Goal: Task Accomplishment & Management: Complete application form

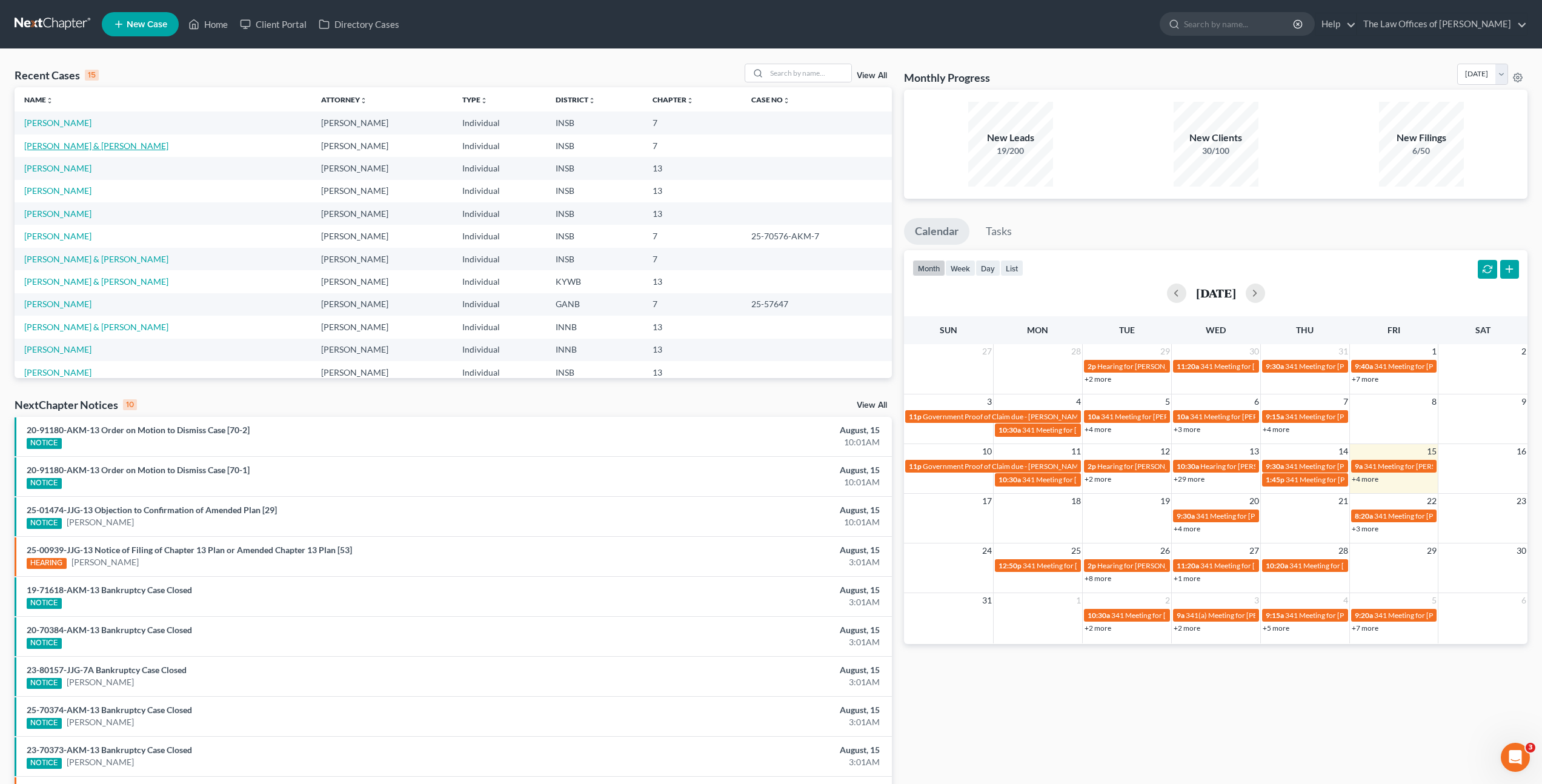
click at [92, 150] on td "[PERSON_NAME] & [PERSON_NAME]" at bounding box center [163, 145] width 297 height 22
drag, startPoint x: 92, startPoint y: 149, endPoint x: 162, endPoint y: 137, distance: 71.0
click at [93, 149] on link "[PERSON_NAME] & [PERSON_NAME]" at bounding box center [96, 145] width 144 height 10
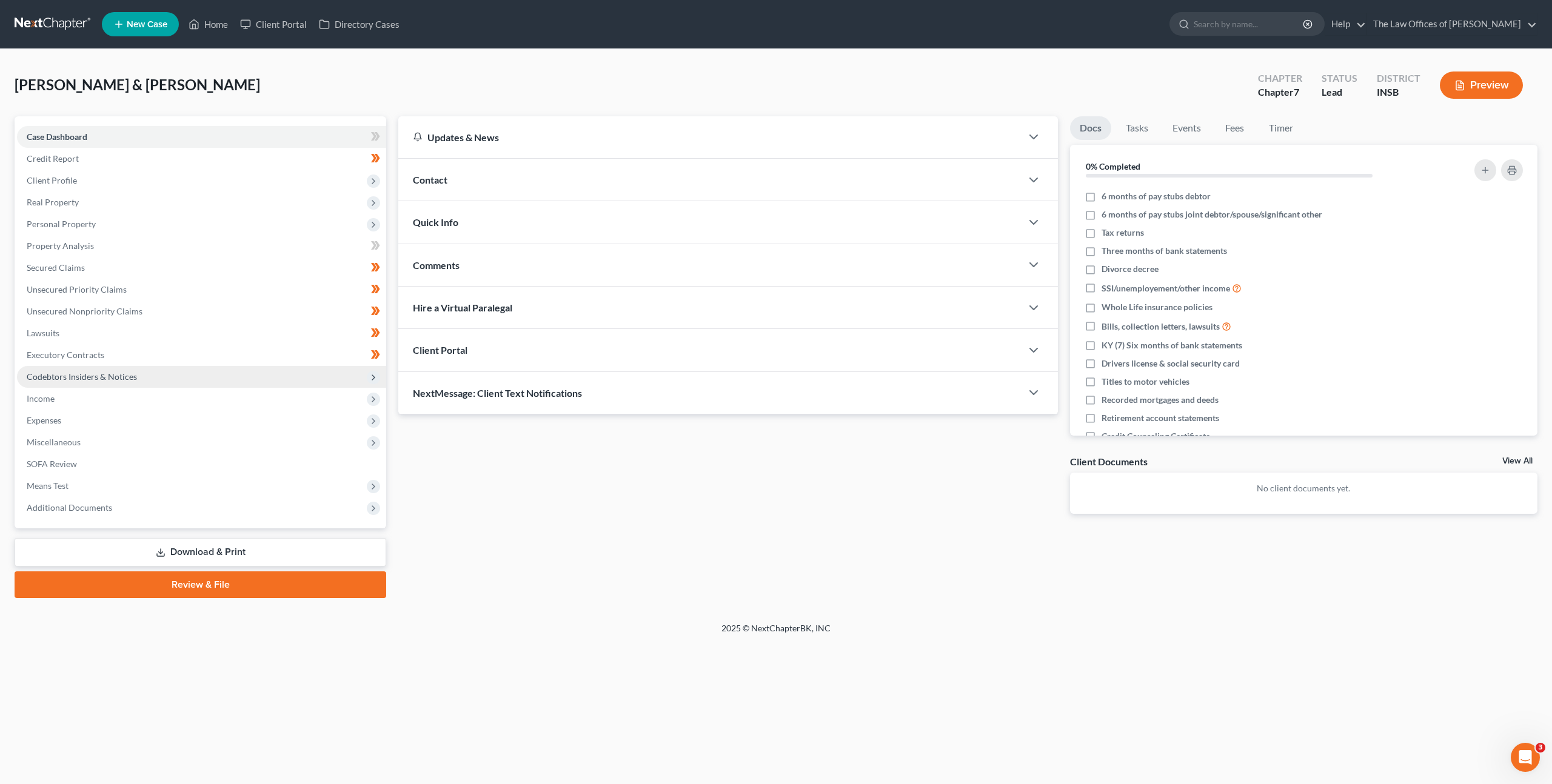
click at [222, 380] on span "Codebtors Insiders & Notices" at bounding box center [202, 377] width 369 height 22
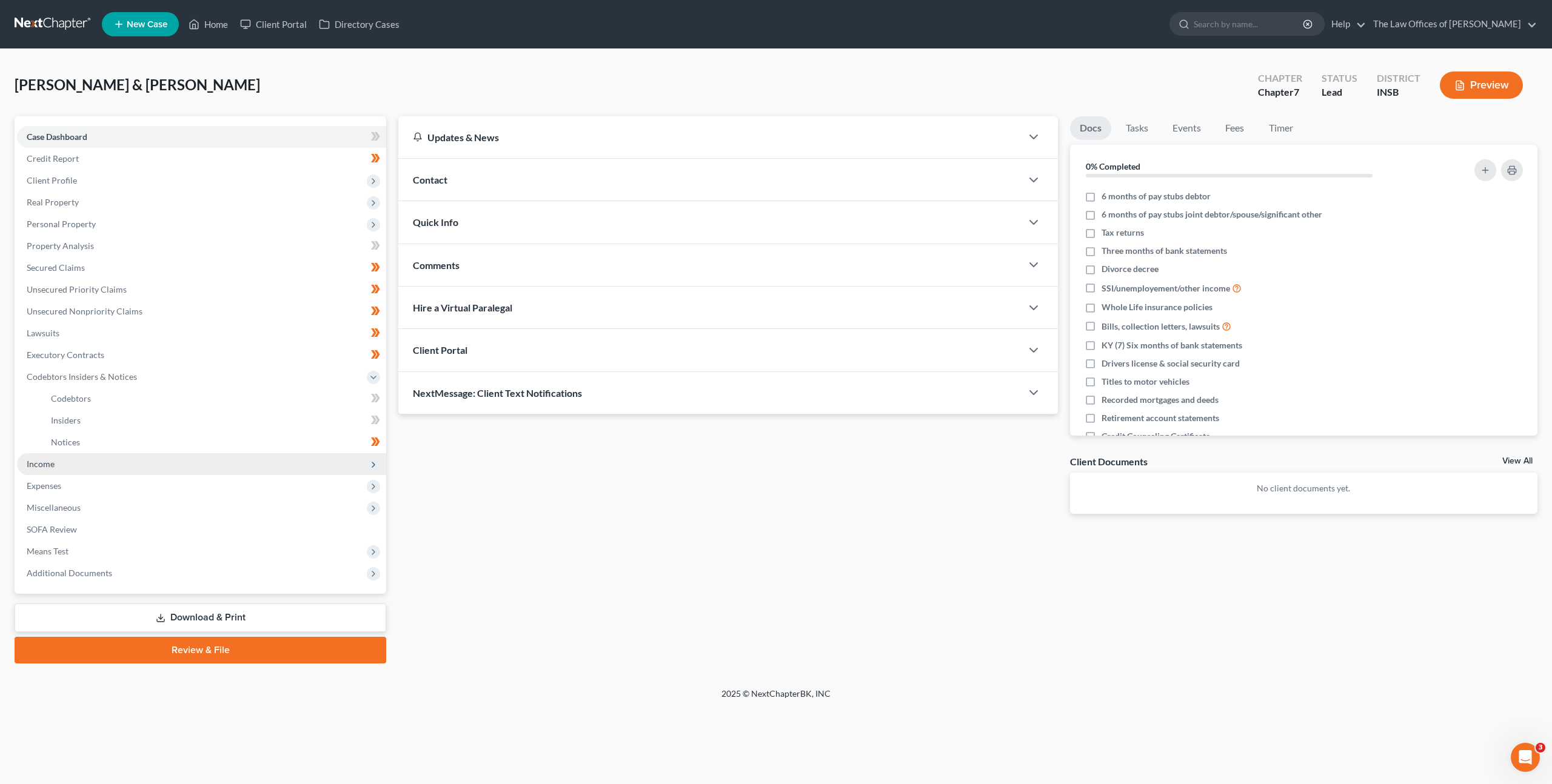
click at [172, 472] on span "Income" at bounding box center [202, 464] width 369 height 22
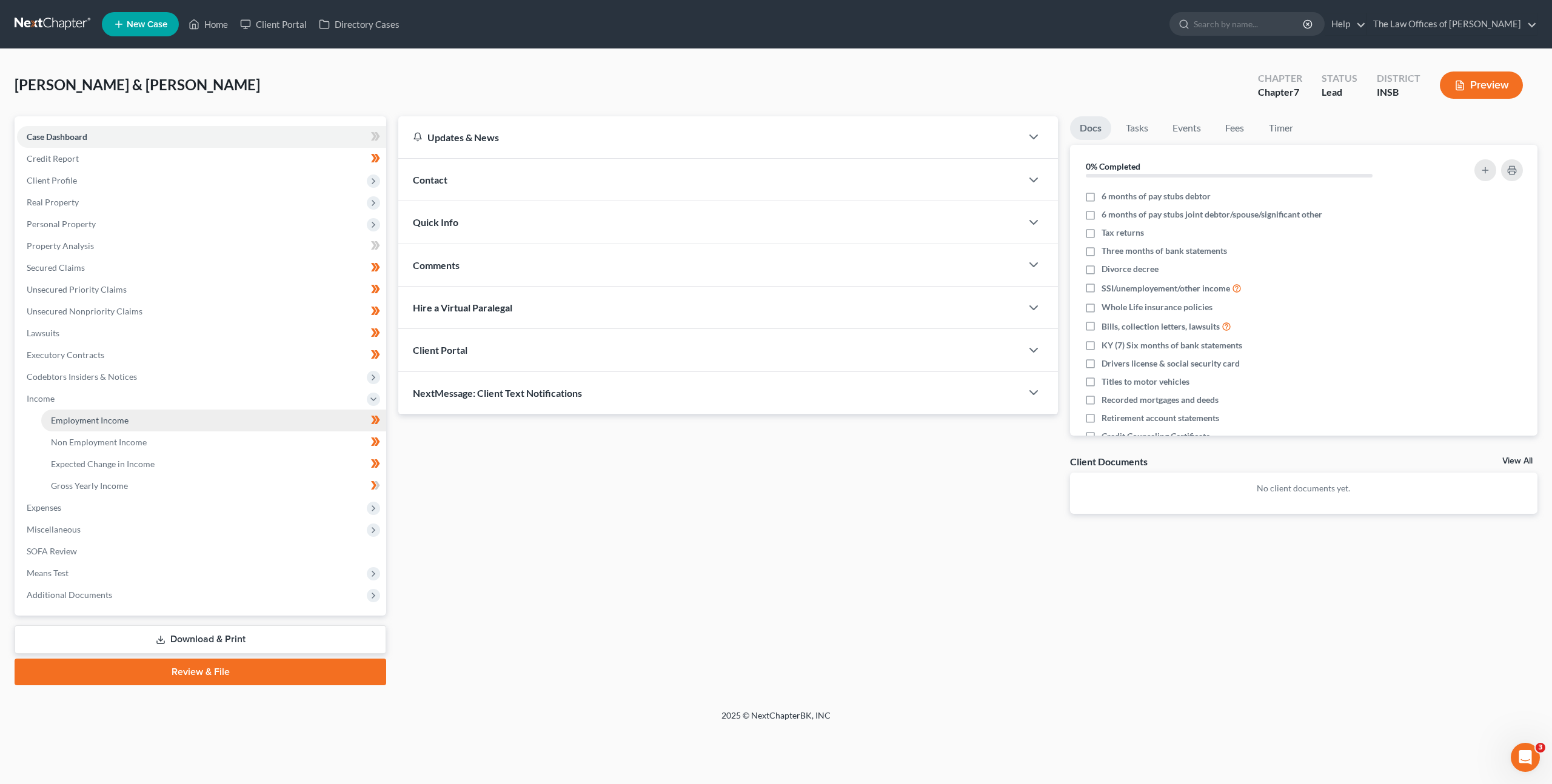
click at [130, 427] on link "Employment Income" at bounding box center [213, 421] width 345 height 22
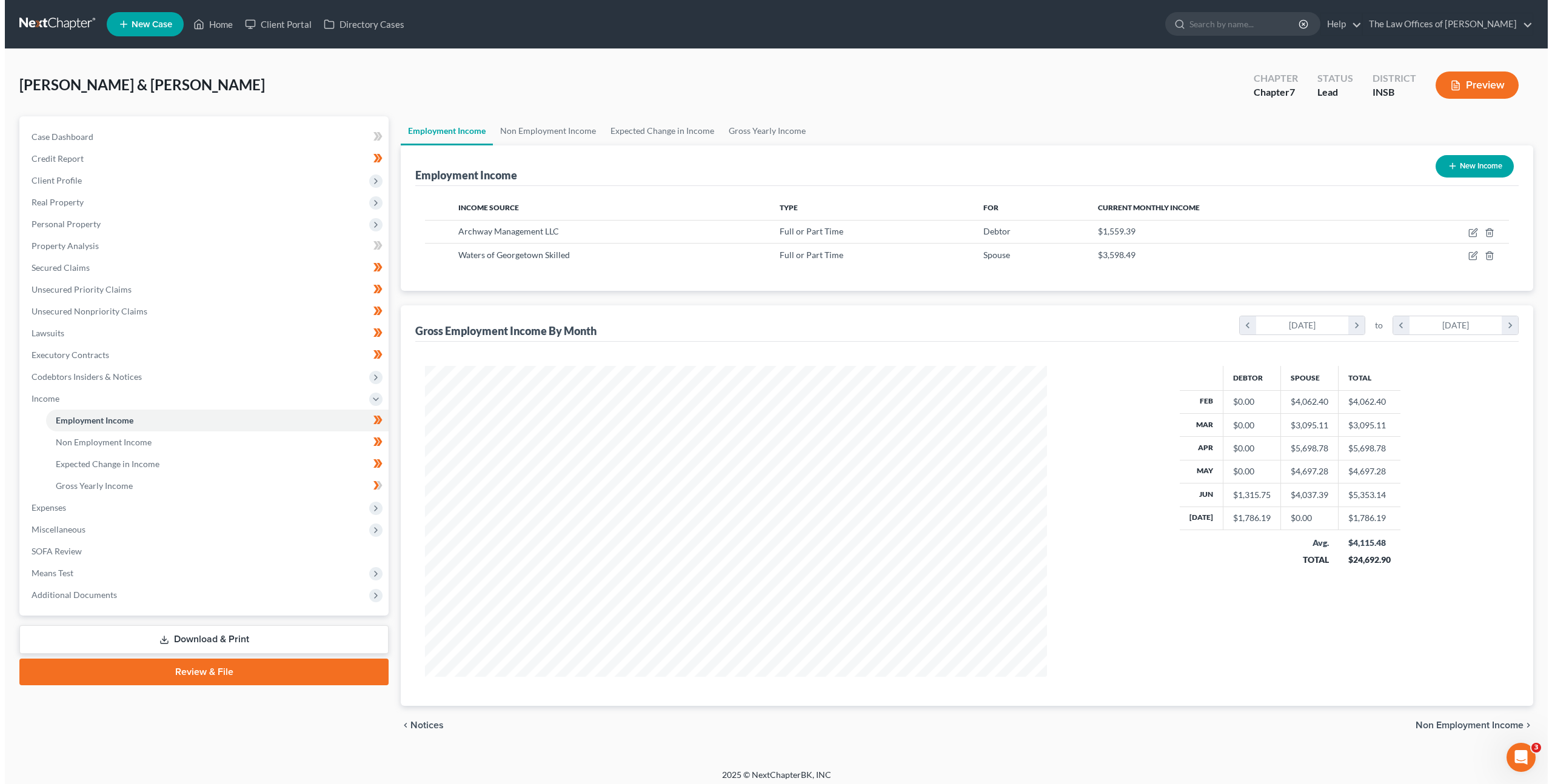
scroll to position [311, 646]
click at [1467, 255] on icon "button" at bounding box center [1469, 255] width 5 height 5
select select "0"
select select "15"
select select "2"
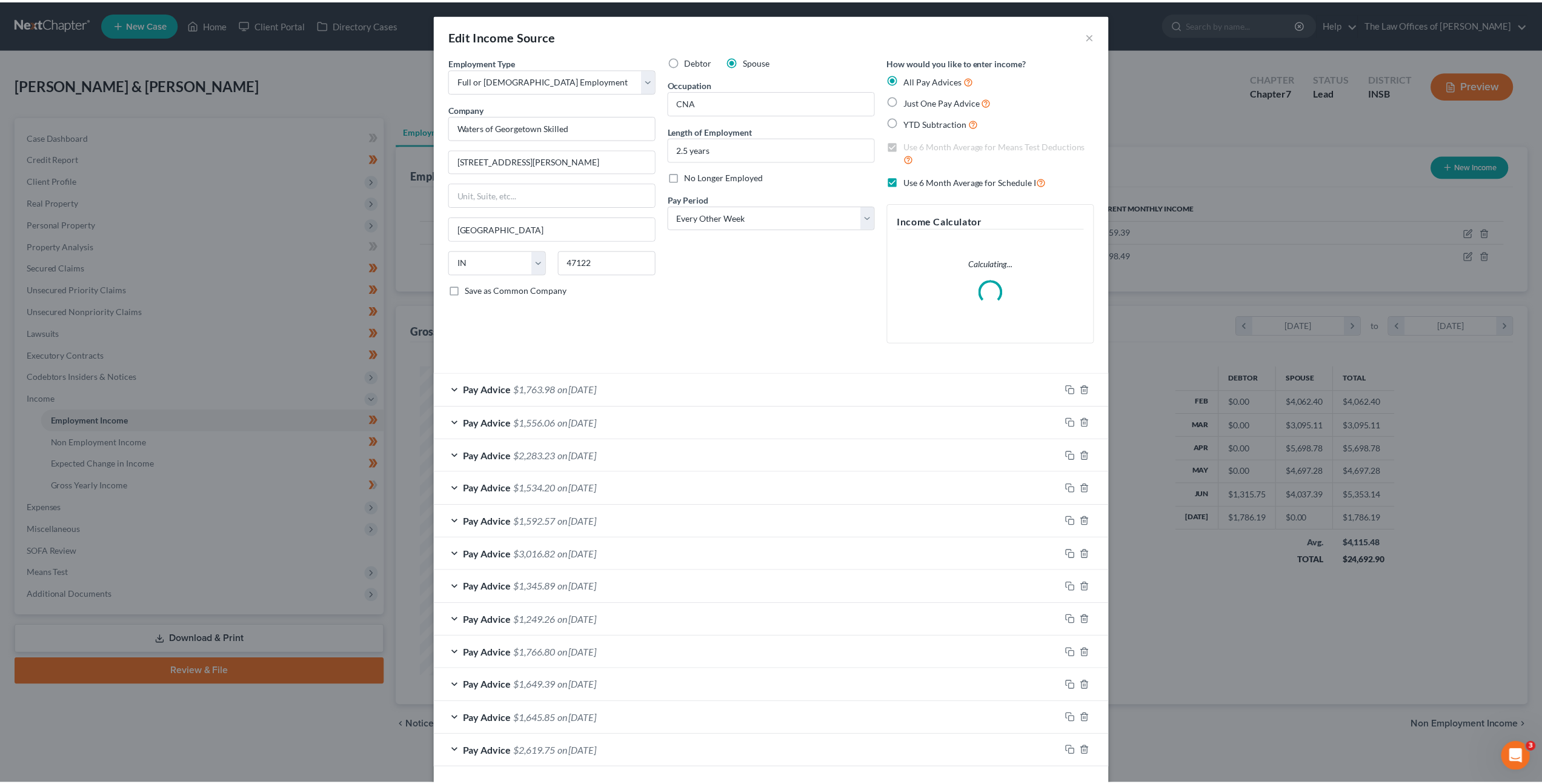
scroll to position [313, 651]
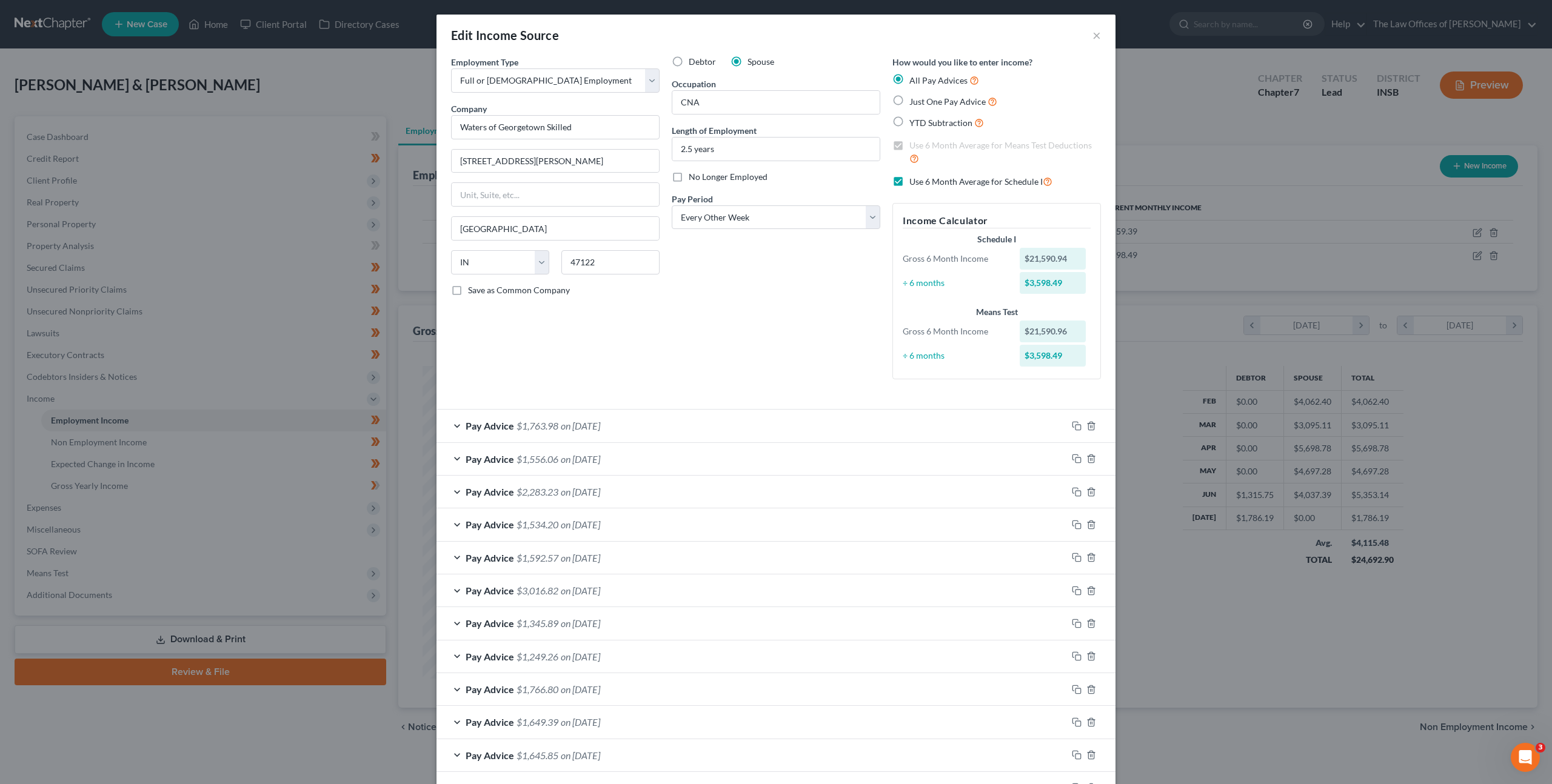
click at [1219, 190] on div "Edit Income Source × Employment Type * Select Full or Part Time Employment Self…" at bounding box center [776, 392] width 1552 height 784
click at [1097, 40] on div "Edit Income Source ×" at bounding box center [775, 35] width 679 height 41
click at [1095, 35] on button "×" at bounding box center [1096, 35] width 8 height 15
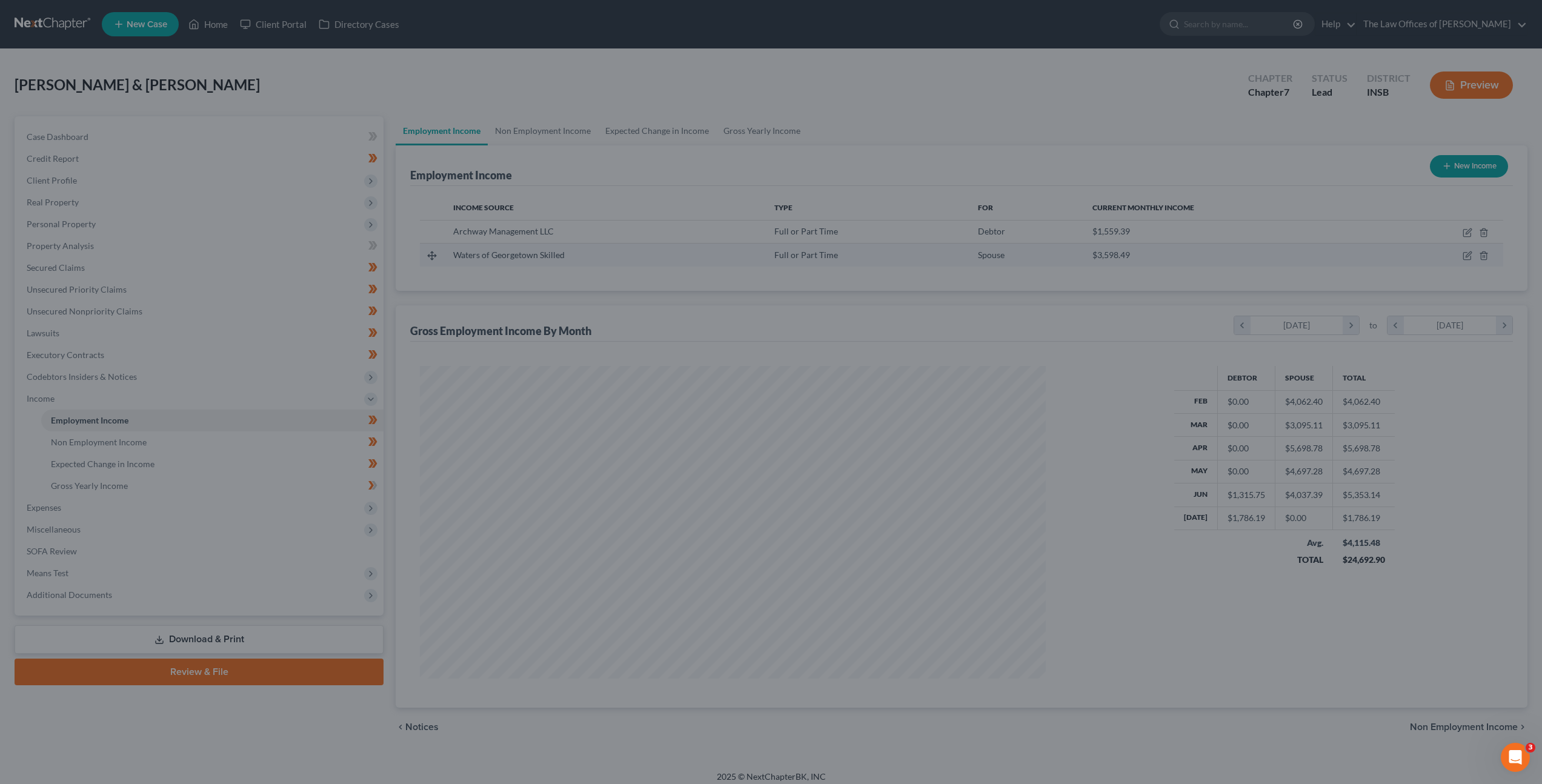
scroll to position [605595, 605353]
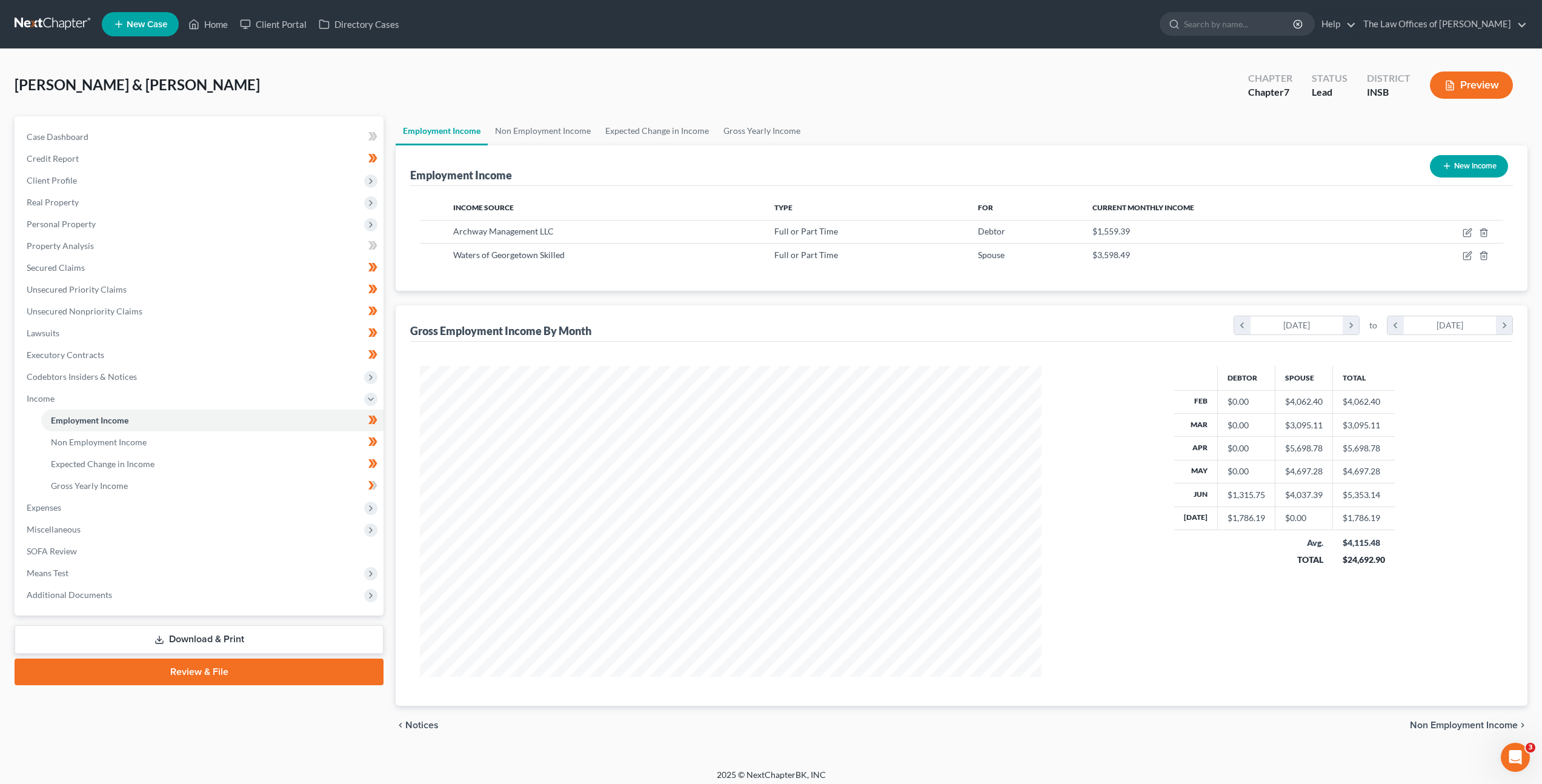
click at [1049, 465] on div at bounding box center [730, 521] width 646 height 311
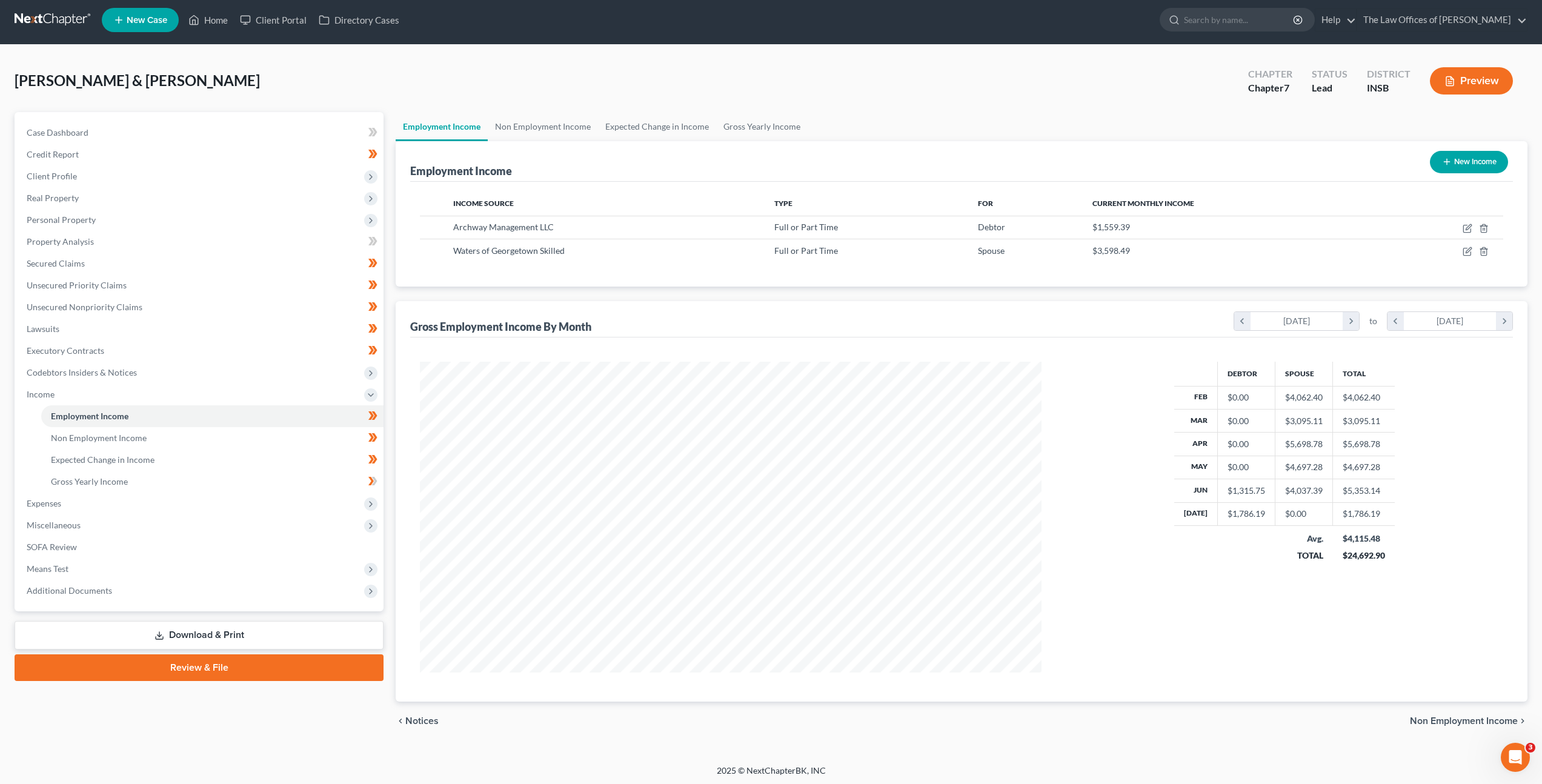
scroll to position [7, 0]
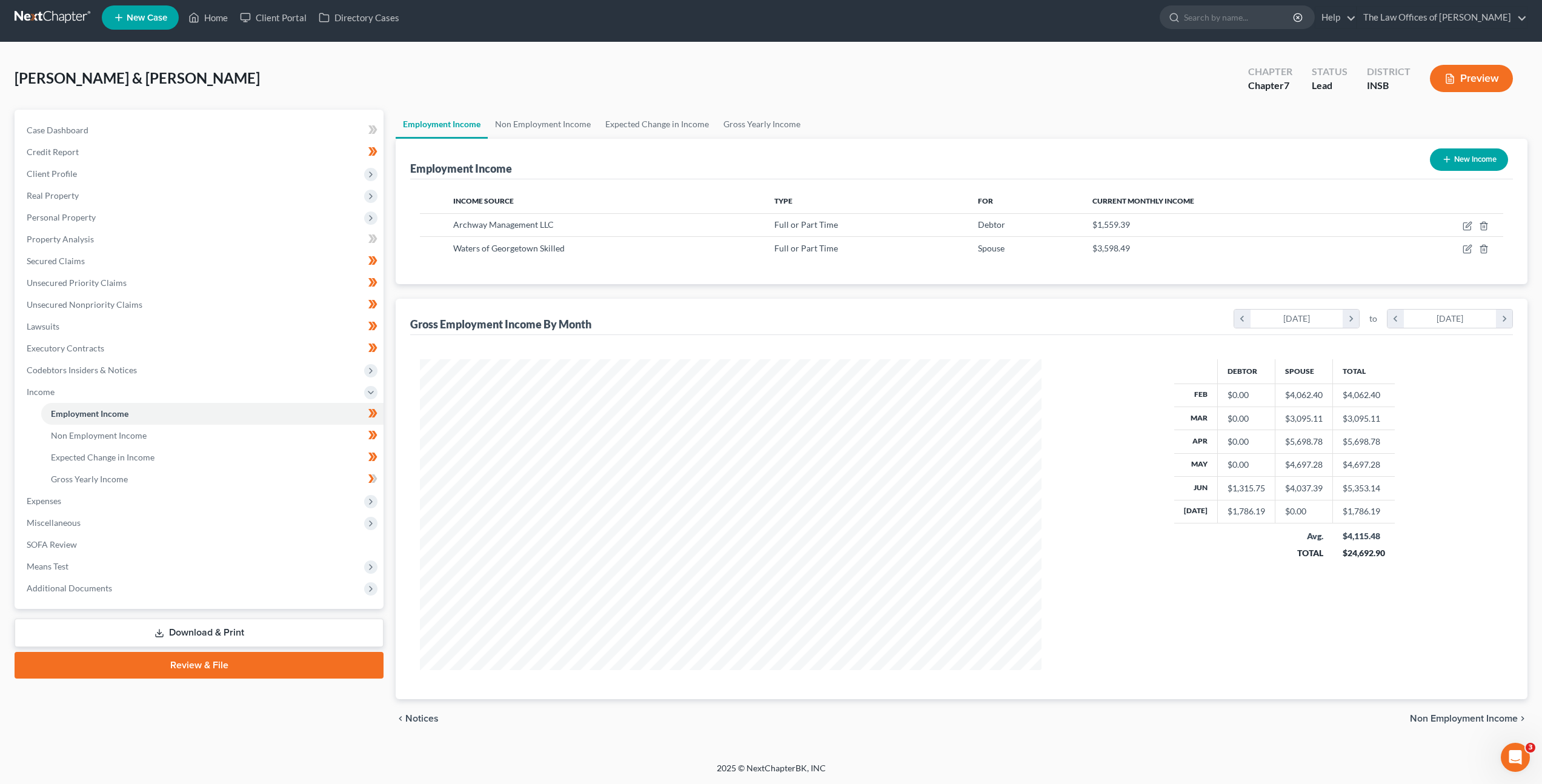
click at [1099, 623] on div "Debtor Spouse Total Feb $0.00 $4,062.40 $4,062.40 Mar $0.00 $3,095.11 $3,095.11…" at bounding box center [1284, 515] width 462 height 311
click at [269, 471] on link "Gross Yearly Income" at bounding box center [212, 479] width 343 height 22
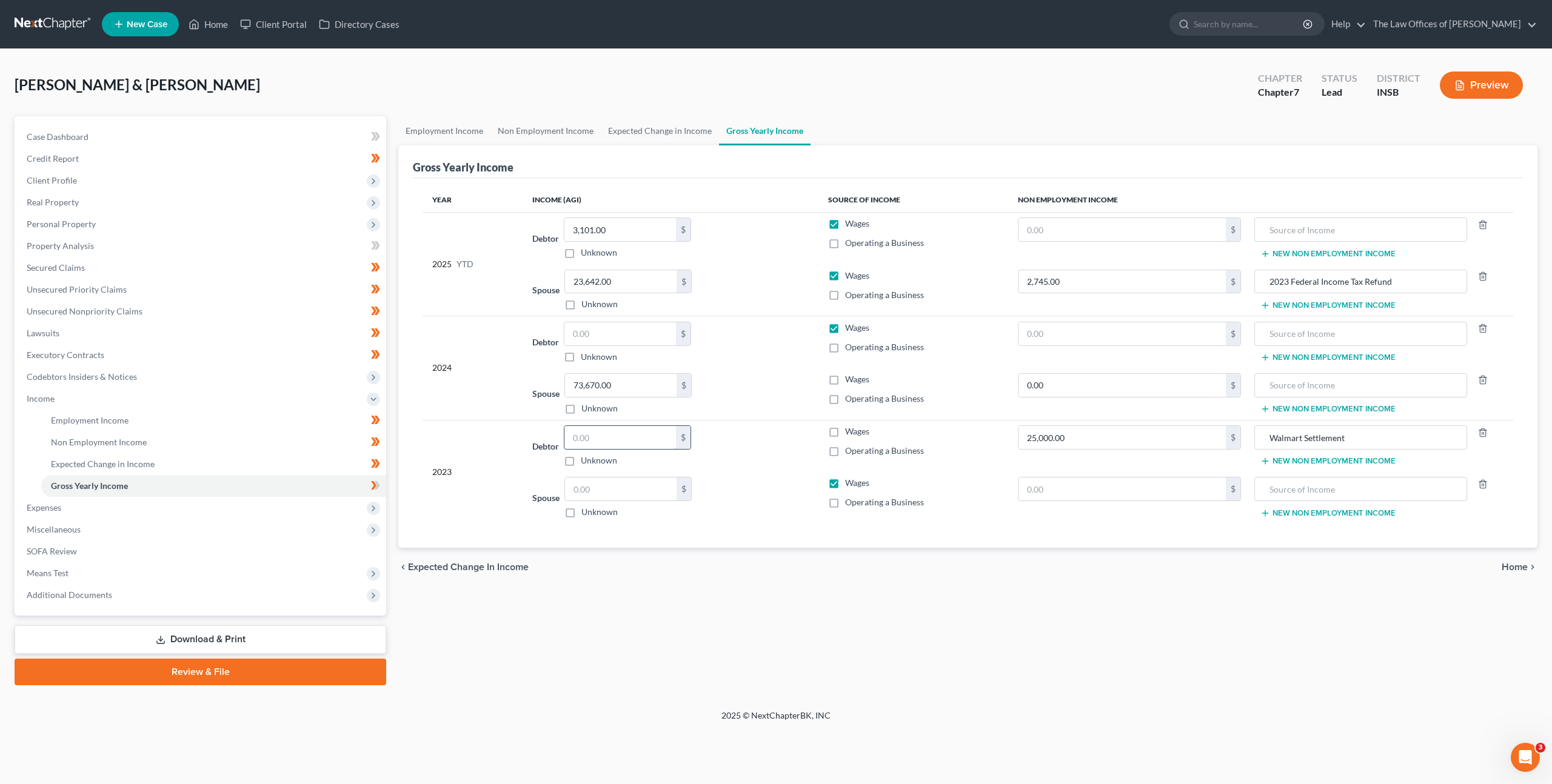
click at [605, 439] on input "text" at bounding box center [620, 438] width 111 height 23
click at [601, 485] on input "text" at bounding box center [621, 489] width 111 height 23
type input "60,612"
click at [717, 436] on div "Debtor $ Unknown Balance Undetermined $ Unknown" at bounding box center [669, 445] width 276 height 41
click at [1092, 332] on input "text" at bounding box center [1122, 334] width 208 height 23
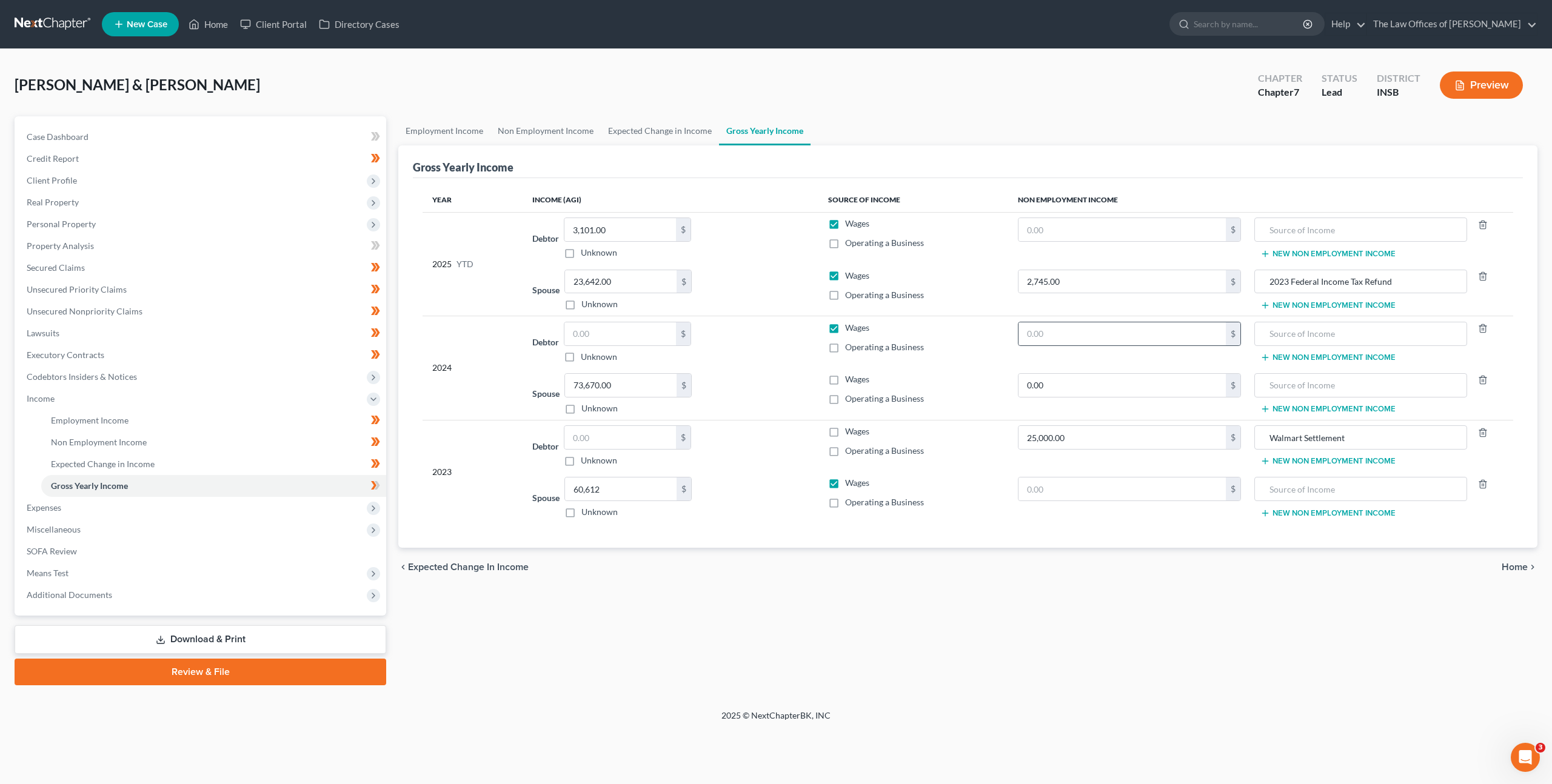
click at [1081, 322] on div "$" at bounding box center [1129, 333] width 223 height 24
click at [1106, 341] on input "text" at bounding box center [1122, 334] width 208 height 23
type input "866"
type input "2024 Federal Income Tax Refund"
click at [1052, 578] on div "chevron_left Expected Change in Income Home chevron_right" at bounding box center [967, 567] width 1139 height 39
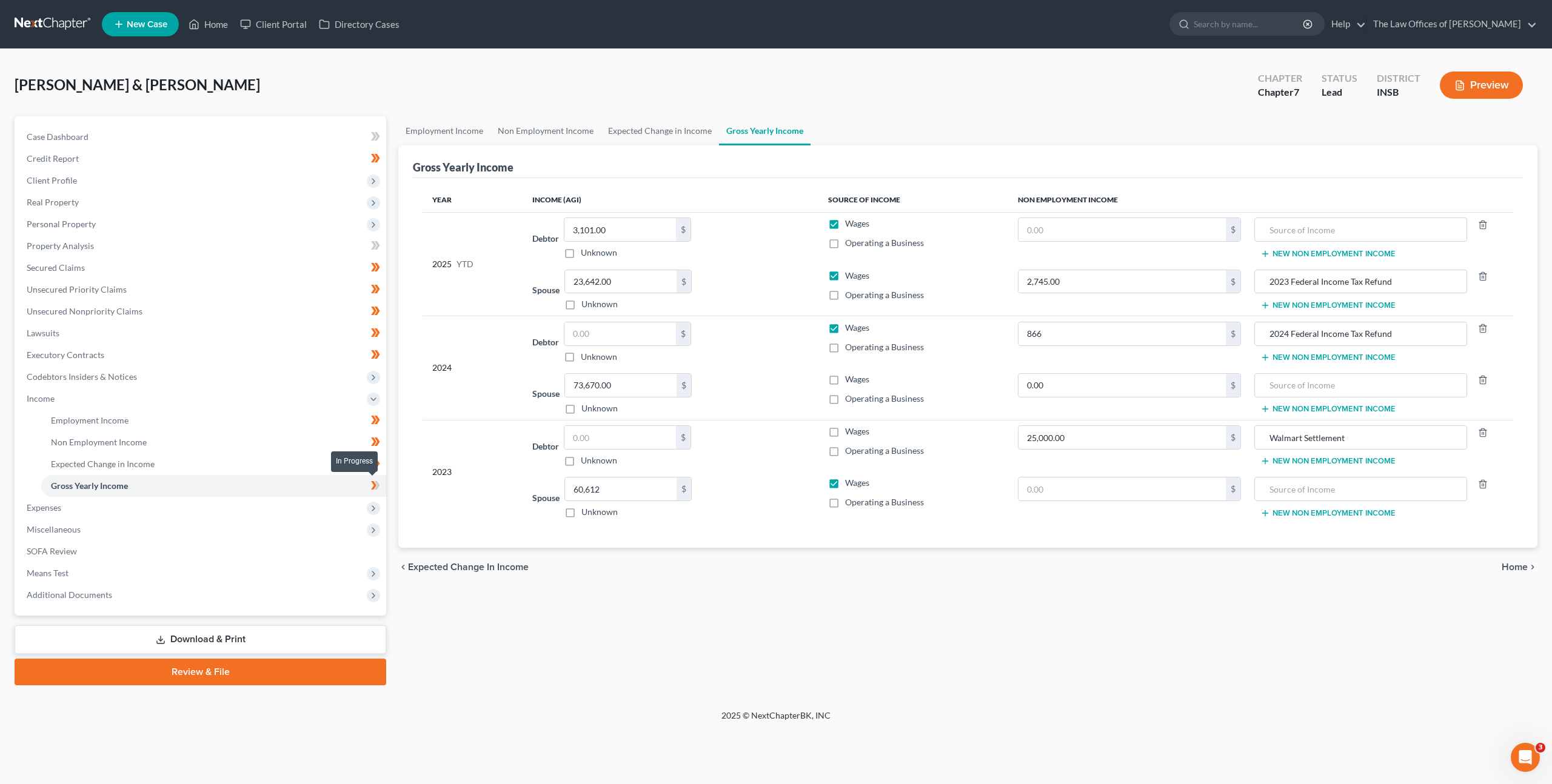
click at [379, 486] on icon at bounding box center [377, 485] width 5 height 8
click at [324, 509] on span "Expenses" at bounding box center [202, 508] width 369 height 22
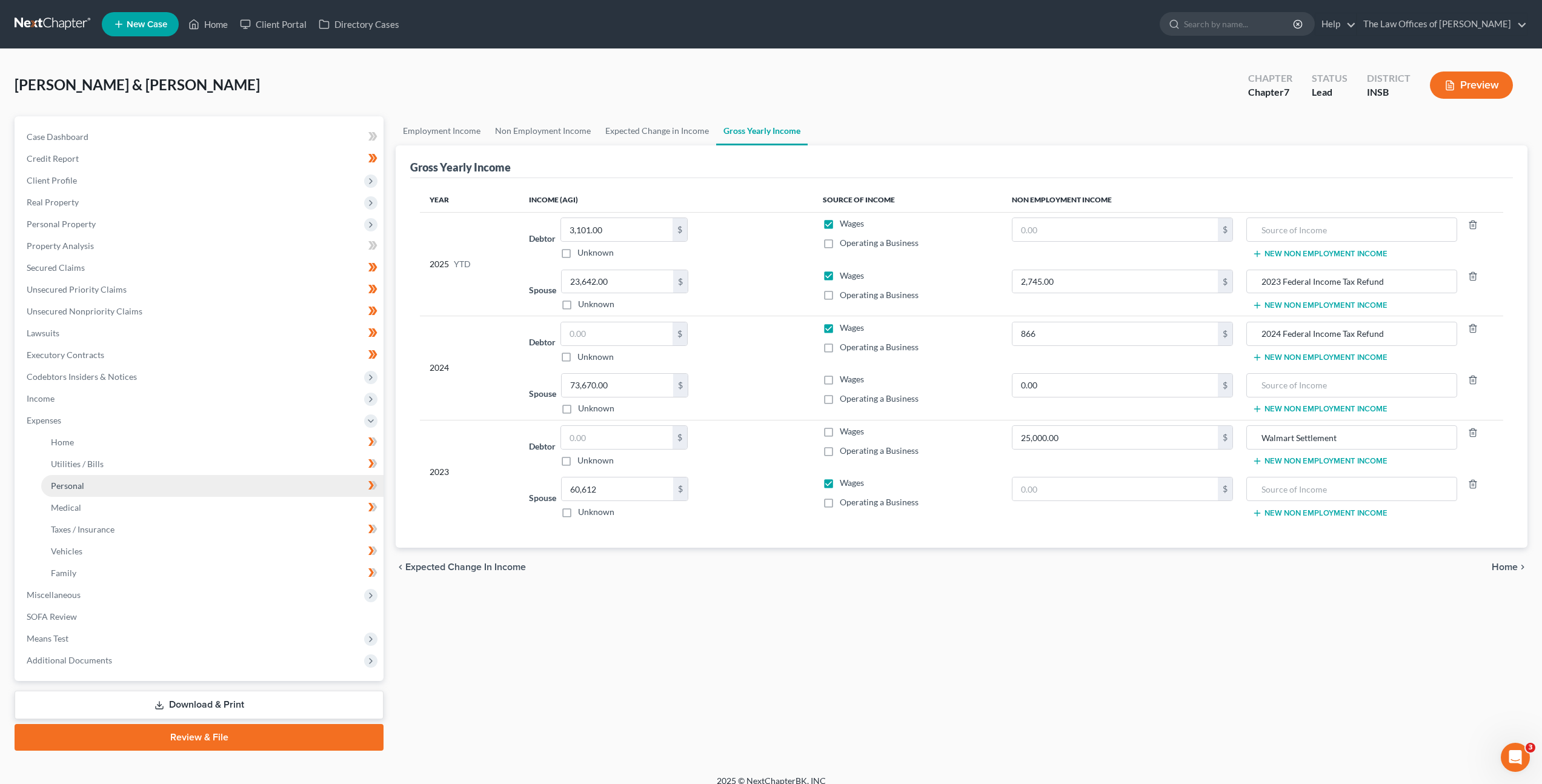
click at [264, 488] on link "Personal" at bounding box center [212, 486] width 343 height 22
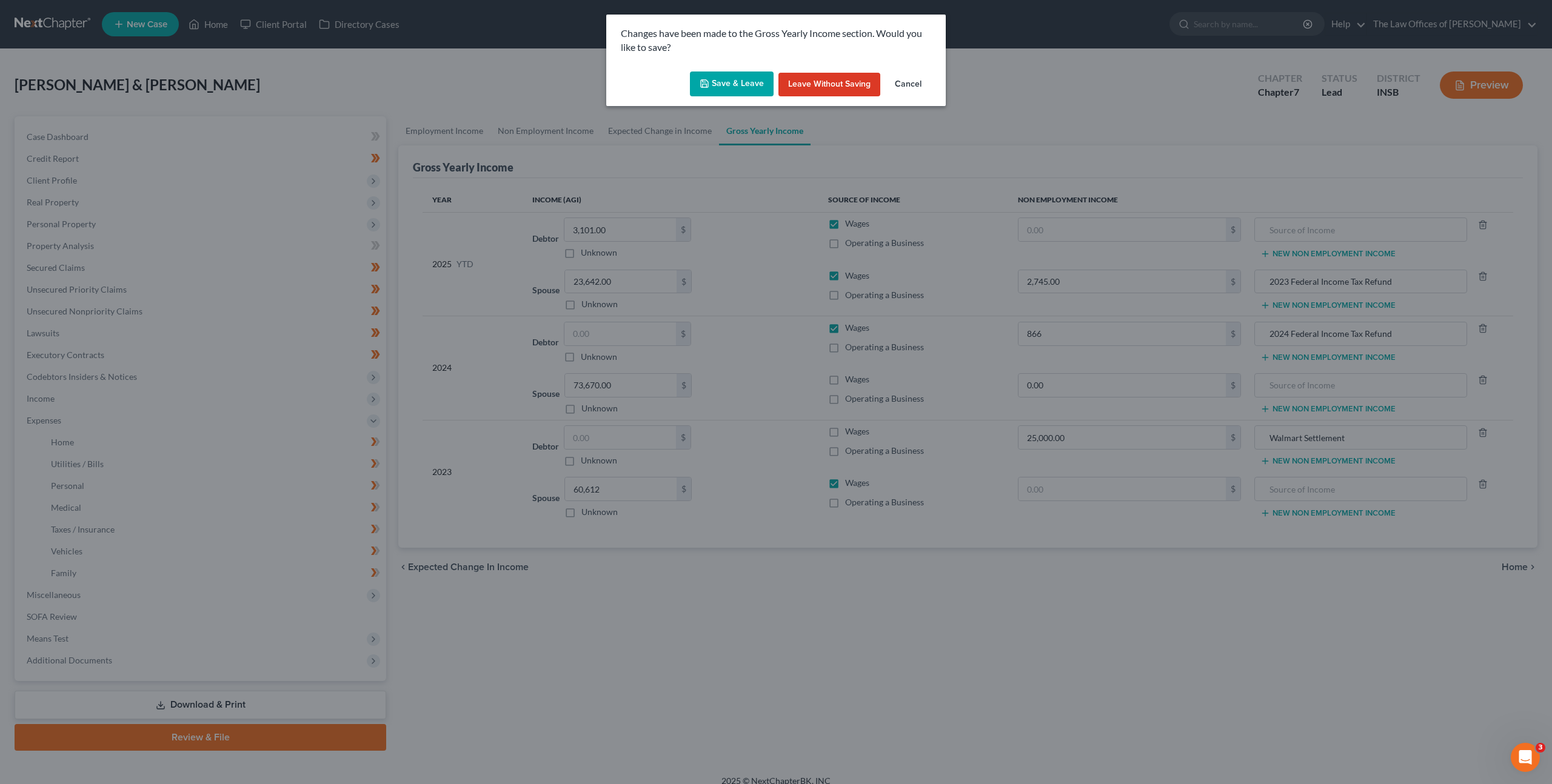
click at [704, 84] on icon "button" at bounding box center [704, 83] width 10 height 10
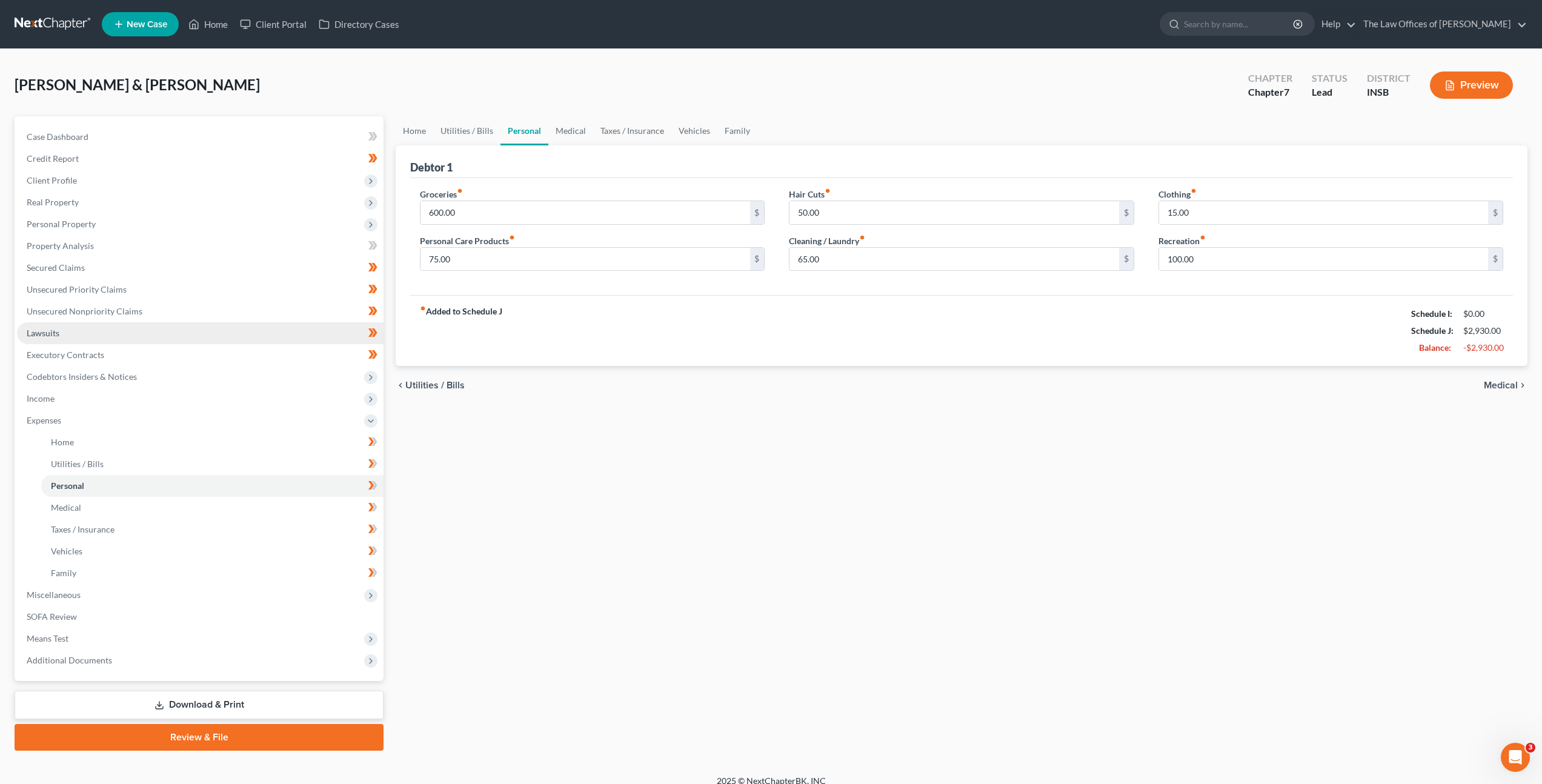
click at [140, 340] on link "Lawsuits" at bounding box center [200, 333] width 367 height 22
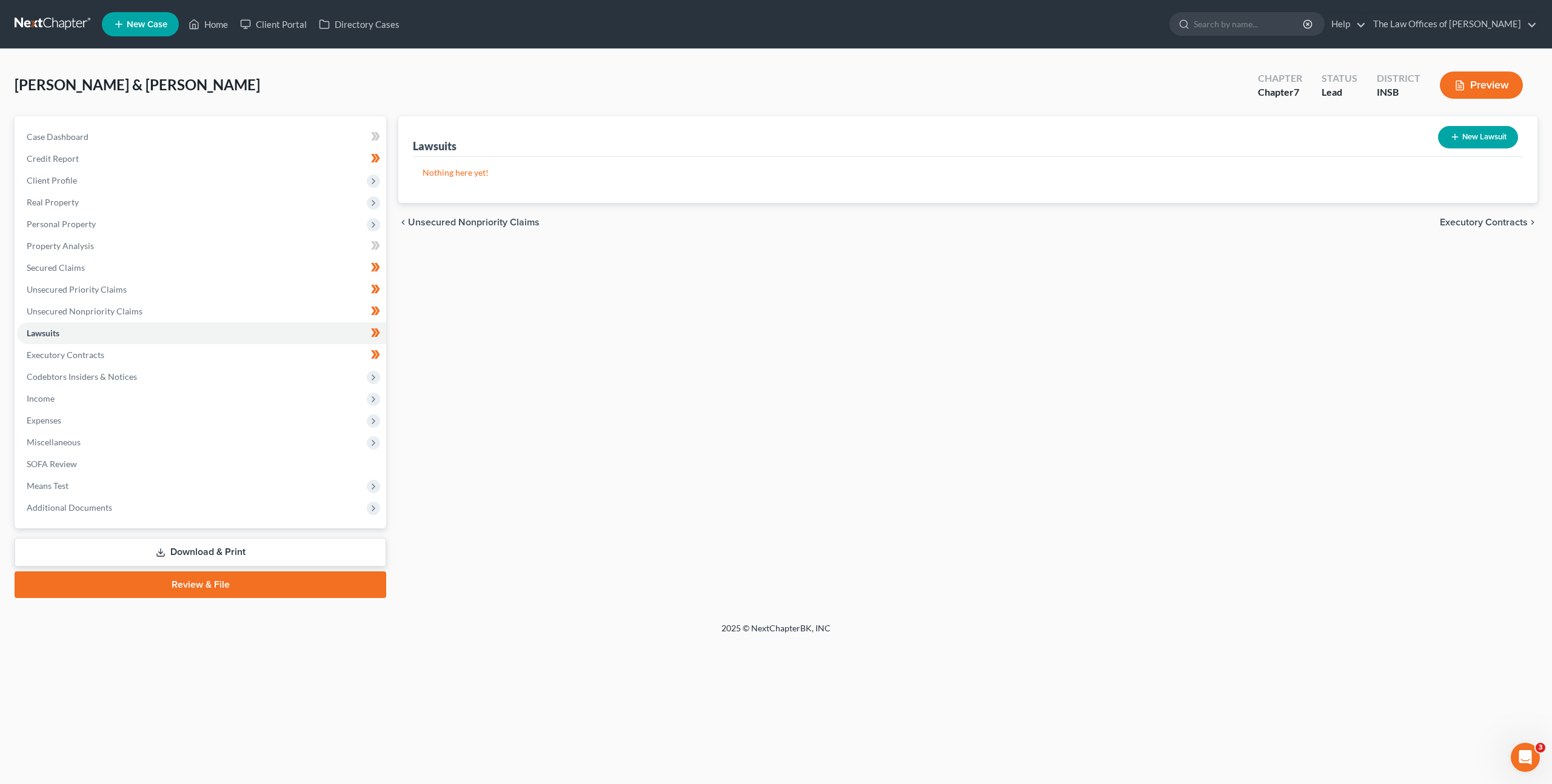
click at [32, 31] on link at bounding box center [53, 24] width 78 height 22
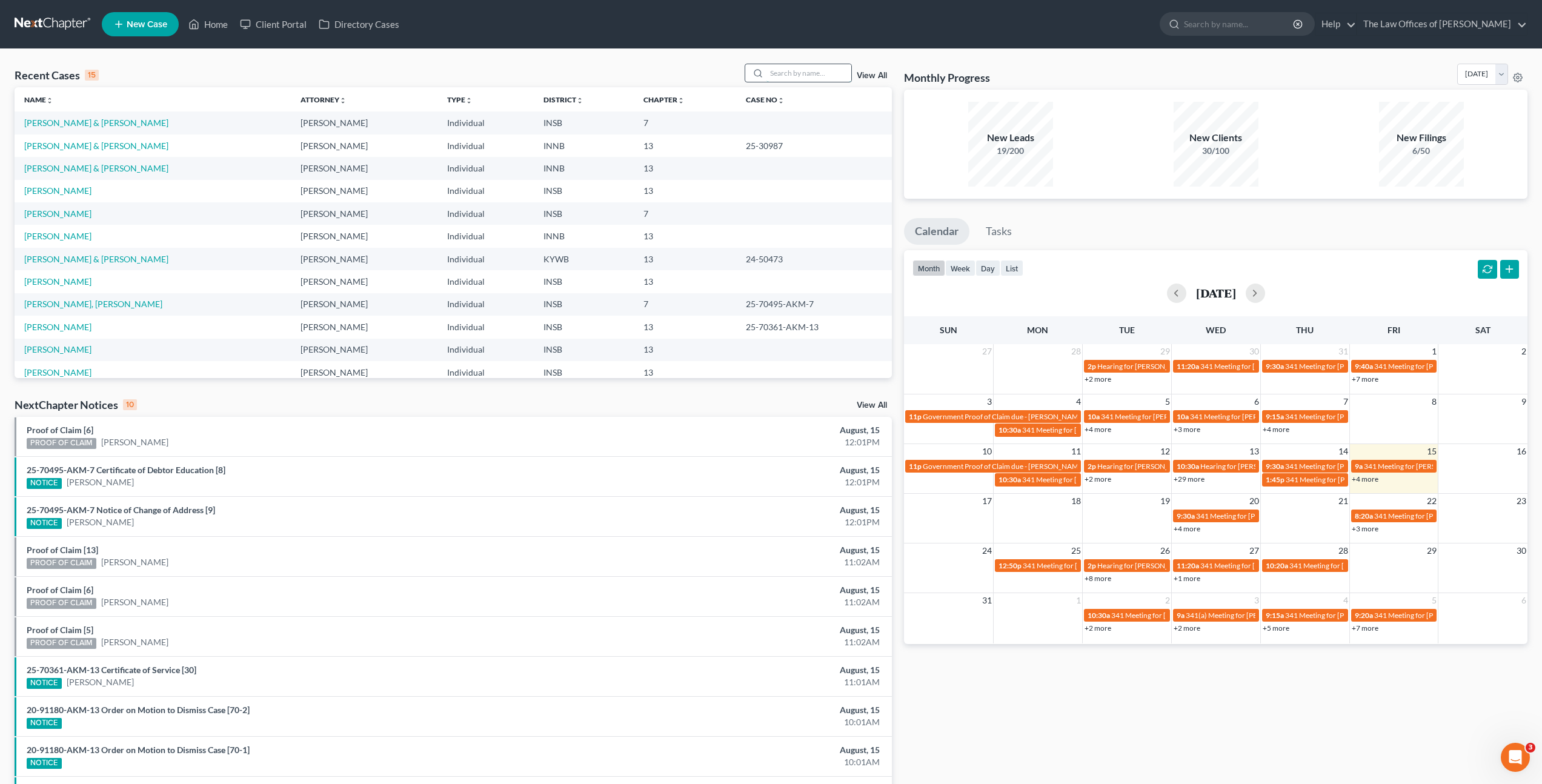
click at [817, 68] on input "search" at bounding box center [809, 73] width 85 height 18
type input "badillo"
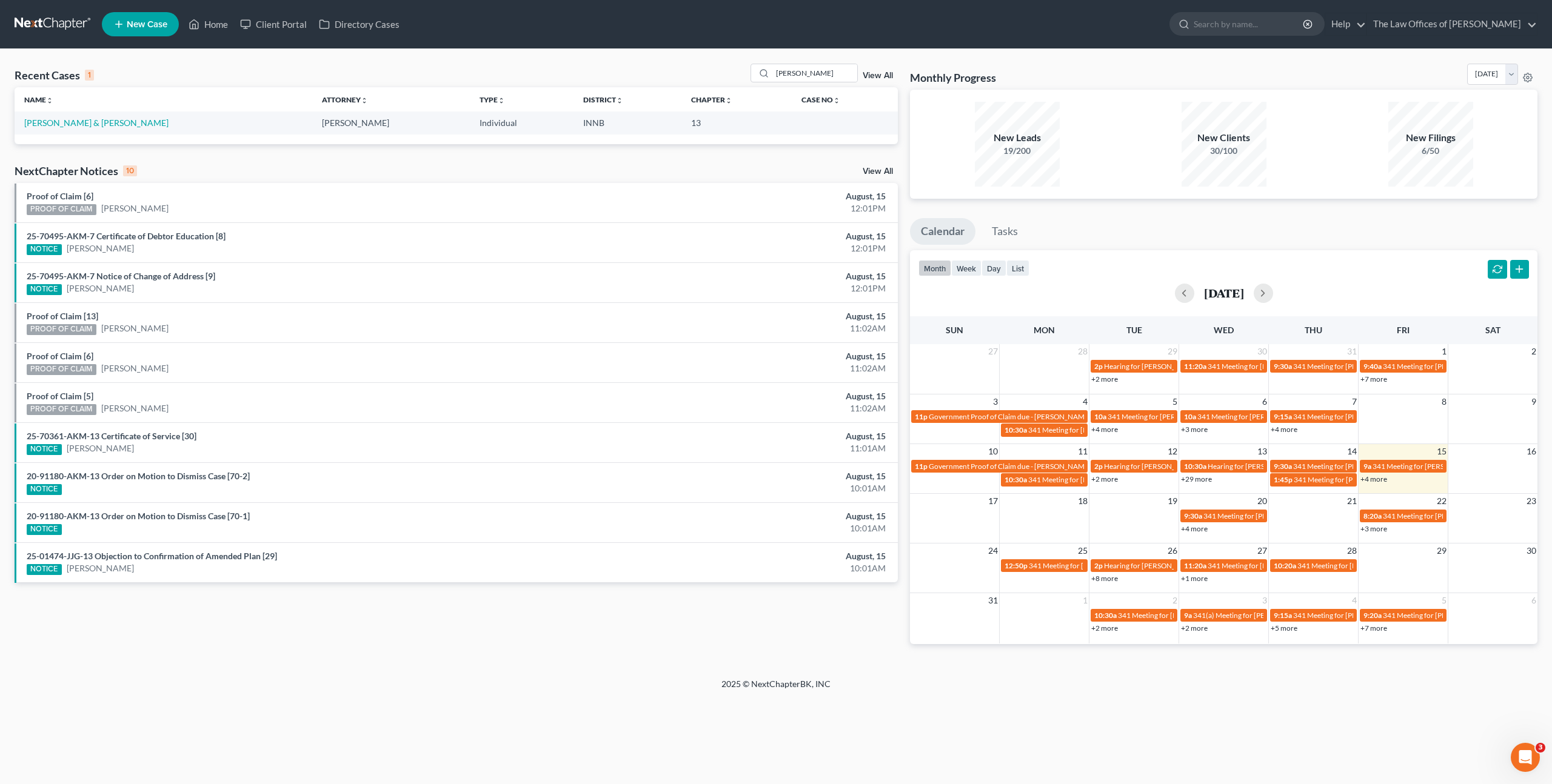
click at [67, 117] on td "[PERSON_NAME] & [PERSON_NAME]" at bounding box center [164, 122] width 298 height 22
click at [109, 123] on td "[PERSON_NAME] & [PERSON_NAME]" at bounding box center [164, 122] width 298 height 22
click at [98, 123] on link "[PERSON_NAME] & [PERSON_NAME]" at bounding box center [96, 122] width 144 height 10
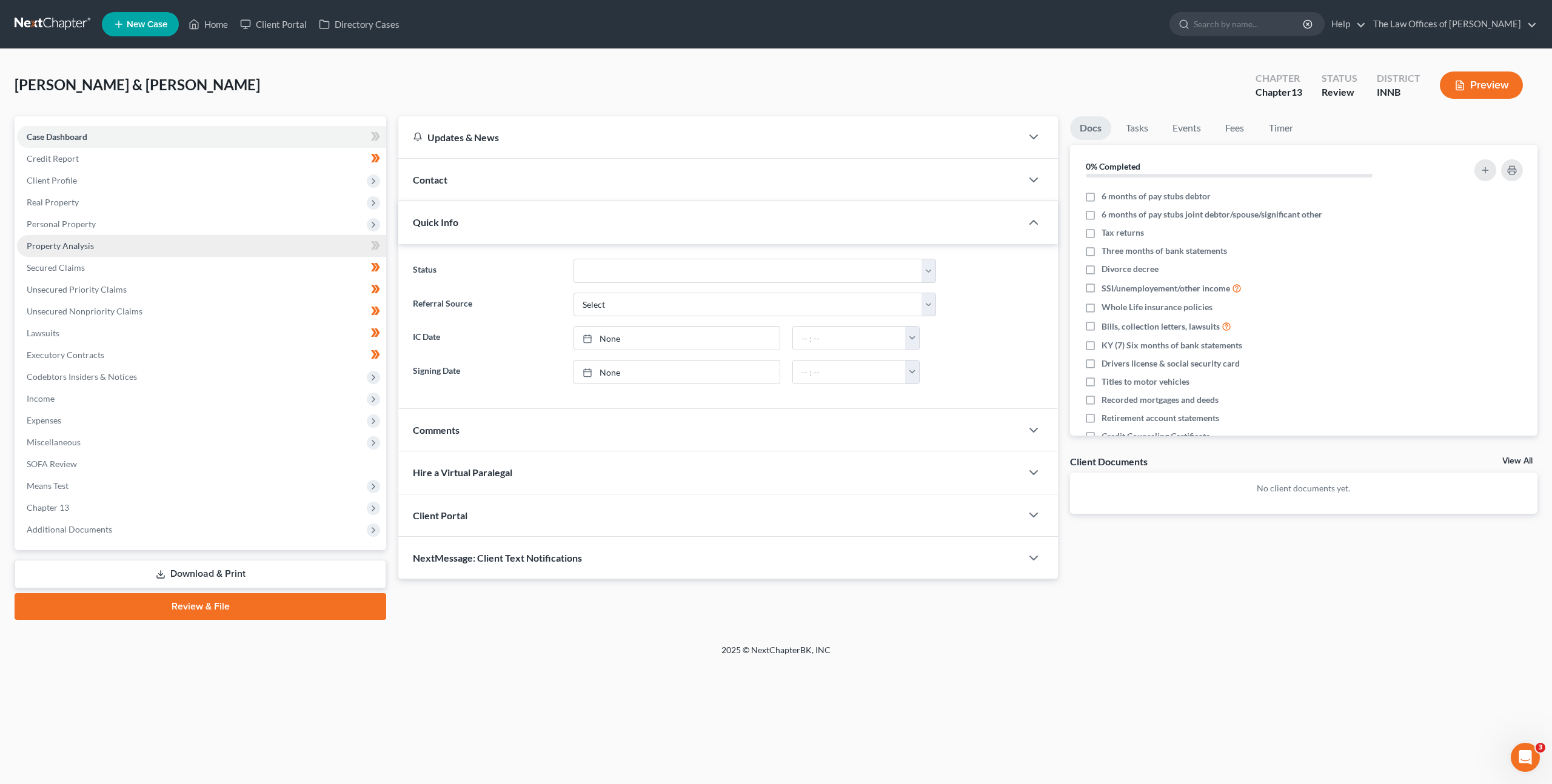
click at [164, 244] on link "Property Analysis" at bounding box center [202, 246] width 369 height 22
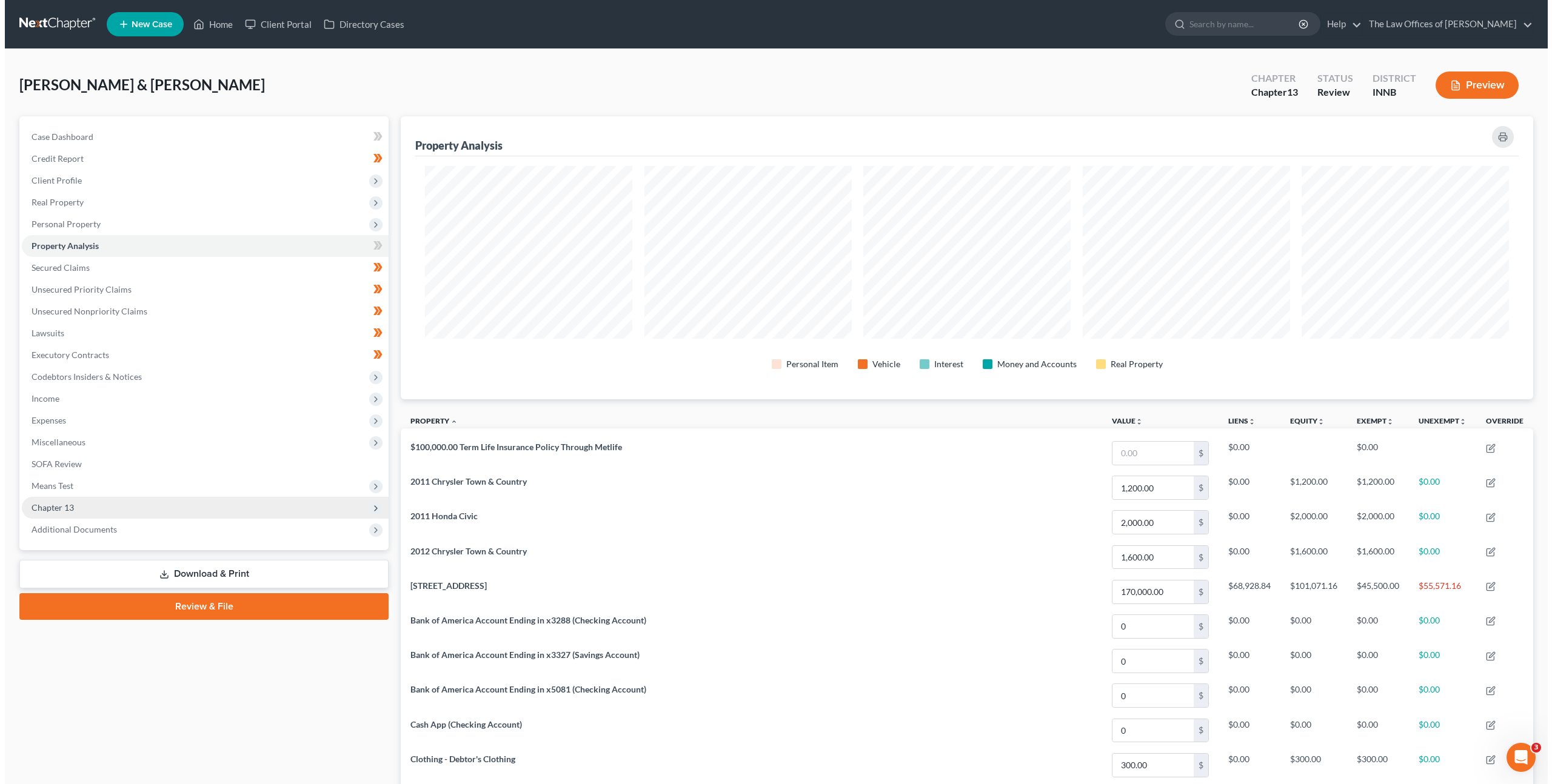
scroll to position [283, 1133]
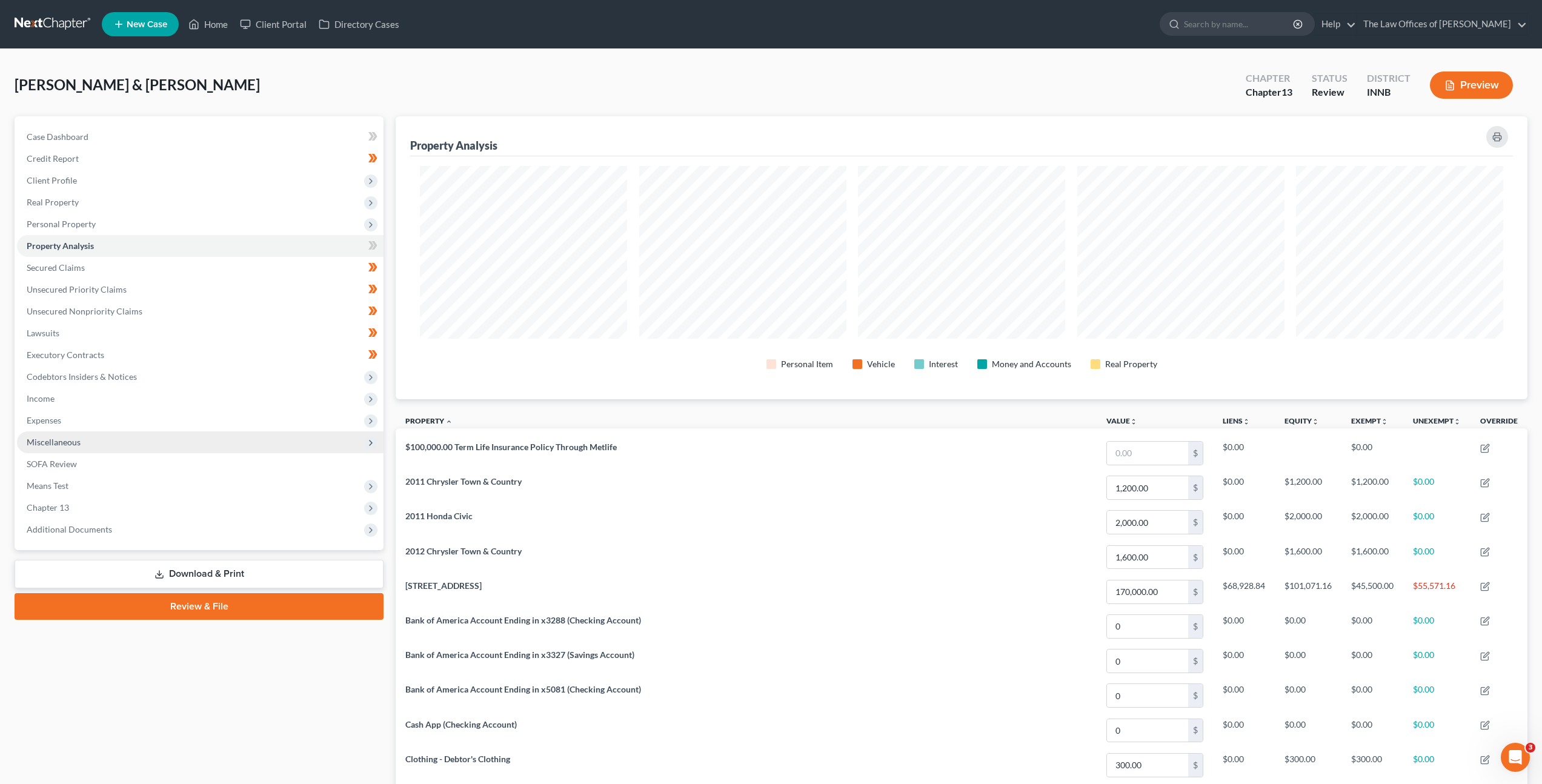
click at [194, 444] on span "Miscellaneous" at bounding box center [200, 442] width 367 height 22
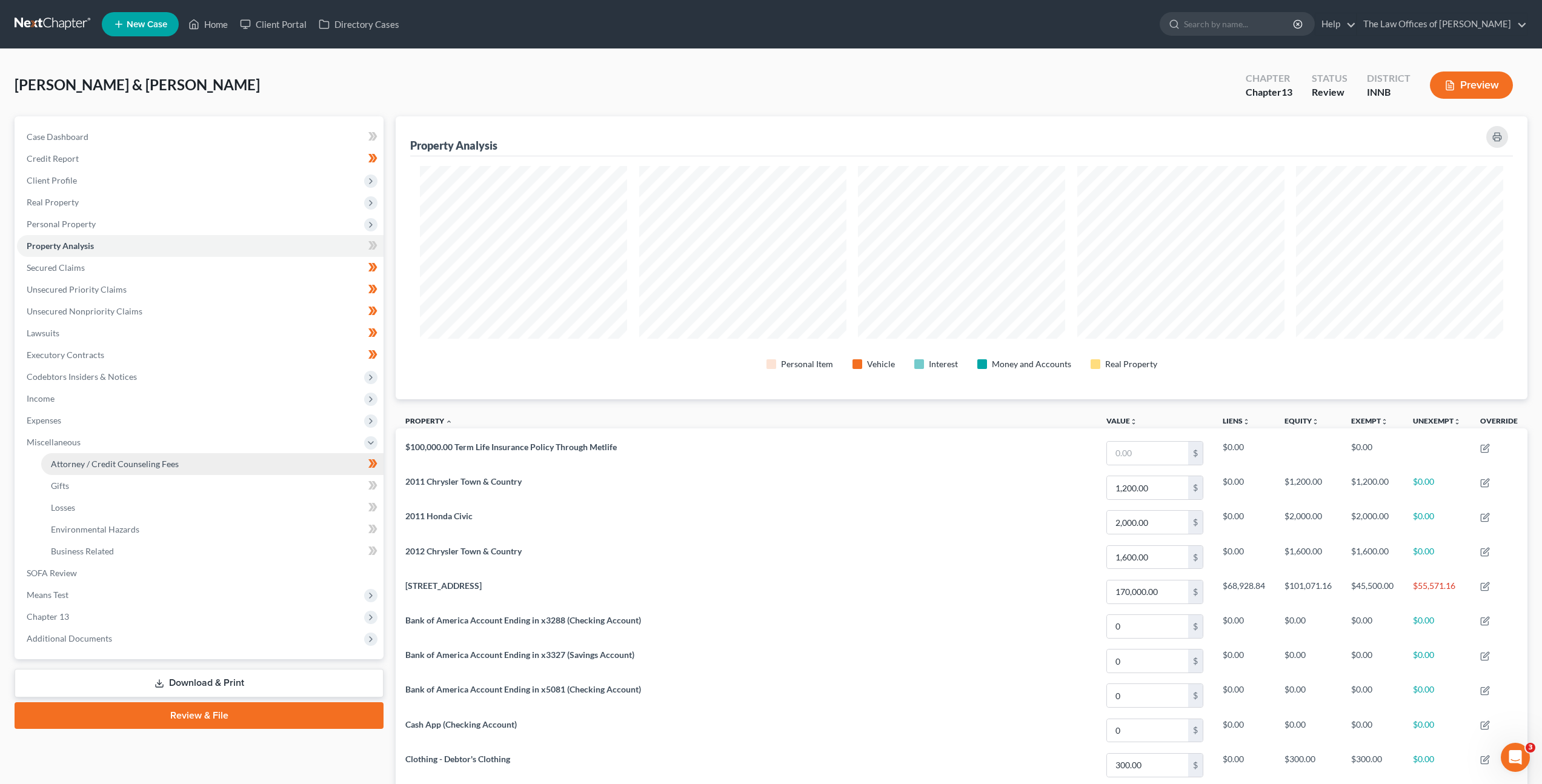
click at [196, 455] on link "Attorney / Credit Counseling Fees" at bounding box center [212, 464] width 343 height 22
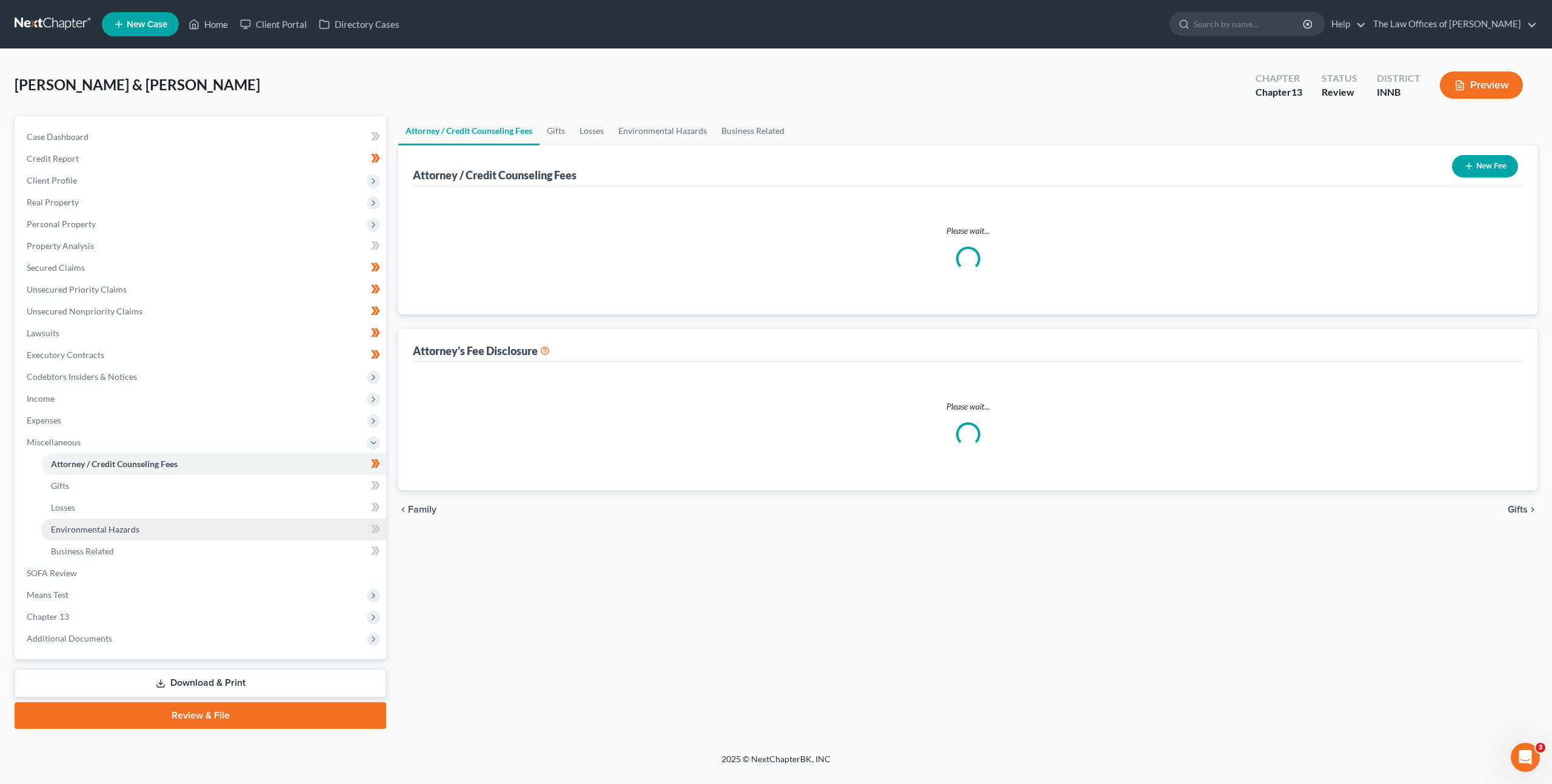
select select "2"
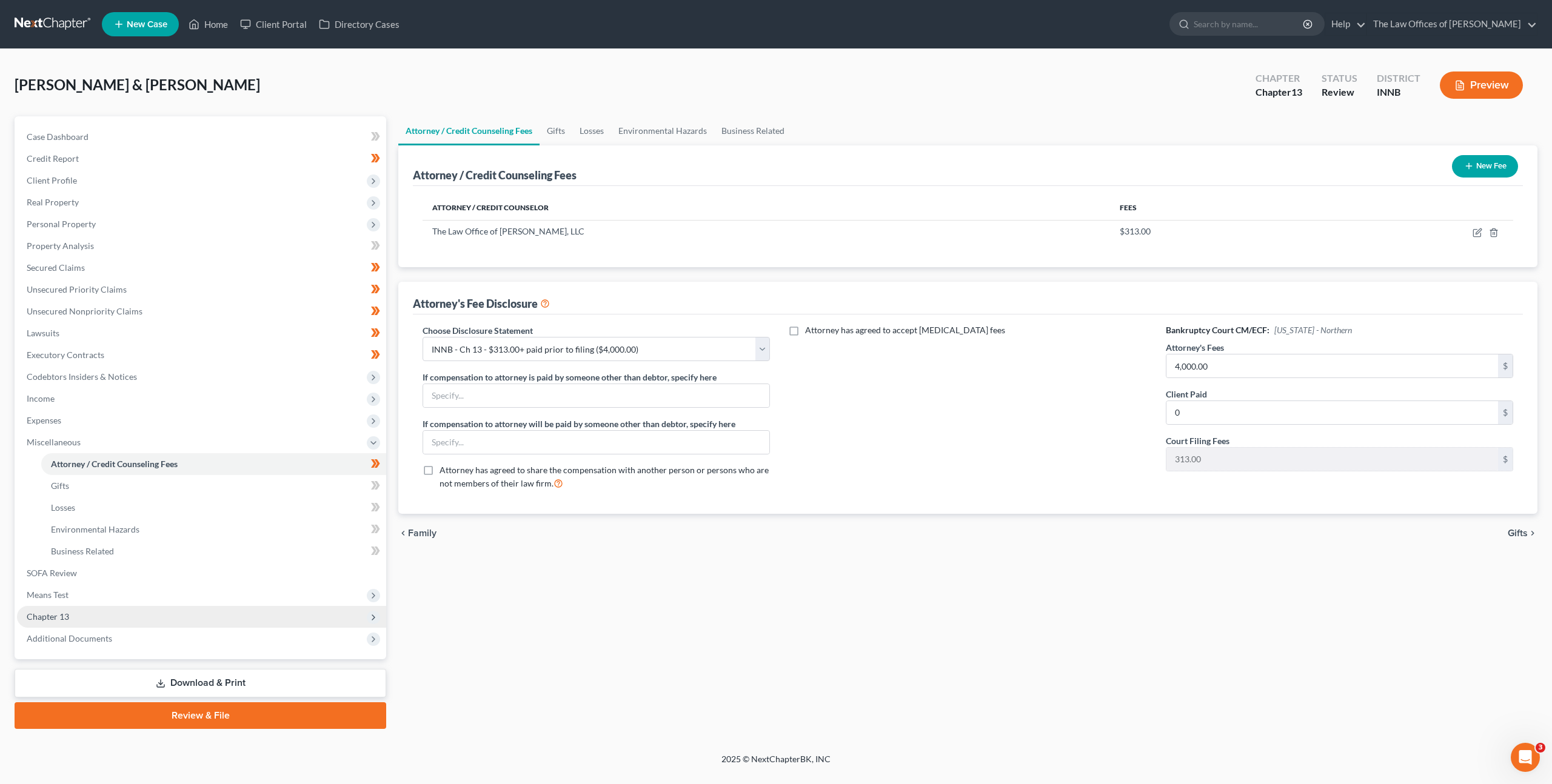
click at [120, 623] on span "Chapter 13" at bounding box center [202, 617] width 369 height 22
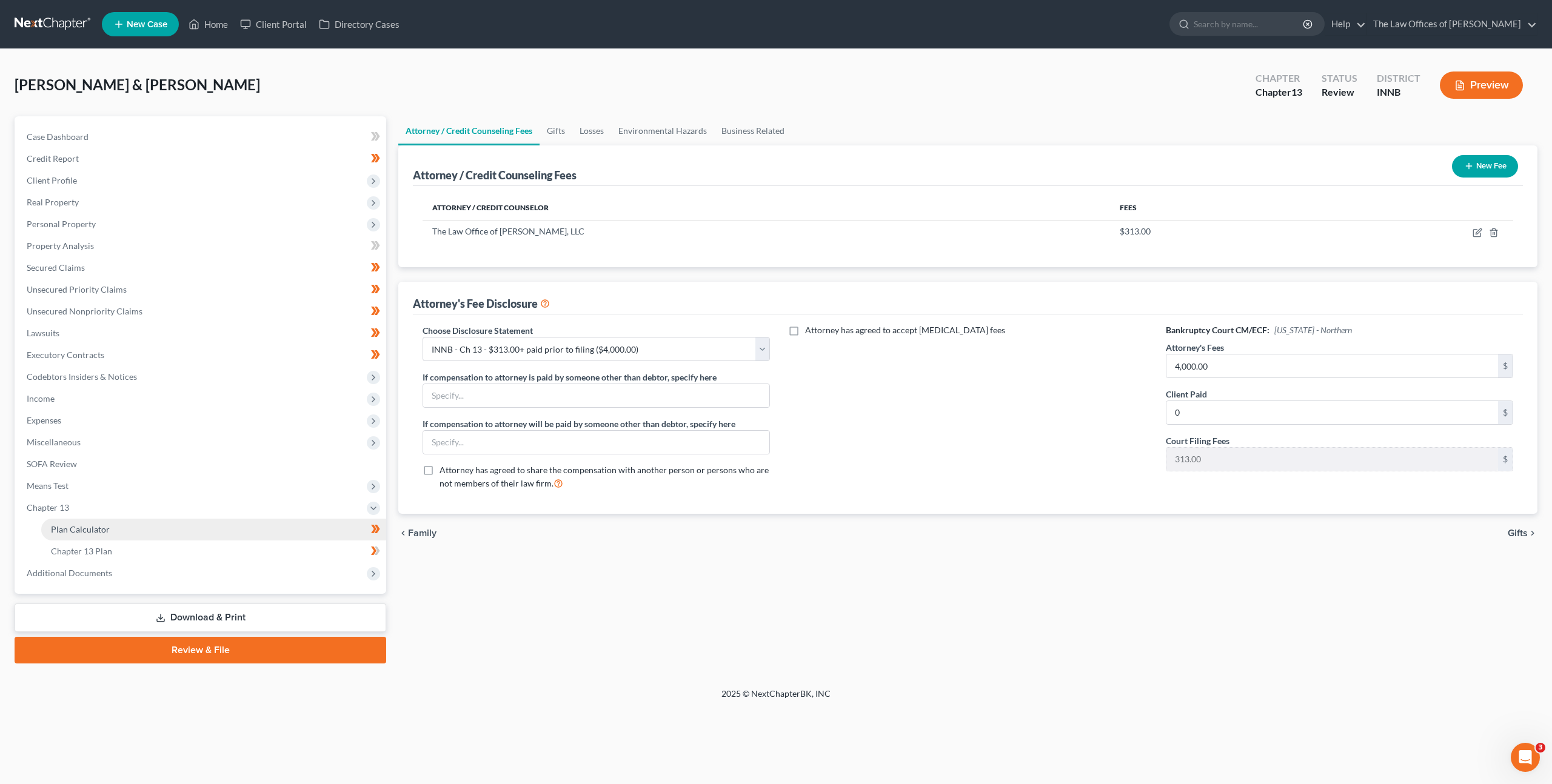
click at [140, 532] on link "Plan Calculator" at bounding box center [213, 529] width 345 height 22
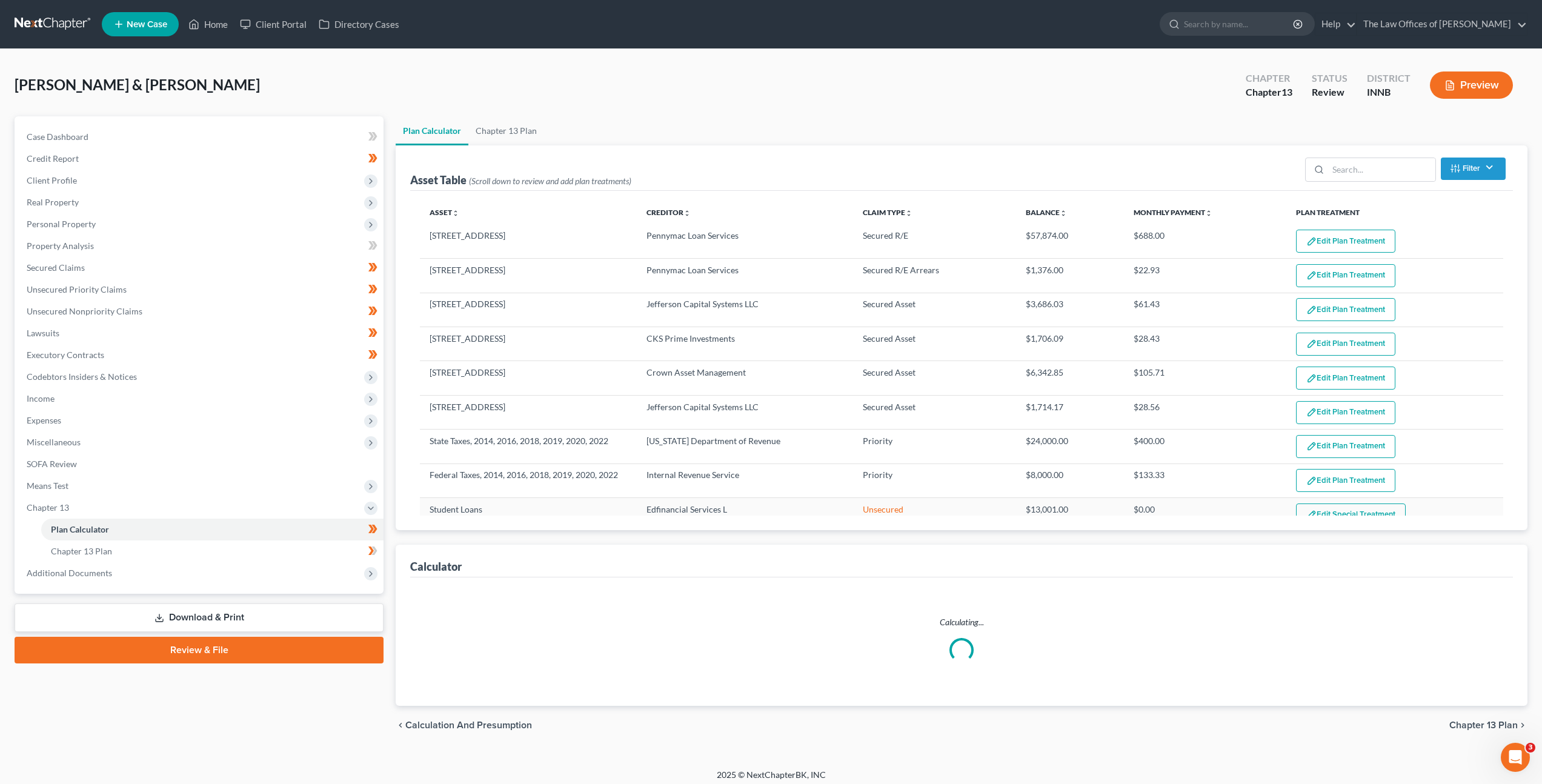
select select "59"
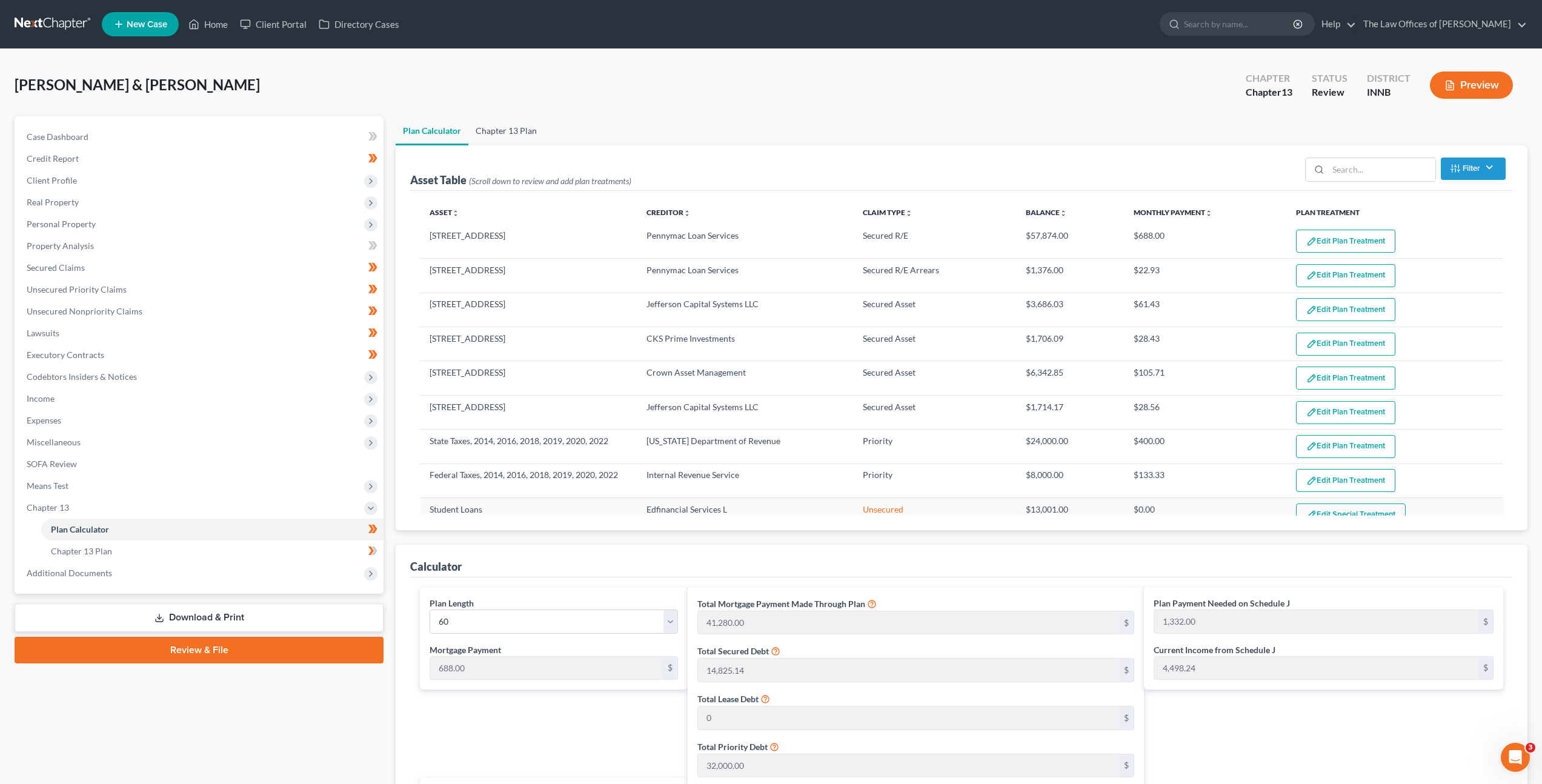
click at [496, 131] on link "Chapter 13 Plan" at bounding box center [506, 131] width 76 height 29
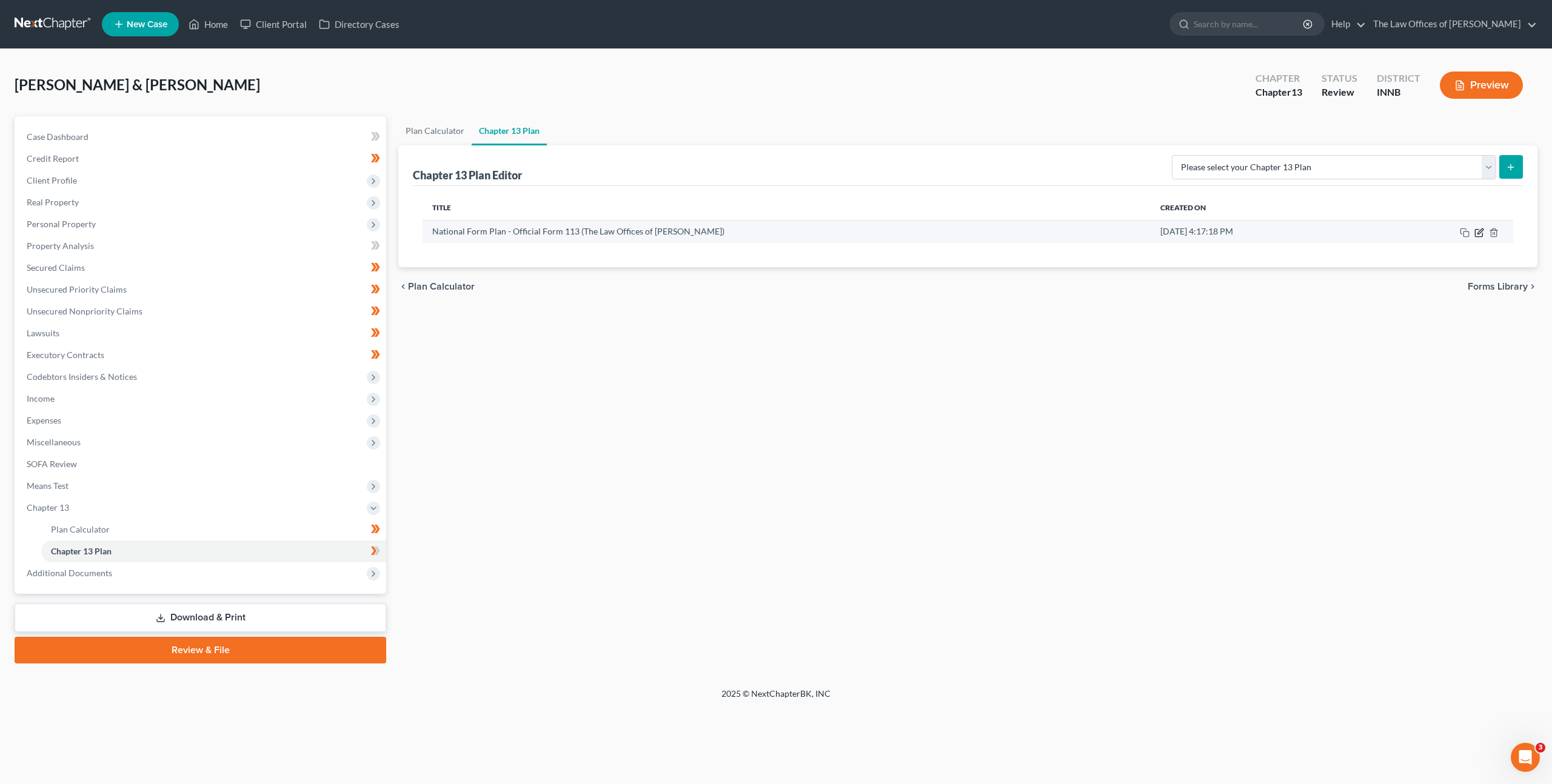
click at [1482, 232] on icon "button" at bounding box center [1479, 232] width 10 height 10
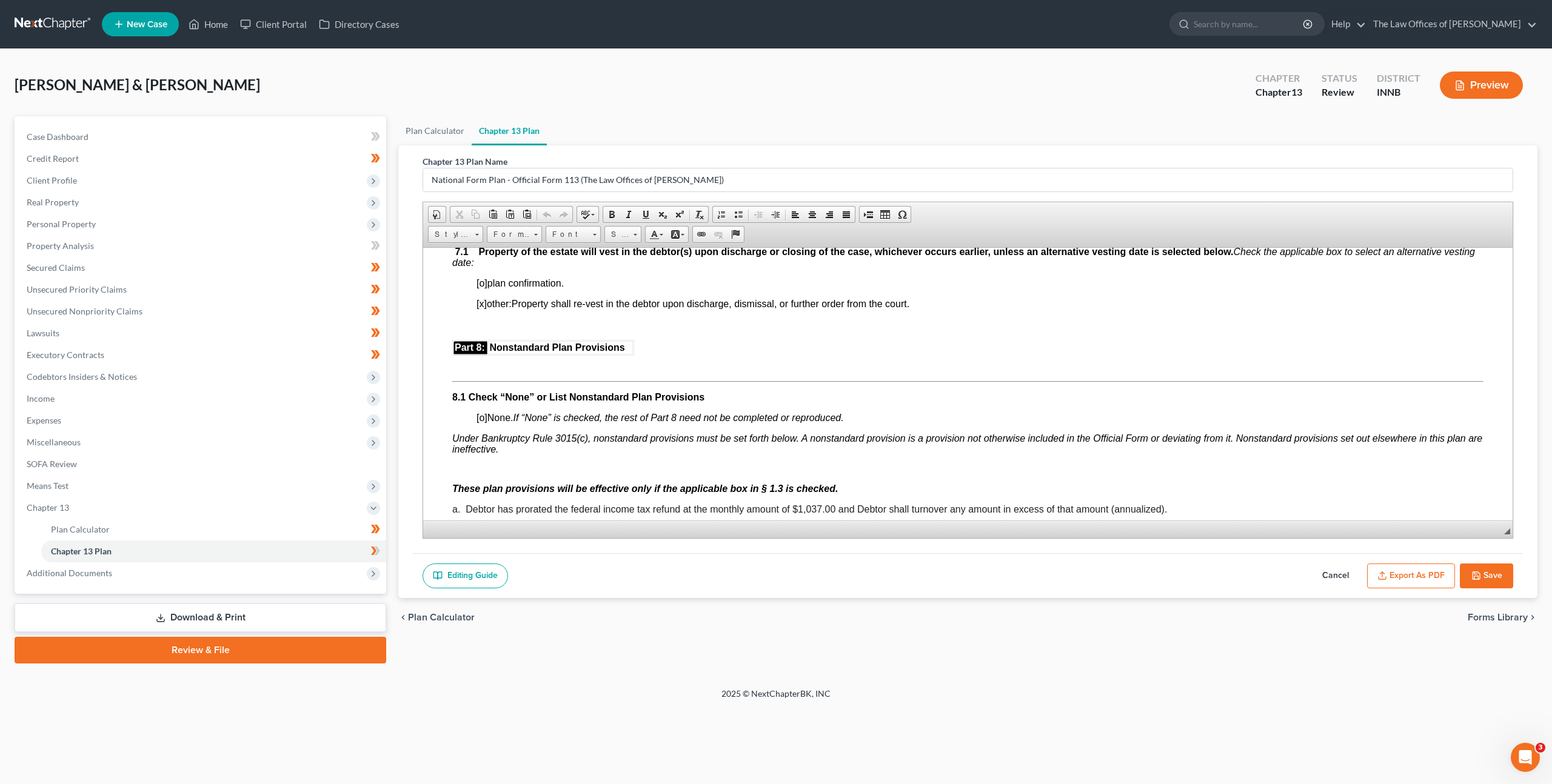
scroll to position [3333, 0]
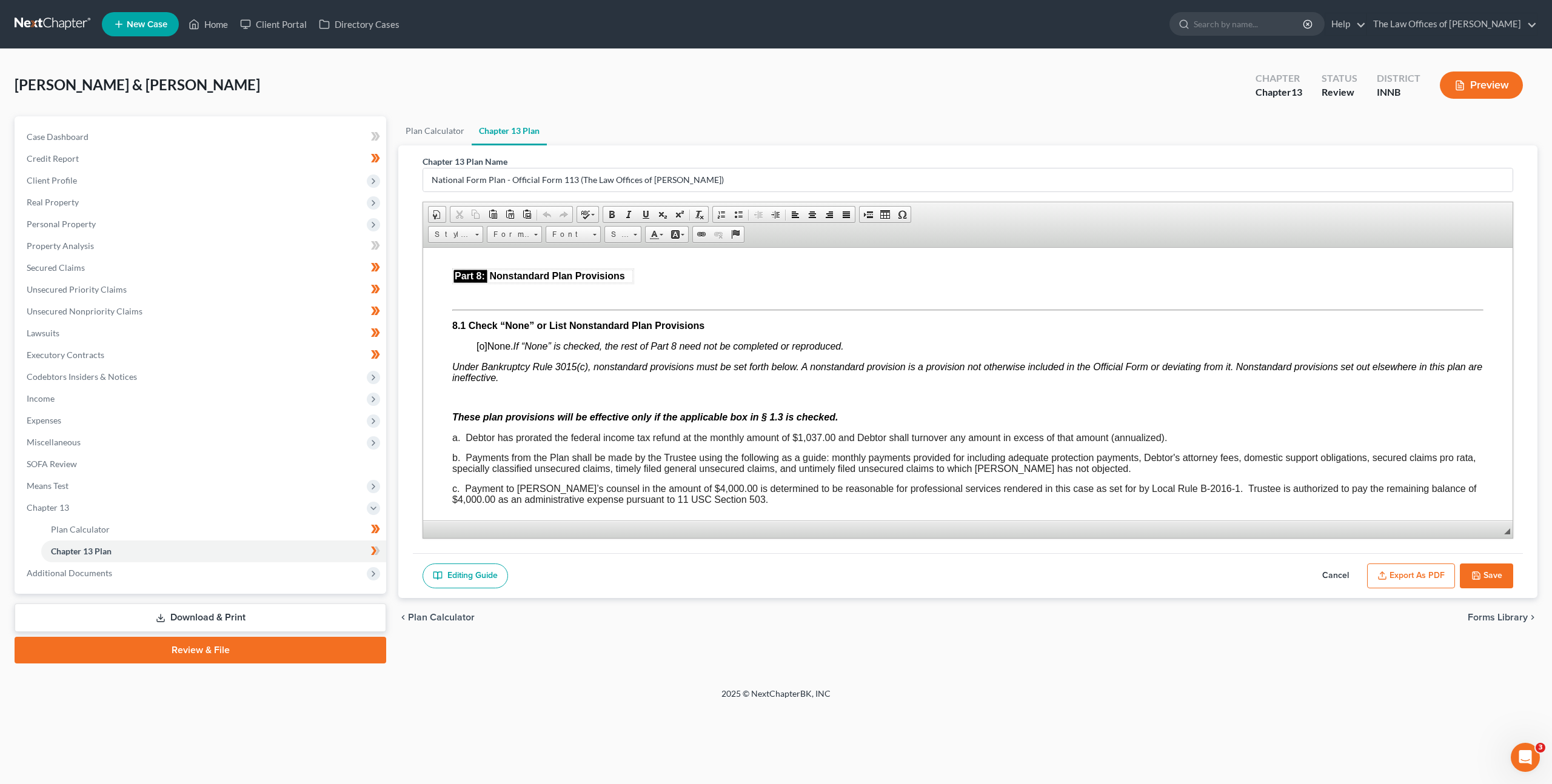
click at [1319, 563] on button "Cancel" at bounding box center [1335, 576] width 53 height 25
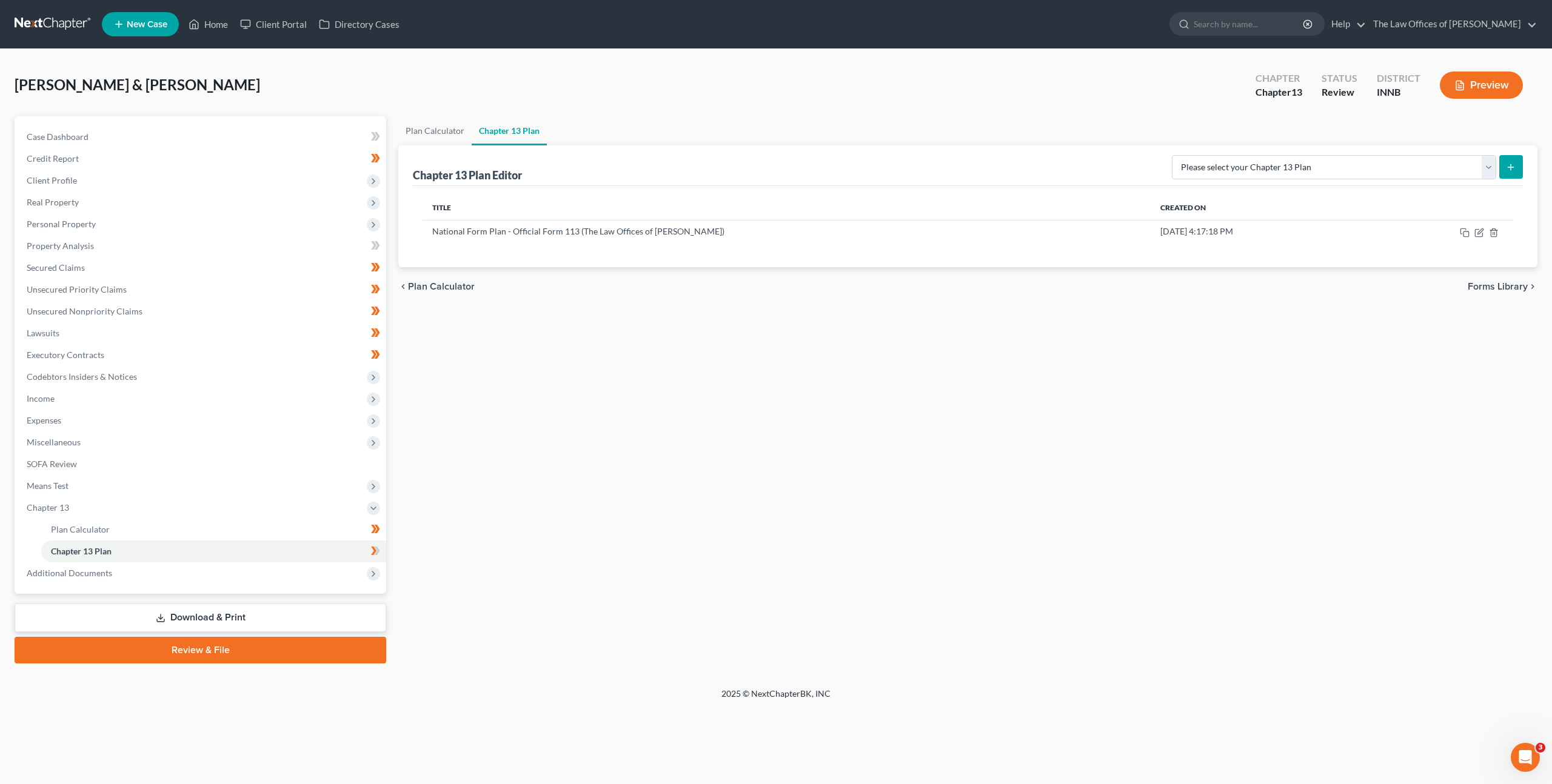
click at [826, 423] on div "Plan Calculator Chapter 13 Plan Chapter 13 Plan Editor Please select your Chapt…" at bounding box center [967, 390] width 1151 height 547
click at [292, 622] on link "Download & Print" at bounding box center [200, 617] width 371 height 29
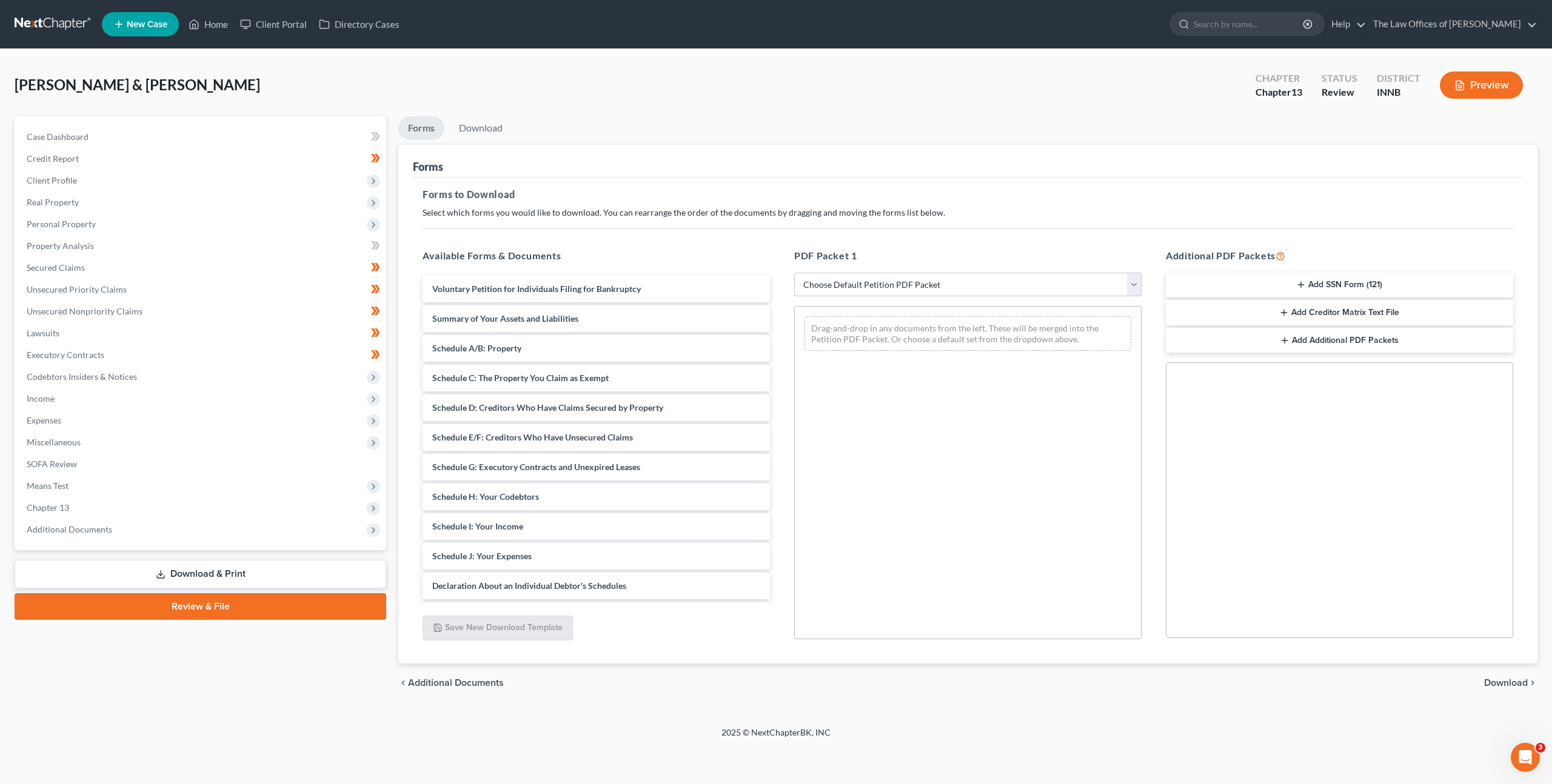
click at [897, 286] on select "Choose Default Petition PDF Packet Complete Bankruptcy Petition (all forms and …" at bounding box center [968, 284] width 347 height 24
click at [168, 498] on span "Chapter 13" at bounding box center [202, 508] width 369 height 22
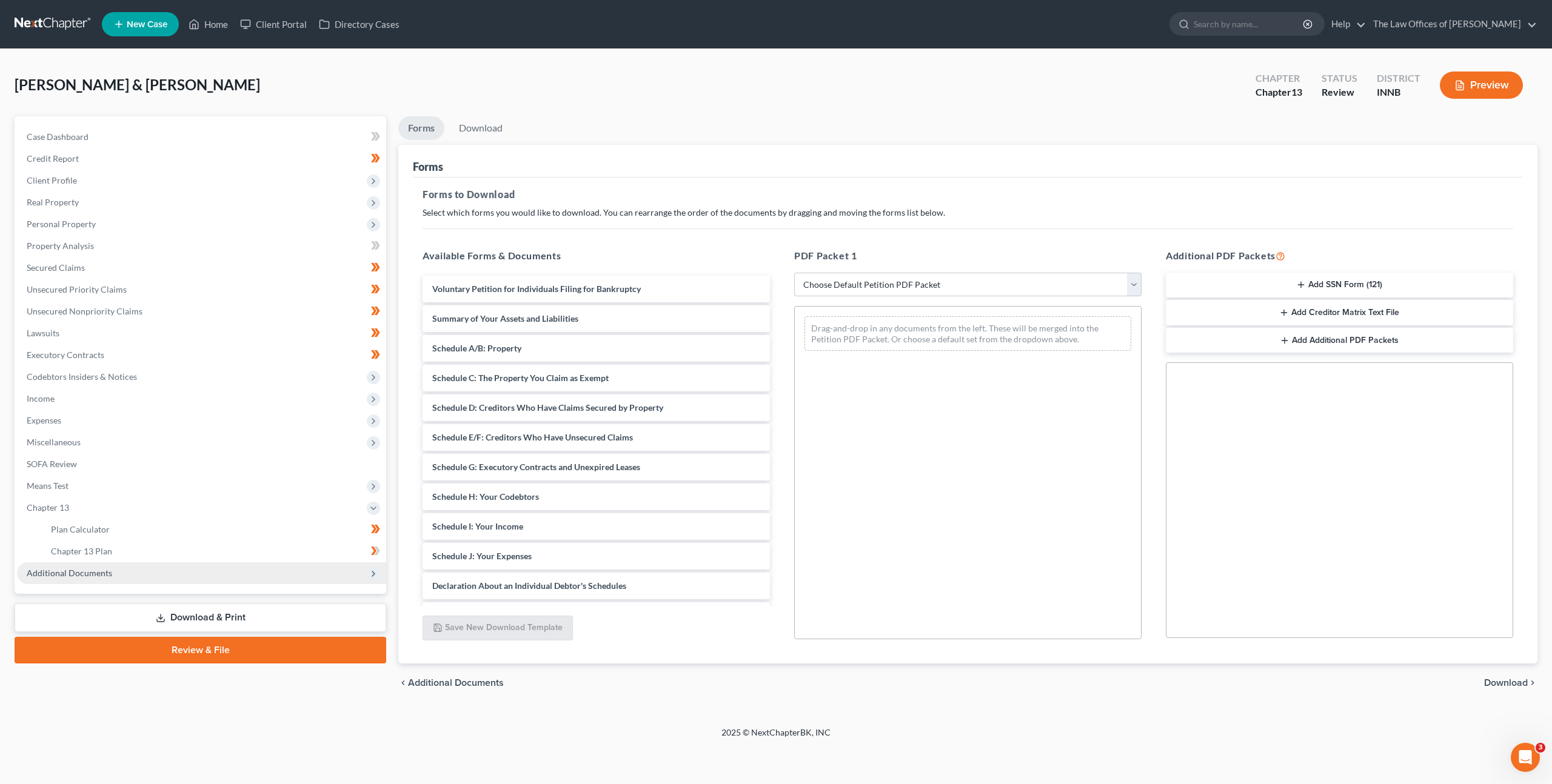
click at [144, 573] on span "Additional Documents" at bounding box center [202, 573] width 369 height 22
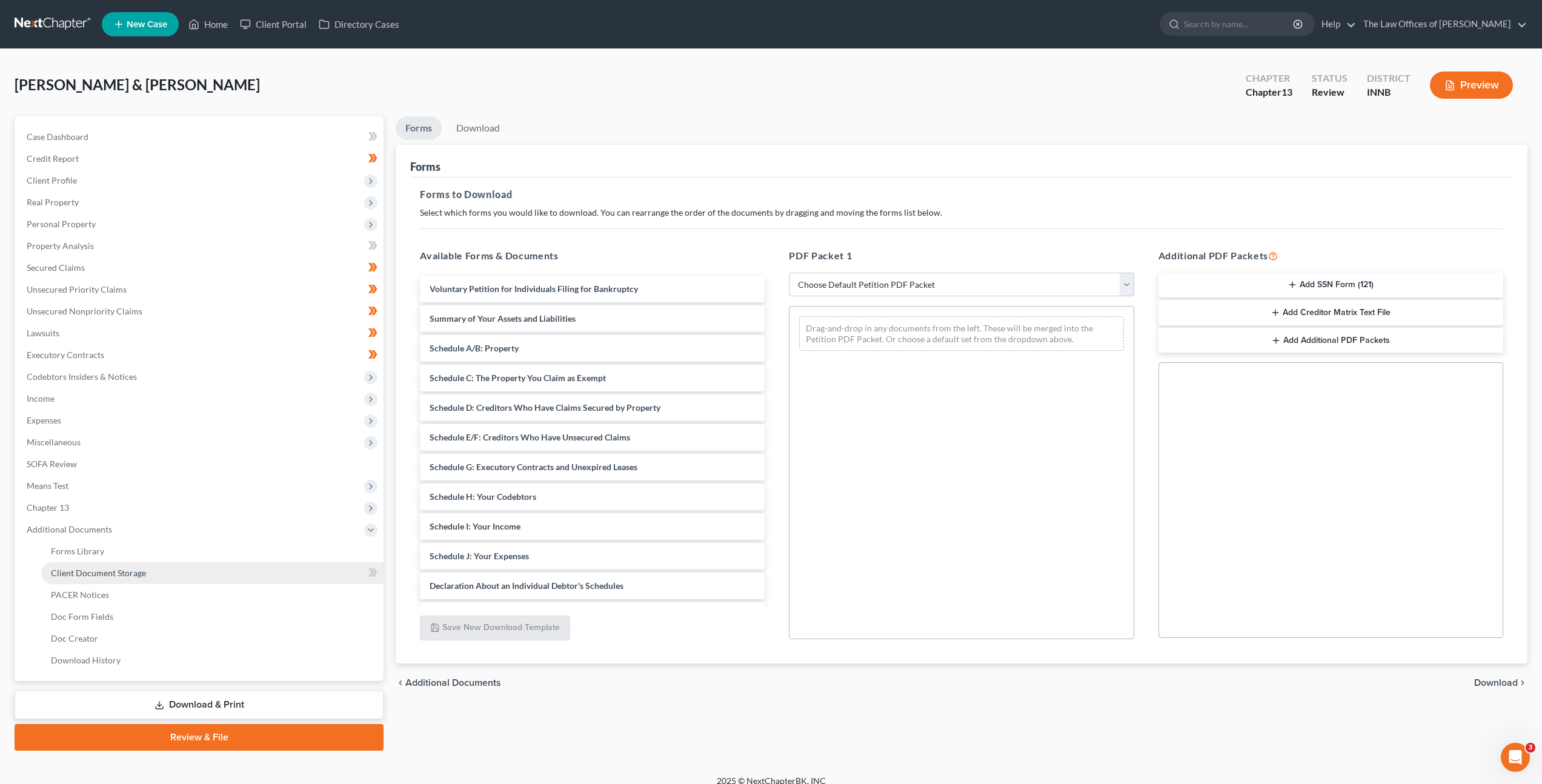
click at [205, 575] on link "Client Document Storage" at bounding box center [212, 573] width 343 height 22
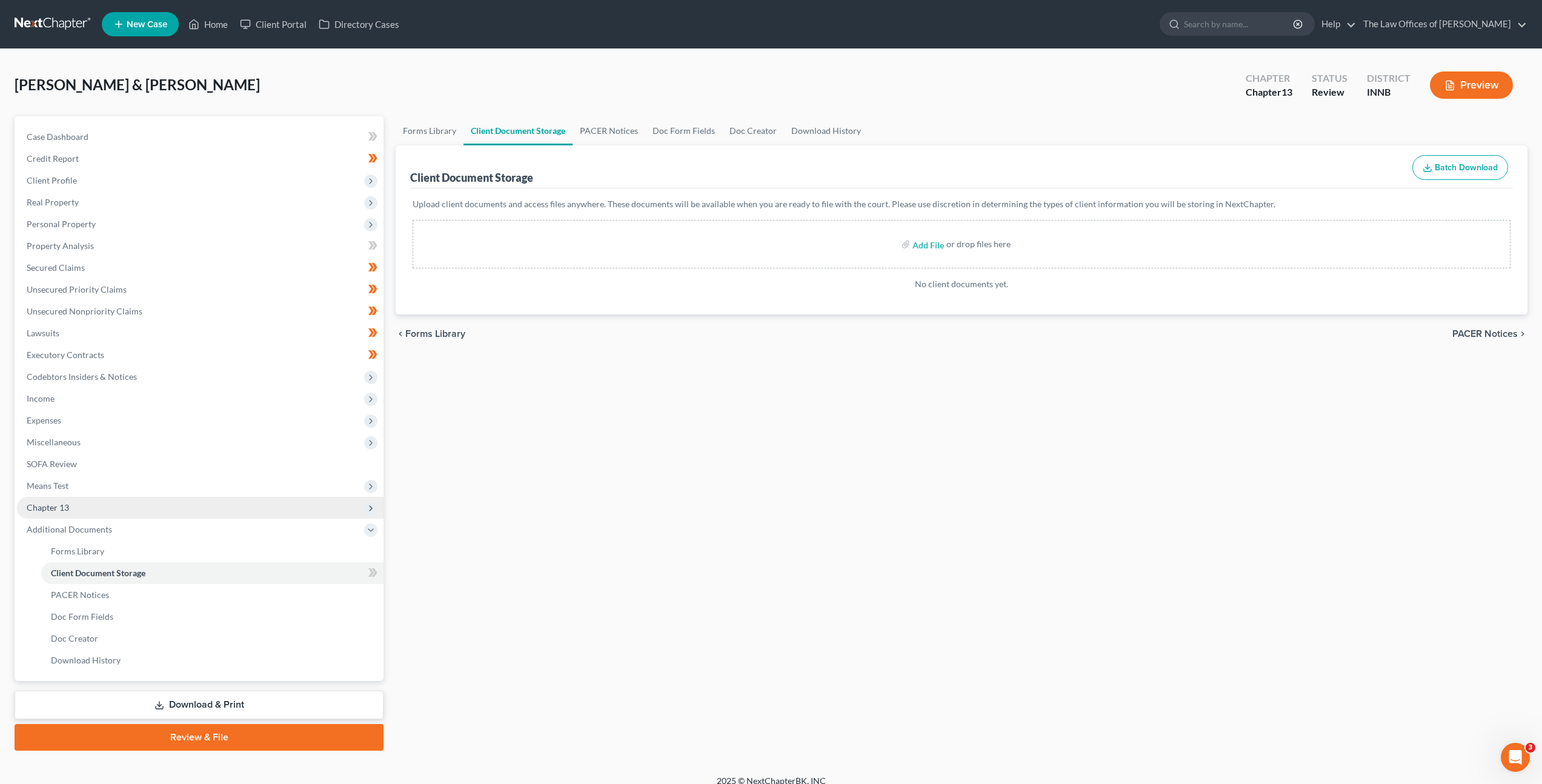
click at [151, 507] on span "Chapter 13" at bounding box center [200, 508] width 367 height 22
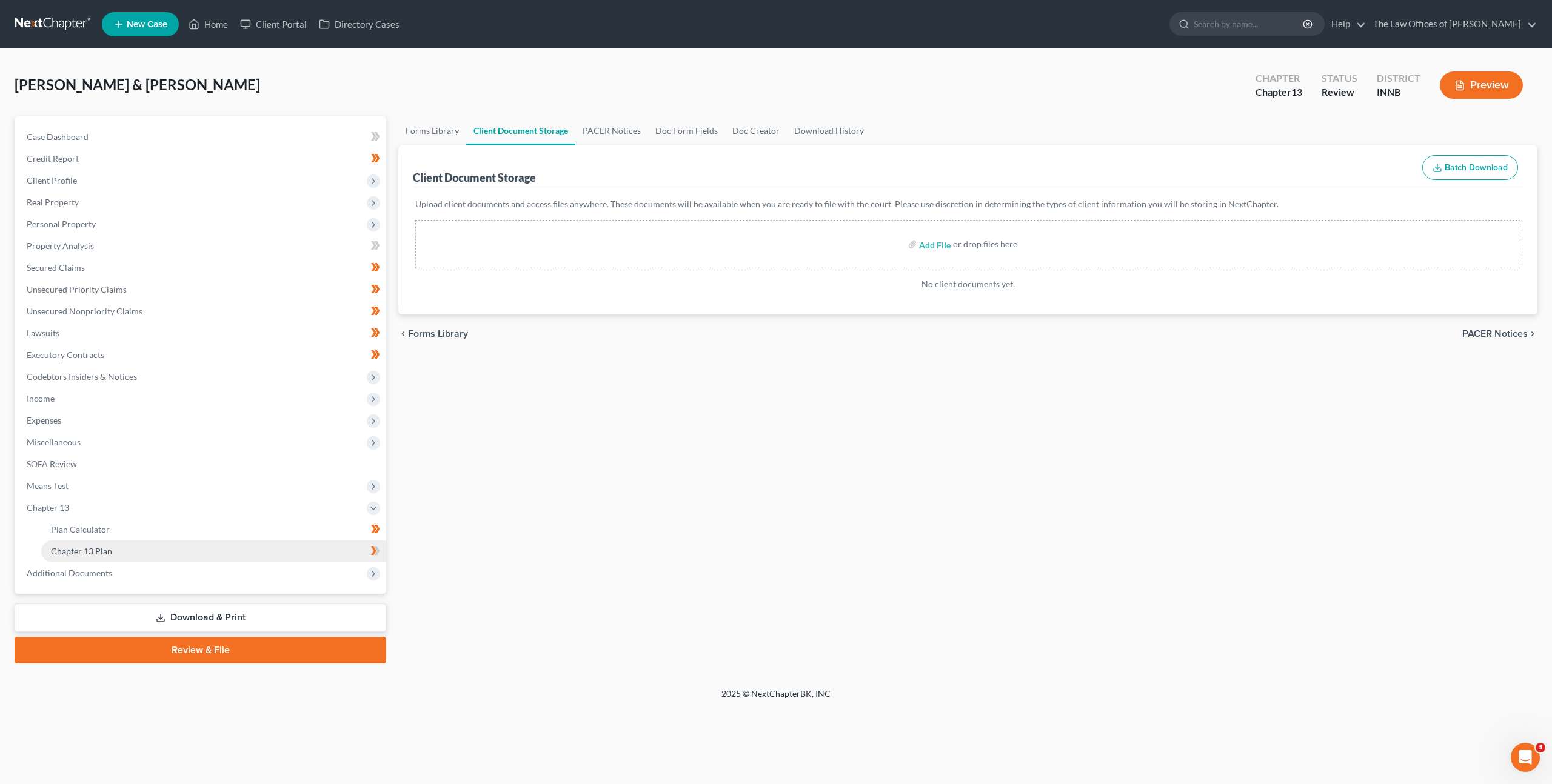
click at [141, 552] on link "Chapter 13 Plan" at bounding box center [213, 551] width 345 height 22
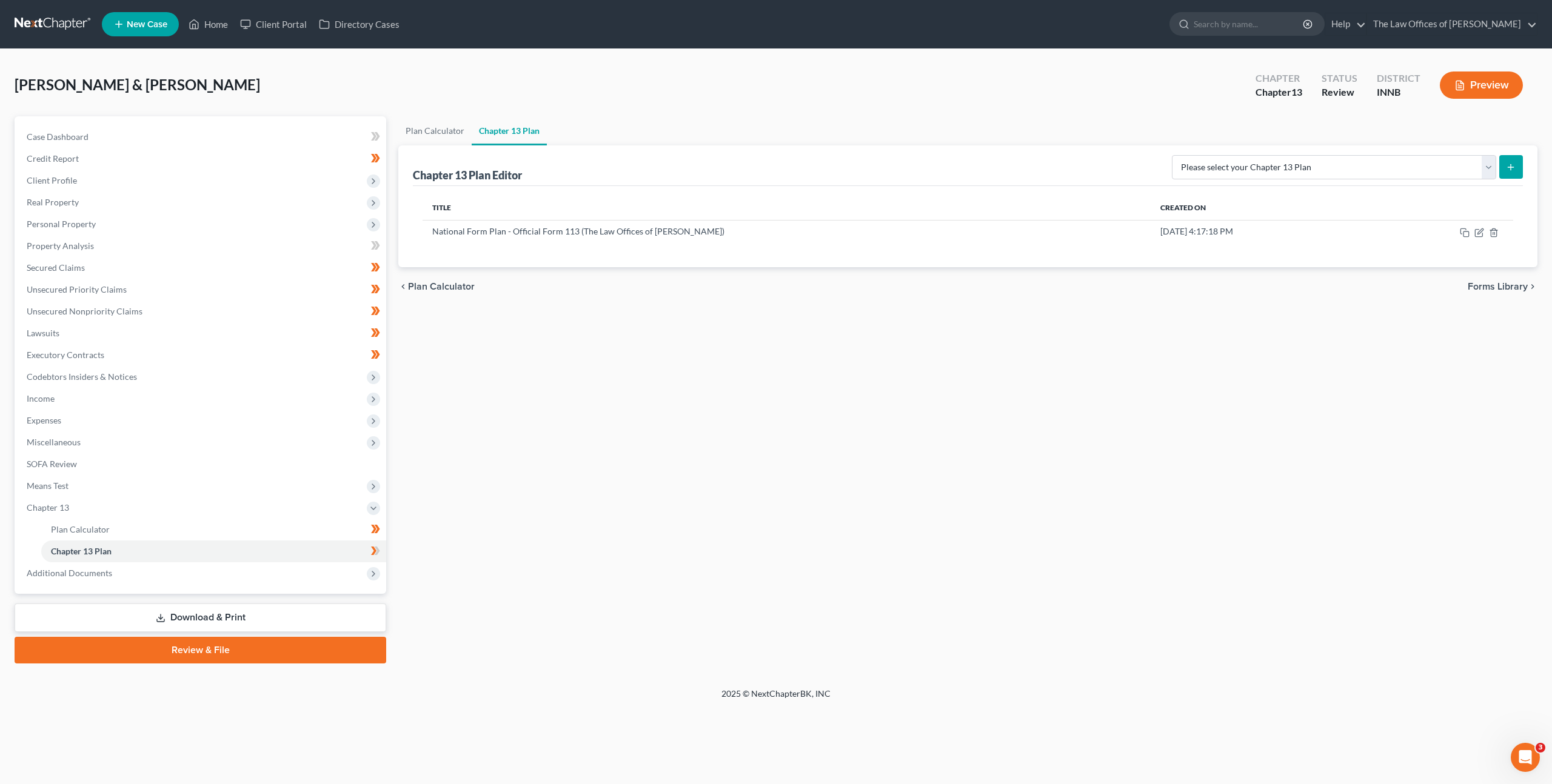
click at [1060, 318] on div "Plan Calculator Chapter 13 Plan Chapter 13 Plan Editor Please select your Chapt…" at bounding box center [967, 390] width 1151 height 547
click at [1160, 362] on div "Plan Calculator Chapter 13 Plan Chapter 13 Plan Editor Please select your Chapt…" at bounding box center [967, 390] width 1151 height 547
click at [1481, 233] on icon "button" at bounding box center [1479, 232] width 10 height 10
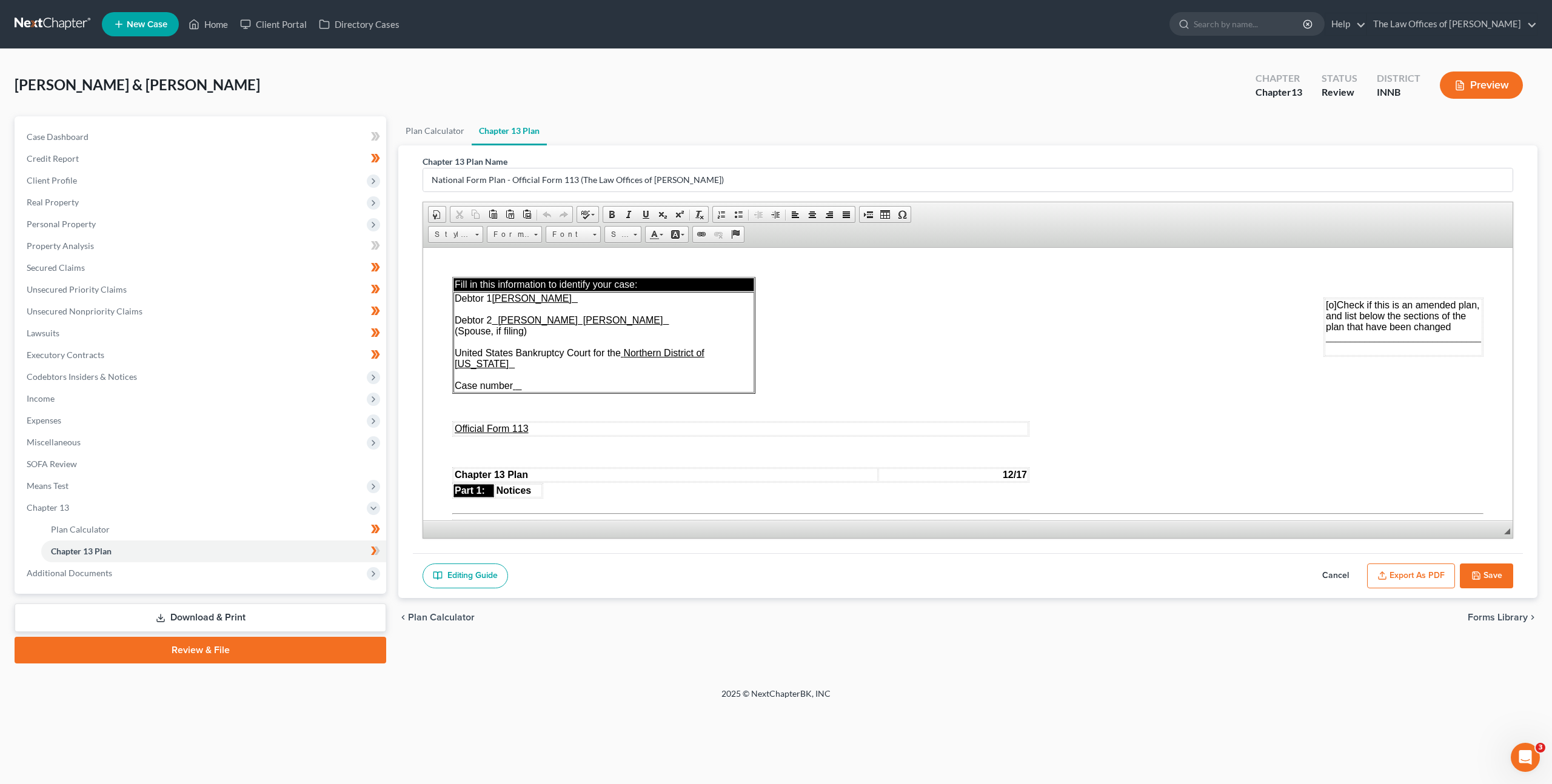
click at [1407, 575] on button "Export as PDF" at bounding box center [1411, 576] width 88 height 25
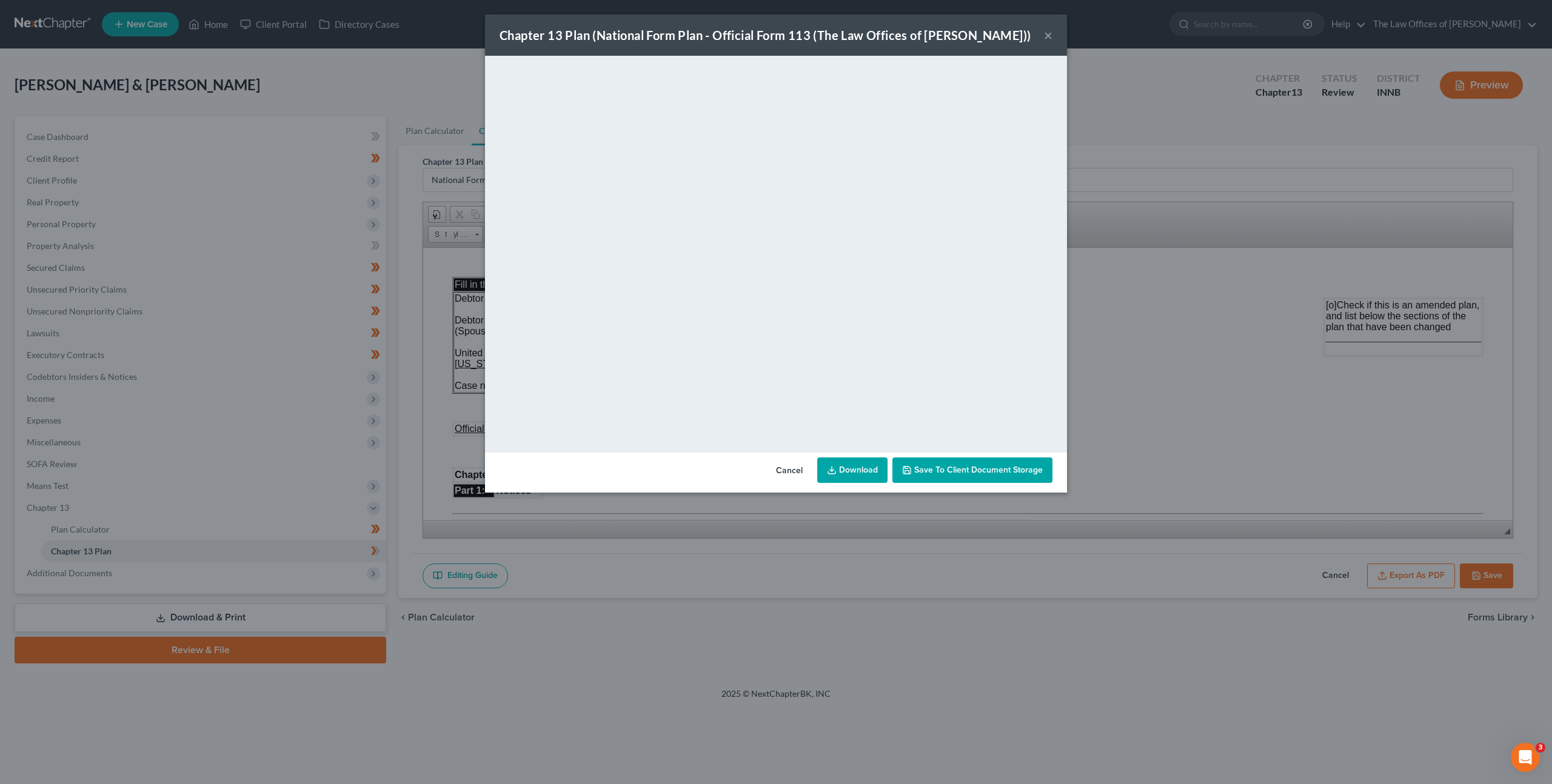
click at [837, 475] on icon at bounding box center [832, 470] width 10 height 10
click at [978, 479] on button "Save to Client Document Storage" at bounding box center [972, 470] width 160 height 25
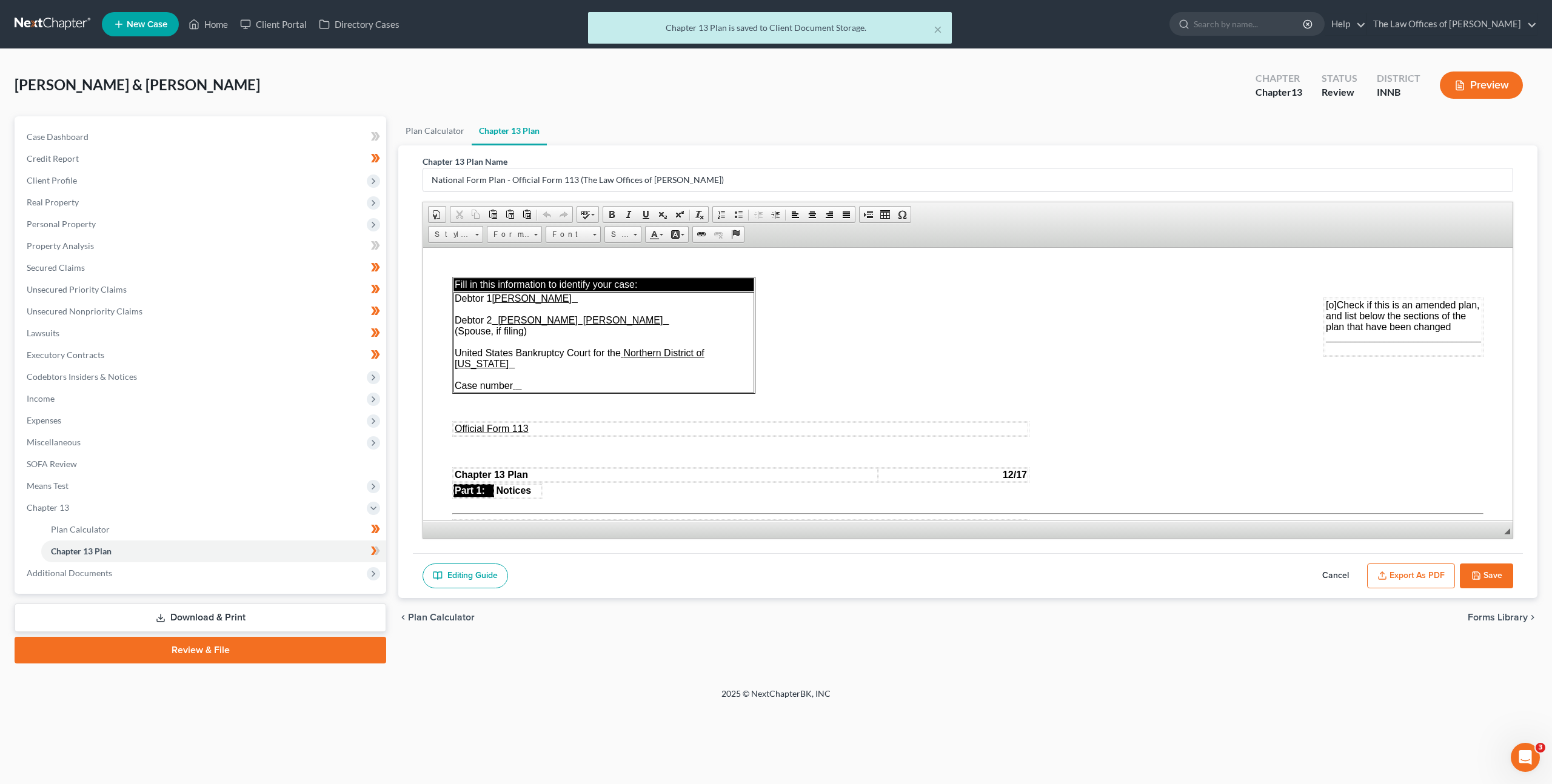
click at [1330, 572] on button "Cancel" at bounding box center [1335, 576] width 53 height 25
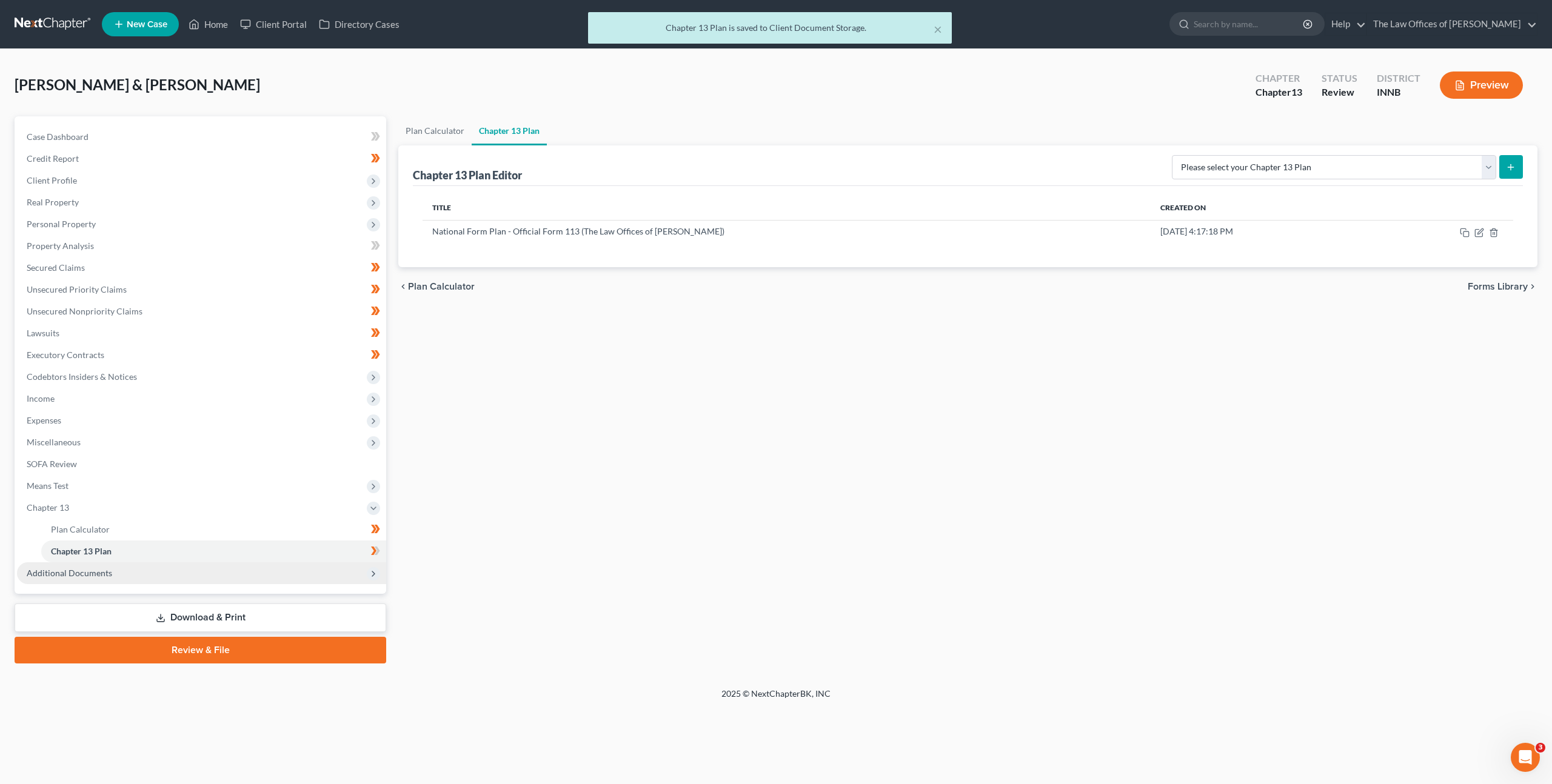
click at [132, 574] on span "Additional Documents" at bounding box center [202, 573] width 369 height 22
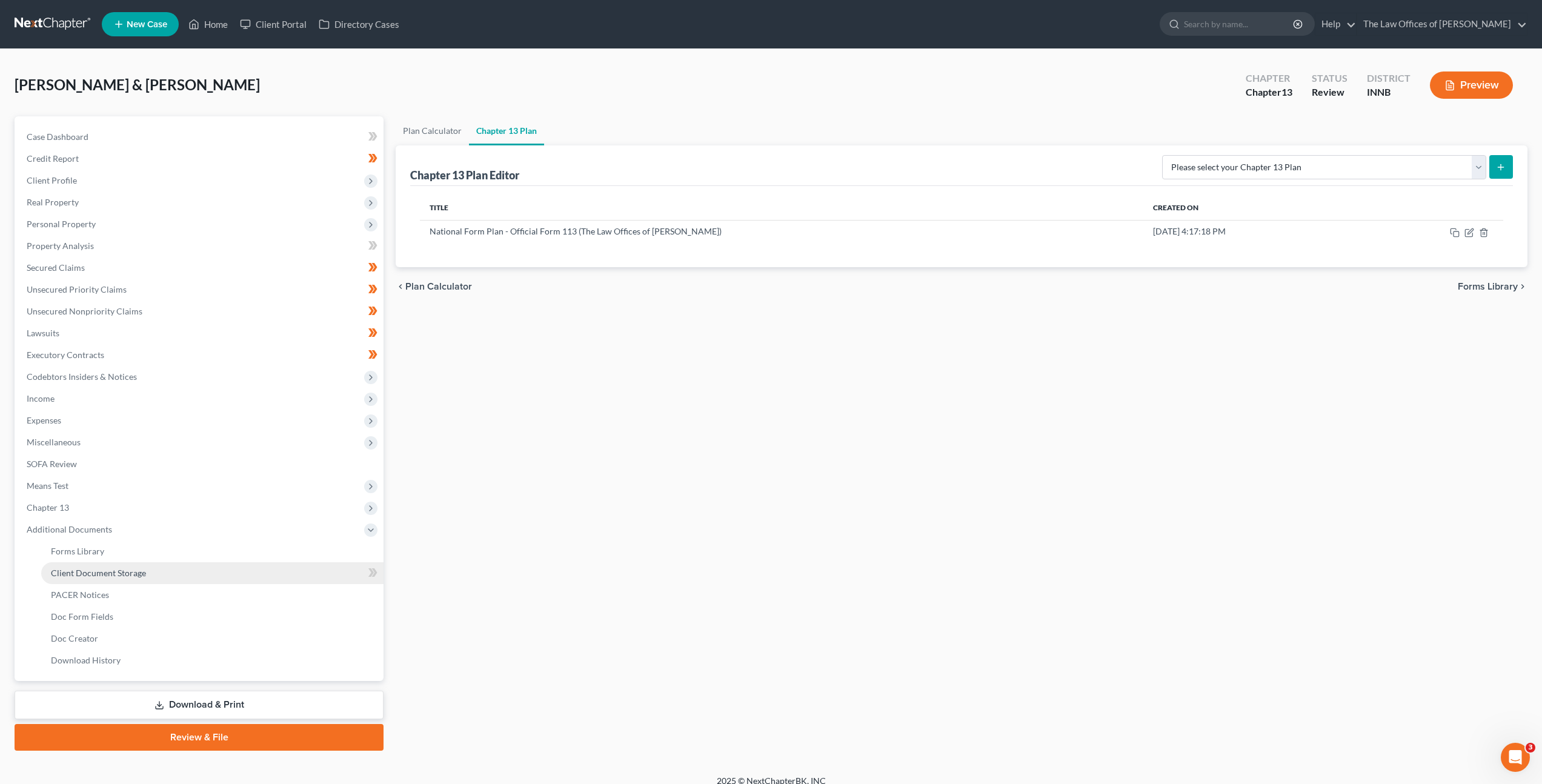
click at [207, 578] on link "Client Document Storage" at bounding box center [212, 573] width 343 height 22
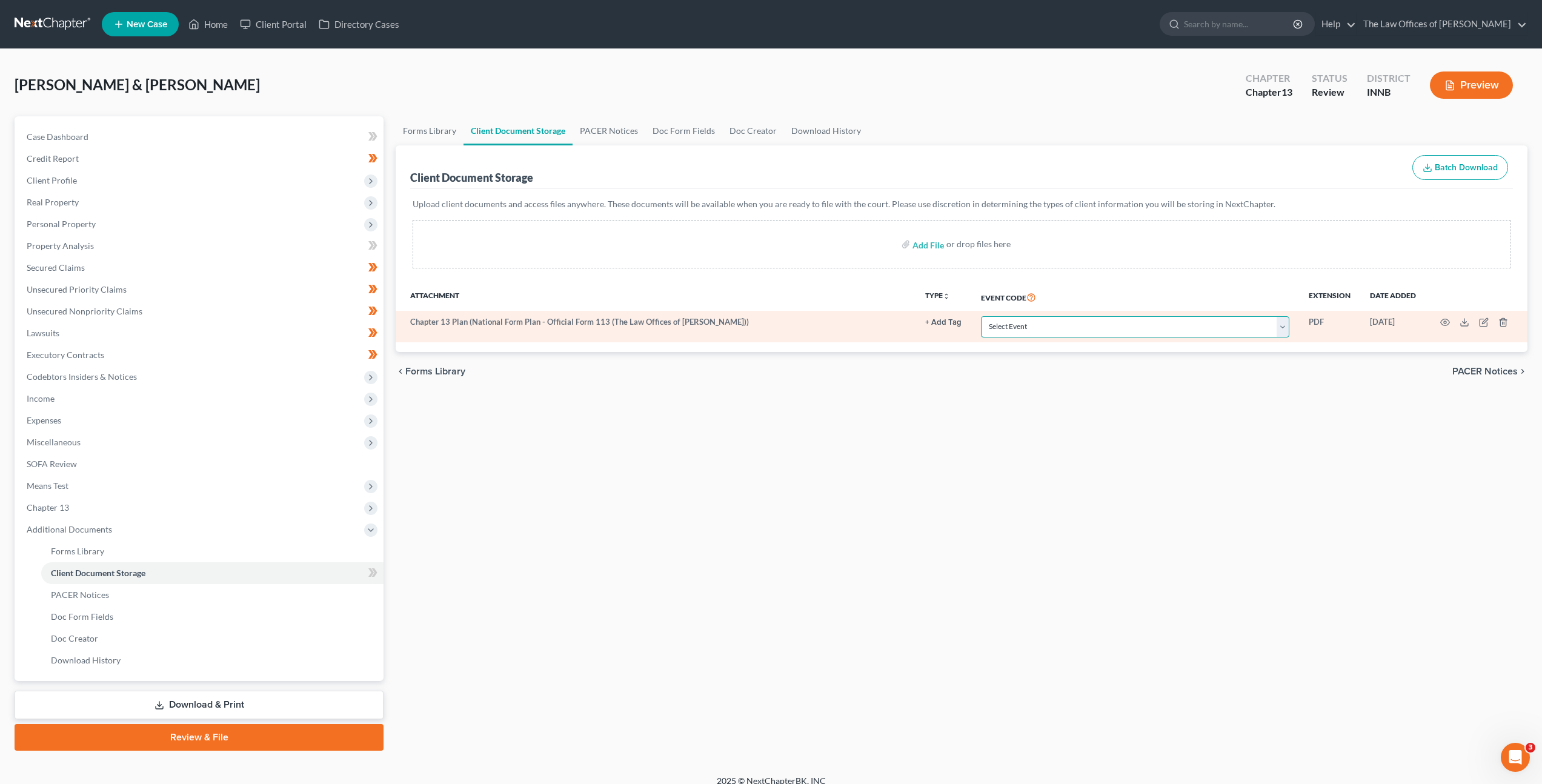
click at [1045, 329] on select "Select Event Certificate of Credit Counseling Chapter 13 Calculation of Disposa…" at bounding box center [1135, 326] width 309 height 21
select select "2"
click at [981, 316] on select "Select Event Certificate of Credit Counseling Chapter 13 Calculation of Disposa…" at bounding box center [1135, 326] width 309 height 21
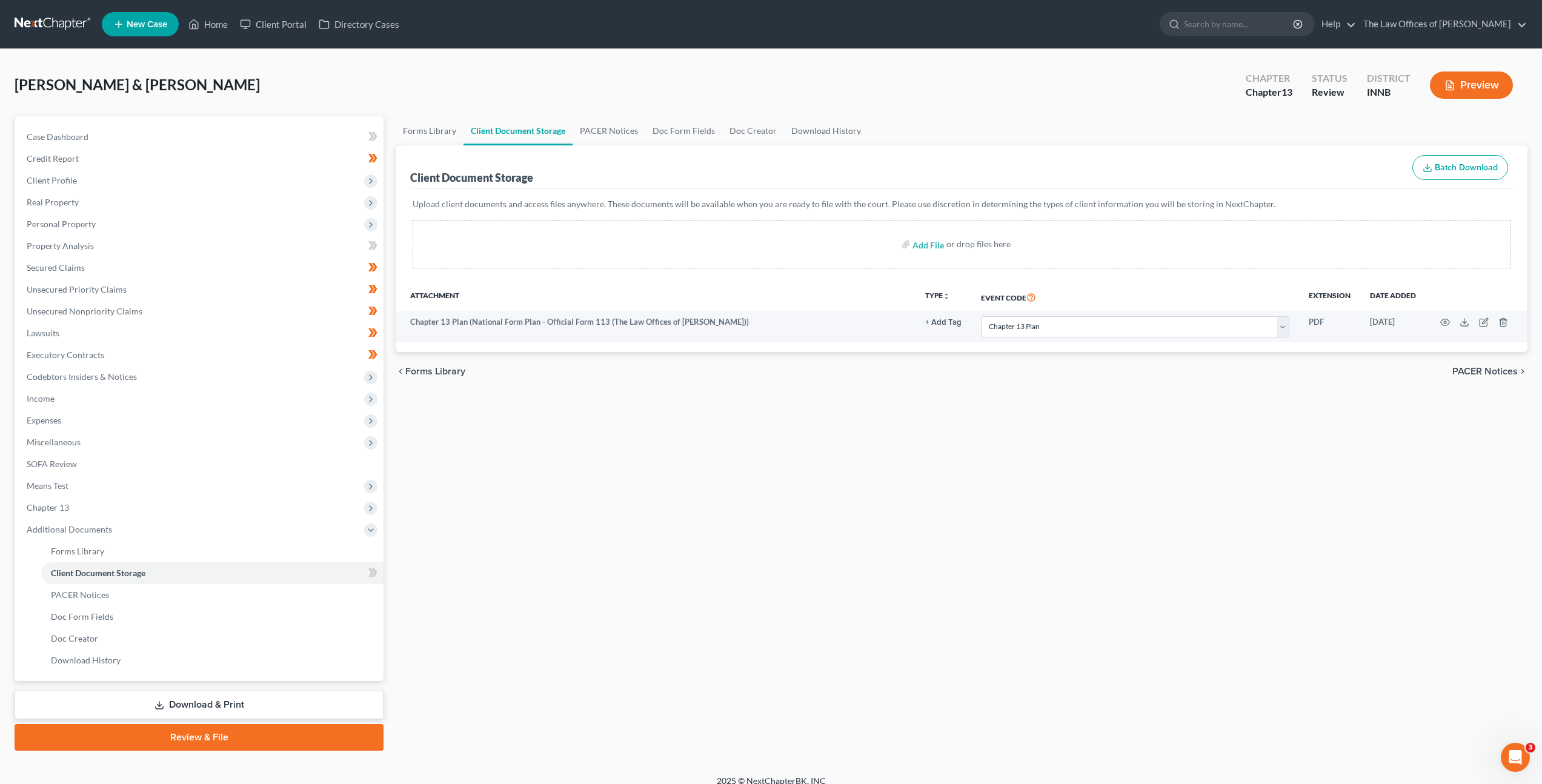
click at [786, 498] on div "Forms Library Client Document Storage PACER Notices Doc Form Fields Doc Creator…" at bounding box center [962, 434] width 1144 height 634
drag, startPoint x: 370, startPoint y: 571, endPoint x: 572, endPoint y: 551, distance: 203.0
click at [370, 571] on icon at bounding box center [373, 573] width 9 height 15
click at [573, 551] on div "Forms Library Client Document Storage PACER Notices Doc Form Fields Doc Creator…" at bounding box center [962, 434] width 1144 height 634
click at [309, 695] on link "Download & Print" at bounding box center [199, 705] width 369 height 29
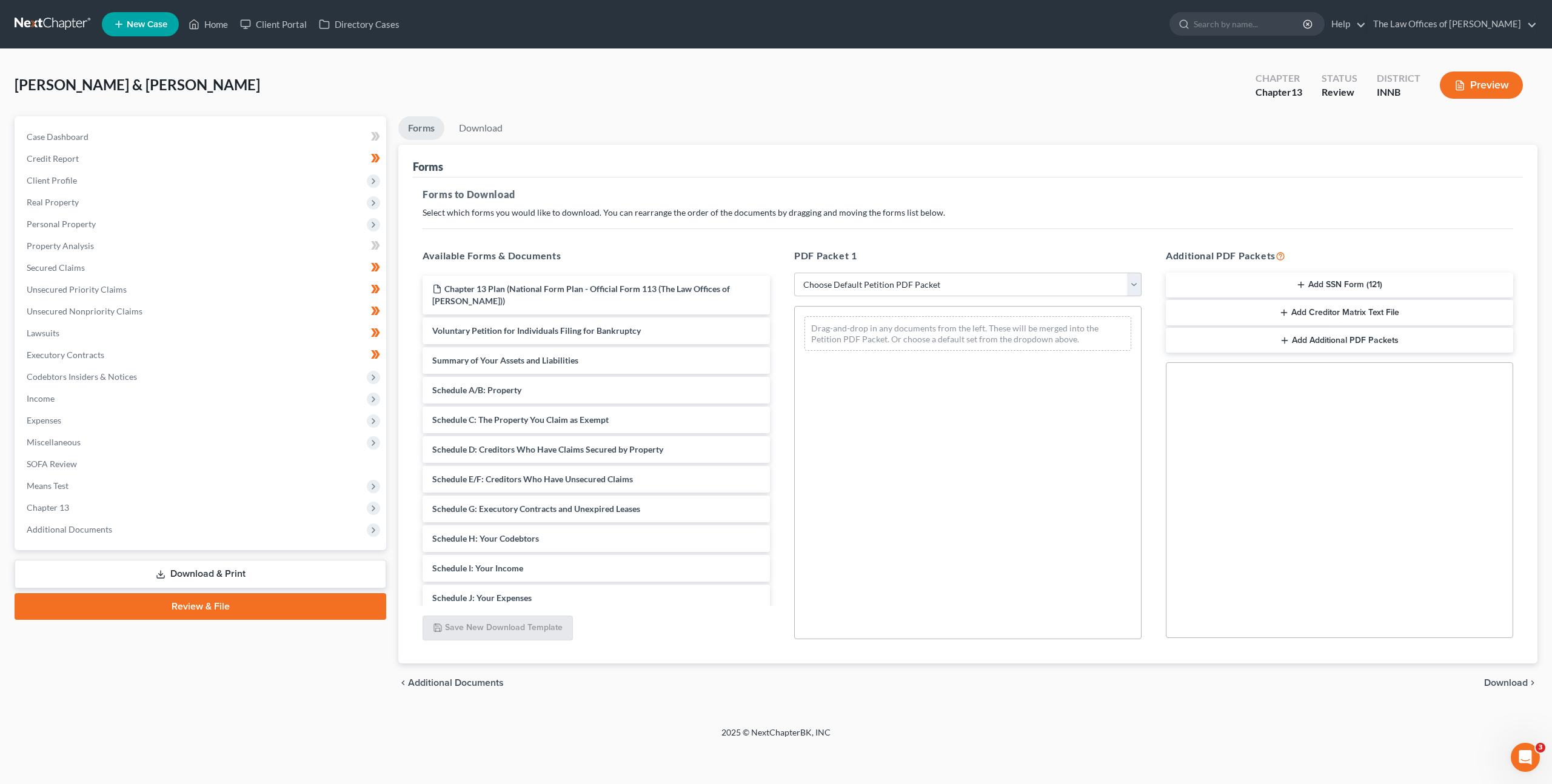
click at [935, 271] on div "PDF Packet 1 Choose Default Petition PDF Packet Complete Bankruptcy Petition (a…" at bounding box center [967, 444] width 371 height 411
click at [933, 278] on select "Choose Default Petition PDF Packet Complete Bankruptcy Petition (all forms and …" at bounding box center [968, 284] width 347 height 24
select select "0"
click at [795, 272] on select "Choose Default Petition PDF Packet Complete Bankruptcy Petition (all forms and …" at bounding box center [968, 284] width 347 height 24
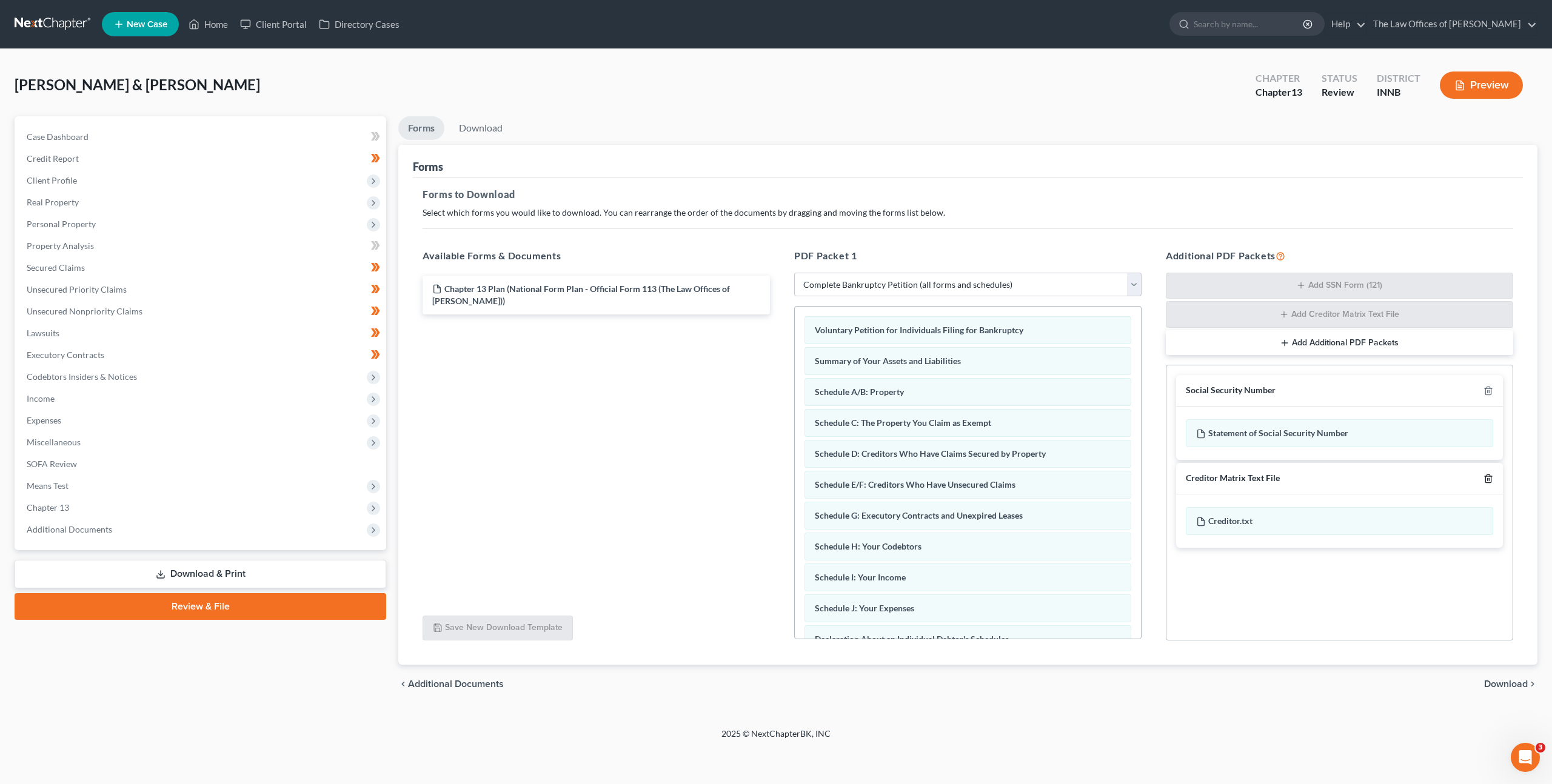
click at [1489, 478] on icon "button" at bounding box center [1488, 478] width 10 height 10
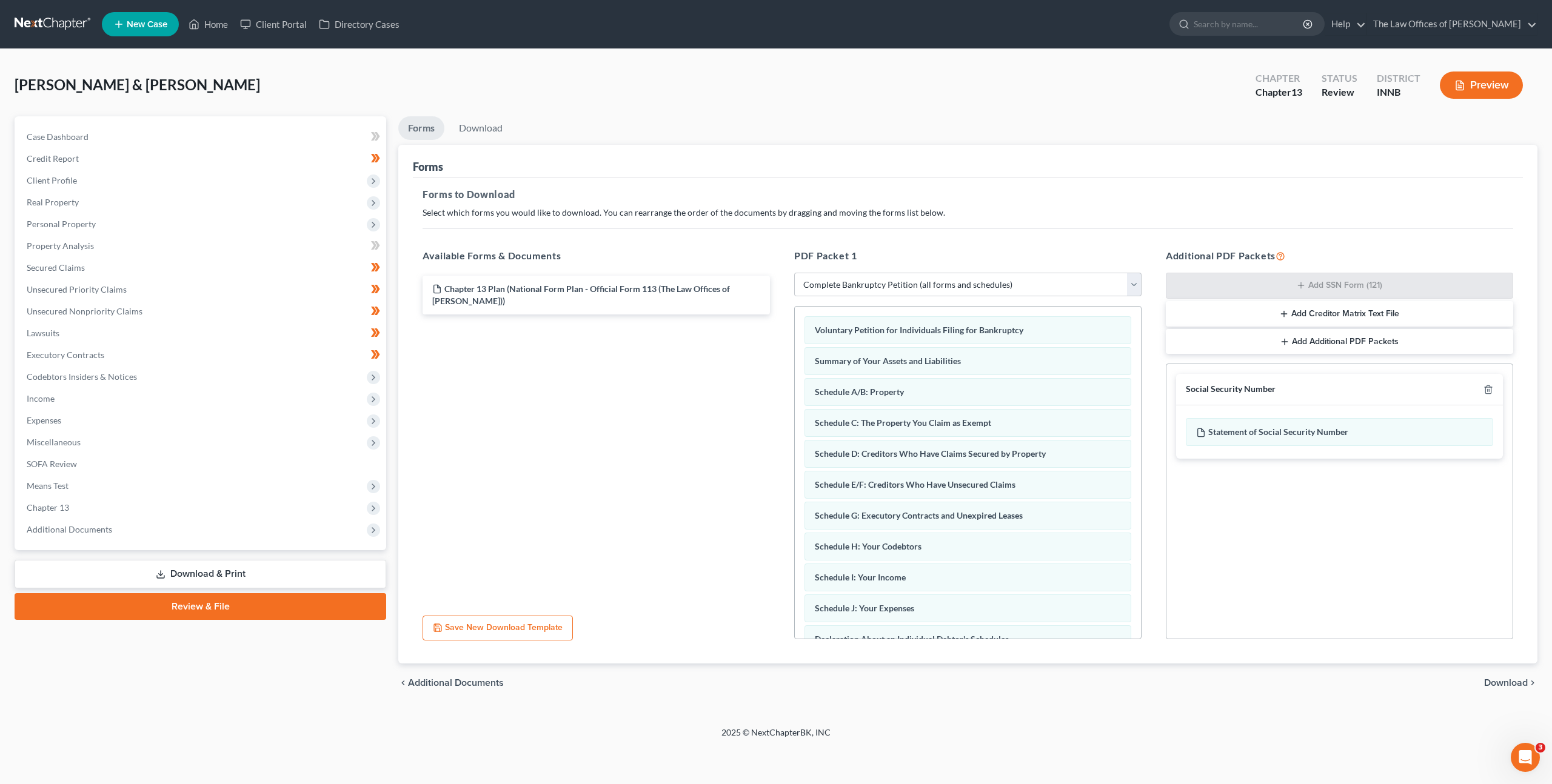
drag, startPoint x: 1497, startPoint y: 679, endPoint x: 1497, endPoint y: 671, distance: 8.0
click at [1497, 679] on span "Download" at bounding box center [1506, 683] width 44 height 10
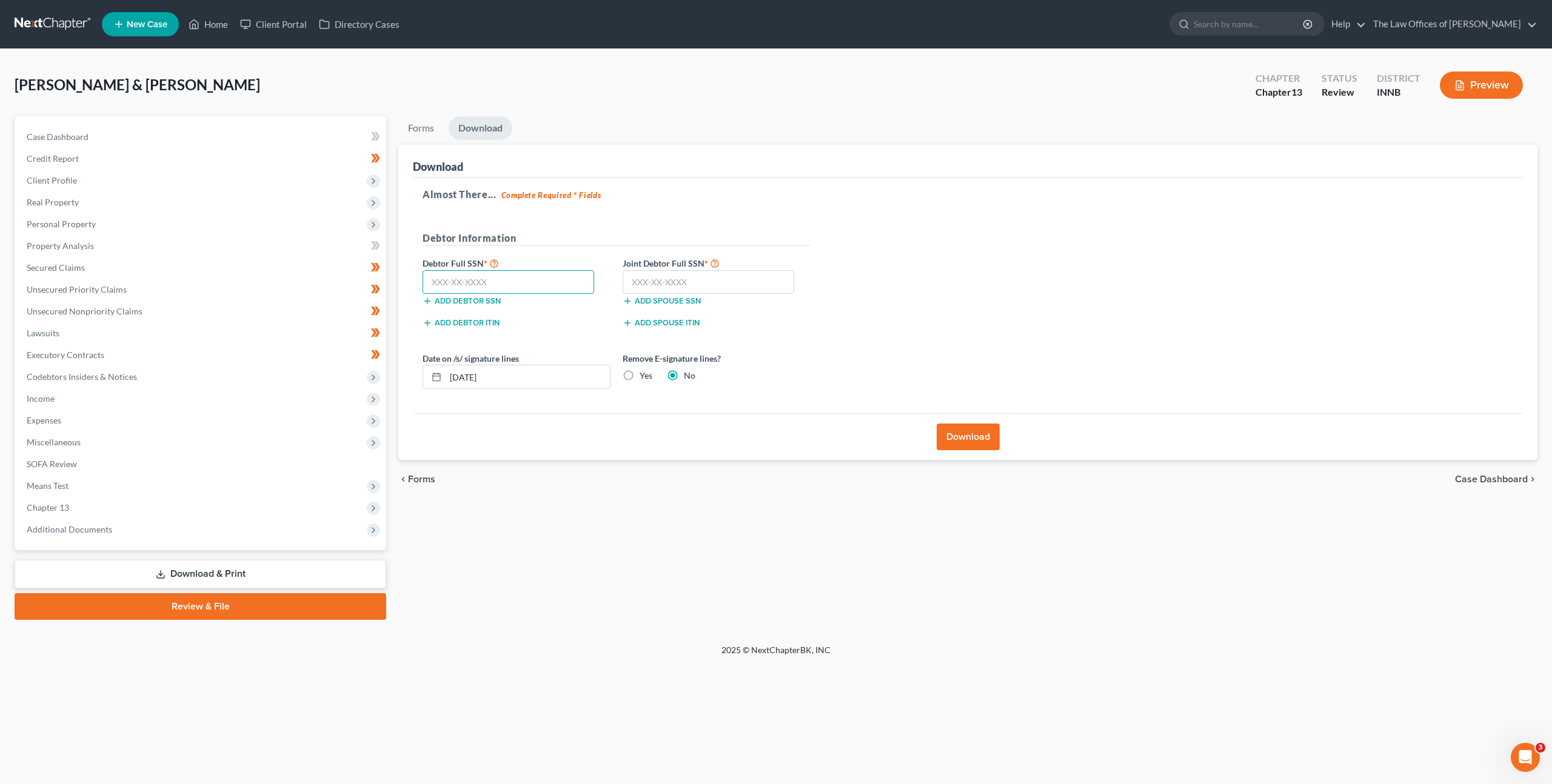
click at [559, 282] on input "text" at bounding box center [508, 282] width 171 height 24
paste input "359-80-5320"
type input "359-80-5320"
drag, startPoint x: 668, startPoint y: 281, endPoint x: 911, endPoint y: 266, distance: 243.5
click at [669, 281] on input "text" at bounding box center [708, 282] width 171 height 24
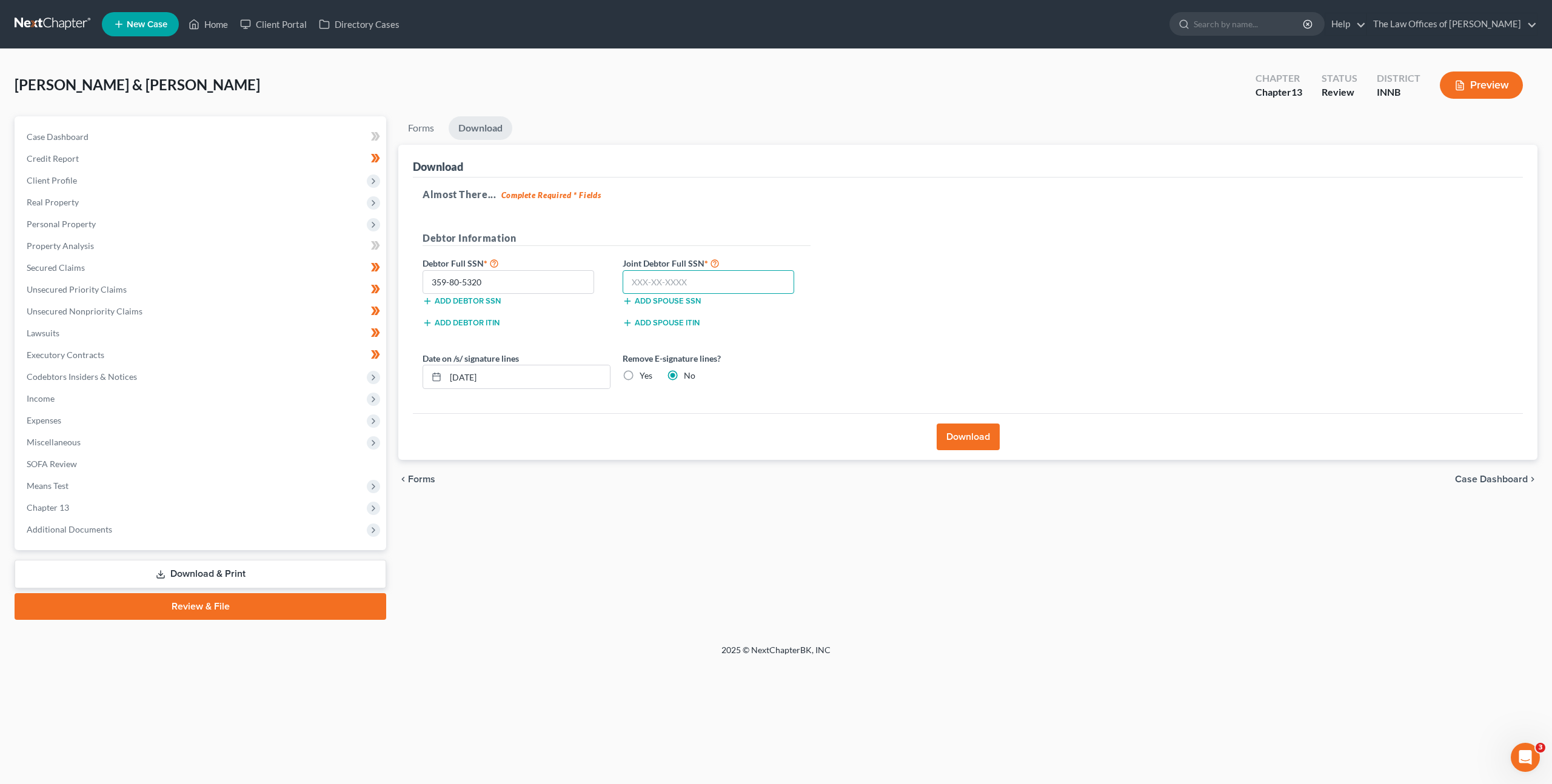
drag, startPoint x: 722, startPoint y: 281, endPoint x: 810, endPoint y: 289, distance: 88.4
click at [722, 281] on input "text" at bounding box center [708, 282] width 171 height 24
paste input "357-72-3498"
type input "357-72-3498"
click at [910, 273] on div "Almost There... Complete Required * Fields Debtor Information Debtor Full SSN *…" at bounding box center [968, 296] width 1110 height 236
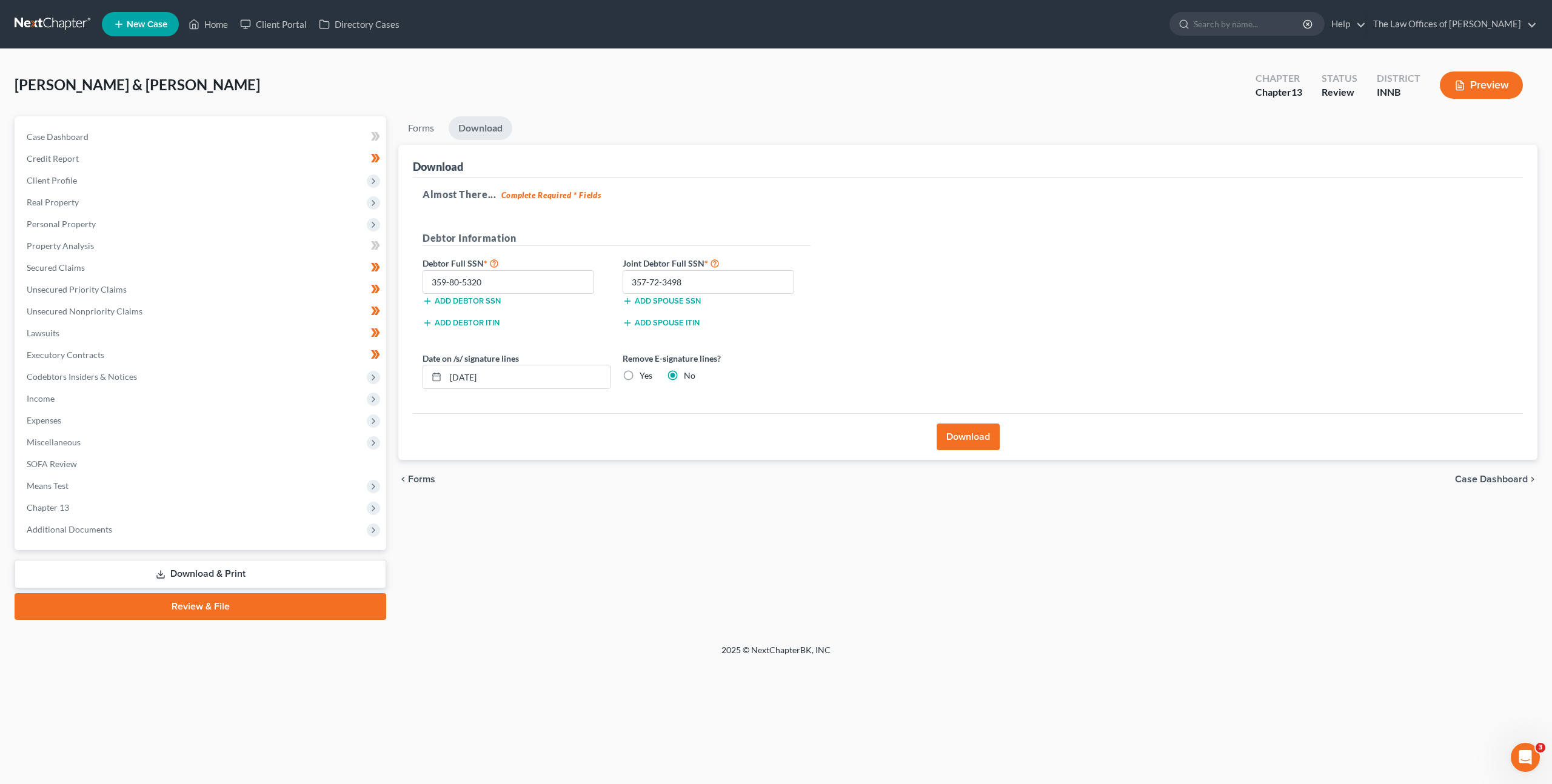
click at [639, 376] on label "Yes" at bounding box center [646, 376] width 12 height 12
click at [645, 376] on input "Yes" at bounding box center [649, 373] width 8 height 8
radio input "true"
radio input "false"
drag, startPoint x: 907, startPoint y: 347, endPoint x: 927, endPoint y: 340, distance: 21.2
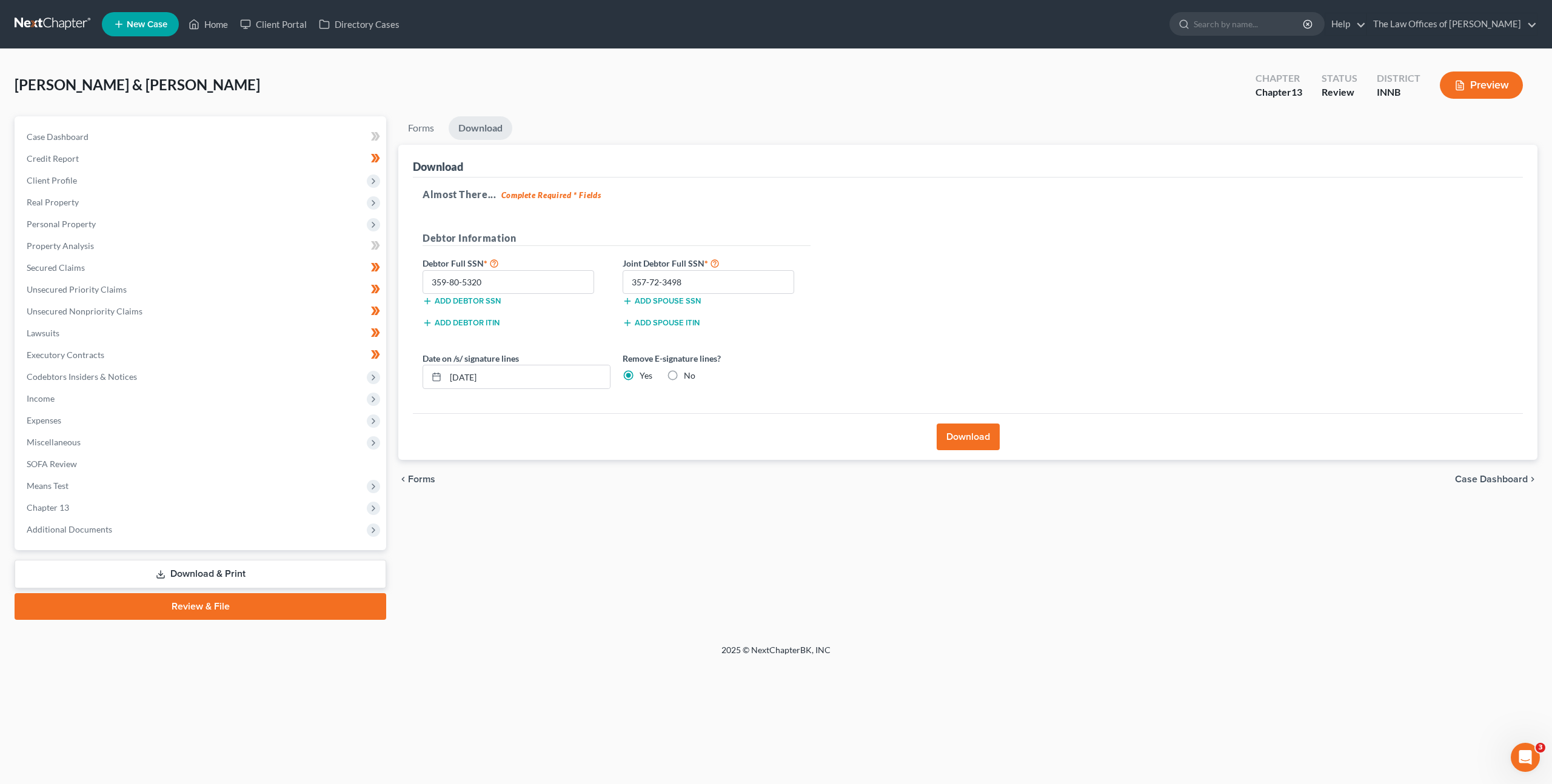
click at [908, 346] on div "Almost There... Complete Required * Fields Debtor Information Debtor Full SSN *…" at bounding box center [968, 296] width 1110 height 236
click at [987, 441] on button "Download" at bounding box center [968, 437] width 63 height 27
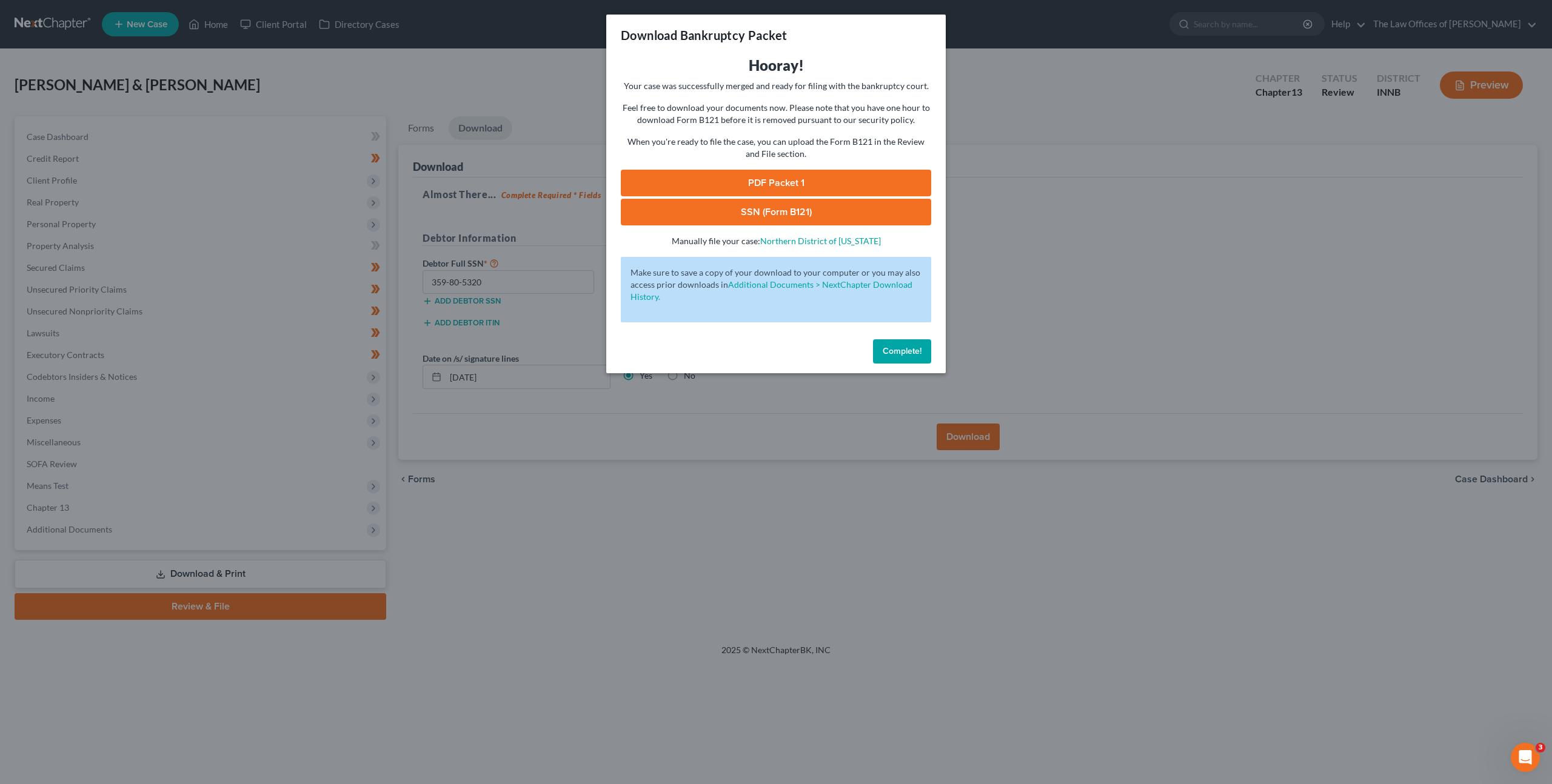
click at [716, 174] on link "PDF Packet 1" at bounding box center [776, 183] width 310 height 27
click at [678, 213] on link "SSN (Form B121)" at bounding box center [776, 212] width 310 height 27
click at [922, 352] on button "Complete!" at bounding box center [902, 351] width 58 height 24
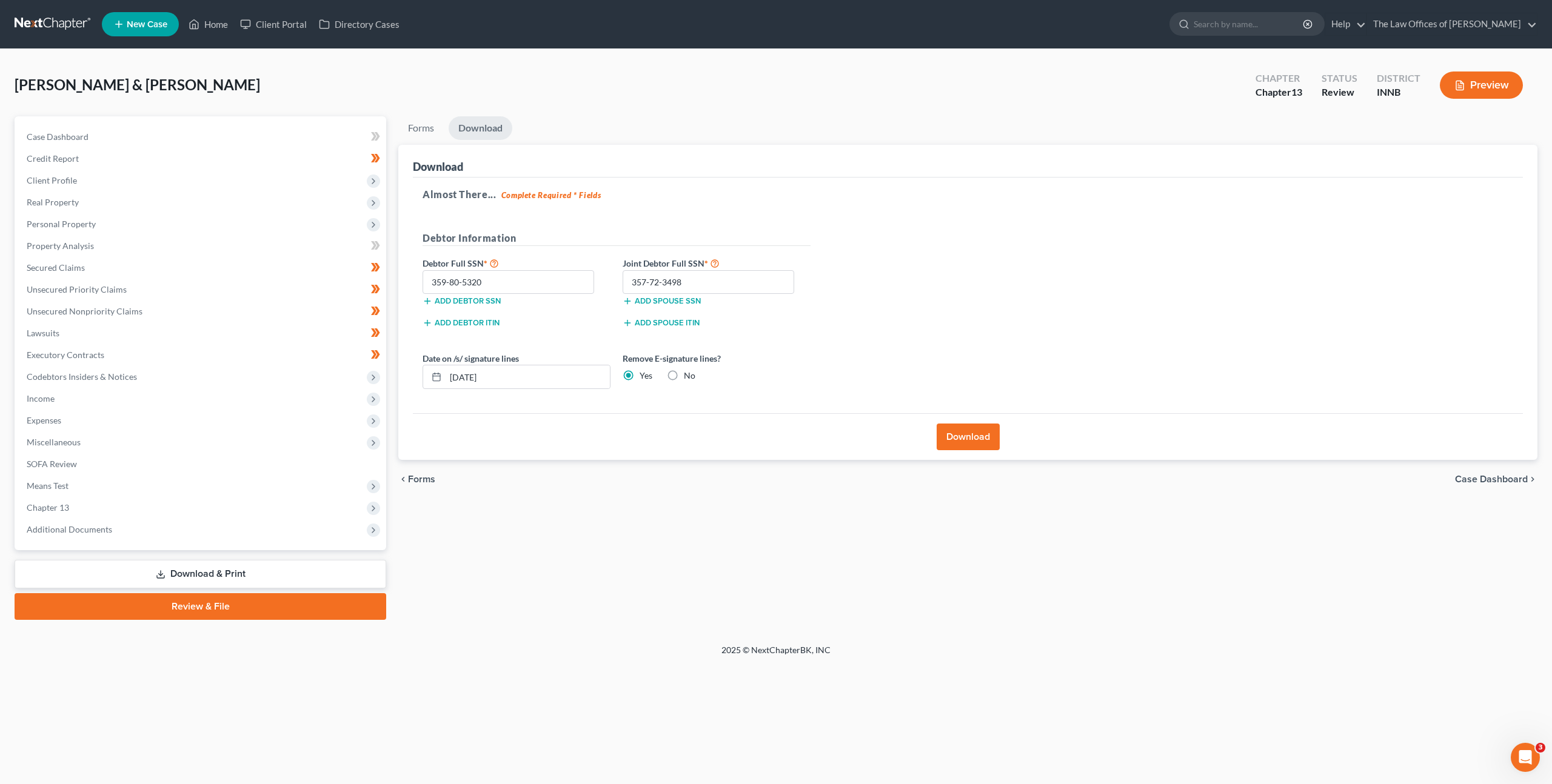
click at [807, 250] on div "Debtor Information" at bounding box center [616, 243] width 400 height 25
click at [919, 300] on div "Almost There... Complete Required * Fields Debtor Information Debtor Full SSN *…" at bounding box center [968, 296] width 1110 height 236
click at [49, 28] on link at bounding box center [53, 24] width 78 height 22
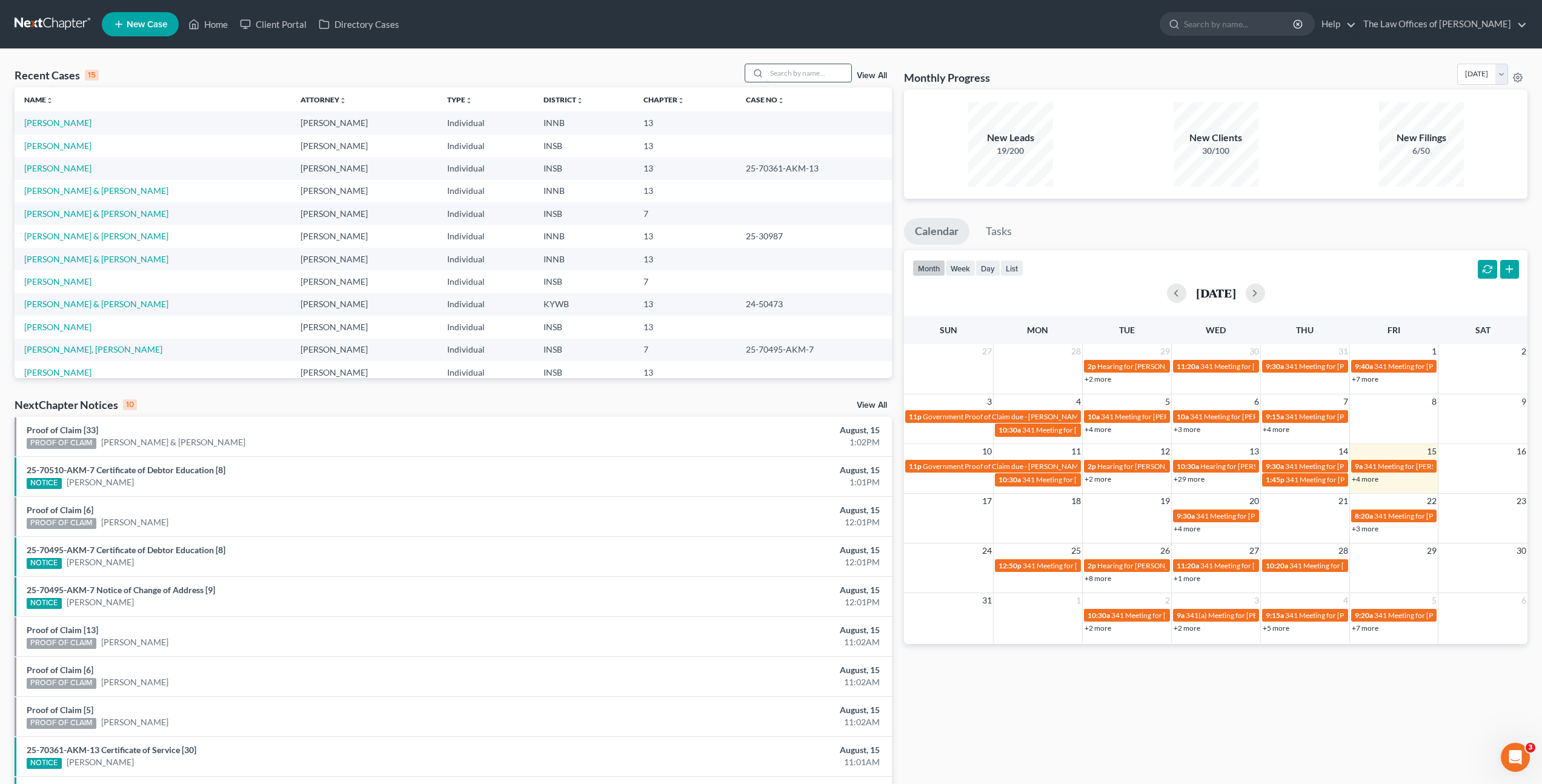
click at [810, 78] on input "search" at bounding box center [809, 73] width 85 height 18
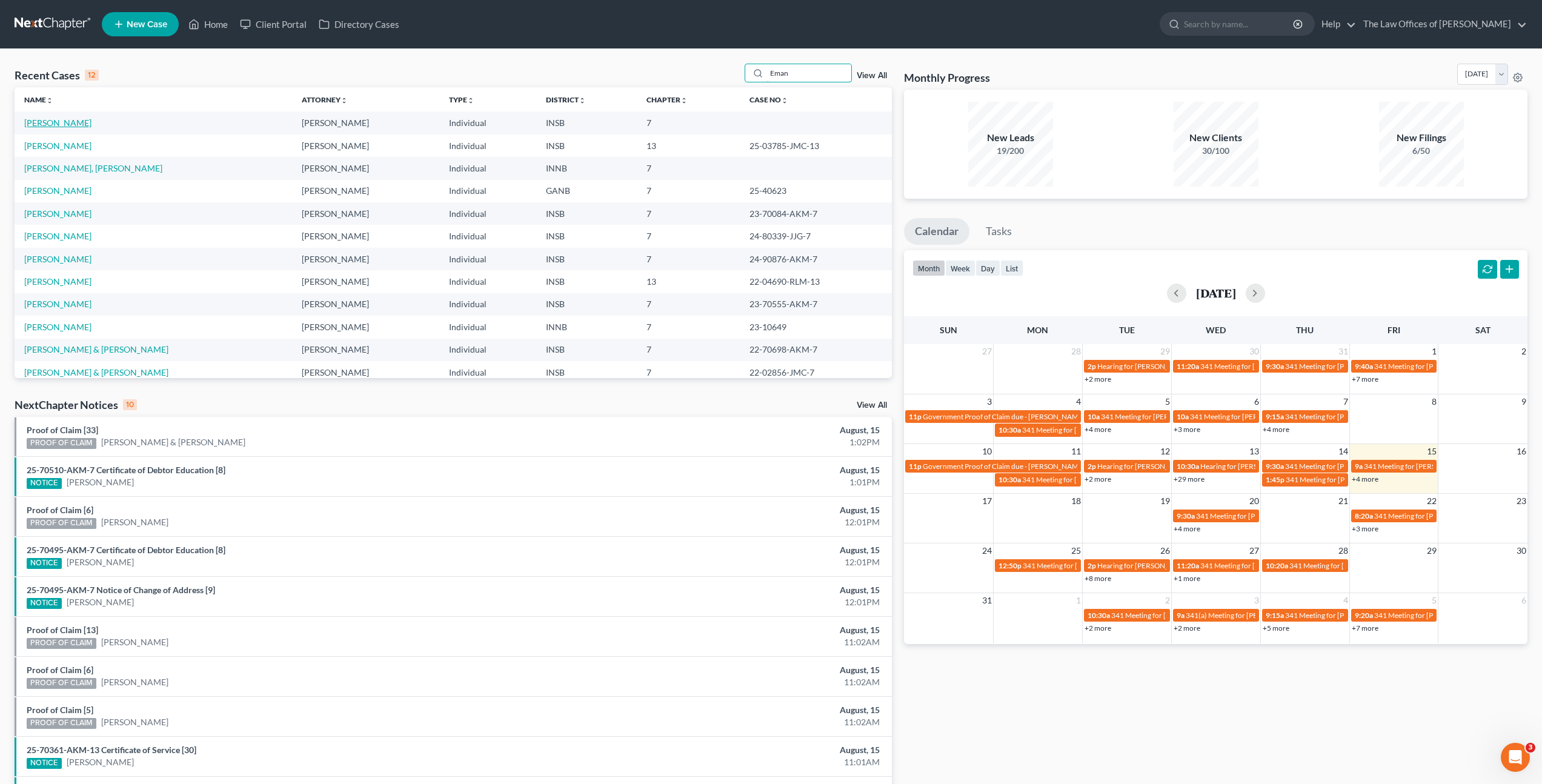
type input "Eman"
click at [46, 123] on link "[PERSON_NAME]" at bounding box center [57, 122] width 67 height 10
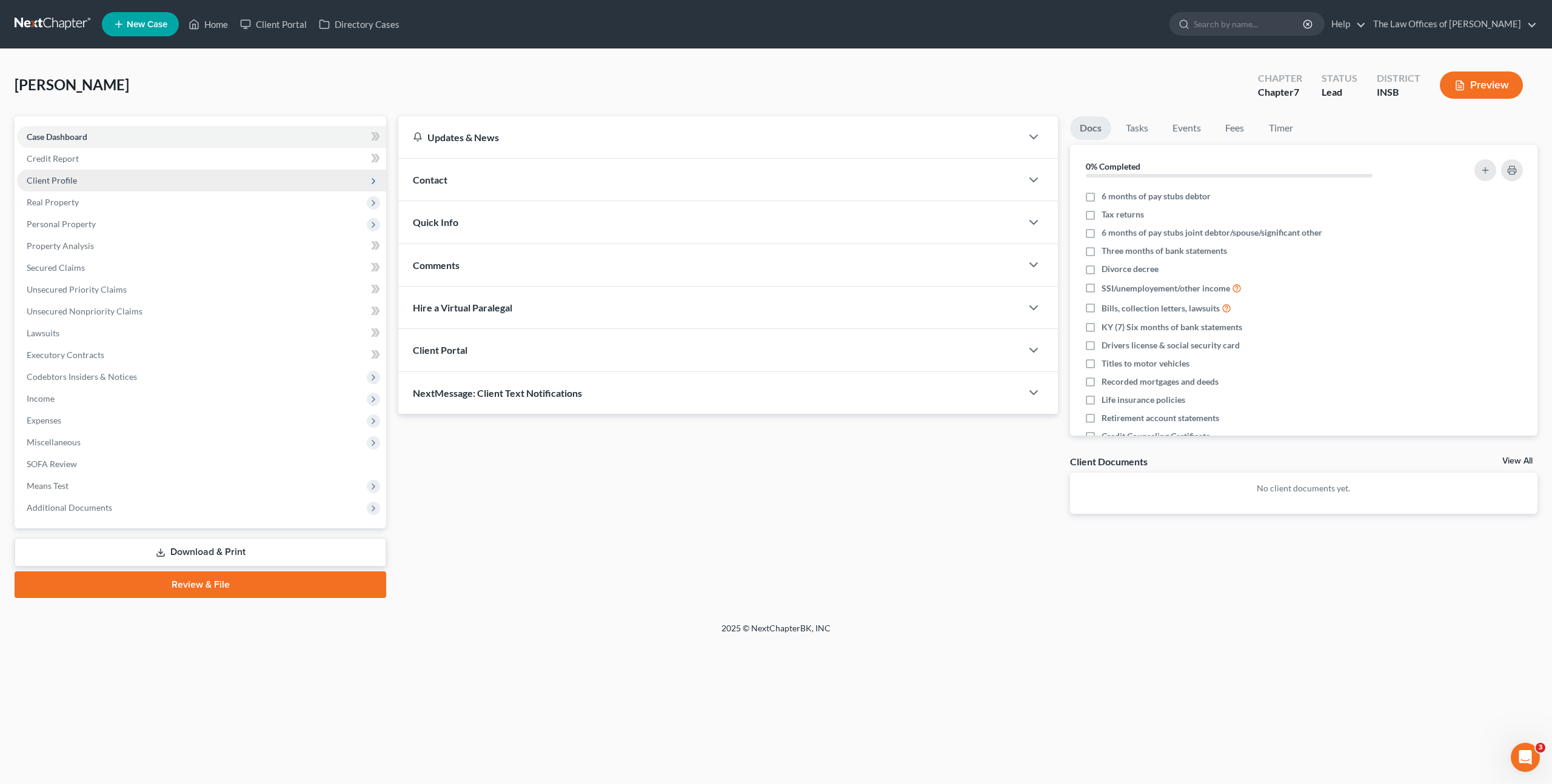
click at [193, 183] on span "Client Profile" at bounding box center [202, 181] width 369 height 22
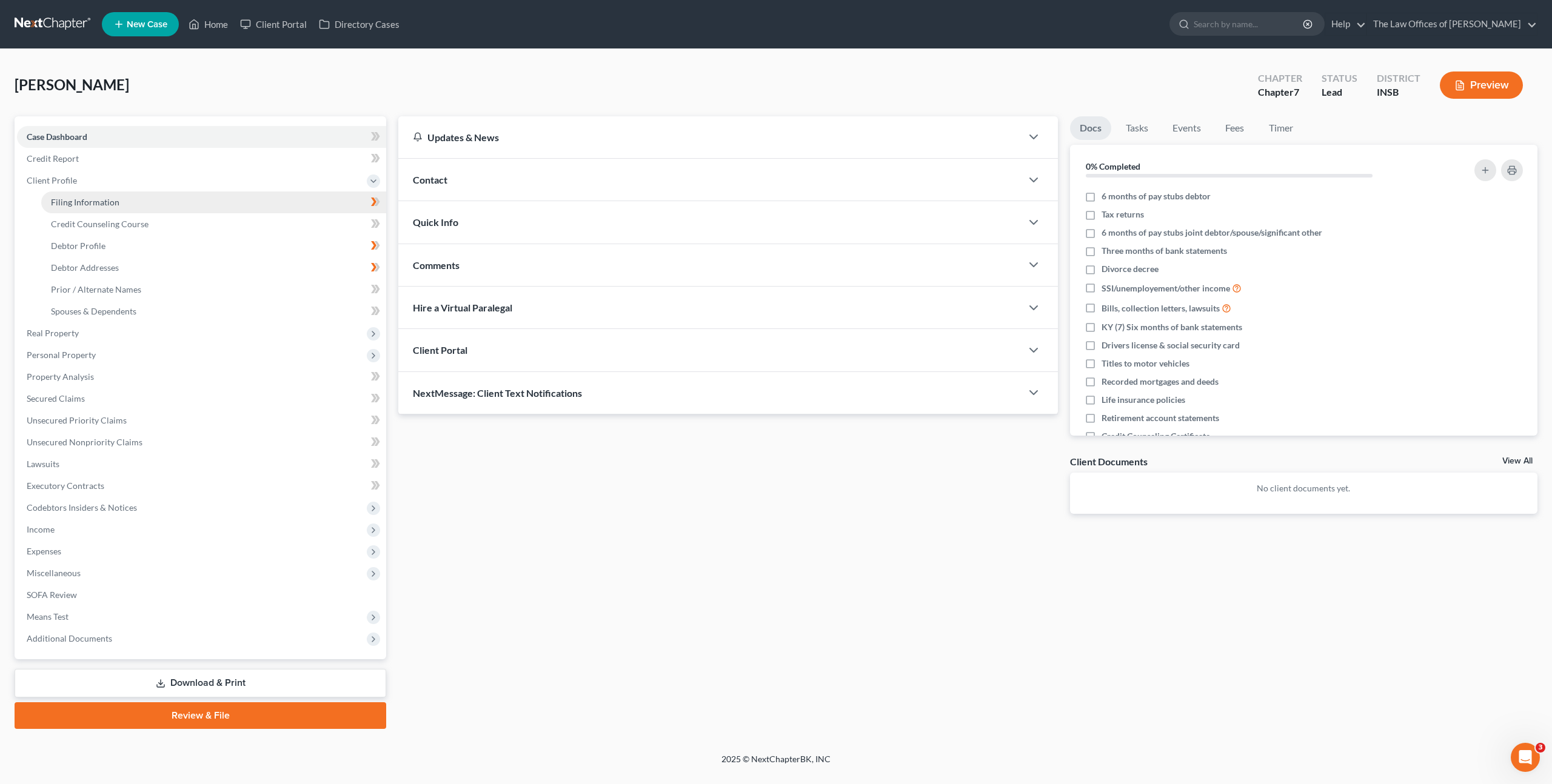
drag, startPoint x: 171, startPoint y: 201, endPoint x: 178, endPoint y: 201, distance: 7.0
click at [172, 201] on link "Filing Information" at bounding box center [213, 202] width 345 height 22
select select "1"
select select "0"
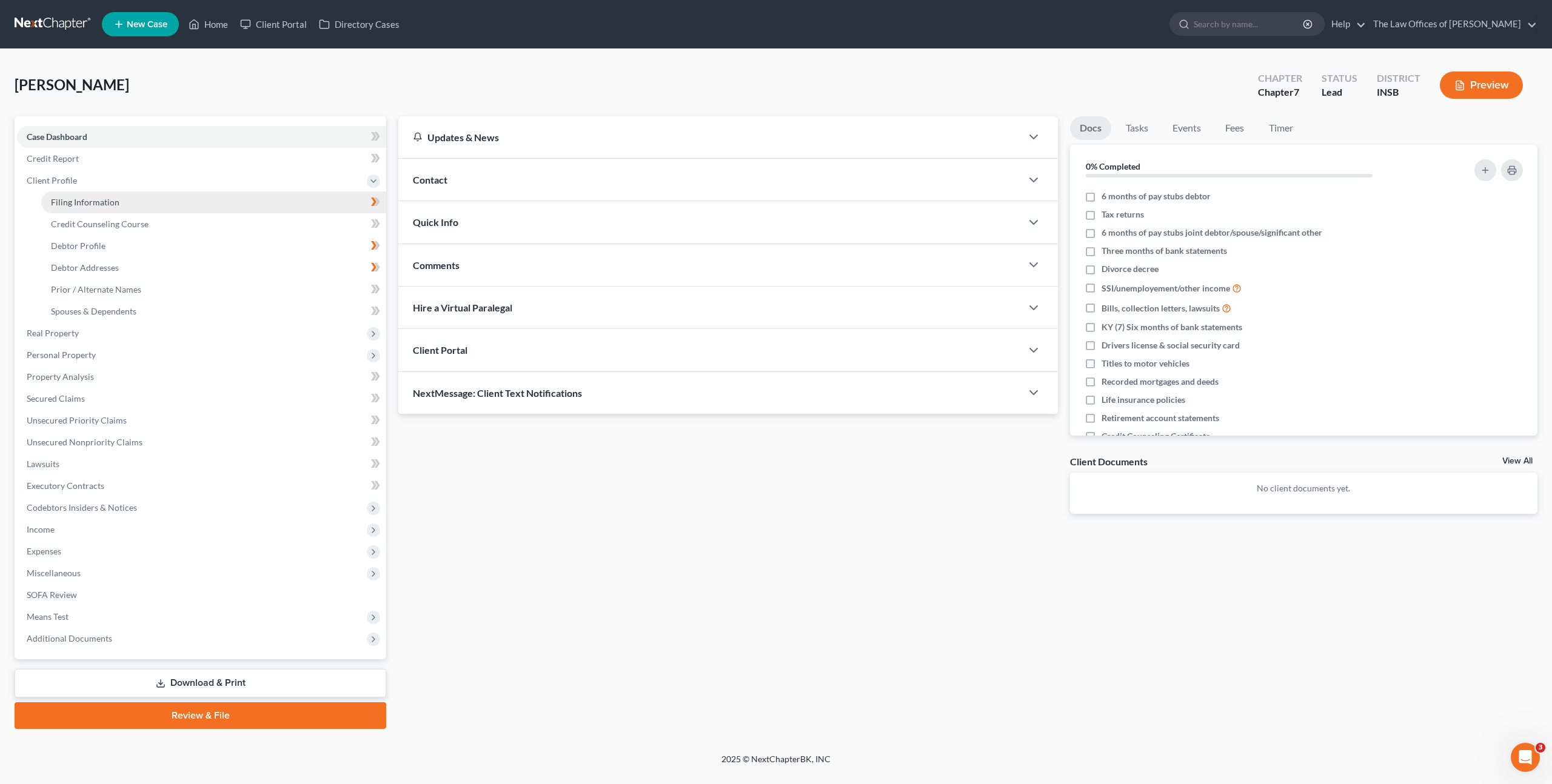
select select "15"
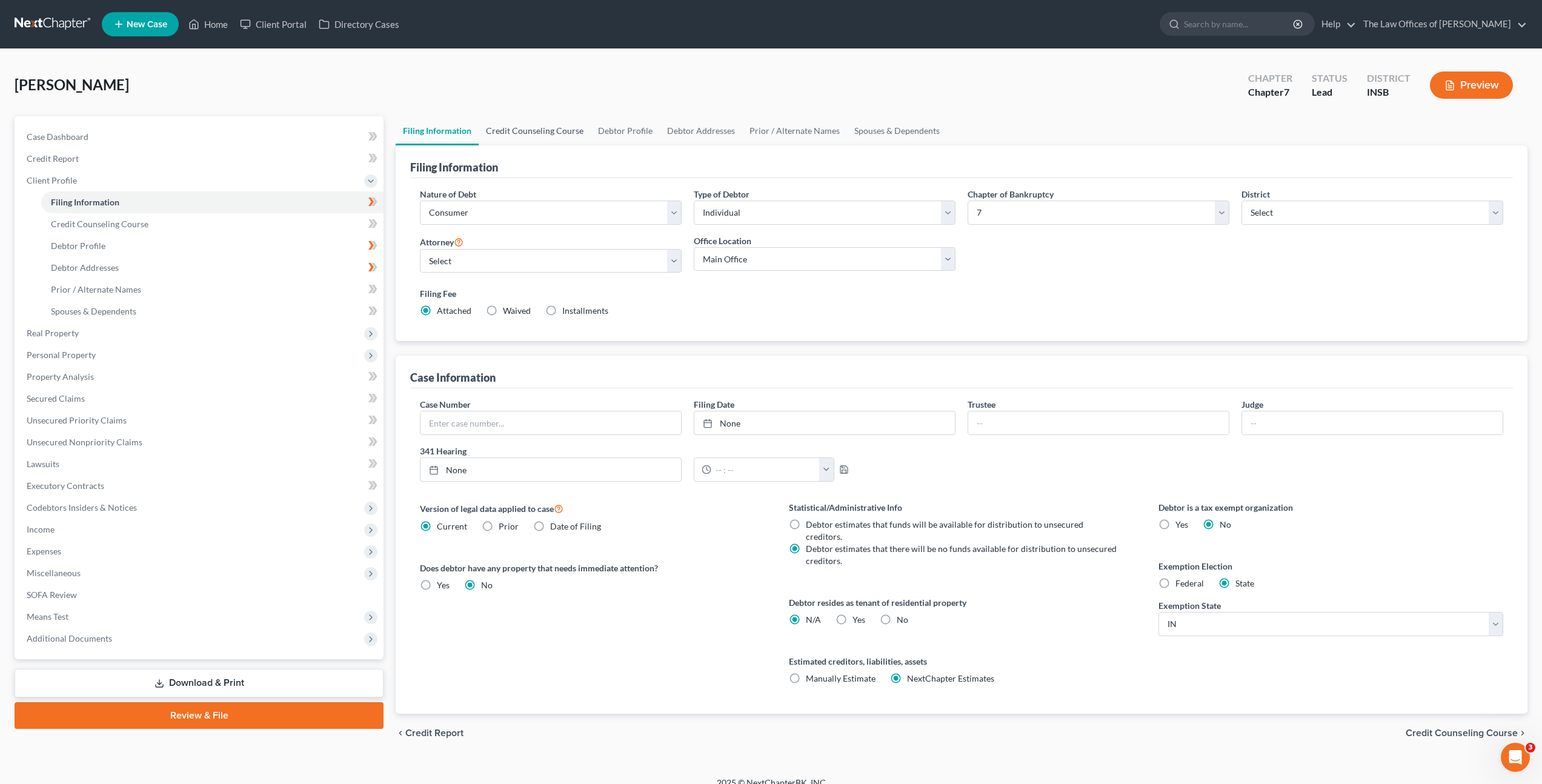
click at [532, 120] on link "Credit Counseling Course" at bounding box center [534, 131] width 112 height 29
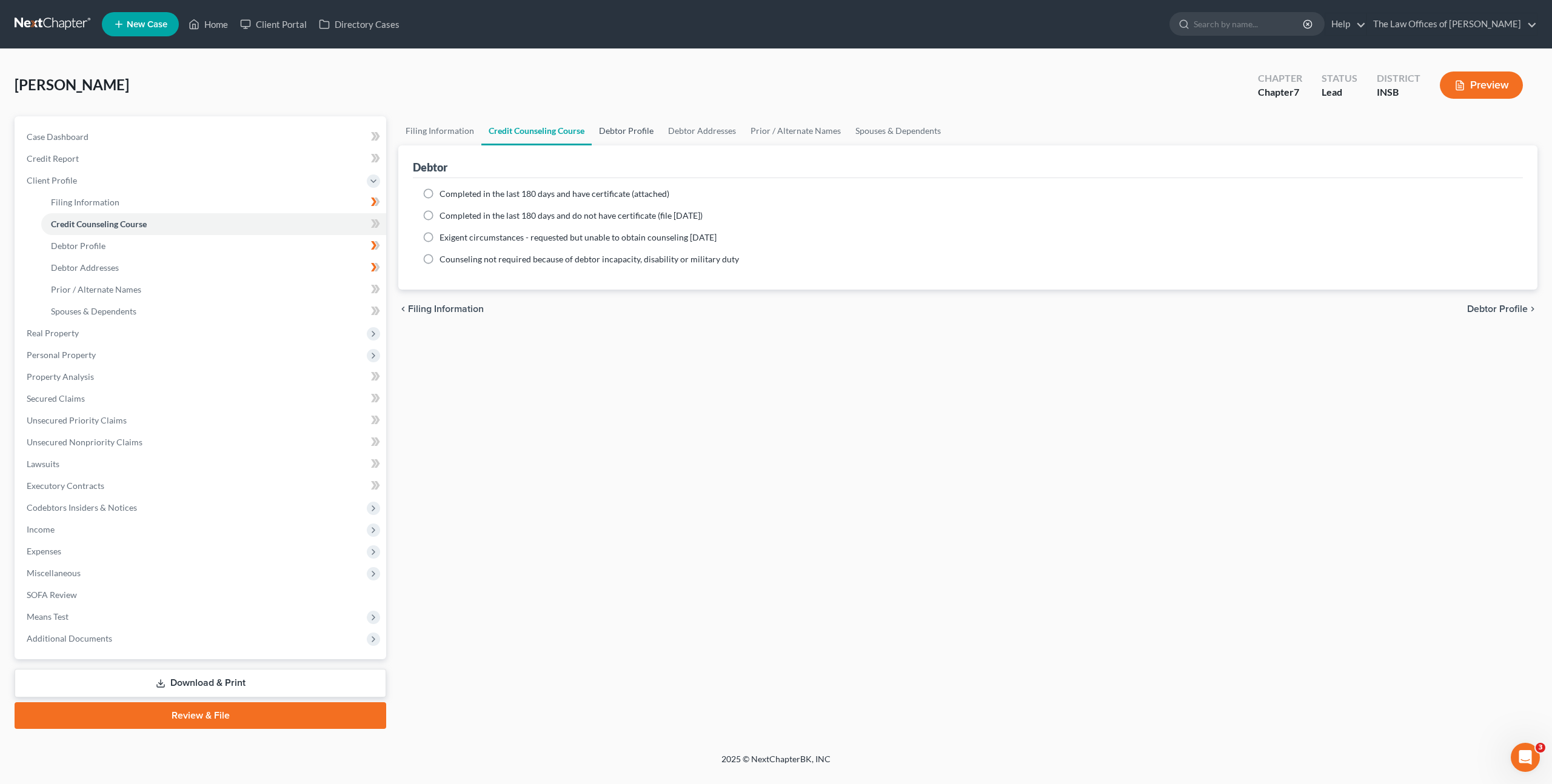
click at [622, 129] on link "Debtor Profile" at bounding box center [626, 131] width 69 height 29
select select "0"
select select "3"
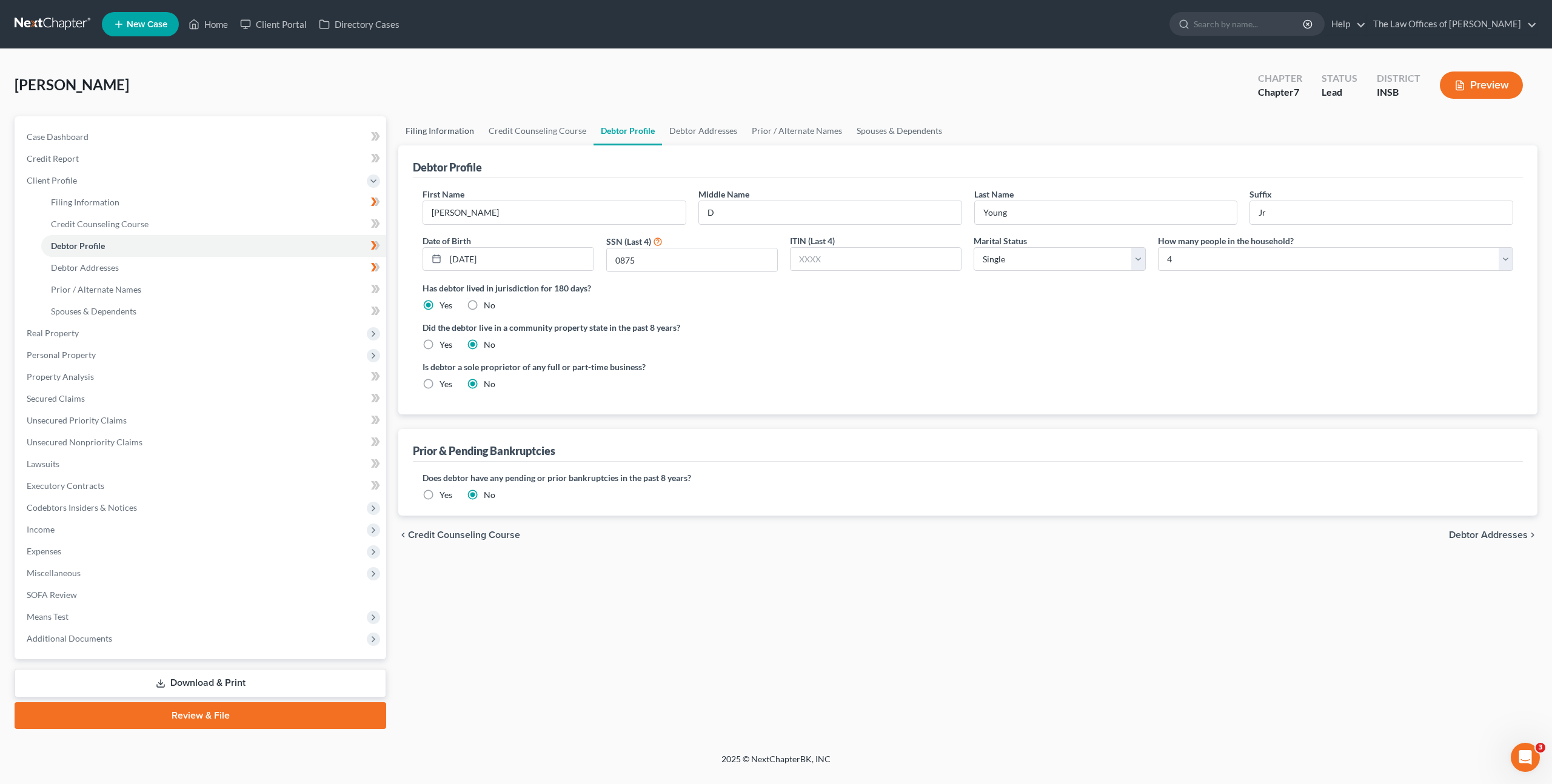
click at [446, 127] on link "Filing Information" at bounding box center [440, 131] width 83 height 29
select select "1"
select select "0"
select select "28"
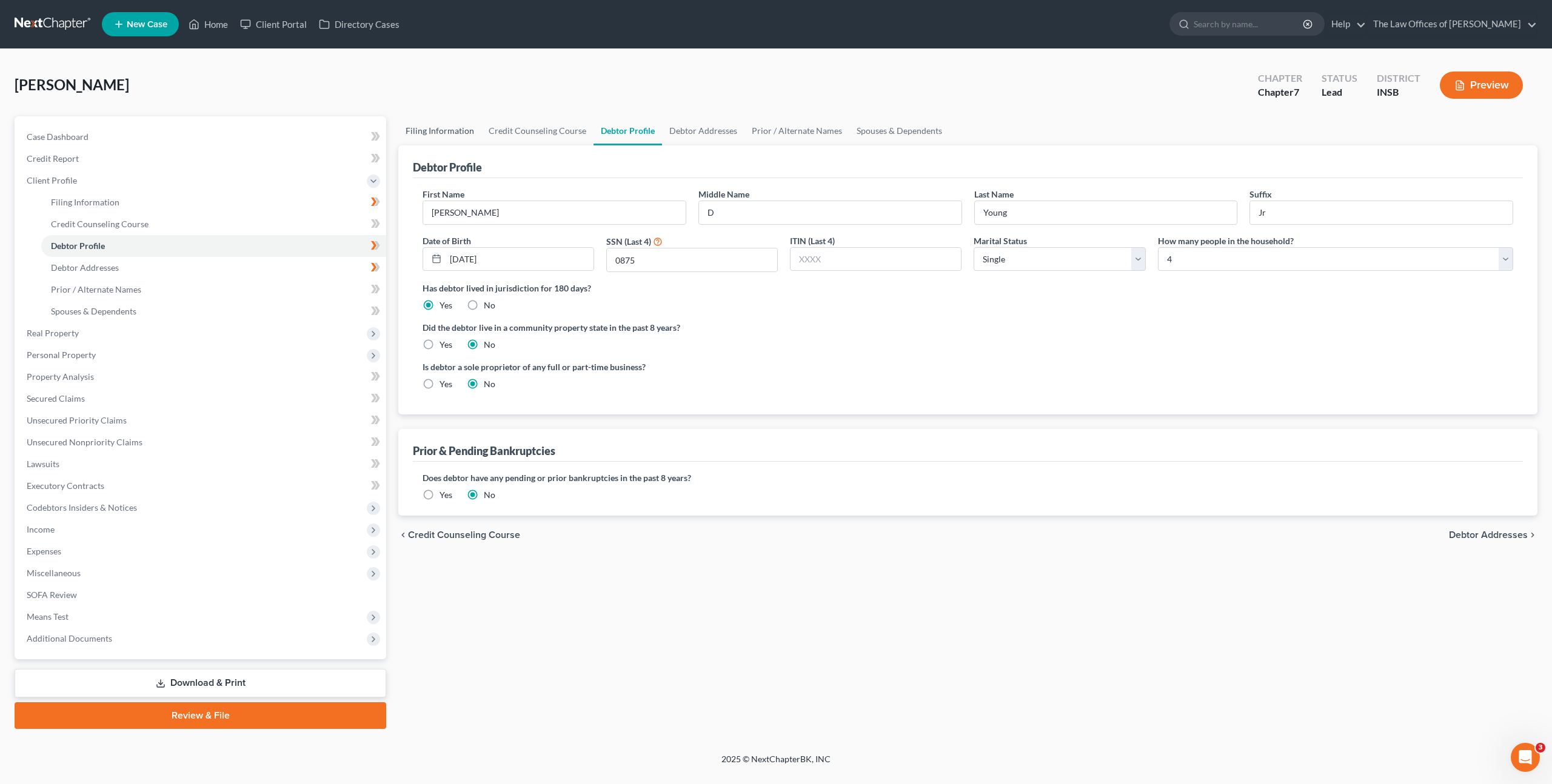
select select "0"
select select "15"
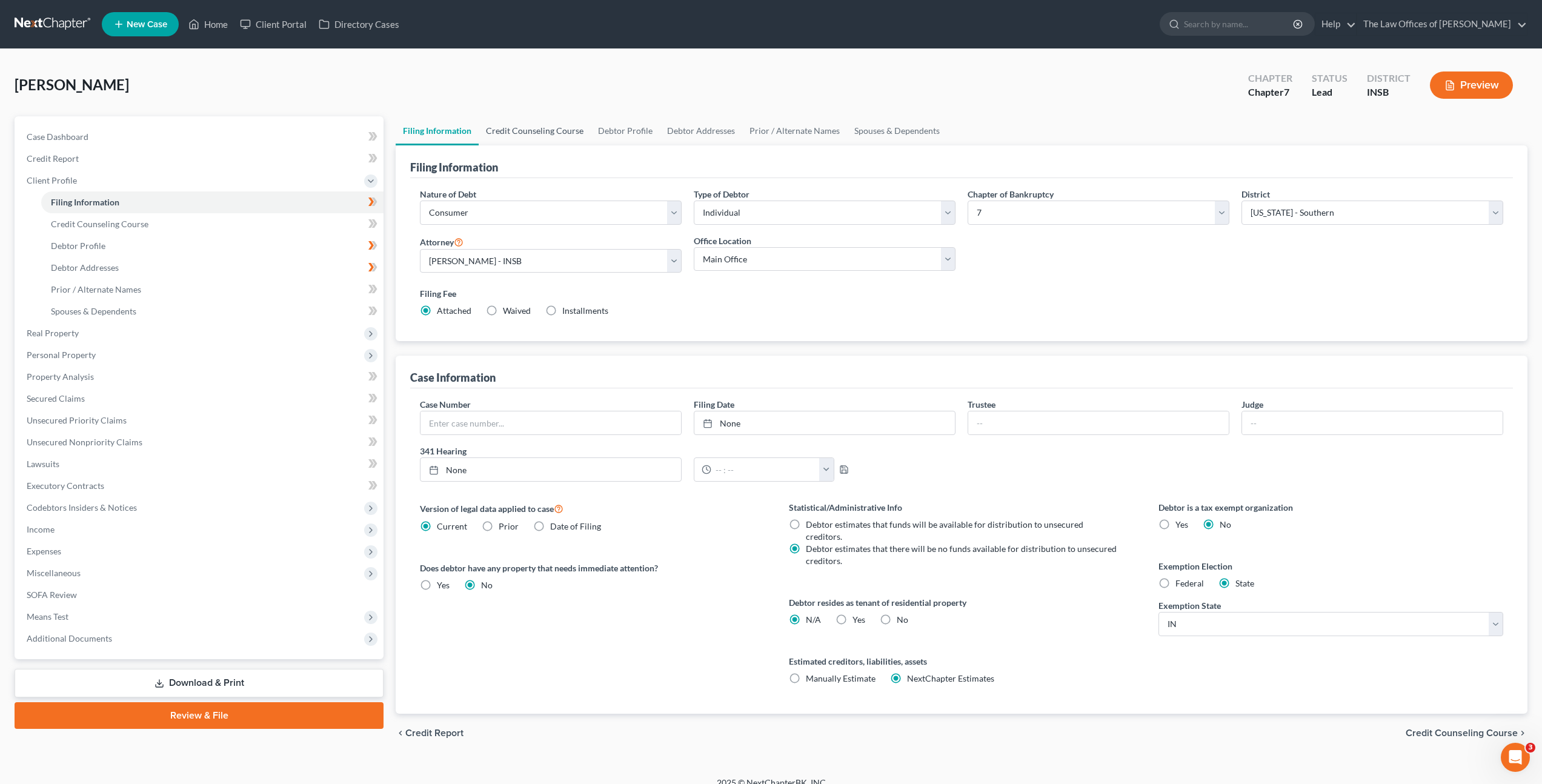
click at [543, 136] on link "Credit Counseling Course" at bounding box center [534, 131] width 112 height 29
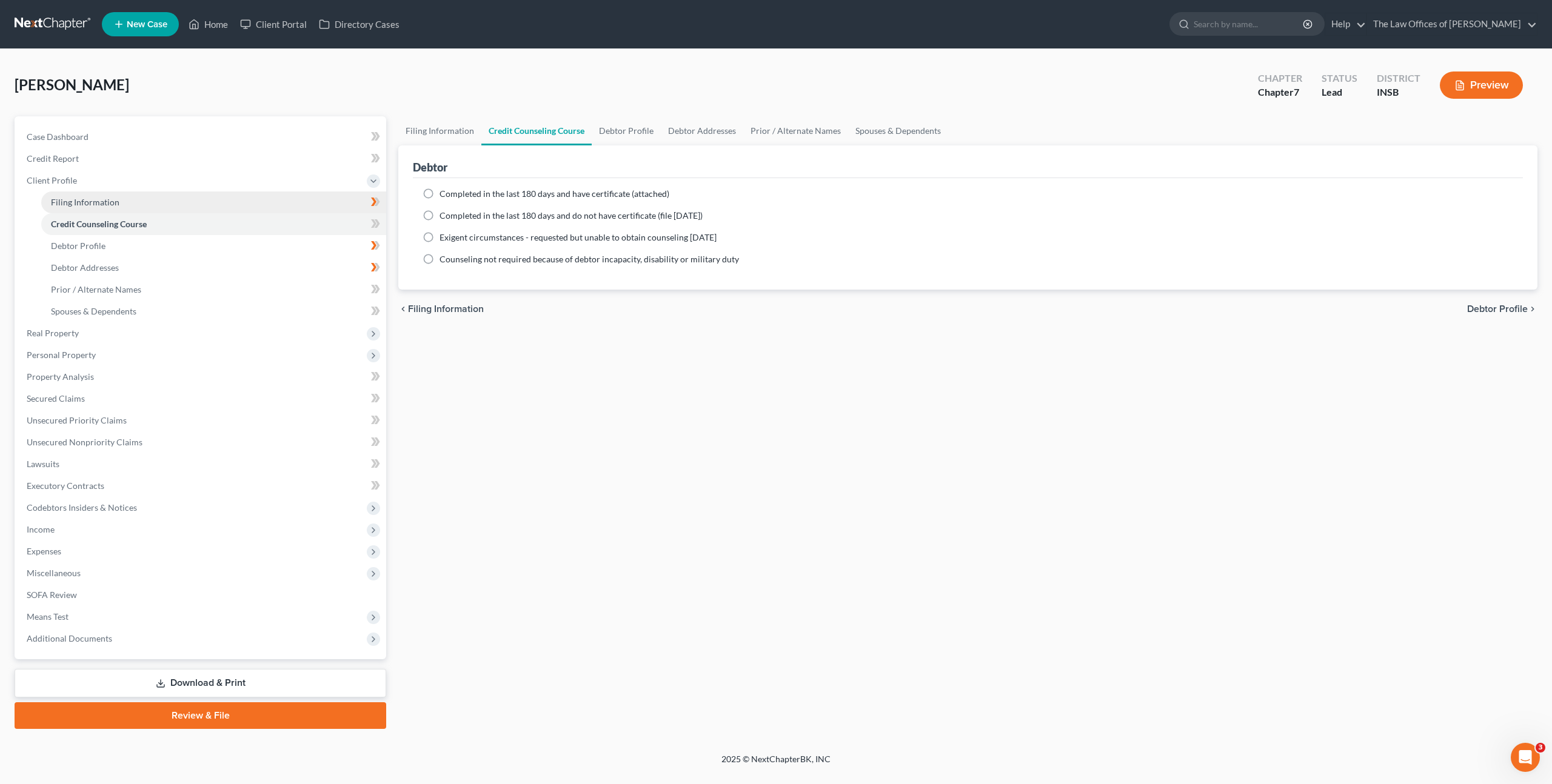
click at [306, 196] on link "Filing Information" at bounding box center [213, 202] width 345 height 22
select select "1"
select select "0"
select select "28"
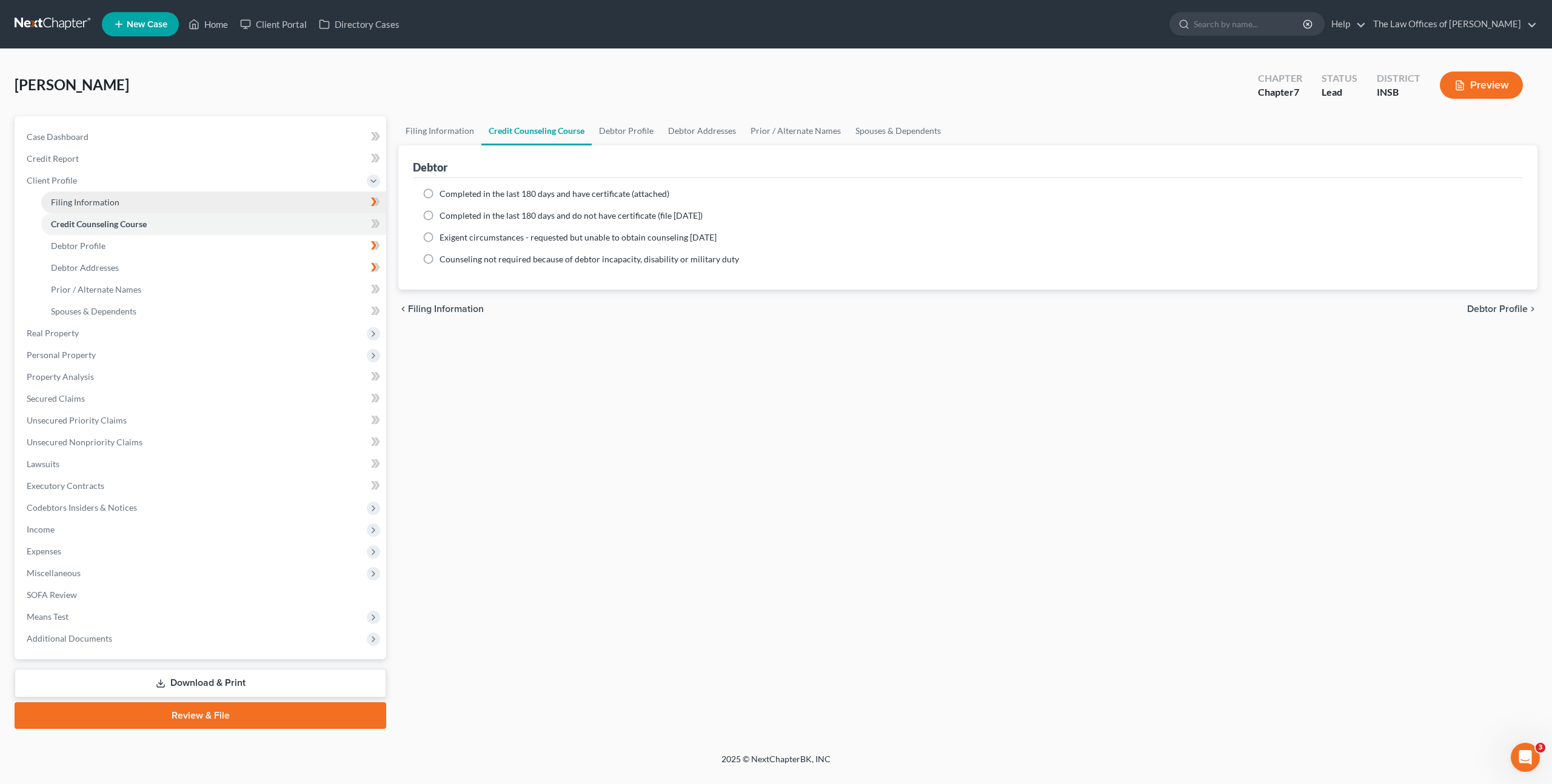
select select "0"
select select "15"
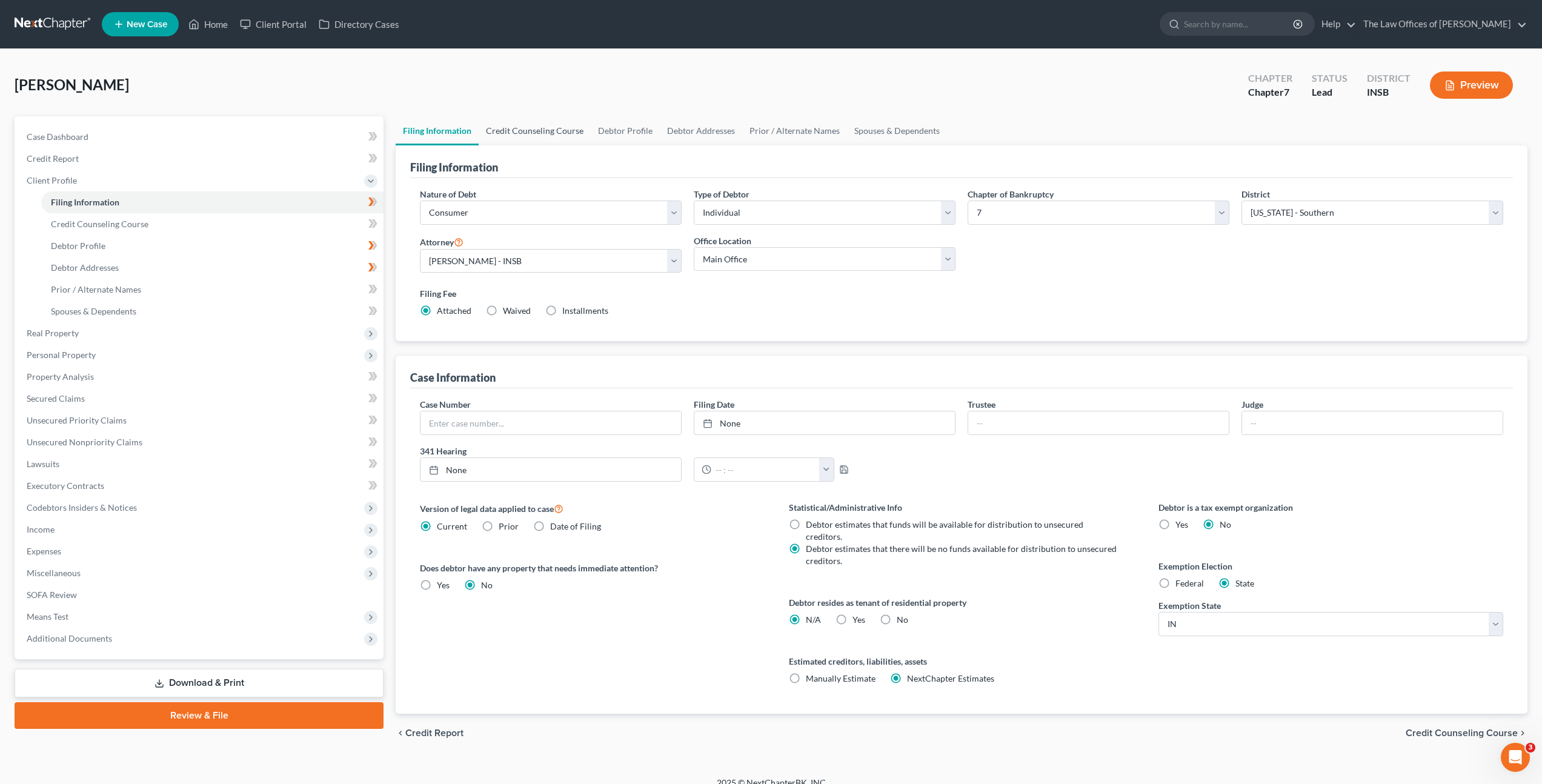
click at [549, 135] on link "Credit Counseling Course" at bounding box center [534, 131] width 112 height 29
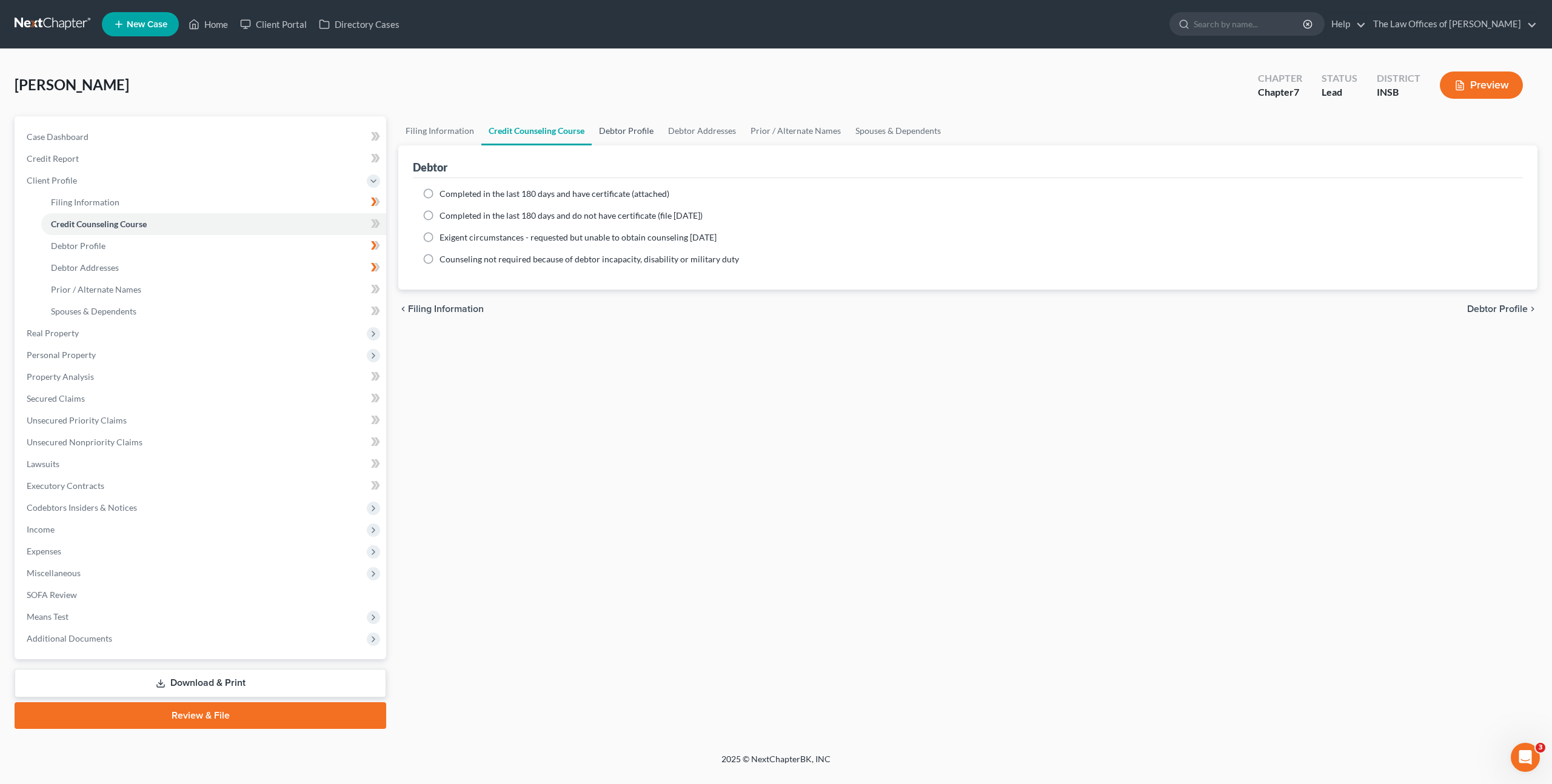
click at [610, 130] on link "Debtor Profile" at bounding box center [626, 131] width 69 height 29
select select "0"
select select "3"
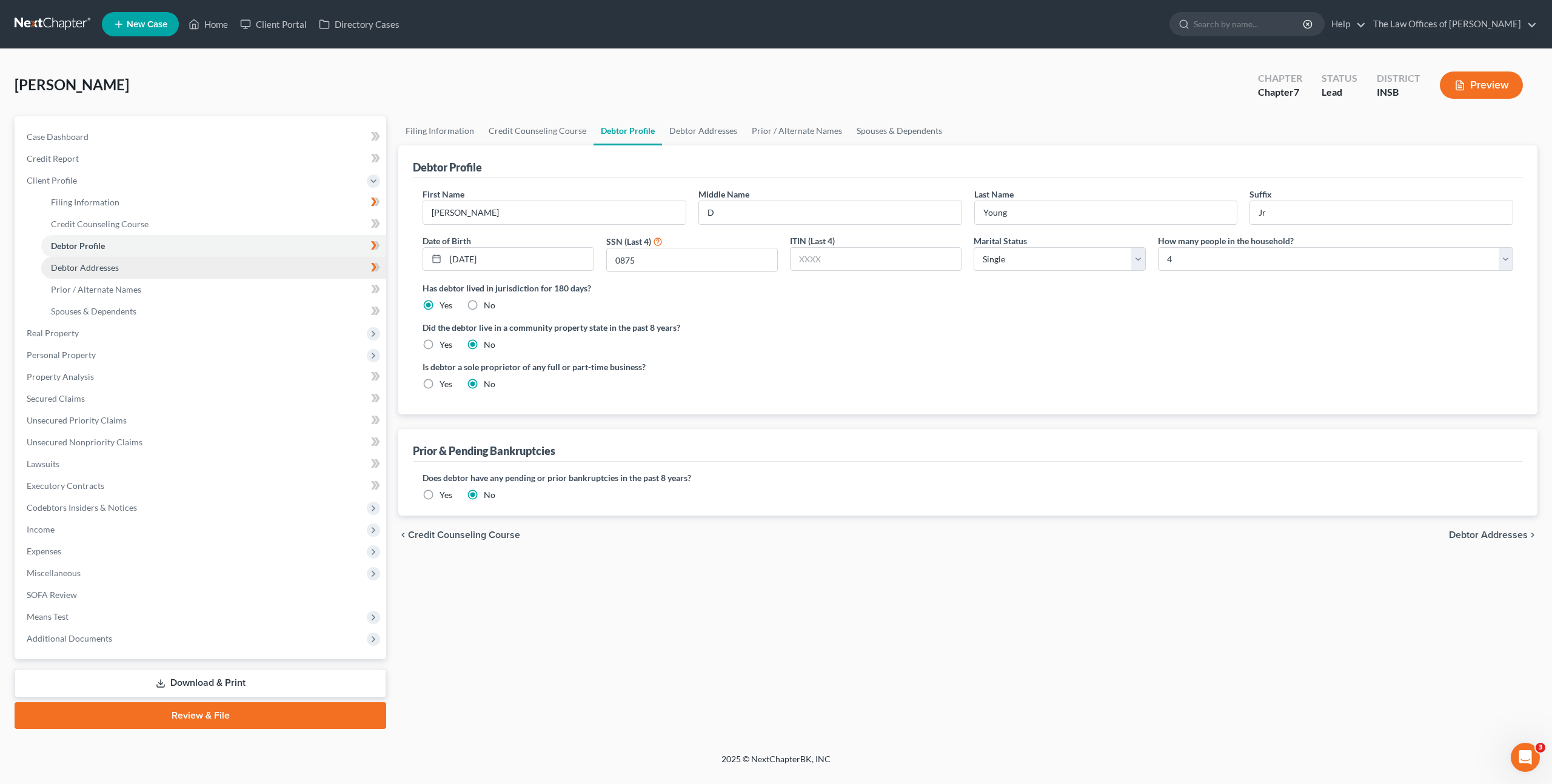
click at [337, 272] on link "Debtor Addresses" at bounding box center [213, 268] width 345 height 22
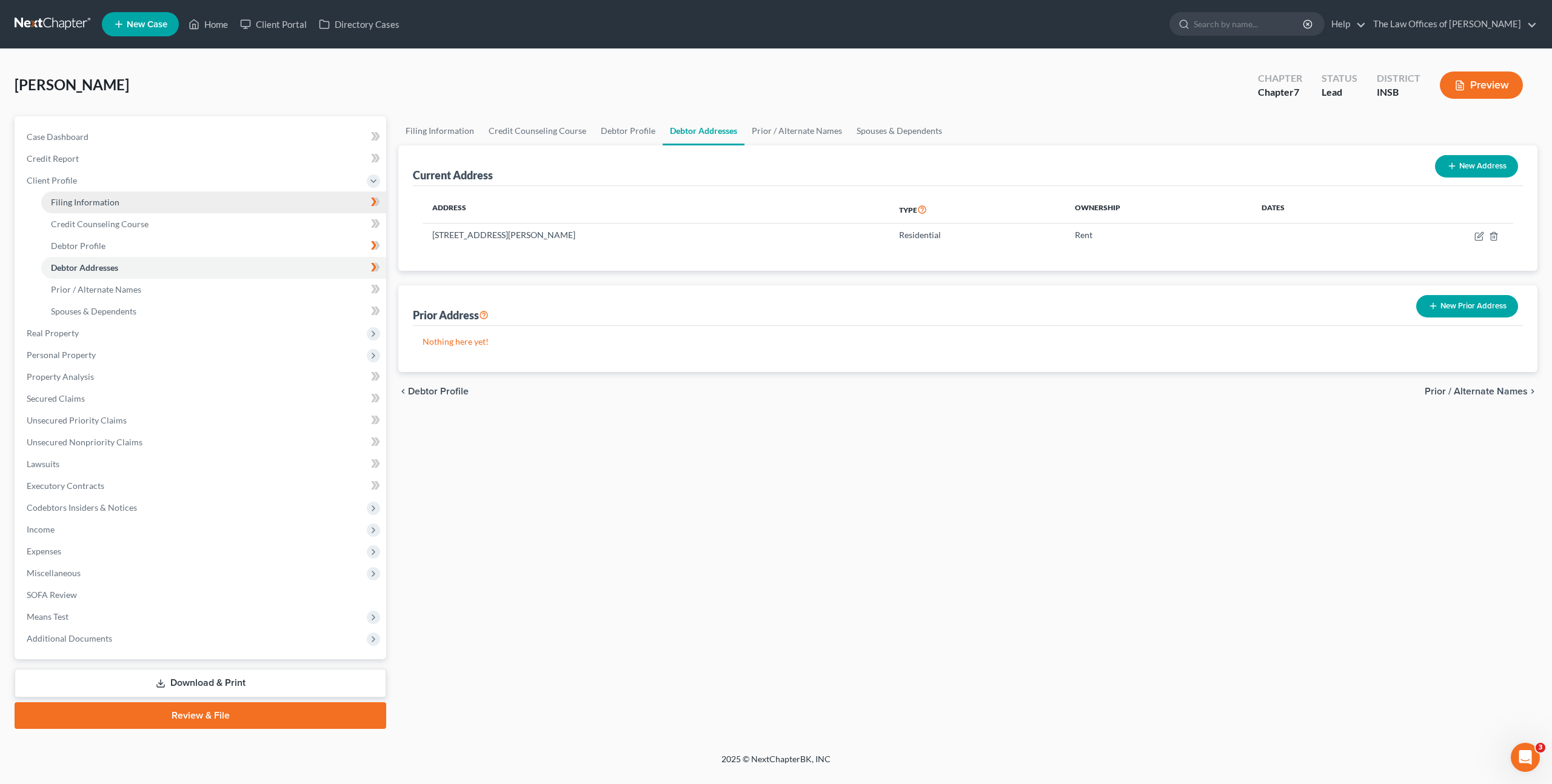
click at [322, 210] on link "Filing Information" at bounding box center [213, 202] width 345 height 22
select select "1"
select select "0"
select select "28"
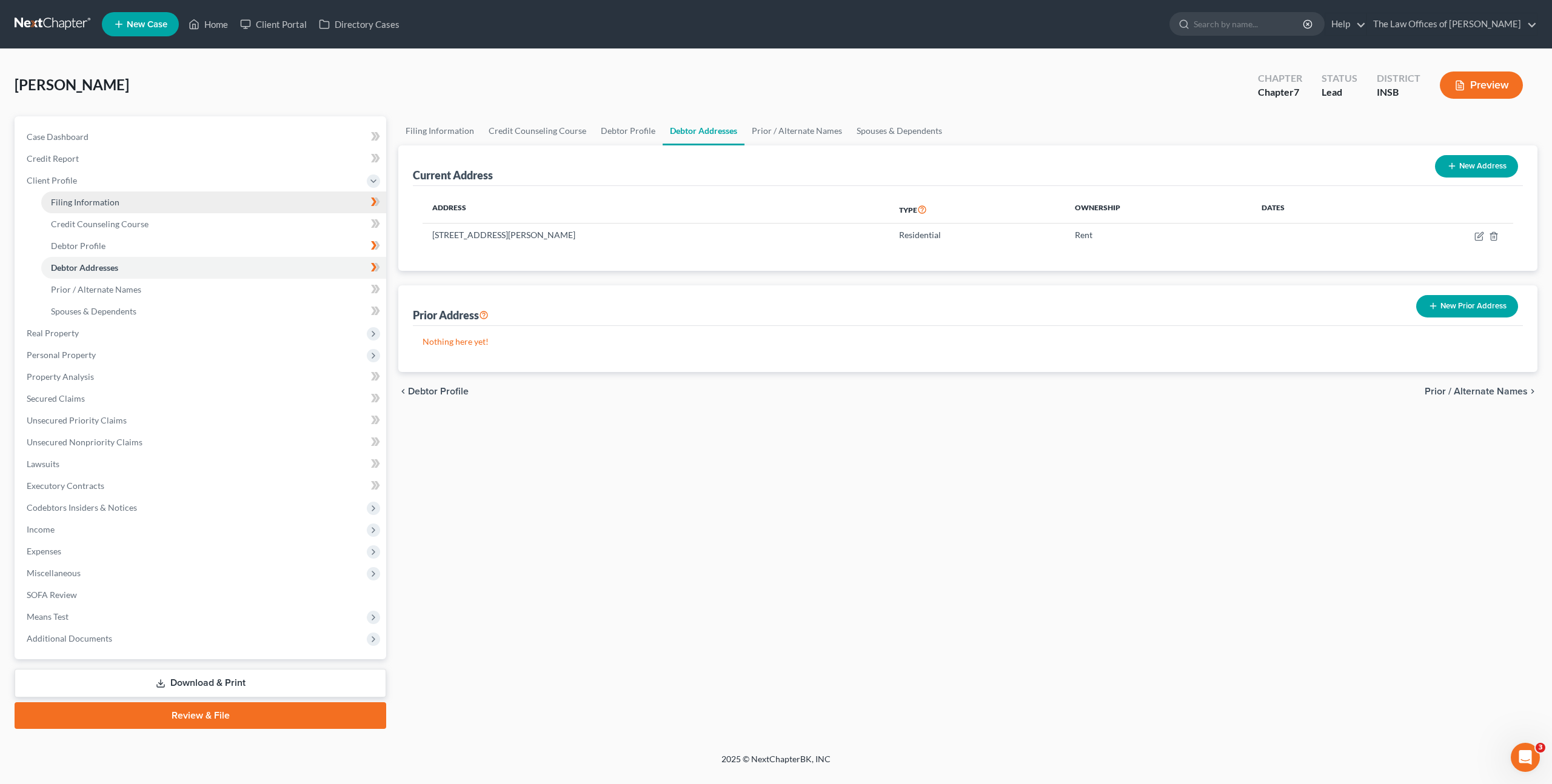
select select "0"
select select "15"
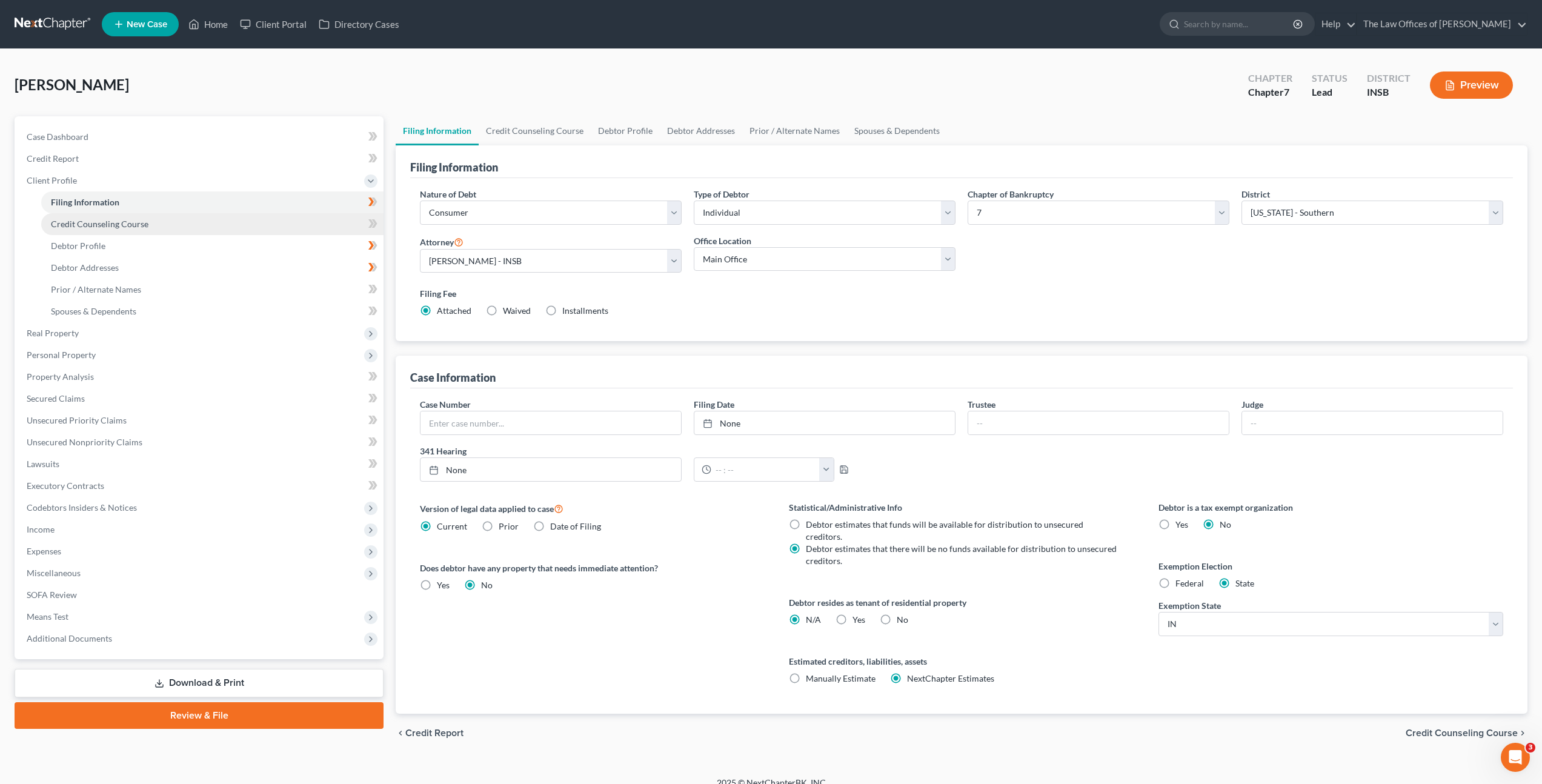
click at [316, 231] on link "Credit Counseling Course" at bounding box center [212, 224] width 343 height 22
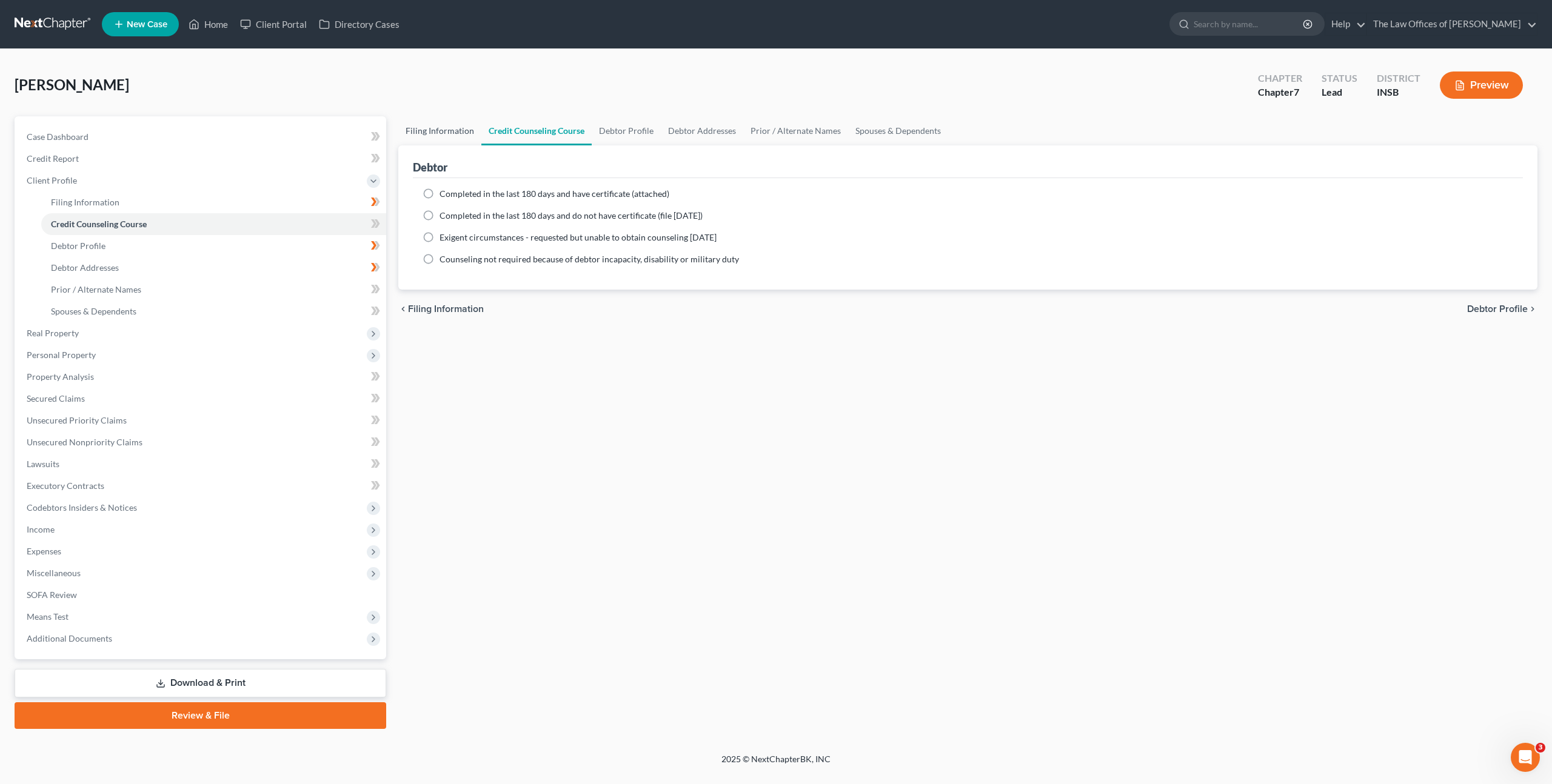
click at [426, 137] on link "Filing Information" at bounding box center [440, 131] width 83 height 29
select select "1"
select select "0"
select select "28"
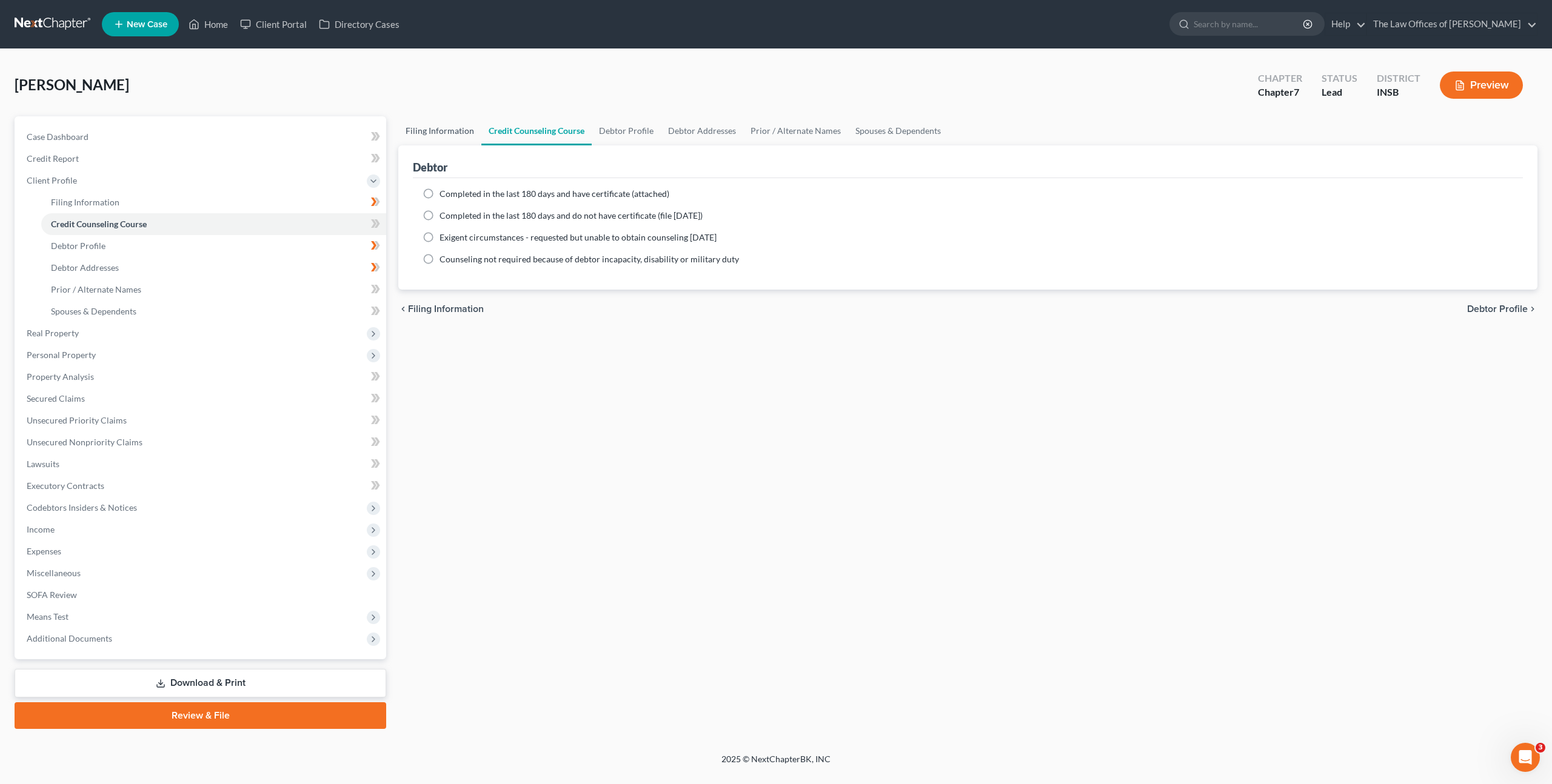
select select "0"
select select "15"
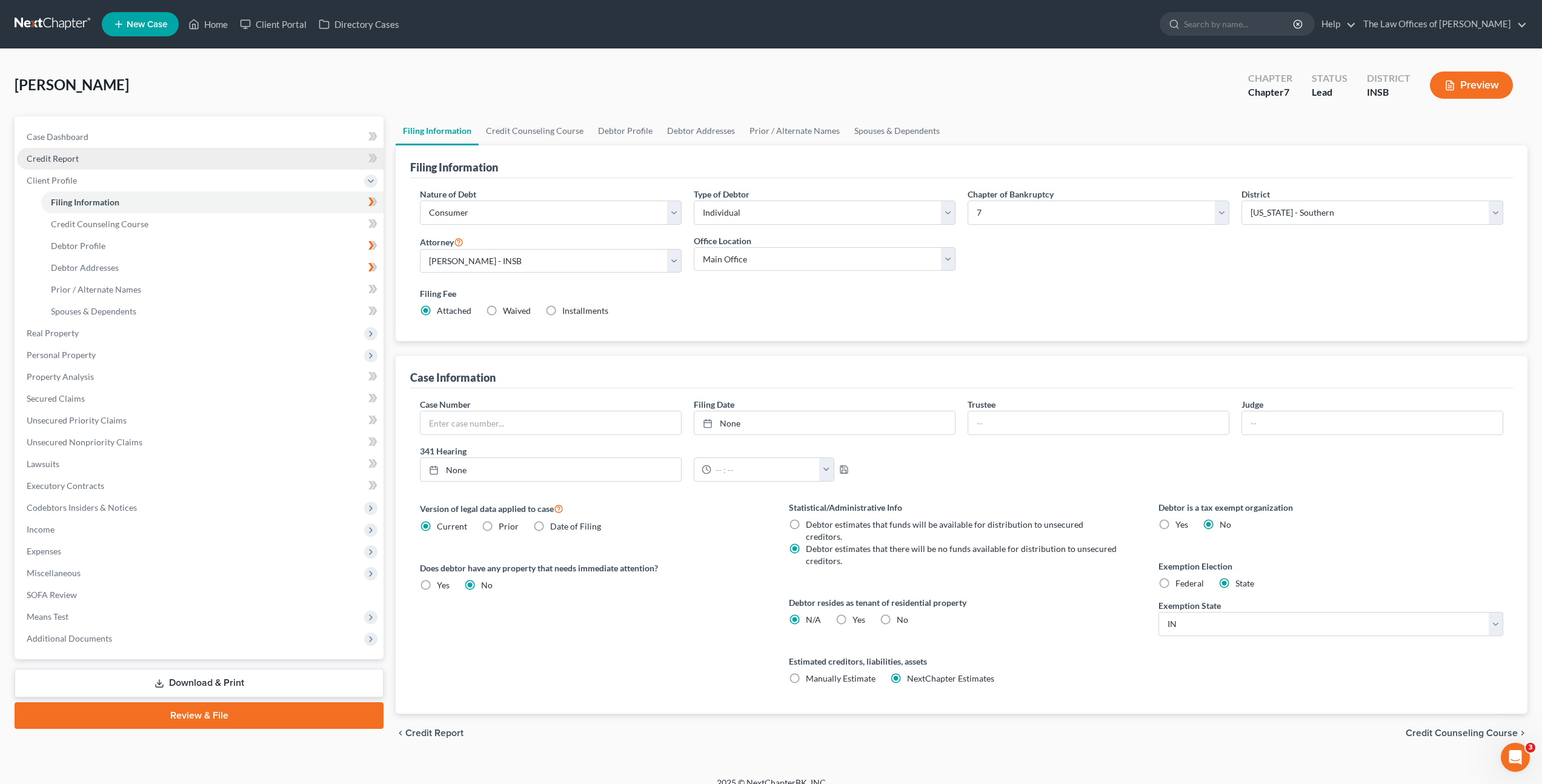
click at [291, 155] on link "Credit Report" at bounding box center [200, 159] width 367 height 22
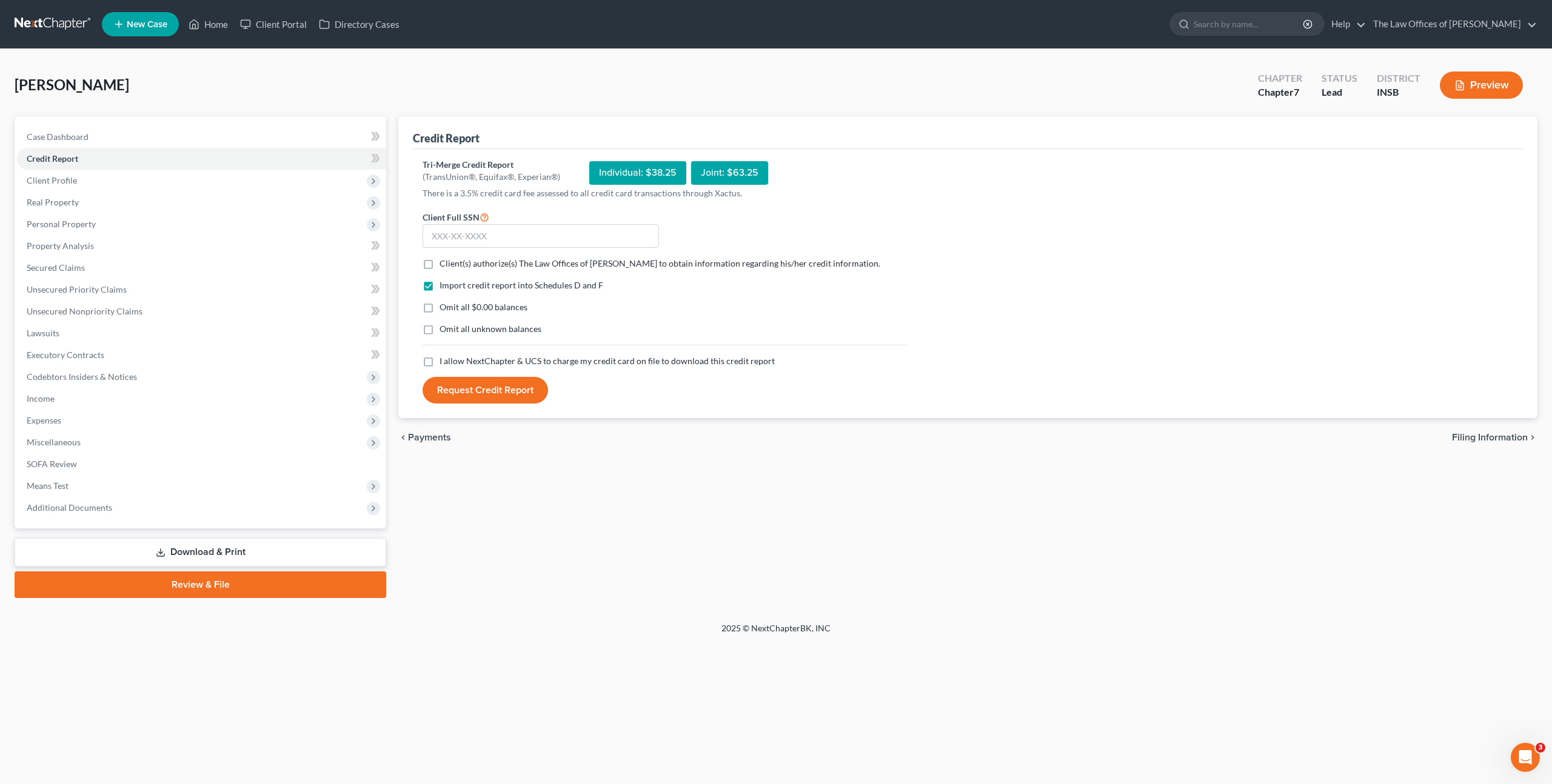
click at [439, 263] on label "Client(s) authorize(s) The Law Offices of [PERSON_NAME] to obtain information r…" at bounding box center [659, 264] width 441 height 12
click at [445, 263] on input "Client(s) authorize(s) The Law Offices of [PERSON_NAME] to obtain information r…" at bounding box center [449, 262] width 8 height 8
checkbox input "true"
click at [461, 237] on input "text" at bounding box center [540, 236] width 236 height 24
paste input "330-80-0875"
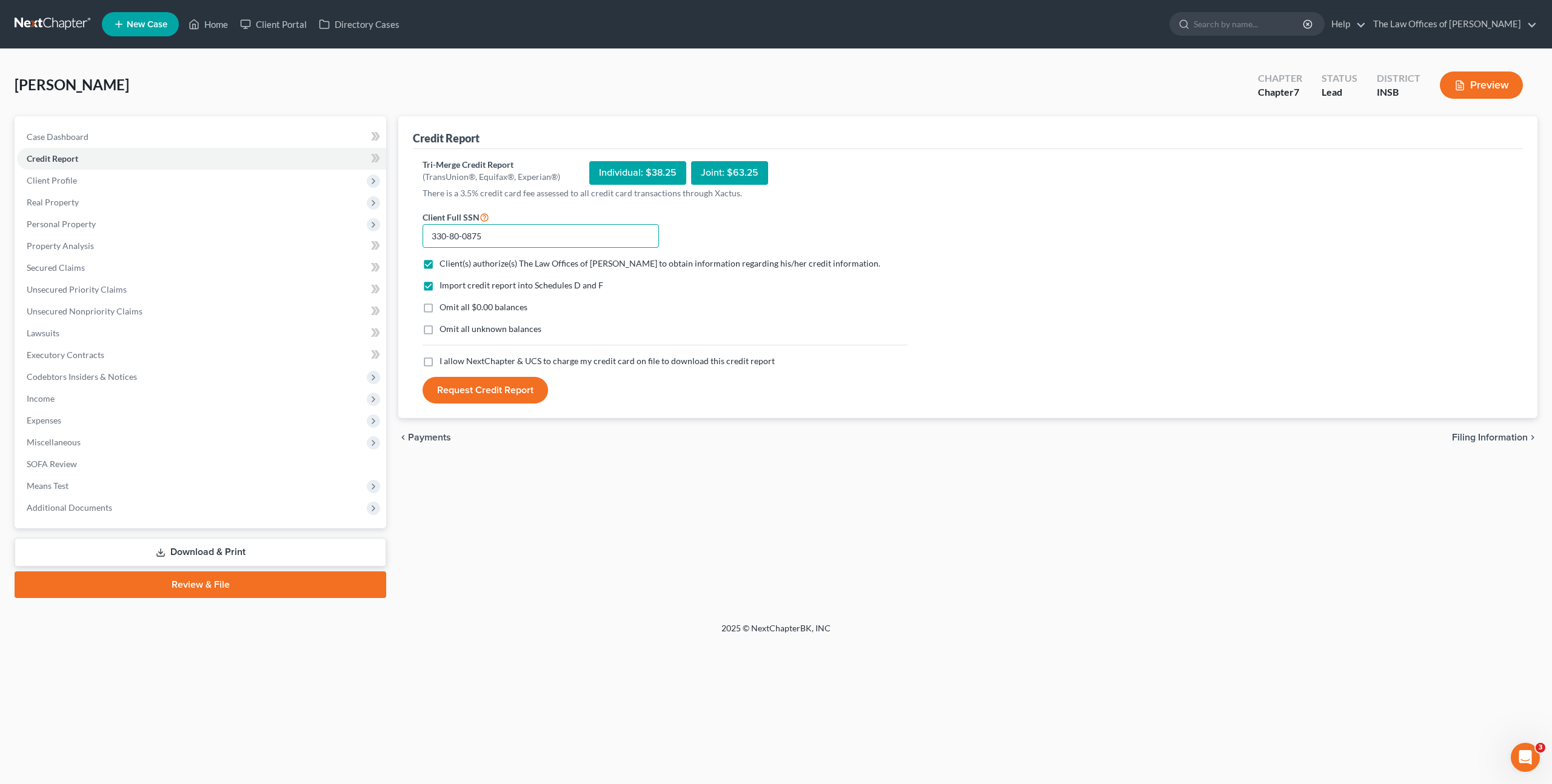
type input "330-80-0875"
drag, startPoint x: 428, startPoint y: 355, endPoint x: 436, endPoint y: 372, distance: 18.8
click at [439, 355] on label "I allow NextChapter & UCS to charge my credit card on file to download this cre…" at bounding box center [607, 361] width 335 height 12
click at [445, 355] on input "I allow NextChapter & UCS to charge my credit card on file to download this cre…" at bounding box center [449, 359] width 8 height 8
checkbox input "true"
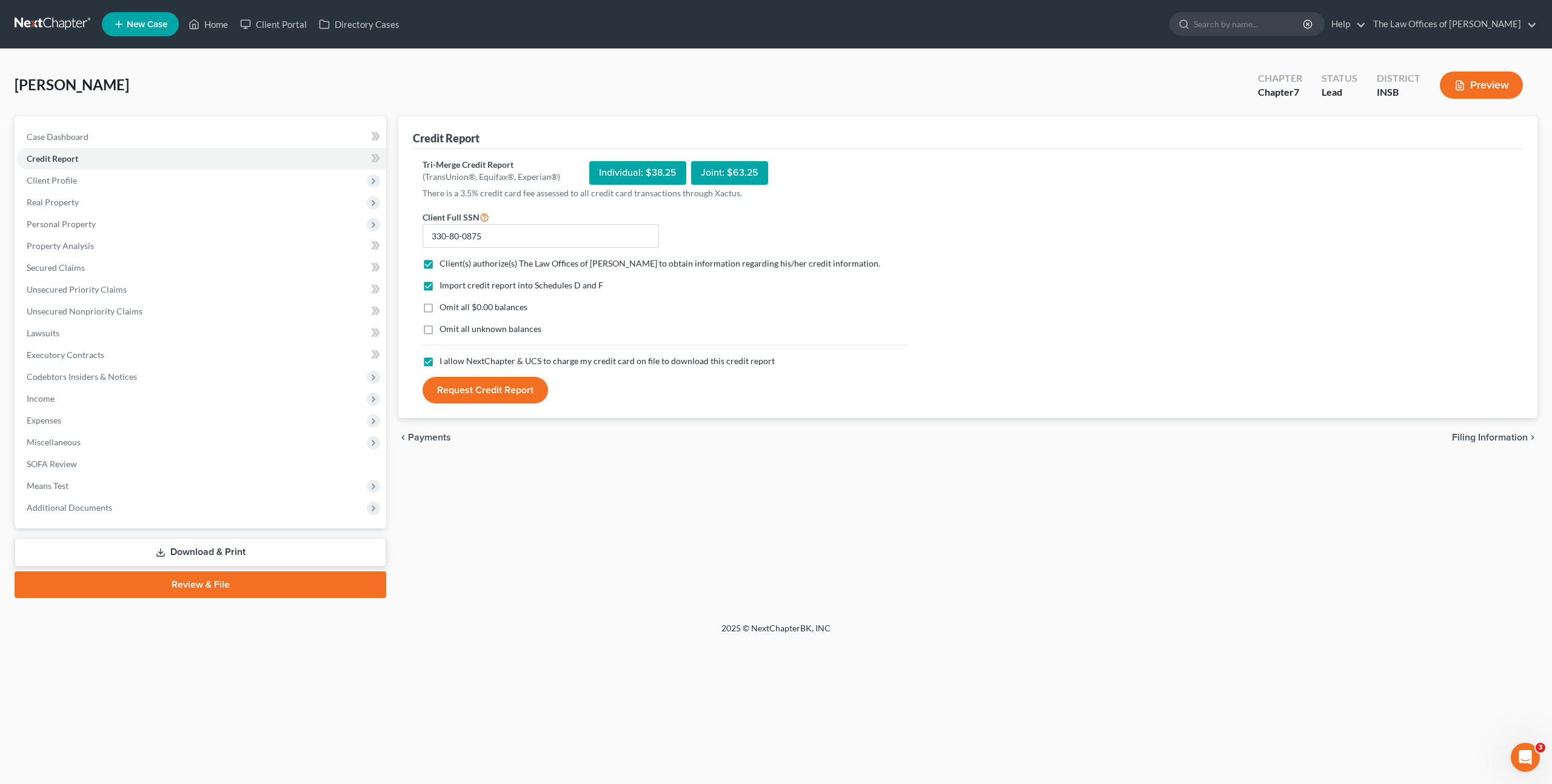
drag, startPoint x: 454, startPoint y: 382, endPoint x: 515, endPoint y: 370, distance: 62.2
click at [463, 380] on button "Request Credit Report" at bounding box center [485, 390] width 126 height 27
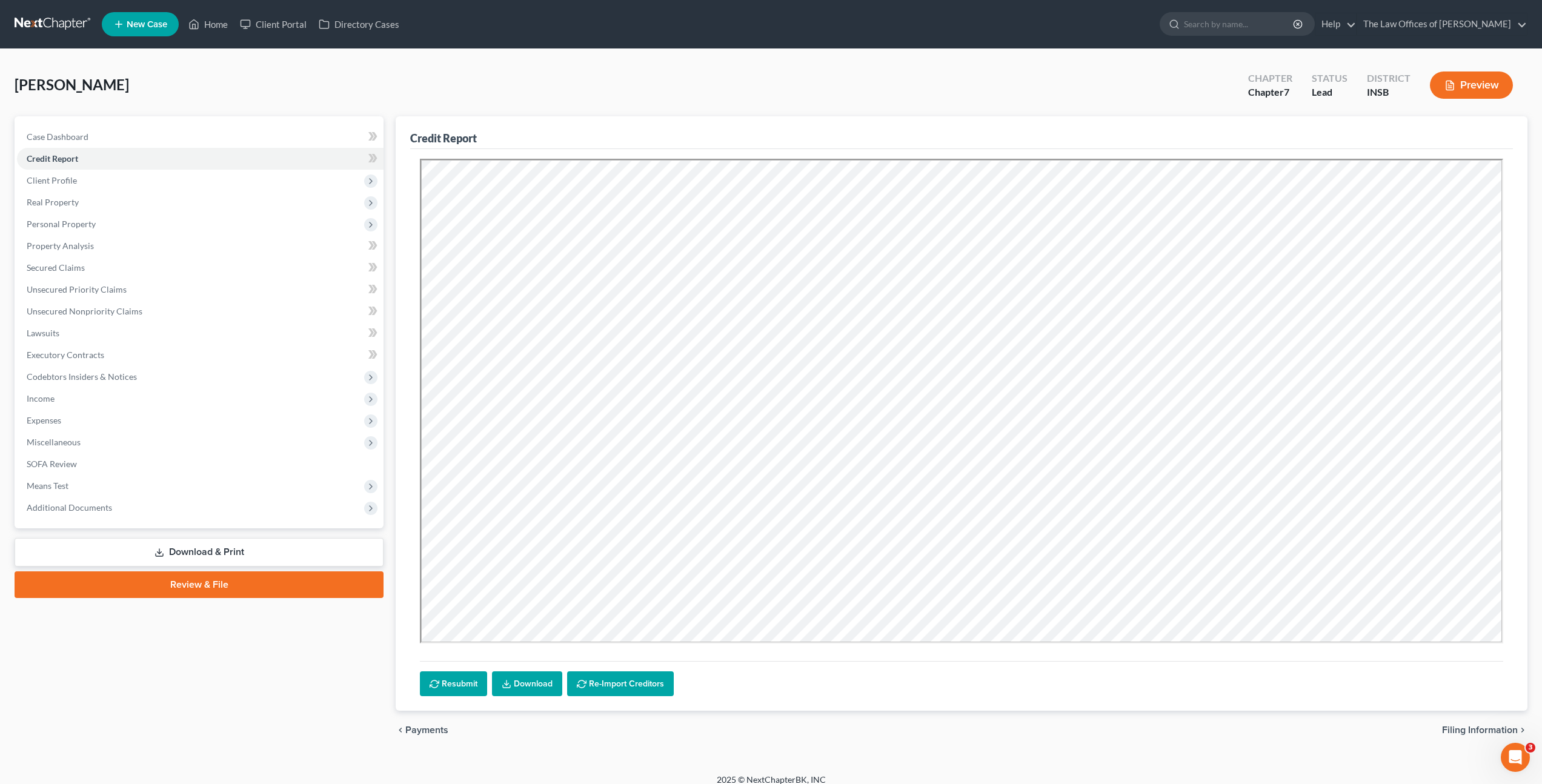
click at [543, 681] on link "Download" at bounding box center [527, 684] width 70 height 25
click at [528, 90] on div "[PERSON_NAME] Upgraded Chapter Chapter 7 Status Lead District INSB Preview" at bounding box center [771, 90] width 1513 height 52
click at [110, 255] on link "Property Analysis" at bounding box center [200, 246] width 367 height 22
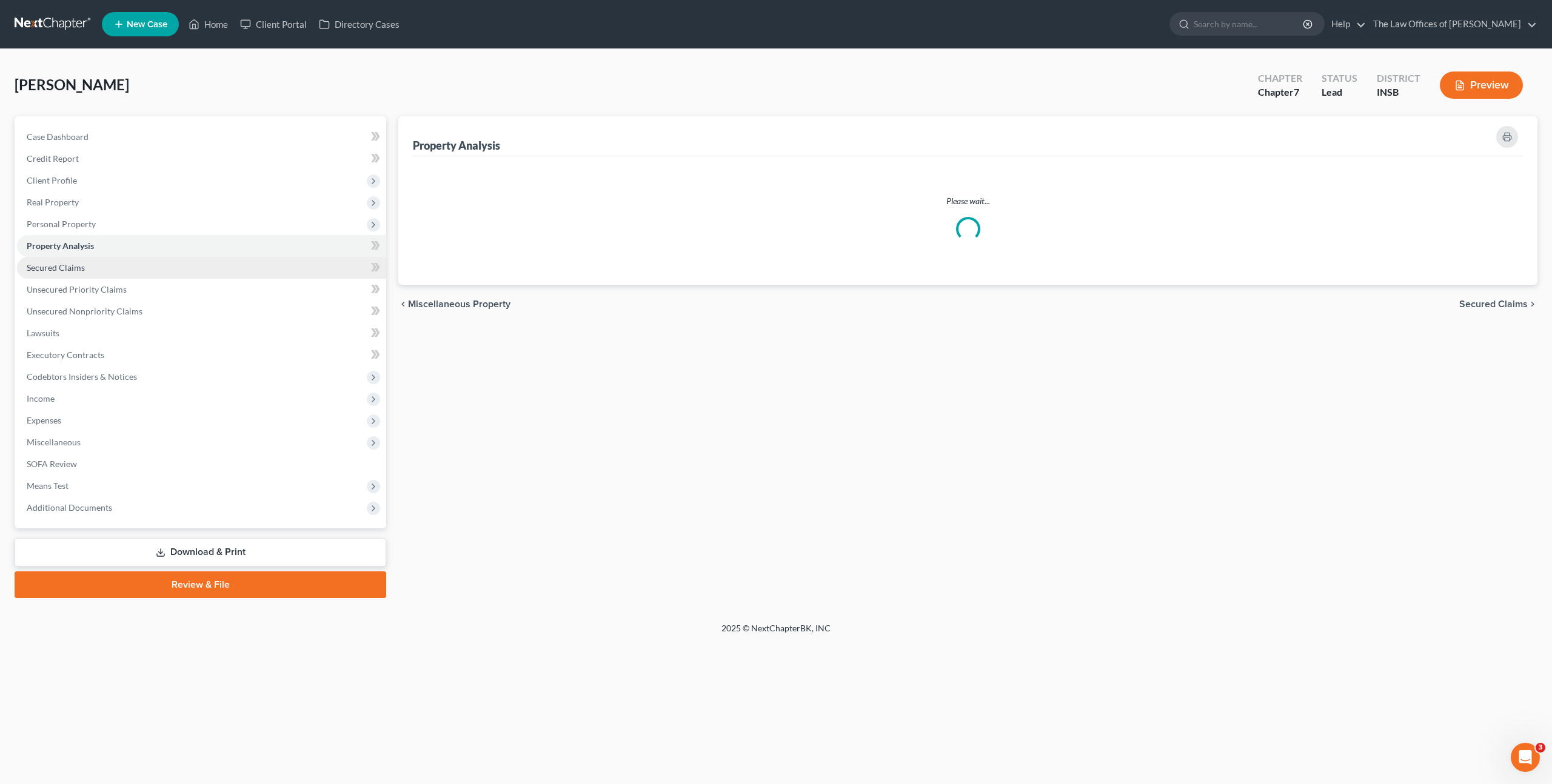
click at [109, 268] on link "Secured Claims" at bounding box center [202, 268] width 369 height 22
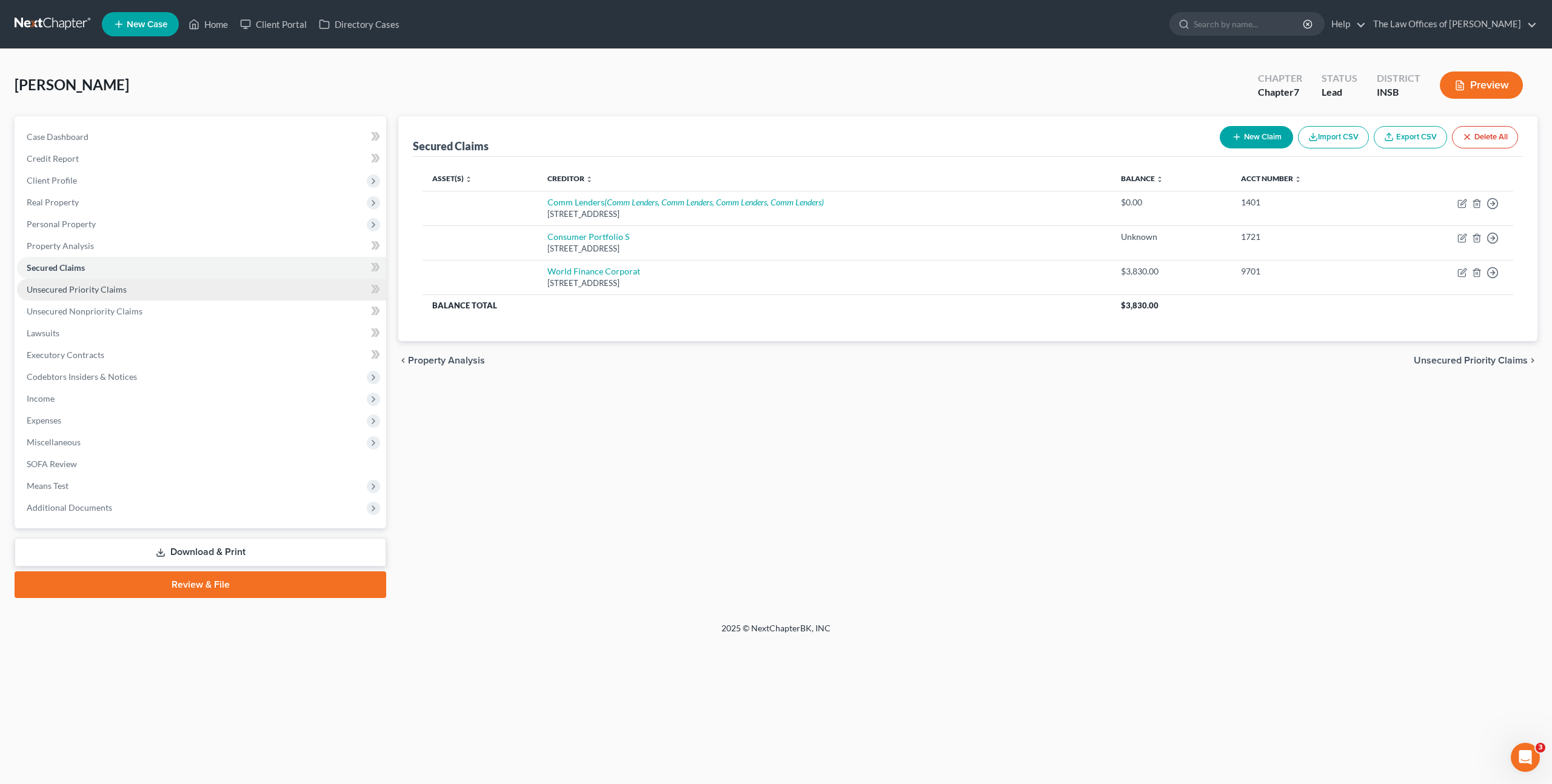
click at [110, 279] on link "Unsecured Priority Claims" at bounding box center [202, 289] width 369 height 22
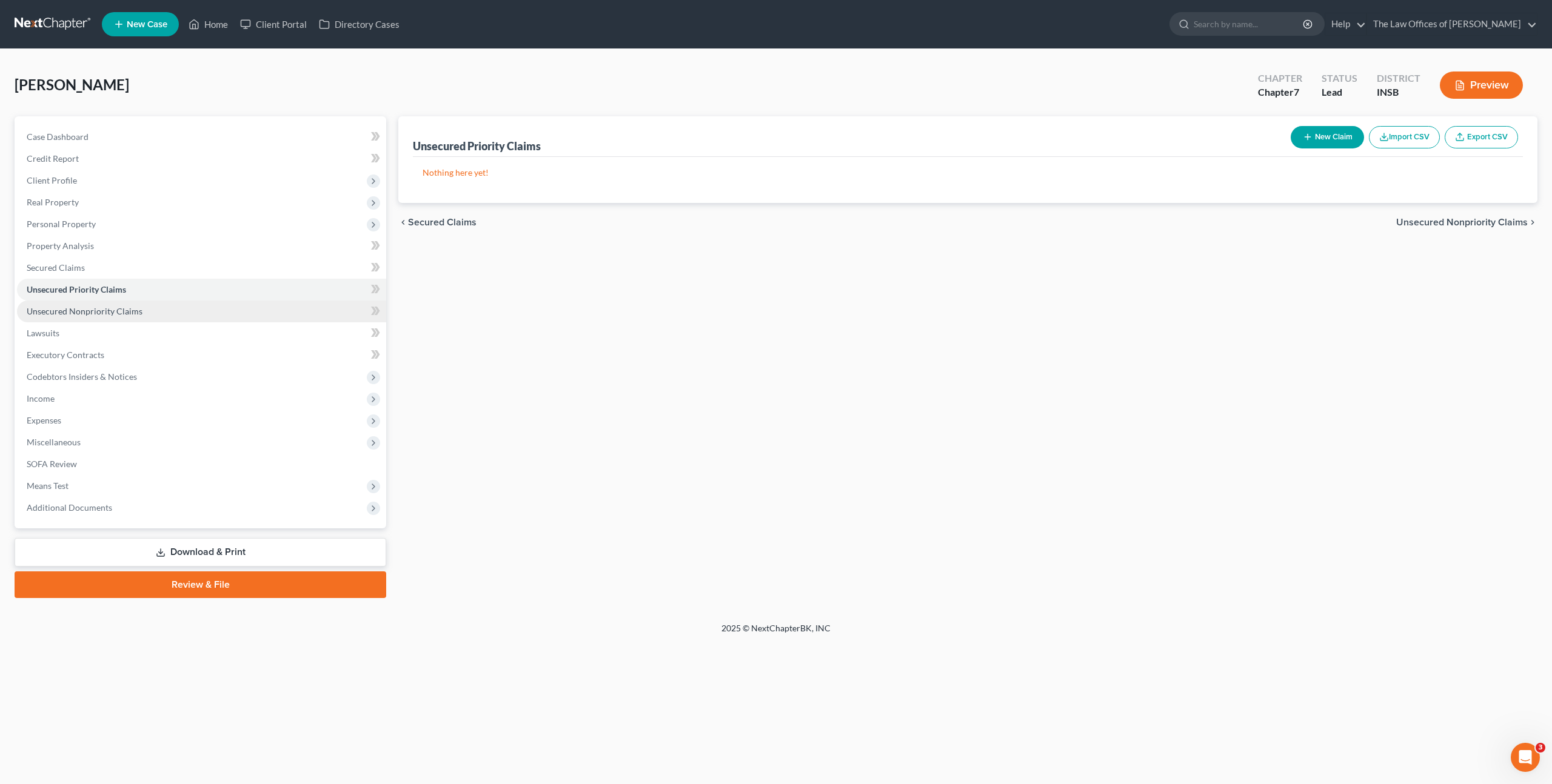
click at [145, 305] on link "Unsecured Nonpriority Claims" at bounding box center [202, 311] width 369 height 22
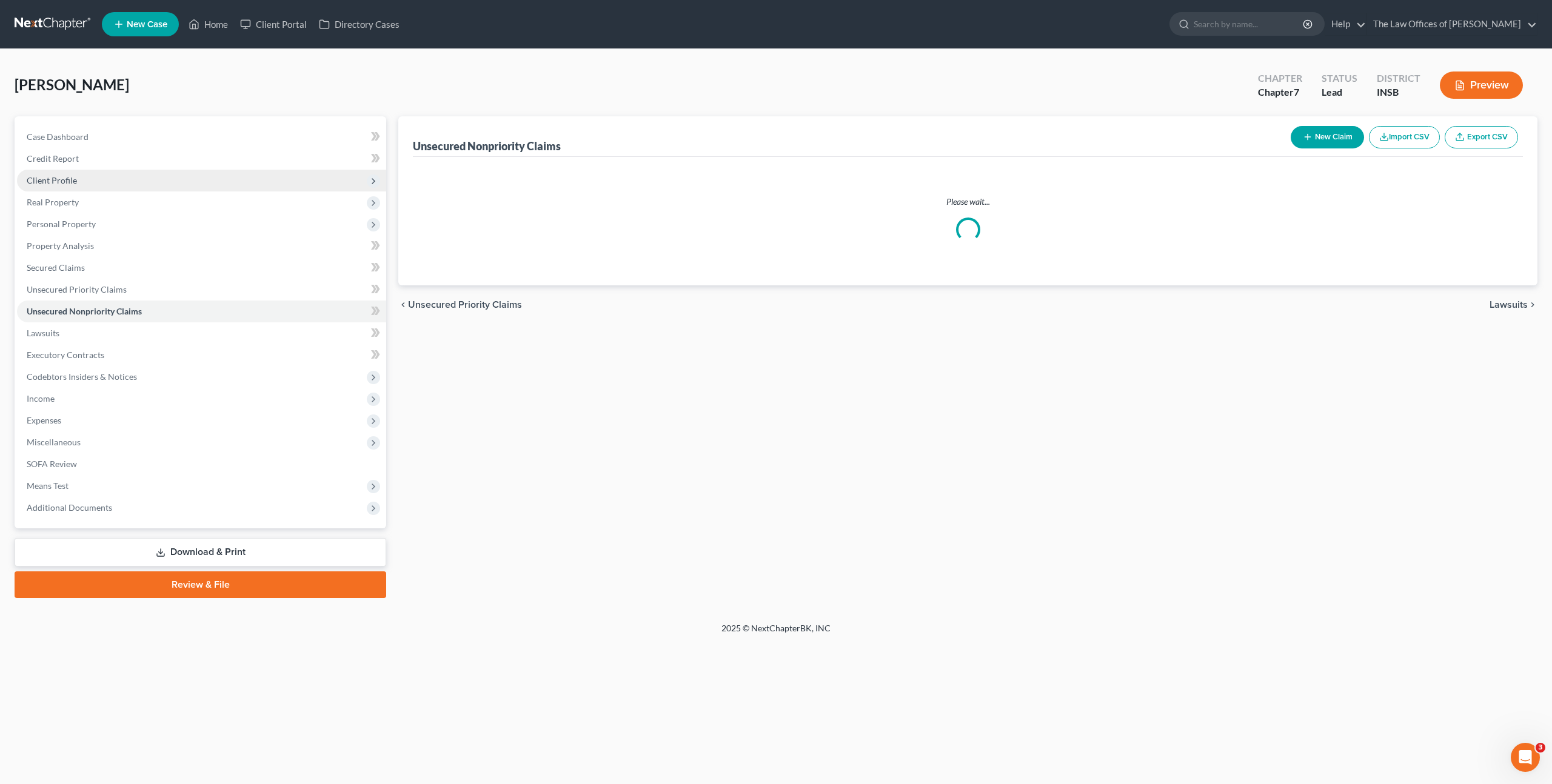
click at [163, 174] on span "Client Profile" at bounding box center [202, 181] width 369 height 22
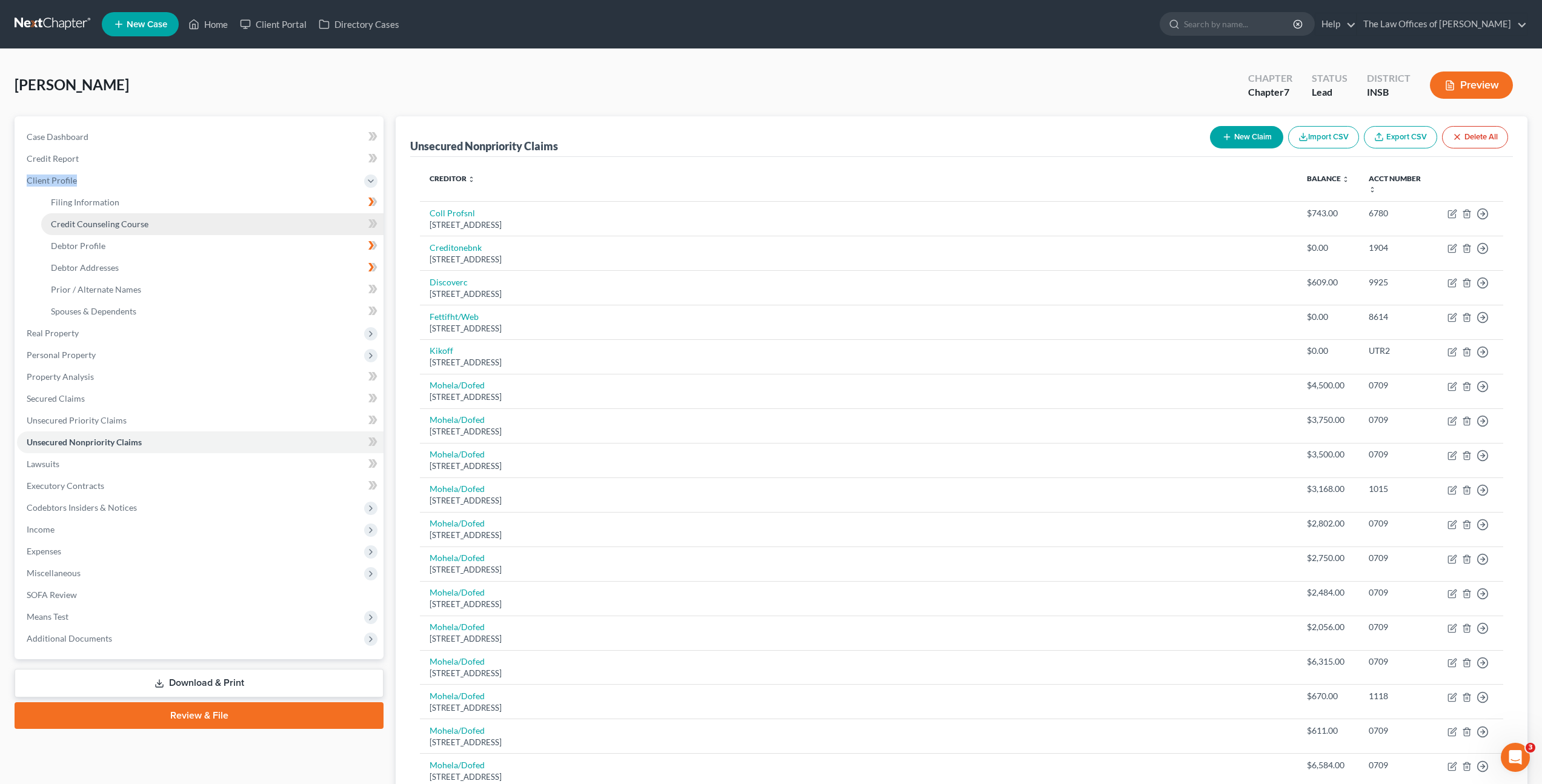
click at [137, 213] on link "Credit Counseling Course" at bounding box center [212, 224] width 343 height 22
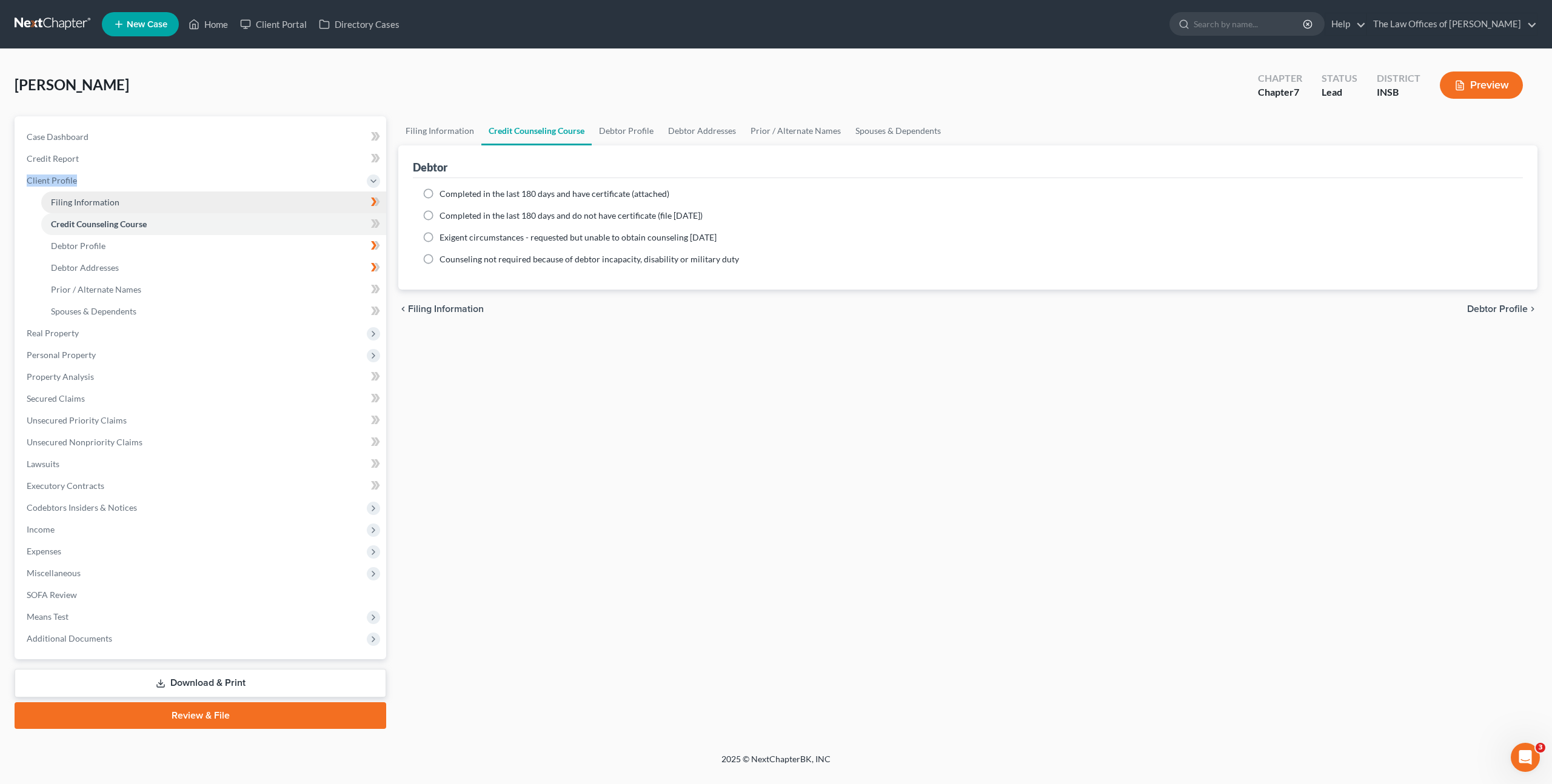
click at [148, 201] on link "Filing Information" at bounding box center [213, 202] width 345 height 22
select select "1"
select select "0"
select select "28"
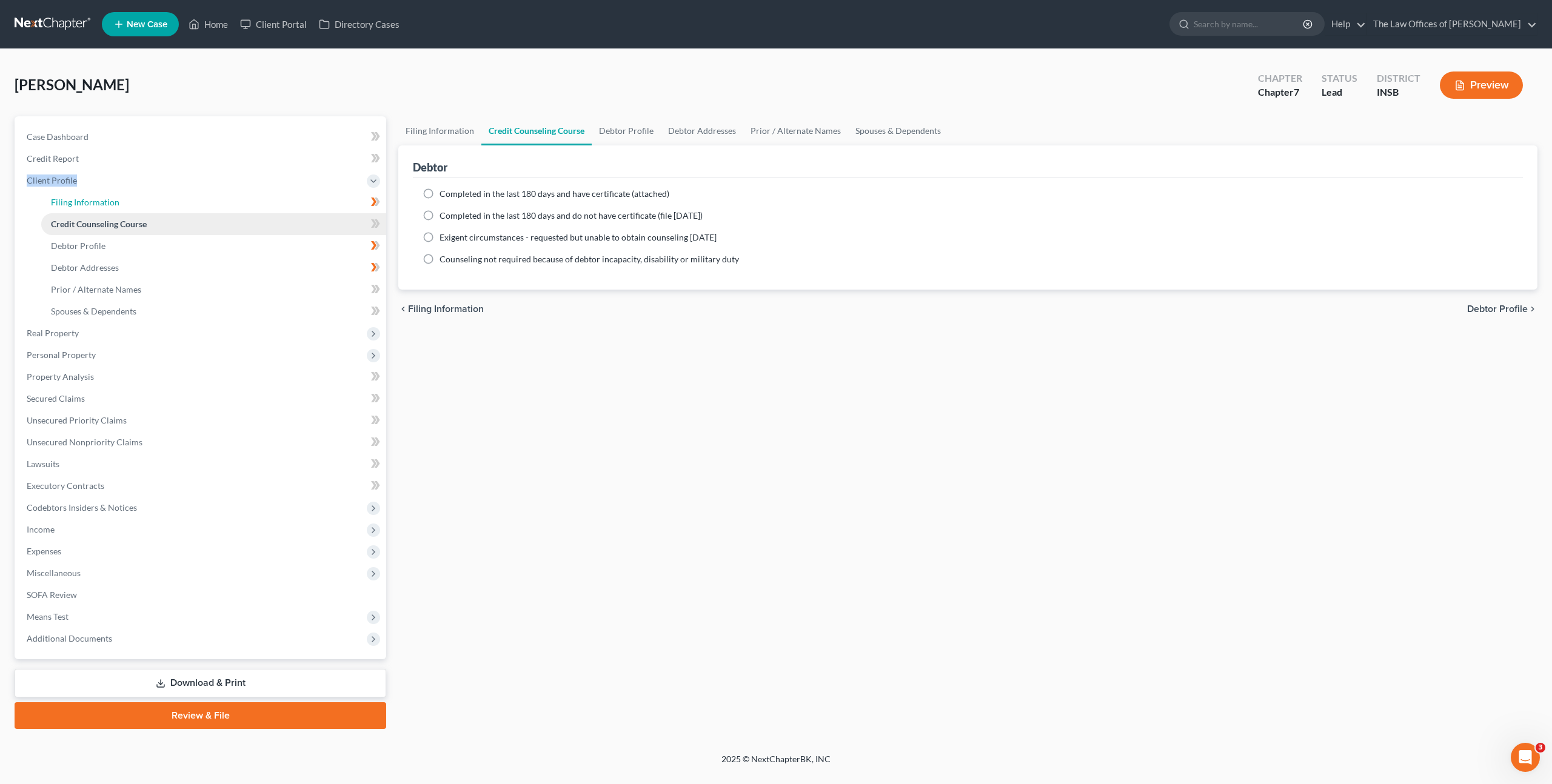
select select "0"
select select "15"
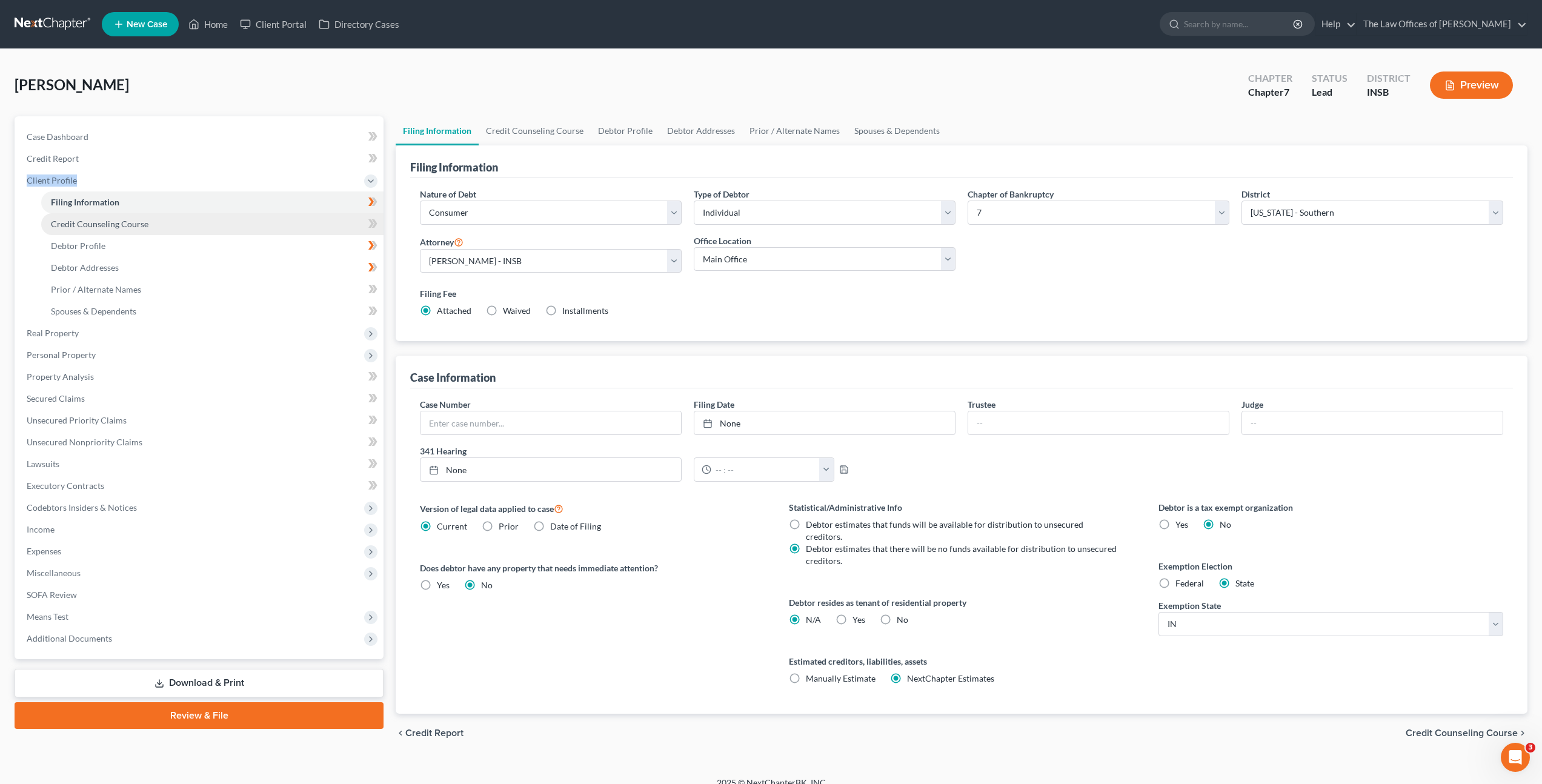
click at [188, 228] on link "Credit Counseling Course" at bounding box center [212, 224] width 343 height 22
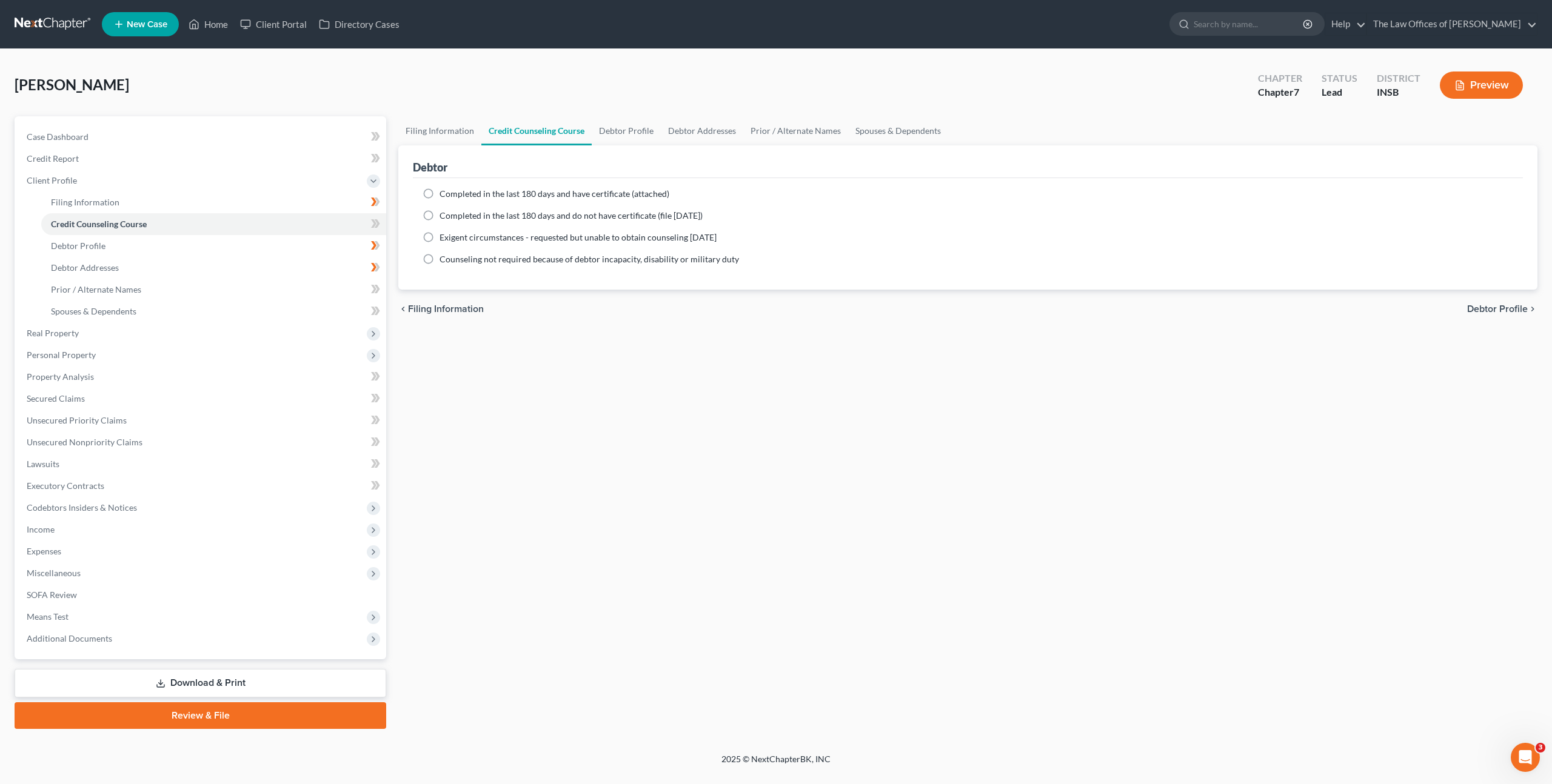
click at [490, 196] on span "Completed in the last 180 days and have certificate (attached)" at bounding box center [554, 193] width 230 height 10
click at [452, 196] on input "Completed in the last 180 days and have certificate (attached)" at bounding box center [449, 191] width 8 height 8
radio input "true"
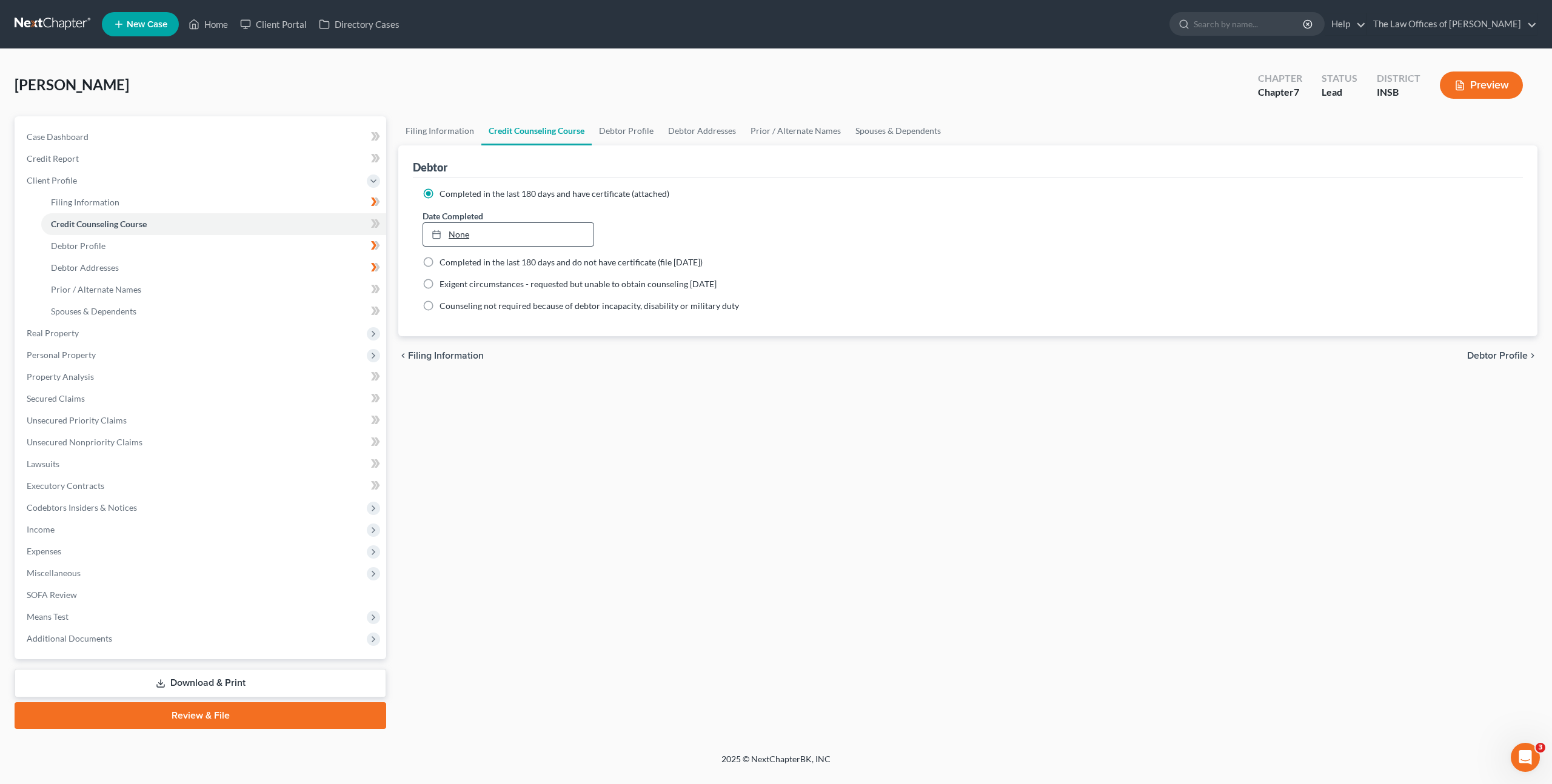
type input "[DATE]"
click at [485, 227] on link "None" at bounding box center [508, 235] width 171 height 23
drag, startPoint x: 504, startPoint y: 369, endPoint x: 619, endPoint y: 340, distance: 118.6
click at [822, 282] on div "Exigent circumstances - requested but unable to obtain counseling [DATE]" at bounding box center [967, 284] width 1091 height 12
click at [374, 221] on icon at bounding box center [374, 223] width 5 height 8
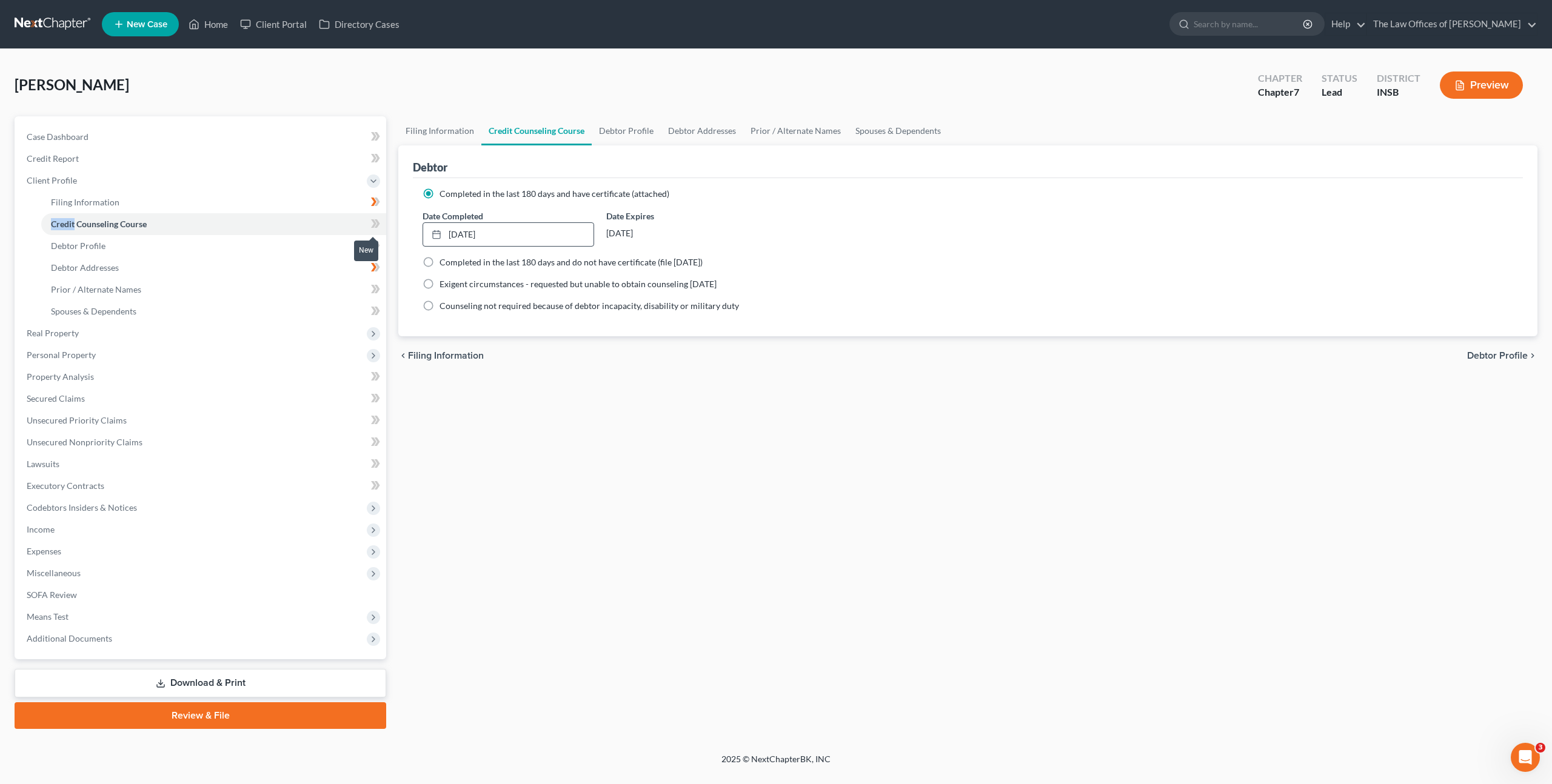
click at [374, 221] on icon at bounding box center [374, 223] width 5 height 8
click at [489, 381] on div "Filing Information Credit Counseling Course Debtor Profile Debtor Addresses Pri…" at bounding box center [967, 423] width 1151 height 613
click at [273, 247] on link "Debtor Profile" at bounding box center [213, 246] width 345 height 22
select select "0"
select select "3"
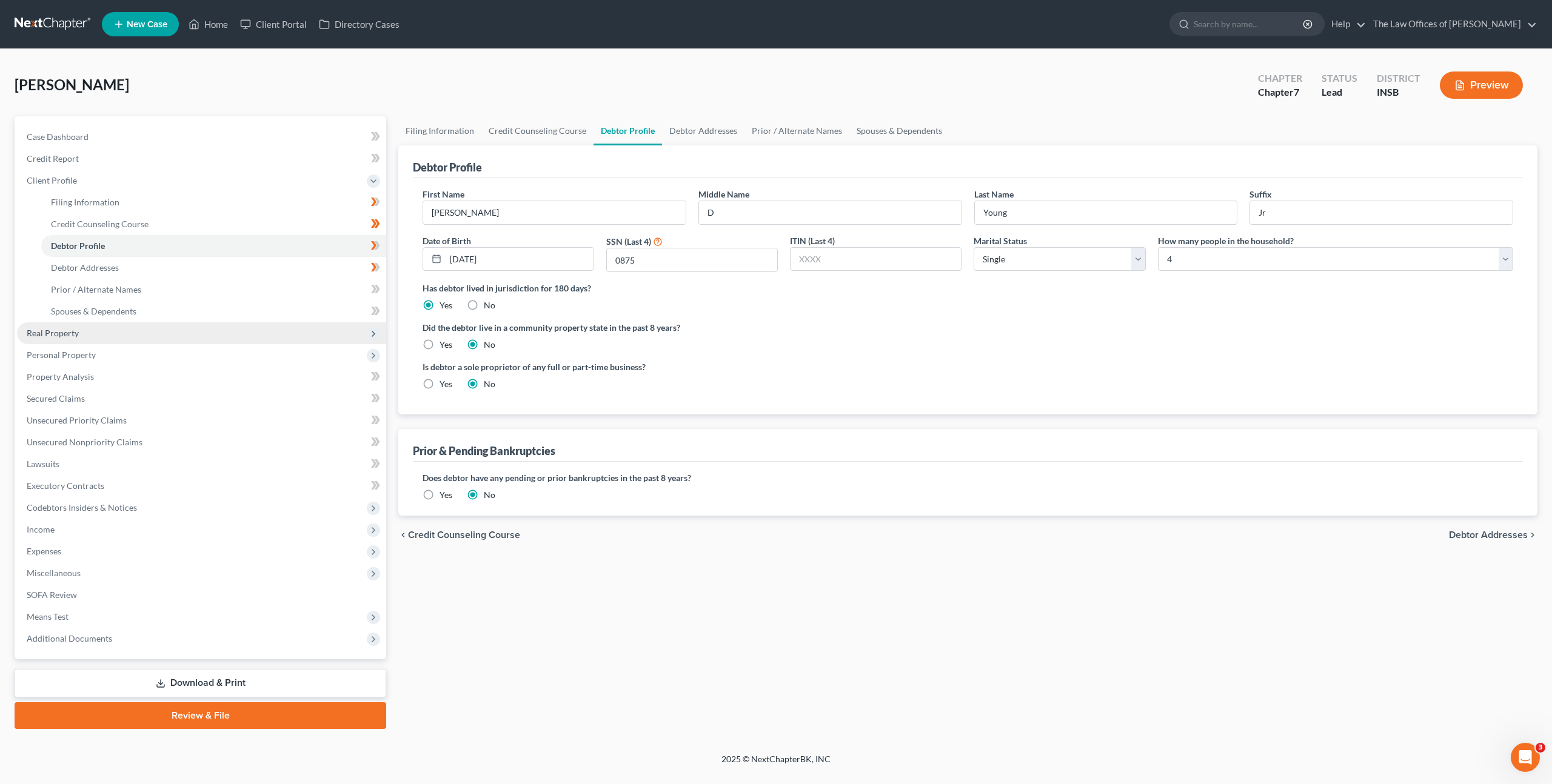
click at [259, 340] on span "Real Property" at bounding box center [202, 333] width 369 height 22
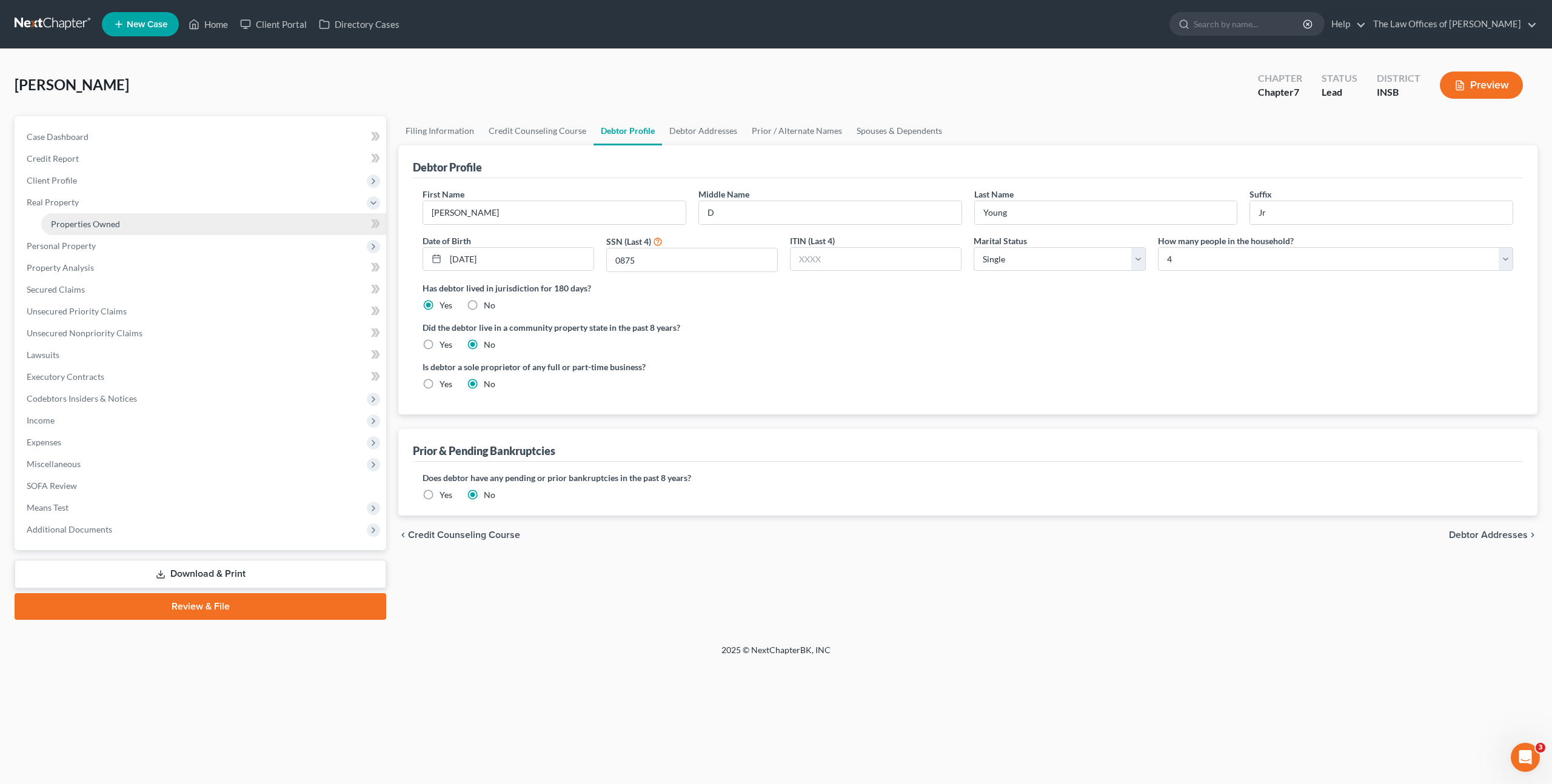
click at [212, 227] on link "Properties Owned" at bounding box center [213, 224] width 345 height 22
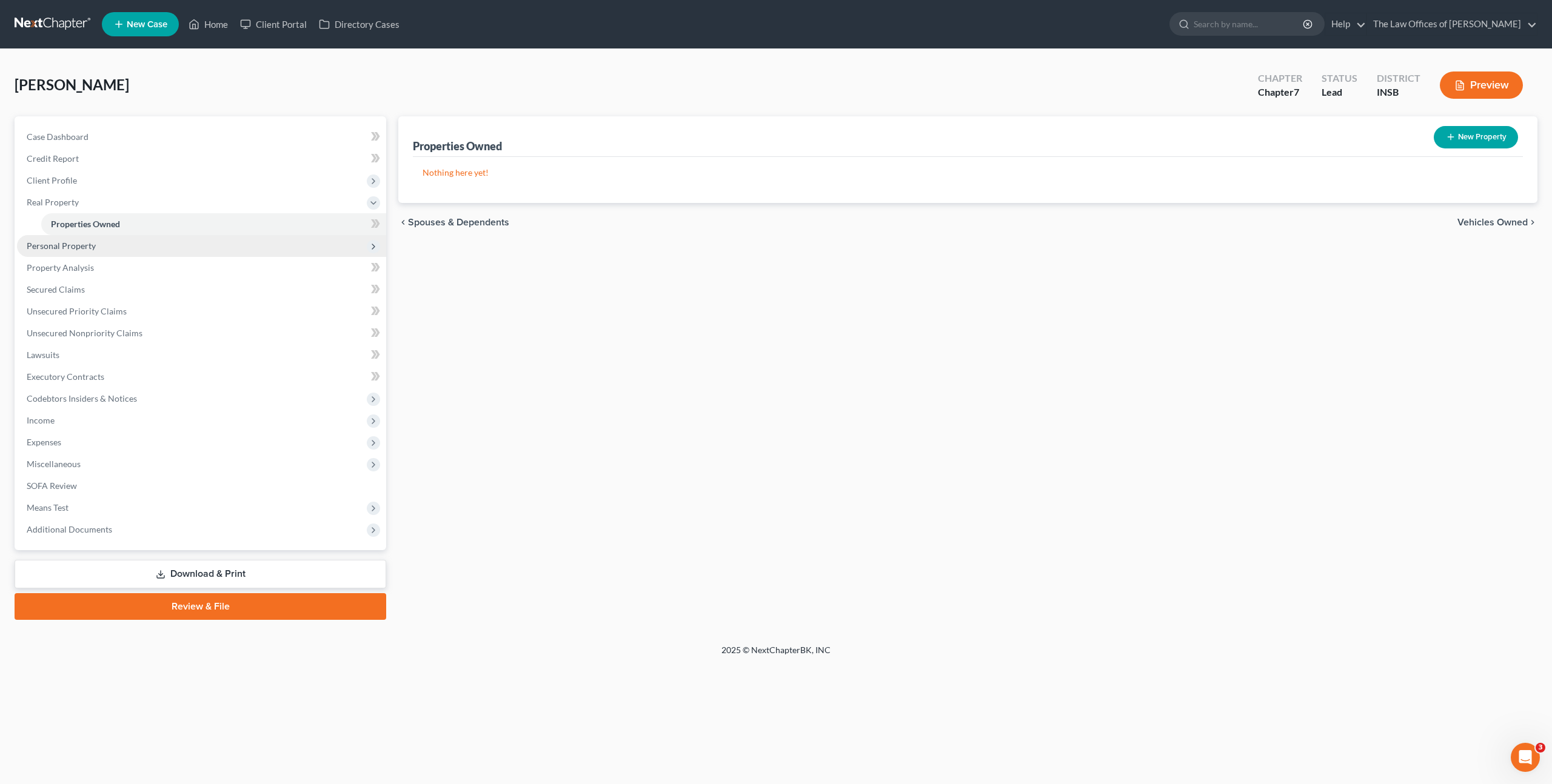
click at [205, 252] on span "Personal Property" at bounding box center [202, 246] width 369 height 22
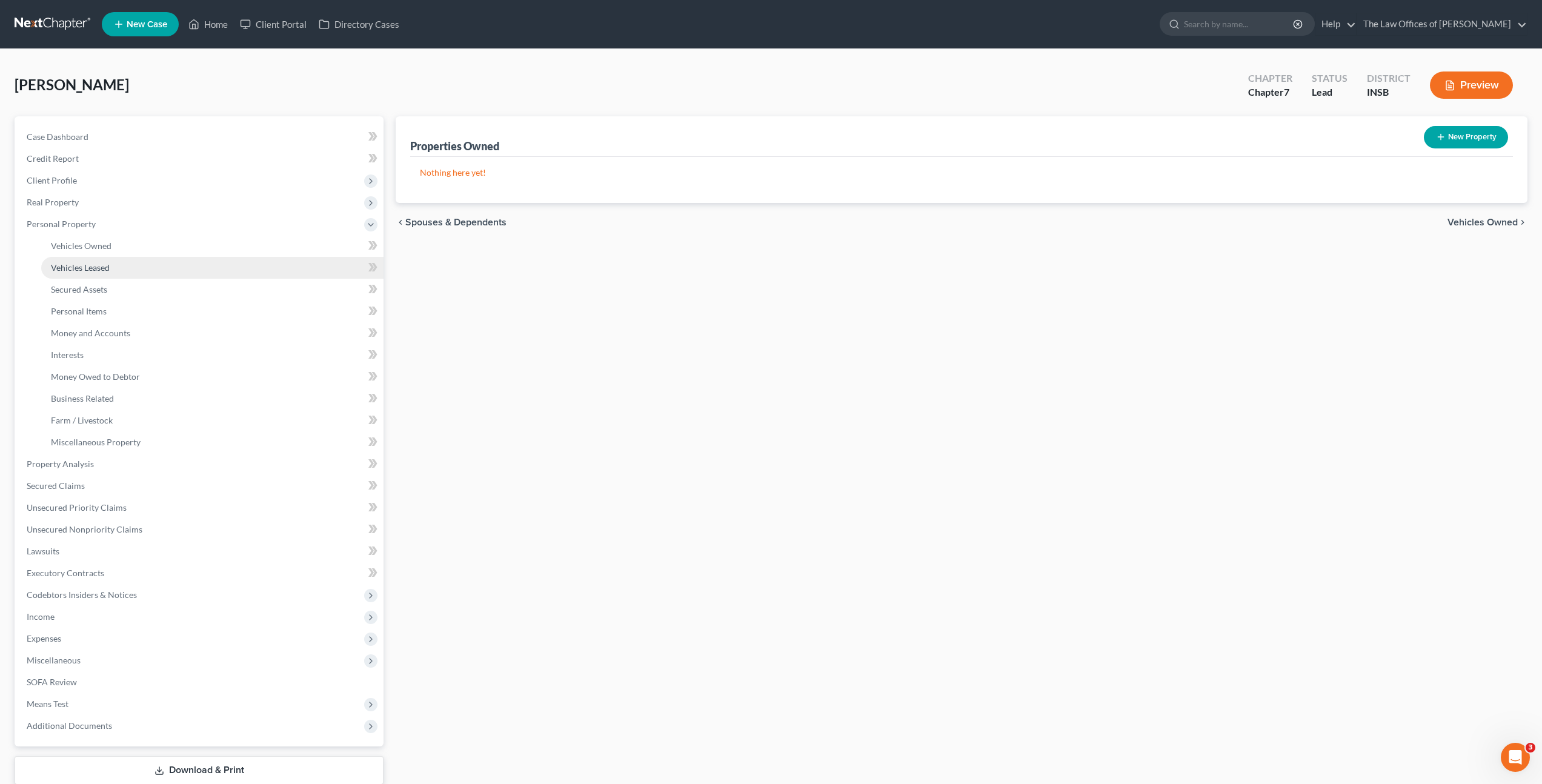
click at [203, 275] on link "Vehicles Leased" at bounding box center [212, 268] width 343 height 22
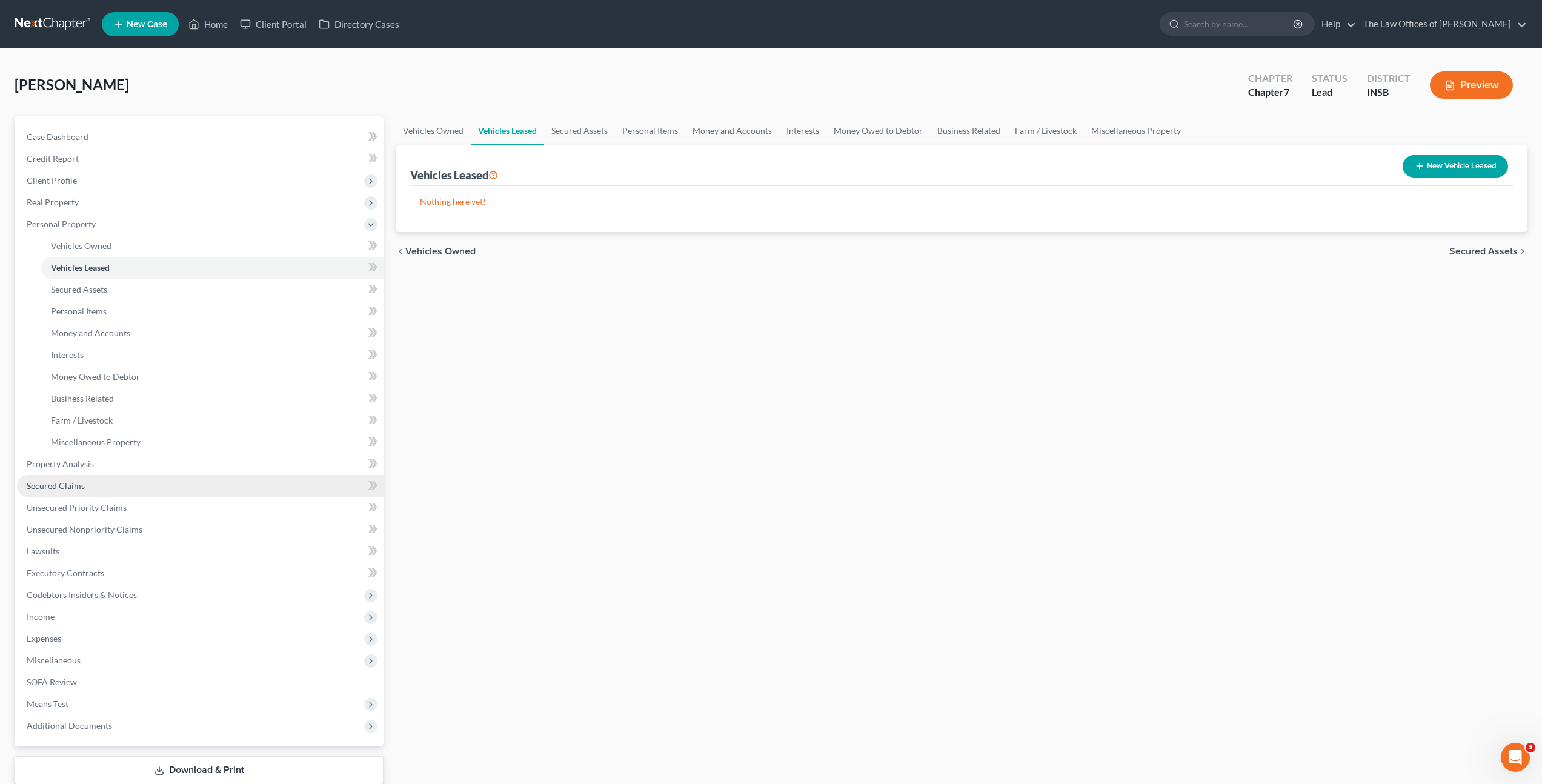
click at [162, 475] on link "Secured Claims" at bounding box center [200, 486] width 367 height 22
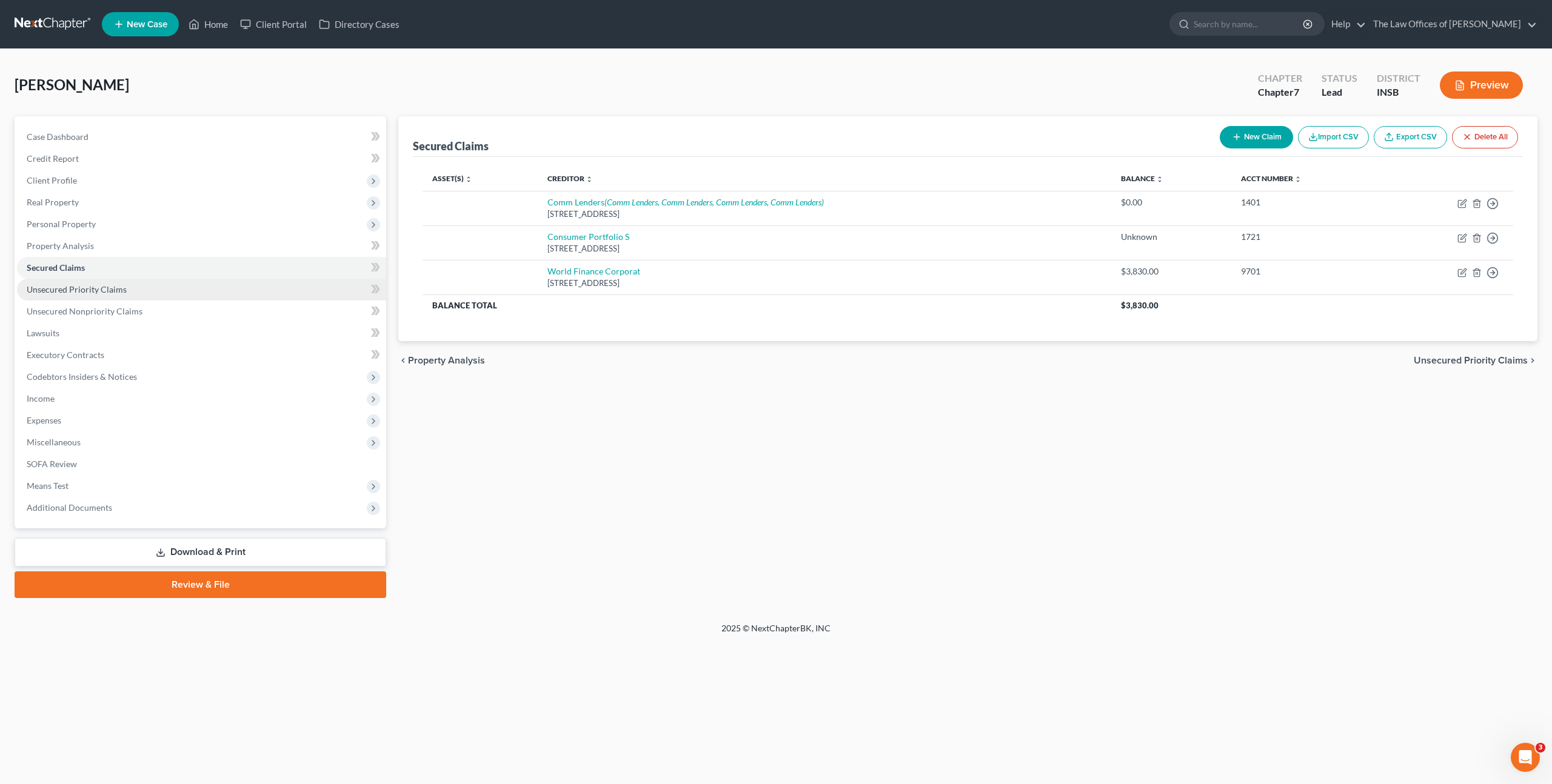
click at [124, 288] on link "Unsecured Priority Claims" at bounding box center [202, 289] width 369 height 22
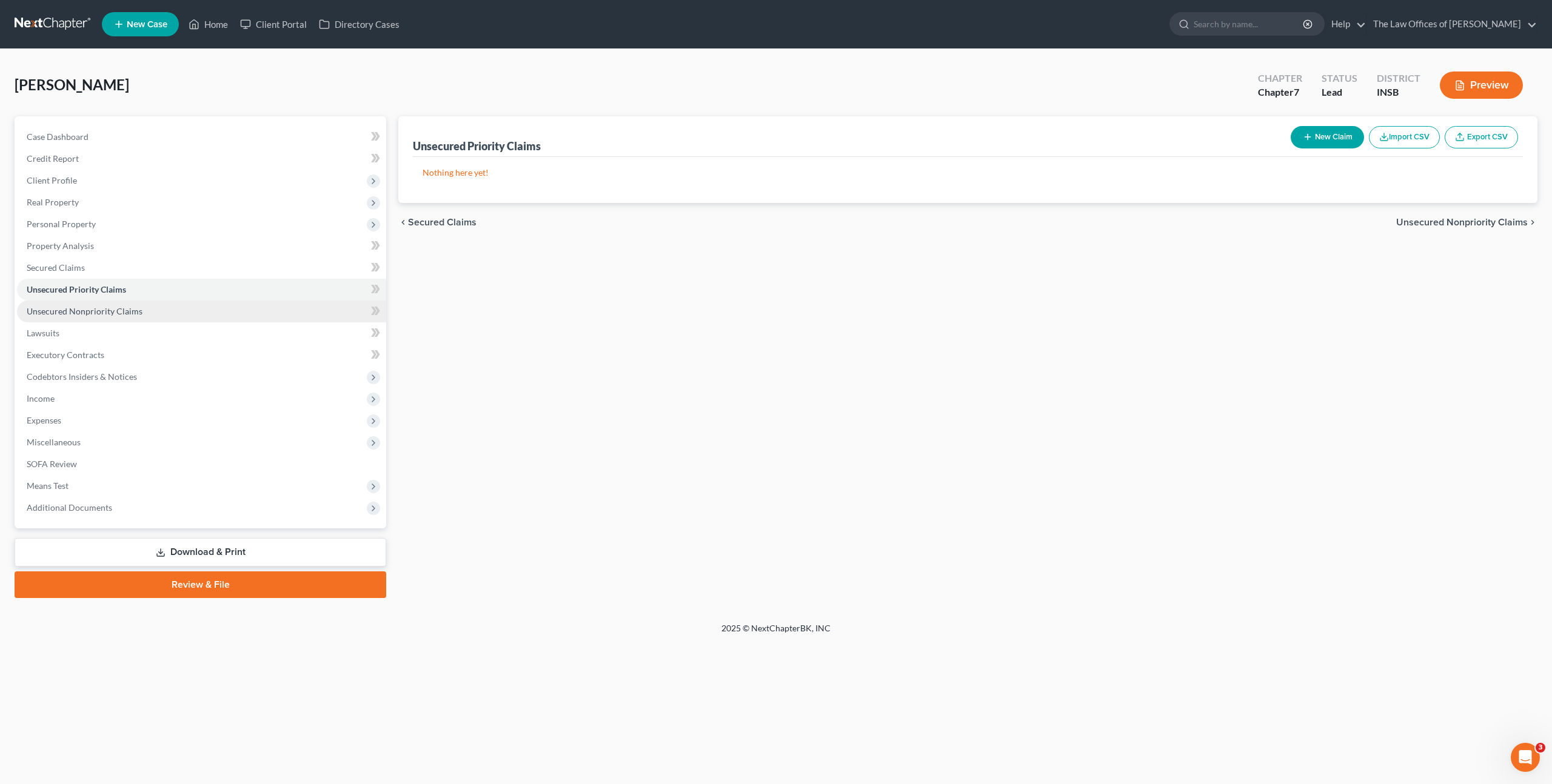
click at [112, 315] on span "Unsecured Nonpriority Claims" at bounding box center [85, 311] width 116 height 10
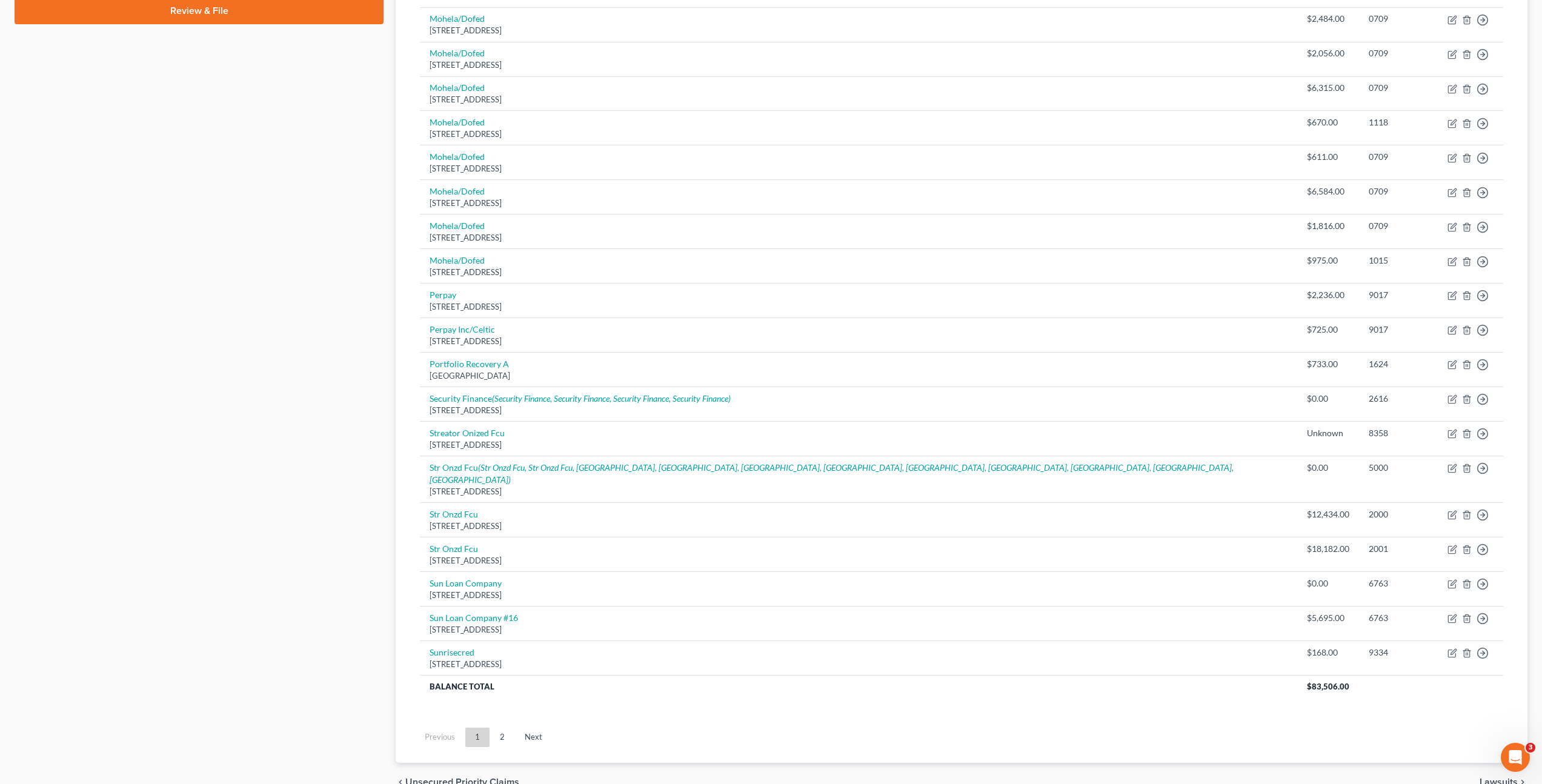
scroll to position [615, 0]
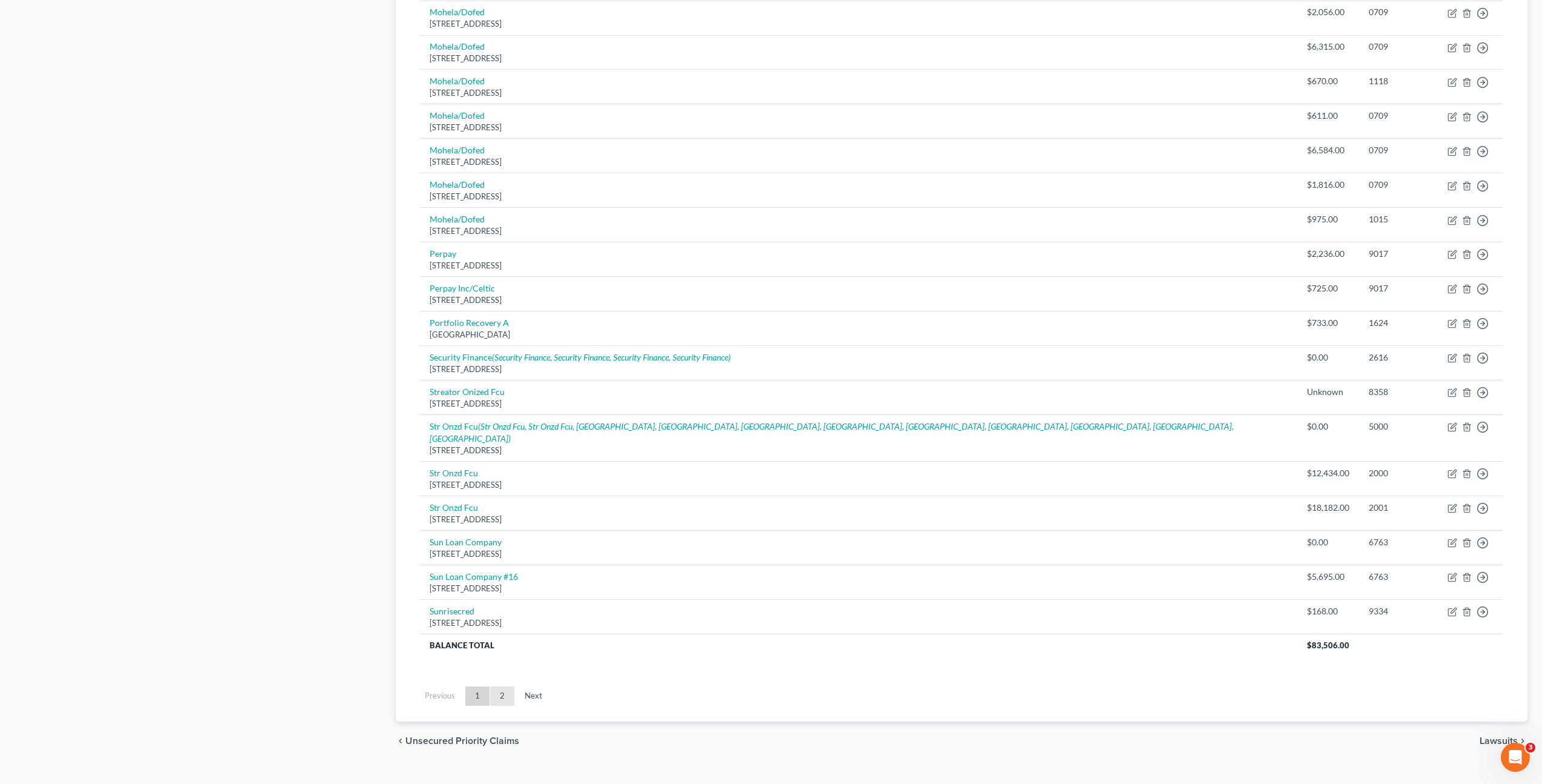
click at [494, 687] on link "2" at bounding box center [502, 696] width 24 height 19
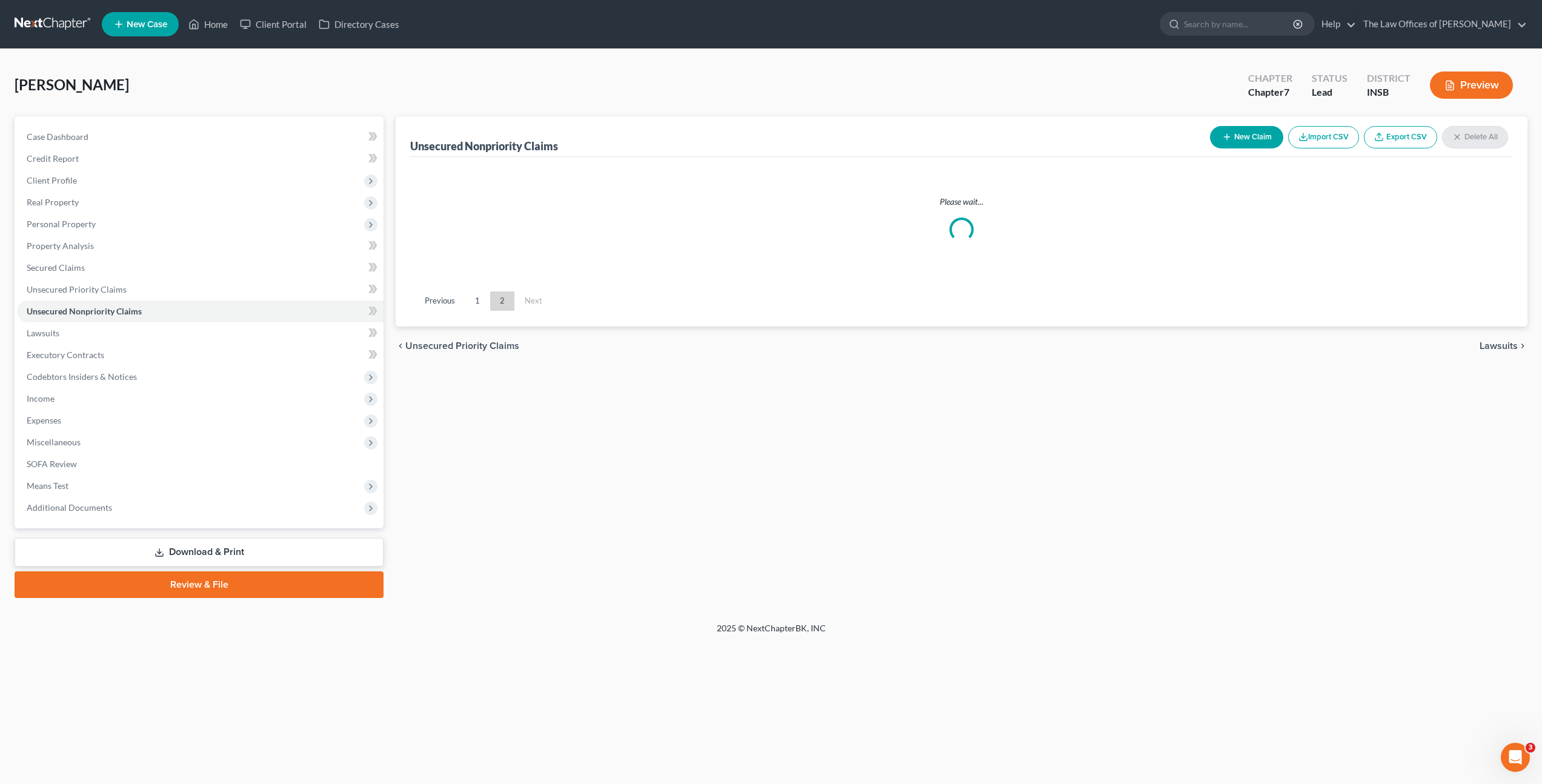
scroll to position [0, 0]
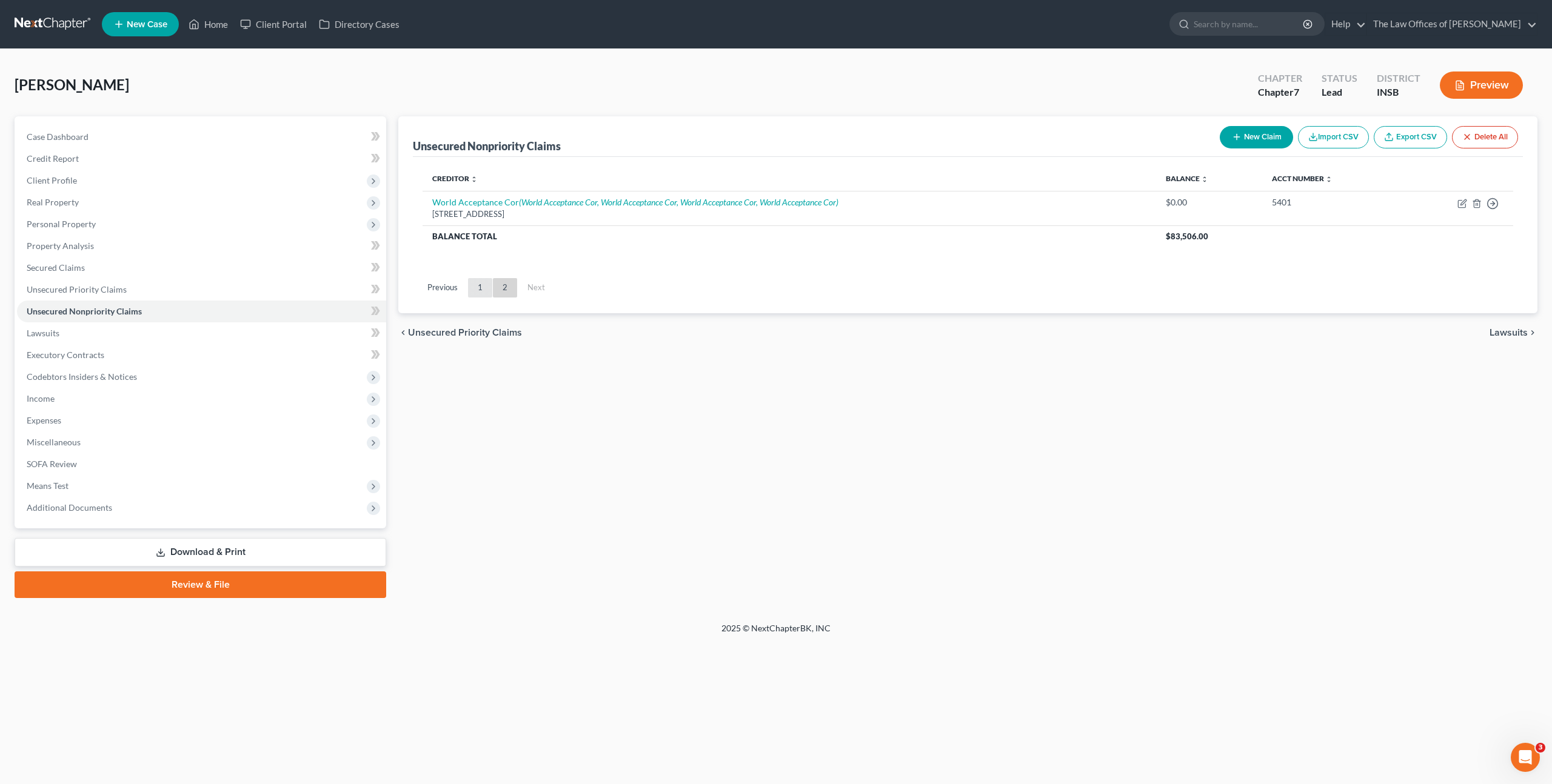
click at [488, 293] on link "1" at bounding box center [479, 287] width 24 height 19
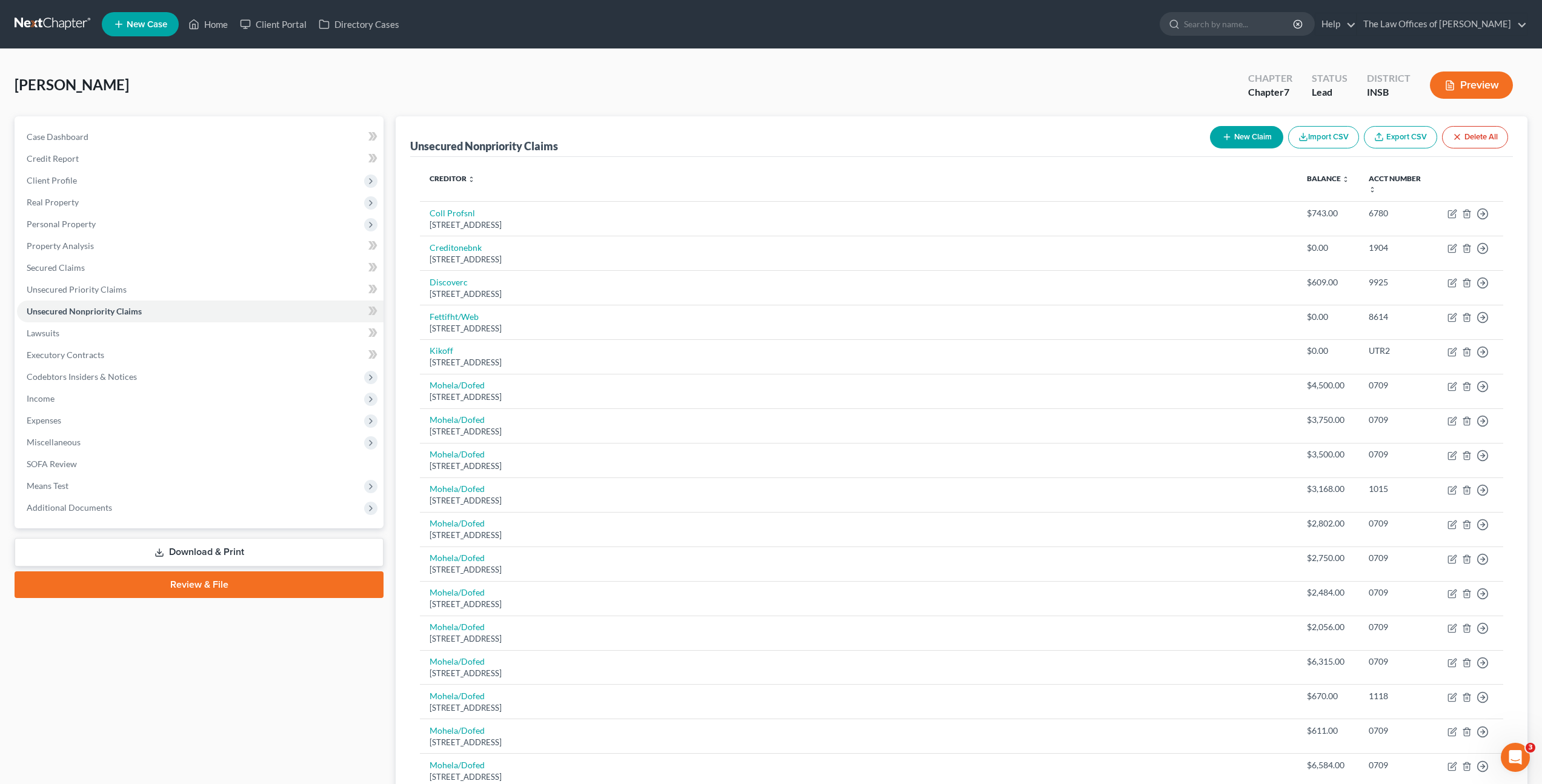
click at [111, 170] on li "Client Profile Filing Information Credit Counseling Course Debtor Profile Debto…" at bounding box center [200, 181] width 367 height 22
click at [117, 164] on link "Credit Report" at bounding box center [200, 159] width 367 height 22
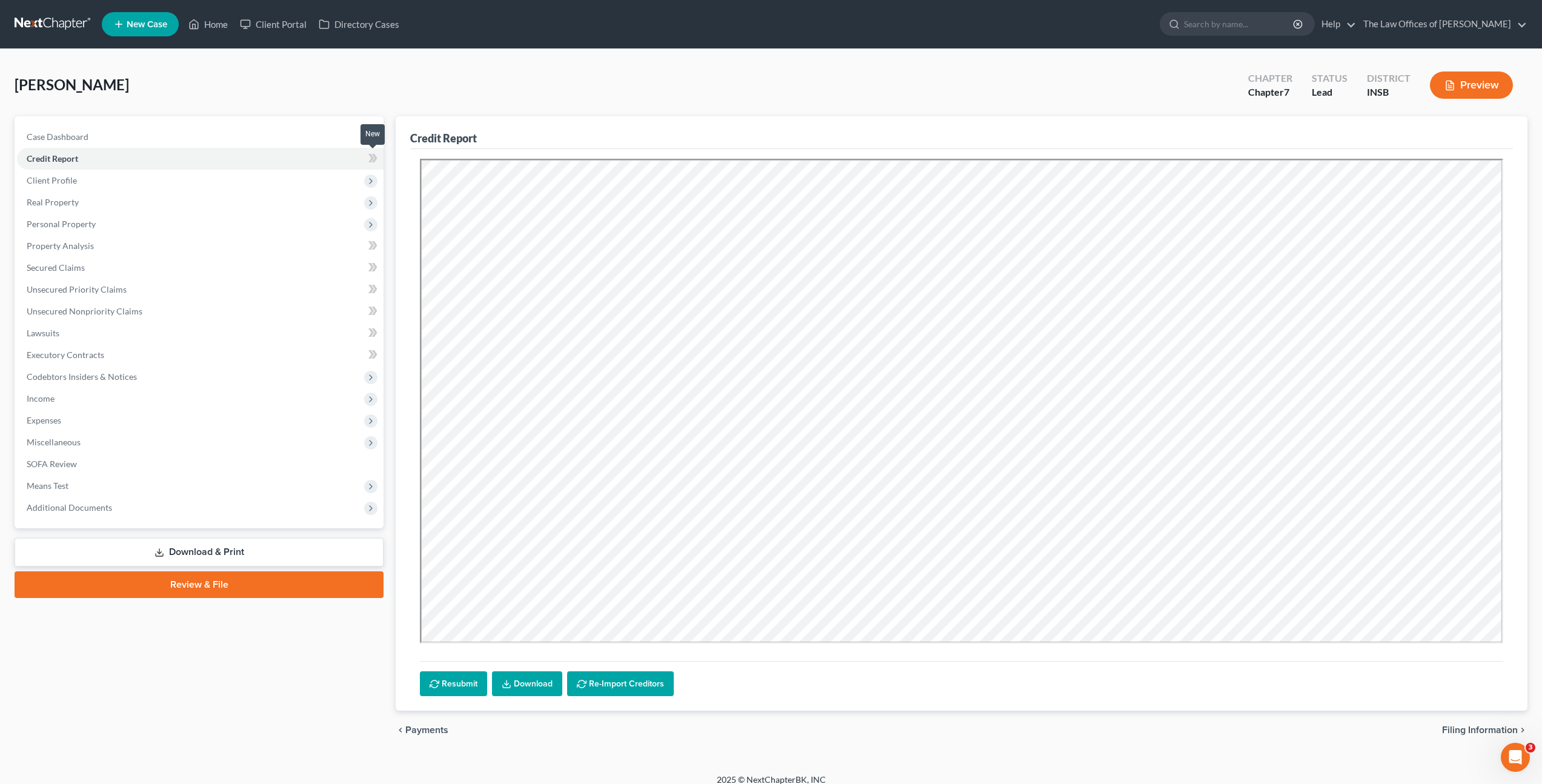
click at [377, 162] on icon at bounding box center [373, 159] width 9 height 15
click at [285, 171] on span "Client Profile" at bounding box center [200, 181] width 367 height 22
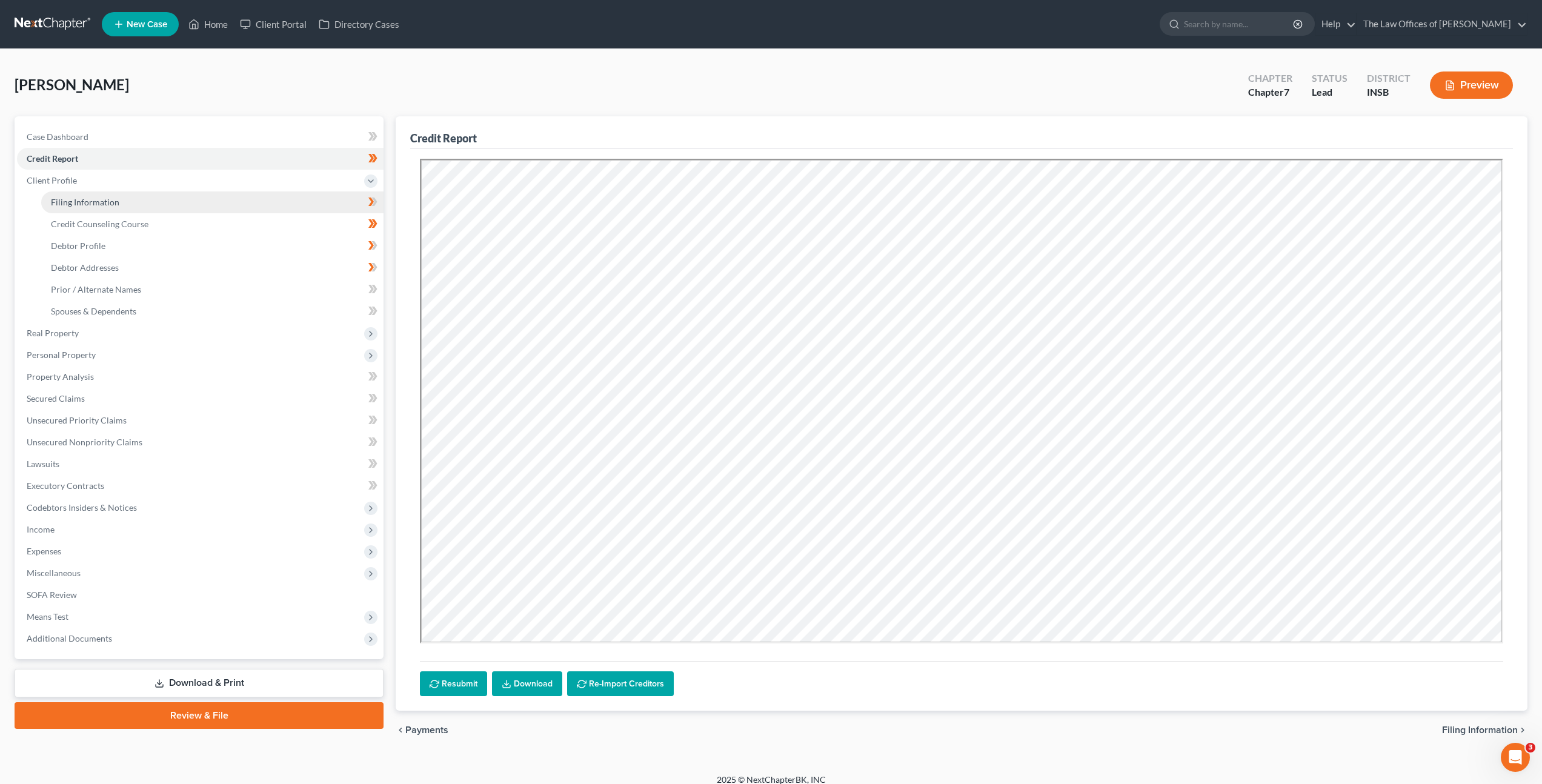
drag, startPoint x: 244, startPoint y: 201, endPoint x: 340, endPoint y: 224, distance: 98.7
click at [245, 201] on link "Filing Information" at bounding box center [212, 202] width 343 height 22
select select "1"
select select "0"
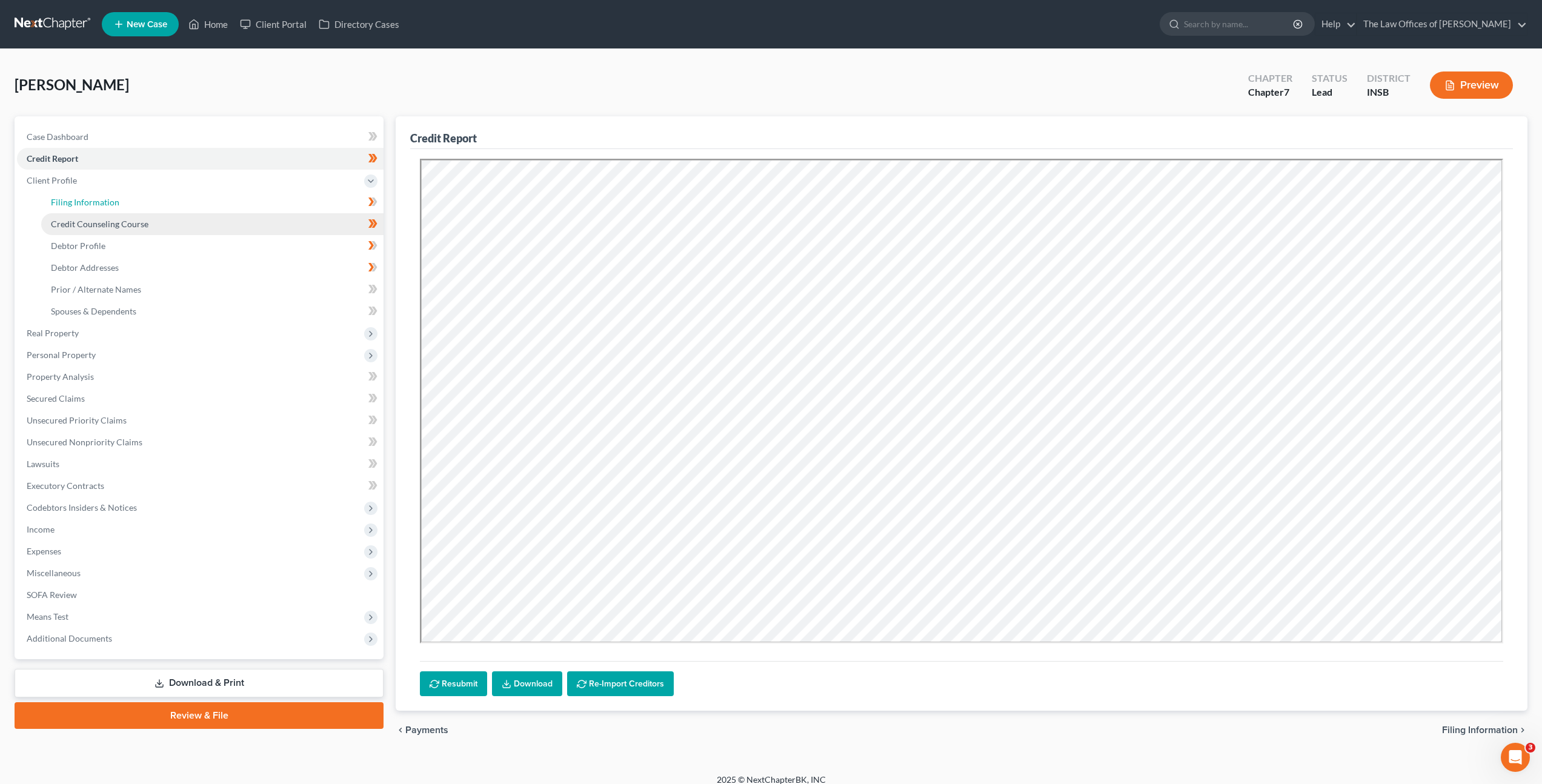
select select "28"
select select "0"
select select "15"
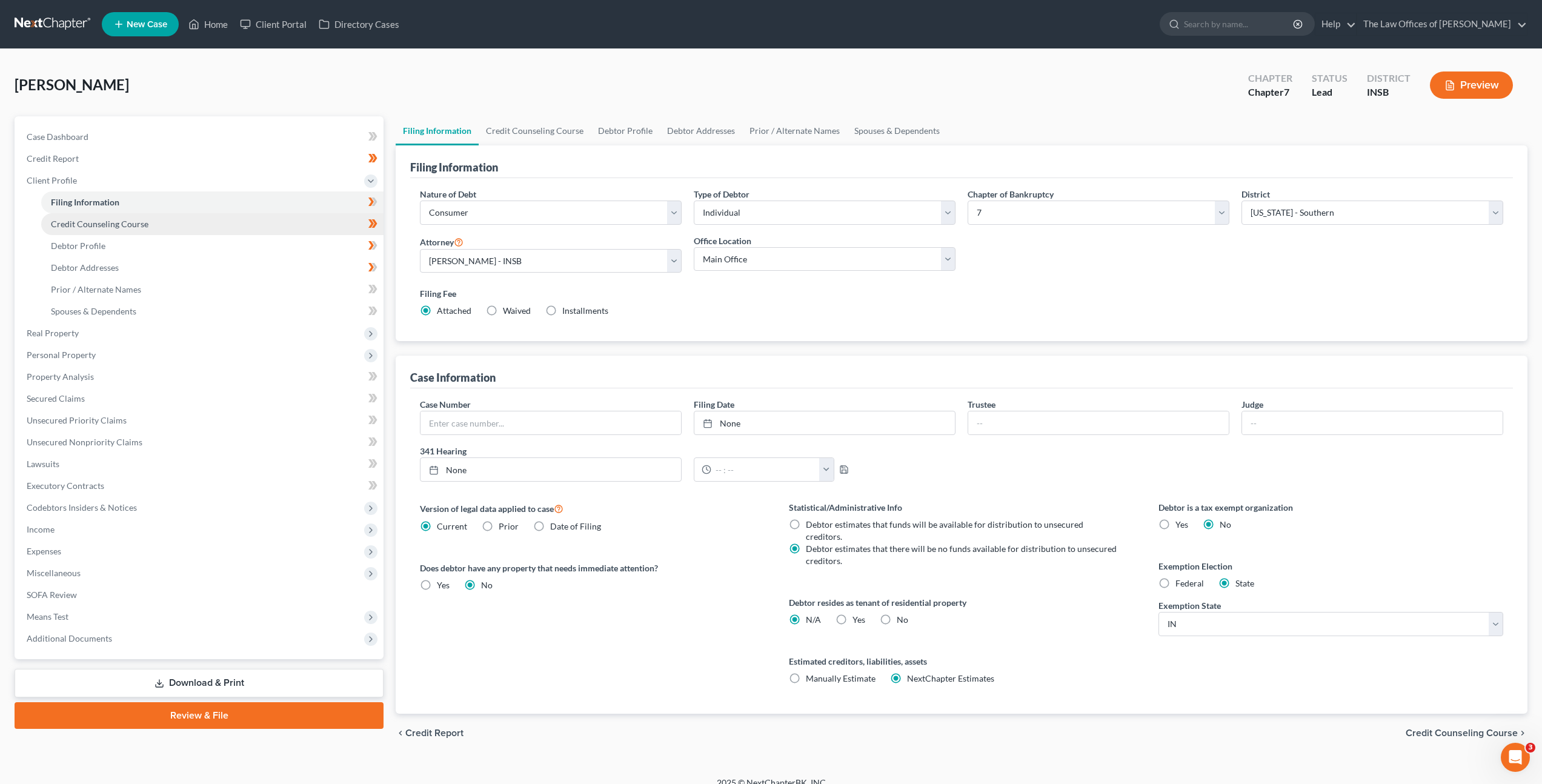
click at [279, 223] on link "Credit Counseling Course" at bounding box center [212, 224] width 343 height 22
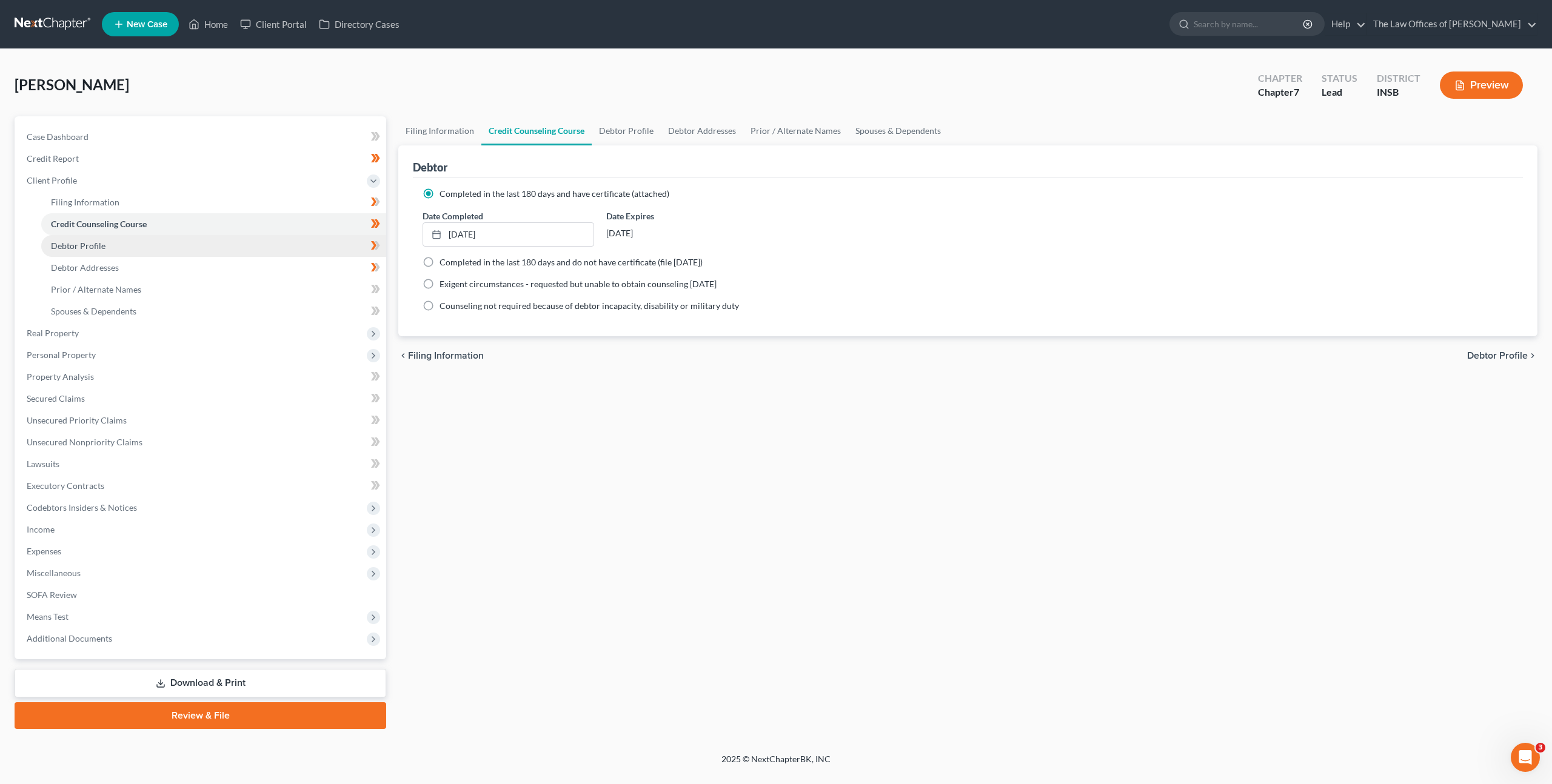
click at [256, 237] on link "Debtor Profile" at bounding box center [213, 246] width 345 height 22
select select "0"
select select "3"
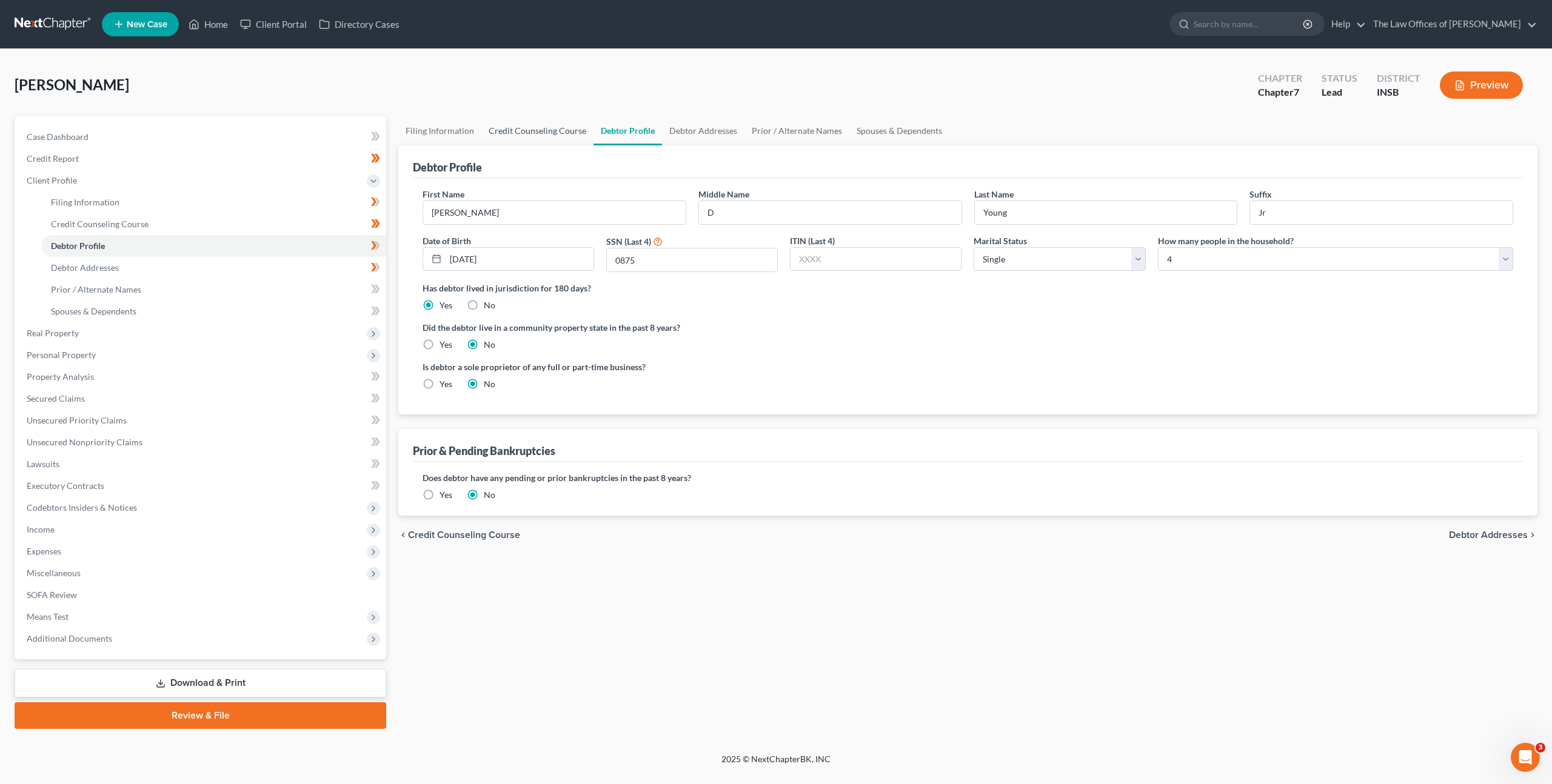
click at [493, 129] on link "Credit Counseling Course" at bounding box center [537, 131] width 112 height 29
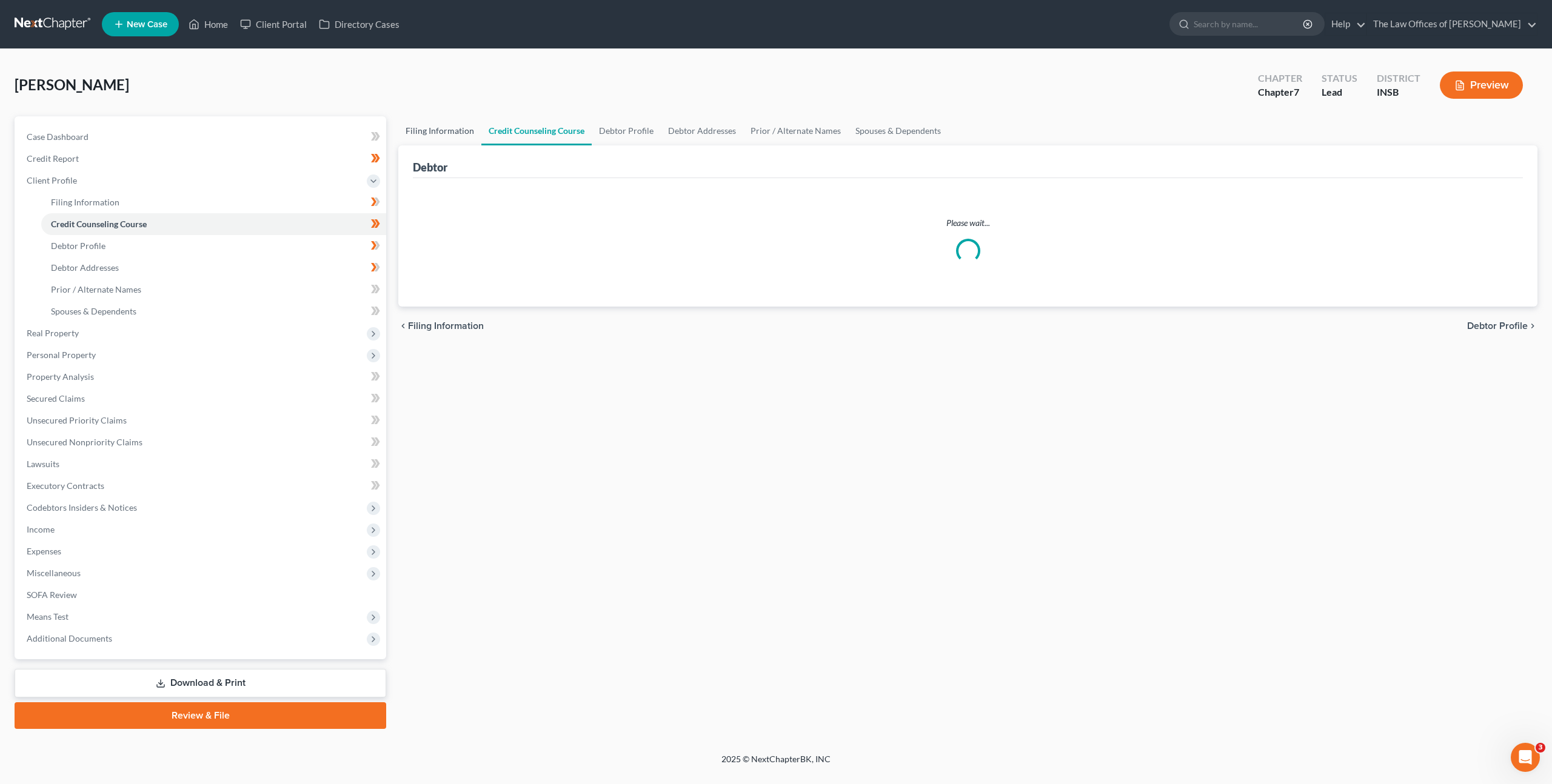
click at [437, 137] on link "Filing Information" at bounding box center [440, 131] width 83 height 29
select select "1"
select select "0"
select select "28"
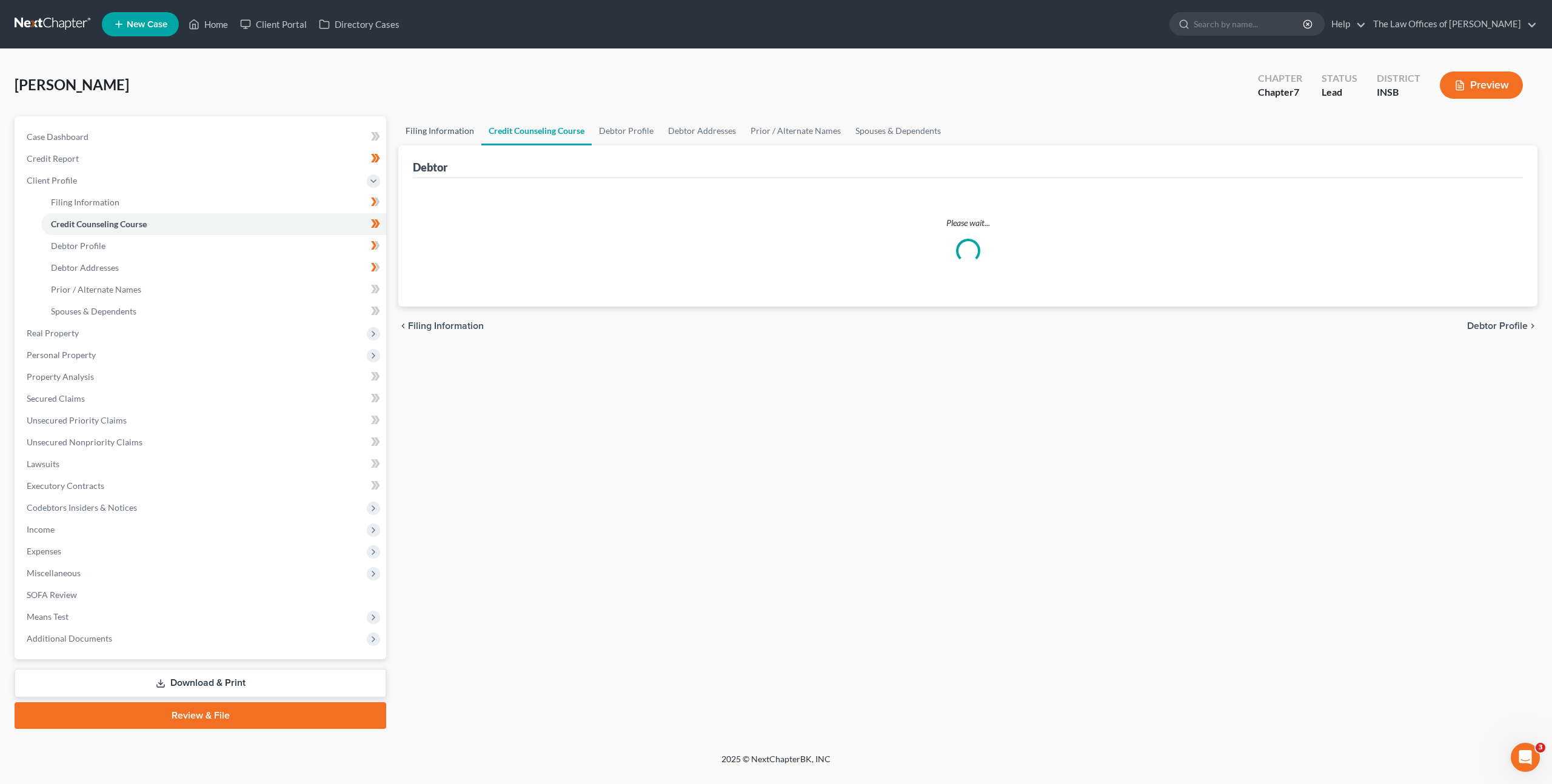
select select "0"
select select "15"
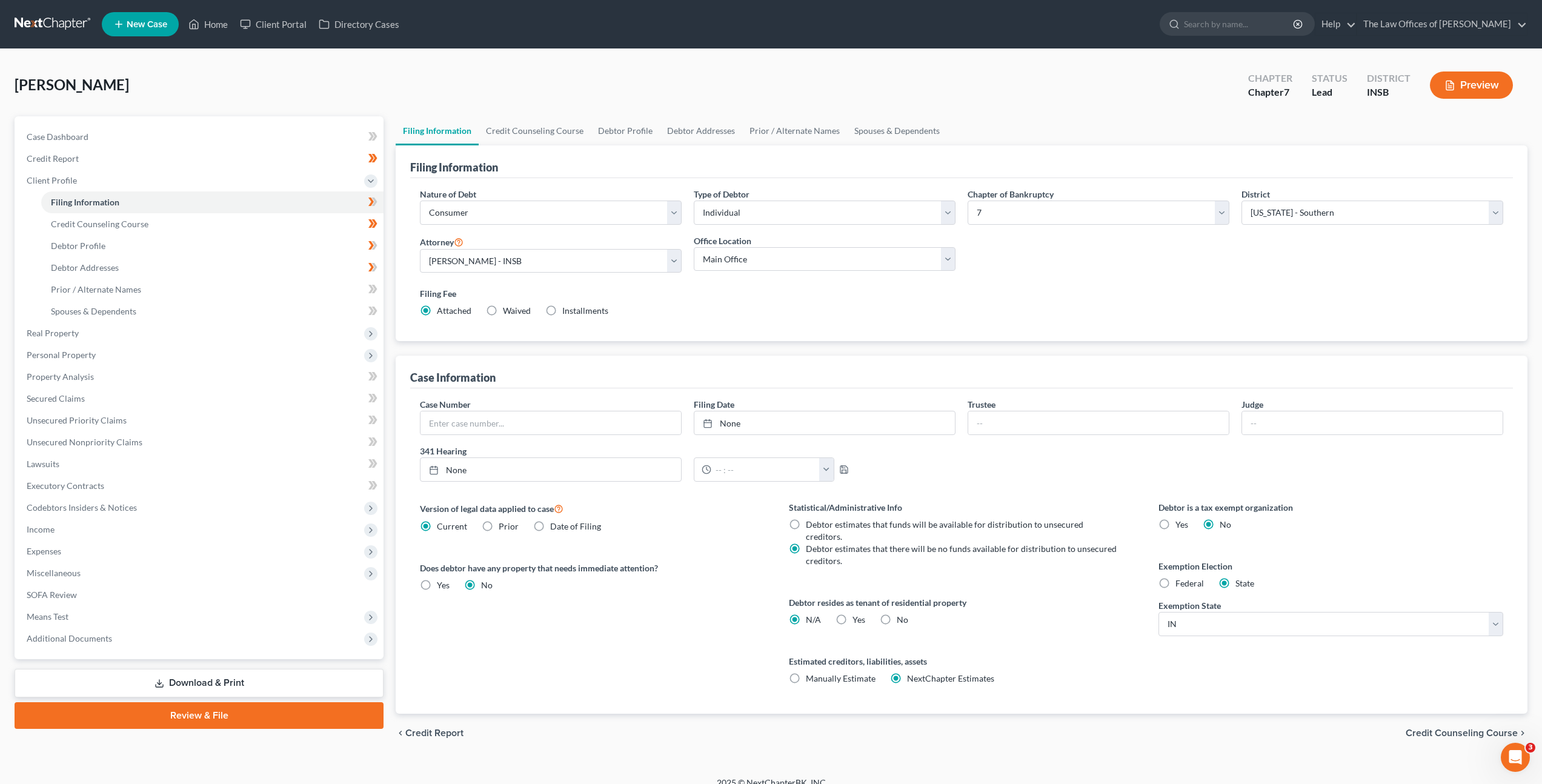
click at [1175, 585] on label "Federal" at bounding box center [1189, 583] width 29 height 12
click at [1181, 585] on input "Federal" at bounding box center [1185, 581] width 8 height 8
radio input "true"
radio input "false"
click at [1204, 487] on div "Case Number Filing Date None close Date Time chevron_left [DATE] chevron_right …" at bounding box center [962, 444] width 1096 height 93
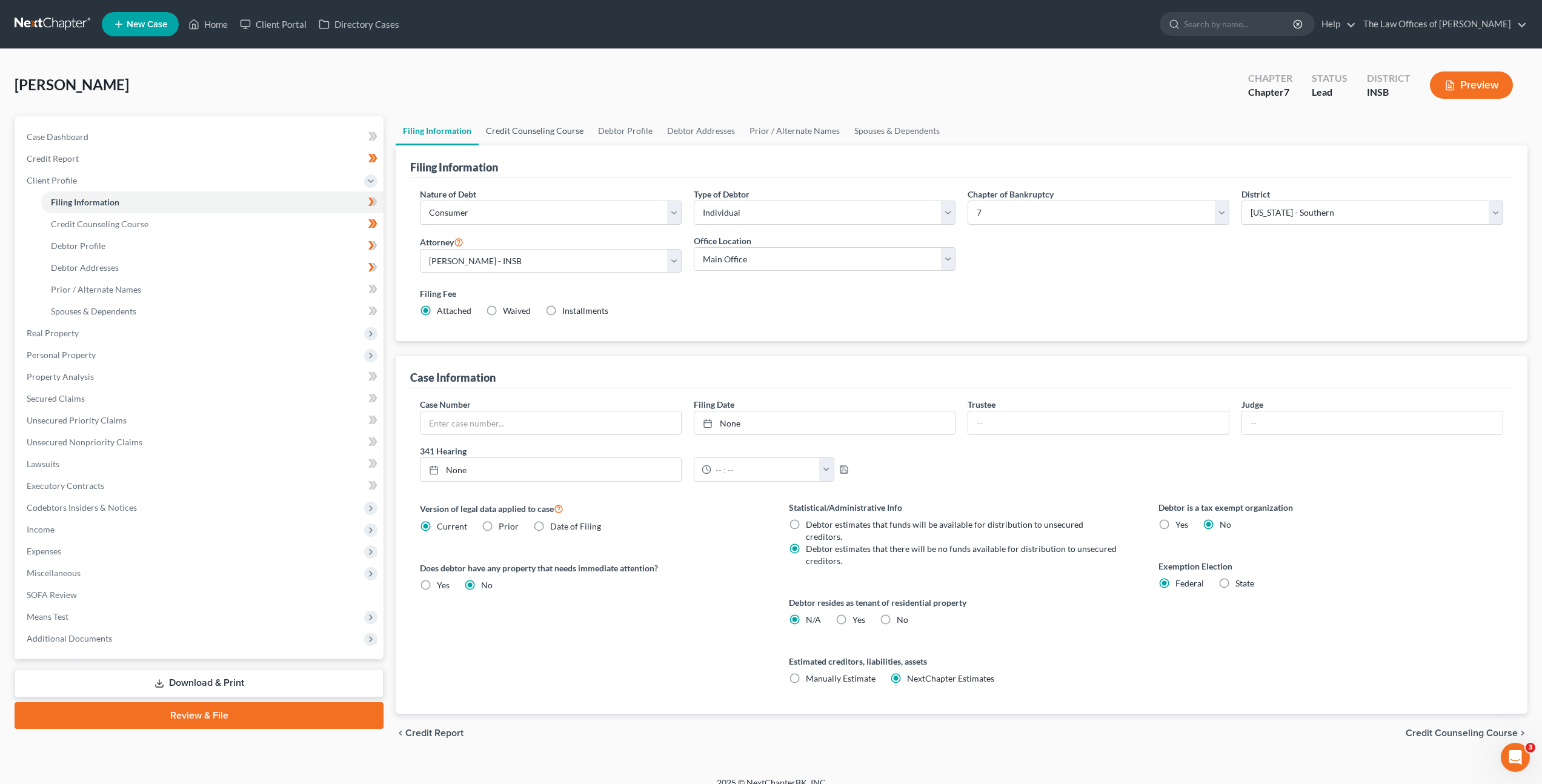
click at [536, 134] on link "Credit Counseling Course" at bounding box center [534, 131] width 112 height 29
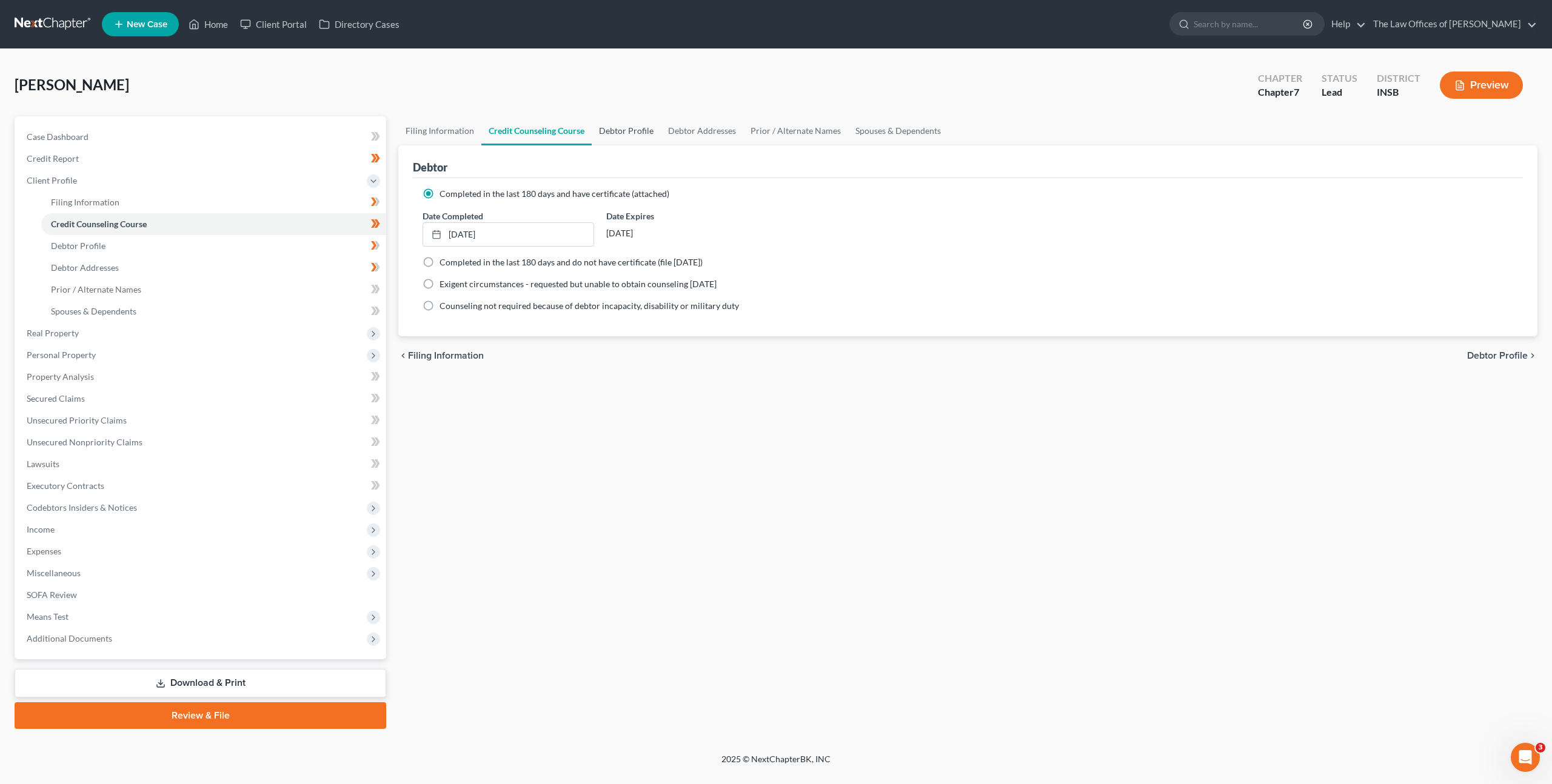
click at [621, 133] on link "Debtor Profile" at bounding box center [626, 131] width 69 height 29
select select "0"
select select "3"
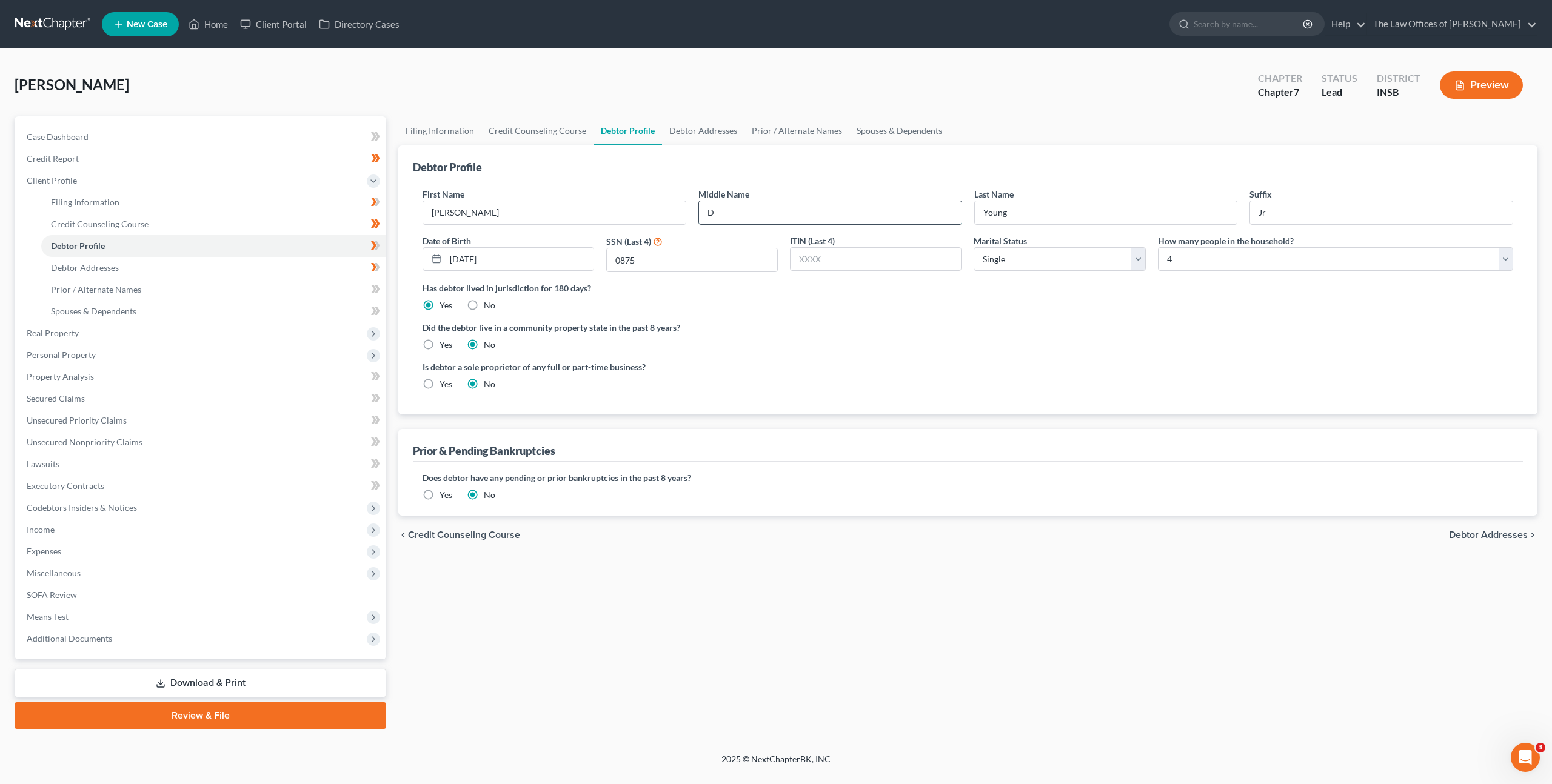
drag, startPoint x: 764, startPoint y: 215, endPoint x: 793, endPoint y: 208, distance: 29.8
click at [764, 215] on input "D" at bounding box center [830, 213] width 263 height 23
type input "Damette"
click at [974, 361] on div "Is debtor a sole proprietor of any full or part-time business? Yes No" at bounding box center [967, 380] width 1103 height 39
click at [859, 344] on div "Did the debtor live in a community property state in the past 8 years? Yes No" at bounding box center [967, 336] width 1091 height 29
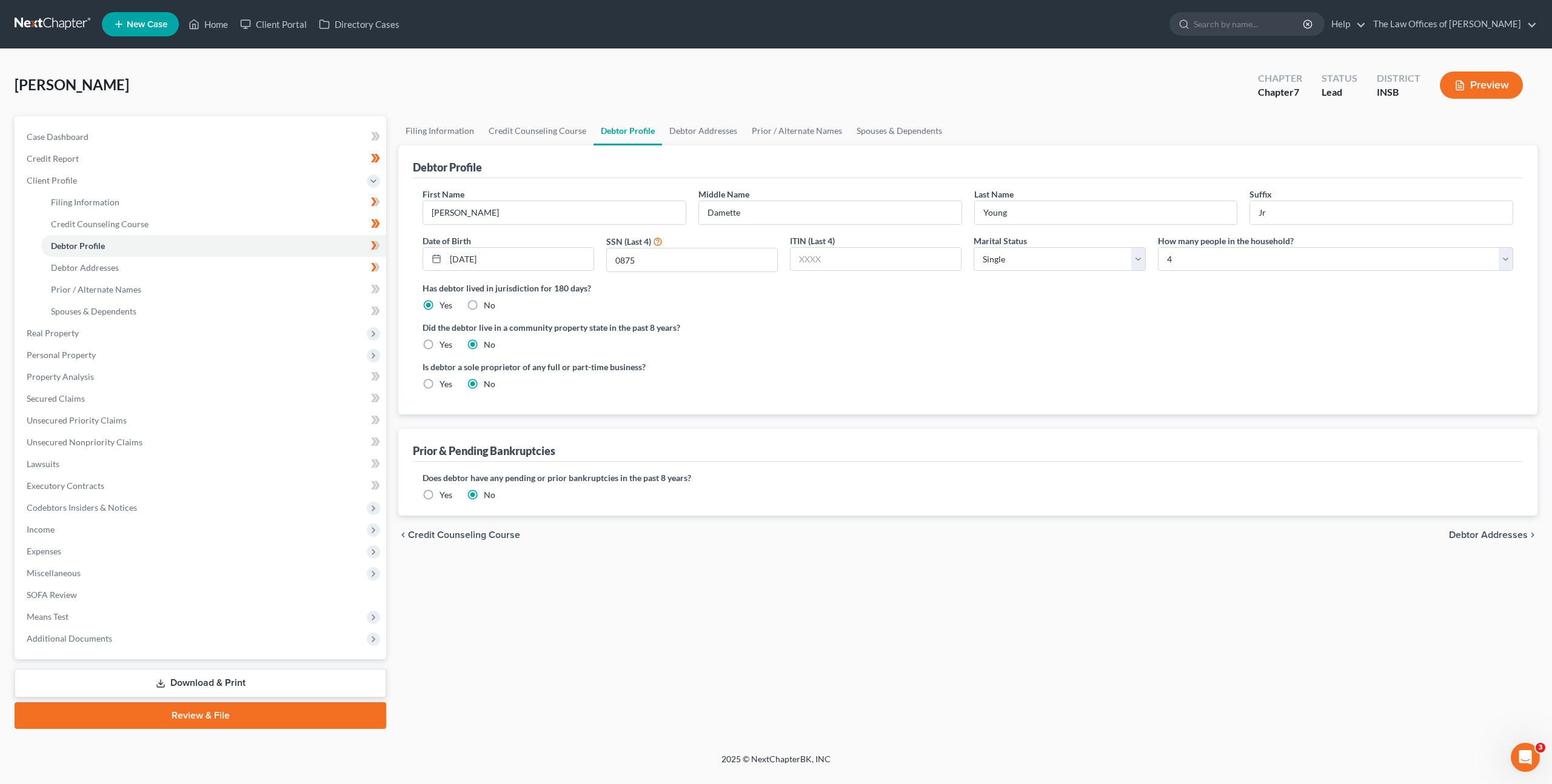
click at [920, 324] on label "Did the debtor live in a community property state in the past 8 years?" at bounding box center [967, 327] width 1091 height 12
click at [1219, 259] on select "Select 1 2 3 4 5 6 7 8 9 10 11 12 13 14 15 16 17 18 19 20" at bounding box center [1336, 259] width 355 height 24
select select "4"
click at [1158, 247] on select "Select 1 2 3 4 5 6 7 8 9 10 11 12 13 14 15 16 17 18 19 20" at bounding box center [1336, 259] width 355 height 24
click at [1057, 333] on label "Did the debtor live in a community property state in the past 8 years?" at bounding box center [967, 327] width 1091 height 12
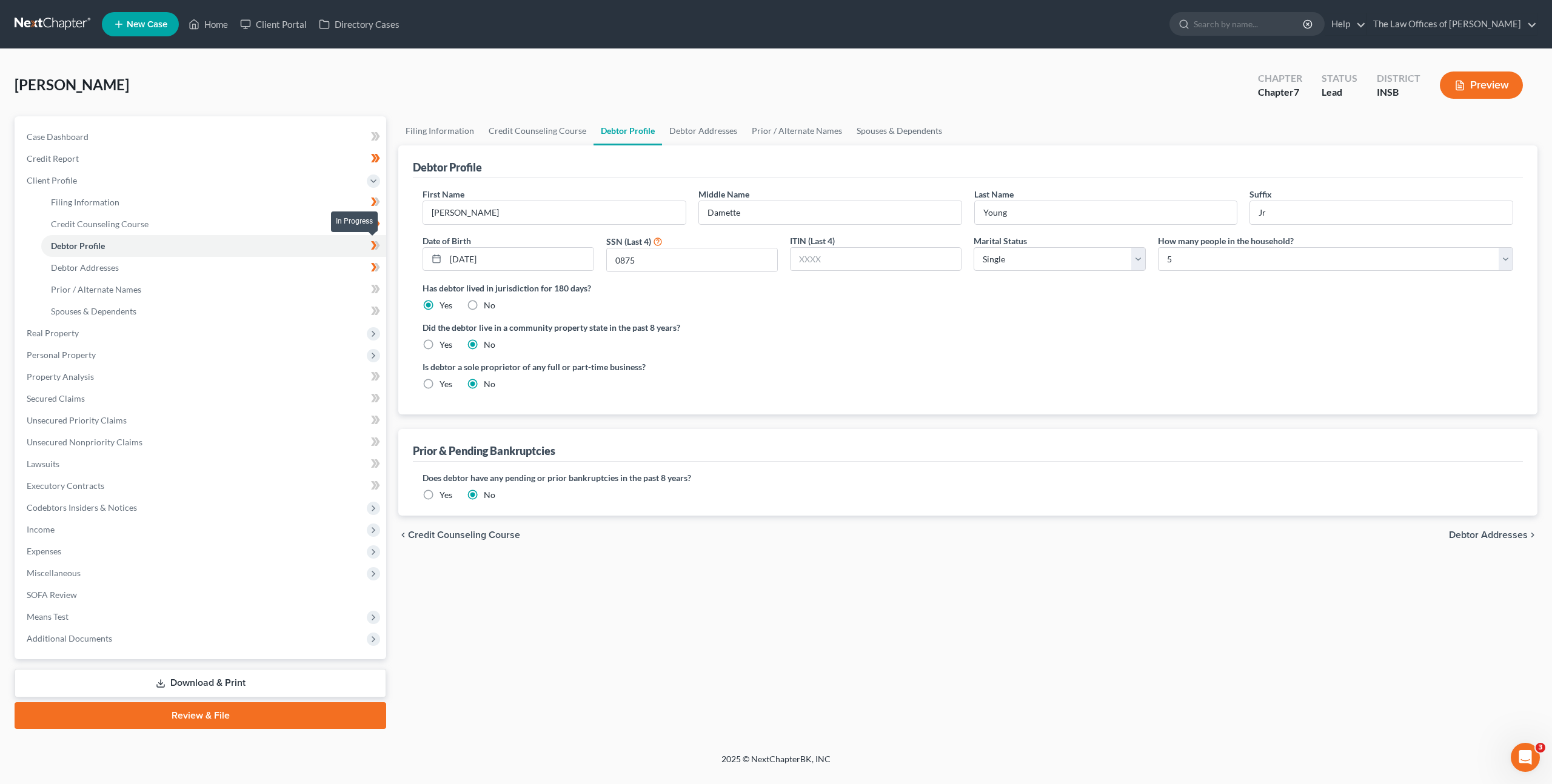
click at [380, 243] on icon at bounding box center [376, 246] width 9 height 15
drag, startPoint x: 878, startPoint y: 340, endPoint x: 1083, endPoint y: 272, distance: 216.0
click at [880, 340] on div "Did the debtor live in a community property state in the past 8 years? Yes No" at bounding box center [967, 336] width 1091 height 29
drag, startPoint x: 279, startPoint y: 262, endPoint x: 326, endPoint y: 256, distance: 47.4
click at [279, 262] on link "Debtor Addresses" at bounding box center [213, 268] width 345 height 22
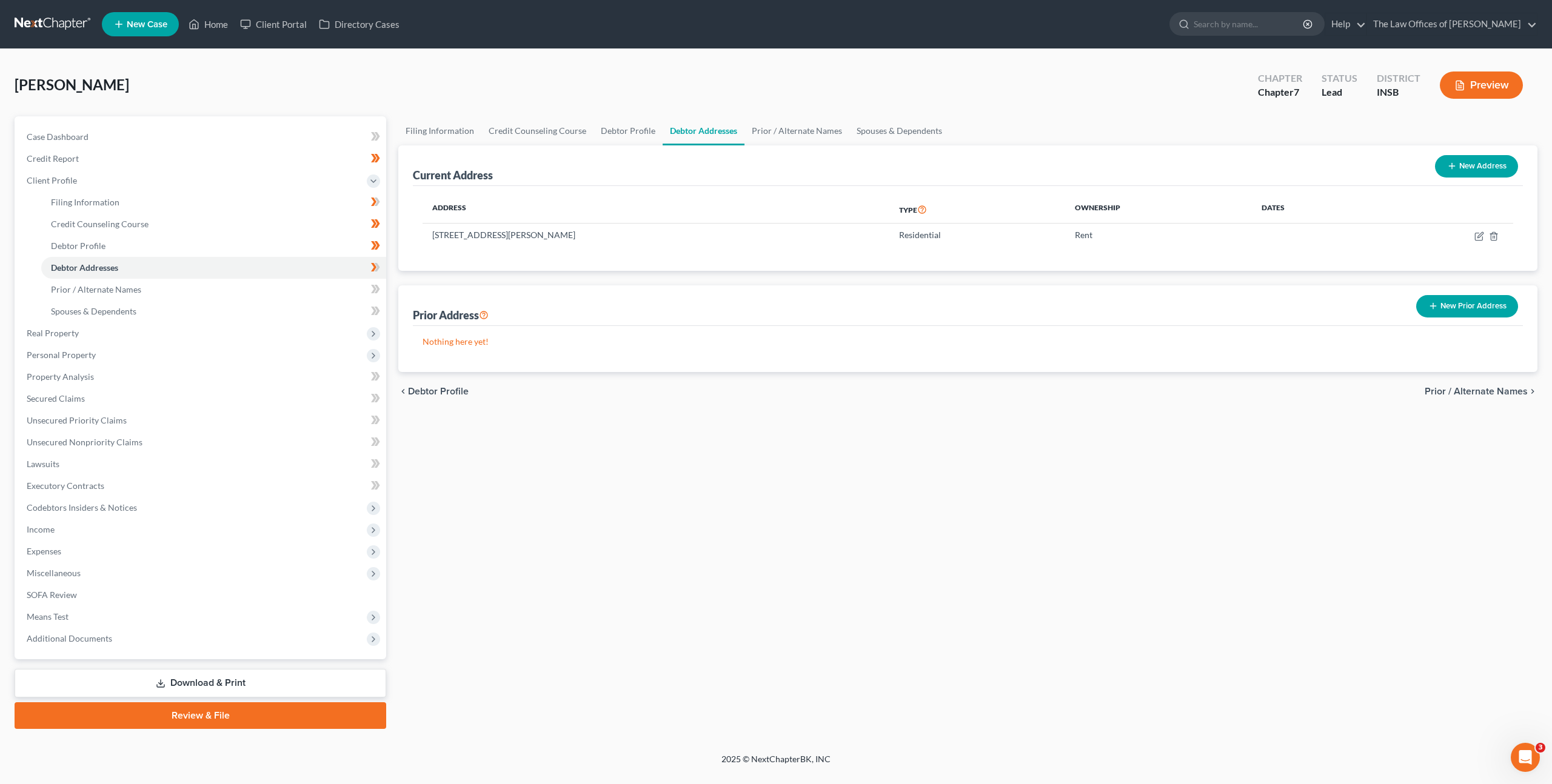
click at [1427, 306] on button "New Prior Address" at bounding box center [1467, 306] width 102 height 22
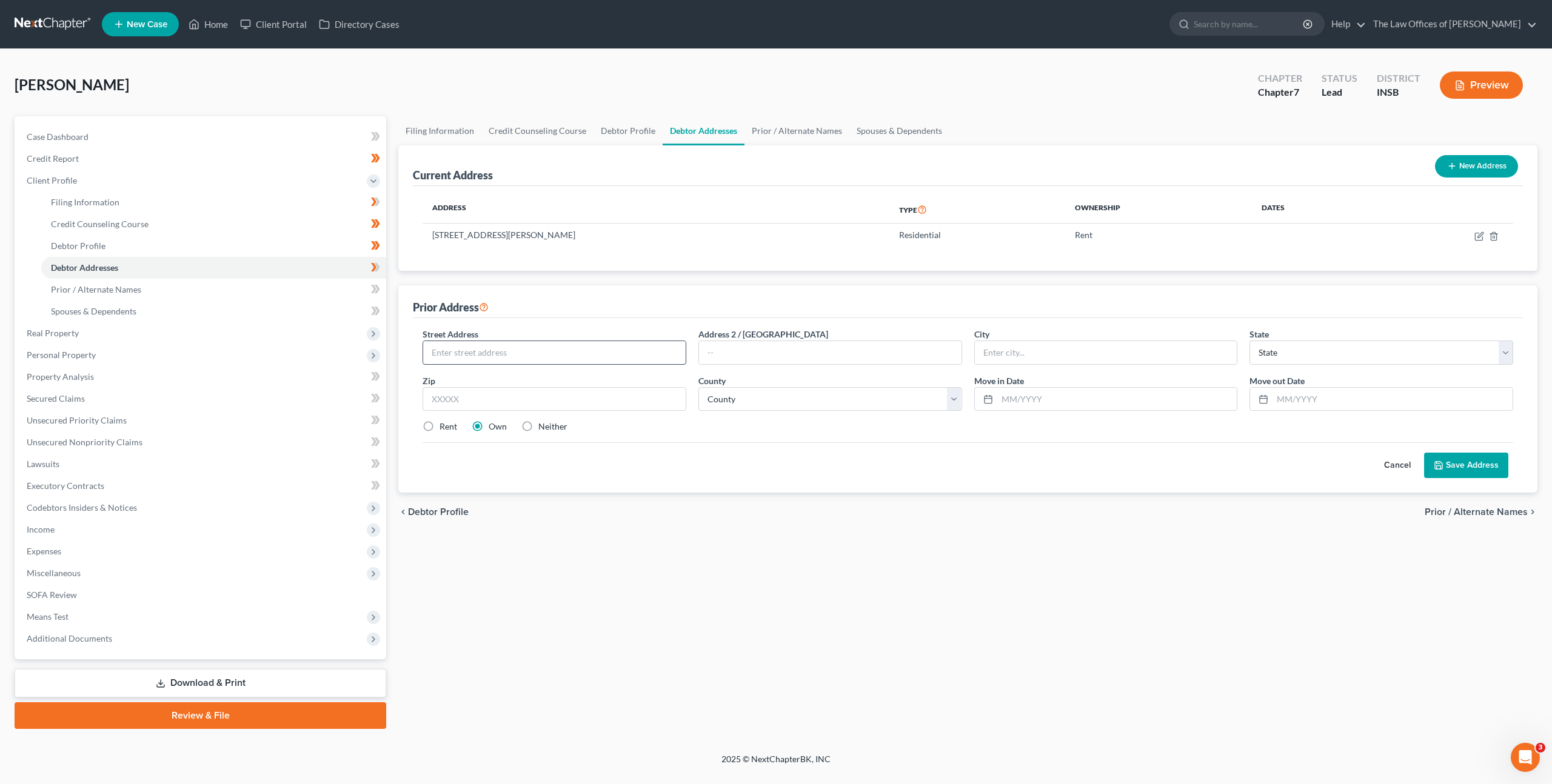
click at [622, 352] on input "text" at bounding box center [554, 353] width 263 height 23
type input "[STREET_ADDRESS]"
type input "61301"
click at [768, 386] on div "County * County" at bounding box center [830, 393] width 276 height 37
type input "La Salle"
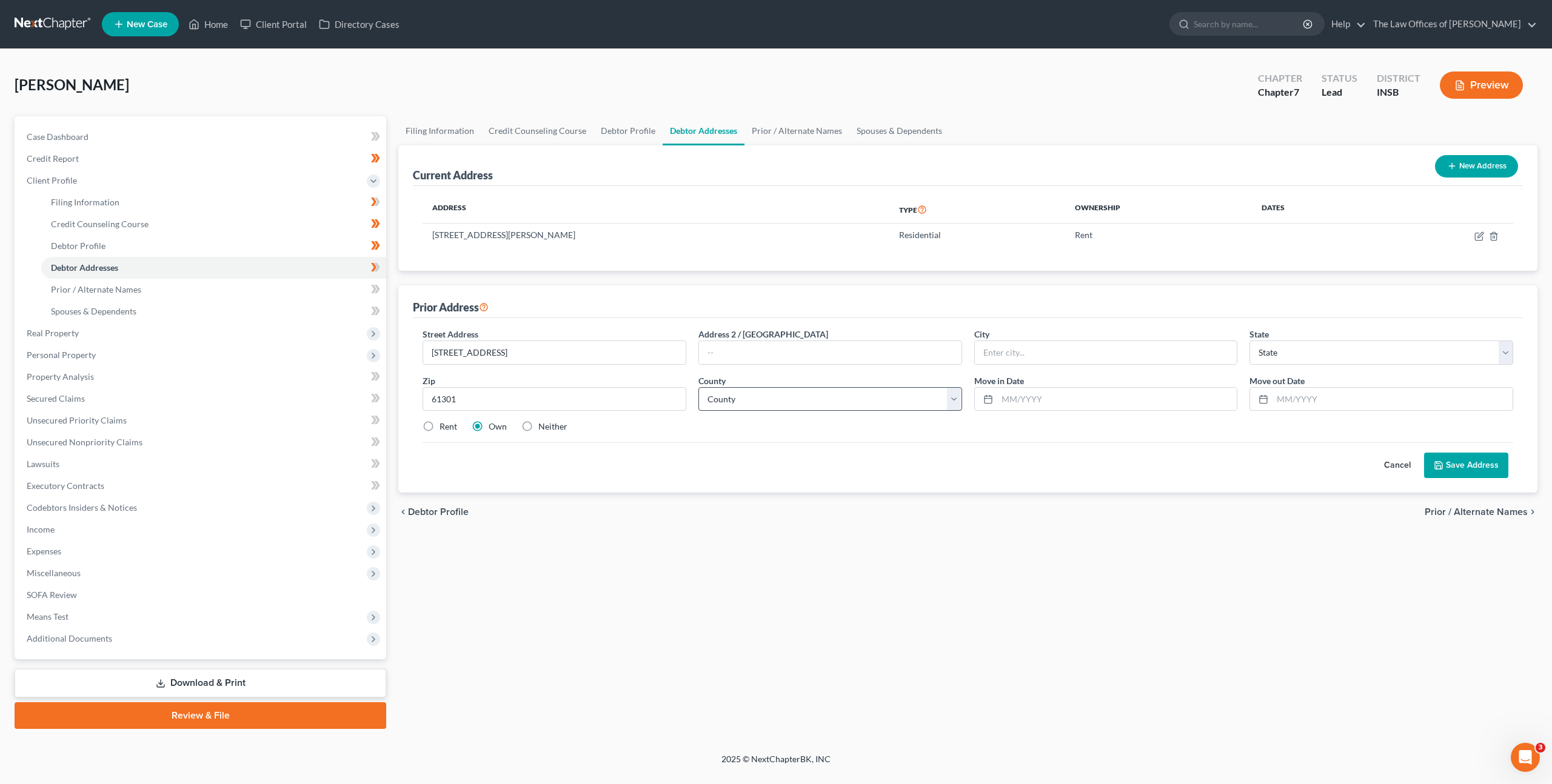
select select "14"
click at [792, 464] on div "Cancel Save Address" at bounding box center [967, 460] width 1091 height 35
click at [439, 425] on label "Rent" at bounding box center [448, 427] width 18 height 12
click at [445, 425] on input "Rent" at bounding box center [449, 424] width 8 height 8
radio input "true"
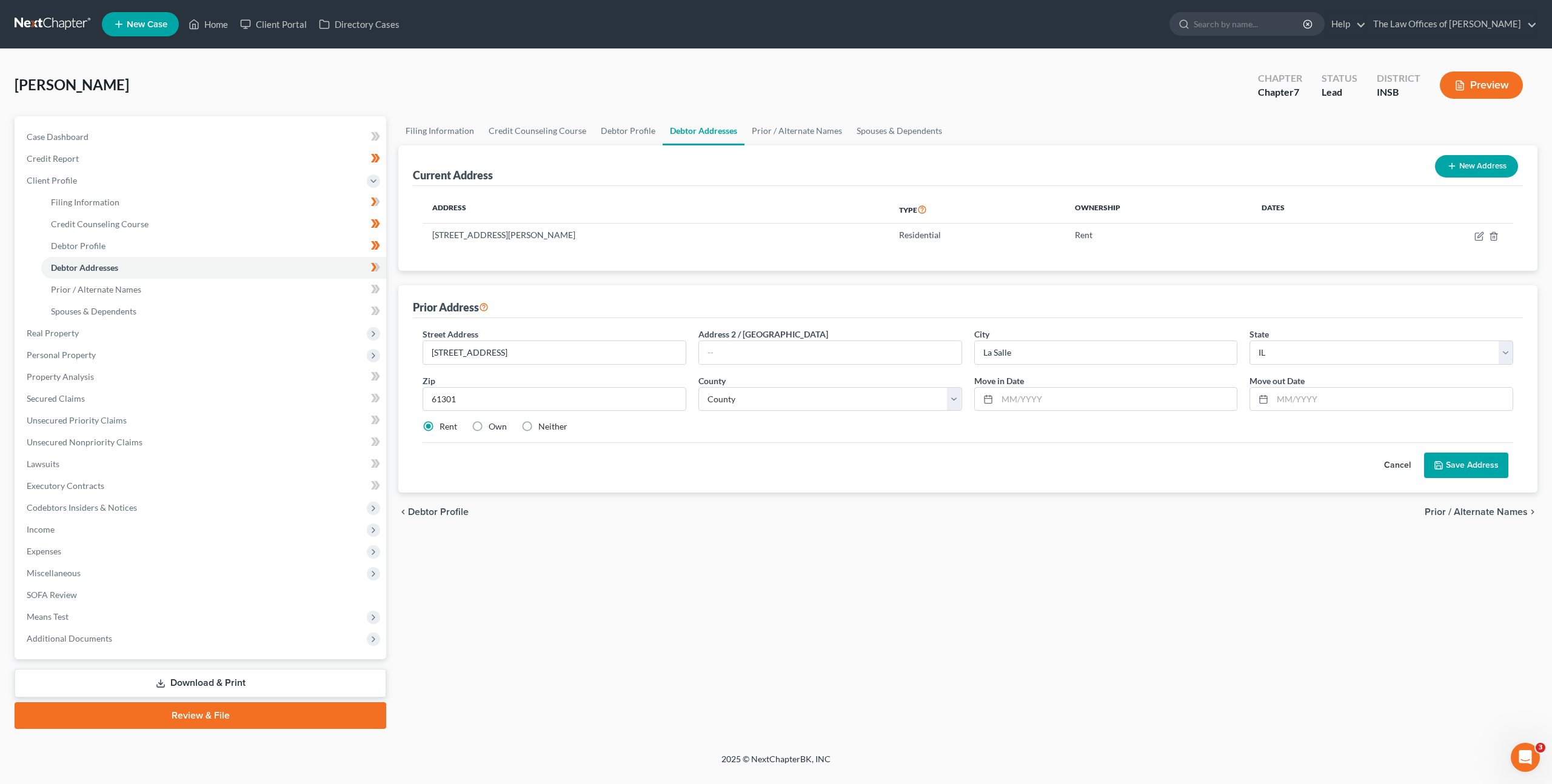
drag, startPoint x: 636, startPoint y: 441, endPoint x: 693, endPoint y: 447, distance: 57.3
click at [639, 441] on form "Street Address * [STREET_ADDRESS] * [GEOGRAPHIC_DATA] * State [US_STATE] AK AR …" at bounding box center [967, 403] width 1091 height 150
click at [799, 394] on select "County [GEOGRAPHIC_DATA] [GEOGRAPHIC_DATA] [GEOGRAPHIC_DATA] [GEOGRAPHIC_DATA] …" at bounding box center [831, 399] width 264 height 24
select select "48"
click at [699, 387] on select "County [GEOGRAPHIC_DATA] [GEOGRAPHIC_DATA] [GEOGRAPHIC_DATA] [GEOGRAPHIC_DATA] …" at bounding box center [831, 399] width 264 height 24
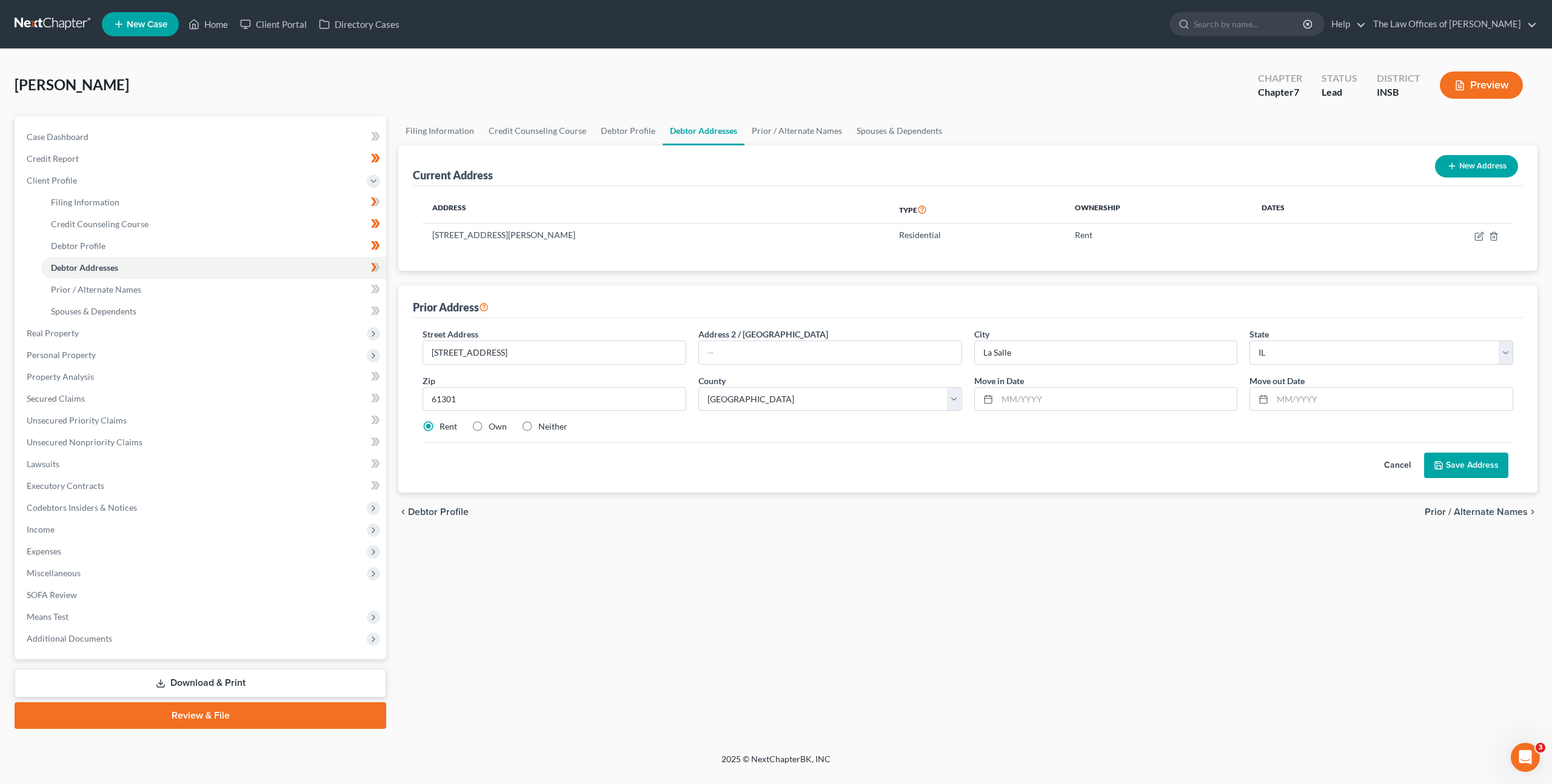
click at [1061, 487] on div "Street Address * [STREET_ADDRESS] * [GEOGRAPHIC_DATA] * State [US_STATE] AK AR …" at bounding box center [968, 405] width 1110 height 174
click at [1034, 400] on input "text" at bounding box center [1117, 400] width 240 height 23
type input "09/2018"
type input "08/2024"
click at [1011, 513] on div "chevron_left Debtor Profile Prior / Alternate Names chevron_right" at bounding box center [967, 512] width 1139 height 39
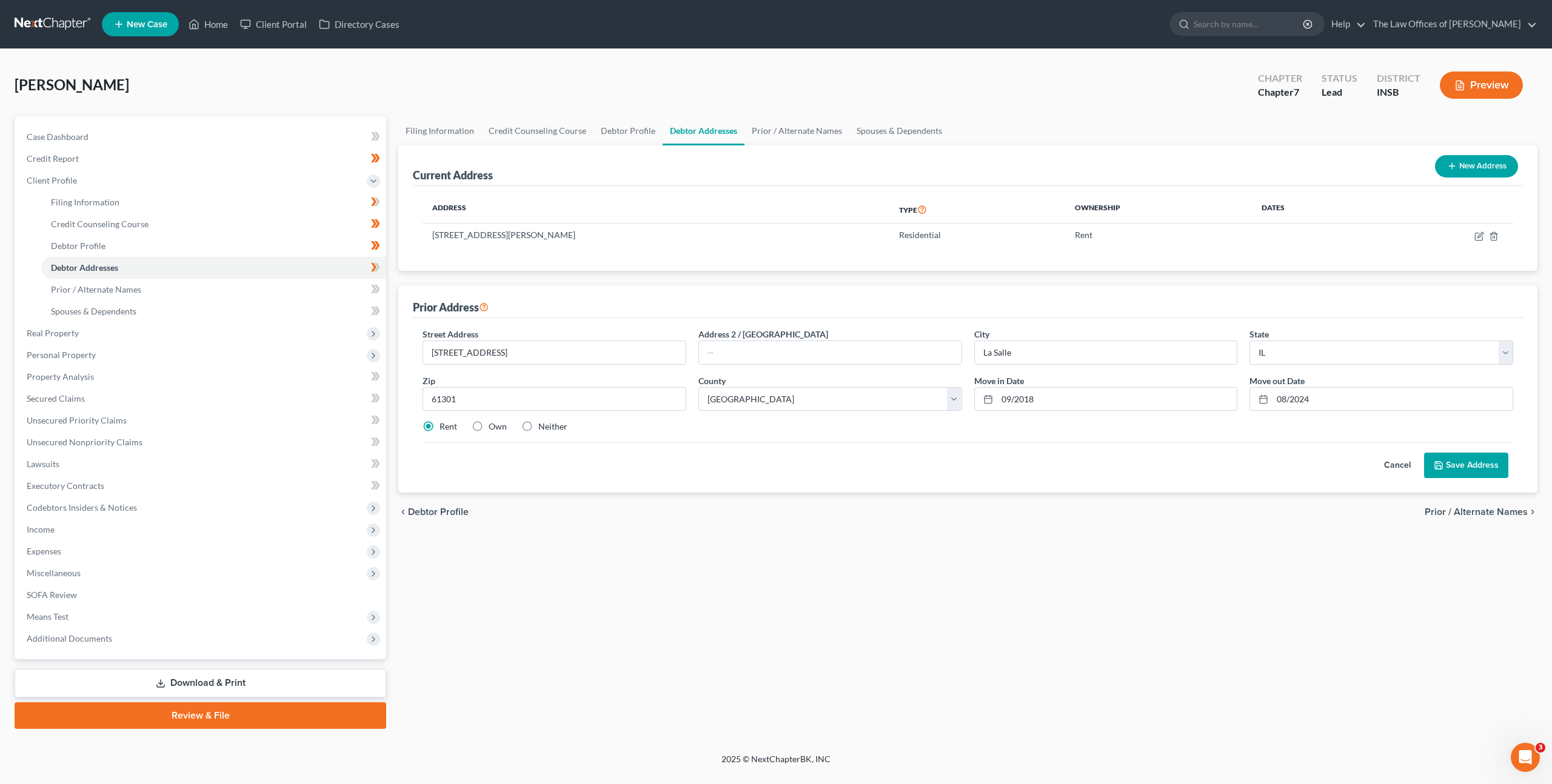
click at [1493, 466] on button "Save Address" at bounding box center [1466, 465] width 84 height 25
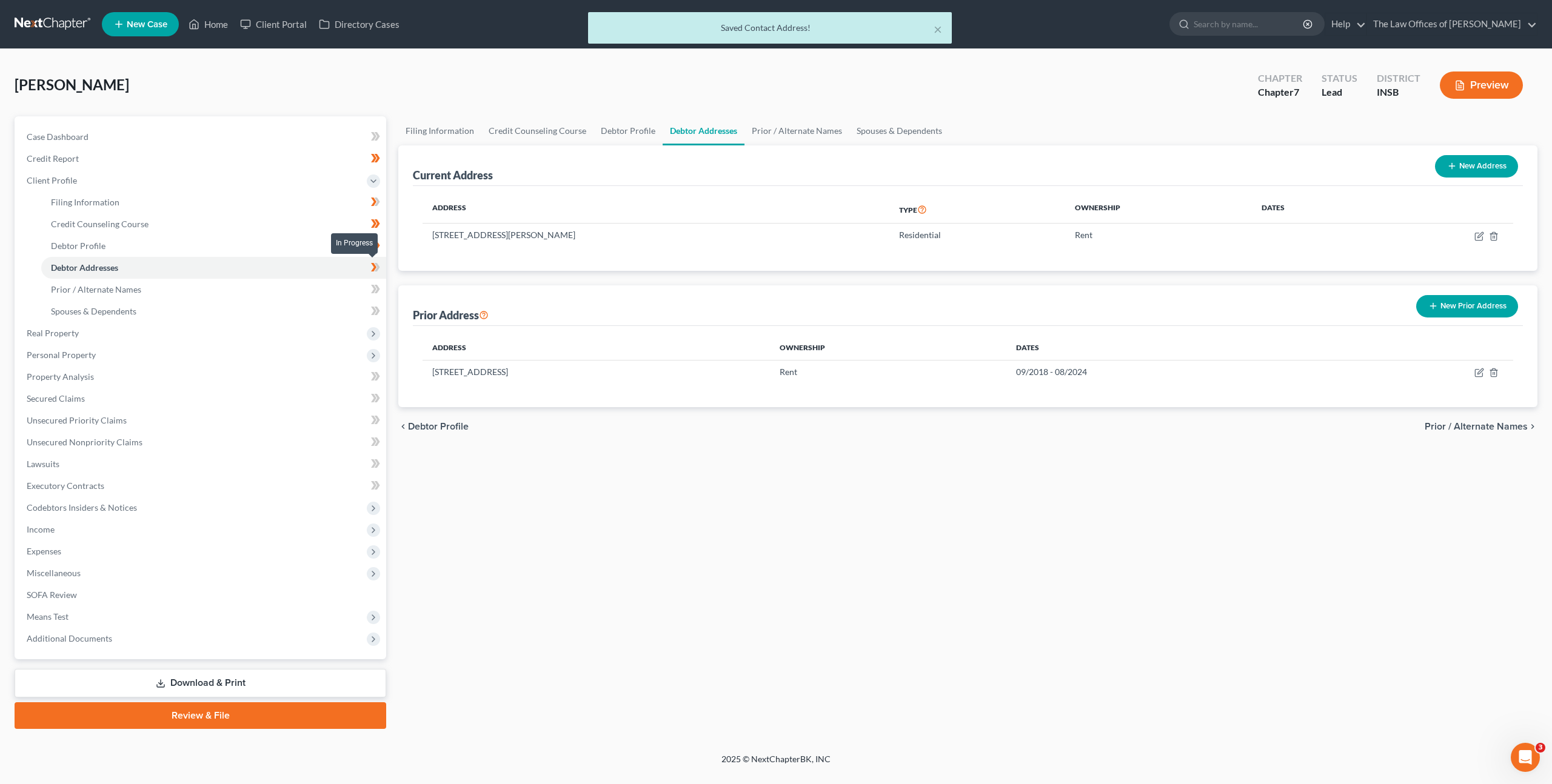
click at [369, 265] on span at bounding box center [375, 269] width 21 height 19
drag, startPoint x: 642, startPoint y: 500, endPoint x: 363, endPoint y: 372, distance: 307.0
click at [641, 500] on div "Filing Information Credit Counseling Course Debtor Profile Debtor Addresses Pri…" at bounding box center [967, 423] width 1151 height 613
click at [612, 137] on link "Debtor Profile" at bounding box center [629, 131] width 69 height 29
select select "0"
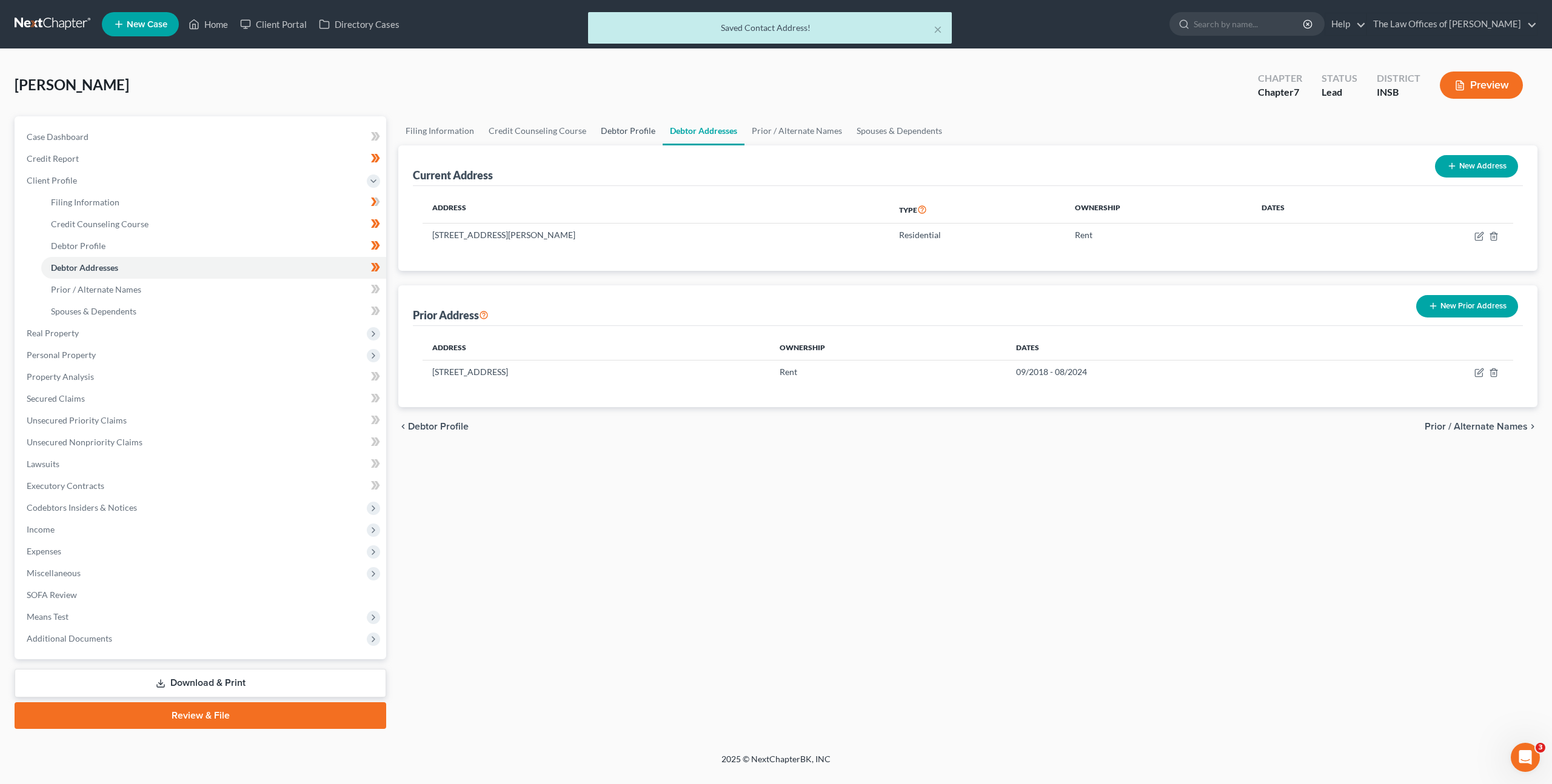
select select "4"
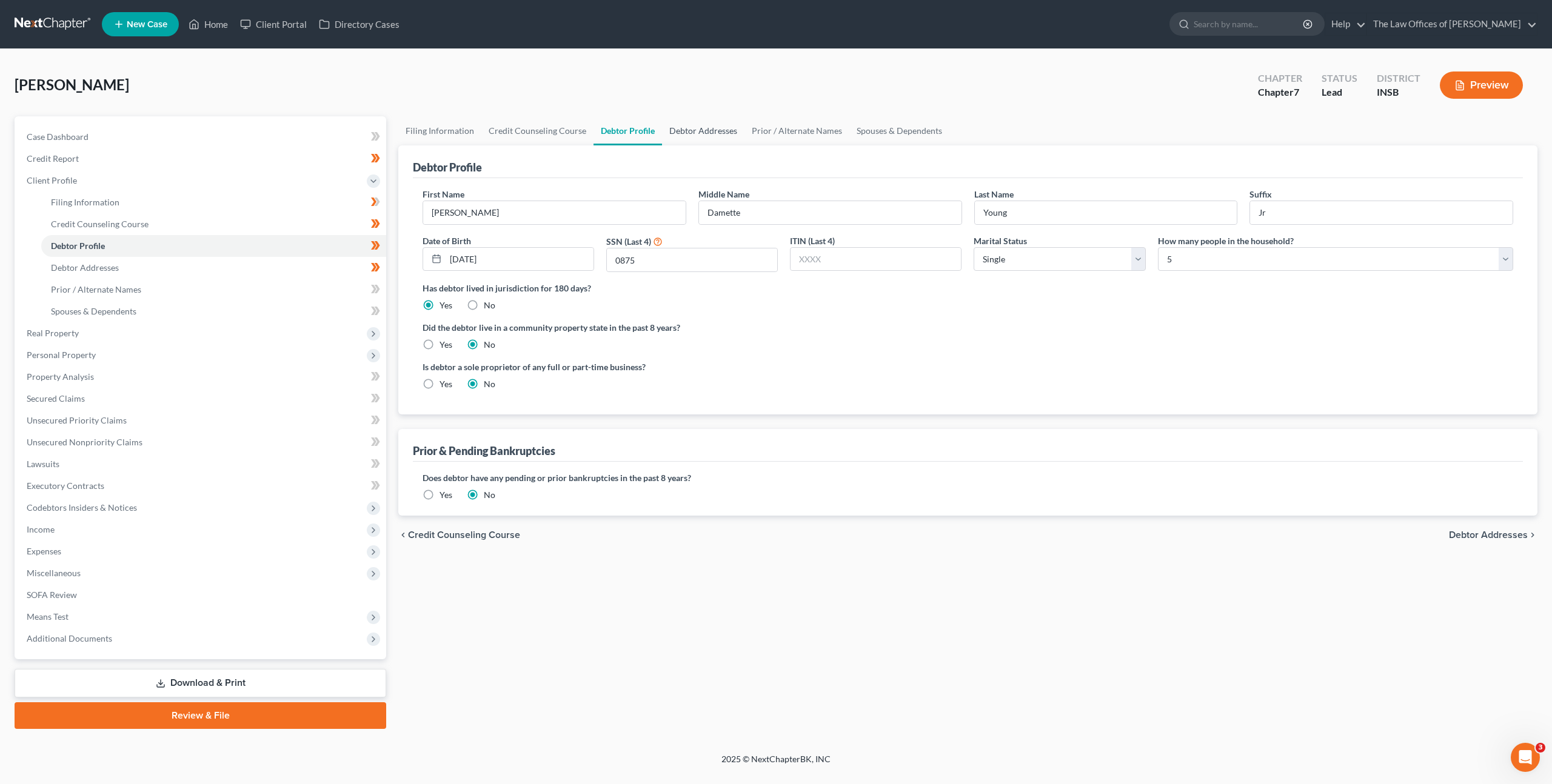
click at [694, 130] on link "Debtor Addresses" at bounding box center [703, 131] width 83 height 29
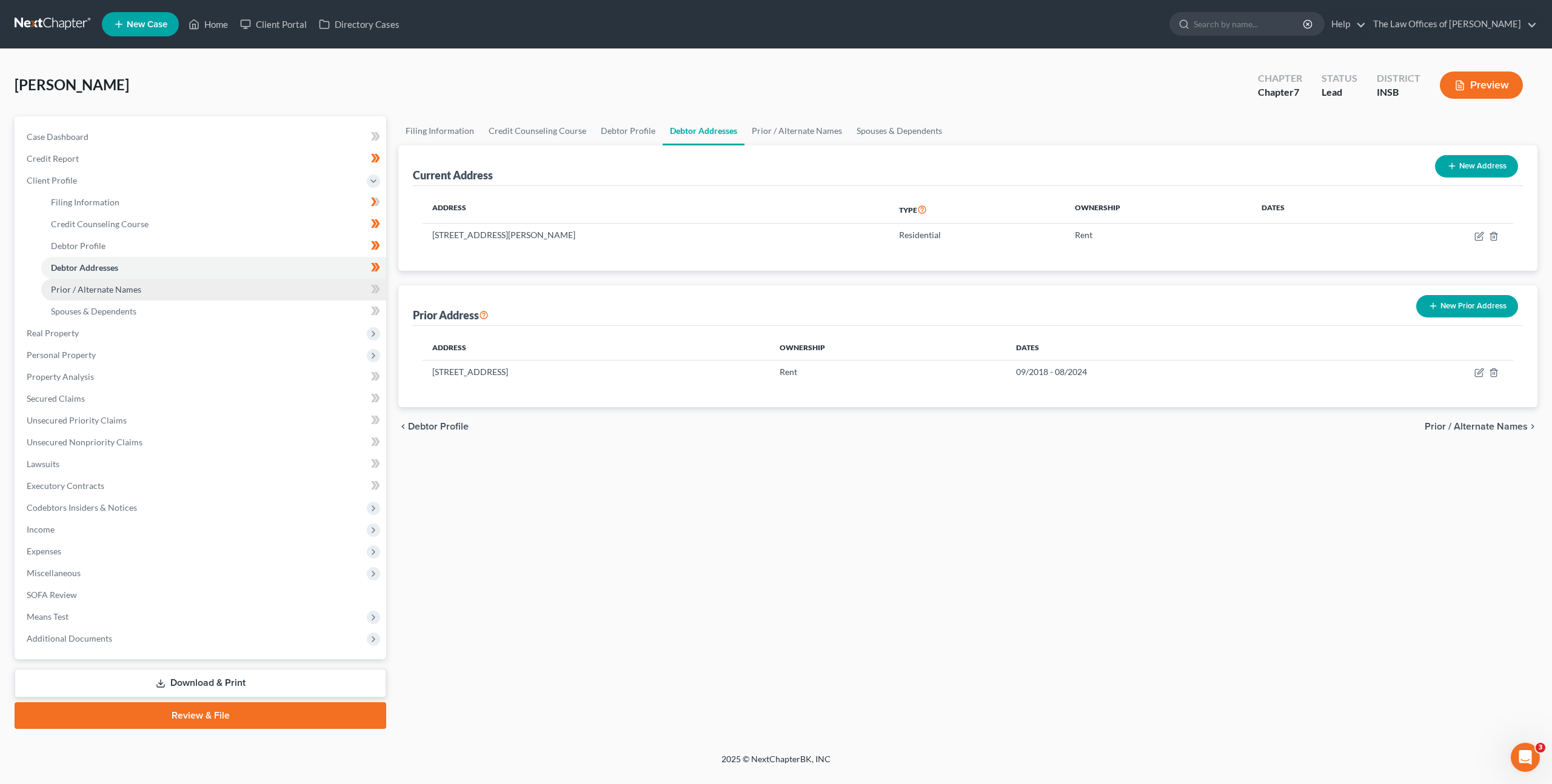
click at [341, 289] on link "Prior / Alternate Names" at bounding box center [213, 289] width 345 height 22
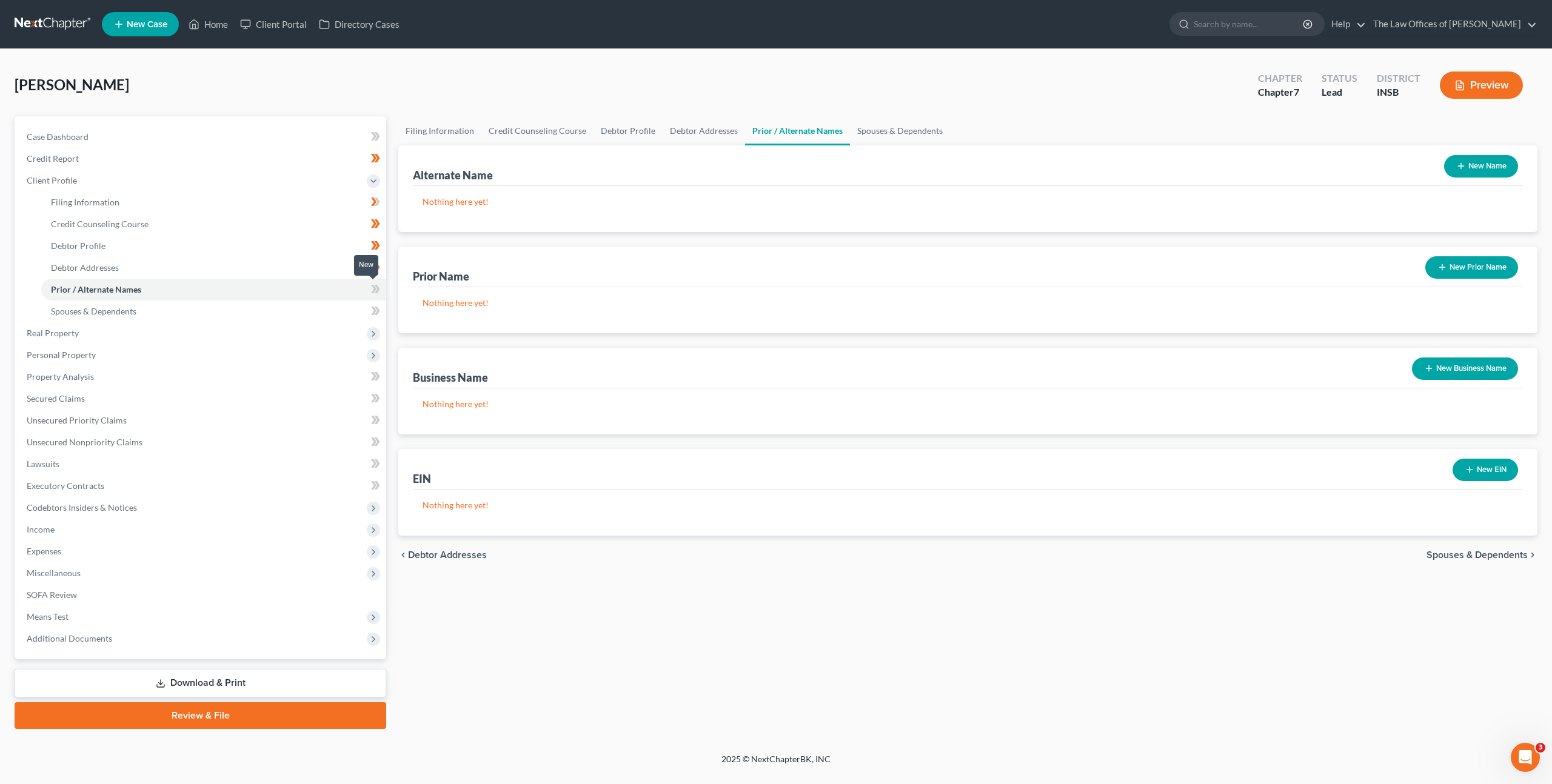
click at [373, 293] on icon at bounding box center [376, 289] width 9 height 15
drag, startPoint x: 315, startPoint y: 308, endPoint x: 354, endPoint y: 306, distance: 39.1
click at [316, 308] on link "Spouses & Dependents" at bounding box center [213, 311] width 345 height 22
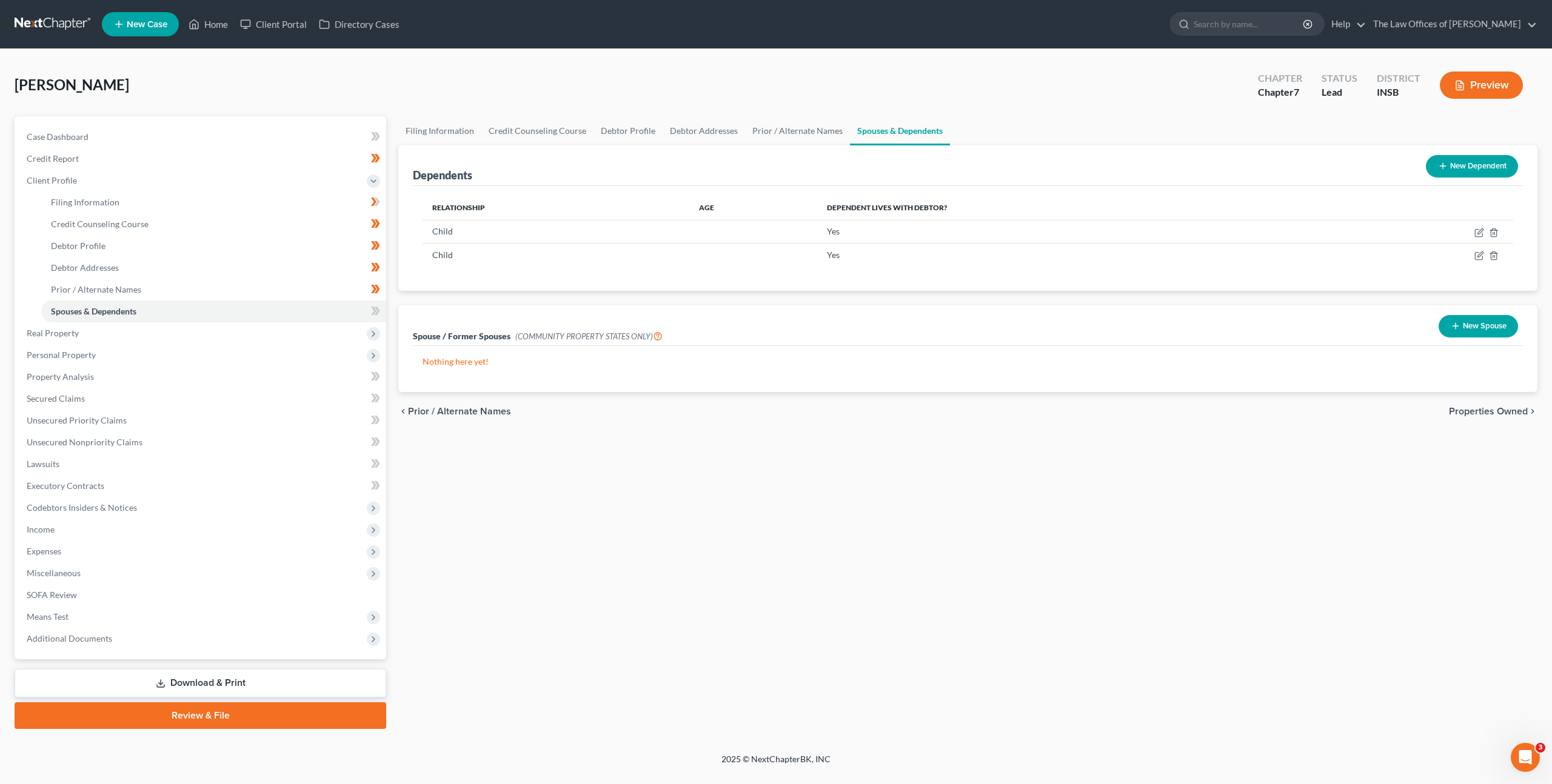
drag, startPoint x: 687, startPoint y: 439, endPoint x: 666, endPoint y: 433, distance: 21.8
click at [676, 440] on div "Filing Information Credit Counseling Course Debtor Profile Debtor Addresses Pri…" at bounding box center [967, 423] width 1151 height 613
click at [238, 283] on link "Prior / Alternate Names" at bounding box center [213, 289] width 345 height 22
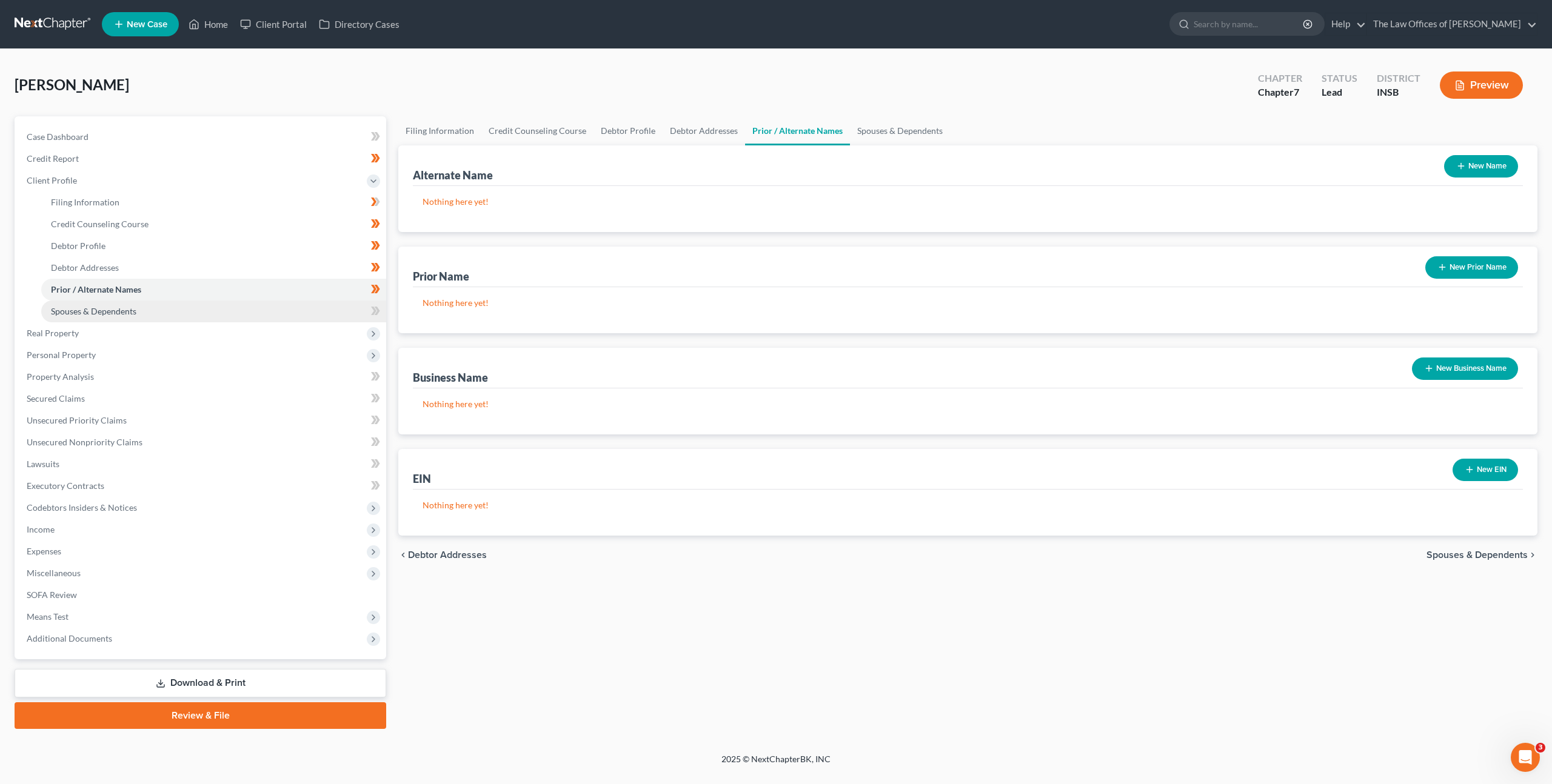
click at [307, 306] on link "Spouses & Dependents" at bounding box center [213, 311] width 345 height 22
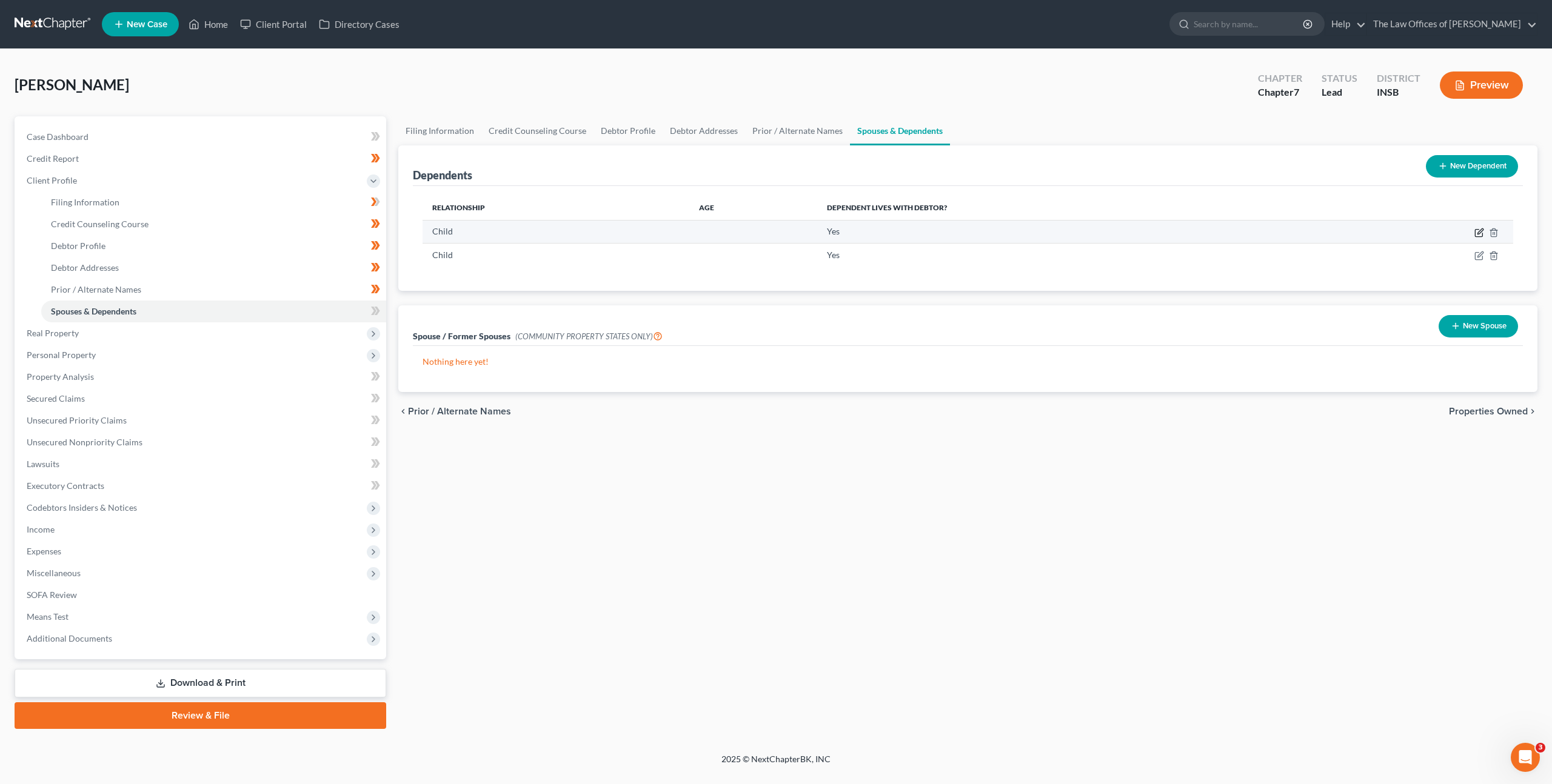
click at [1477, 234] on icon "button" at bounding box center [1479, 232] width 10 height 10
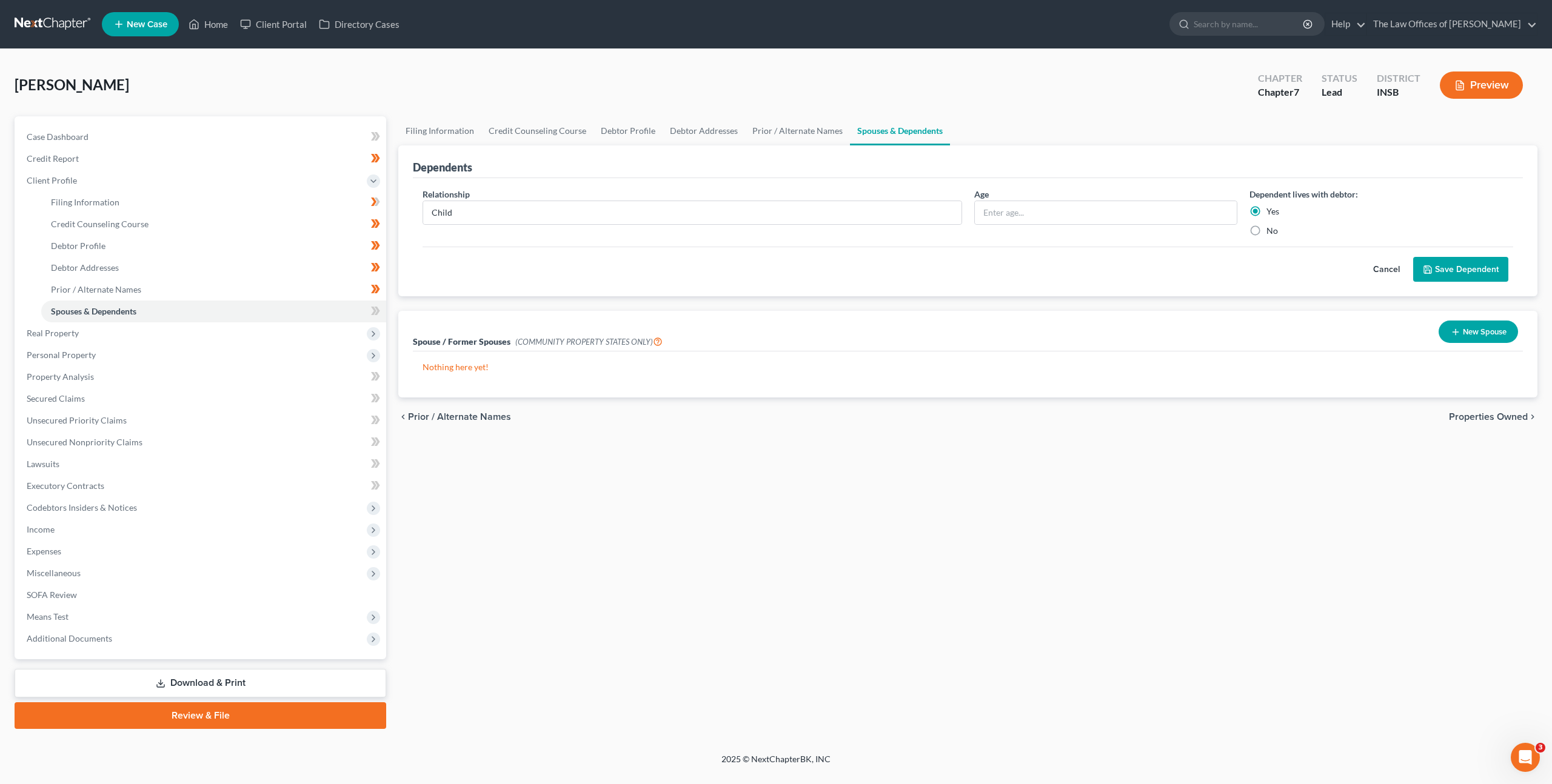
click at [1380, 272] on button "Cancel" at bounding box center [1386, 269] width 53 height 24
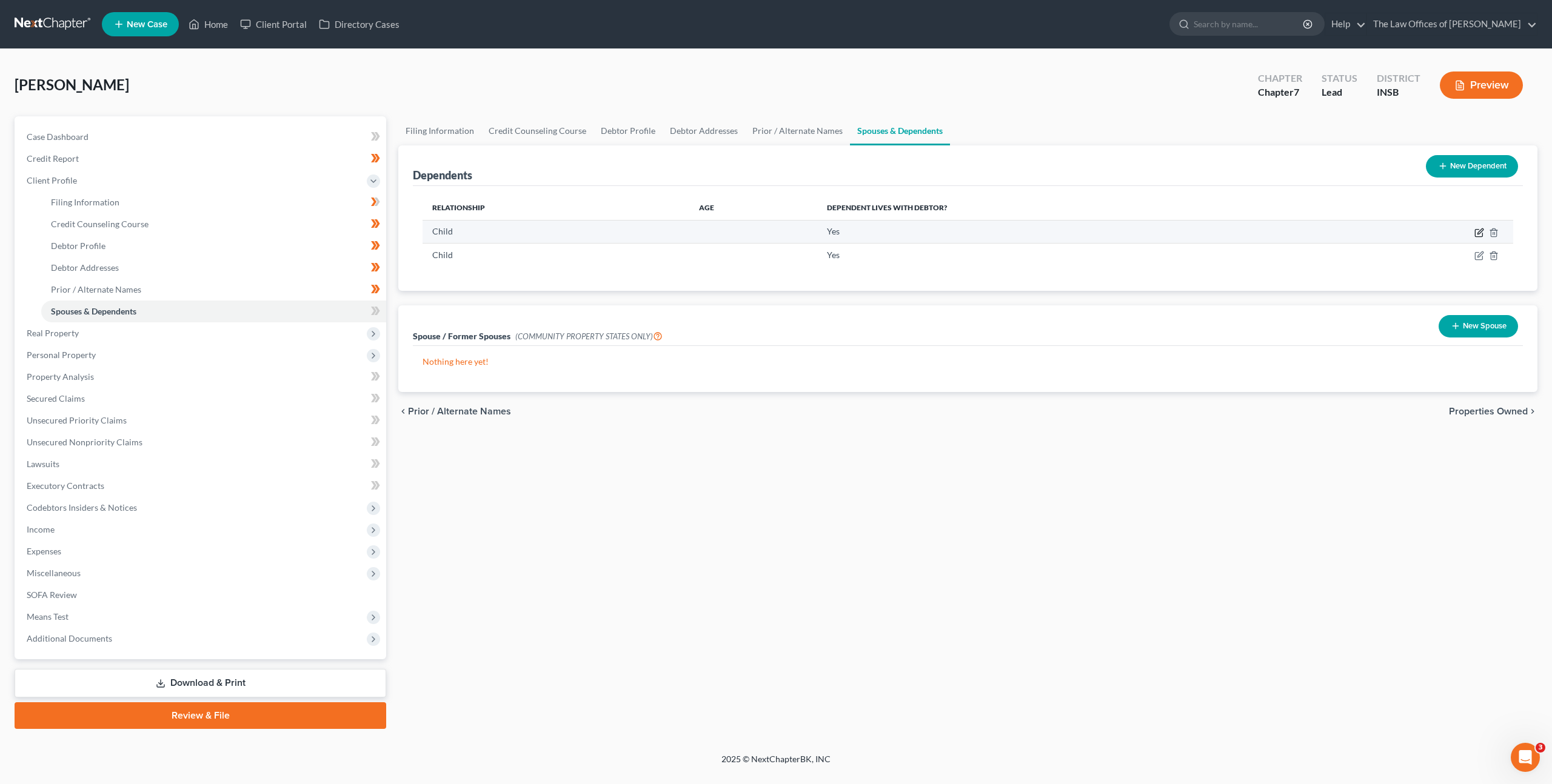
click at [1483, 232] on icon "button" at bounding box center [1479, 232] width 10 height 10
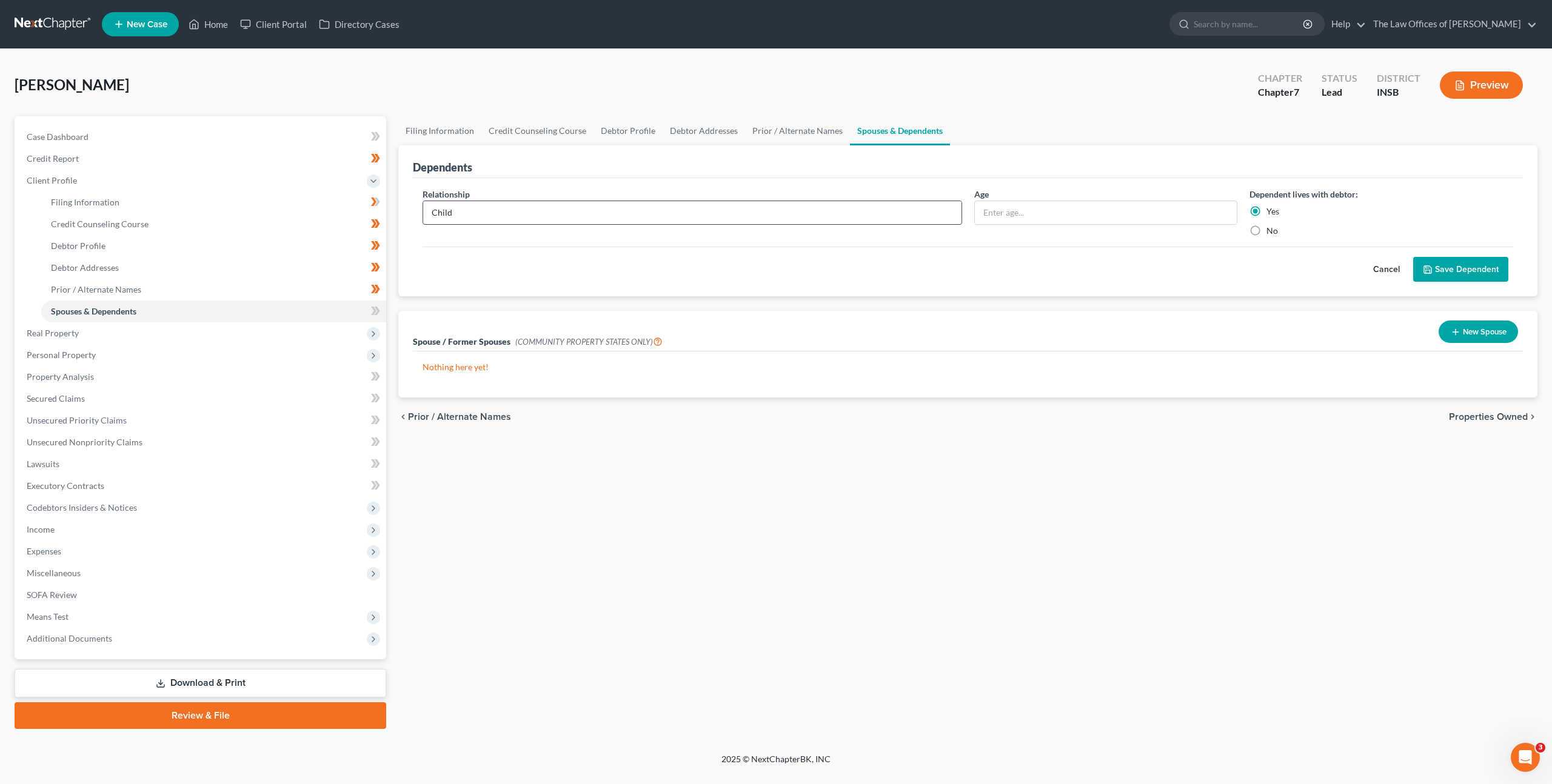
click at [548, 209] on input "Child" at bounding box center [692, 213] width 538 height 23
drag, startPoint x: 595, startPoint y: 213, endPoint x: 466, endPoint y: 199, distance: 129.8
click at [470, 201] on input "Child" at bounding box center [692, 213] width 538 height 23
type input "Son"
type input "14"
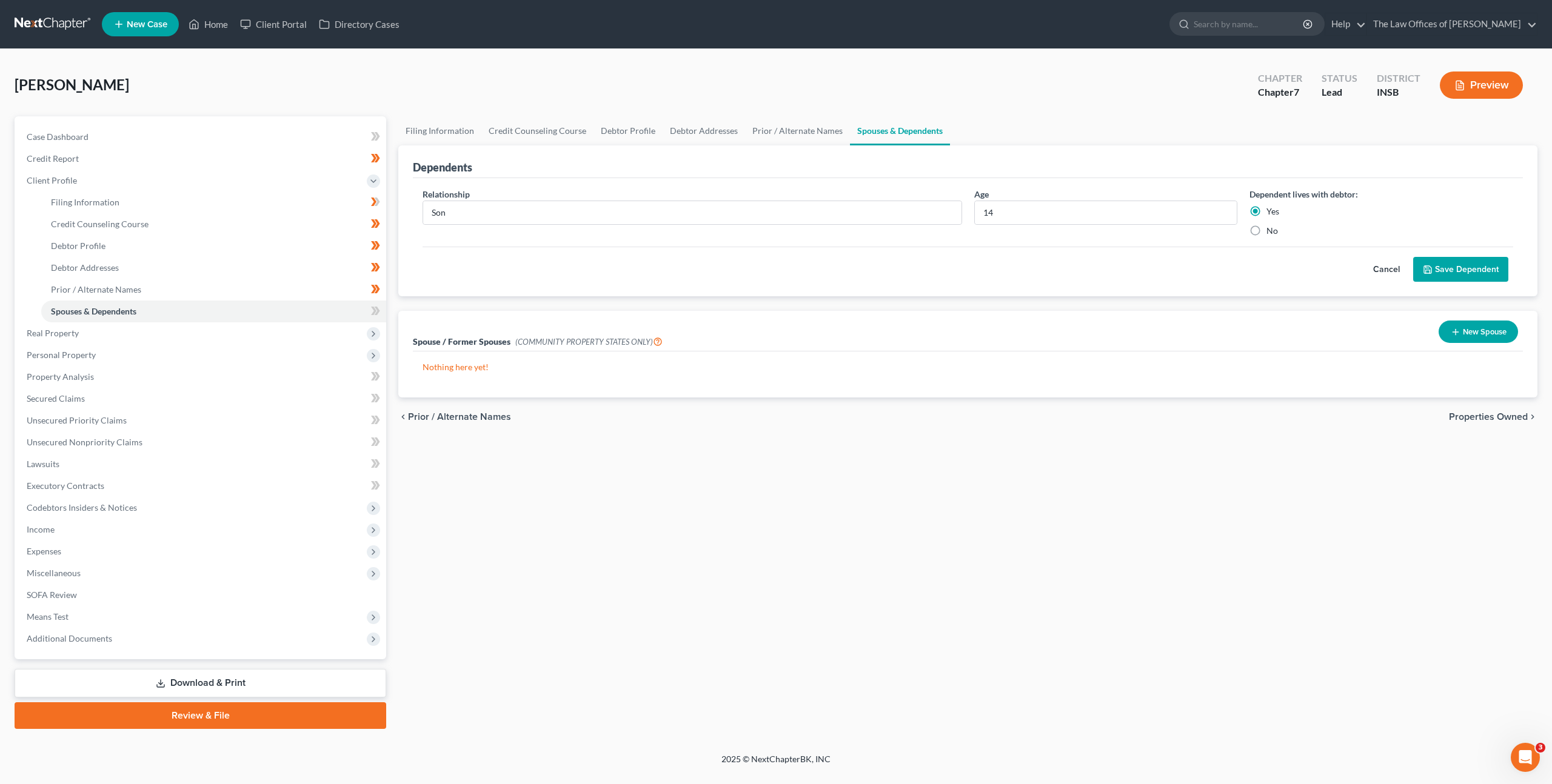
click at [1454, 261] on button "Save Dependent" at bounding box center [1460, 269] width 95 height 25
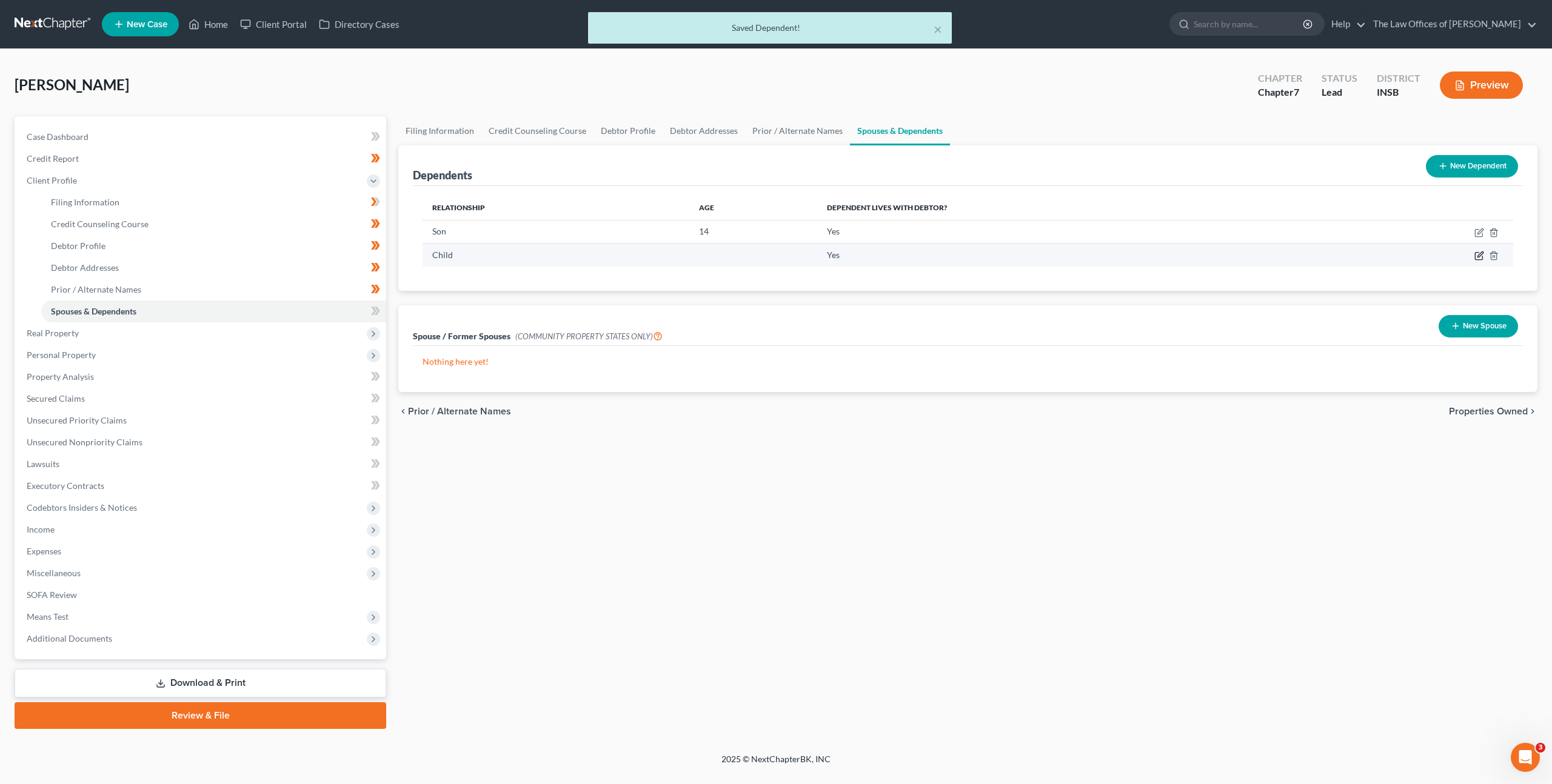
click at [1479, 253] on icon "button" at bounding box center [1479, 255] width 10 height 10
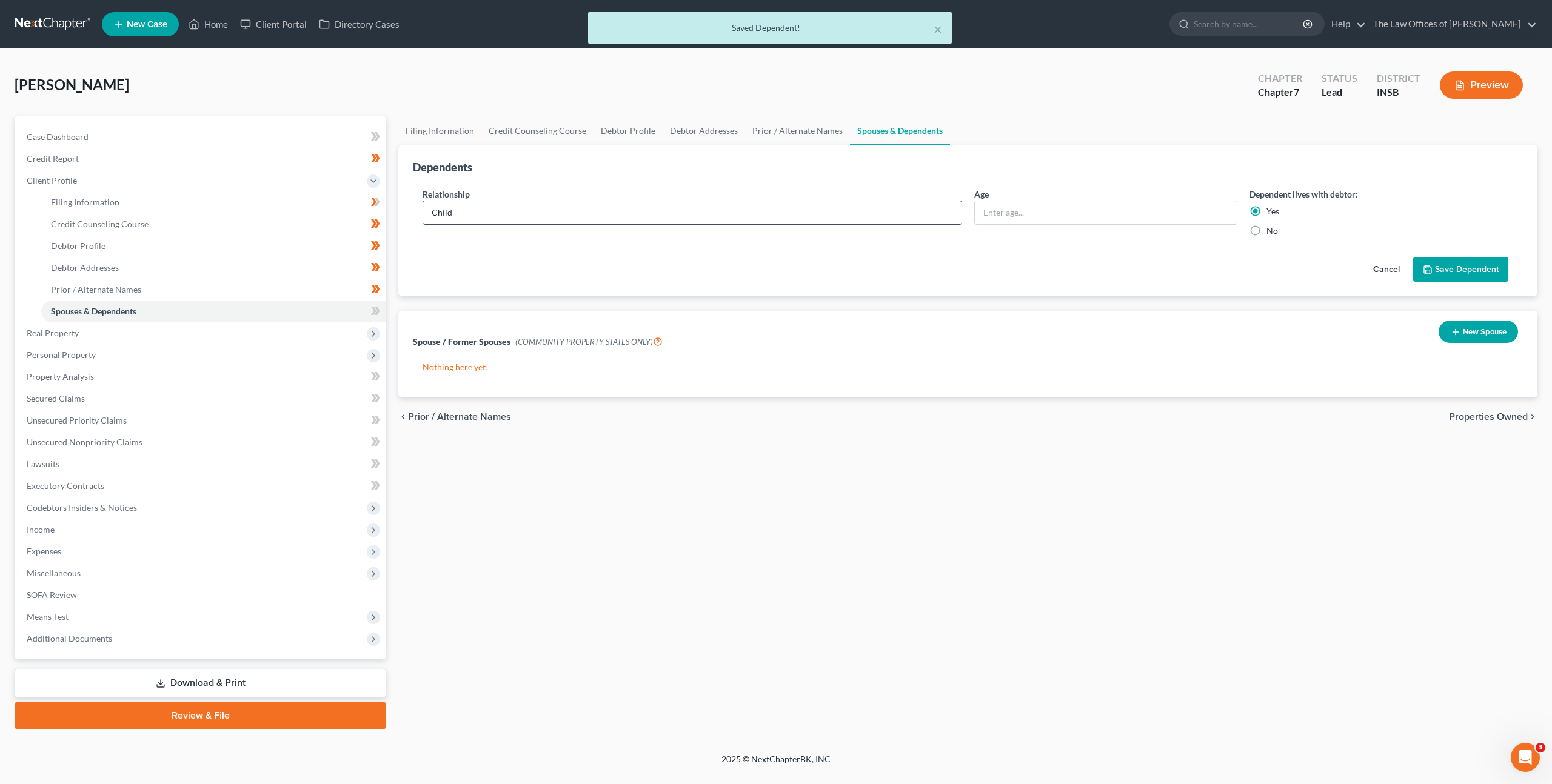
click at [682, 218] on input "Child" at bounding box center [692, 213] width 538 height 23
type input "C"
type input "Son"
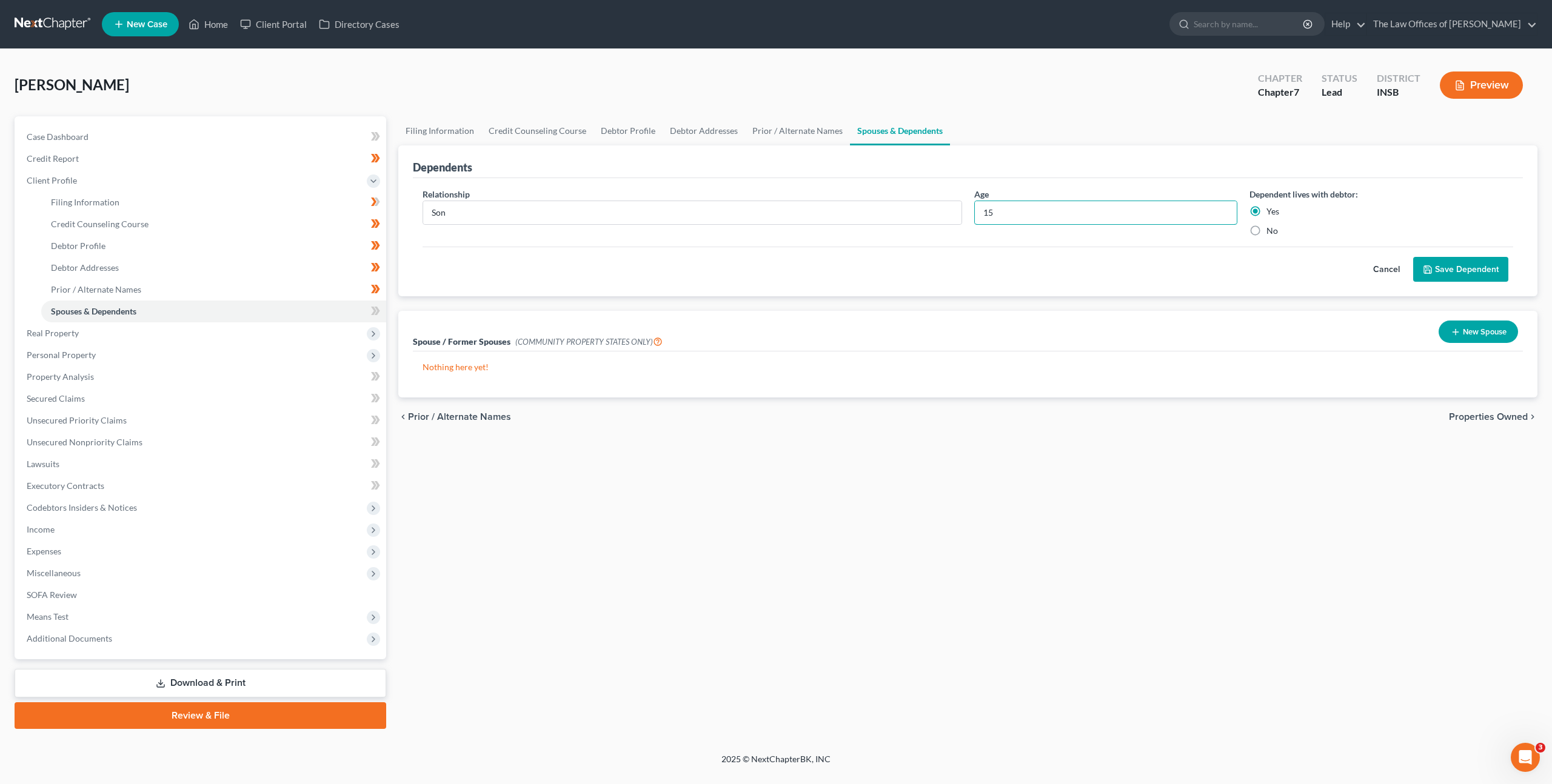
type input "15"
click at [1442, 264] on button "Save Dependent" at bounding box center [1460, 269] width 95 height 25
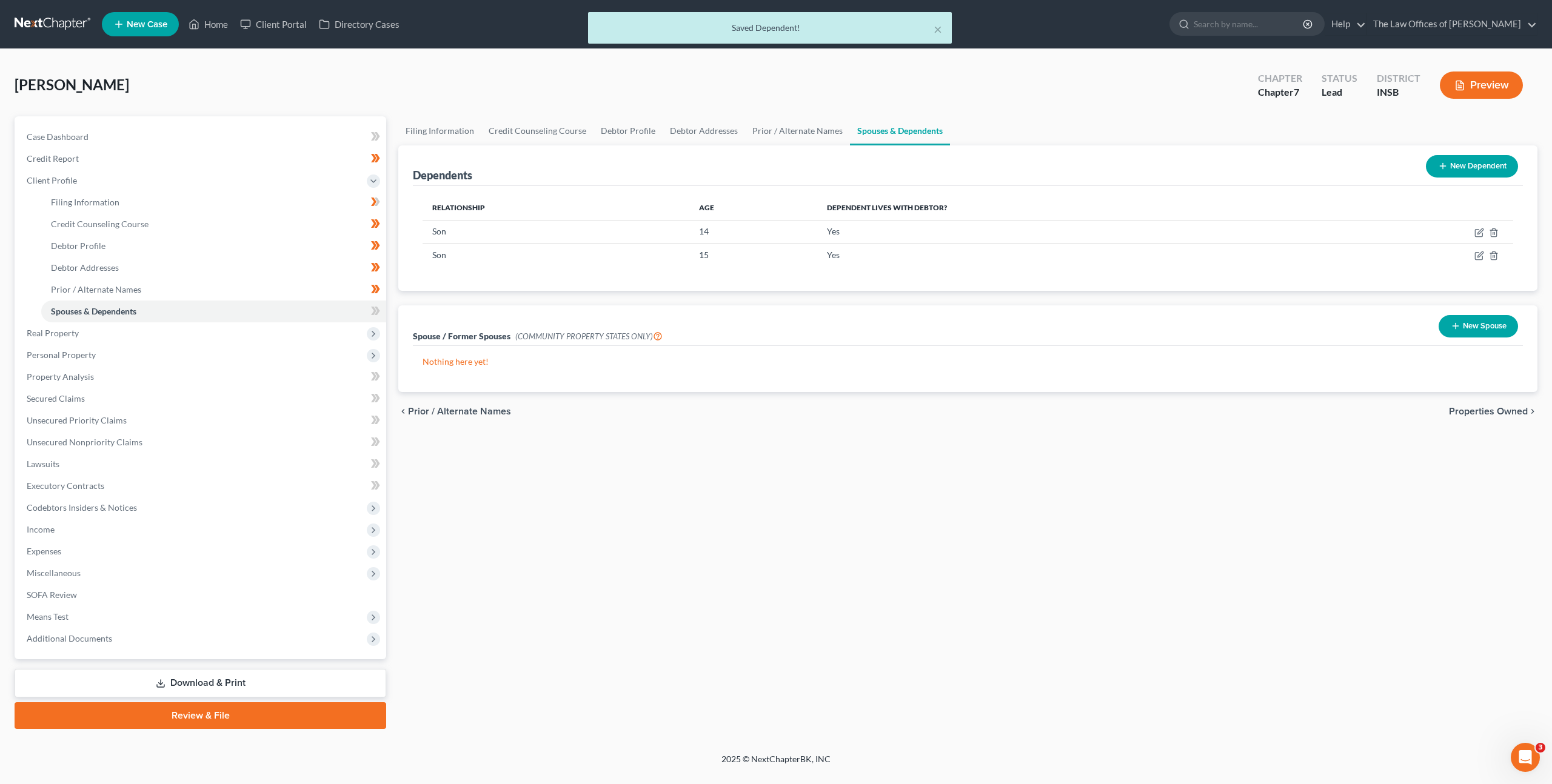
click at [1455, 173] on button "New Dependent" at bounding box center [1472, 166] width 92 height 22
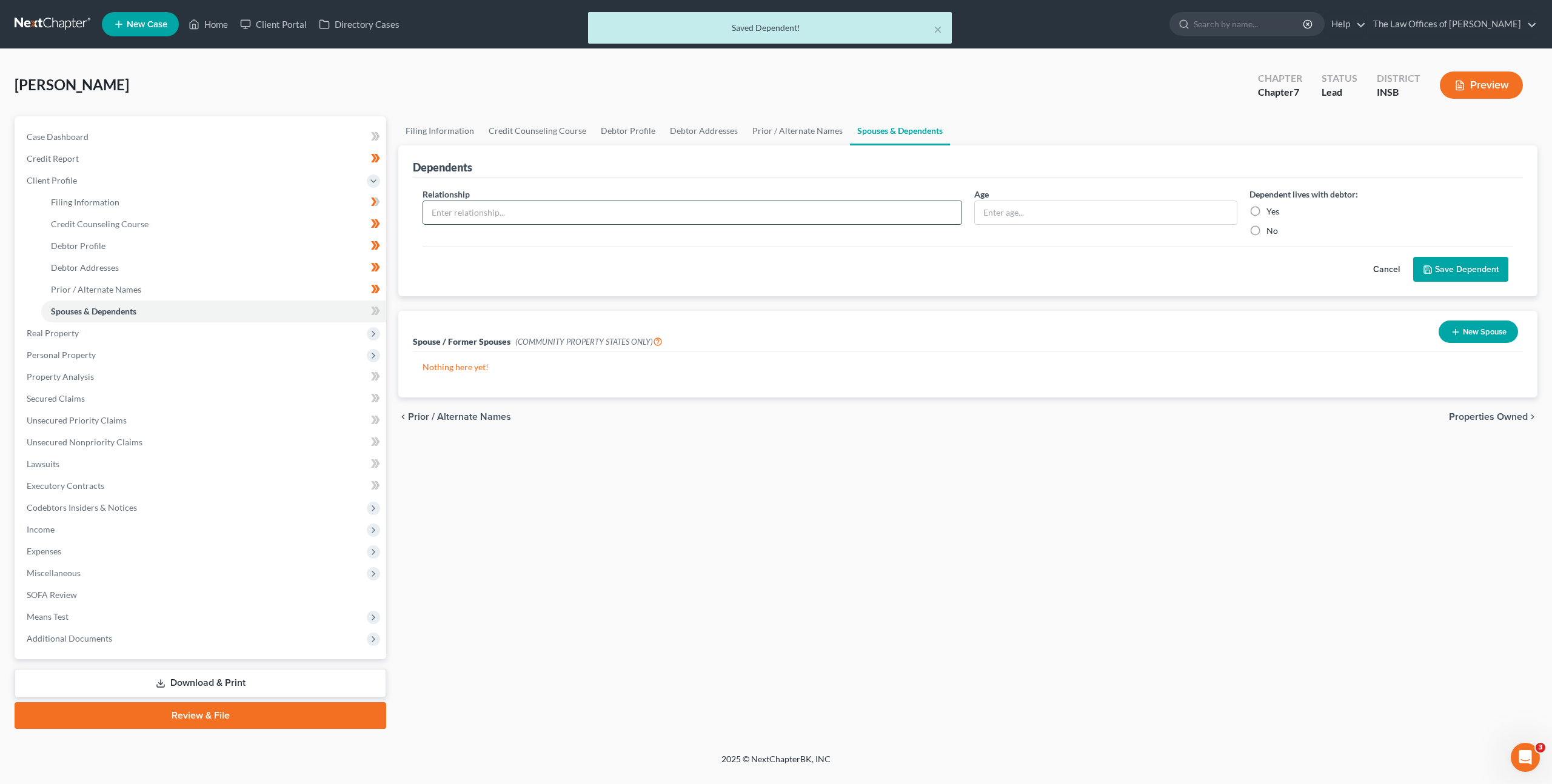
click at [707, 216] on input "text" at bounding box center [692, 213] width 538 height 23
type input "Daughter"
paste input "330-80-0875"
type input "330-80-0875"
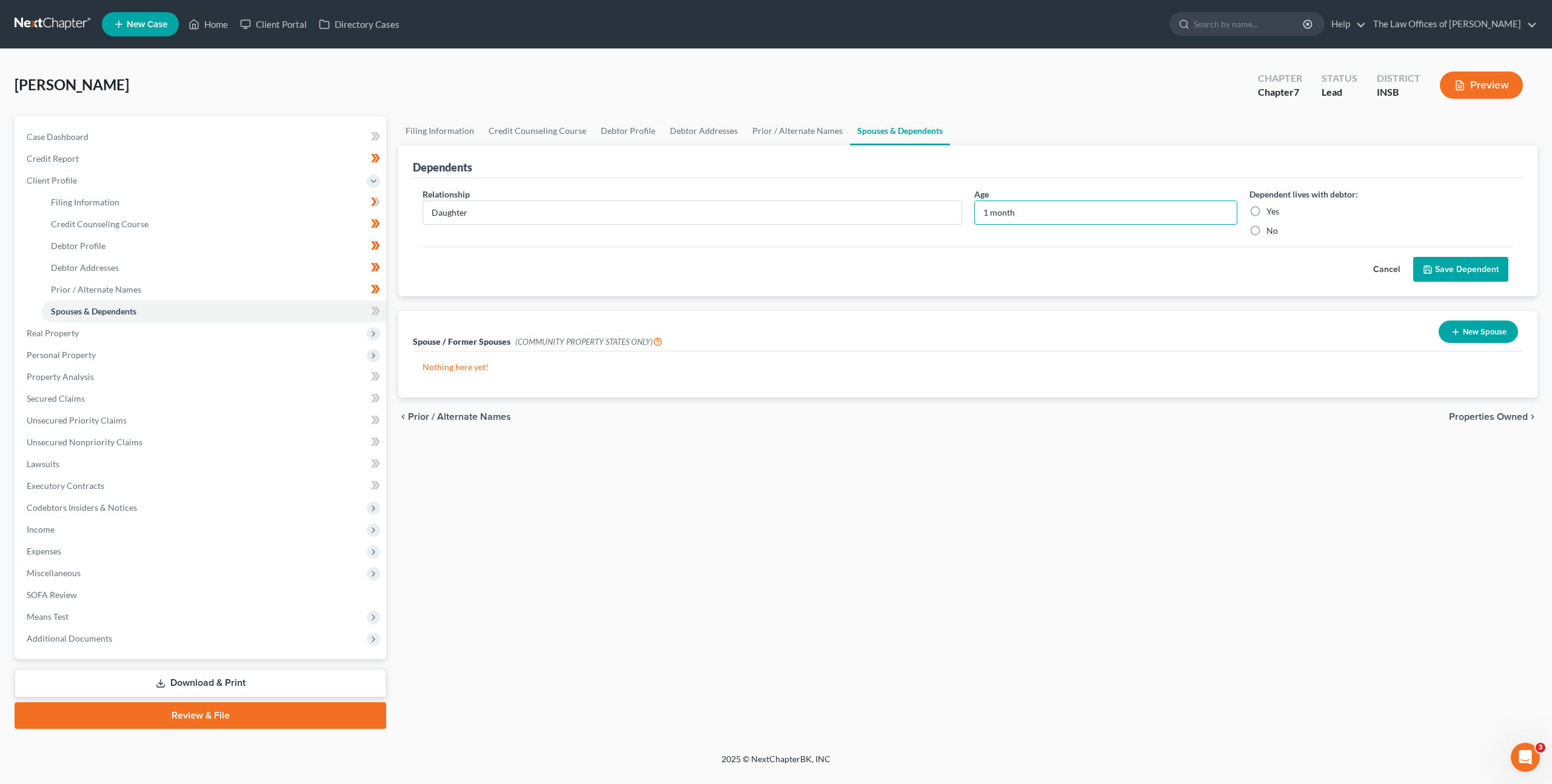
type input "1 month"
click at [1446, 269] on button "Save Dependent" at bounding box center [1460, 269] width 95 height 25
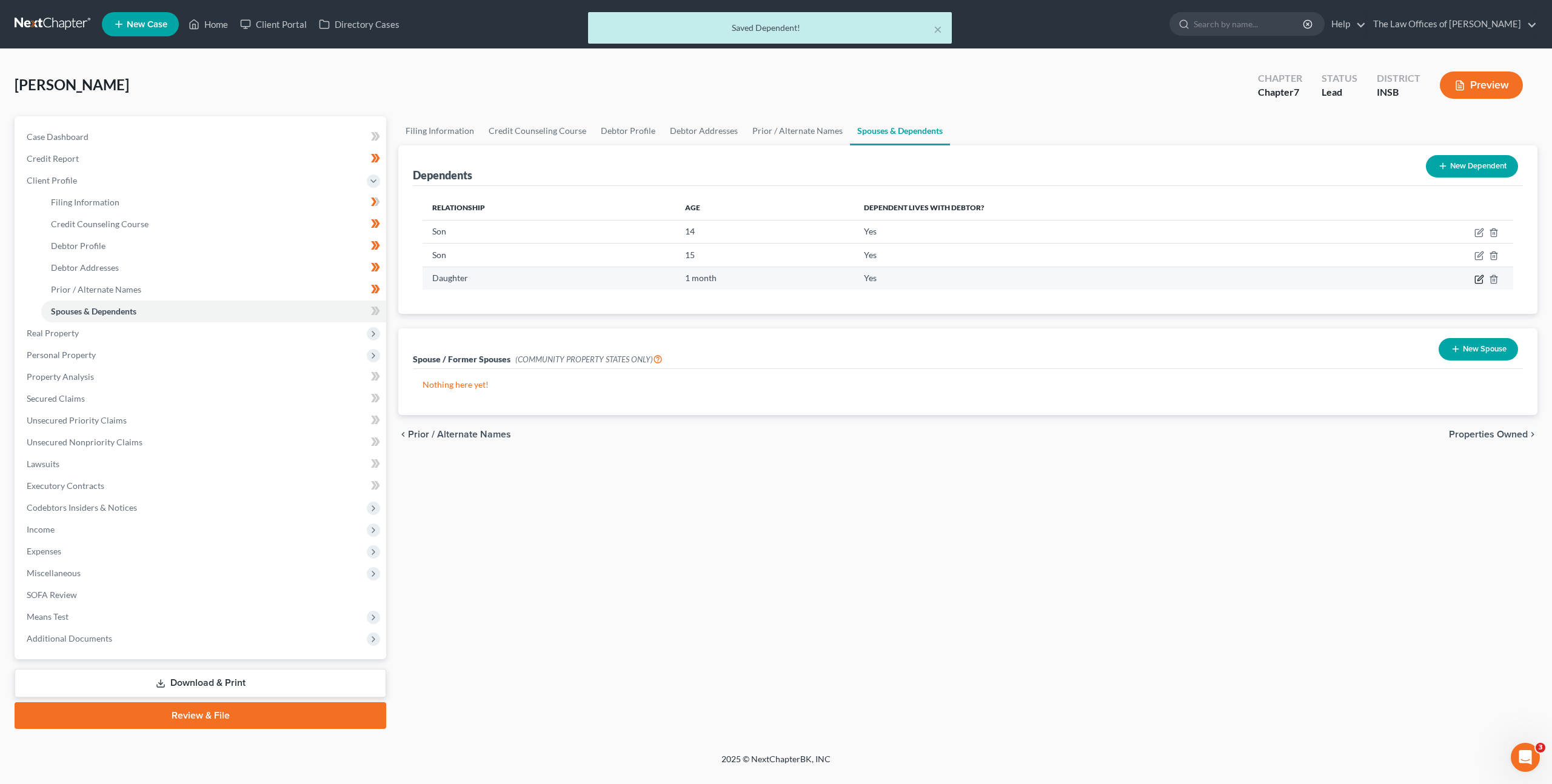
click at [1476, 280] on icon "button" at bounding box center [1479, 279] width 10 height 10
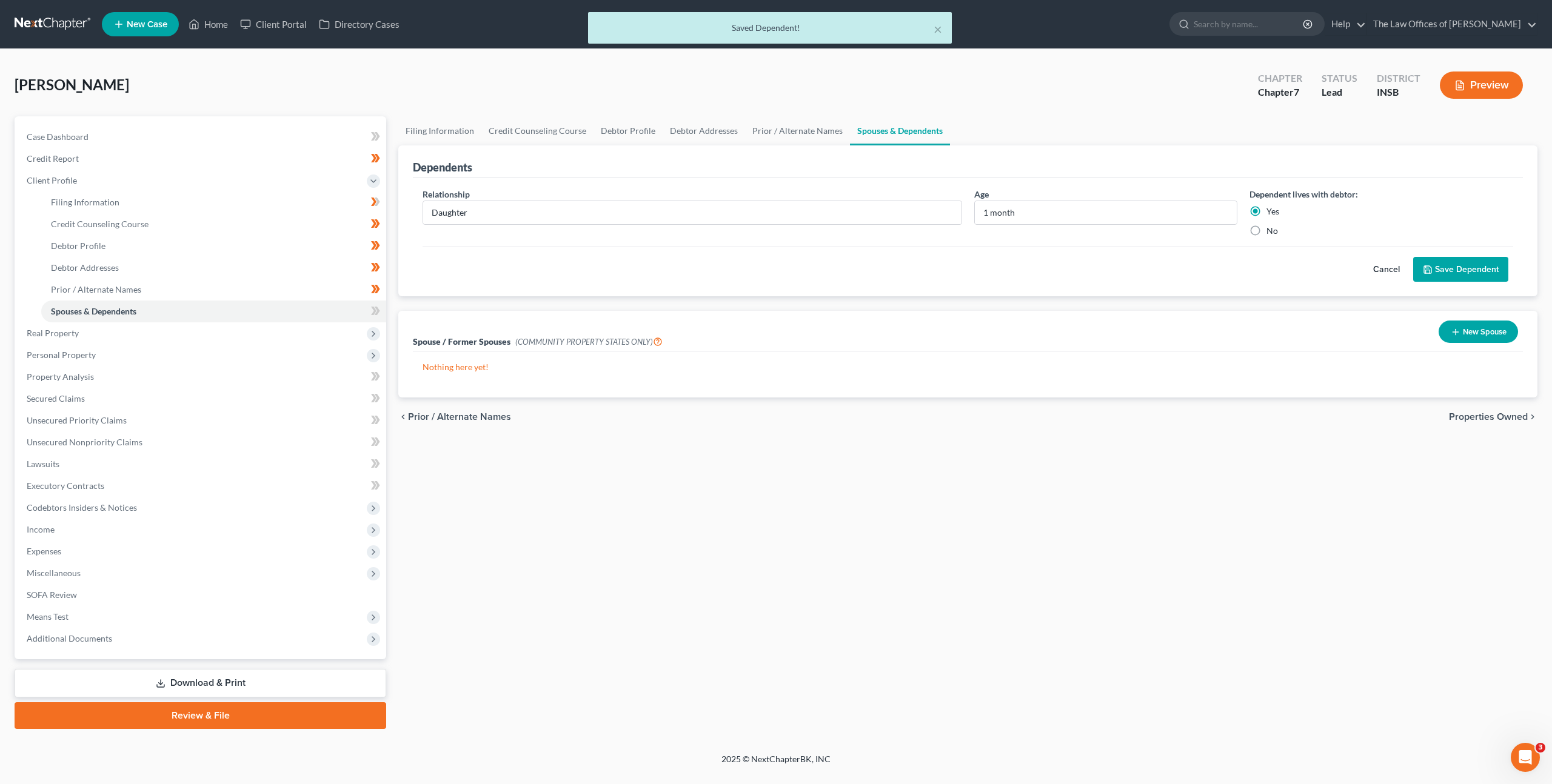
click at [1461, 279] on button "Save Dependent" at bounding box center [1460, 269] width 95 height 25
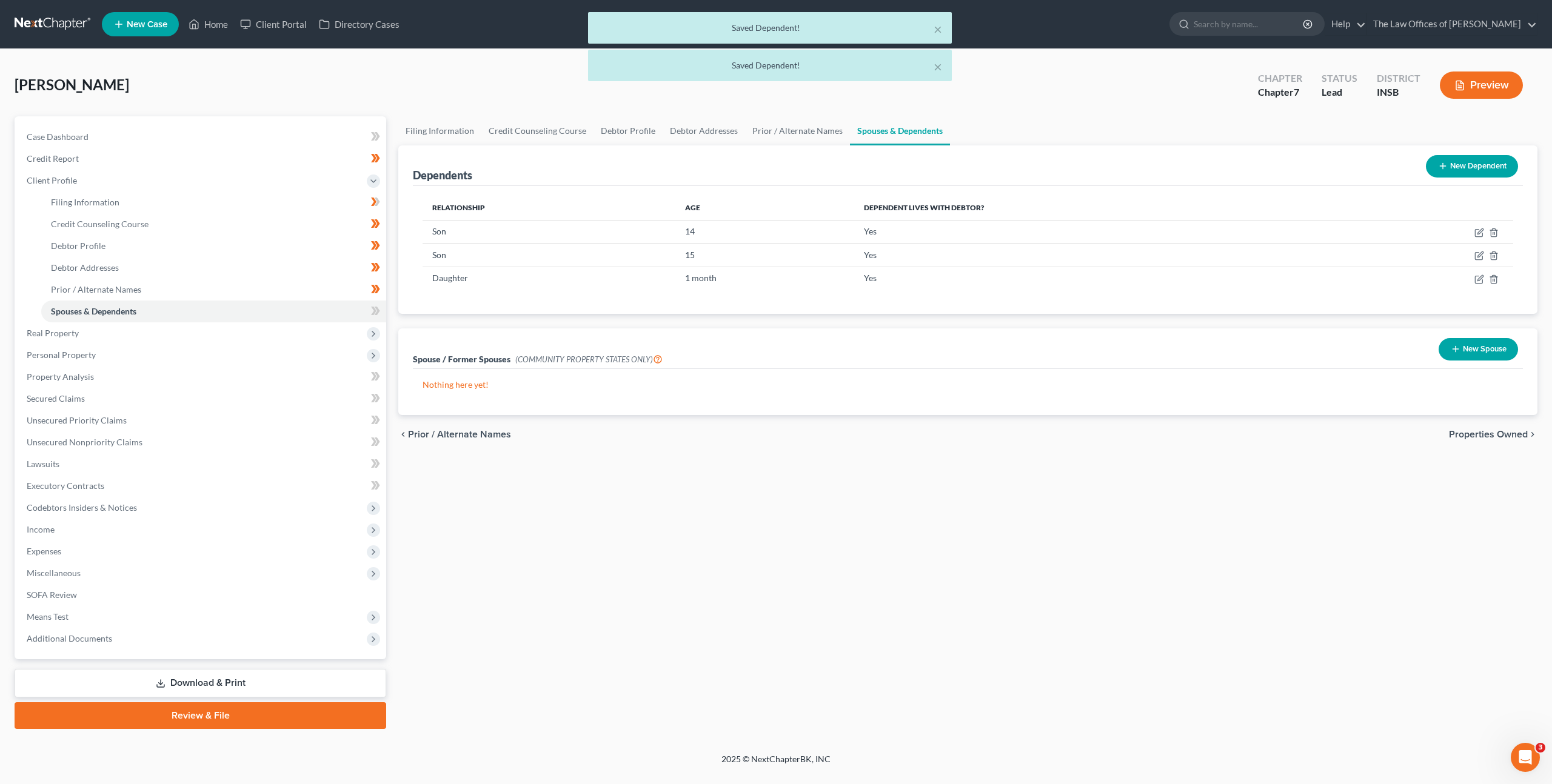
click at [1439, 171] on icon at bounding box center [1443, 166] width 10 height 10
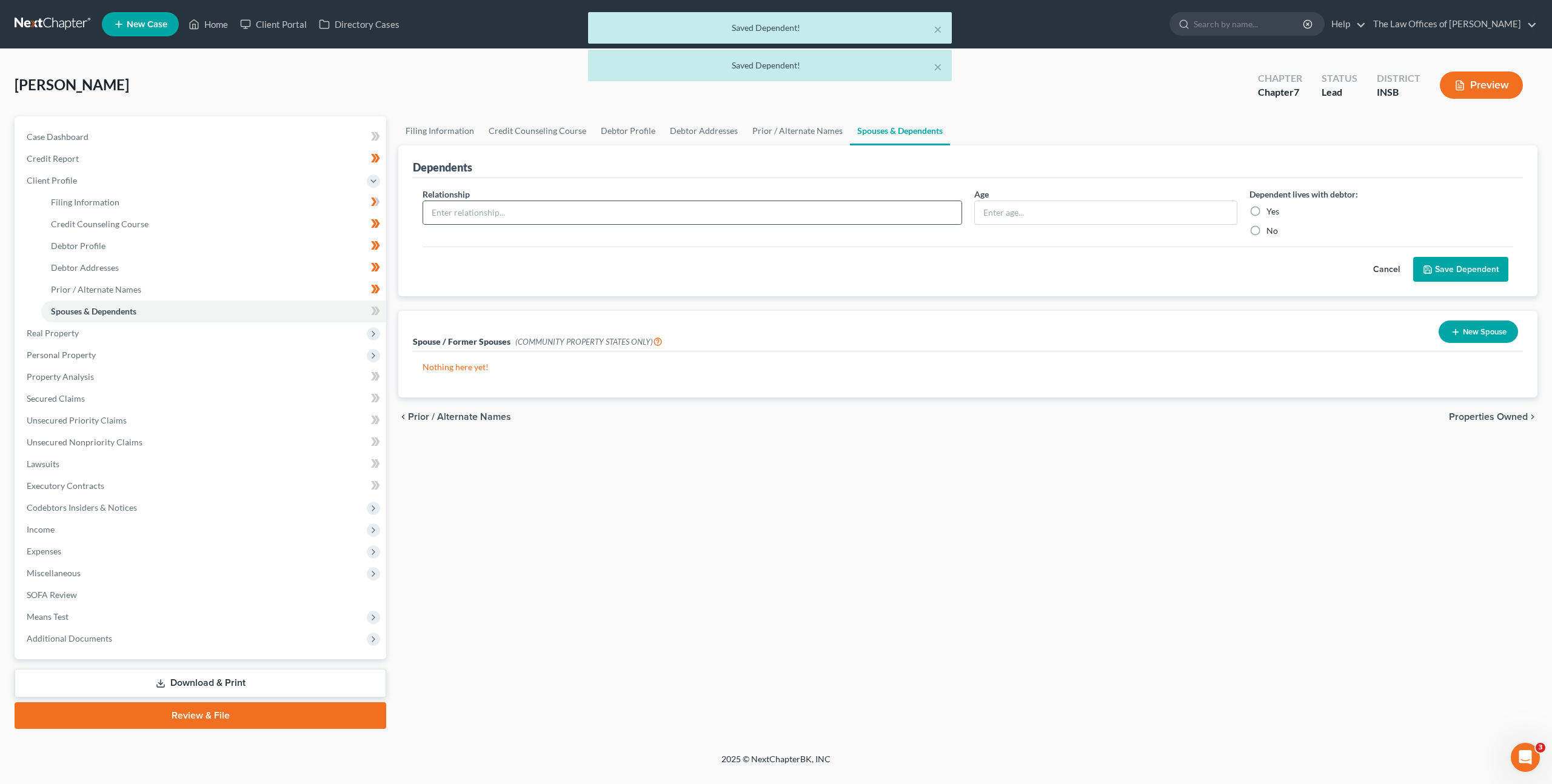
click at [710, 201] on div at bounding box center [692, 212] width 540 height 24
drag, startPoint x: 794, startPoint y: 221, endPoint x: 940, endPoint y: 217, distance: 146.1
click at [795, 221] on input "text" at bounding box center [692, 213] width 538 height 23
type input "Fiance"
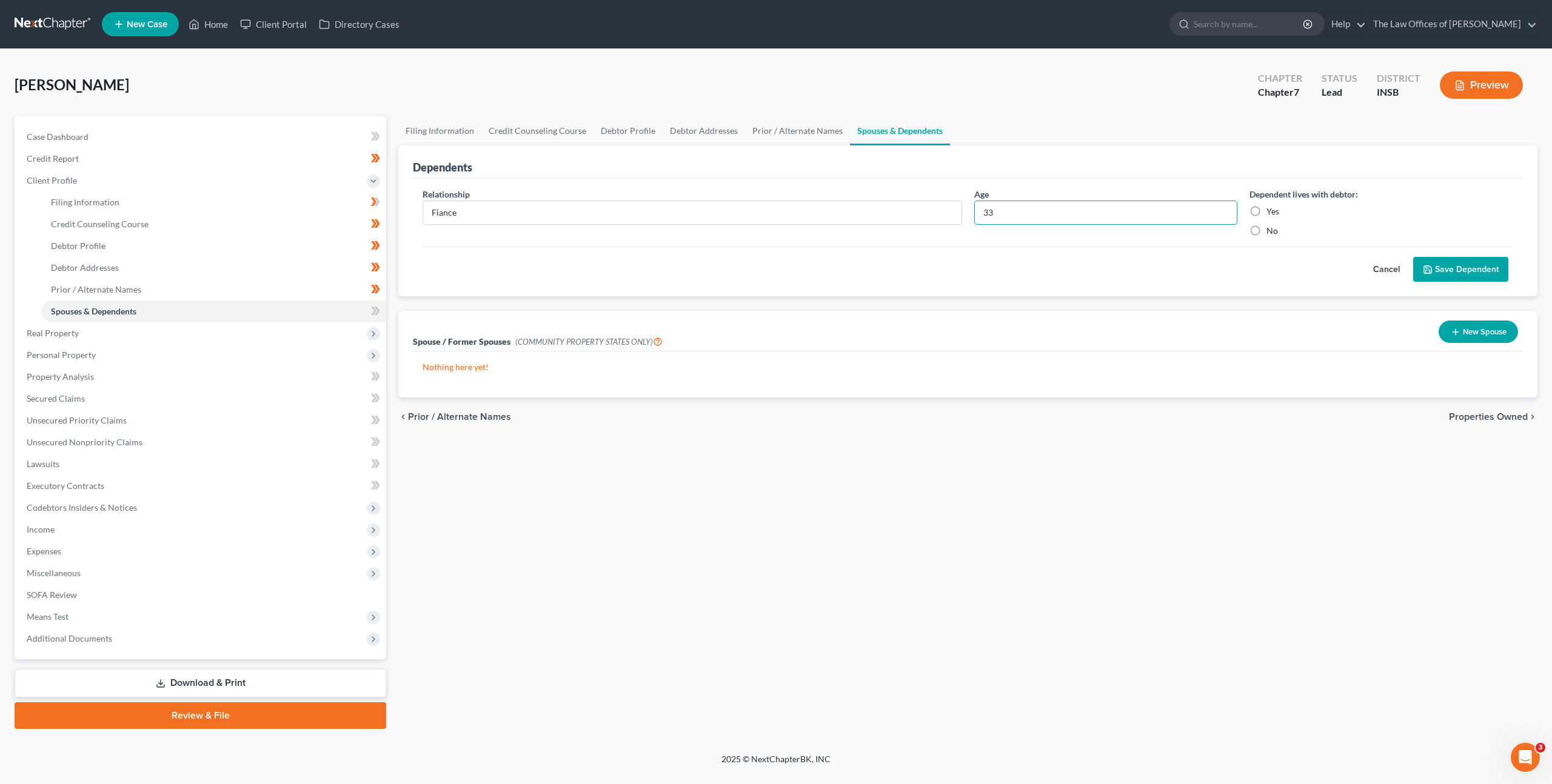
click at [1229, 233] on div "Age [DEMOGRAPHIC_DATA]" at bounding box center [1106, 212] width 276 height 49
type input "33"
click at [1266, 205] on label "Yes" at bounding box center [1272, 211] width 12 height 12
click at [1272, 205] on input "Yes" at bounding box center [1276, 209] width 8 height 8
radio input "true"
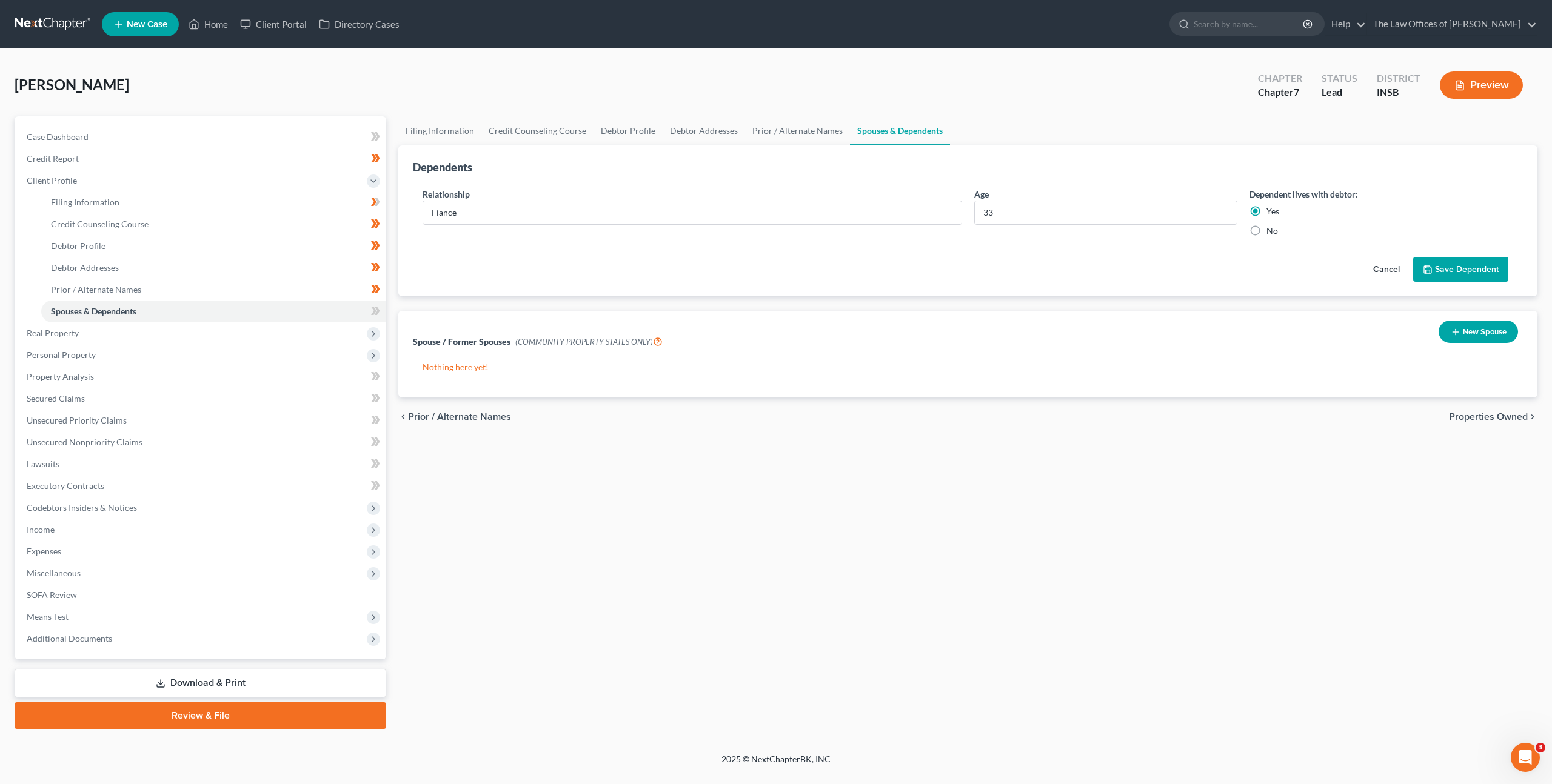
click at [1438, 266] on button "Save Dependent" at bounding box center [1460, 269] width 95 height 25
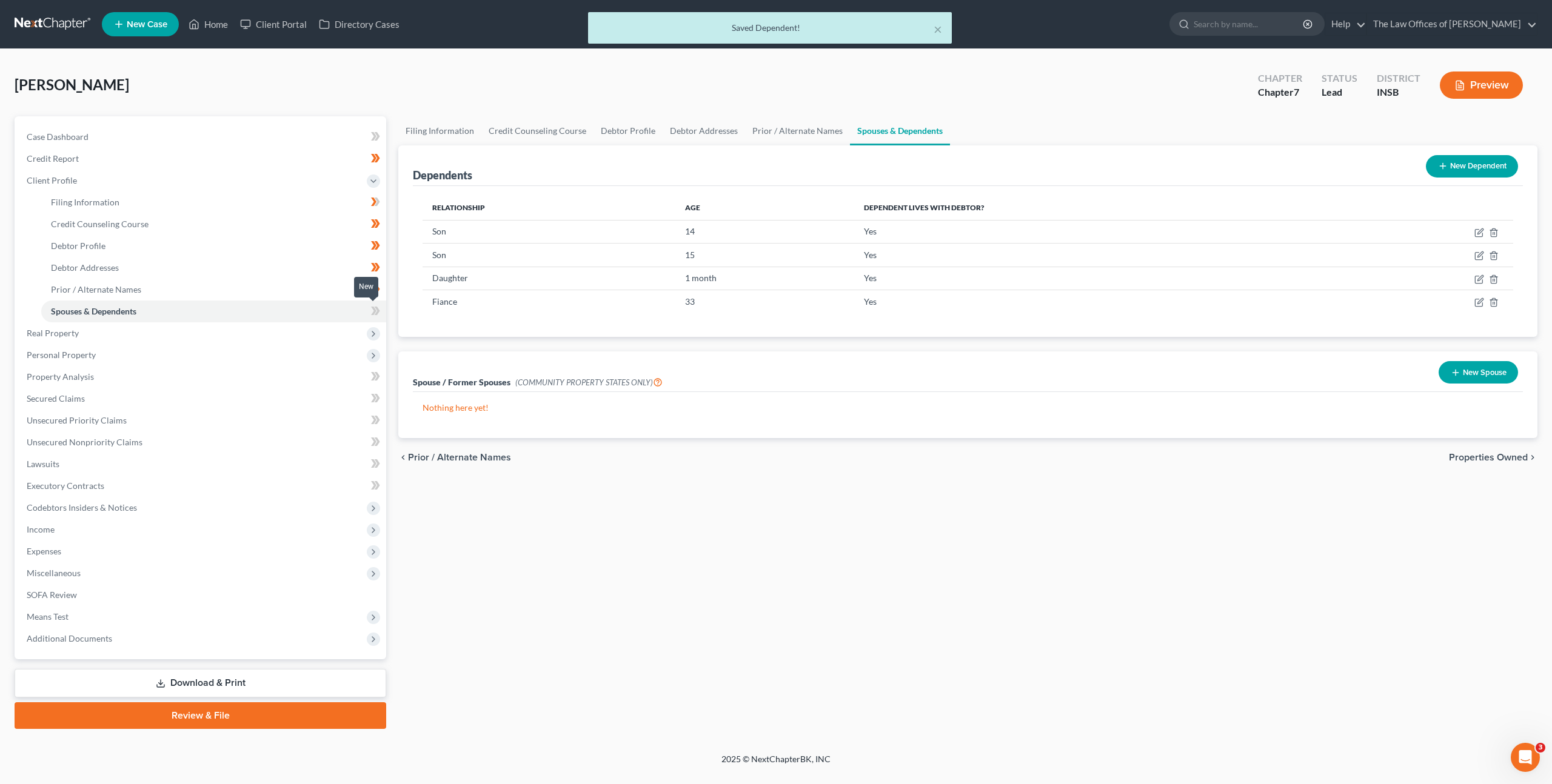
click at [381, 313] on span at bounding box center [375, 313] width 21 height 19
click at [267, 193] on link "Filing Information" at bounding box center [213, 202] width 345 height 22
select select "1"
select select "0"
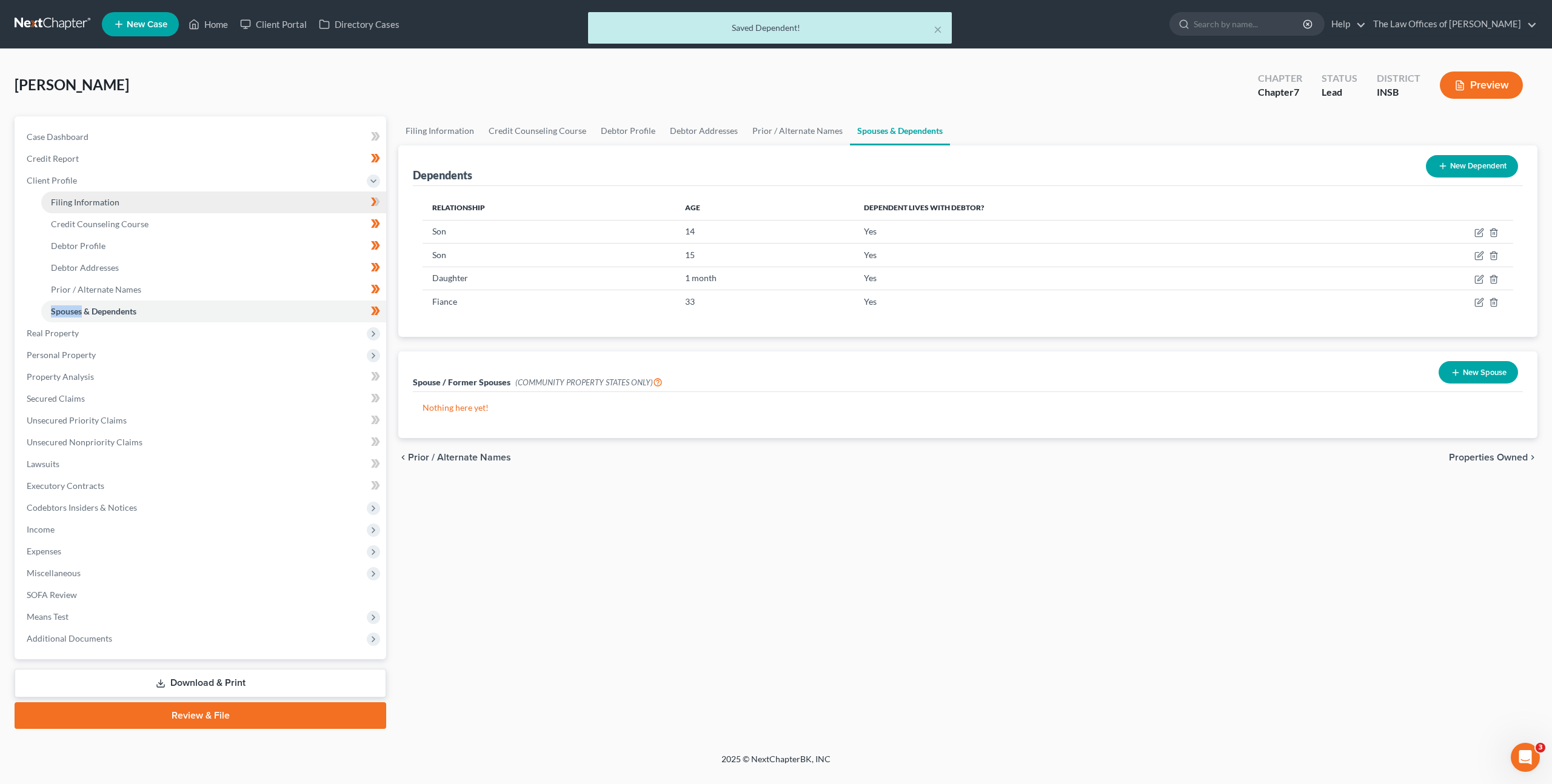
select select "0"
select select "28"
select select "0"
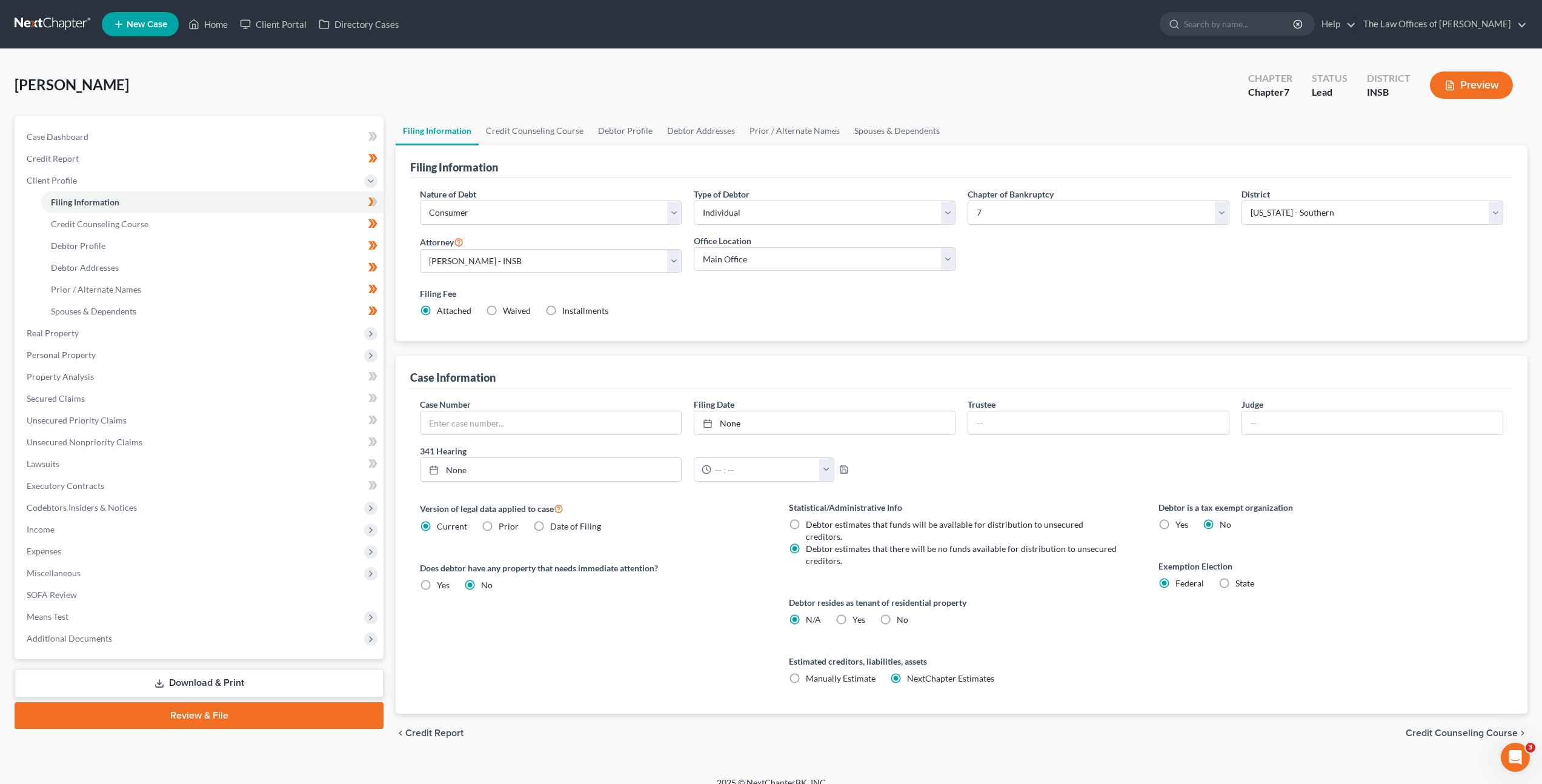
click at [853, 613] on label "Yes Yes" at bounding box center [859, 620] width 12 height 12
click at [857, 613] on input "Yes Yes" at bounding box center [861, 617] width 8 height 8
radio input "true"
radio input "false"
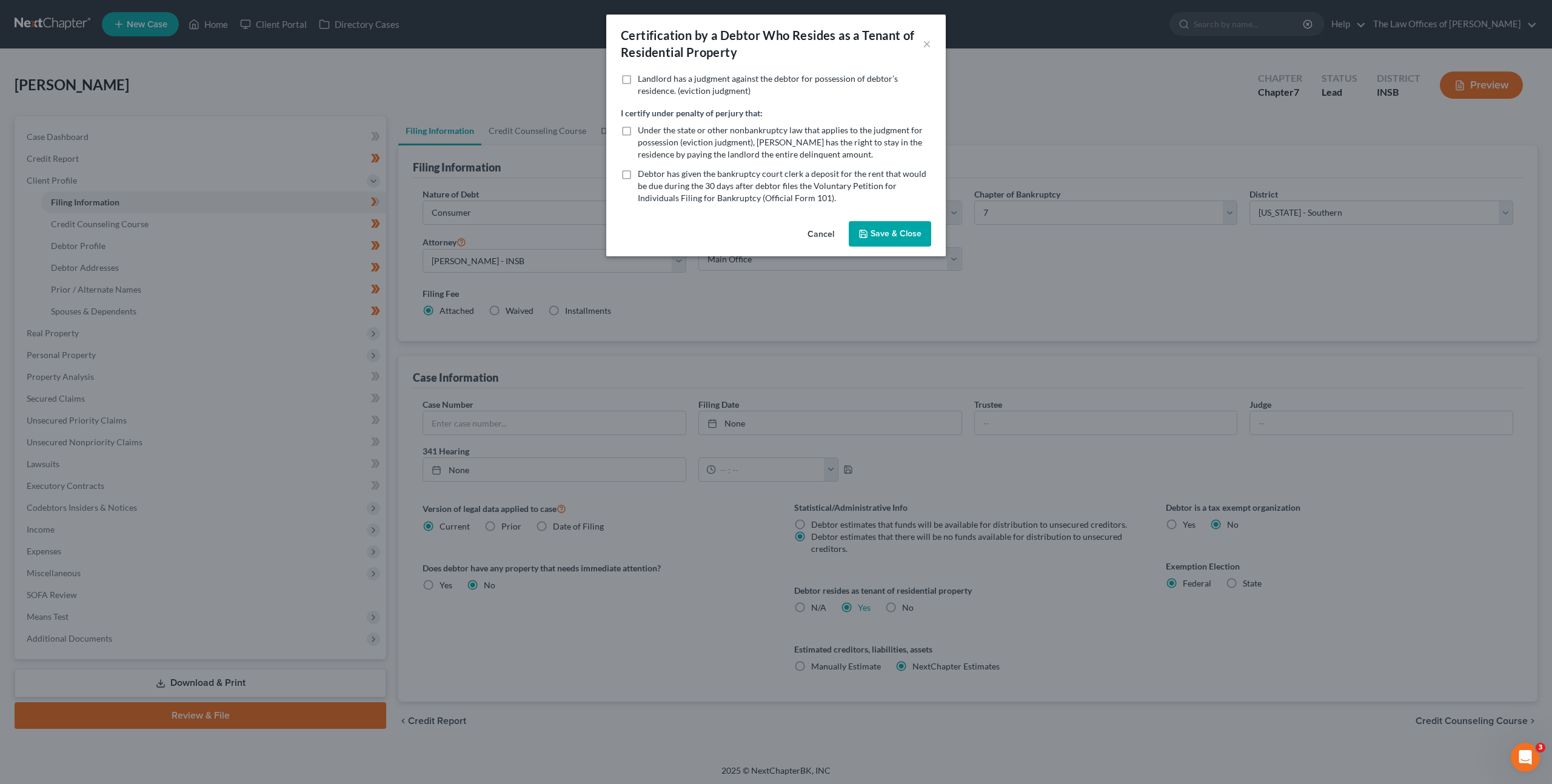
click at [896, 226] on button "Save & Close" at bounding box center [890, 234] width 83 height 25
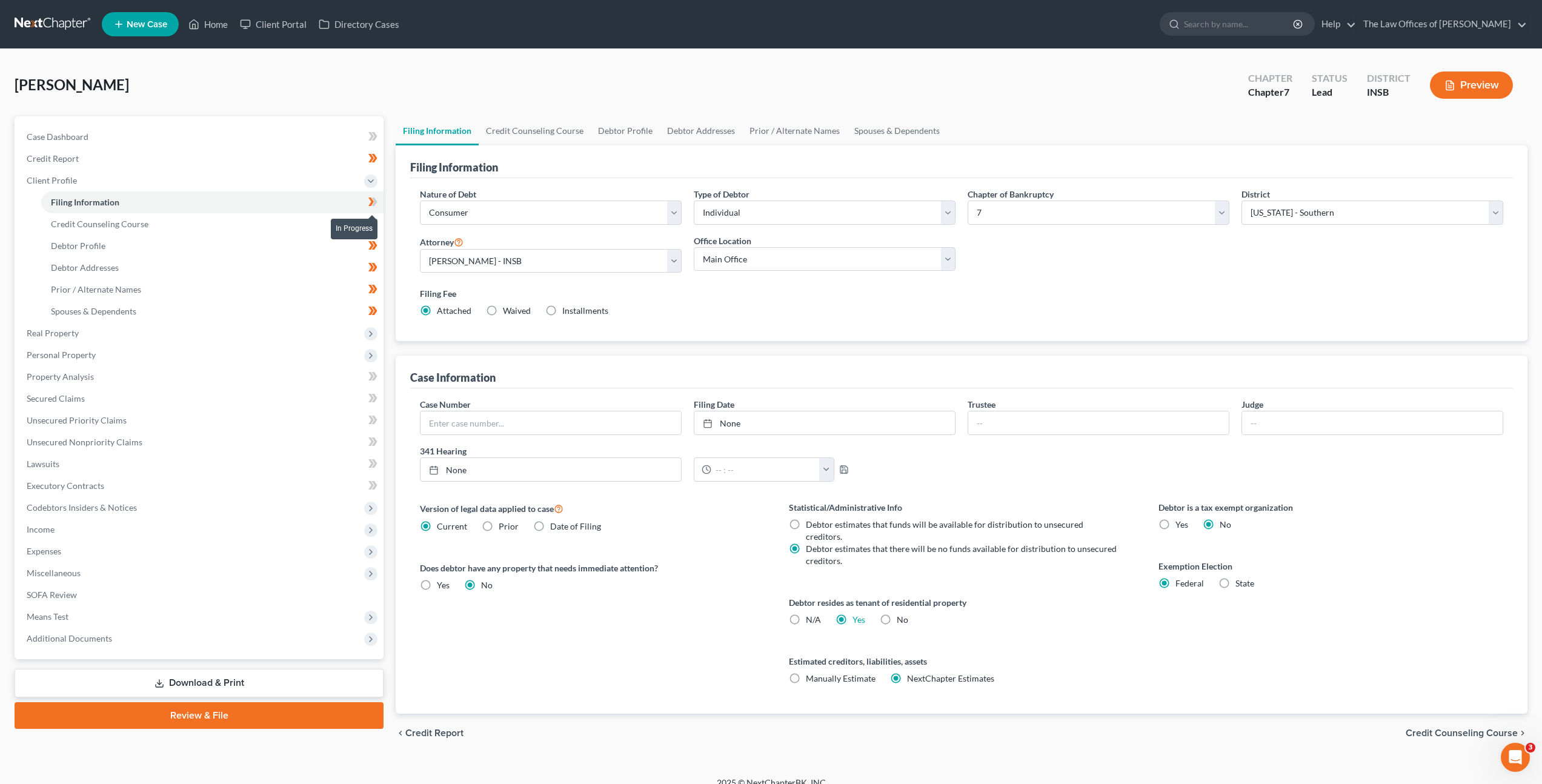
click at [370, 200] on icon at bounding box center [373, 202] width 9 height 15
click at [239, 335] on span "Real Property" at bounding box center [200, 333] width 367 height 22
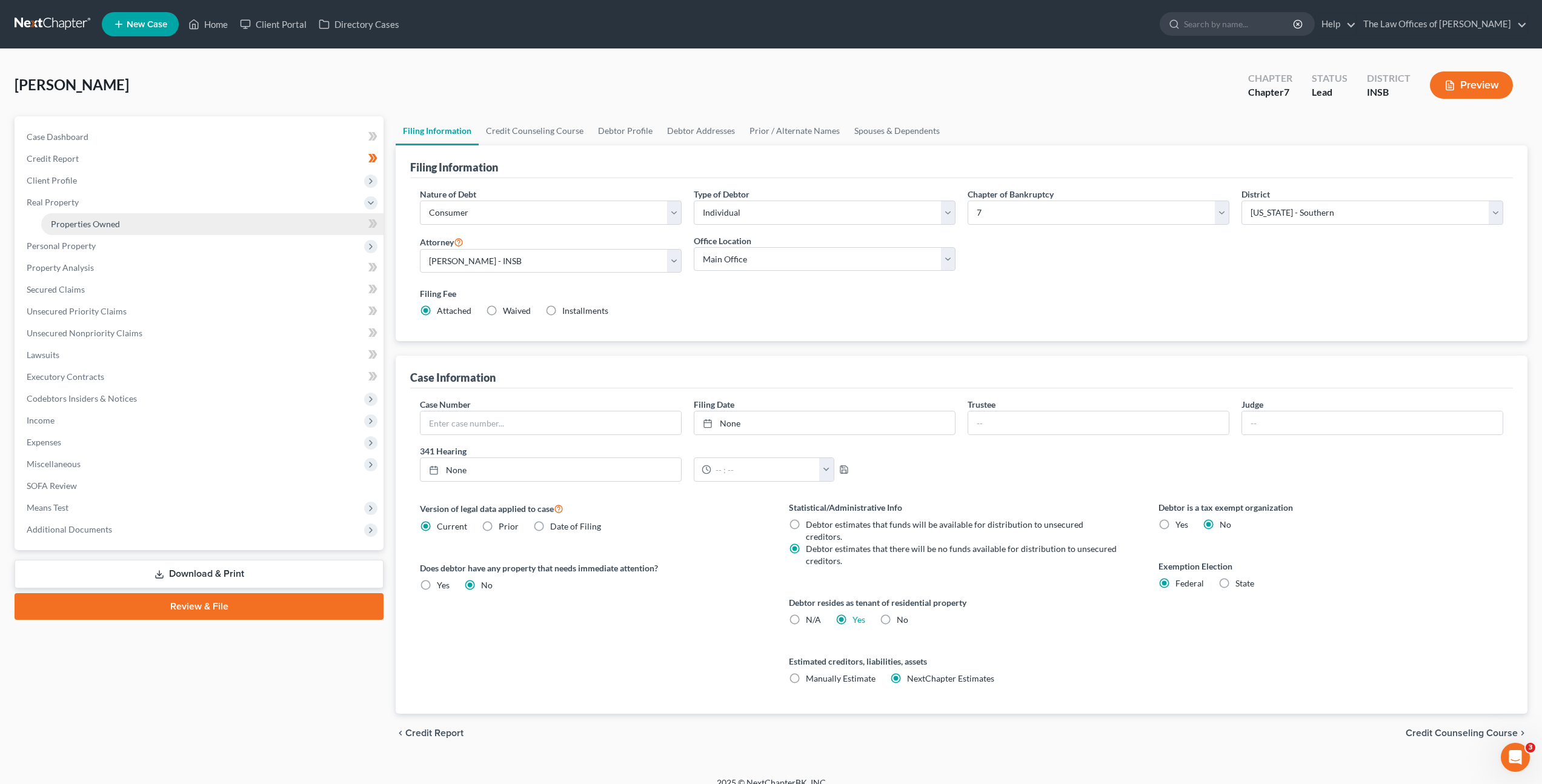
click at [202, 232] on link "Properties Owned" at bounding box center [212, 224] width 343 height 22
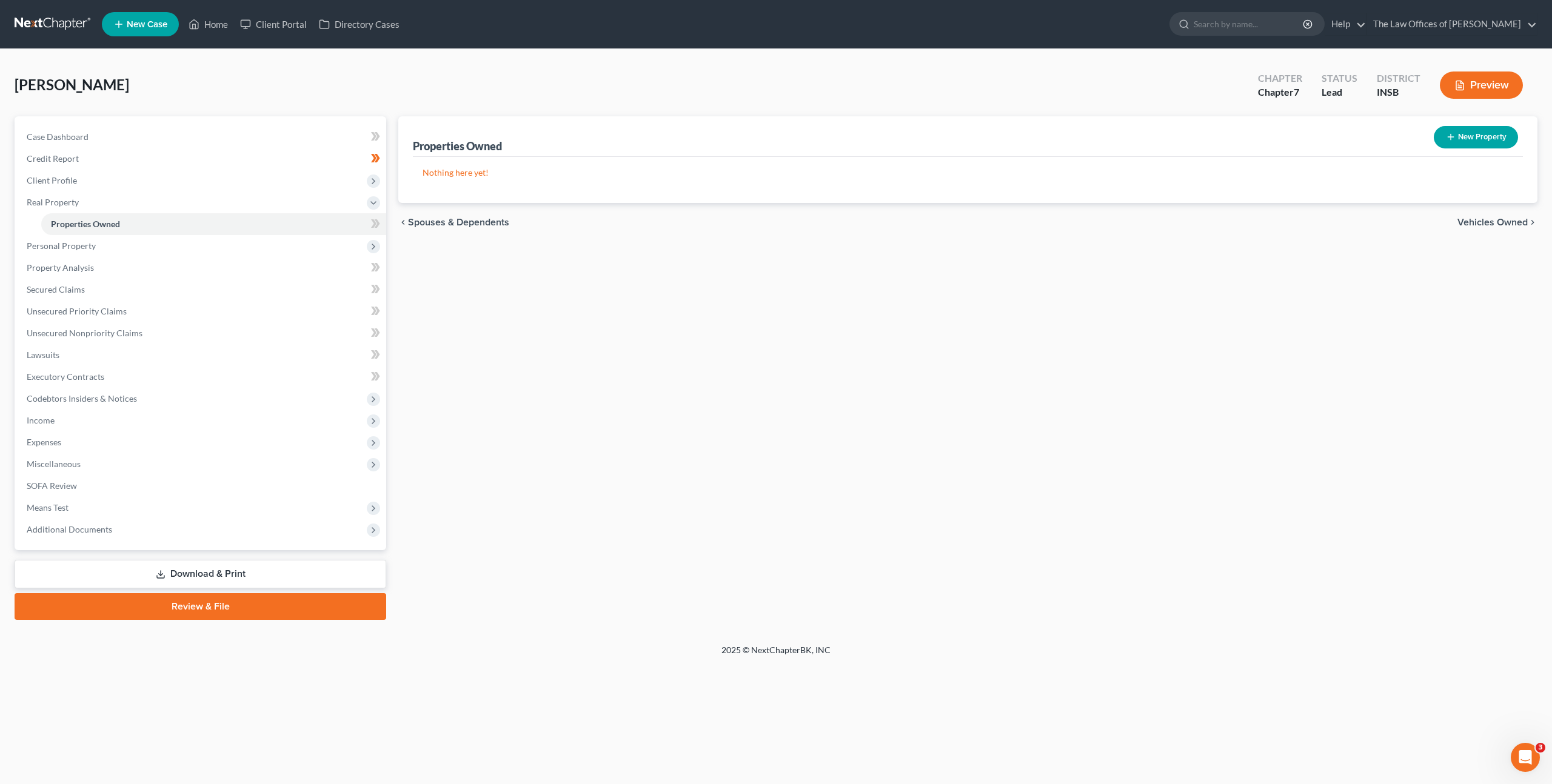
click at [377, 222] on icon at bounding box center [377, 223] width 5 height 8
click at [317, 240] on span "Personal Property" at bounding box center [202, 246] width 369 height 22
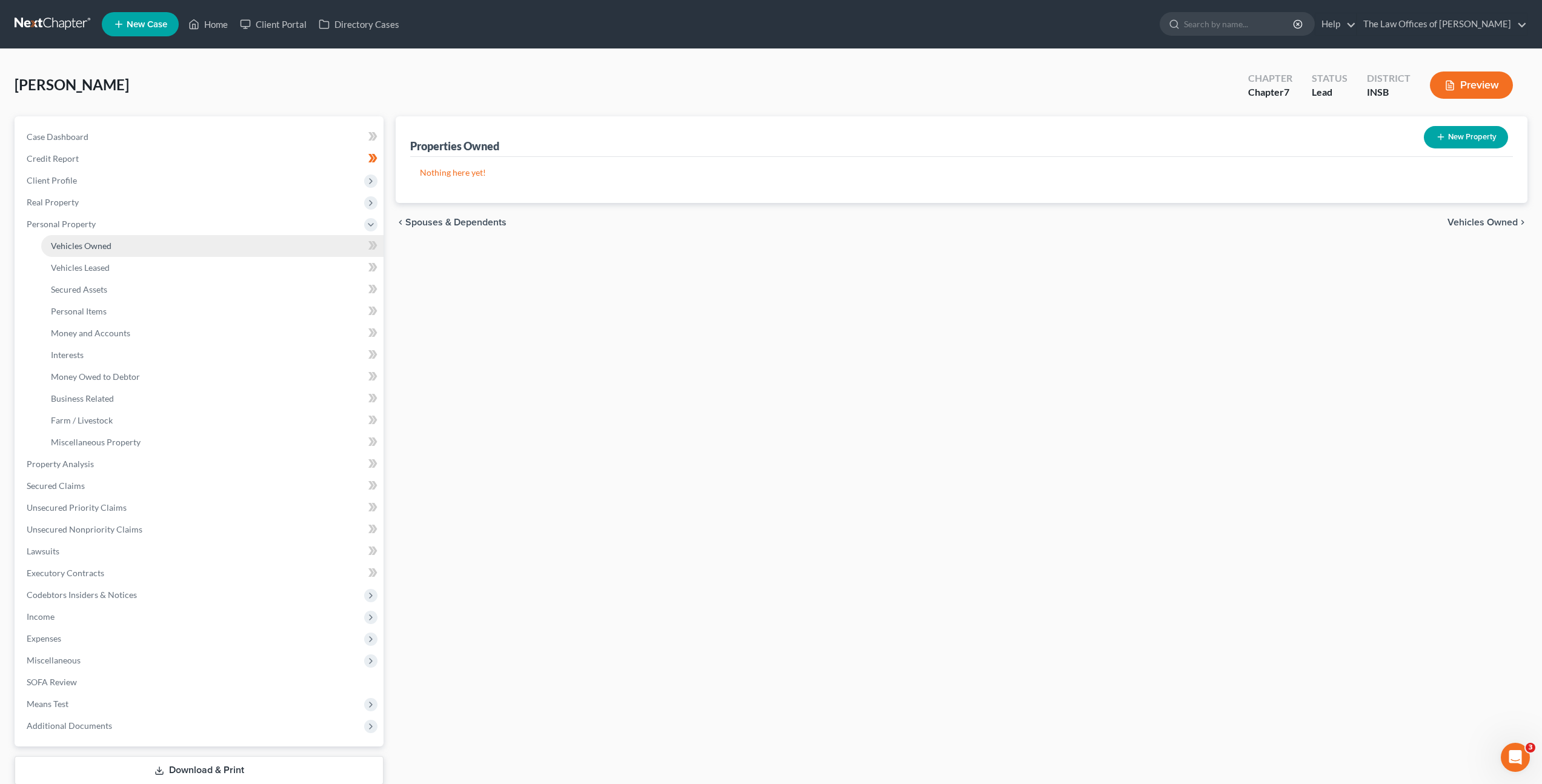
click at [257, 245] on link "Vehicles Owned" at bounding box center [212, 246] width 343 height 22
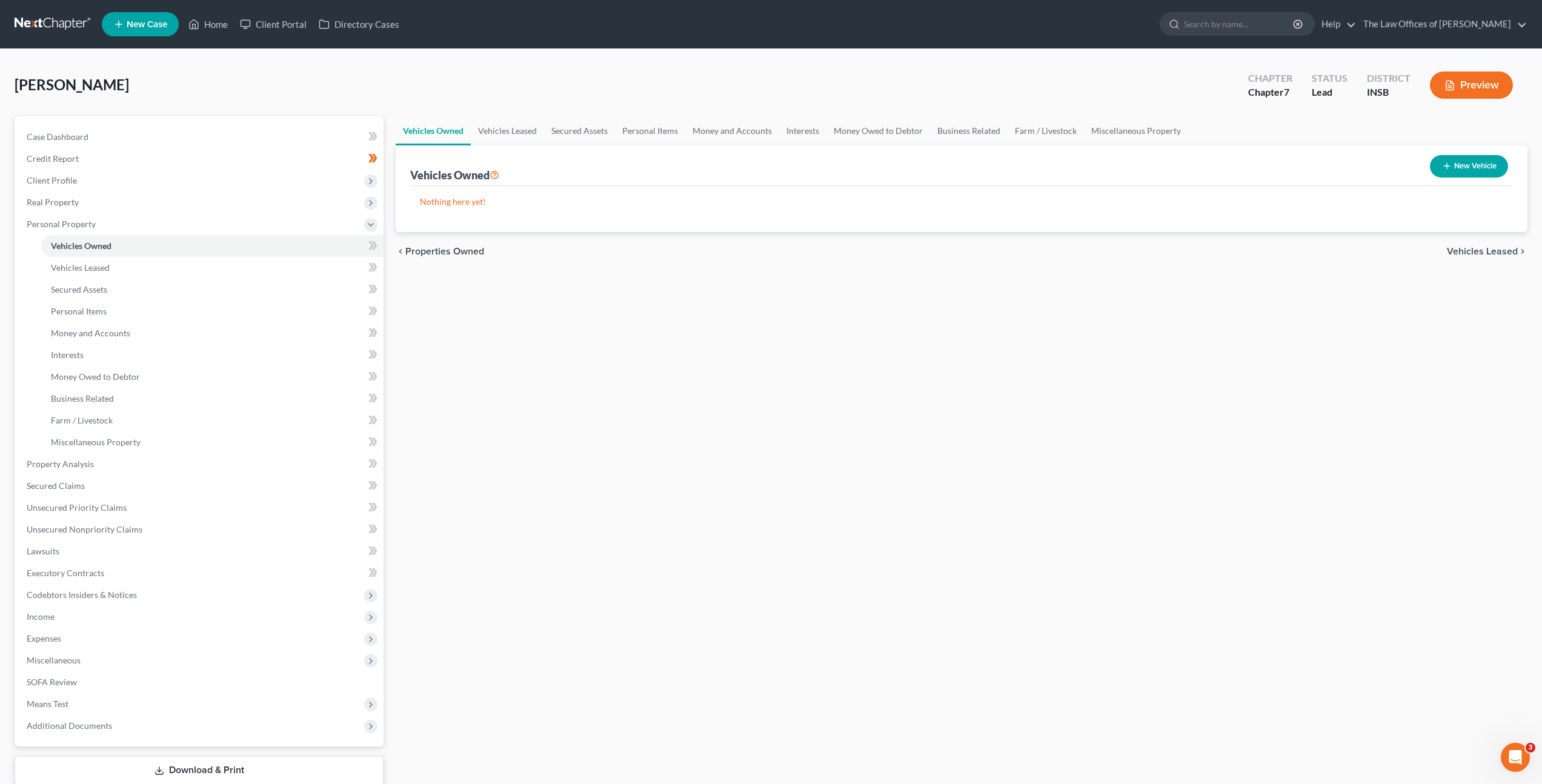
drag, startPoint x: 773, startPoint y: 343, endPoint x: 969, endPoint y: 286, distance: 204.1
click at [775, 342] on div "Vehicles Owned Vehicles Leased Secured Assets Personal Items Money and Accounts…" at bounding box center [962, 466] width 1144 height 700
click at [1455, 167] on button "New Vehicle" at bounding box center [1469, 166] width 78 height 22
select select "0"
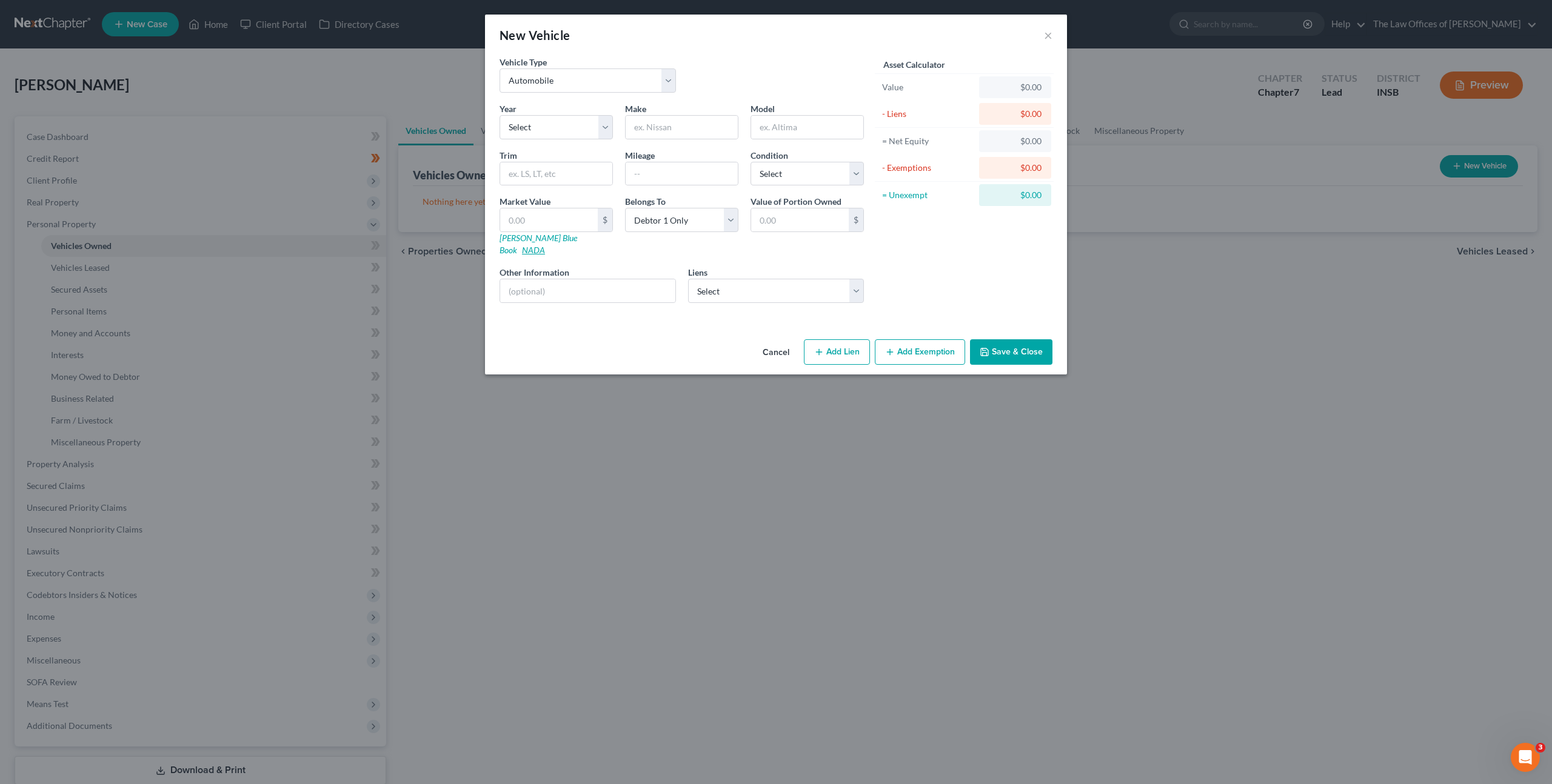
click at [545, 245] on link "NADA" at bounding box center [534, 249] width 23 height 10
click at [774, 340] on button "Cancel" at bounding box center [776, 352] width 46 height 24
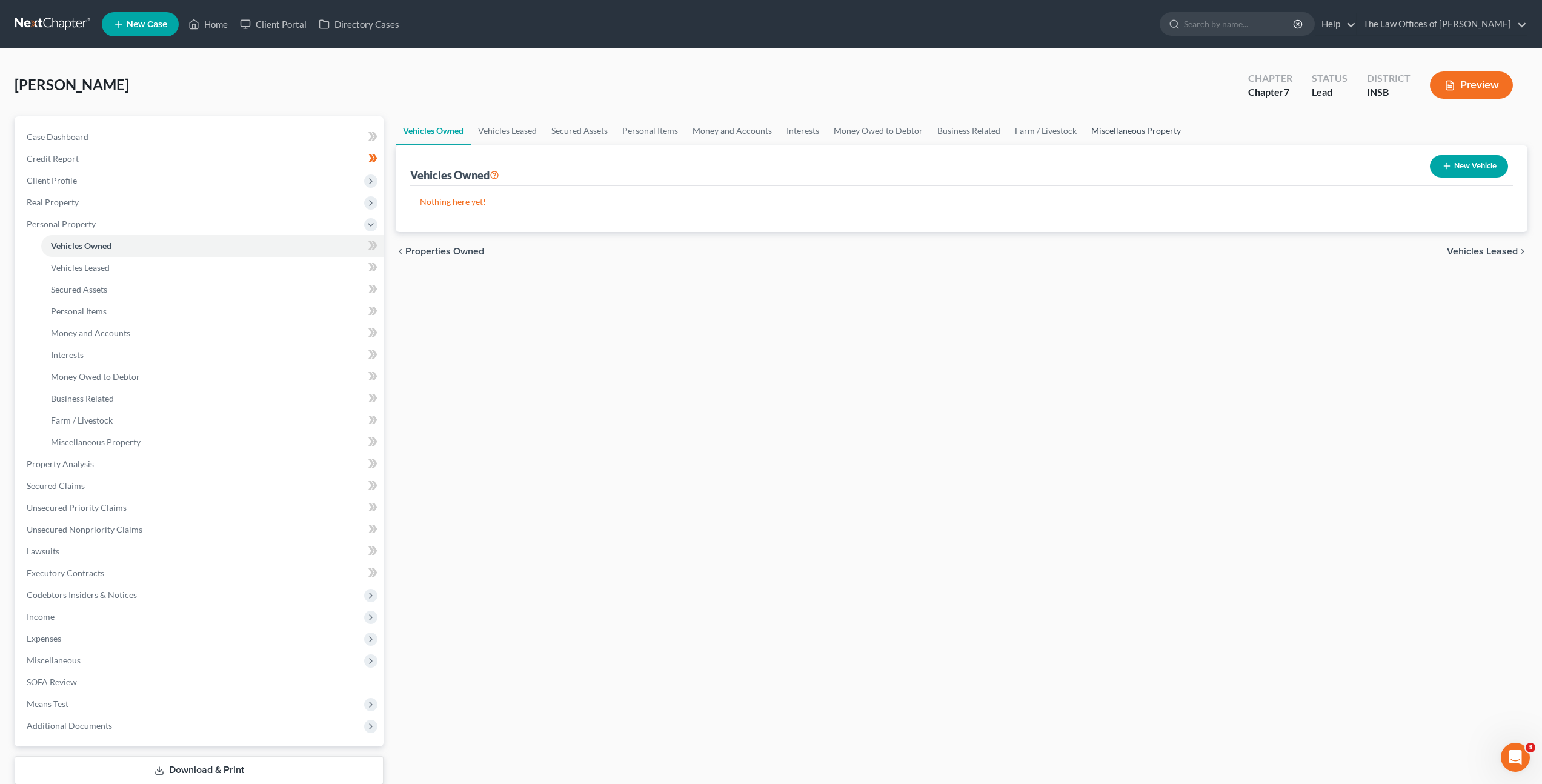
click at [1116, 123] on link "Miscellaneous Property" at bounding box center [1136, 131] width 104 height 29
click at [295, 252] on link "Vehicles Owned" at bounding box center [212, 246] width 343 height 22
drag, startPoint x: 211, startPoint y: 478, endPoint x: 307, endPoint y: 453, distance: 99.2
click at [212, 478] on link "Secured Claims" at bounding box center [200, 486] width 367 height 22
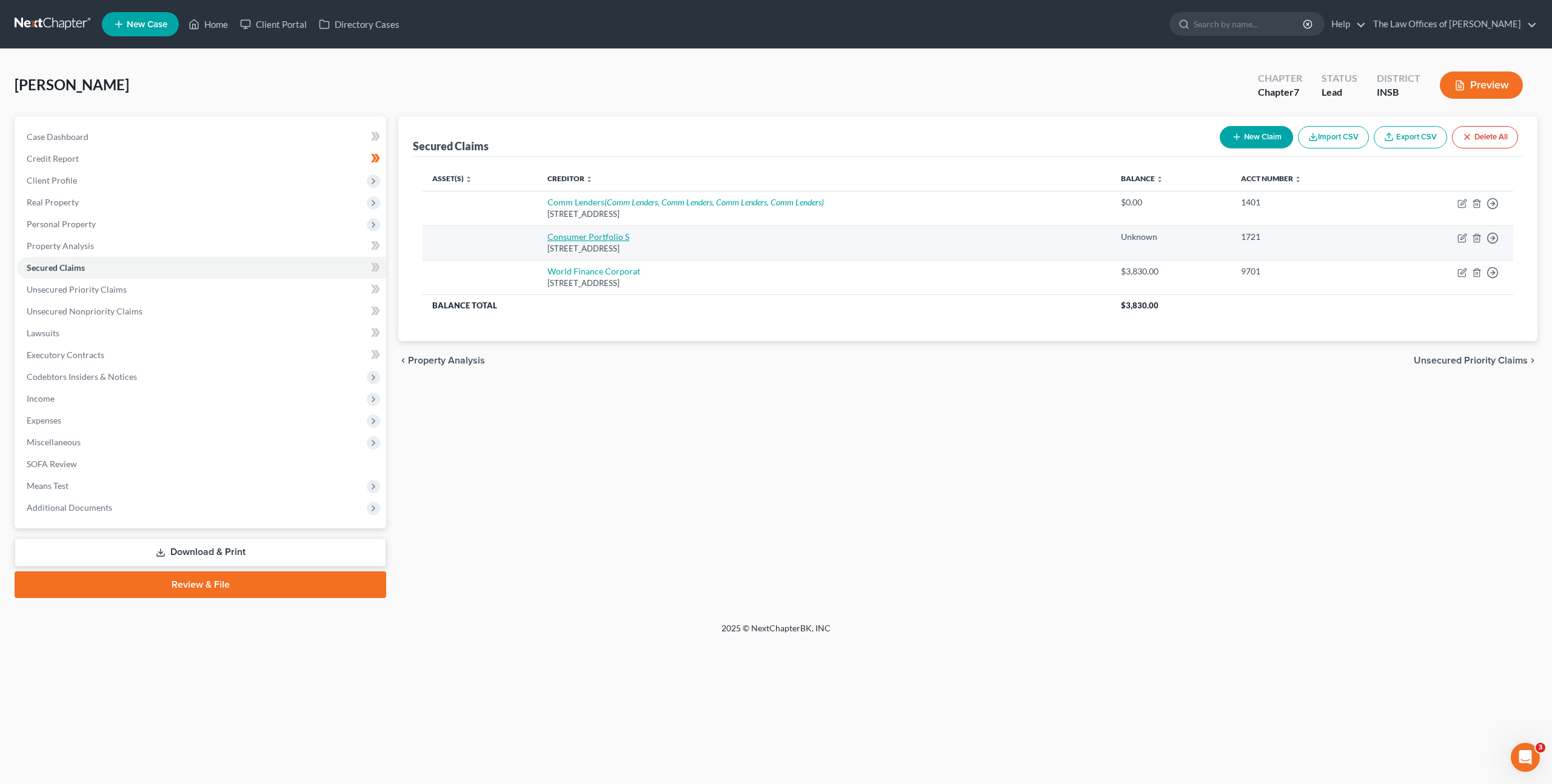
click at [580, 234] on link "Consumer Portfolio S" at bounding box center [588, 236] width 82 height 10
select select "4"
select select "0"
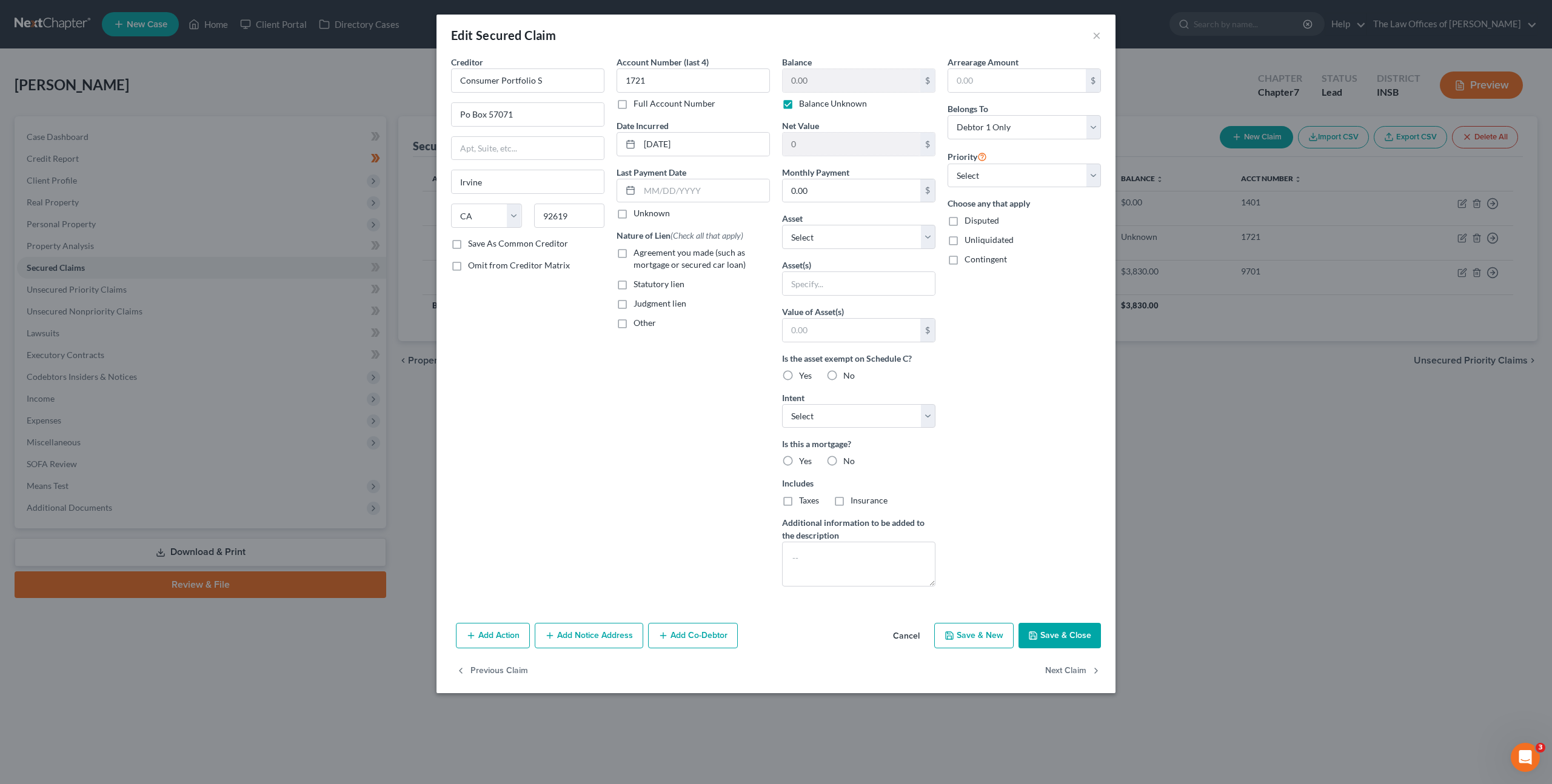
click at [799, 103] on label "Balance Unknown" at bounding box center [833, 103] width 68 height 12
click at [804, 103] on input "Balance Unknown" at bounding box center [808, 101] width 8 height 8
checkbox input "false"
drag, startPoint x: 818, startPoint y: 82, endPoint x: 829, endPoint y: 79, distance: 11.4
click at [818, 82] on input "0.00" at bounding box center [852, 81] width 137 height 23
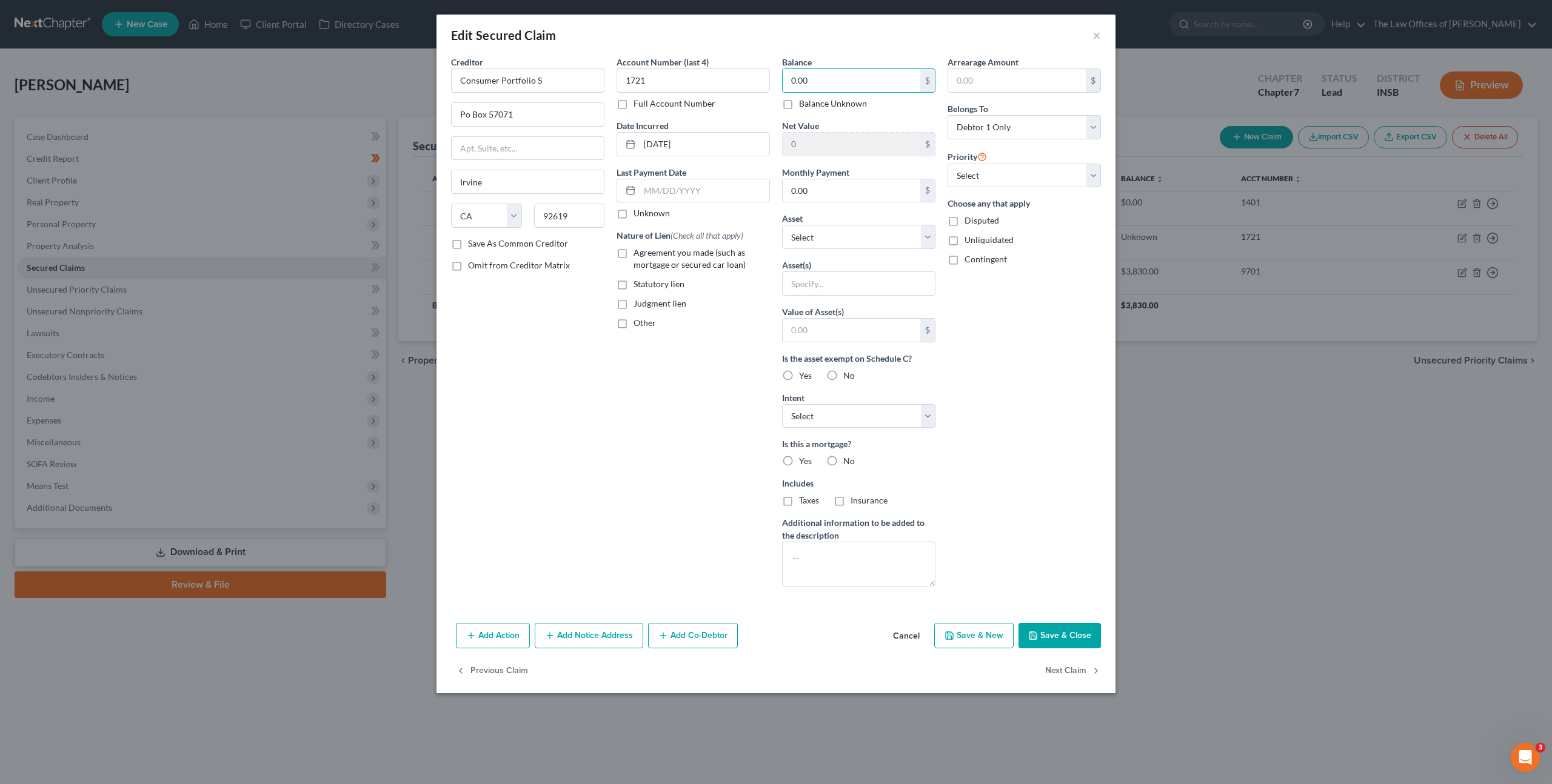
click at [1060, 629] on button "Save & Close" at bounding box center [1059, 635] width 83 height 25
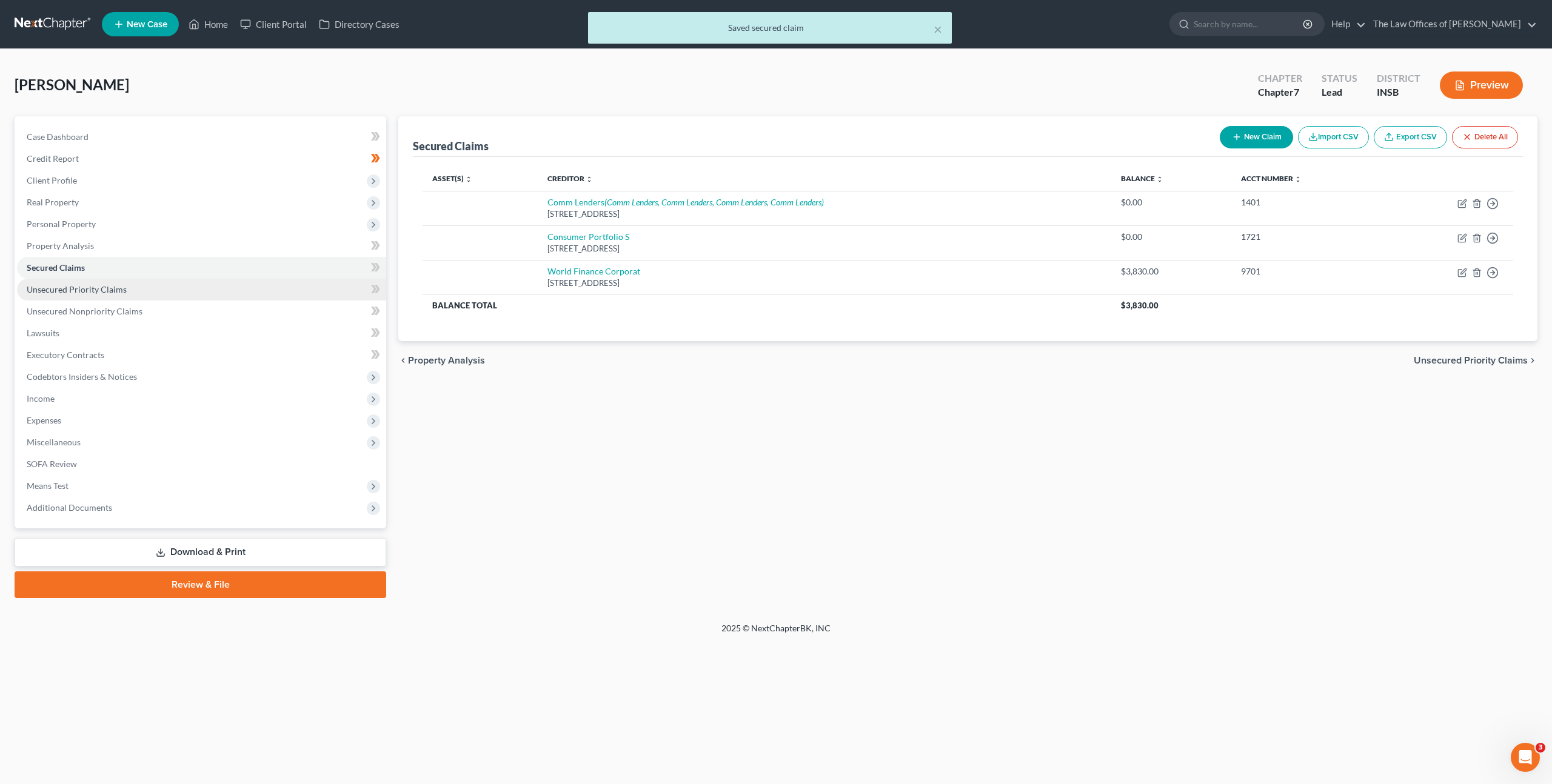
click at [265, 294] on link "Unsecured Priority Claims" at bounding box center [202, 289] width 369 height 22
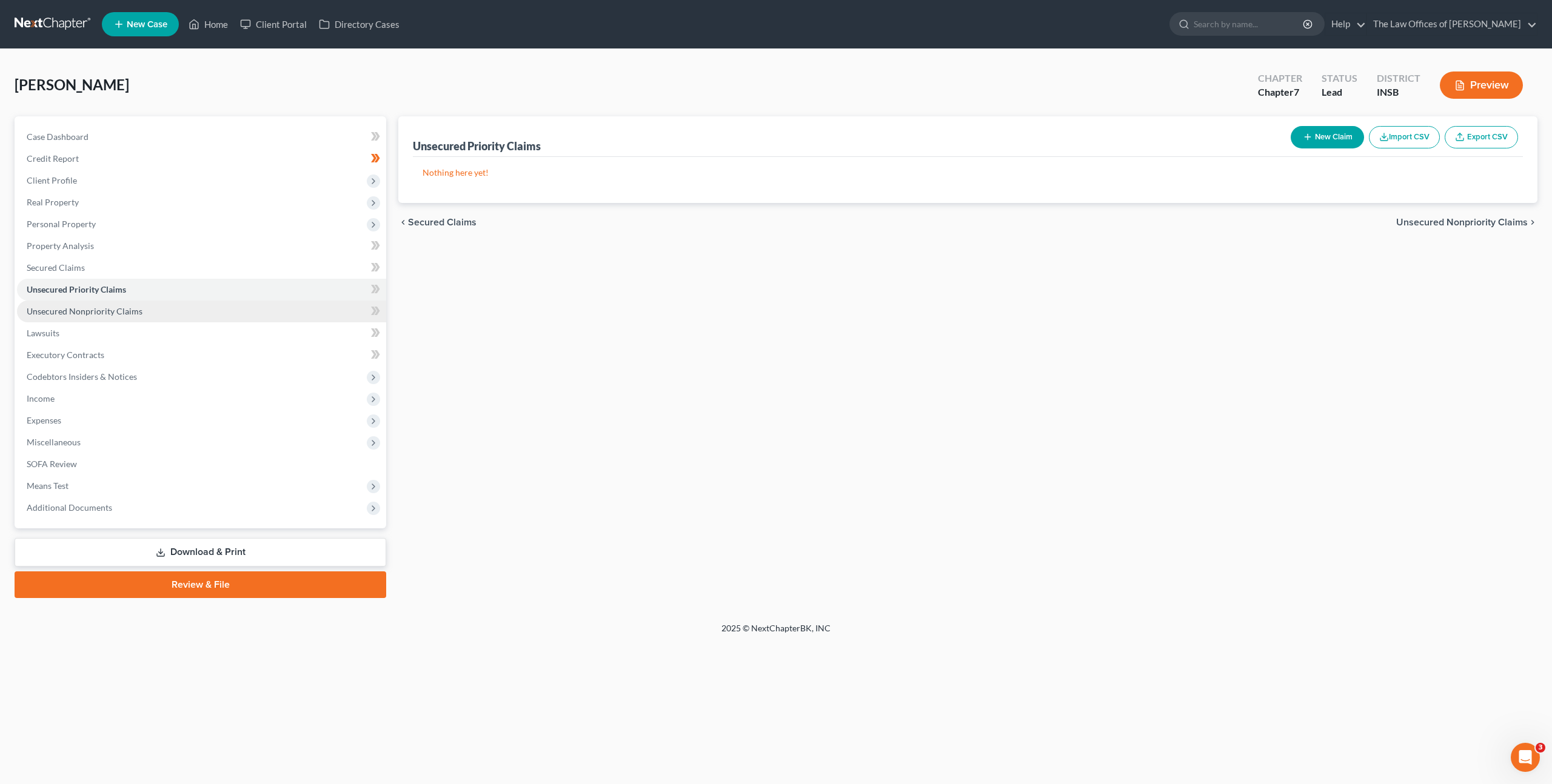
click at [212, 315] on link "Unsecured Nonpriority Claims" at bounding box center [202, 311] width 369 height 22
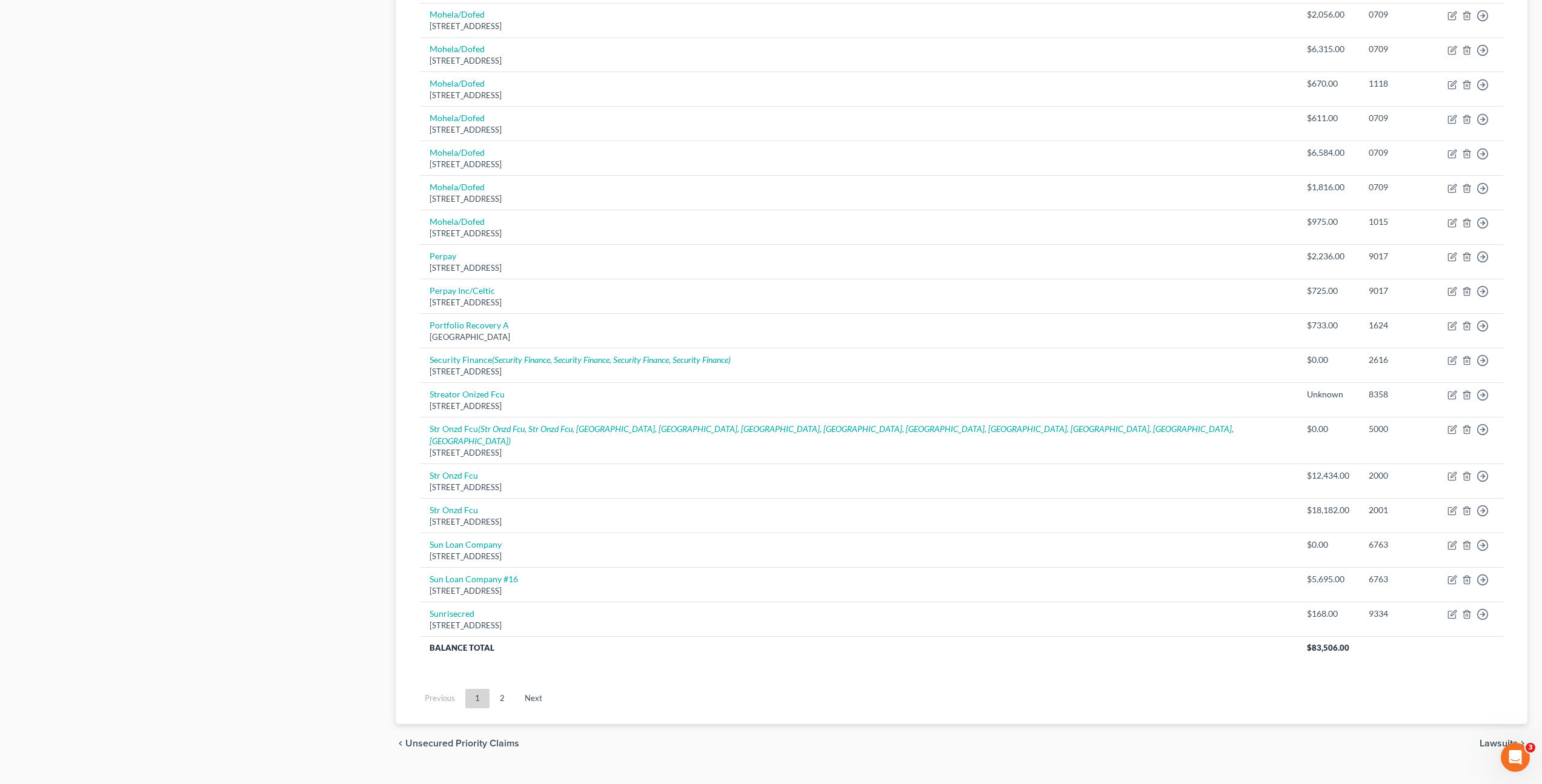
scroll to position [610, 0]
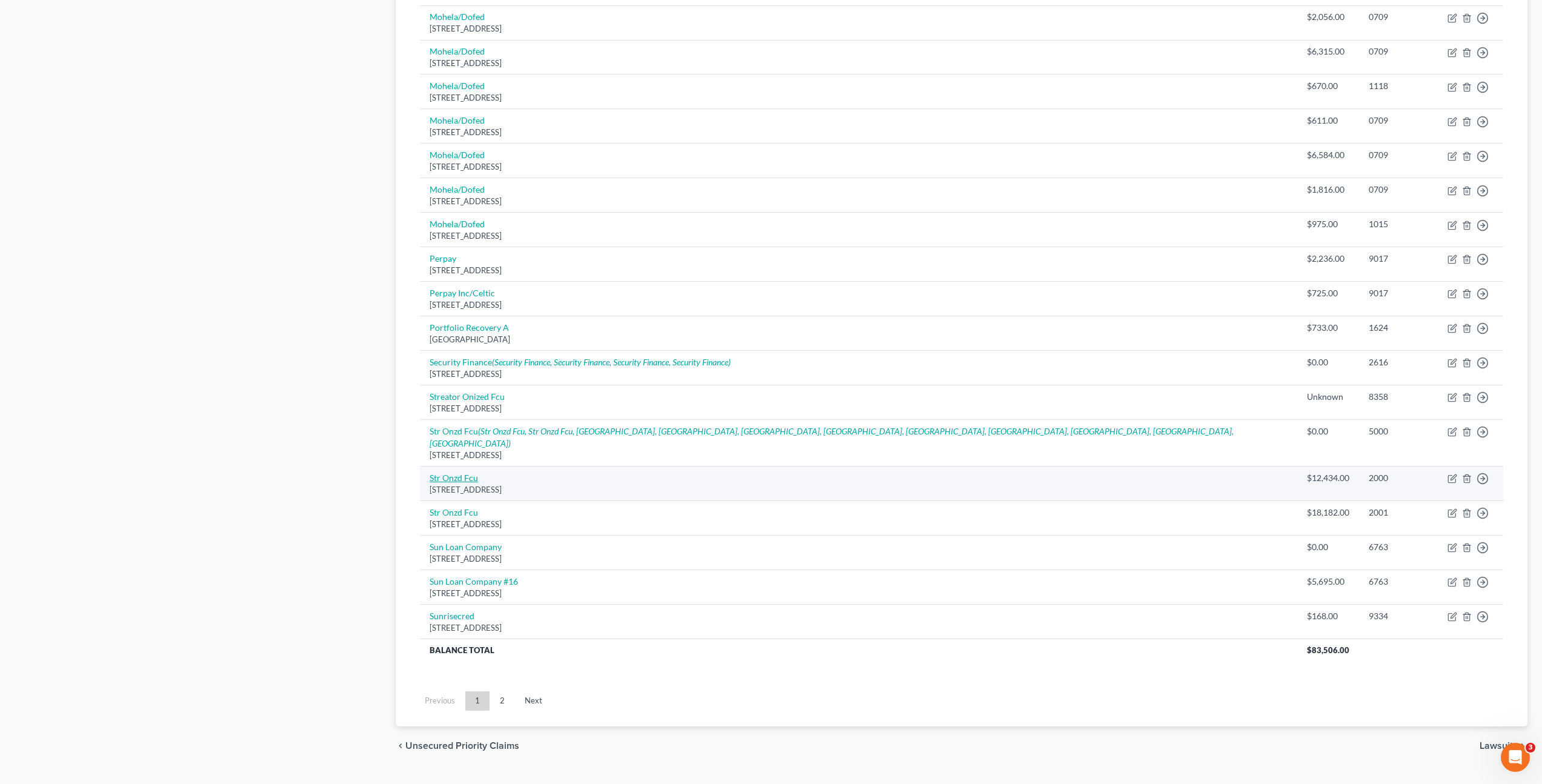
click at [458, 472] on link "Str Onzd Fcu" at bounding box center [454, 477] width 49 height 10
select select "14"
select select "0"
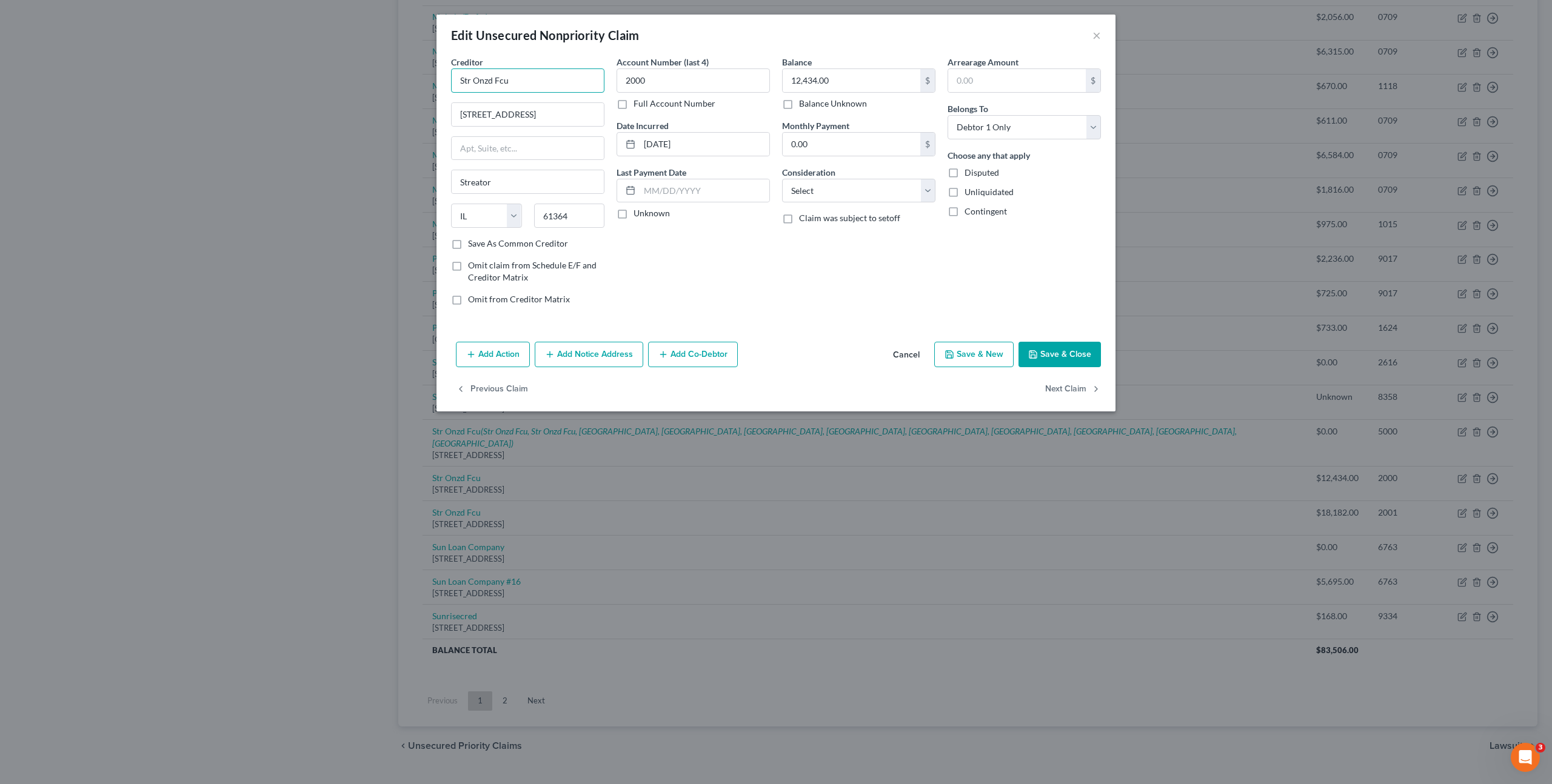
drag, startPoint x: 557, startPoint y: 78, endPoint x: 346, endPoint y: 116, distance: 214.4
click at [339, 77] on div "Edit Unsecured Nonpriority Claim × Creditor * Str Onzd Fcu [GEOGRAPHIC_DATA] [U…" at bounding box center [776, 392] width 1552 height 784
drag, startPoint x: 579, startPoint y: 78, endPoint x: 346, endPoint y: 75, distance: 233.0
click at [285, 55] on div "Edit Unsecured Nonpriority Claim × Creditor * Str Onzd Fcu [GEOGRAPHIC_DATA] [U…" at bounding box center [776, 392] width 1552 height 784
type input "Streator Onized Credit Union"
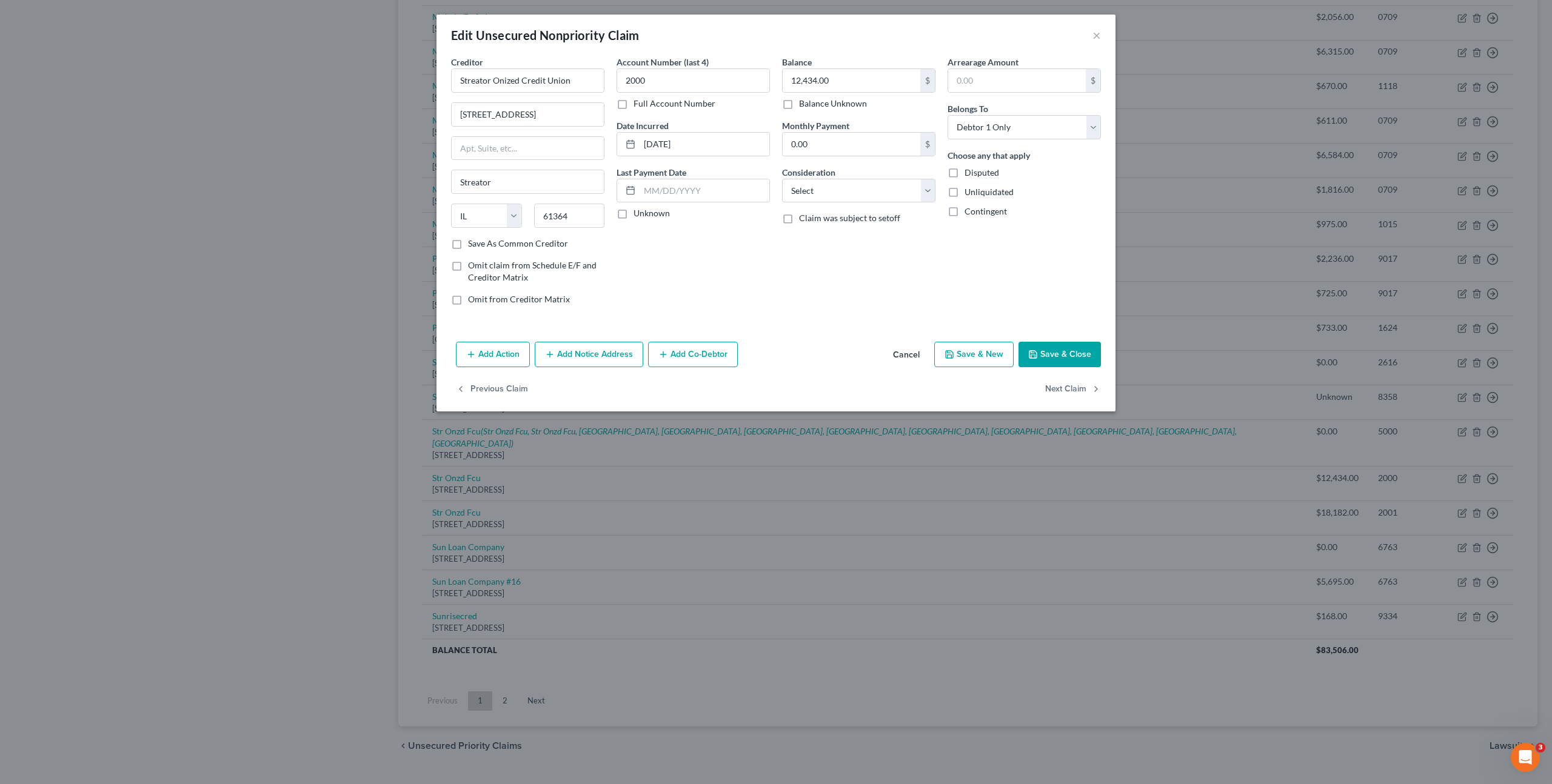
click at [710, 255] on div "Account Number (last 4) 2000 Full Account Number Date Incurred [DATE] Last Paym…" at bounding box center [693, 185] width 165 height 259
click at [1051, 354] on button "Save & Close" at bounding box center [1059, 354] width 83 height 25
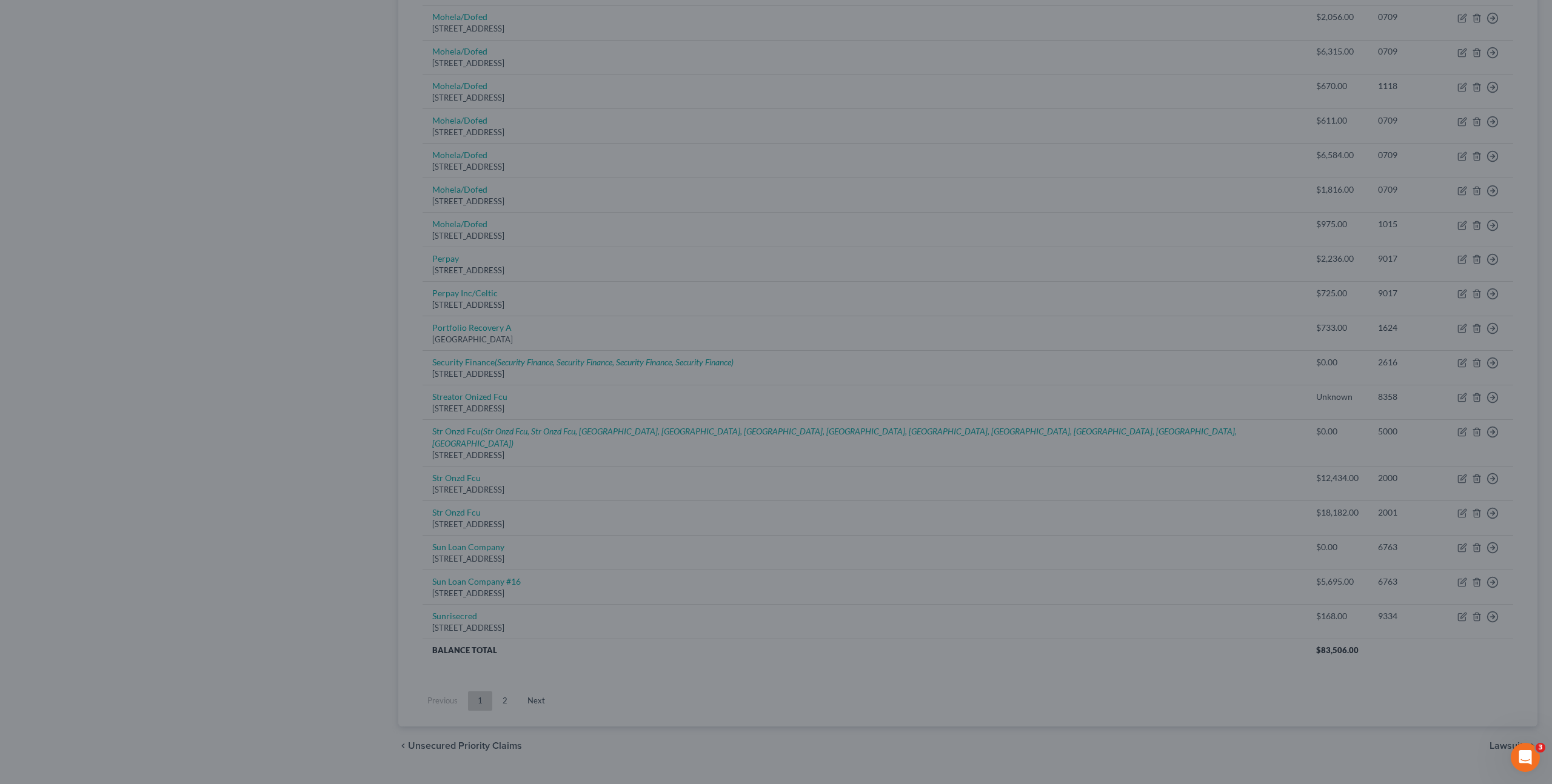
type input "0"
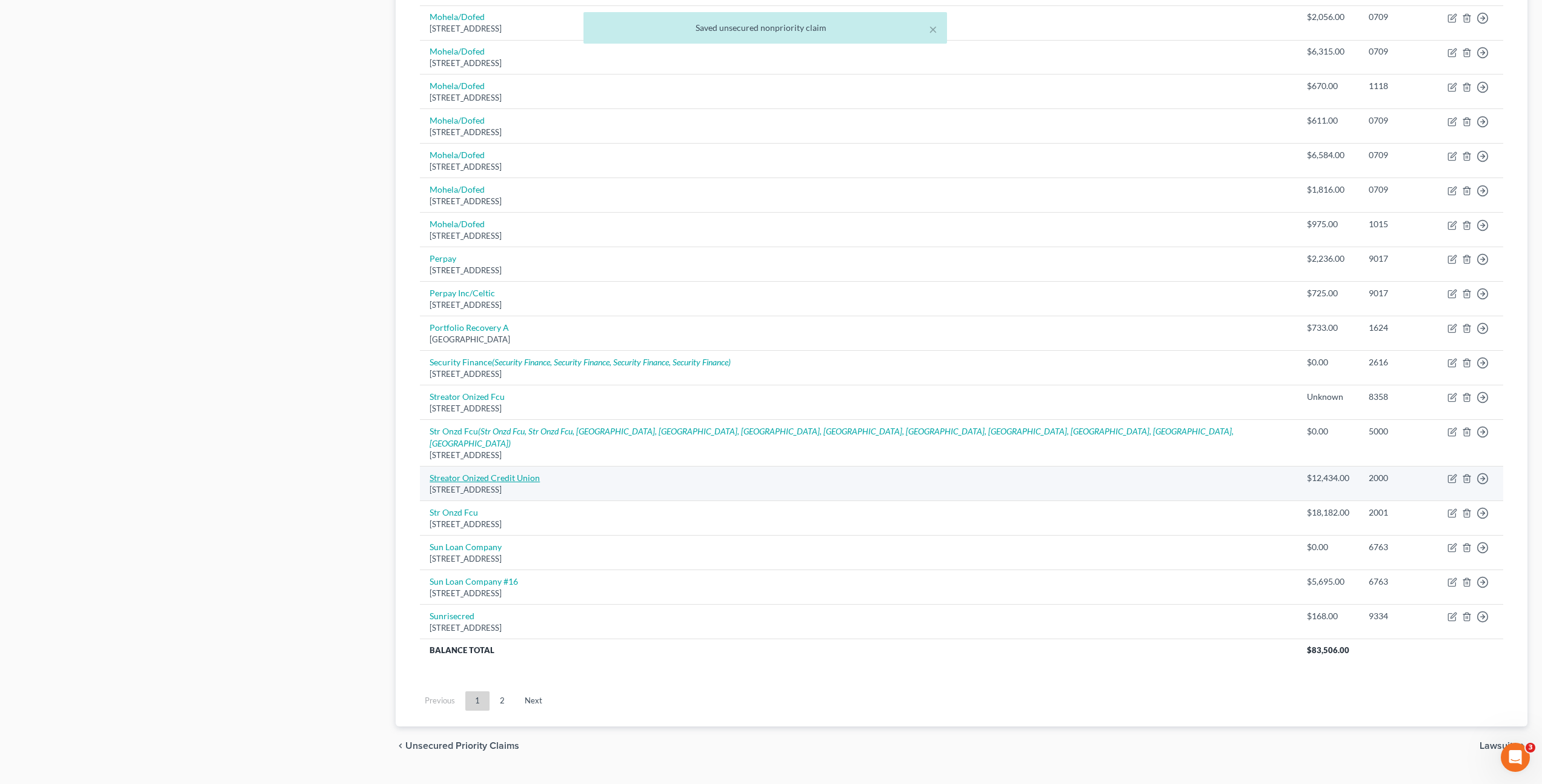
click at [498, 472] on link "Streator Onized Credit Union" at bounding box center [485, 477] width 110 height 10
select select "14"
select select "0"
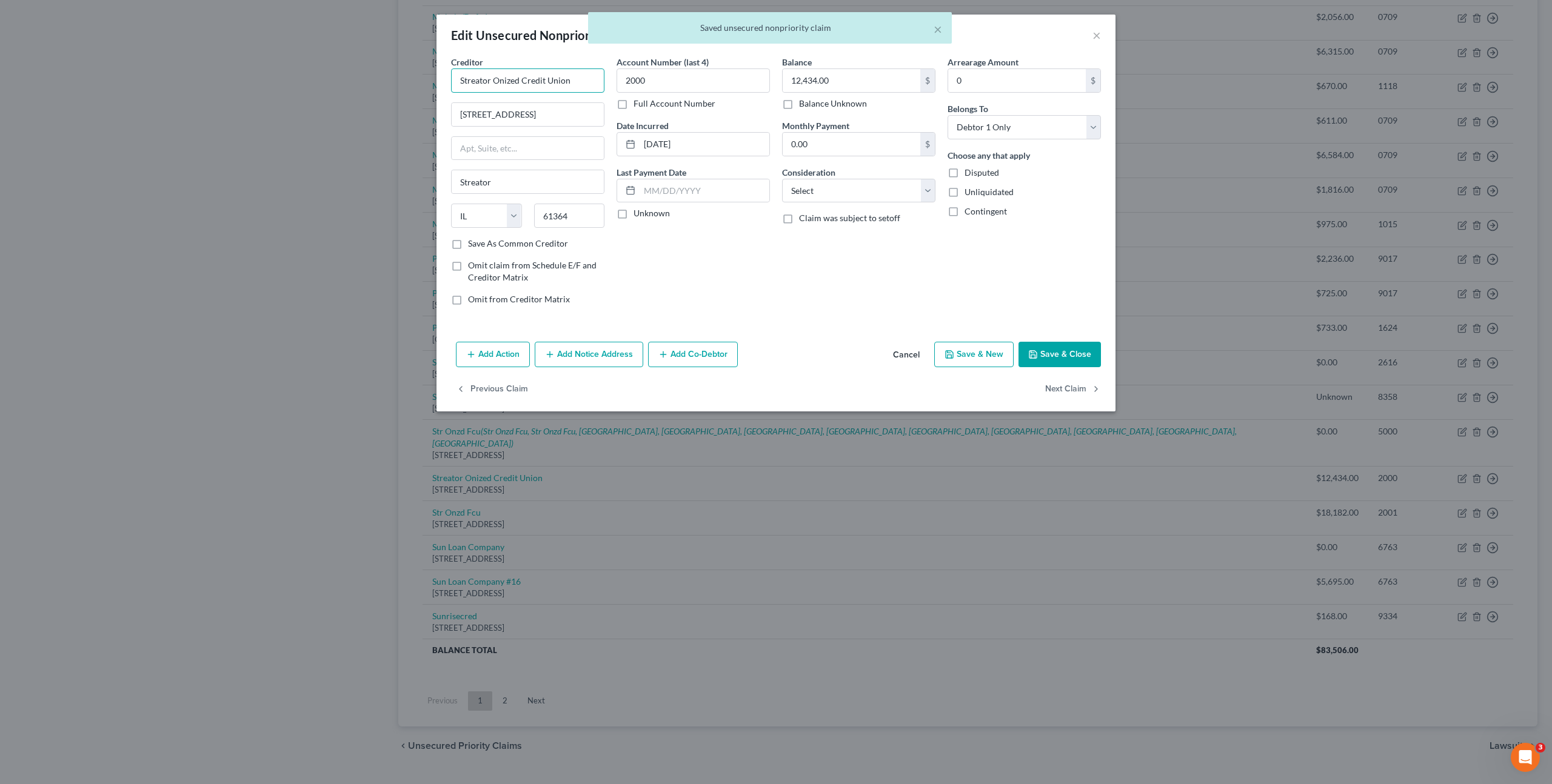
click at [578, 80] on input "Streator Onized Credit Union" at bounding box center [527, 80] width 154 height 24
drag, startPoint x: 1050, startPoint y: 351, endPoint x: 1036, endPoint y: 351, distance: 14.0
click at [1050, 351] on button "Save & Close" at bounding box center [1059, 354] width 83 height 25
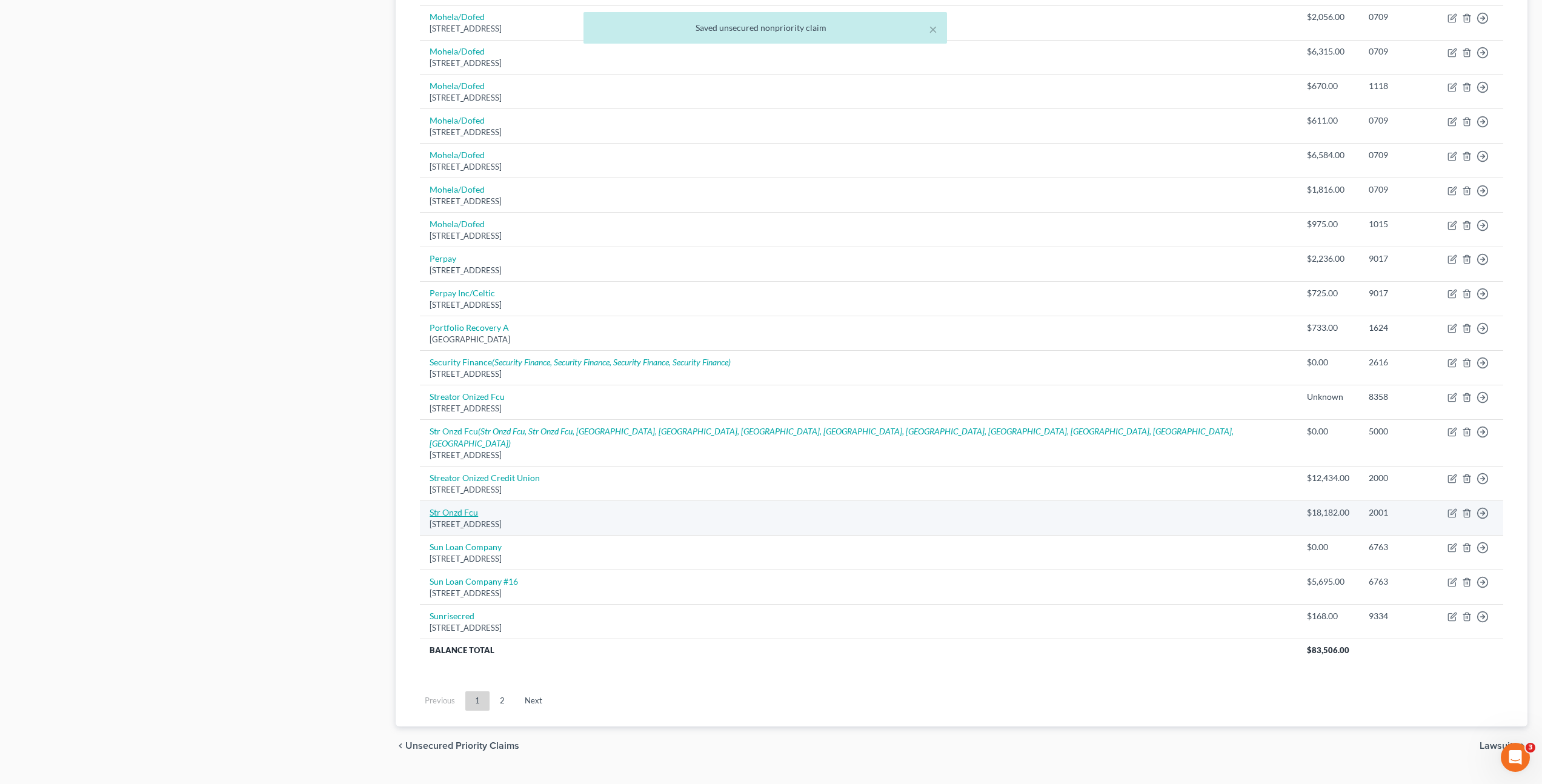
click at [455, 507] on link "Str Onzd Fcu" at bounding box center [454, 512] width 49 height 10
select select "14"
select select "0"
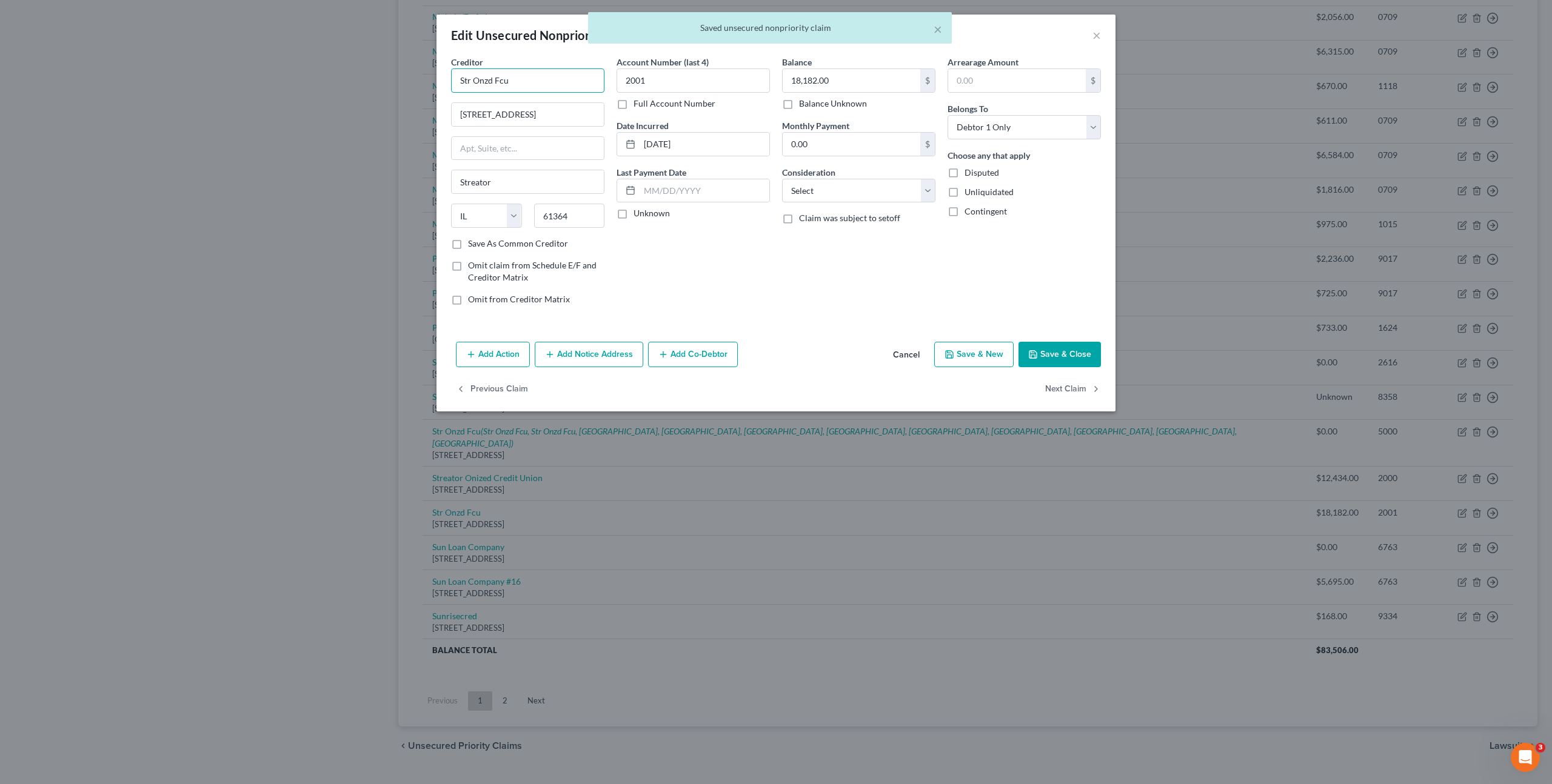
click at [404, 63] on div "Edit Unsecured Nonpriority Claim × Creditor * Str Onzd Fcu [GEOGRAPHIC_DATA] [U…" at bounding box center [776, 392] width 1552 height 784
paste input "eator Onized Credit Union"
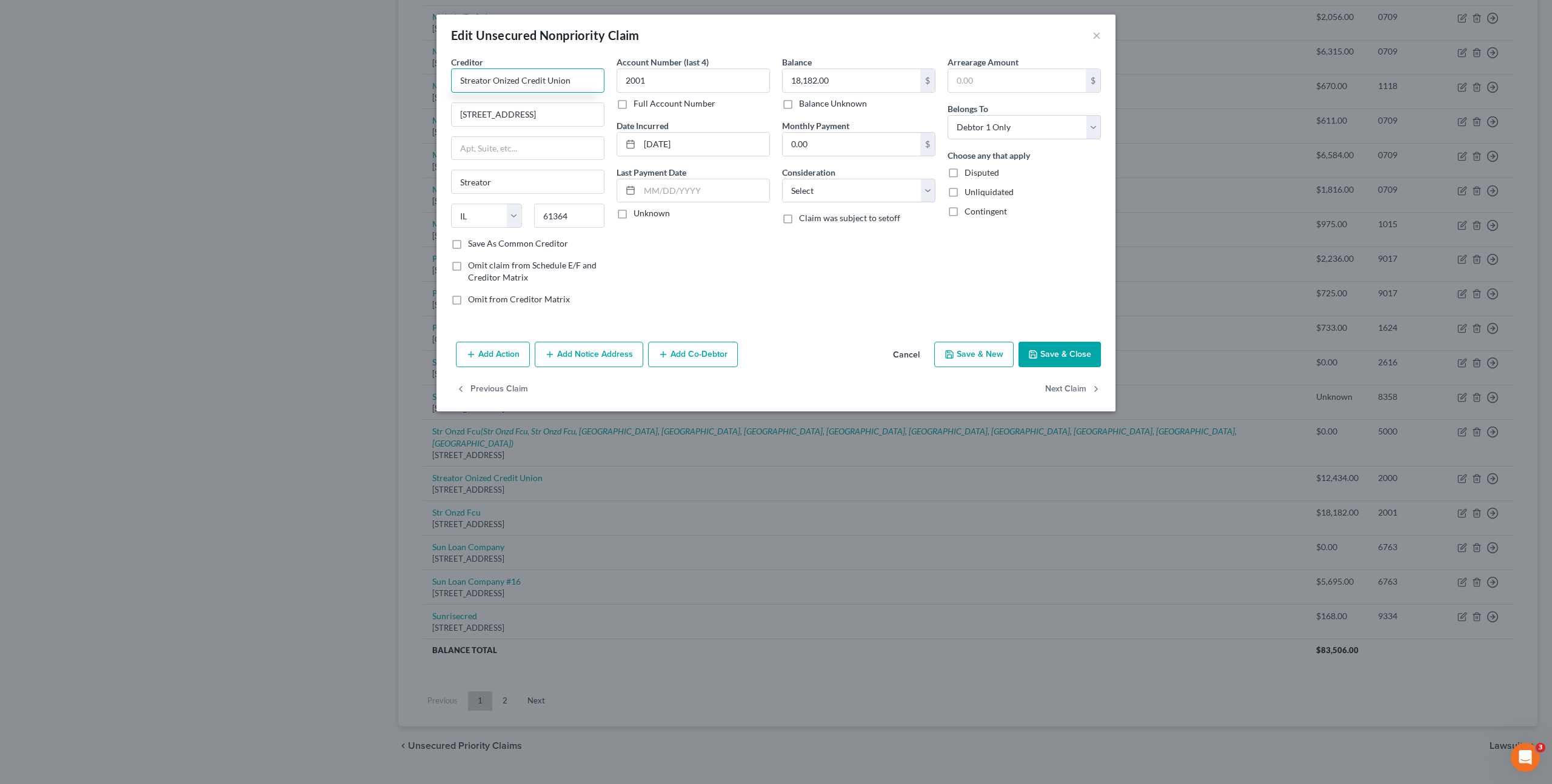
type input "Streator Onized Credit Union"
click at [1083, 357] on button "Save & Close" at bounding box center [1059, 354] width 83 height 25
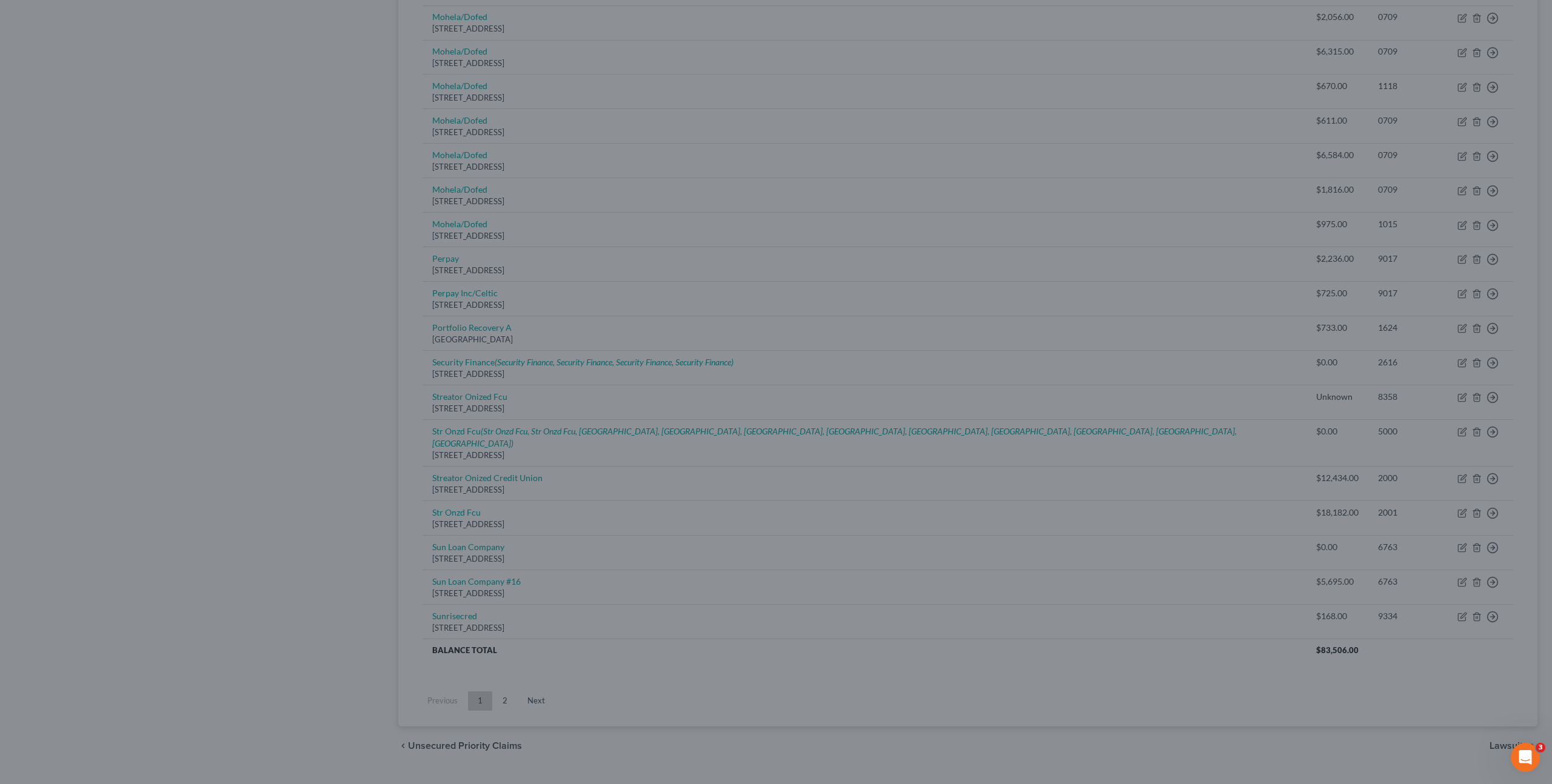
type input "0"
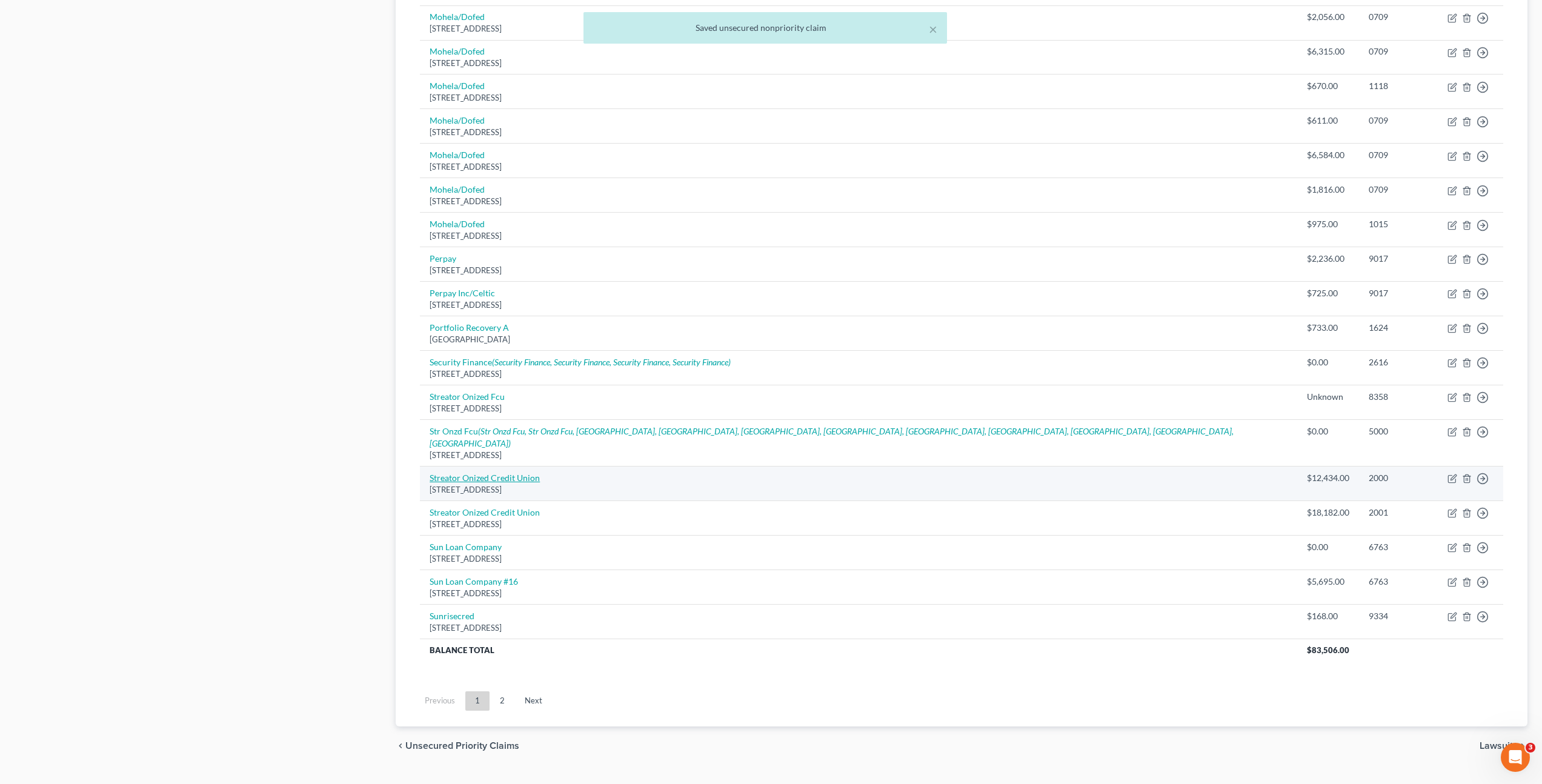
click at [528, 472] on link "Streator Onized Credit Union" at bounding box center [485, 477] width 110 height 10
select select "14"
select select "0"
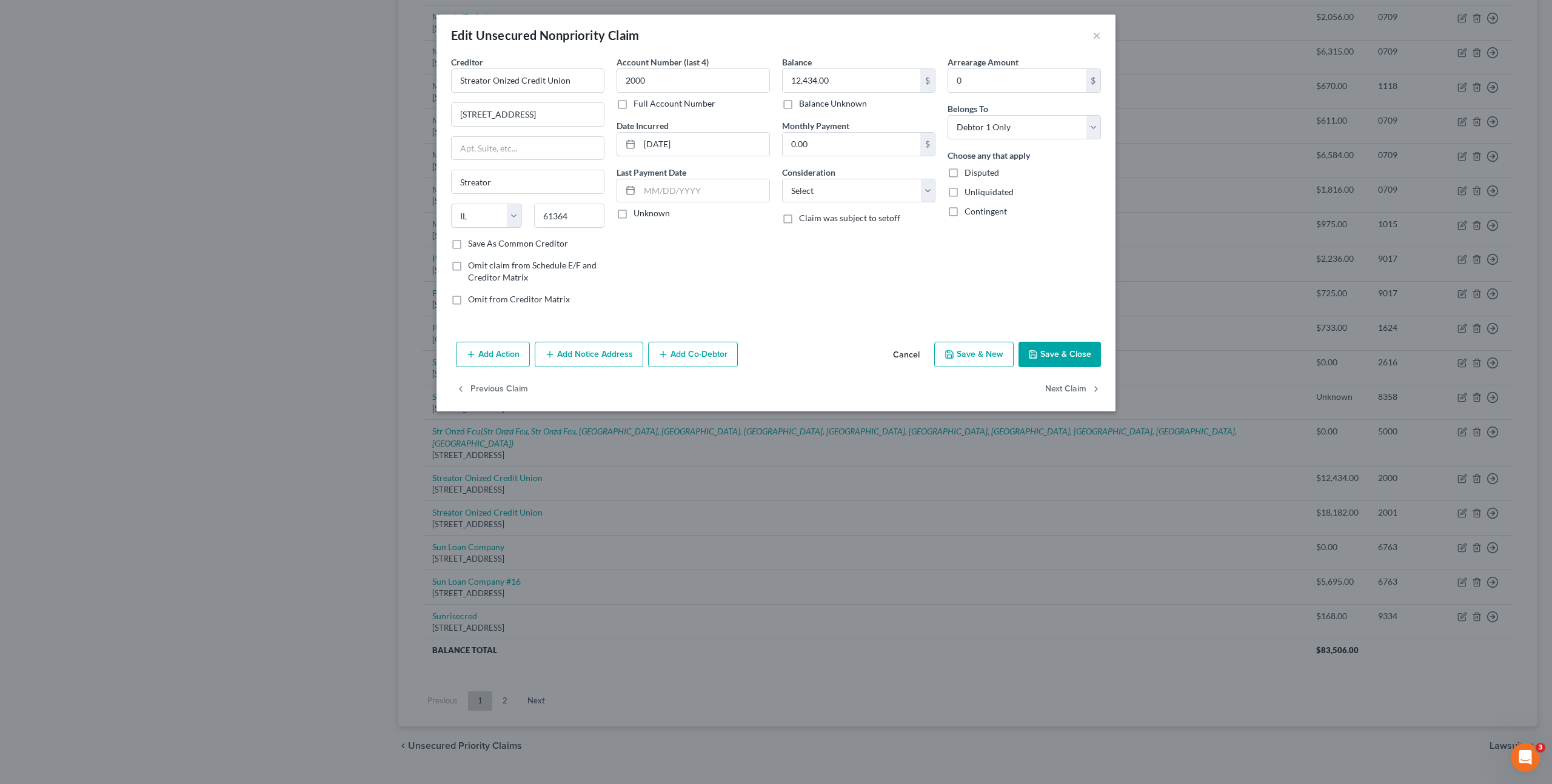
click at [902, 351] on button "Cancel" at bounding box center [906, 354] width 46 height 24
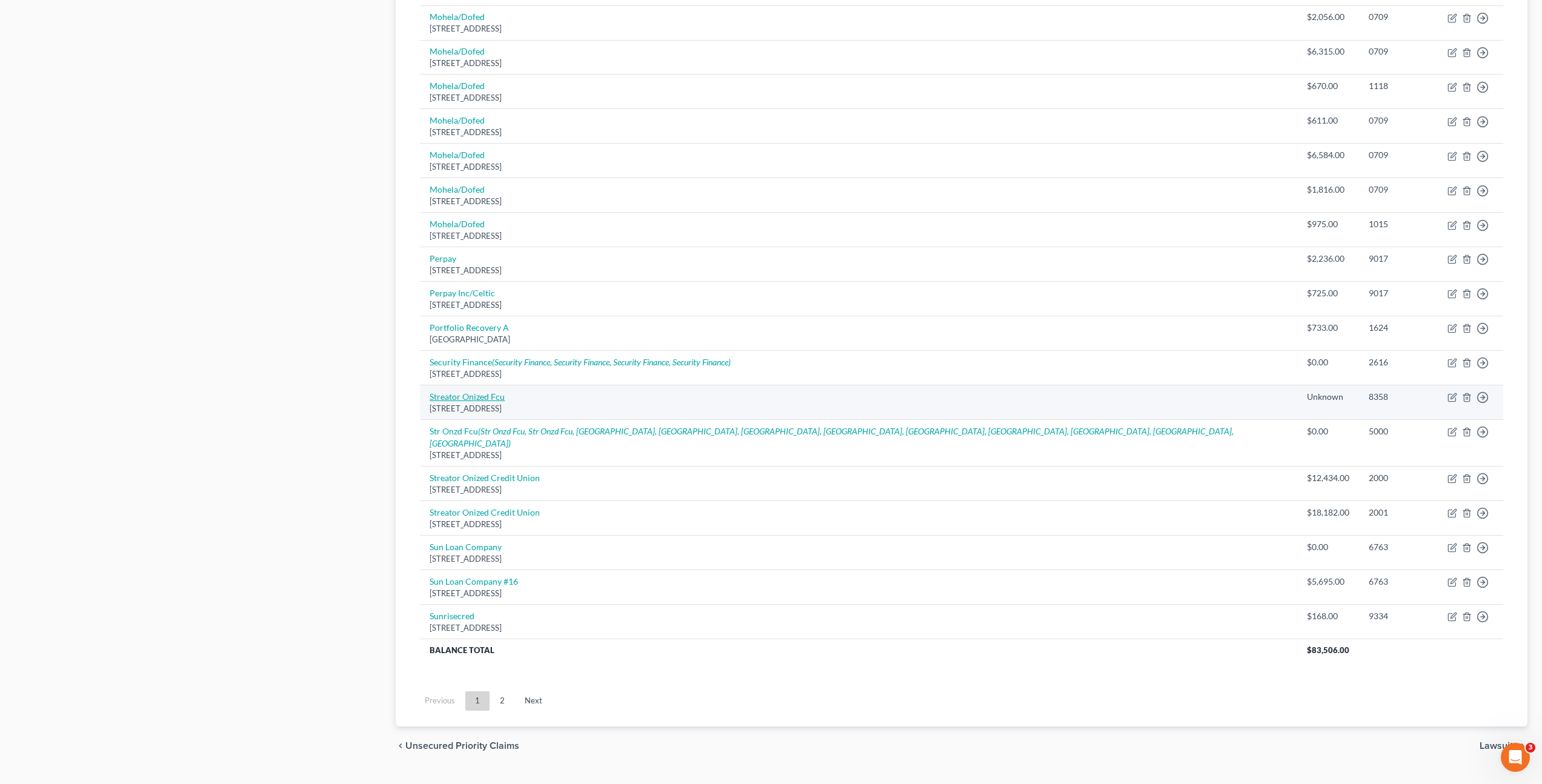
click at [501, 391] on link "Streator Onized Fcu" at bounding box center [467, 396] width 75 height 10
select select "14"
select select "2"
select select "0"
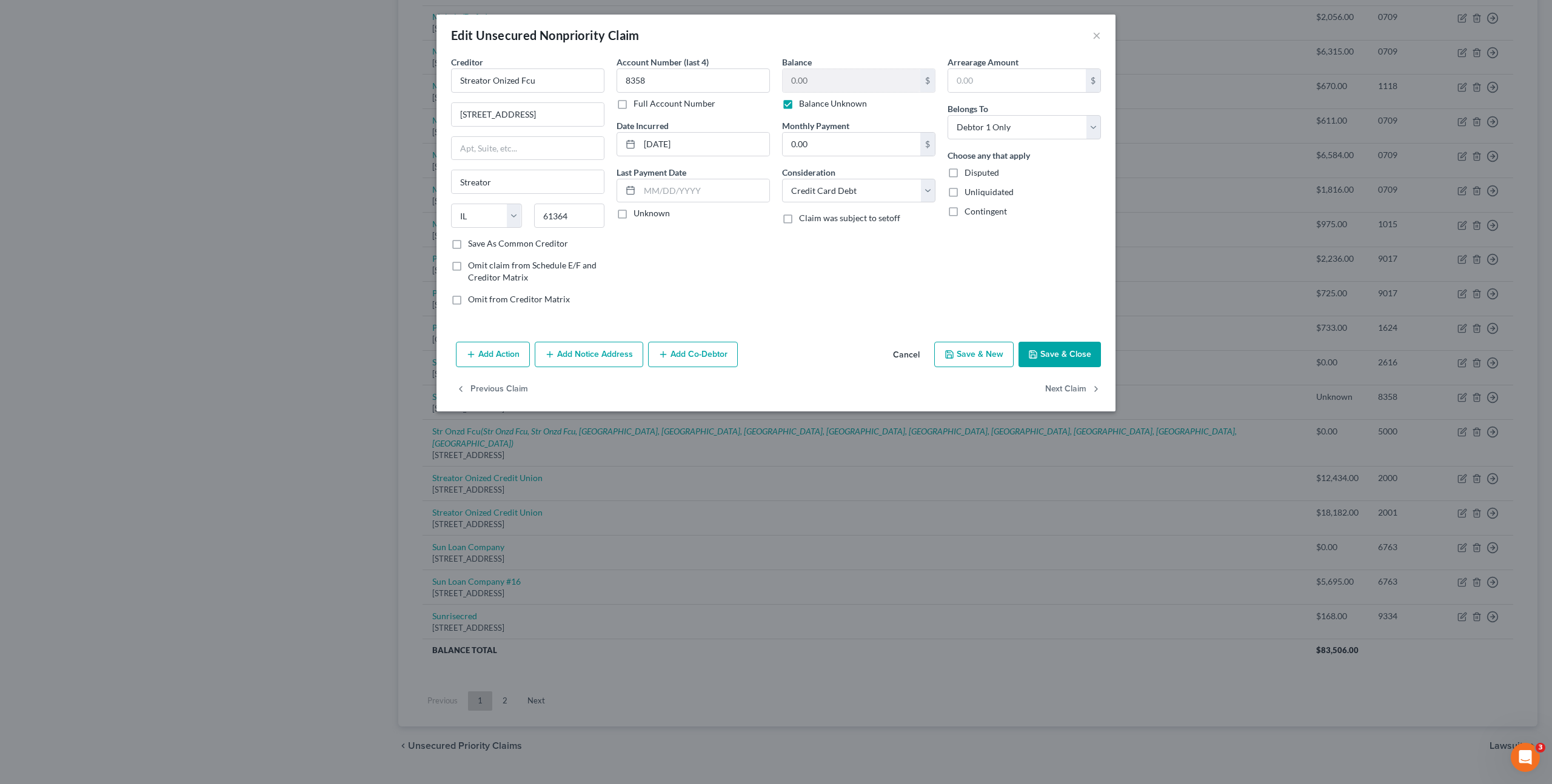
click at [803, 105] on label "Balance Unknown" at bounding box center [833, 103] width 68 height 12
click at [804, 105] on input "Balance Unknown" at bounding box center [808, 101] width 8 height 8
checkbox input "false"
click at [801, 81] on input "0.00" at bounding box center [852, 81] width 137 height 23
drag, startPoint x: 822, startPoint y: 319, endPoint x: 831, endPoint y: 303, distance: 18.4
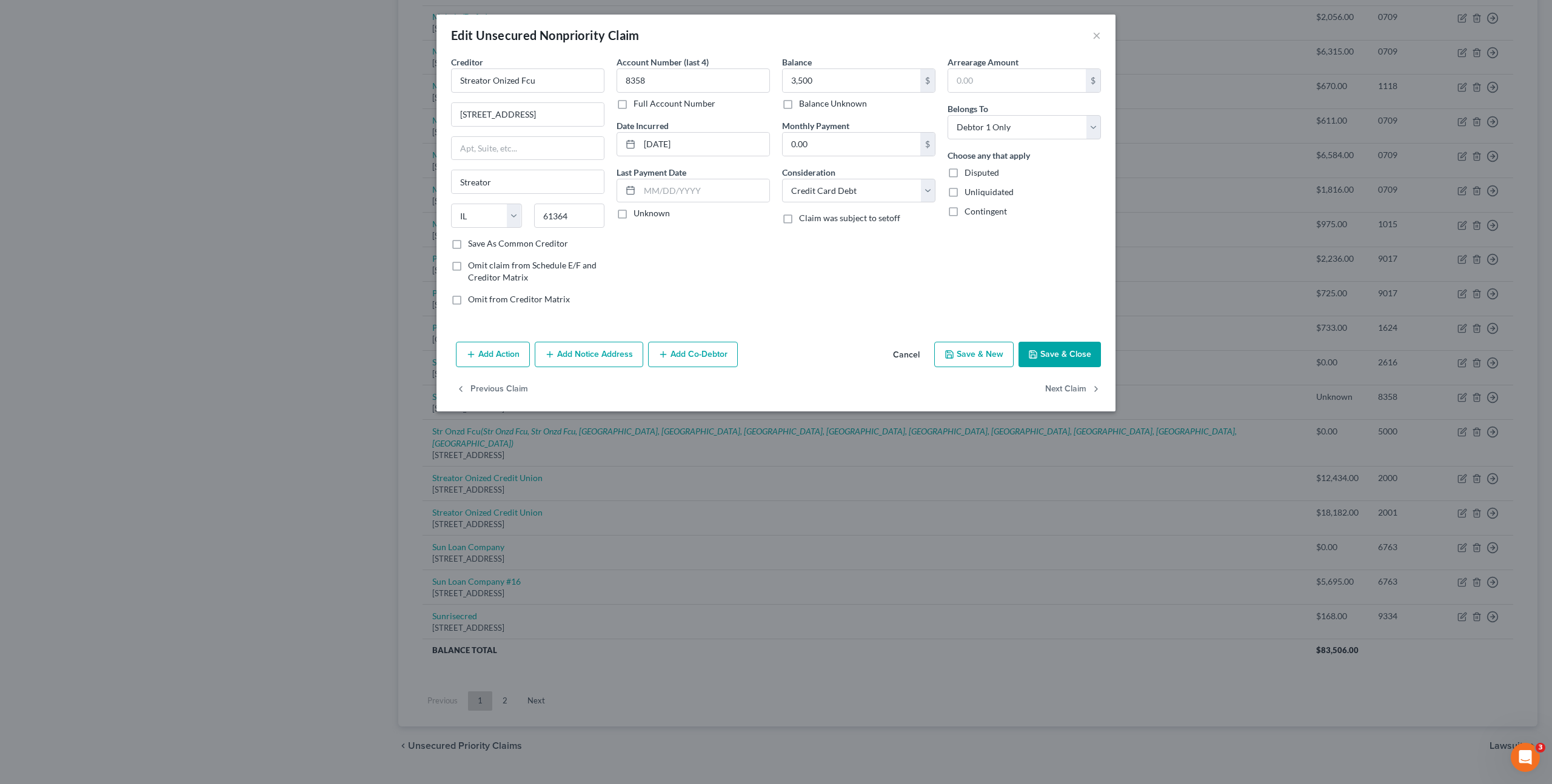
click at [824, 318] on div "Creditor * Streator Onized Fcu [GEOGRAPHIC_DATA] [US_STATE] AK AR AZ CA CO [GEO…" at bounding box center [775, 196] width 679 height 281
click at [1037, 350] on icon "button" at bounding box center [1033, 354] width 10 height 10
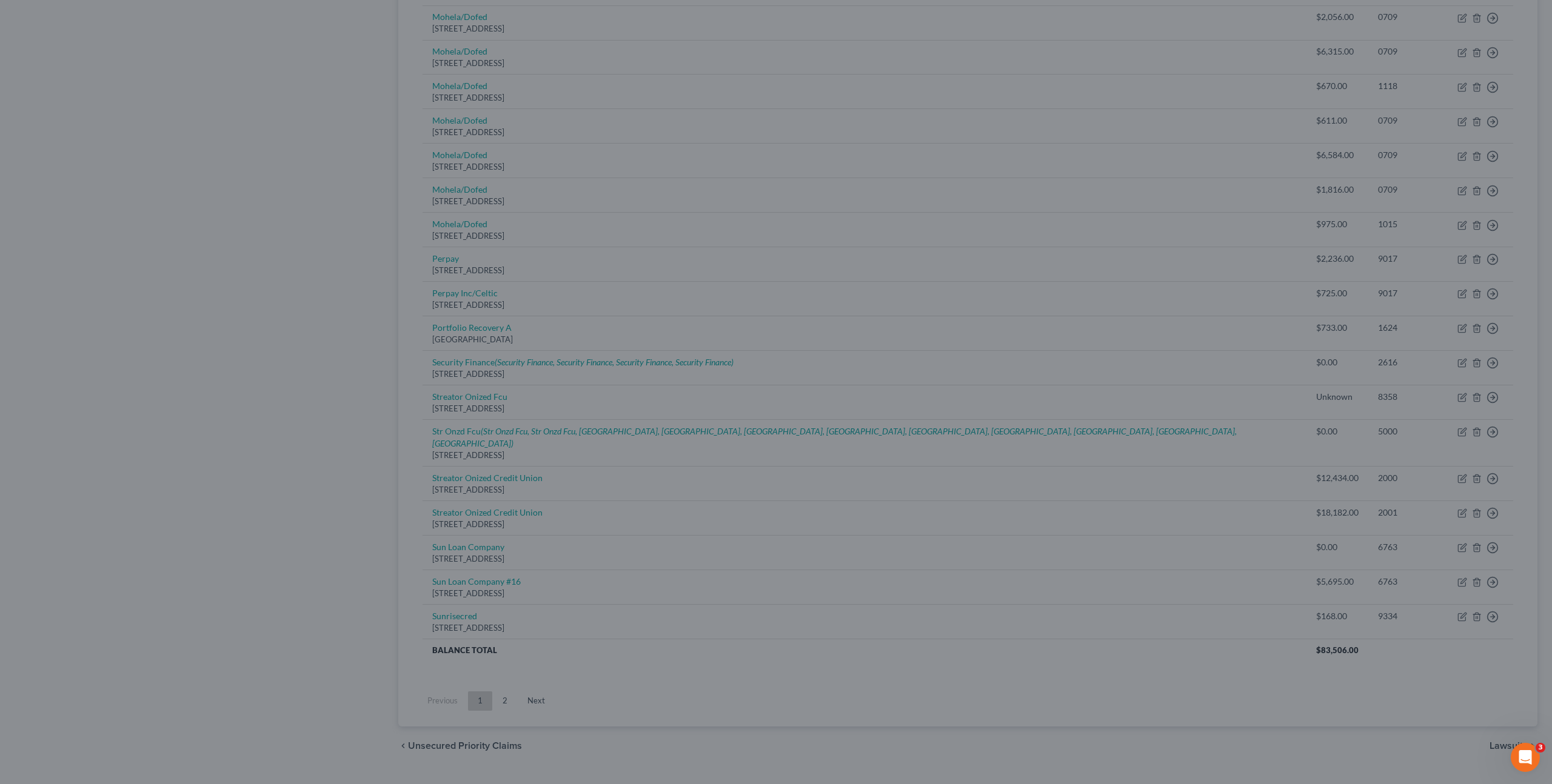
type input "3,500.00"
type input "0"
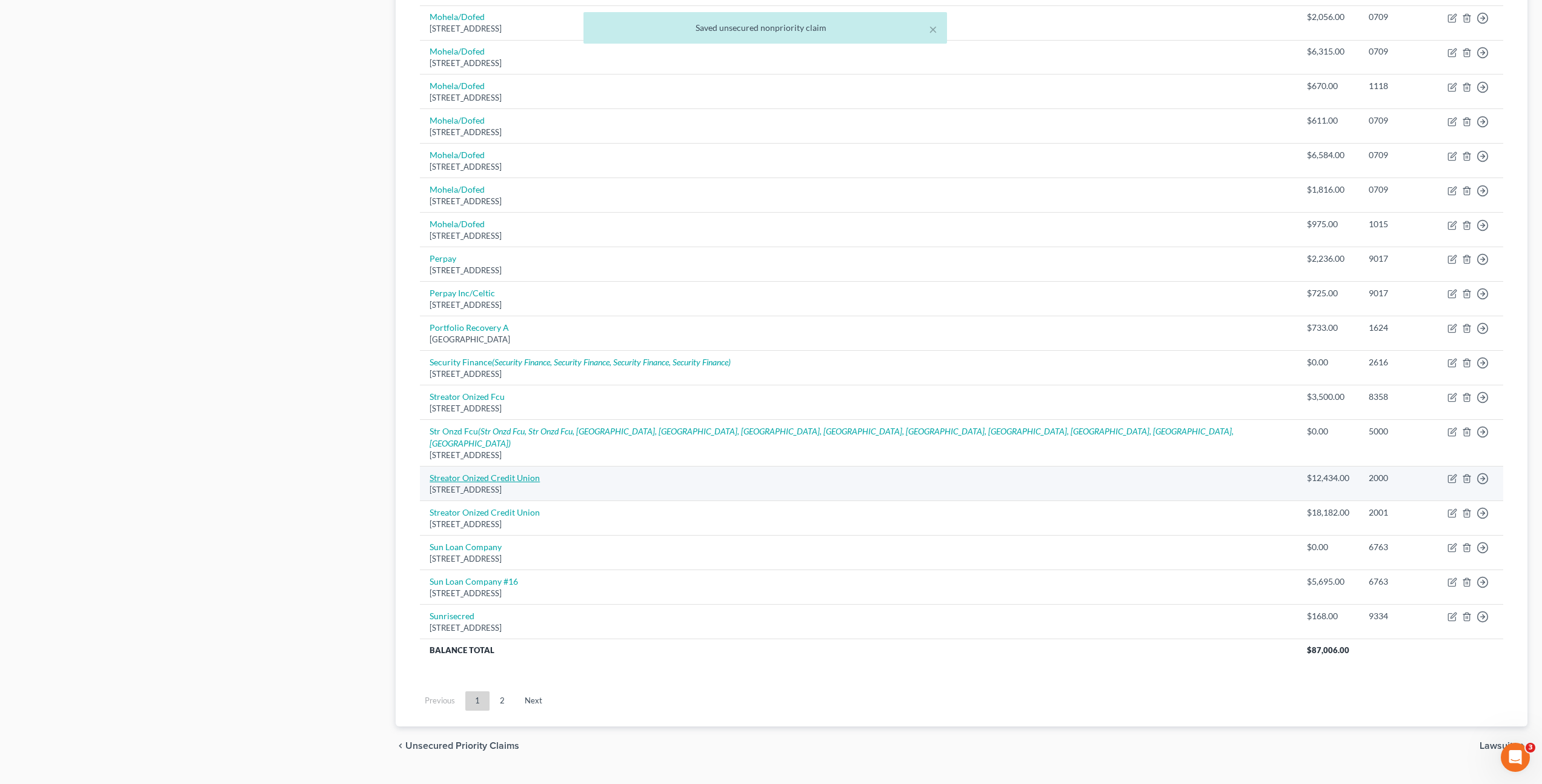
click at [516, 472] on link "Streator Onized Credit Union" at bounding box center [485, 477] width 110 height 10
select select "14"
select select "0"
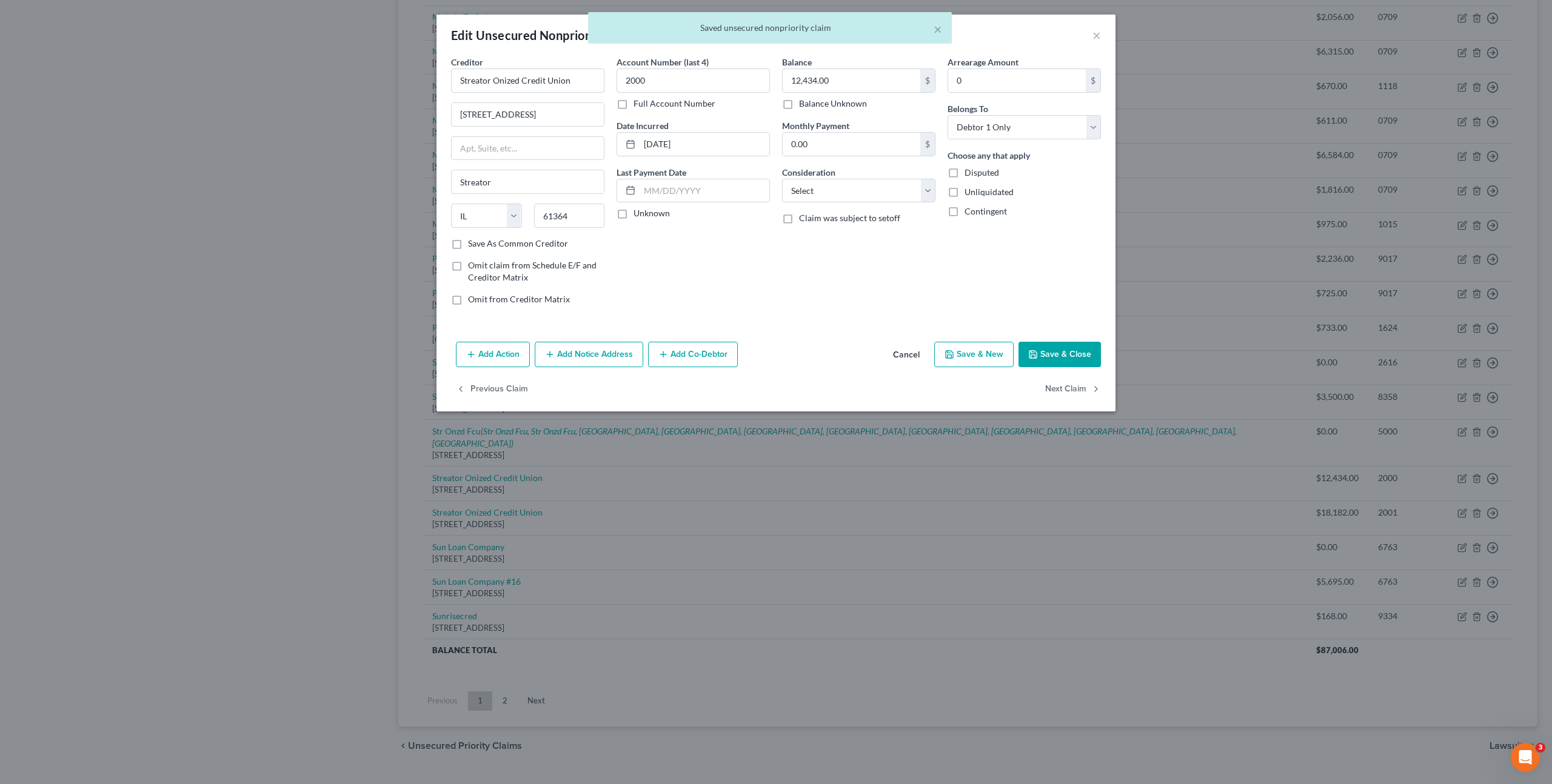
click at [615, 357] on button "Add Notice Address" at bounding box center [589, 354] width 109 height 25
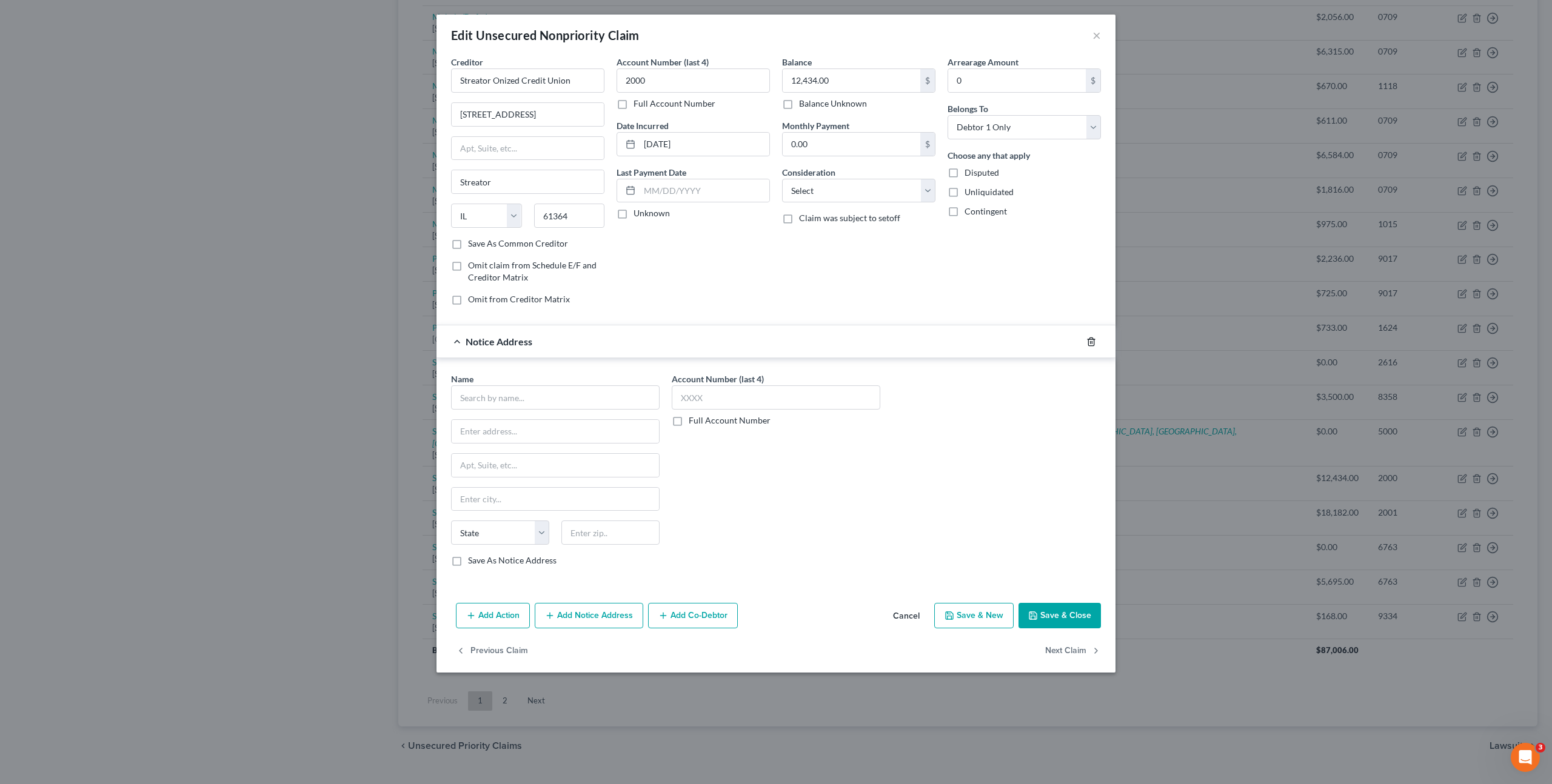
click at [1094, 346] on icon "button" at bounding box center [1091, 342] width 10 height 10
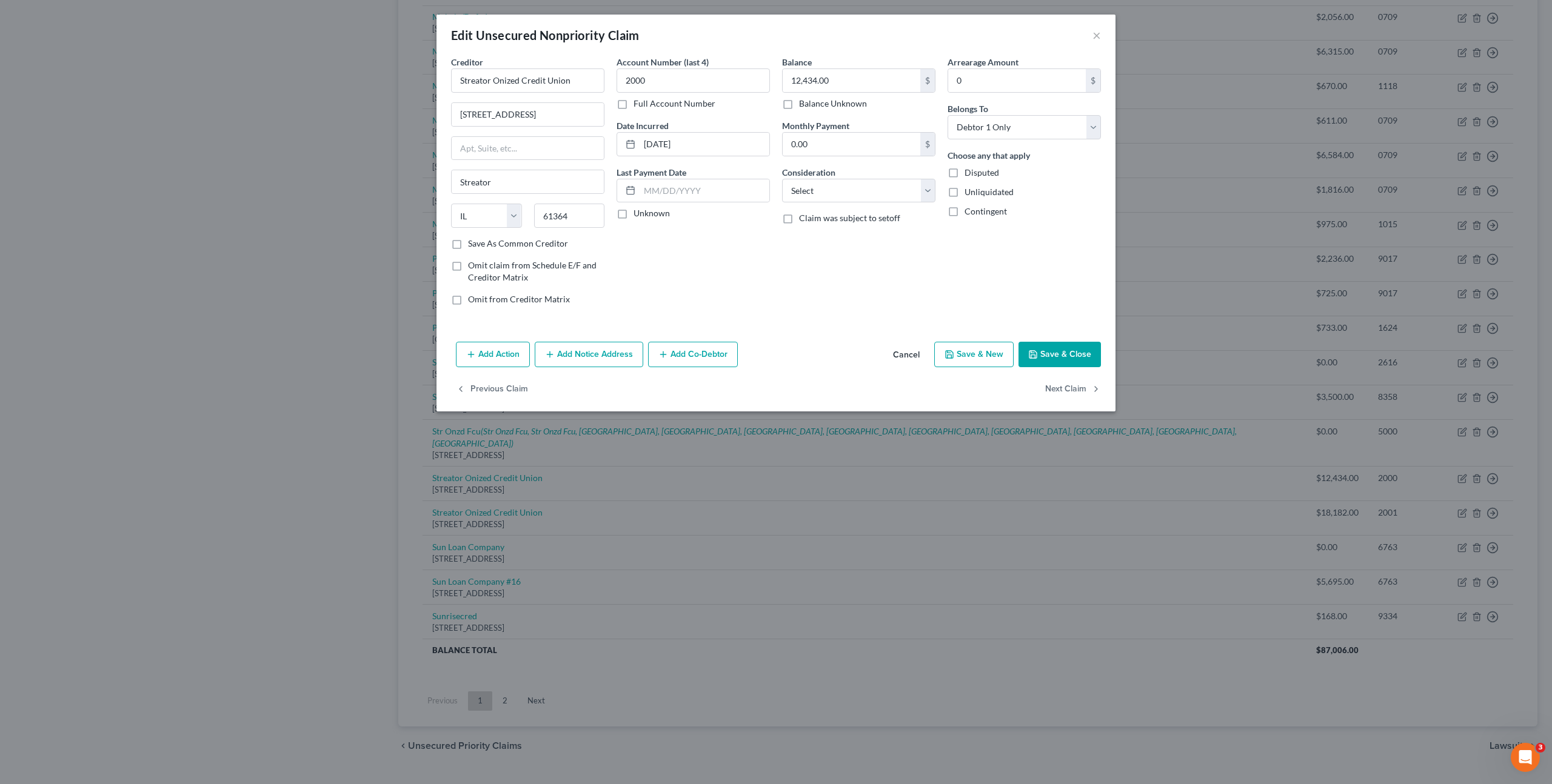
click at [913, 357] on button "Cancel" at bounding box center [906, 354] width 46 height 24
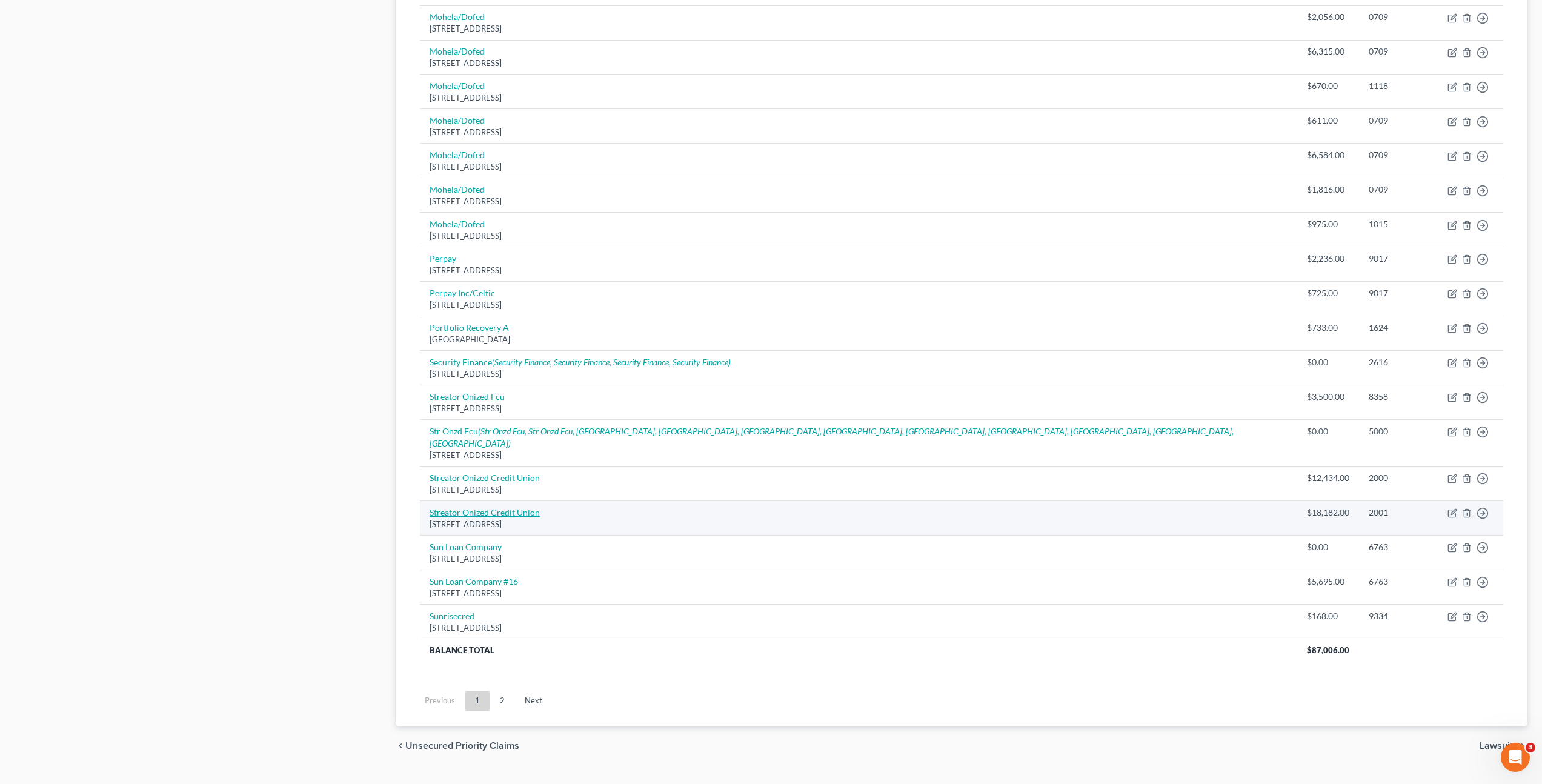
click at [528, 507] on link "Streator Onized Credit Union" at bounding box center [485, 512] width 110 height 10
select select "14"
select select "0"
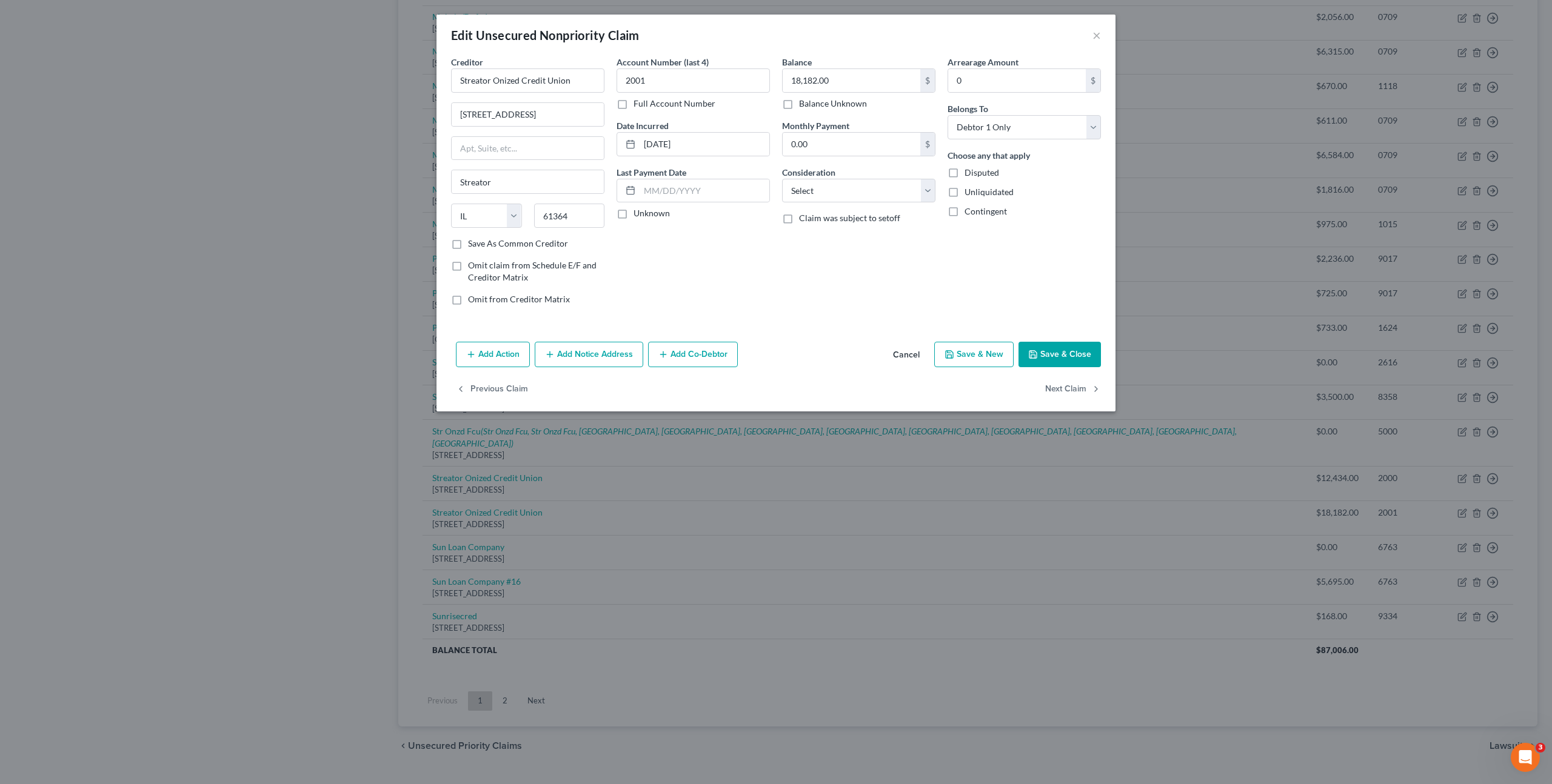
drag, startPoint x: 515, startPoint y: 357, endPoint x: 507, endPoint y: 385, distance: 29.1
click at [515, 356] on button "Add Action" at bounding box center [493, 354] width 74 height 25
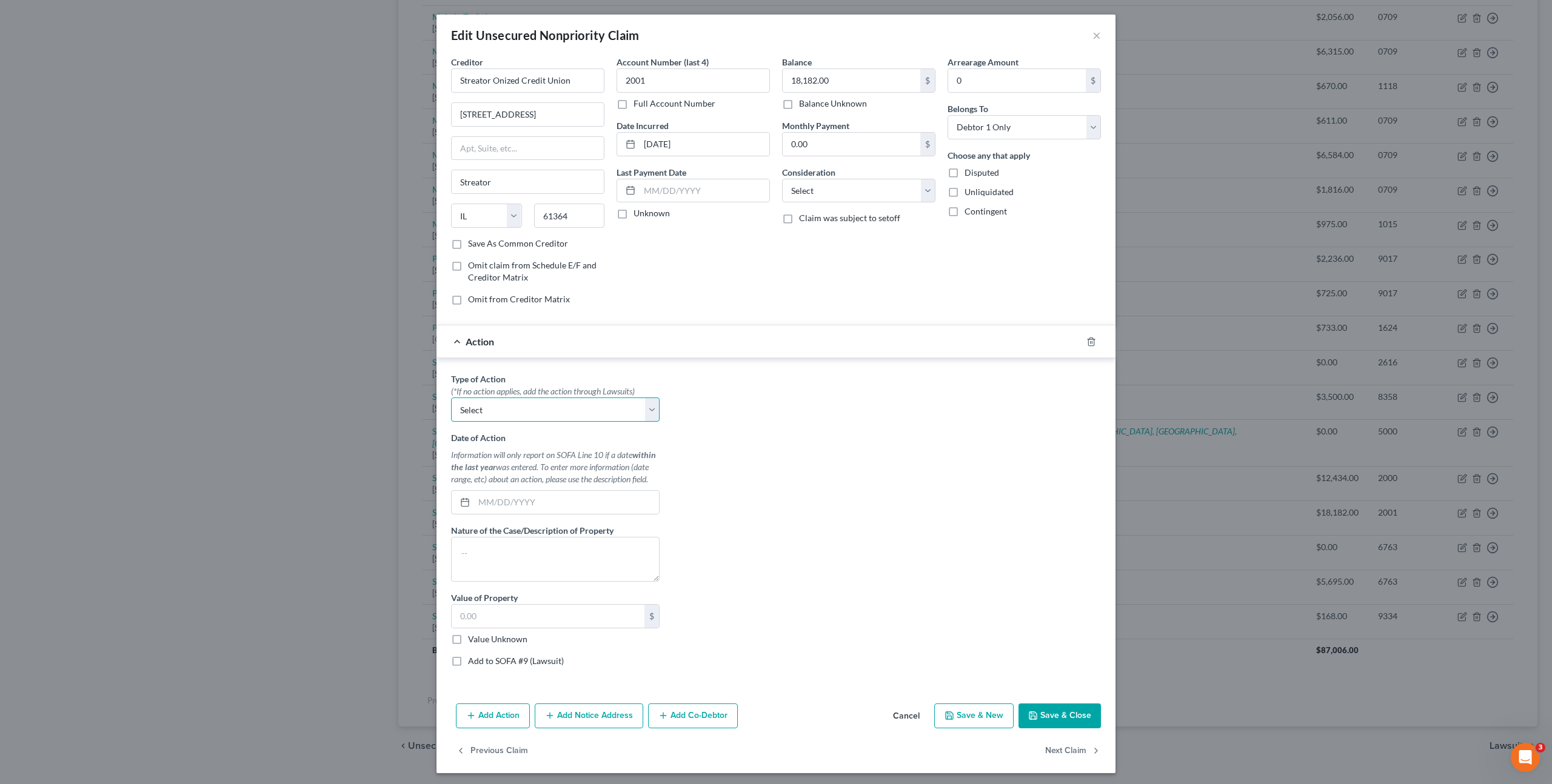
click at [524, 403] on select "Select Repossession Garnishment Foreclosure Personal Injury Attached, Seized, O…" at bounding box center [555, 409] width 208 height 24
select select "0"
click at [451, 397] on select "Select Repossession Garnishment Foreclosure Personal Injury Attached, Seized, O…" at bounding box center [555, 409] width 208 height 24
drag, startPoint x: 510, startPoint y: 491, endPoint x: 595, endPoint y: 482, distance: 85.5
click at [510, 491] on input "text" at bounding box center [566, 502] width 185 height 23
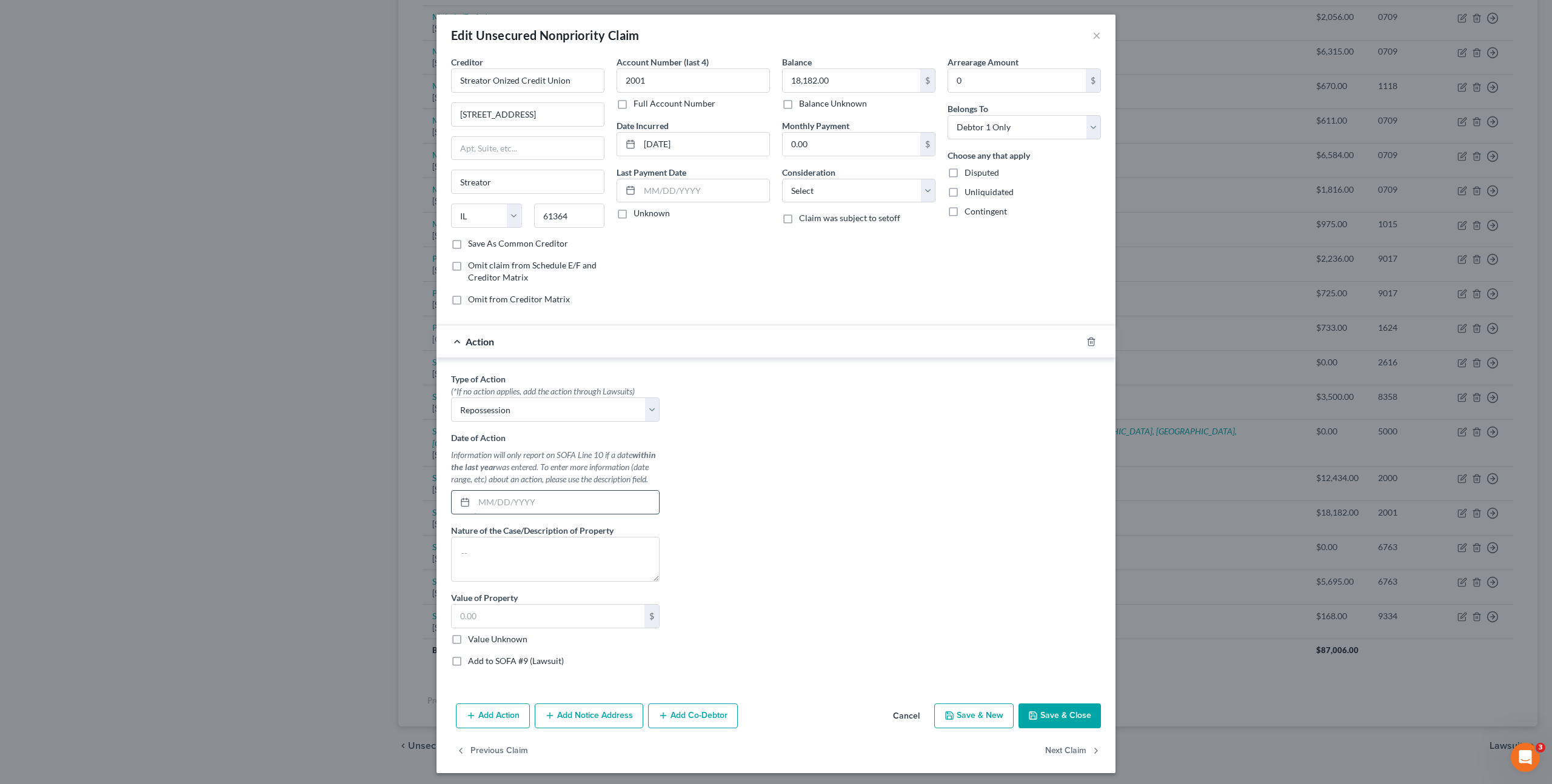
click at [557, 505] on input "text" at bounding box center [566, 502] width 185 height 23
type input "[DATE]"
drag, startPoint x: 517, startPoint y: 547, endPoint x: 731, endPoint y: 548, distance: 214.0
click at [518, 547] on textarea at bounding box center [555, 559] width 208 height 45
click at [539, 569] on textarea "Ford Explorer" at bounding box center [555, 559] width 208 height 45
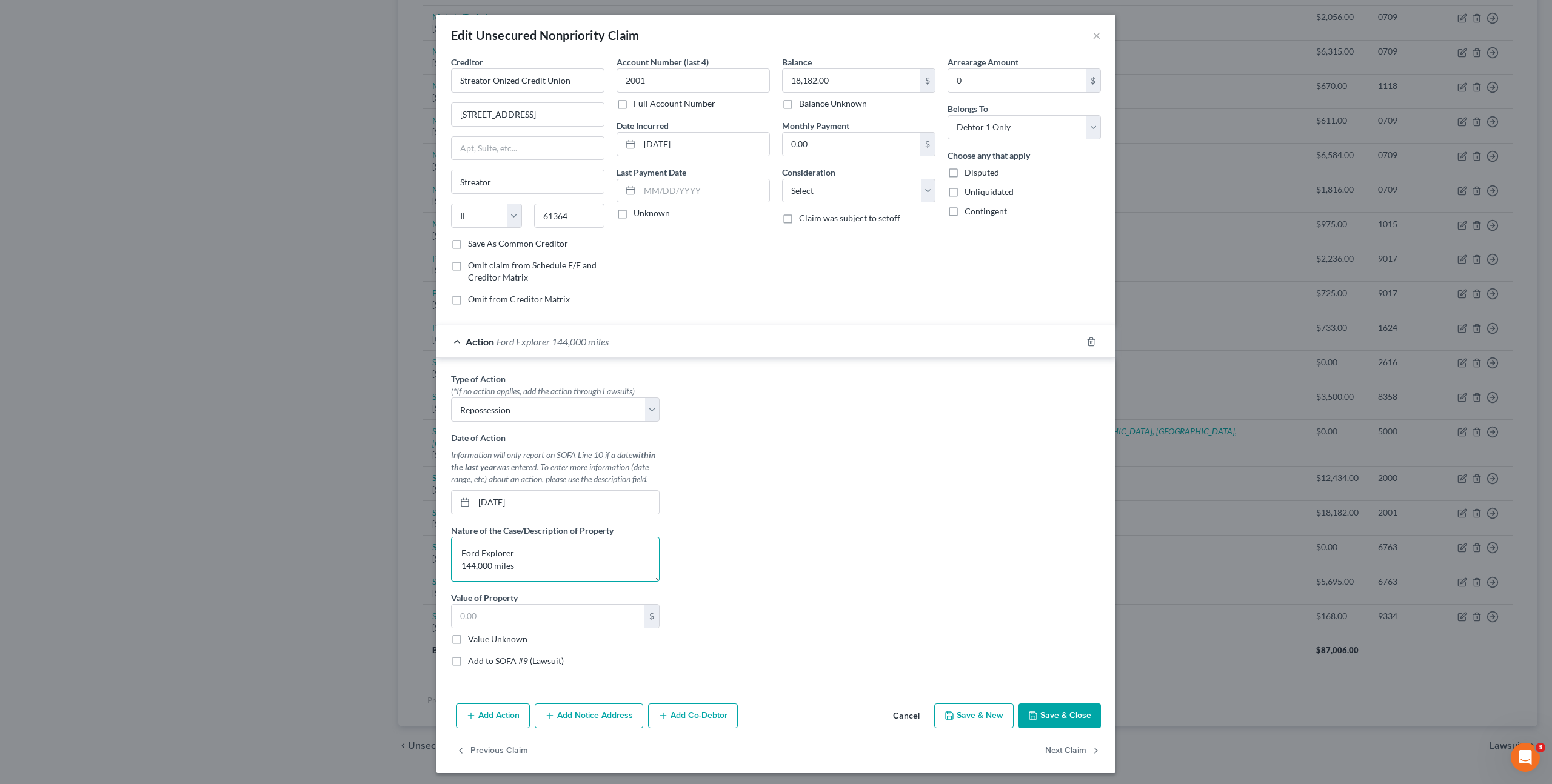
click at [458, 552] on textarea "Ford Explorer 144,000 miles" at bounding box center [555, 559] width 208 height 45
click at [457, 552] on textarea "Ford Explorer 144,000 miles" at bounding box center [555, 559] width 208 height 45
click at [554, 555] on textarea "2015 Ford Explorer 144,000 miles" at bounding box center [555, 559] width 208 height 45
type textarea "2015 Ford Explorer Sport 144,000 miles"
click at [549, 611] on input "text" at bounding box center [548, 617] width 193 height 23
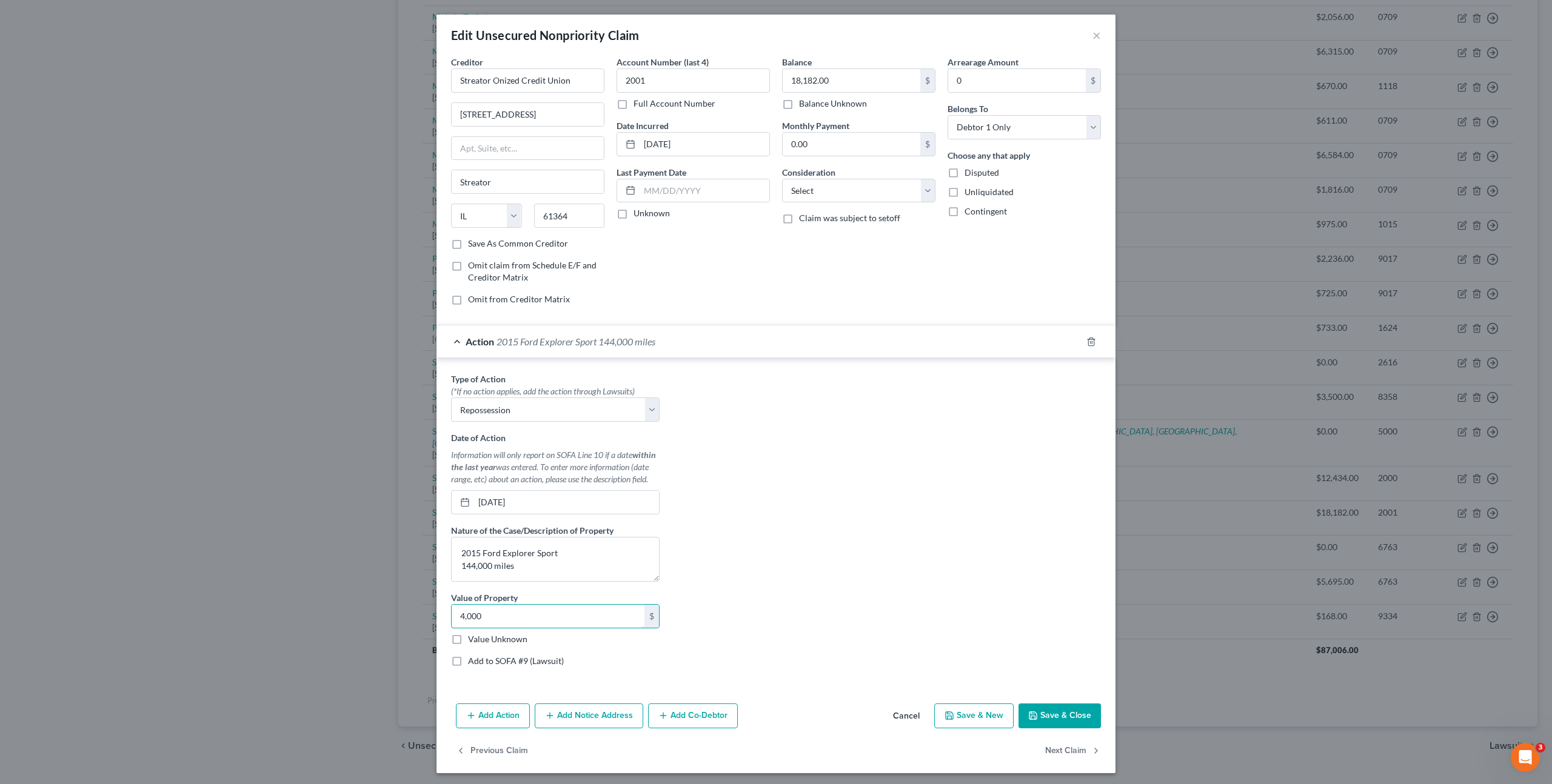
type input "4,000"
click at [935, 532] on div "Type of Action * (*If no action applies, add the action through Lawsuits) Selec…" at bounding box center [775, 524] width 662 height 303
click at [1045, 709] on button "Save & Close" at bounding box center [1059, 716] width 83 height 25
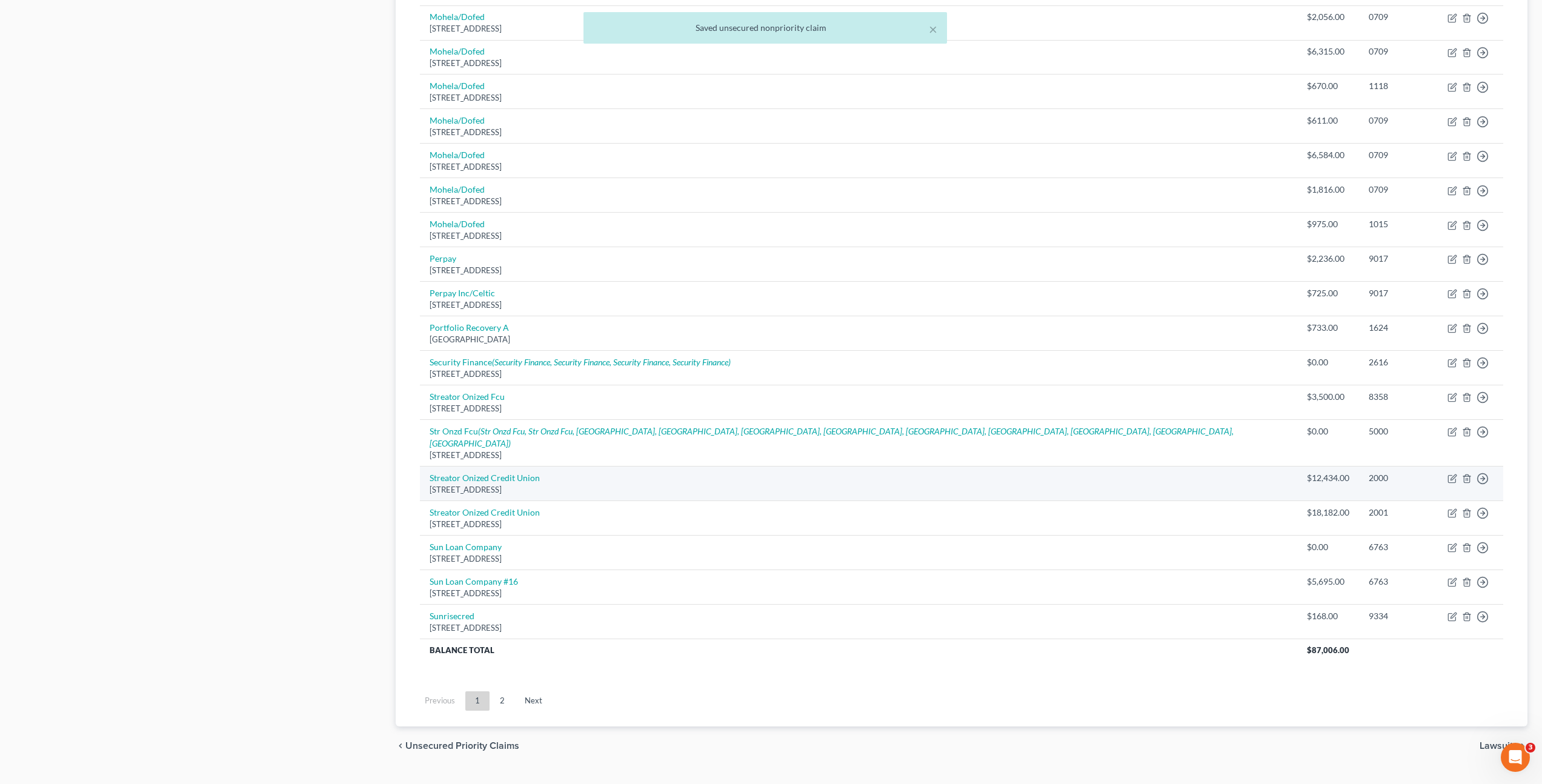
click at [509, 484] on div "[STREET_ADDRESS]" at bounding box center [859, 489] width 858 height 12
click at [510, 472] on link "Streator Onized Credit Union" at bounding box center [485, 477] width 110 height 10
select select "14"
select select "0"
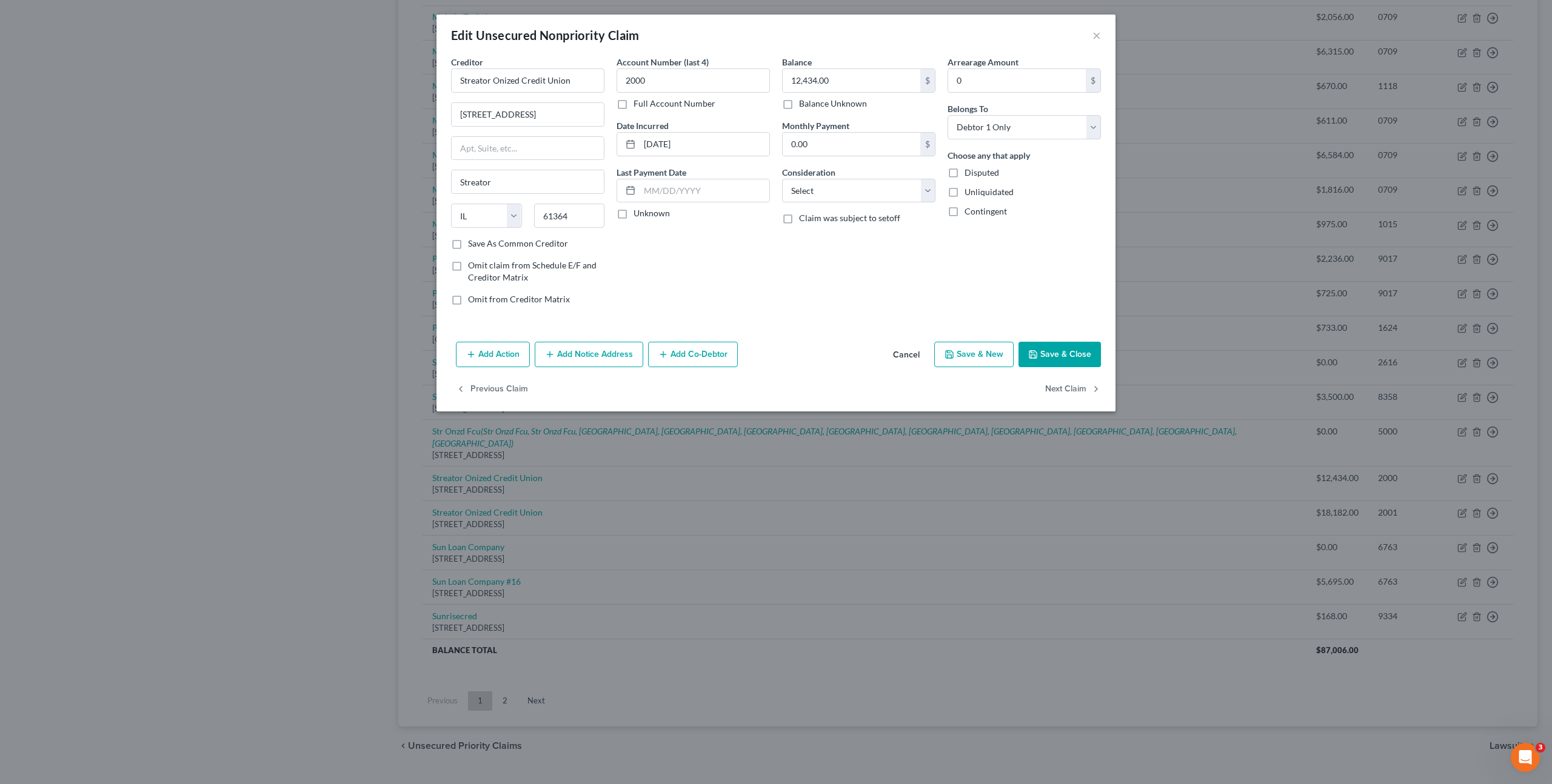
click at [570, 350] on button "Add Notice Address" at bounding box center [589, 354] width 109 height 25
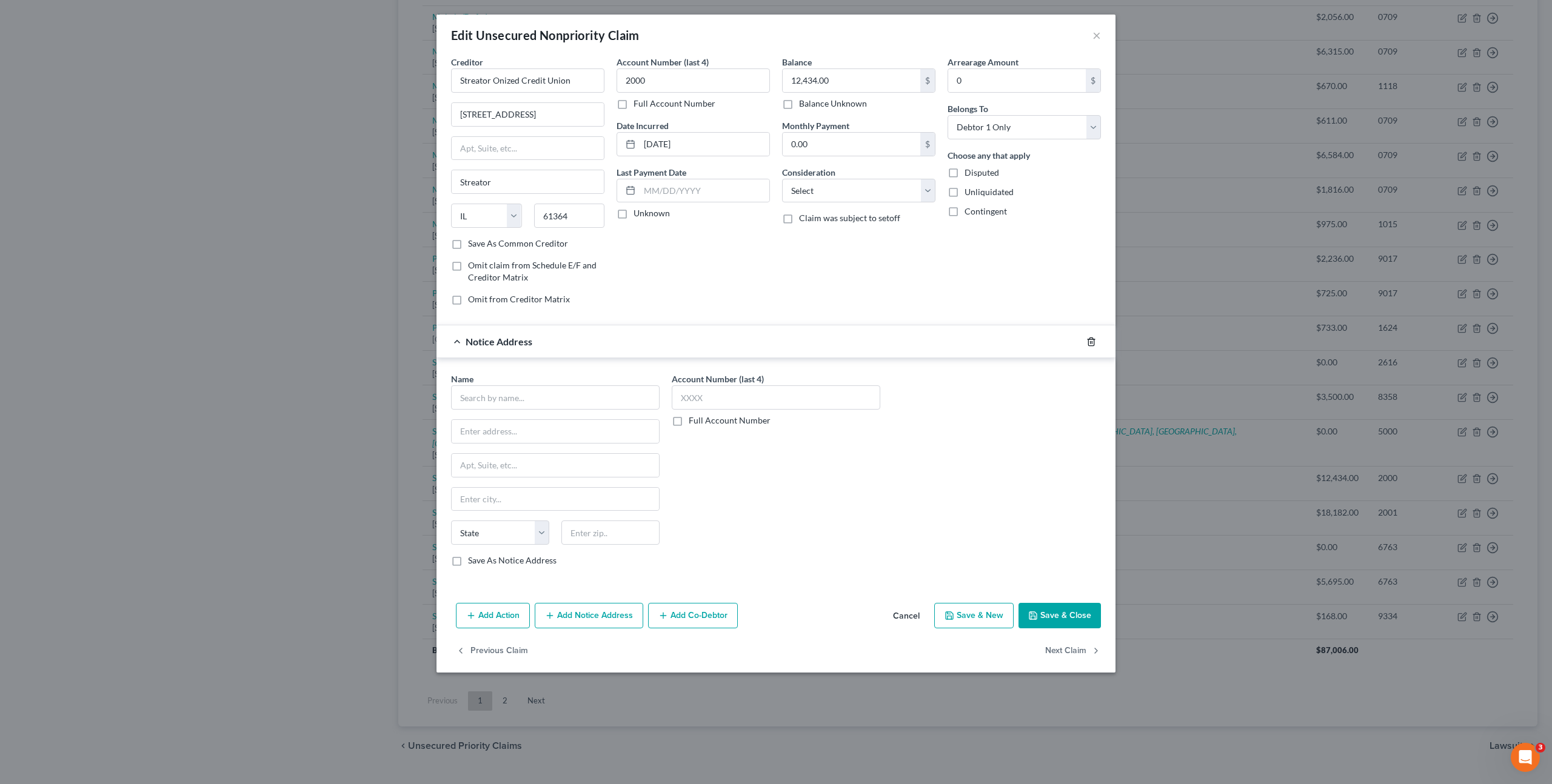
click at [1097, 346] on div at bounding box center [1099, 341] width 34 height 19
click at [1087, 337] on icon "button" at bounding box center [1091, 342] width 10 height 10
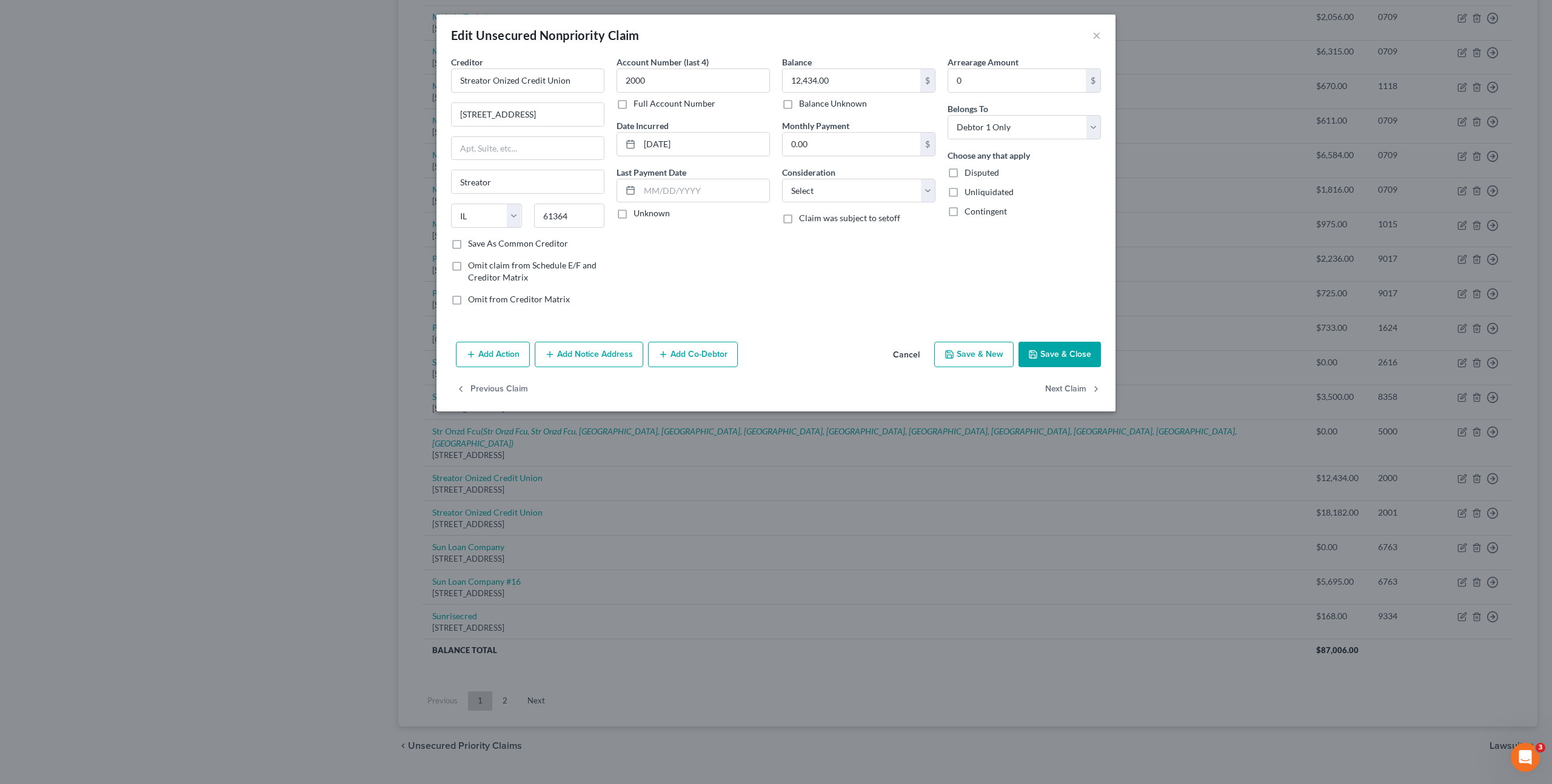
click at [622, 358] on button "Add Notice Address" at bounding box center [589, 354] width 109 height 25
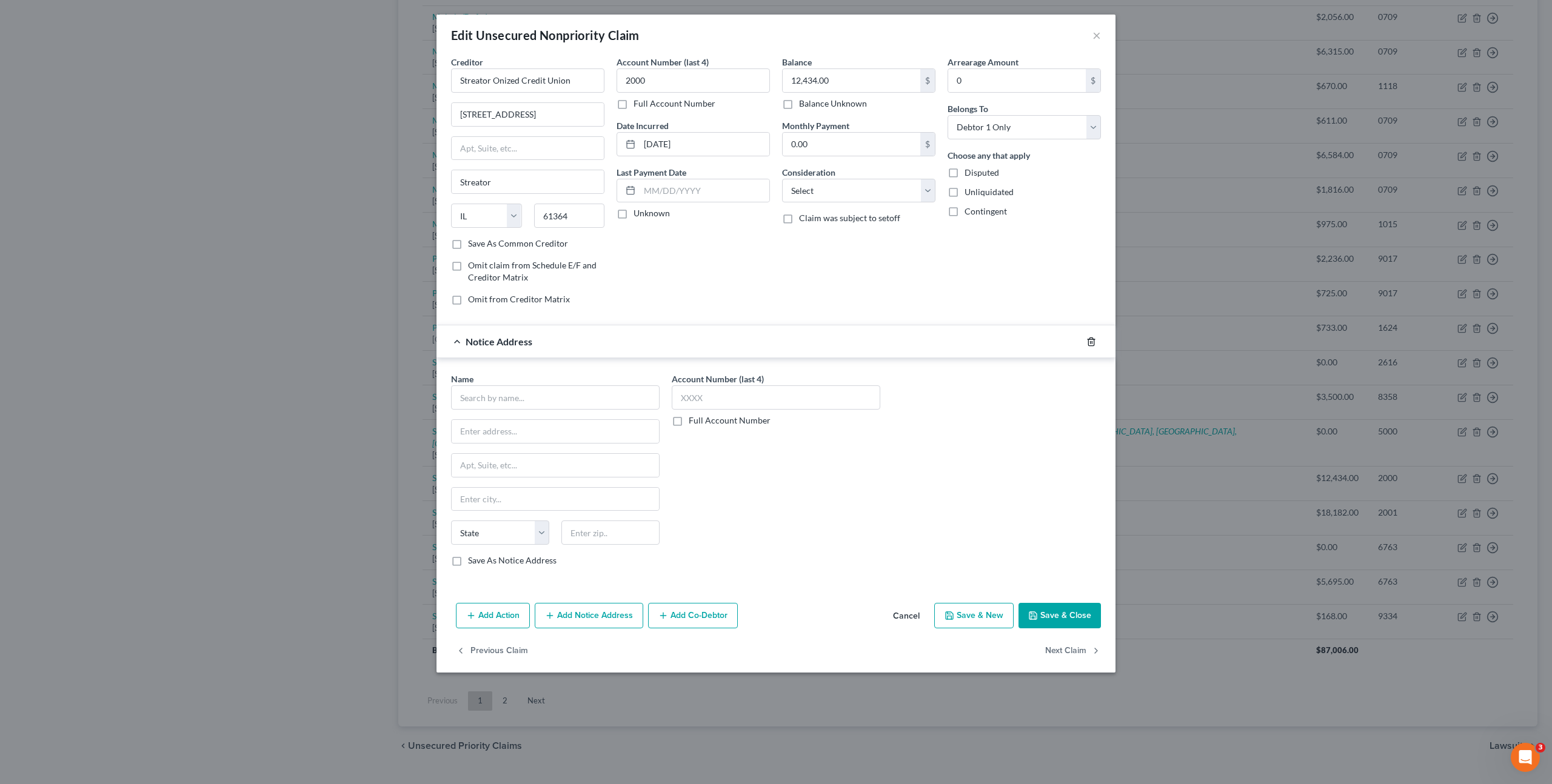
click at [1094, 338] on icon "button" at bounding box center [1091, 342] width 10 height 10
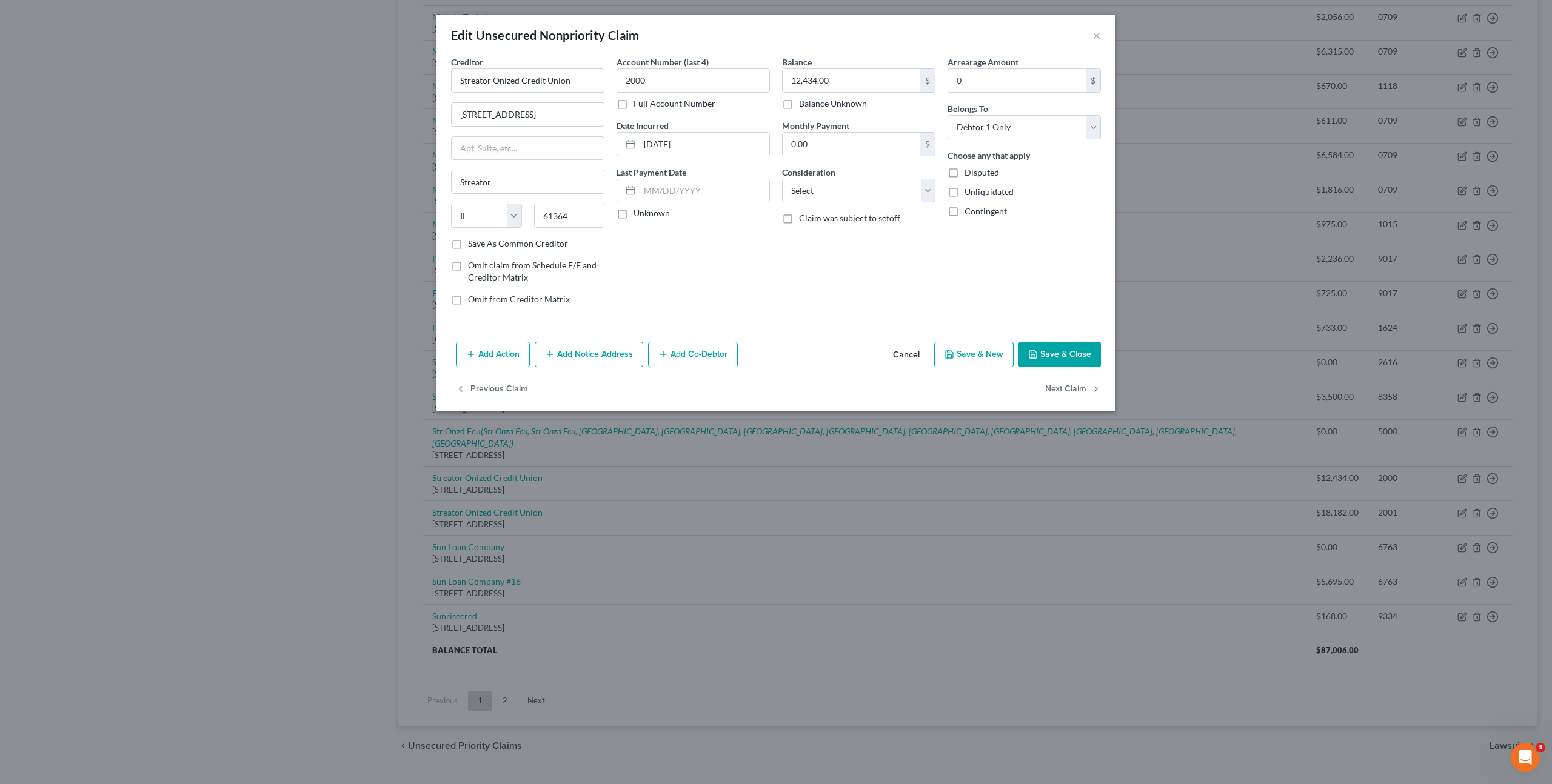
click at [506, 353] on button "Add Action" at bounding box center [493, 354] width 74 height 25
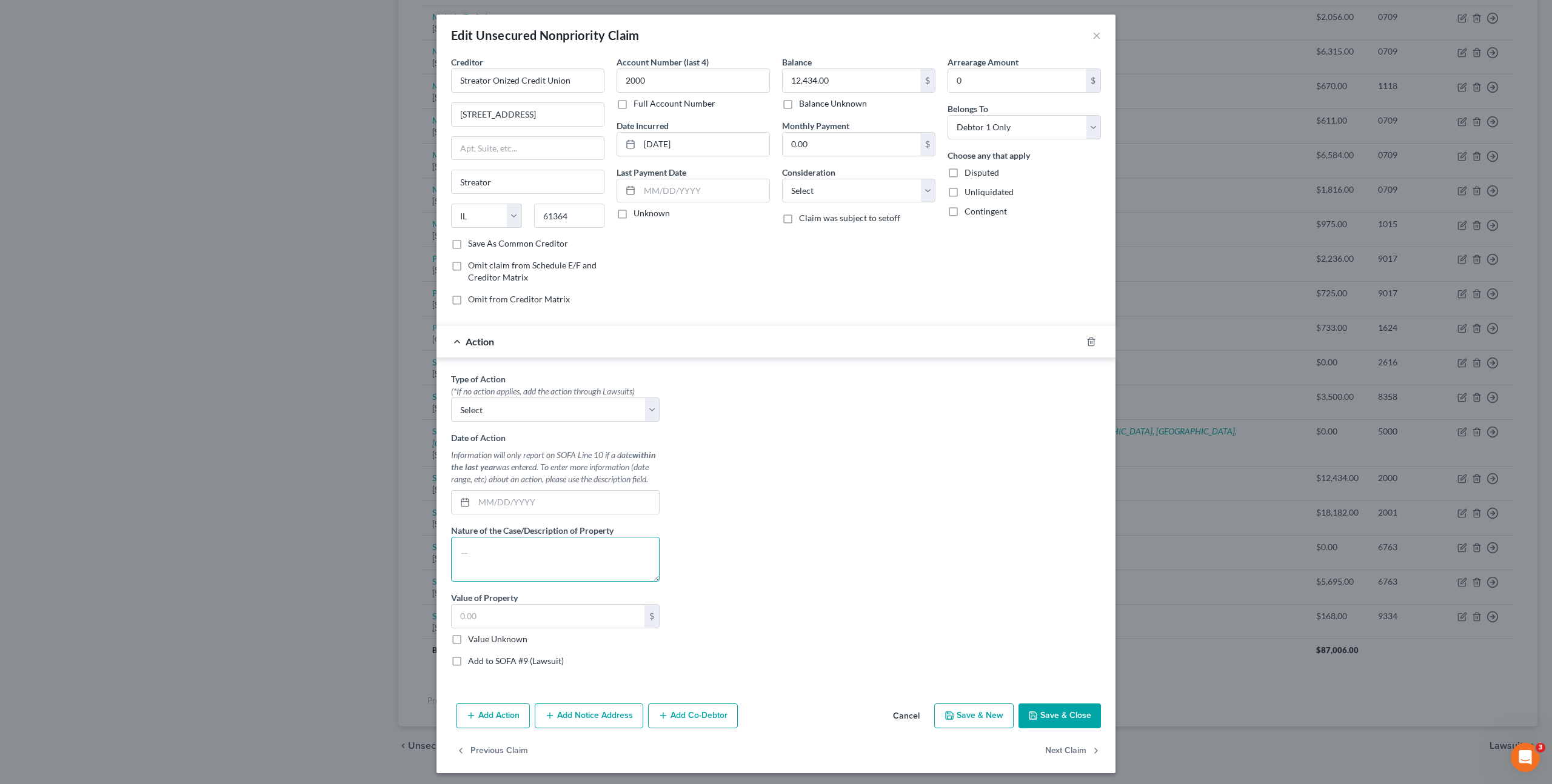
drag, startPoint x: 486, startPoint y: 560, endPoint x: 772, endPoint y: 586, distance: 287.2
click at [491, 563] on textarea at bounding box center [555, 559] width 208 height 45
type textarea "2001 Tahoe LT 211,000 miles"
click at [527, 415] on select "Select Repossession Garnishment Foreclosure Personal Injury Attached, Seized, O…" at bounding box center [555, 409] width 208 height 24
select select "0"
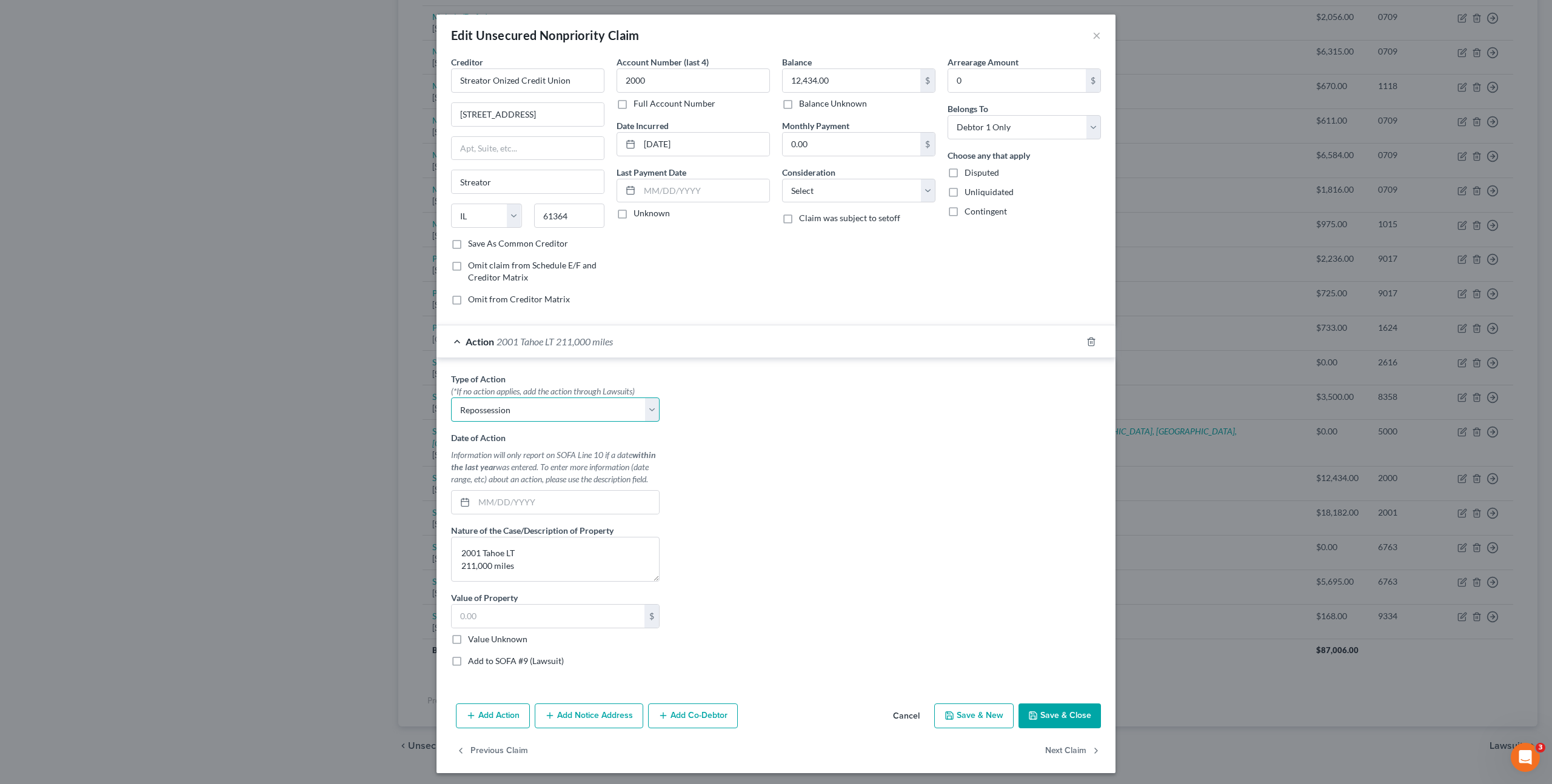
click at [451, 397] on select "Select Repossession Garnishment Foreclosure Personal Injury Attached, Seized, O…" at bounding box center [555, 409] width 208 height 24
click at [498, 499] on input "text" at bounding box center [566, 502] width 185 height 23
drag, startPoint x: 608, startPoint y: 495, endPoint x: 770, endPoint y: 470, distance: 163.9
click at [608, 495] on input "text" at bounding box center [566, 502] width 185 height 23
type input "1"
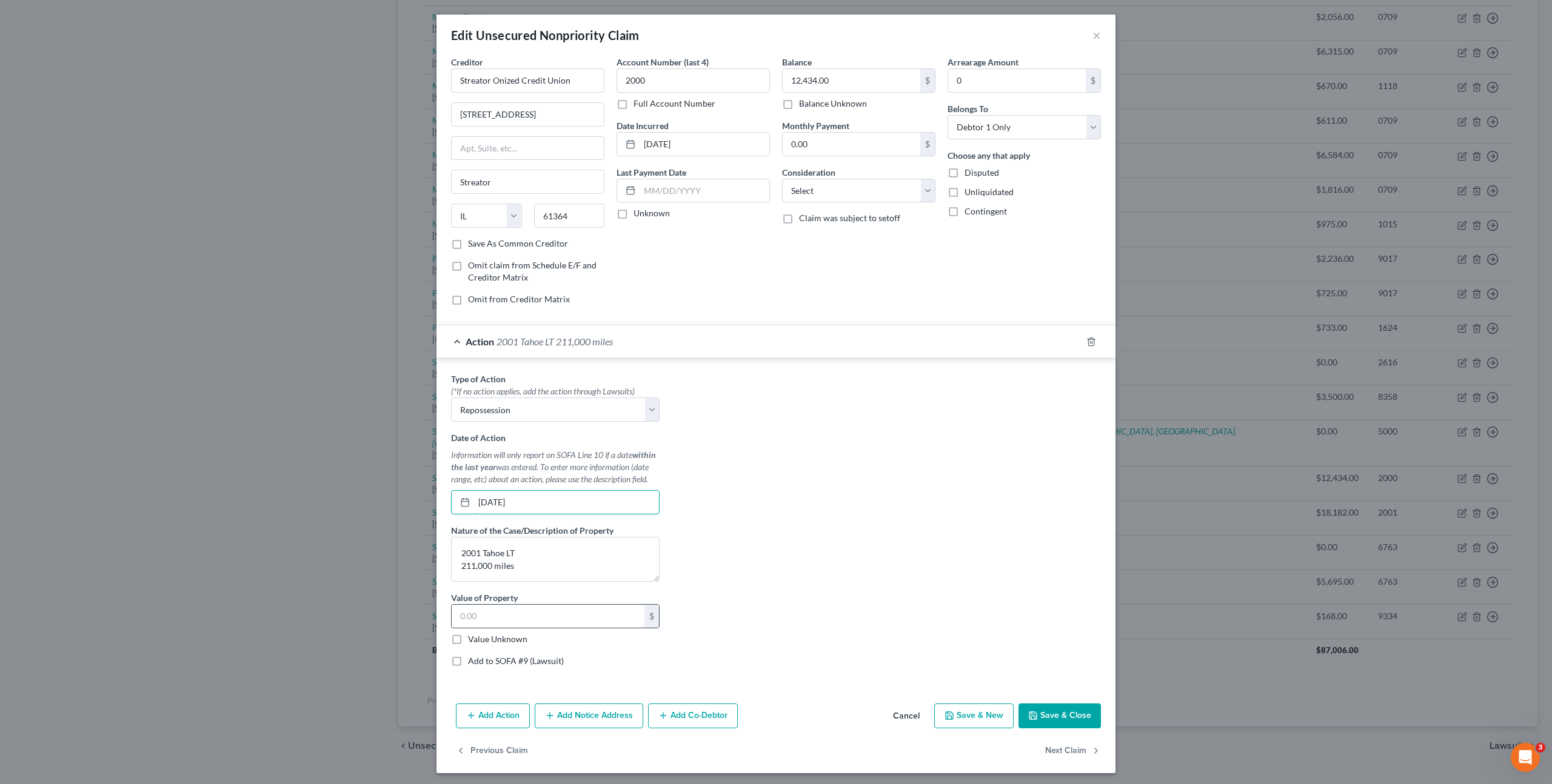
type input "[DATE]"
click at [513, 605] on input "text" at bounding box center [548, 617] width 193 height 23
click at [478, 553] on textarea "2001 Tahoe LT 211,000 miles" at bounding box center [555, 559] width 208 height 45
type textarea "2001 Chevrolet Tahoe LT 211,000 miles"
click at [504, 616] on input "text" at bounding box center [548, 617] width 193 height 23
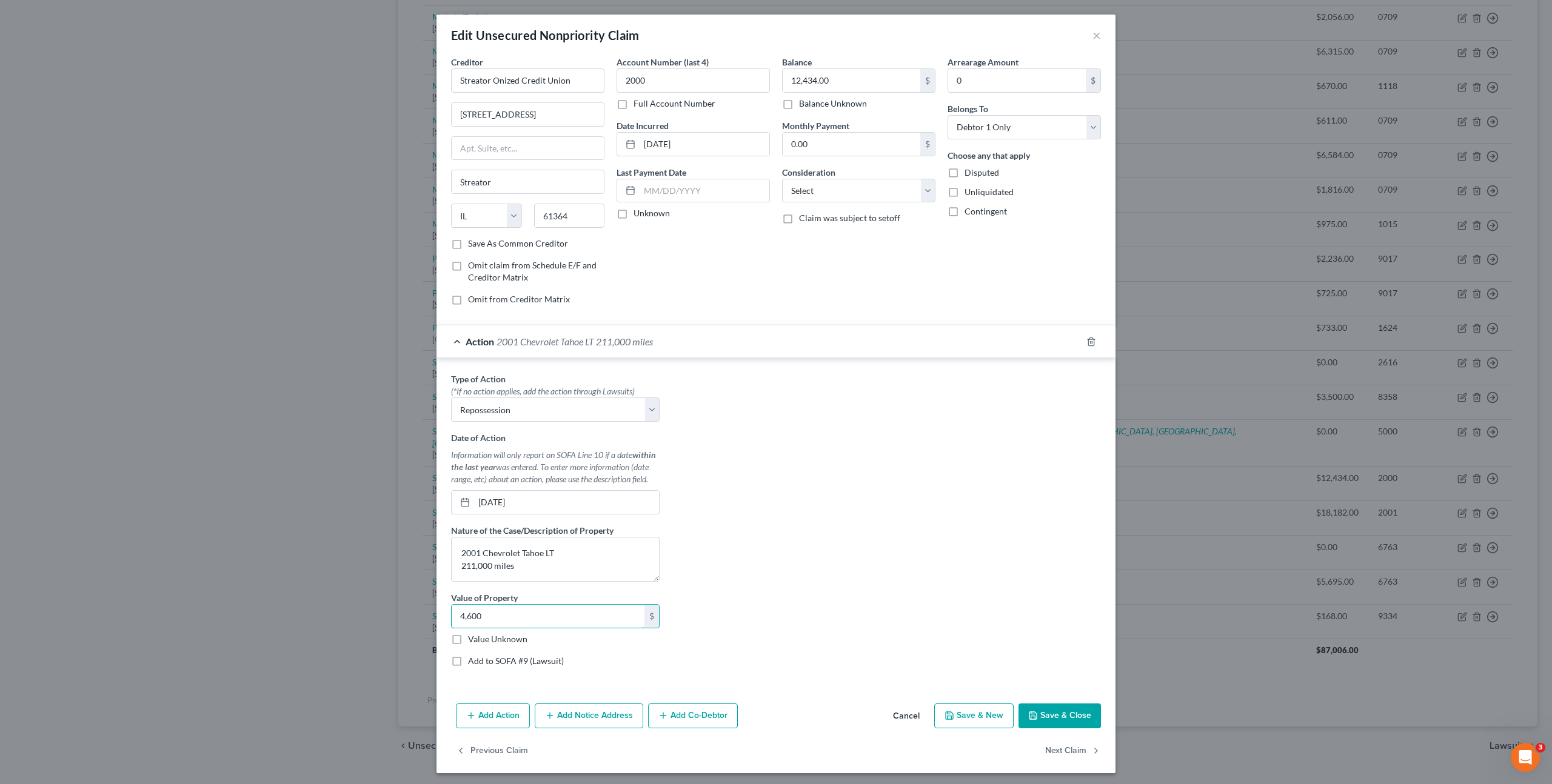
type input "4,600"
click at [781, 555] on div "Type of Action * (*If no action applies, add the action through Lawsuits) Selec…" at bounding box center [775, 524] width 662 height 303
click at [1052, 715] on button "Save & Close" at bounding box center [1059, 716] width 83 height 25
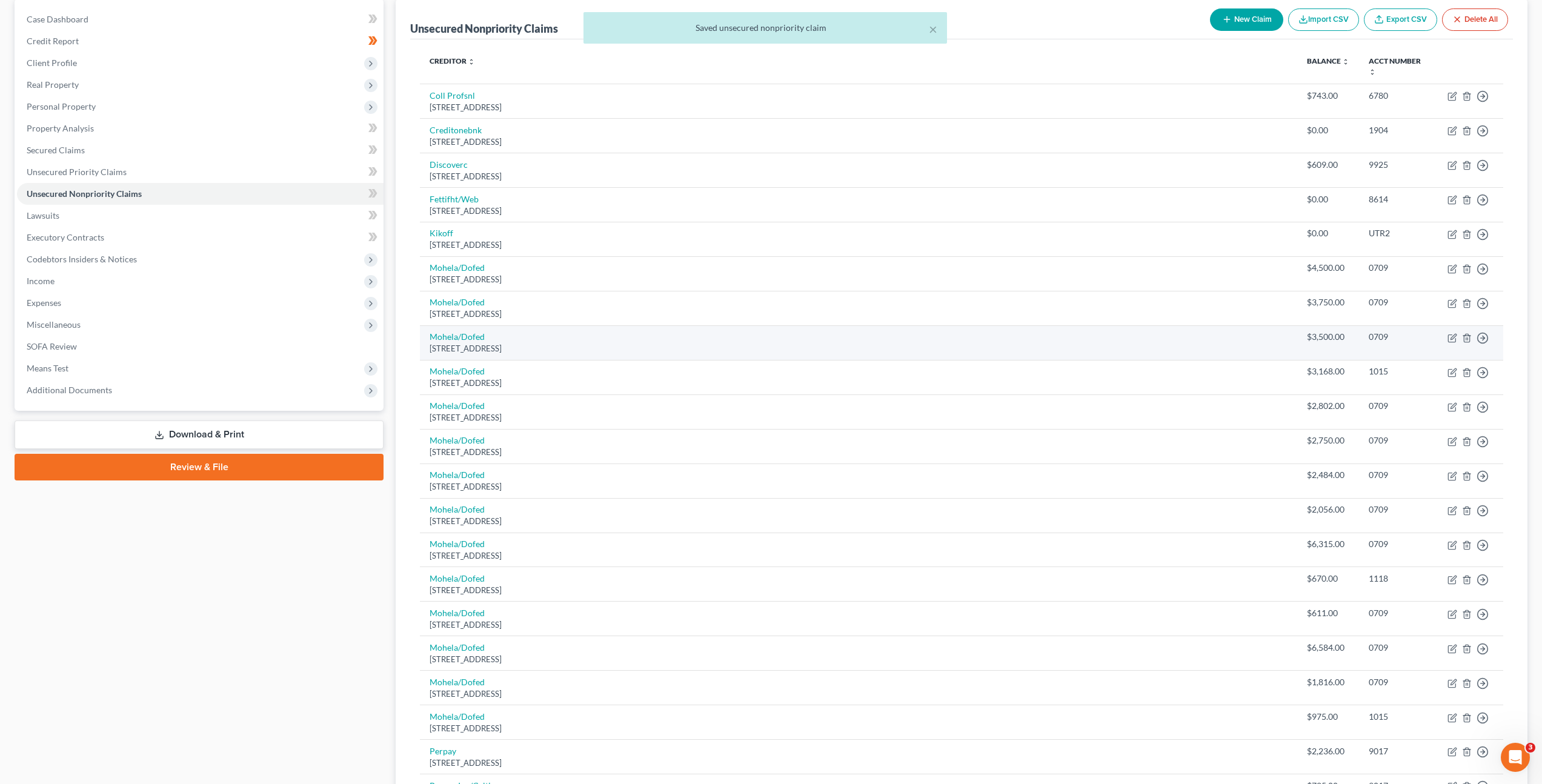
scroll to position [2, 0]
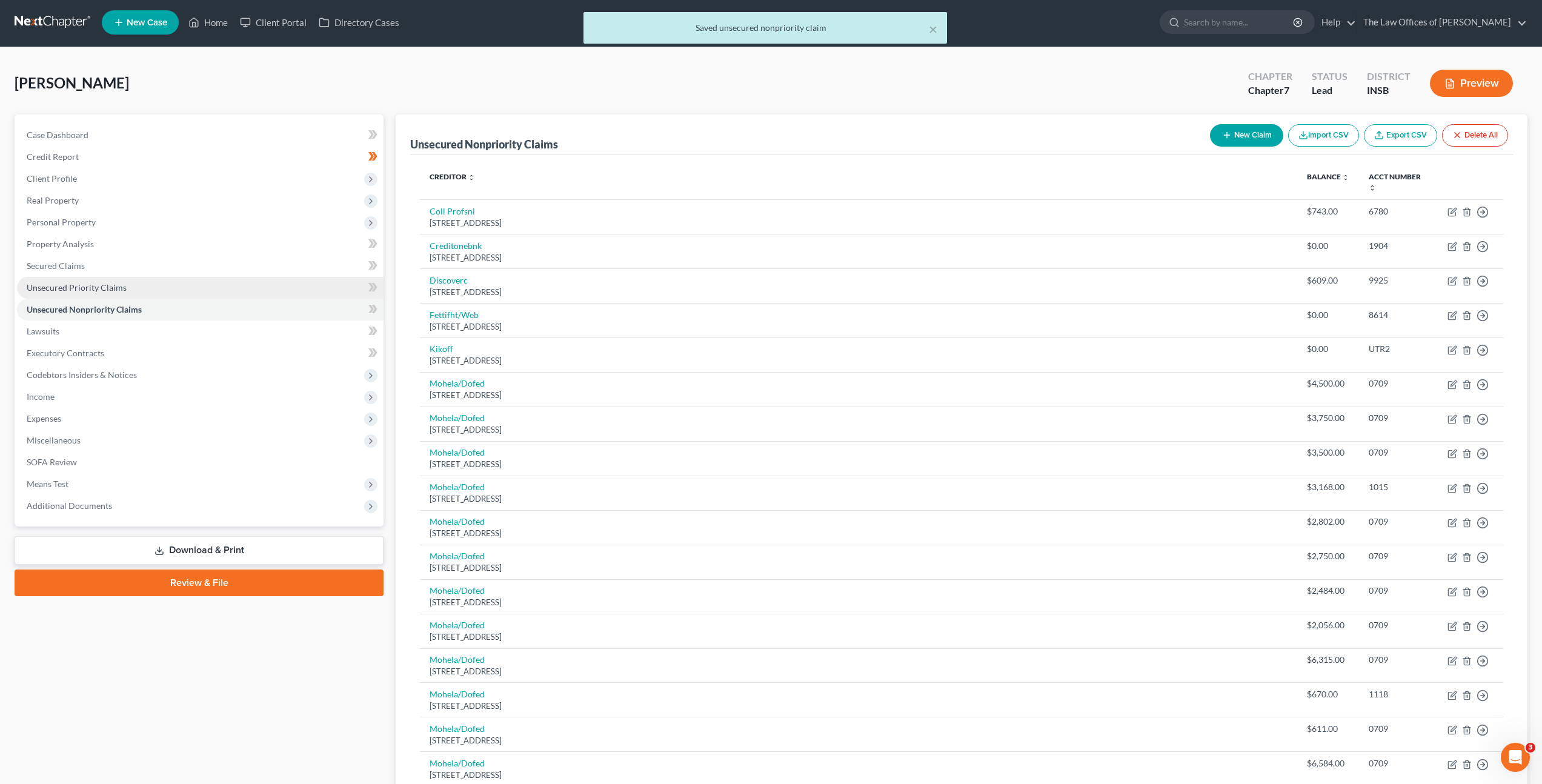
click at [263, 277] on link "Unsecured Priority Claims" at bounding box center [200, 288] width 367 height 22
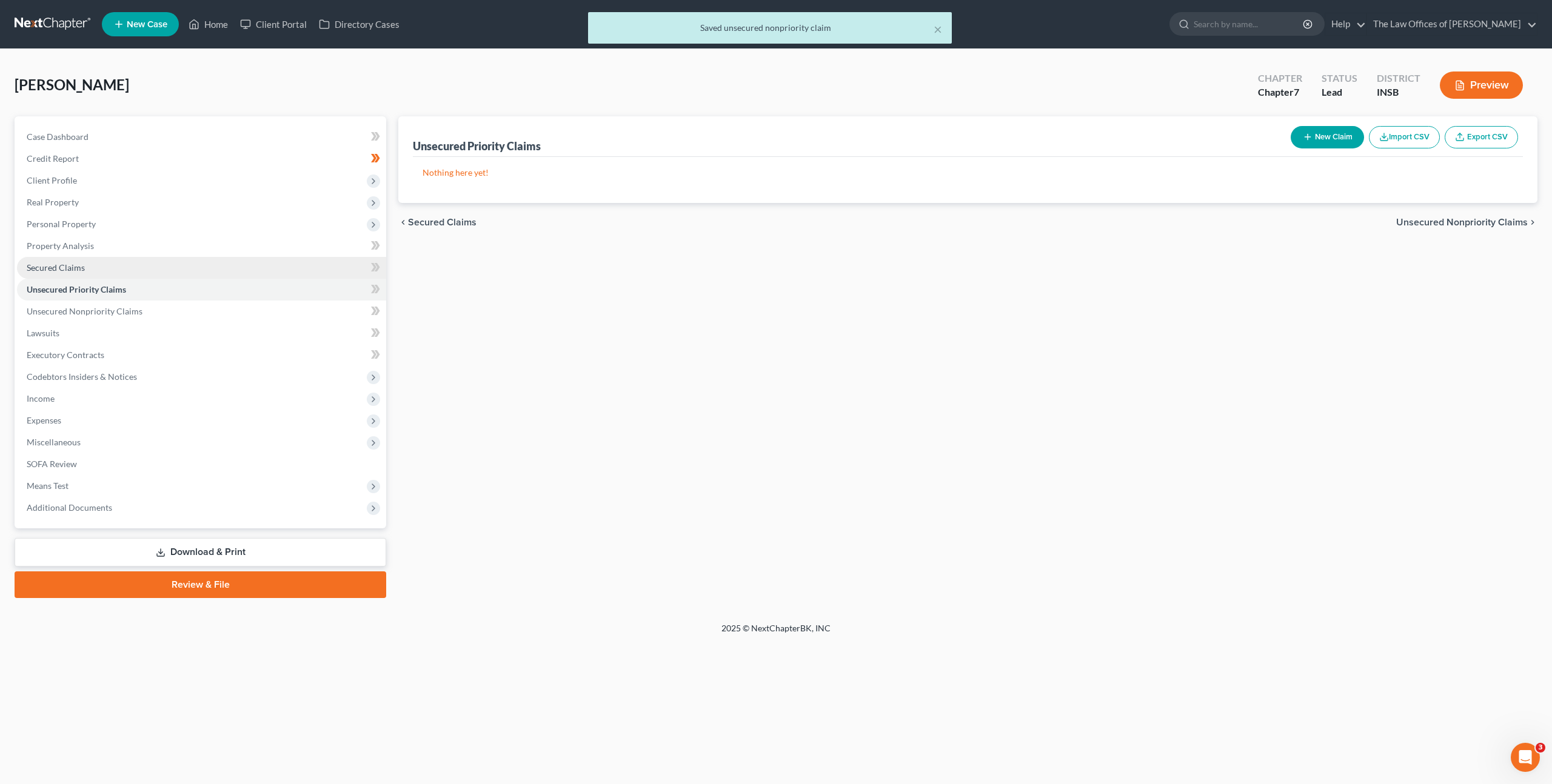
click at [266, 262] on link "Secured Claims" at bounding box center [202, 268] width 369 height 22
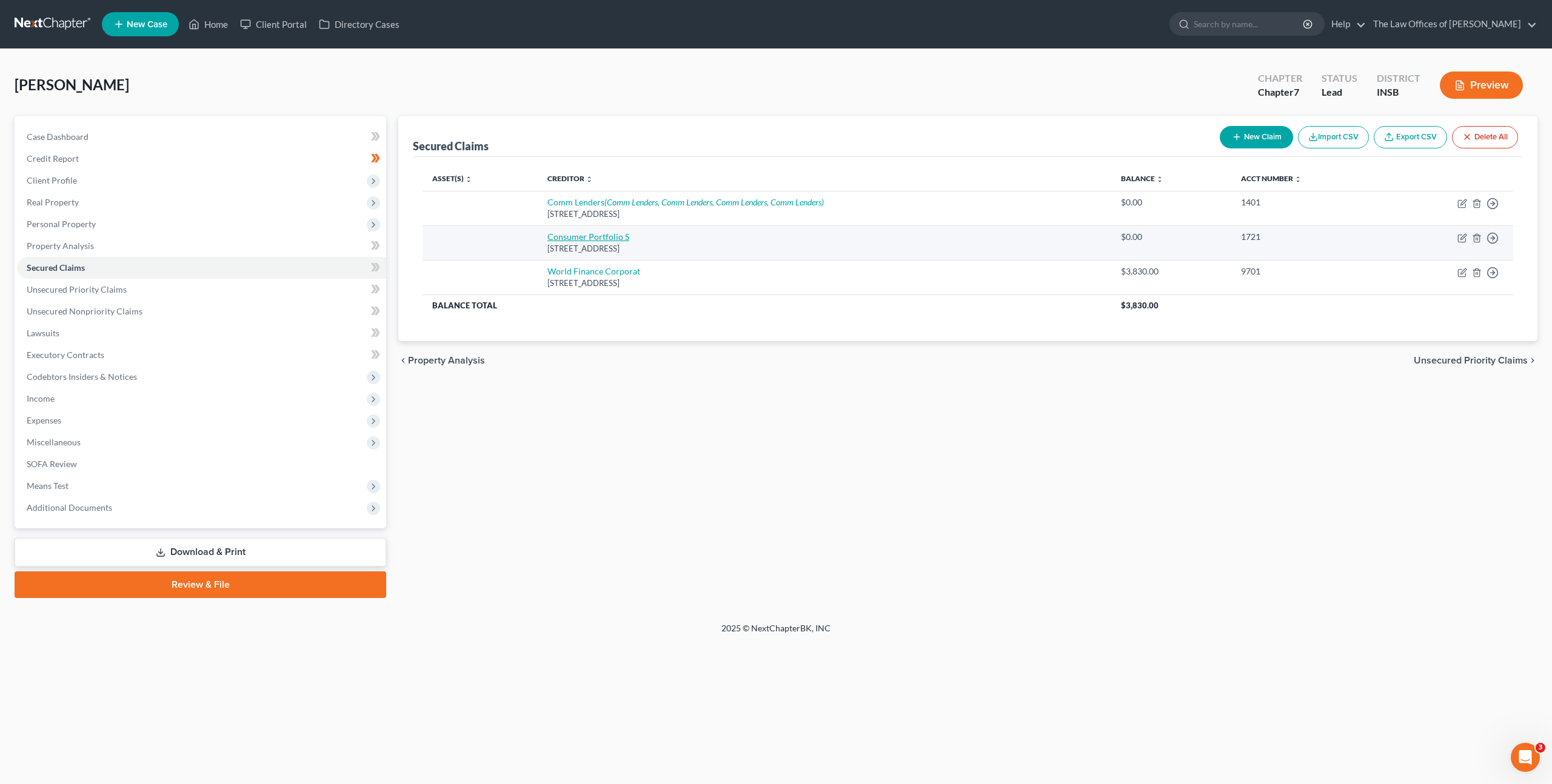
click at [581, 233] on link "Consumer Portfolio S" at bounding box center [588, 236] width 82 height 10
select select "4"
select select "0"
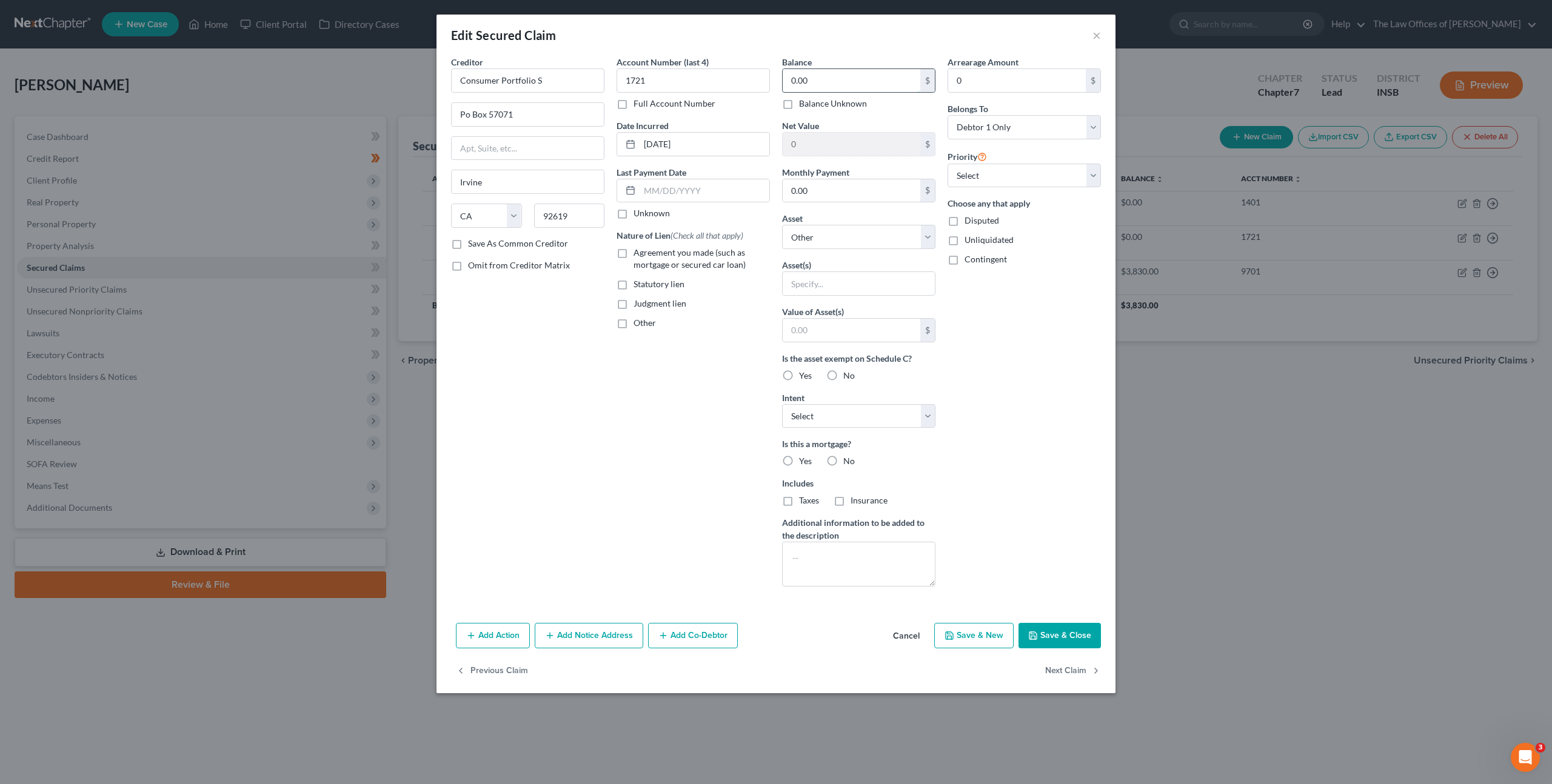
click at [852, 85] on input "0.00" at bounding box center [852, 81] width 137 height 23
type input "5,000"
click at [720, 410] on div "Account Number (last 4) 1721 Full Account Number Date Incurred [DATE] Last Paym…" at bounding box center [693, 326] width 165 height 540
click at [634, 256] on label "Agreement you made (such as mortgage or secured car loan)" at bounding box center [702, 259] width 137 height 24
click at [639, 255] on input "Agreement you made (such as mortgage or secured car loan)" at bounding box center [642, 251] width 8 height 8
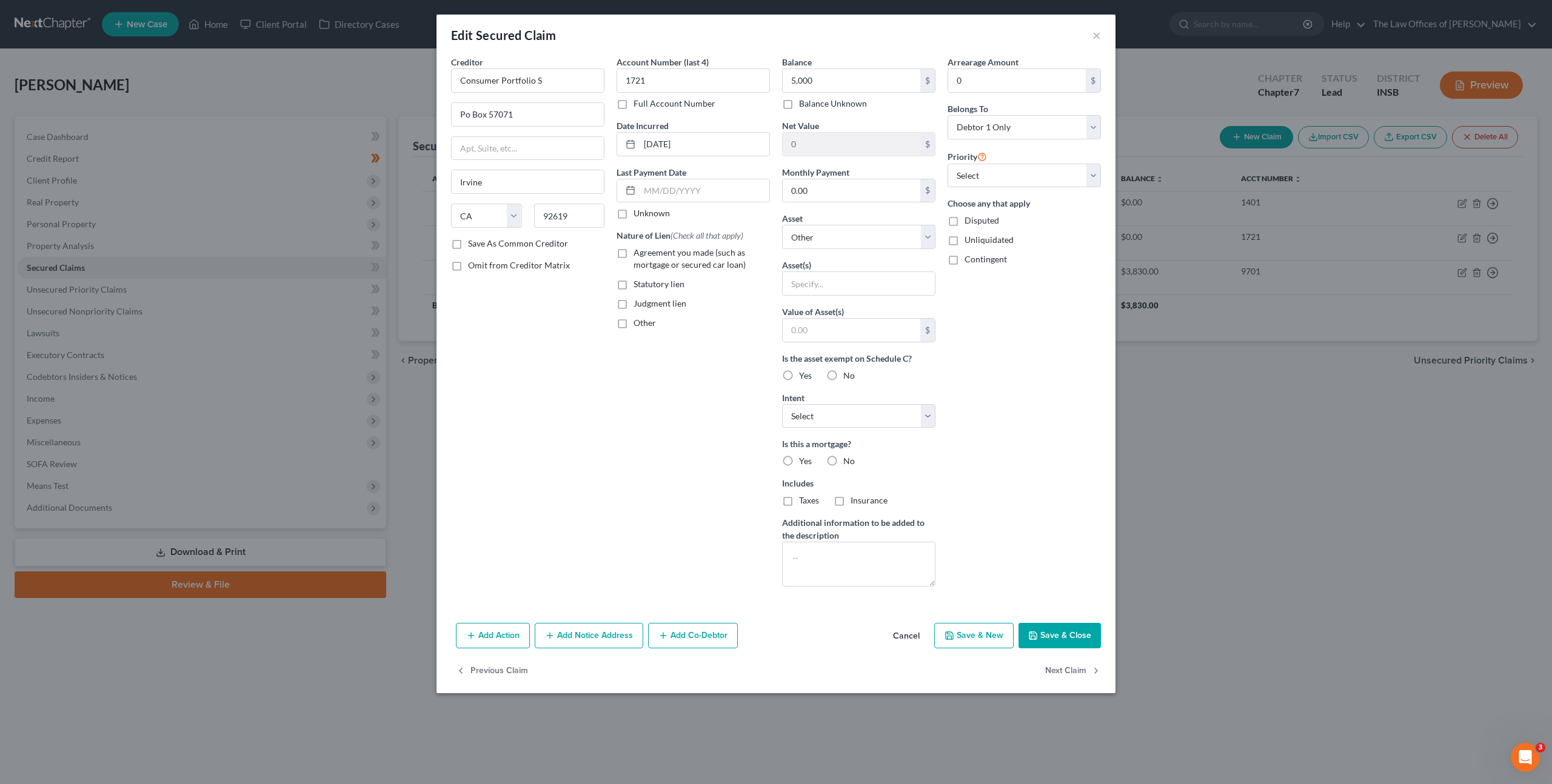
checkbox input "true"
click at [843, 463] on label "No" at bounding box center [849, 461] width 12 height 12
click at [849, 463] on input "No" at bounding box center [852, 459] width 8 height 8
radio input "true"
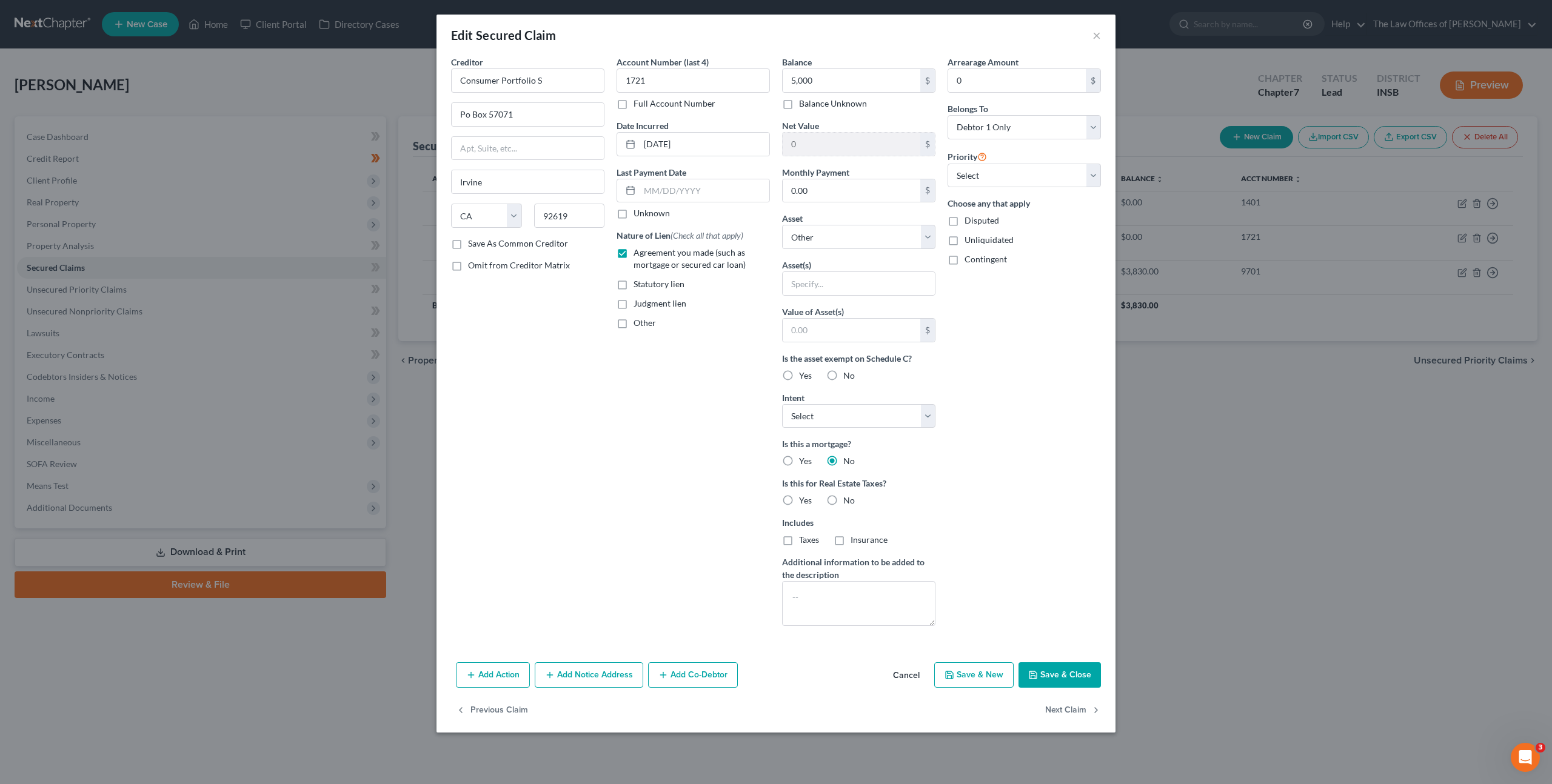
click at [843, 498] on label "No" at bounding box center [849, 501] width 12 height 12
click at [849, 498] on input "No" at bounding box center [852, 498] width 8 height 8
radio input "true"
click at [856, 430] on div "Balance 5,000.00 $ Balance Unknown Balance Undetermined 5,000 $ Balance Unknown…" at bounding box center [859, 345] width 165 height 580
click at [970, 427] on div "Arrearage Amount 0 $ Belongs To * Select Debtor 1 Only Debtor 2 Only Debtor 1 A…" at bounding box center [1024, 345] width 165 height 580
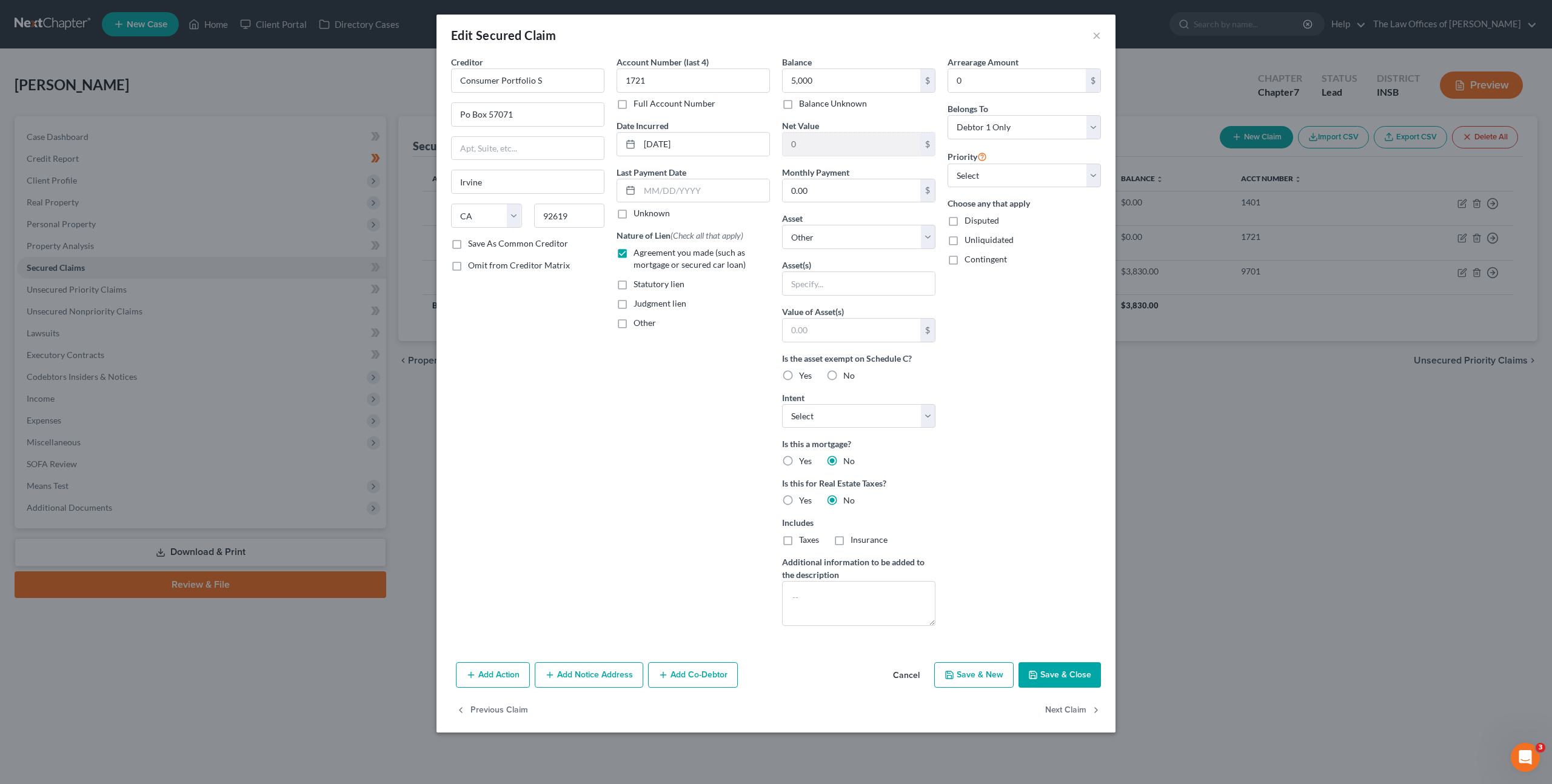
click at [1045, 672] on button "Save & Close" at bounding box center [1059, 674] width 83 height 25
select select
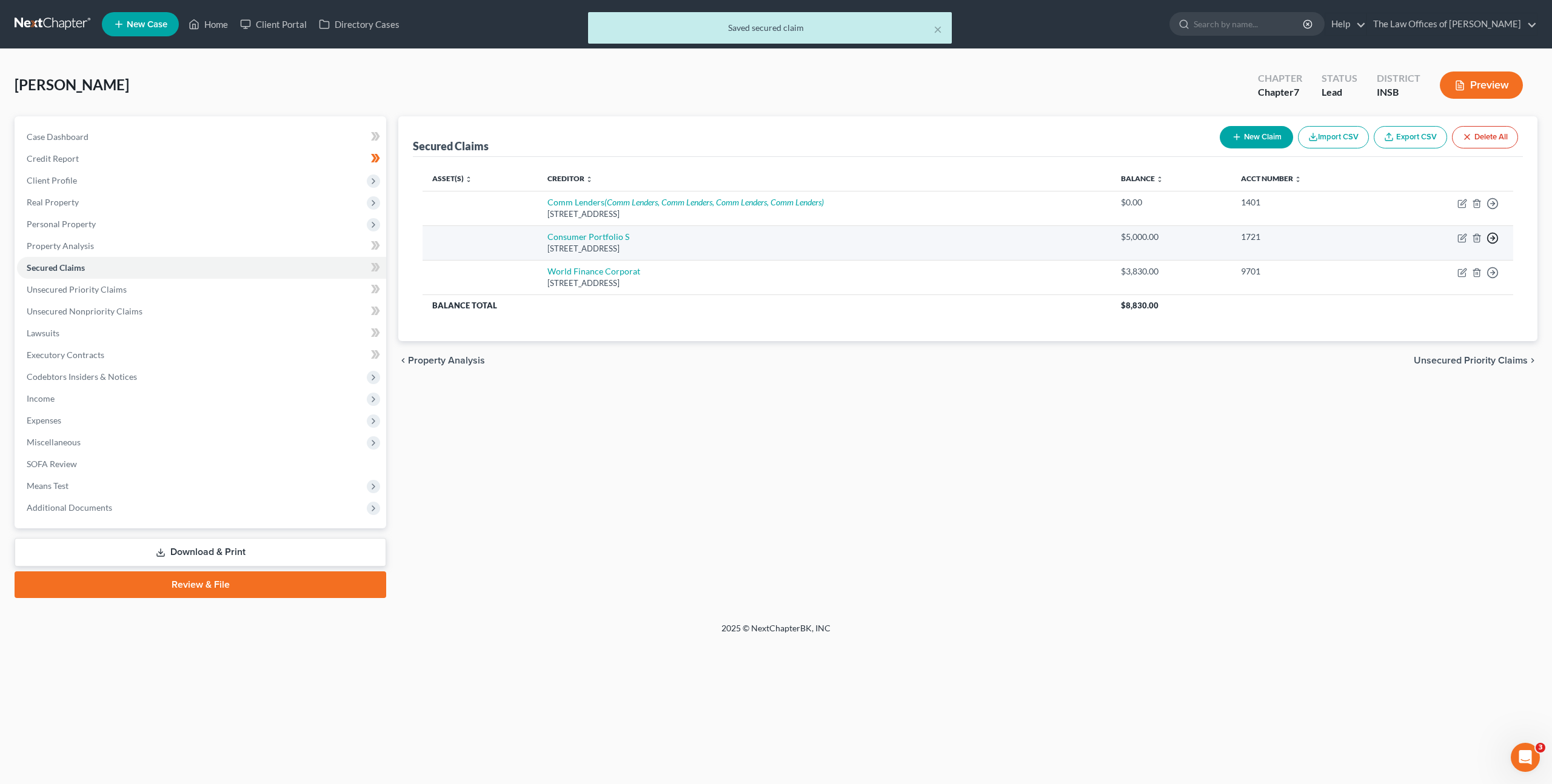
click at [1495, 210] on icon "button" at bounding box center [1493, 204] width 12 height 12
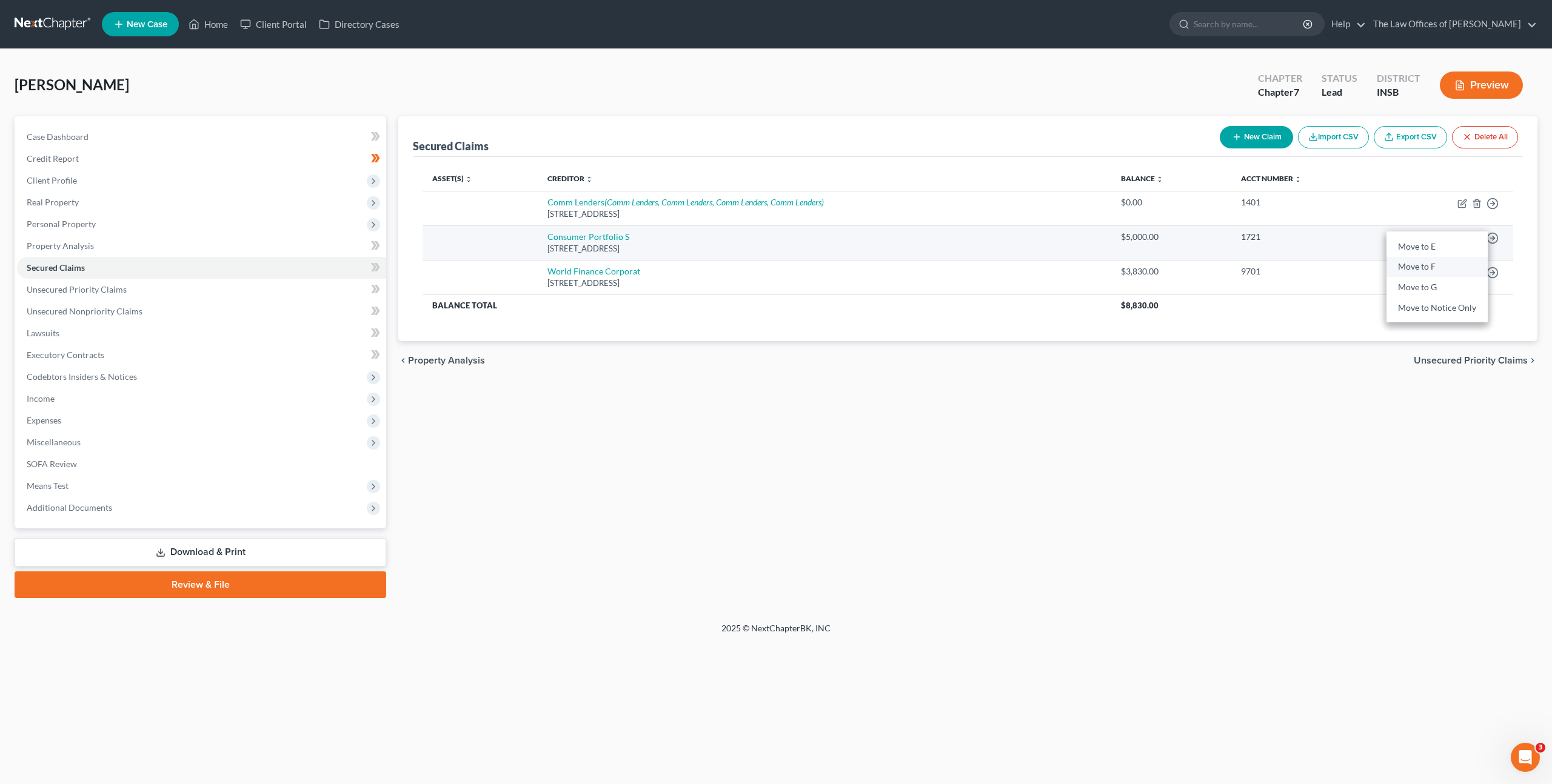
click at [1447, 261] on link "Move to F" at bounding box center [1437, 267] width 101 height 21
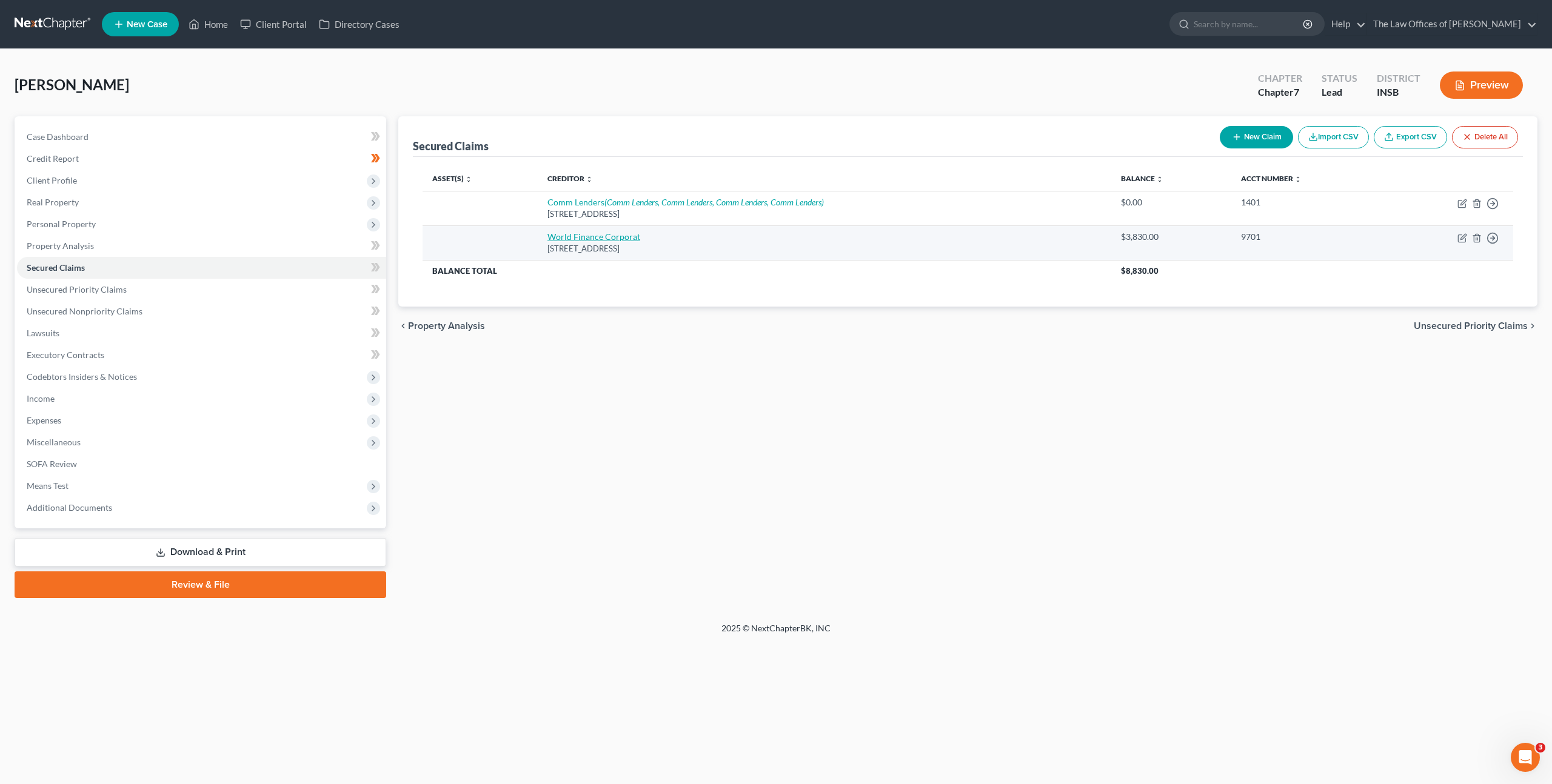
click at [612, 234] on link "World Finance Corporat" at bounding box center [594, 236] width 93 height 10
select select "42"
select select "0"
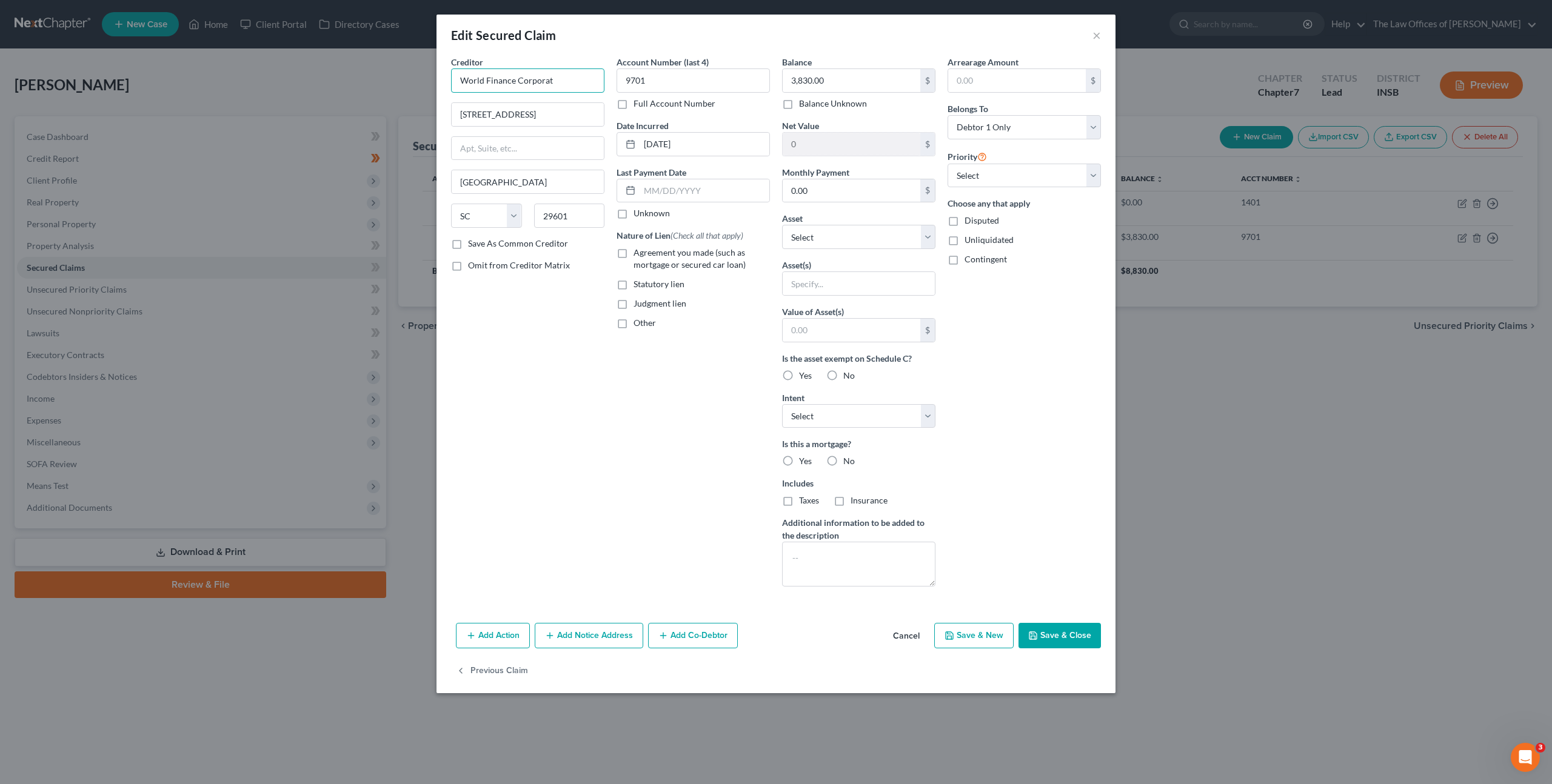
click at [559, 81] on input "World Finance Corporat" at bounding box center [527, 80] width 154 height 24
type input "World Finance Corporation"
click at [534, 496] on div "Creditor * World Finance Corporation [STREET_ADDRESS] [US_STATE][GEOGRAPHIC_DAT…" at bounding box center [527, 326] width 165 height 540
click at [1040, 636] on button "Save & Close" at bounding box center [1059, 635] width 83 height 25
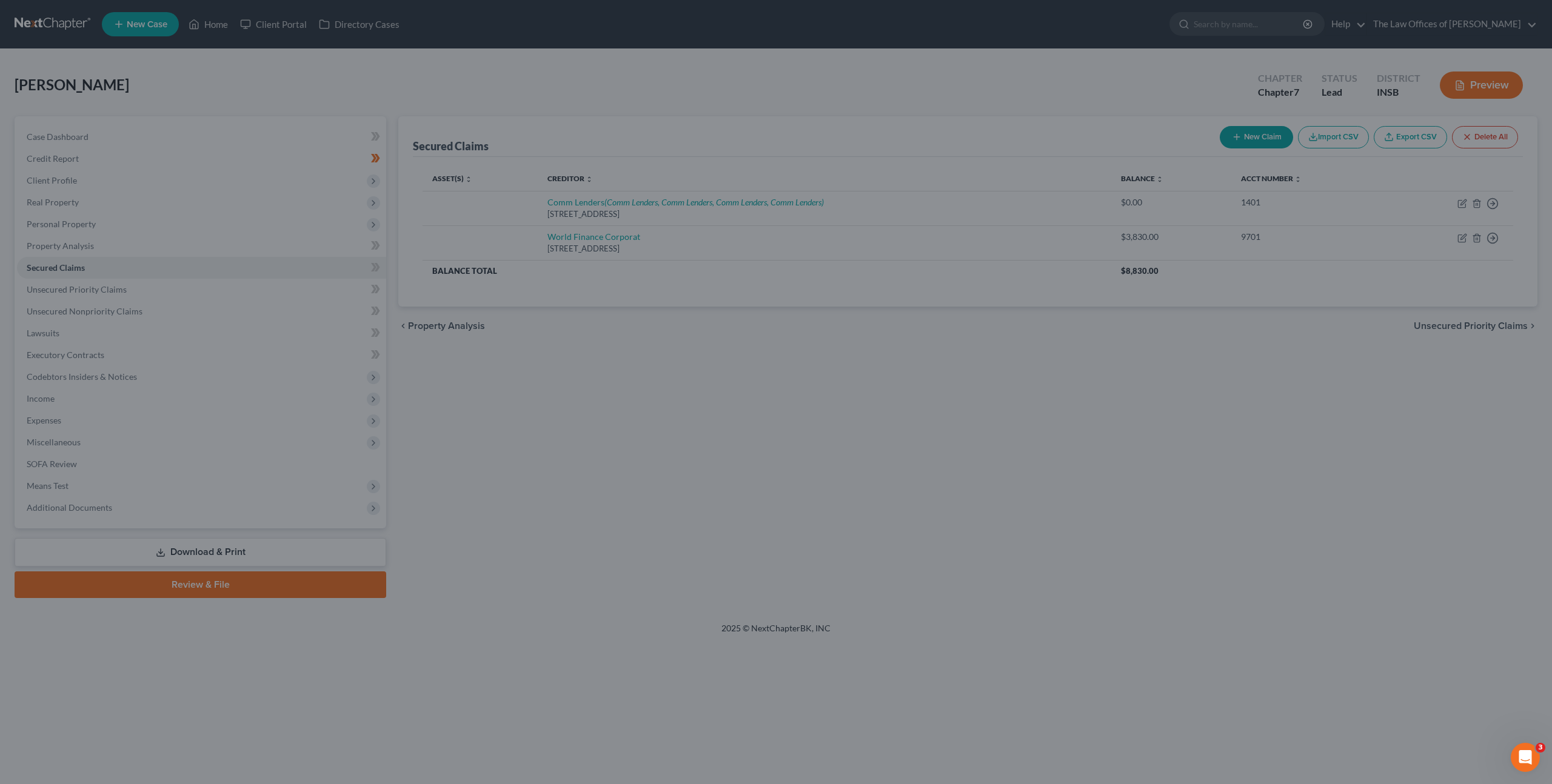
type input "0"
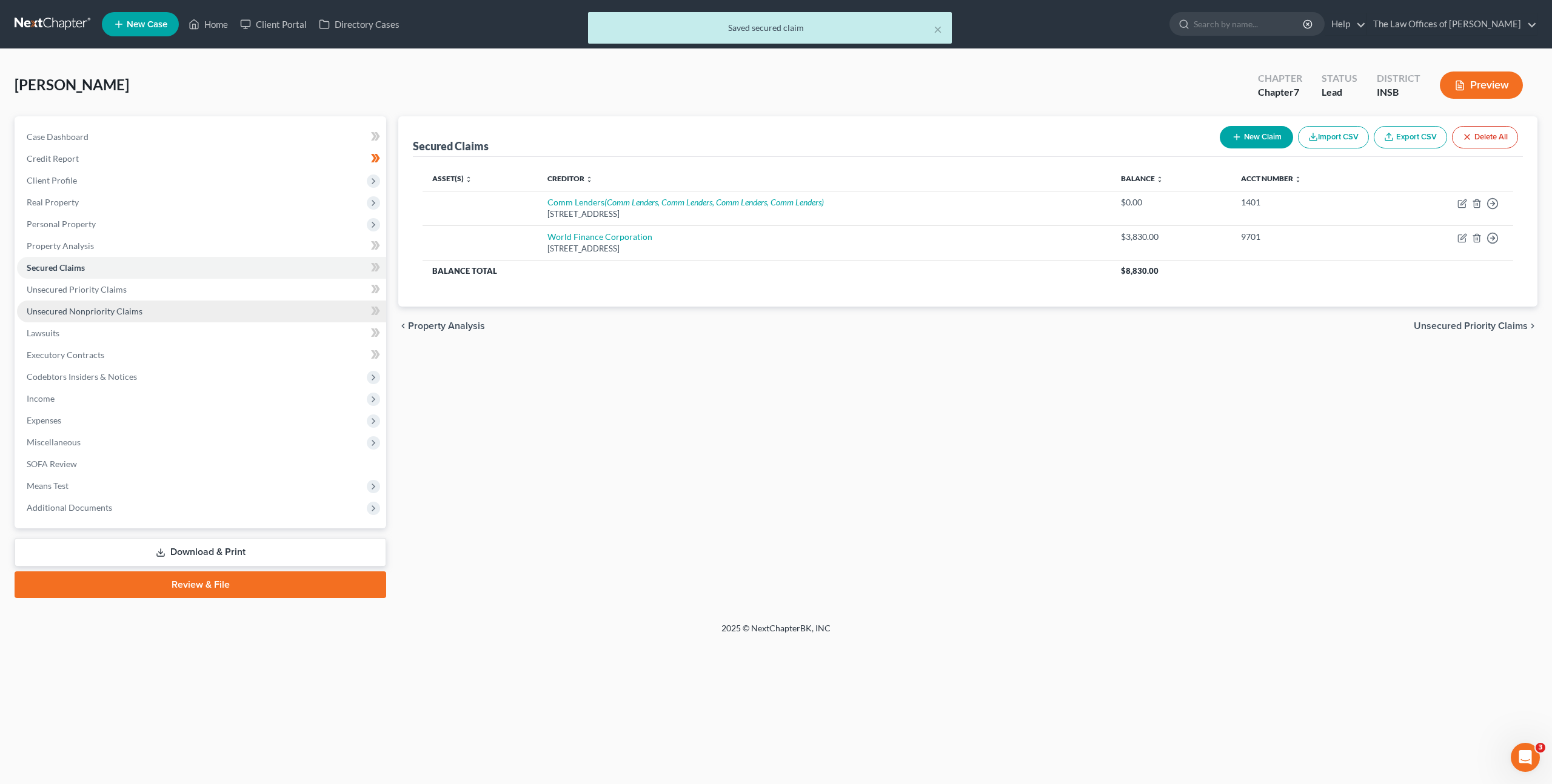
click at [269, 305] on link "Unsecured Nonpriority Claims" at bounding box center [202, 311] width 369 height 22
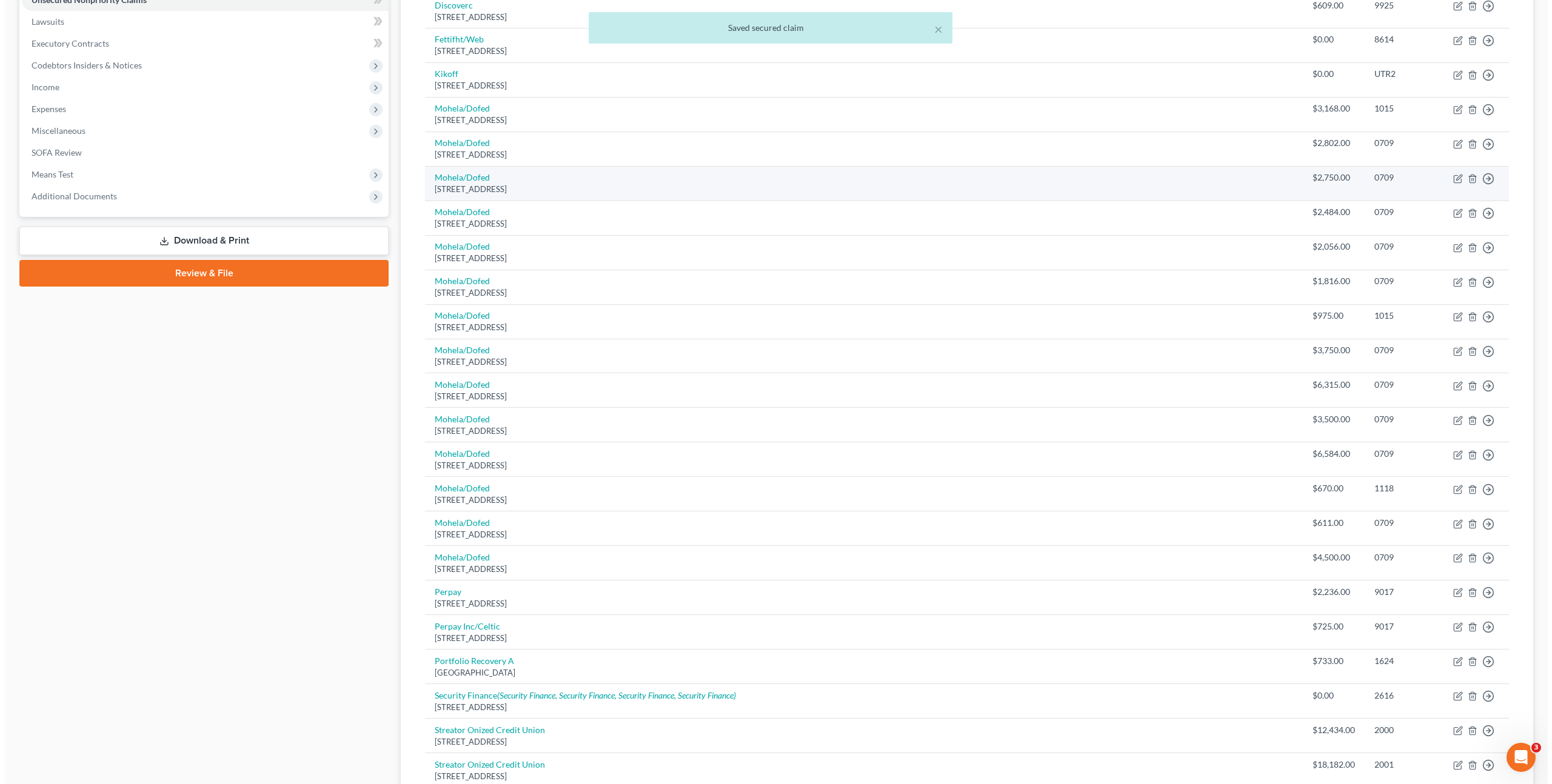
scroll to position [615, 0]
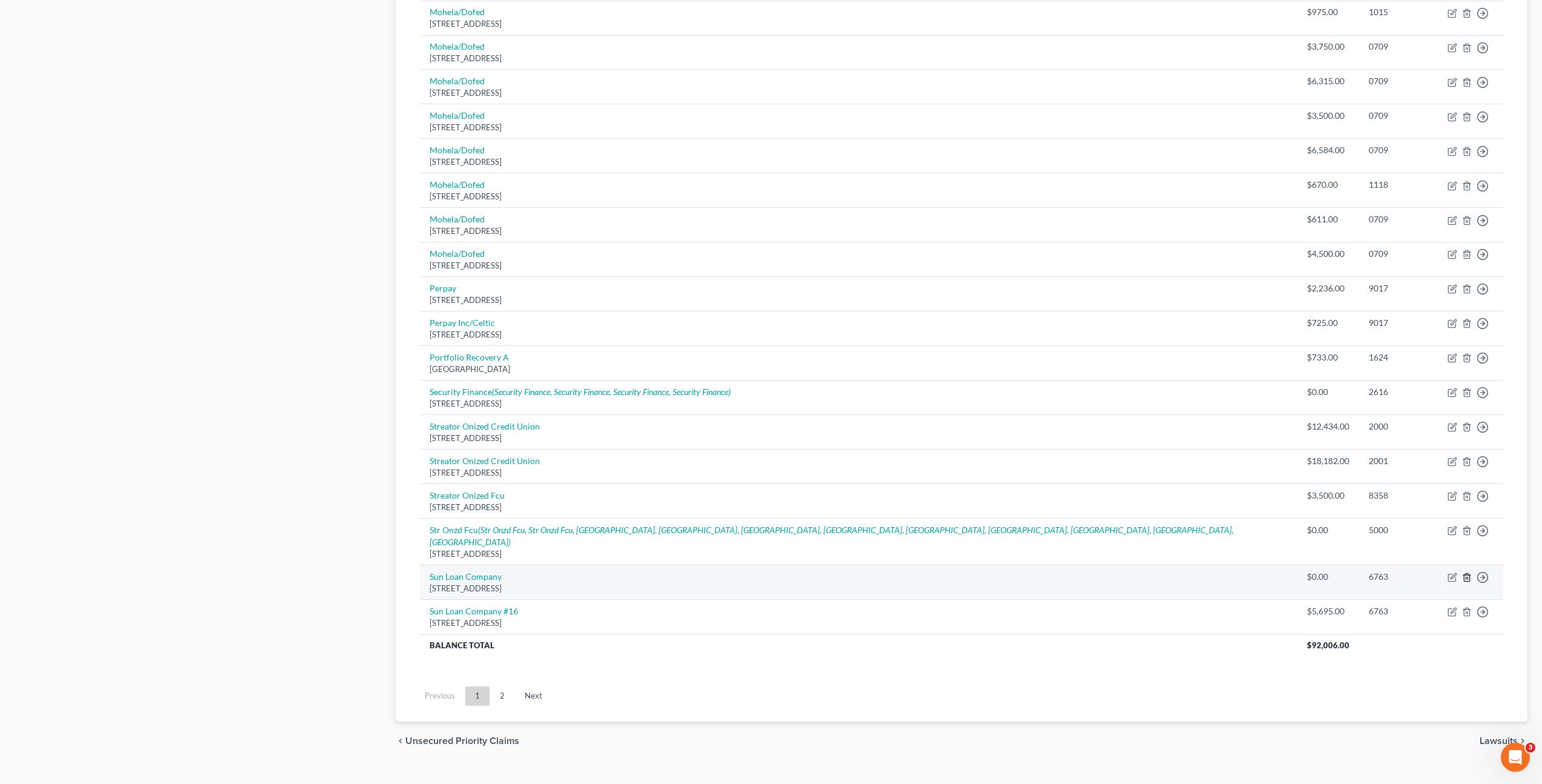
click at [1469, 573] on icon "button" at bounding box center [1467, 577] width 10 height 10
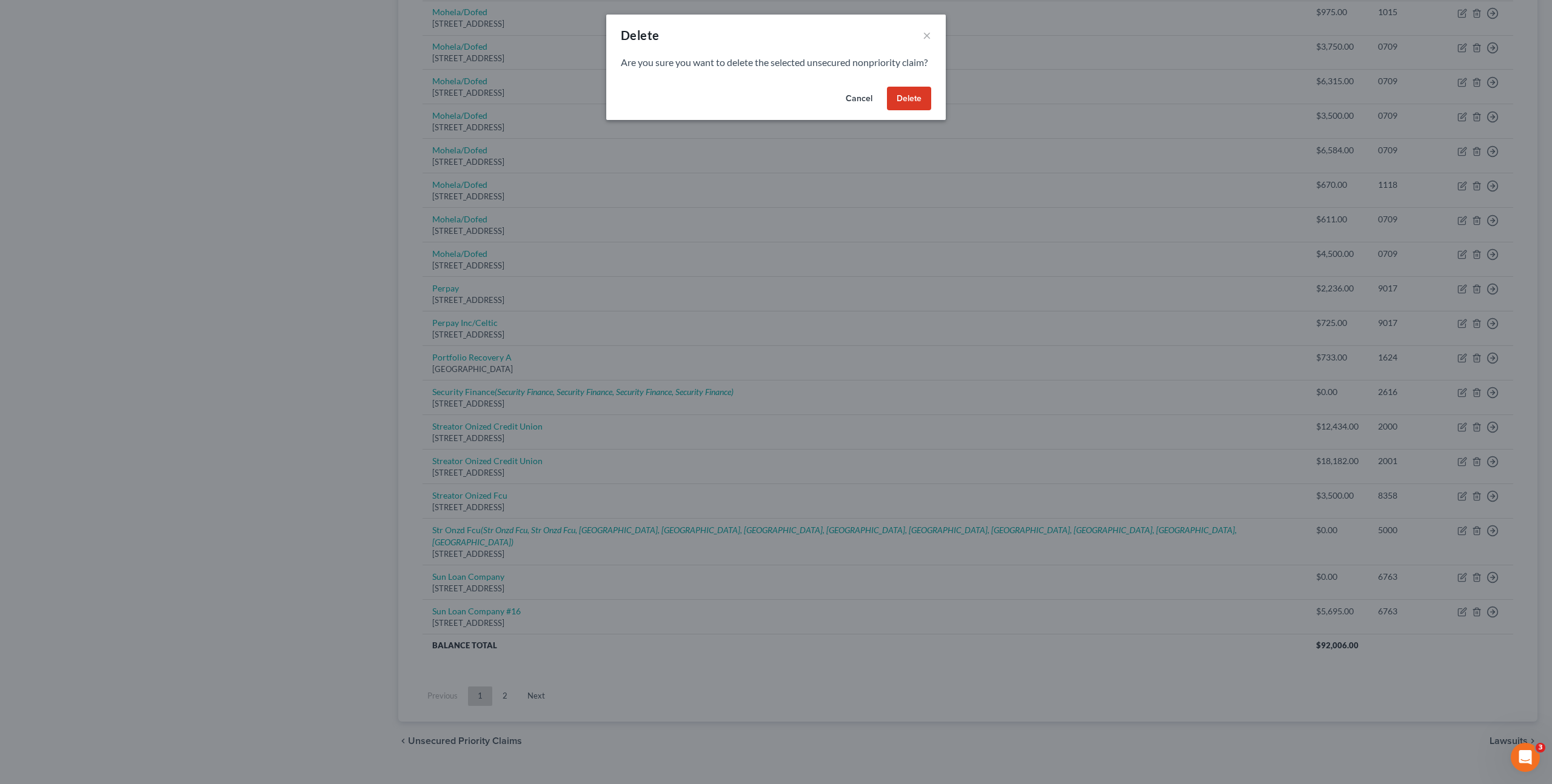
click at [920, 111] on button "Delete" at bounding box center [909, 98] width 44 height 24
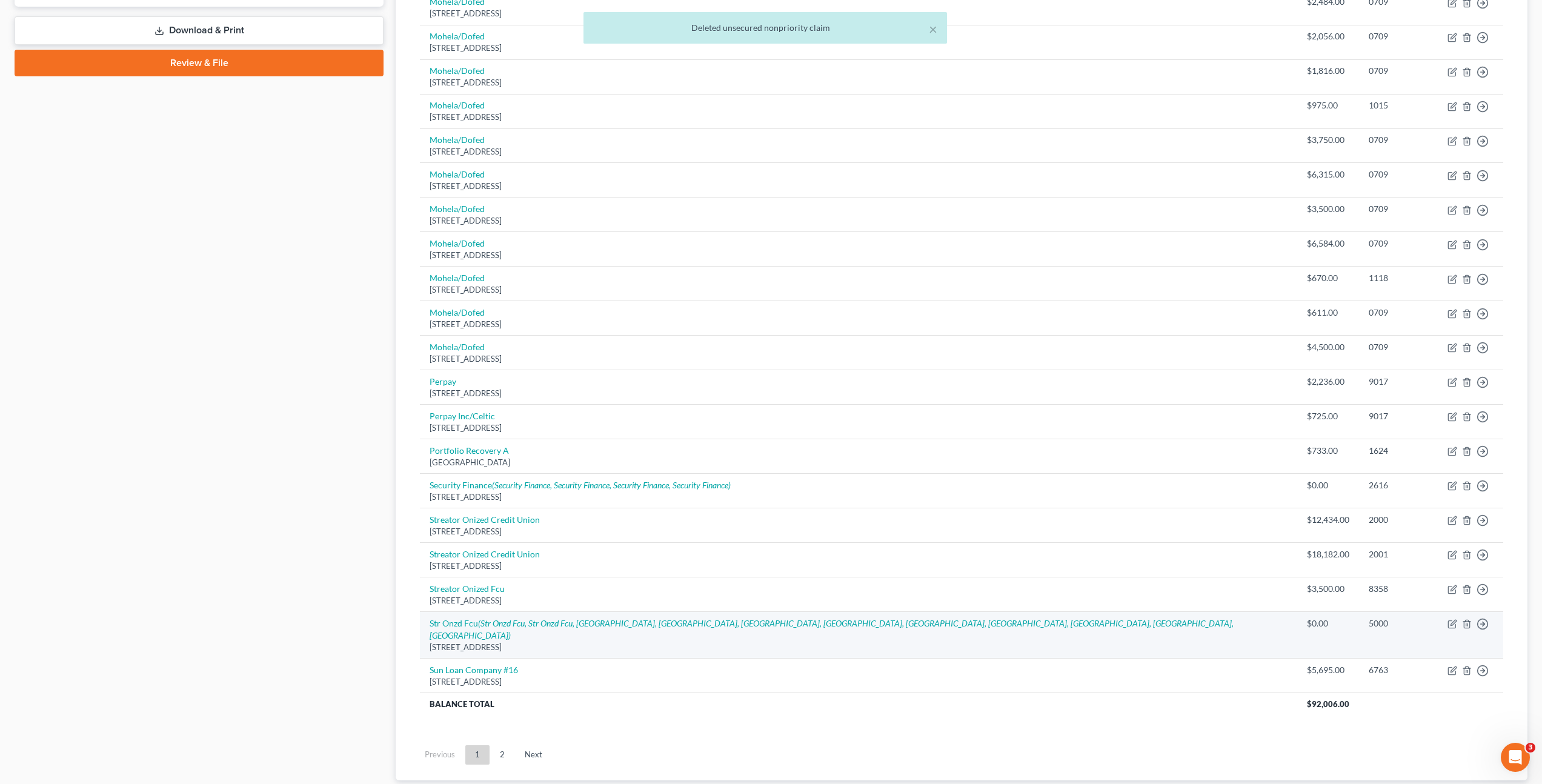
scroll to position [580, 0]
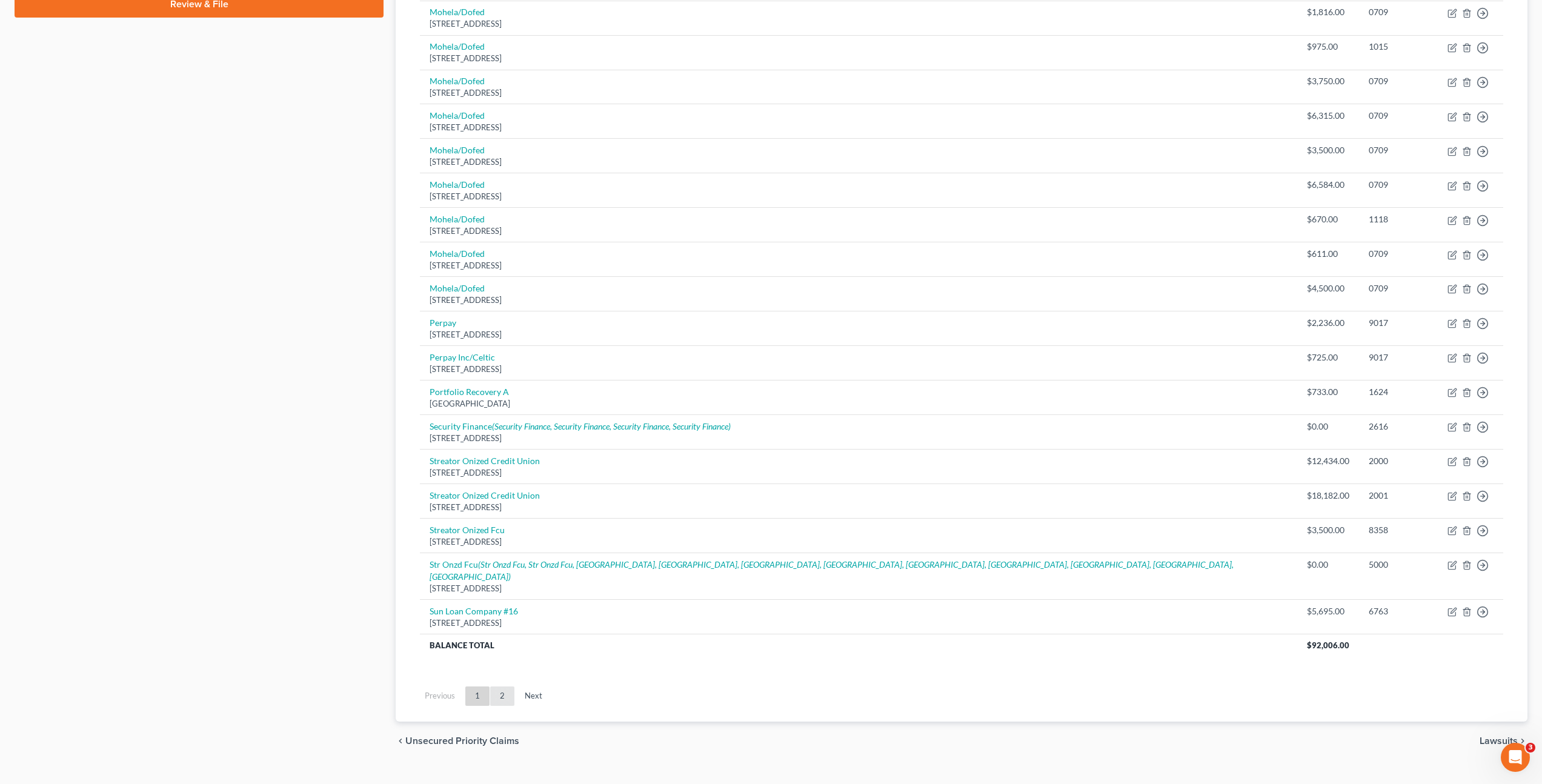
click at [509, 687] on link "2" at bounding box center [502, 696] width 24 height 19
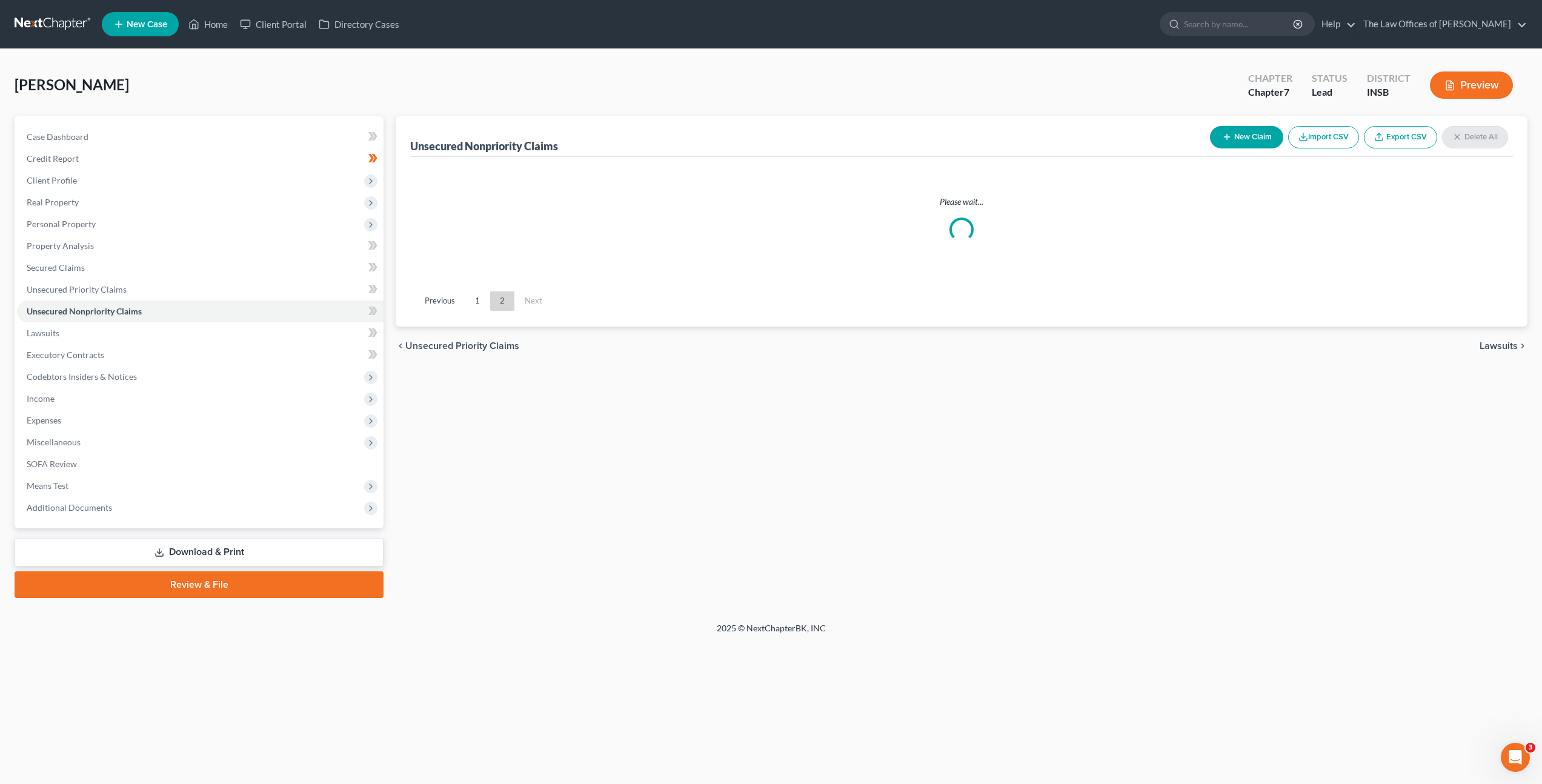
scroll to position [0, 0]
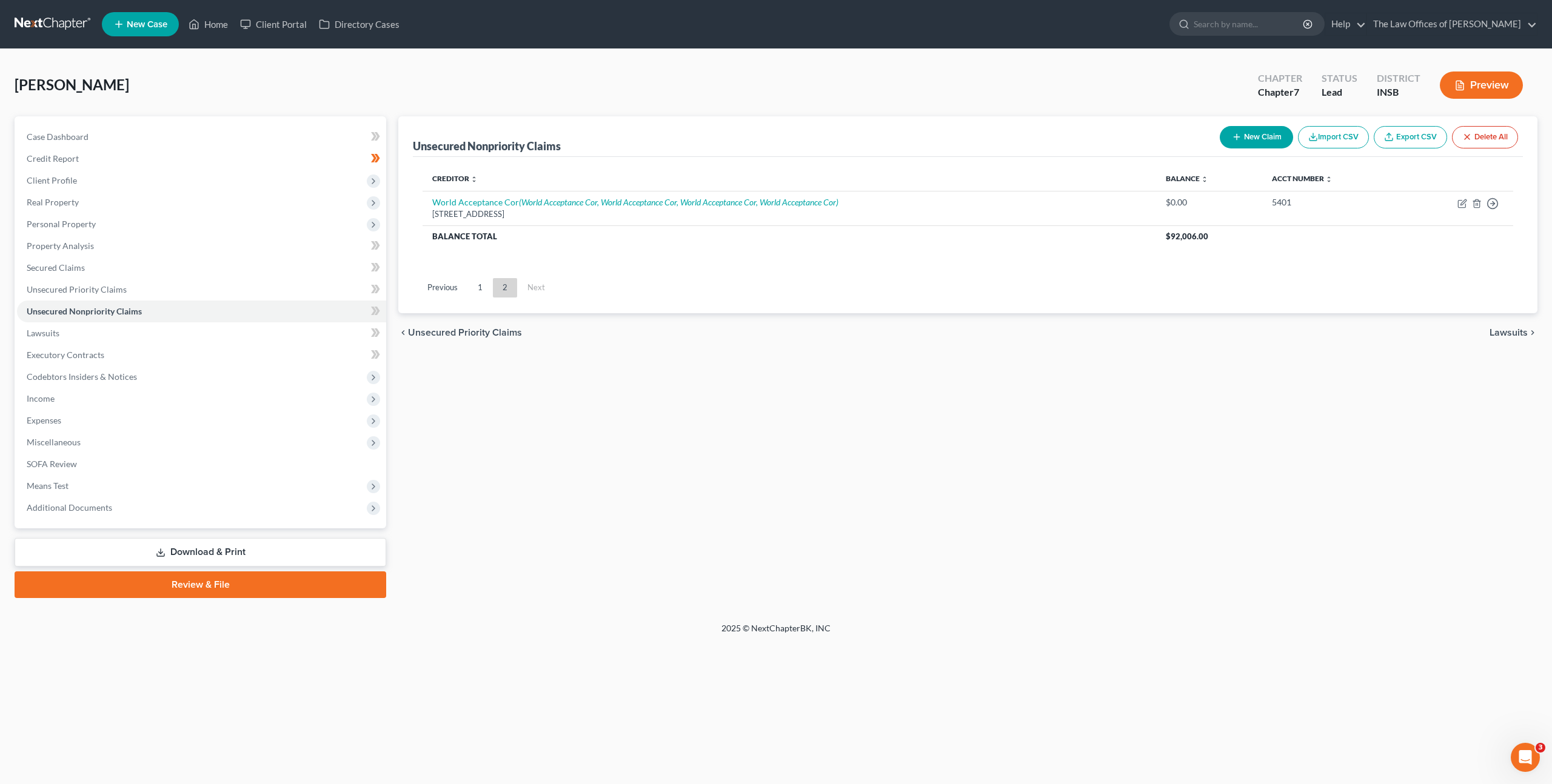
click at [479, 285] on link "1" at bounding box center [479, 287] width 24 height 19
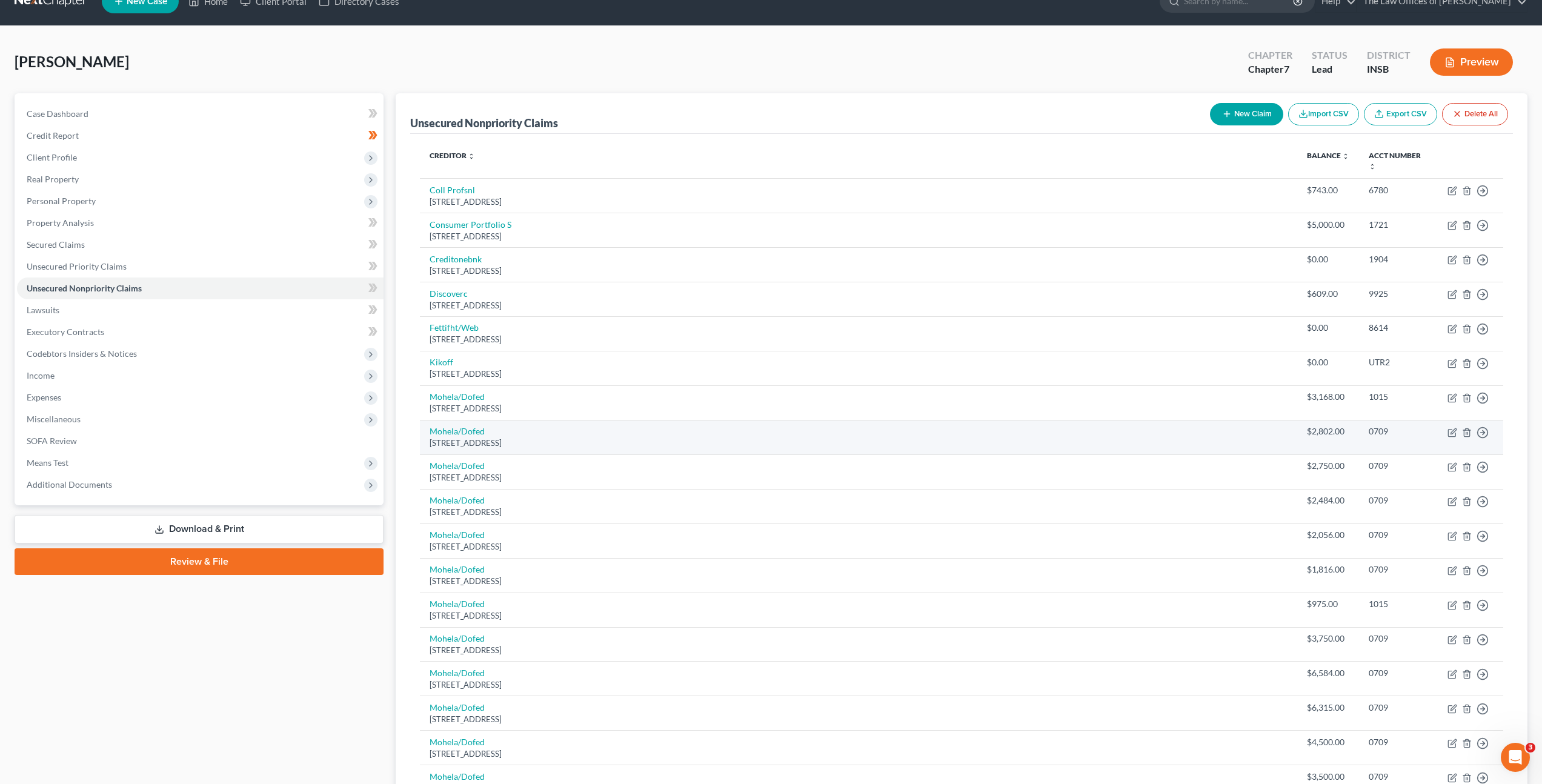
scroll to position [21, 0]
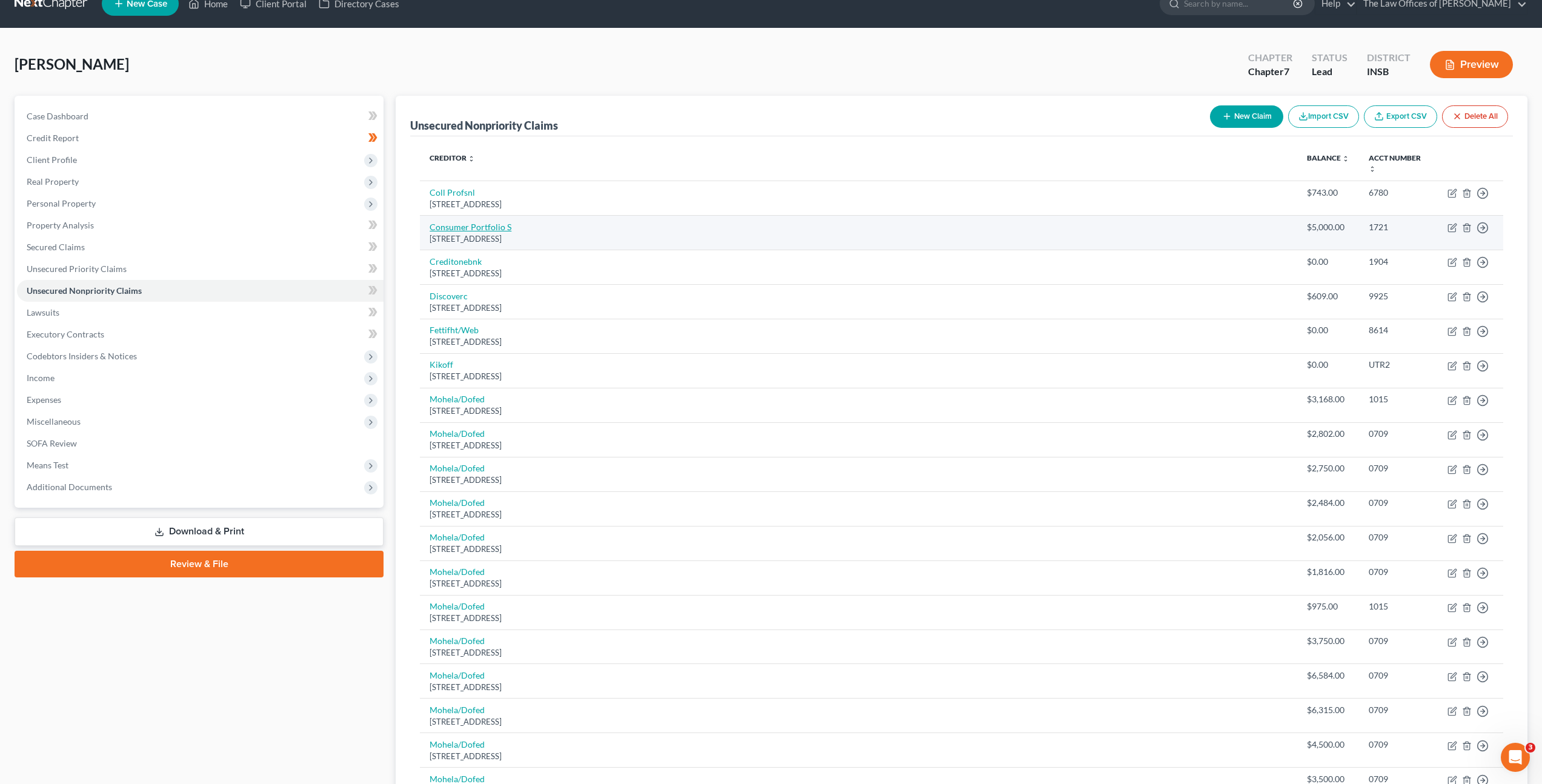
click at [505, 221] on link "Consumer Portfolio S" at bounding box center [471, 226] width 82 height 10
select select "4"
select select "0"
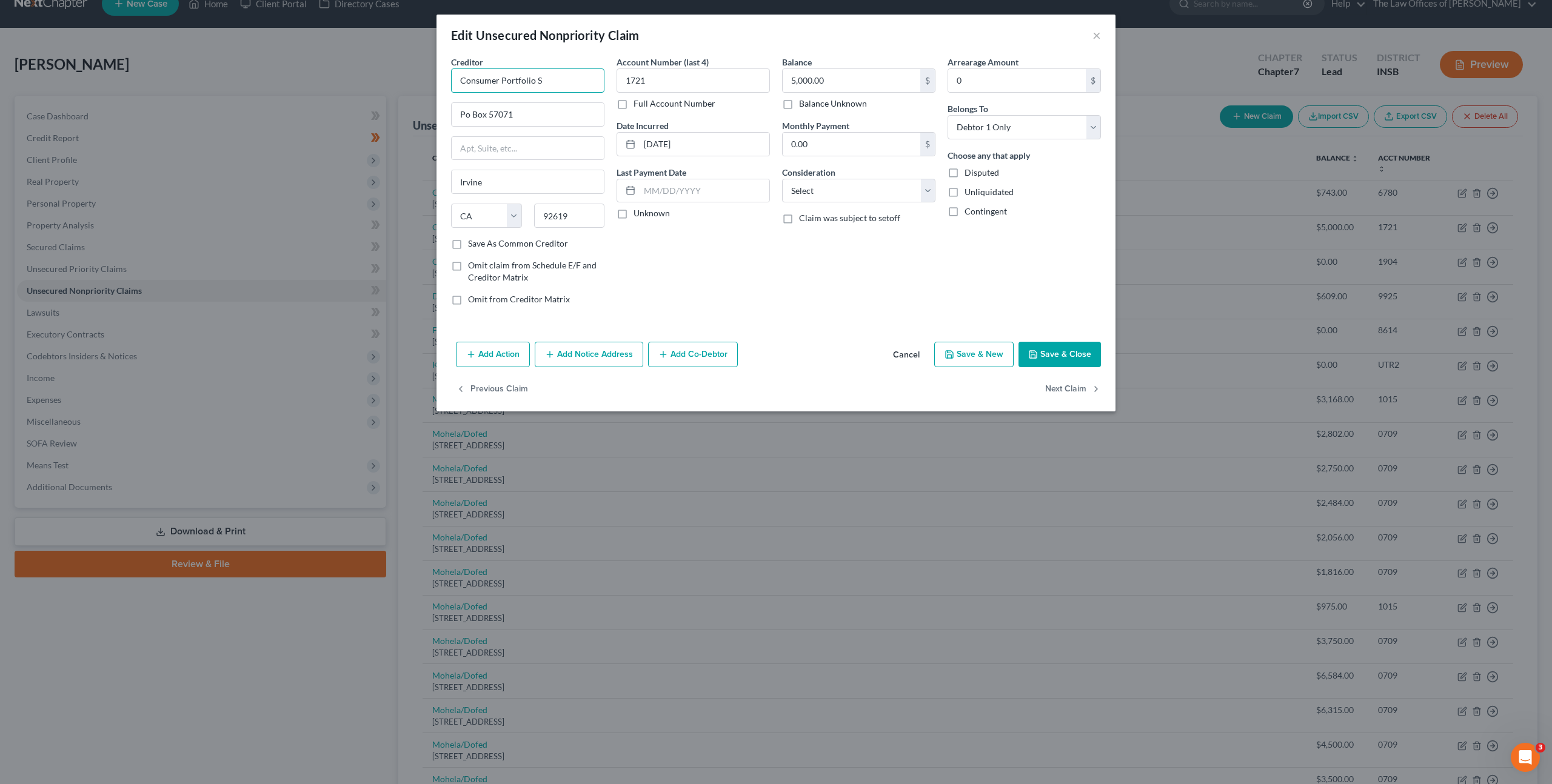
click at [592, 83] on input "Consumer Portfolio S" at bounding box center [527, 80] width 154 height 24
click at [1066, 346] on button "Save & Close" at bounding box center [1059, 354] width 83 height 25
type input "Consumer Portfolio Services"
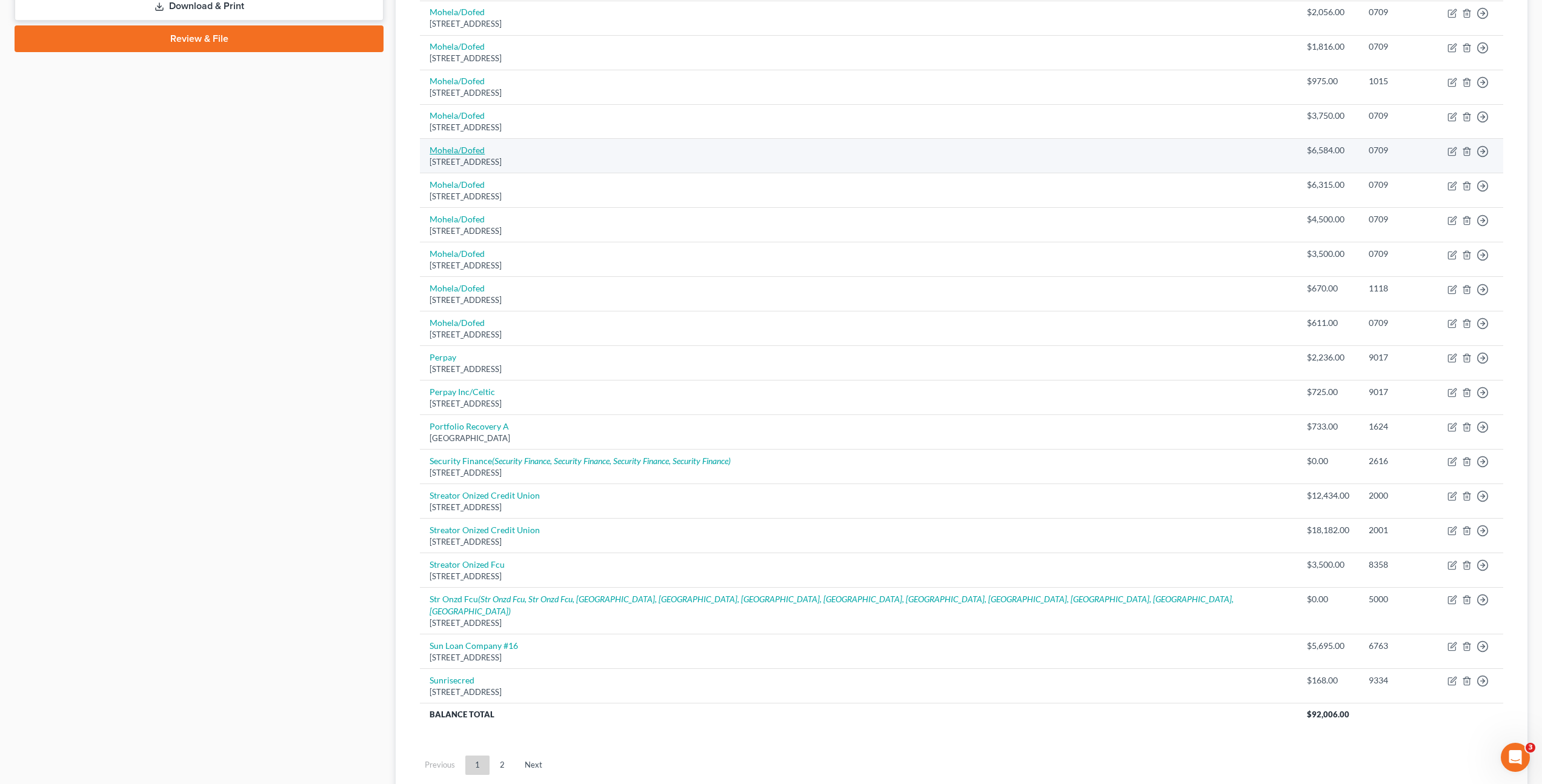
scroll to position [615, 0]
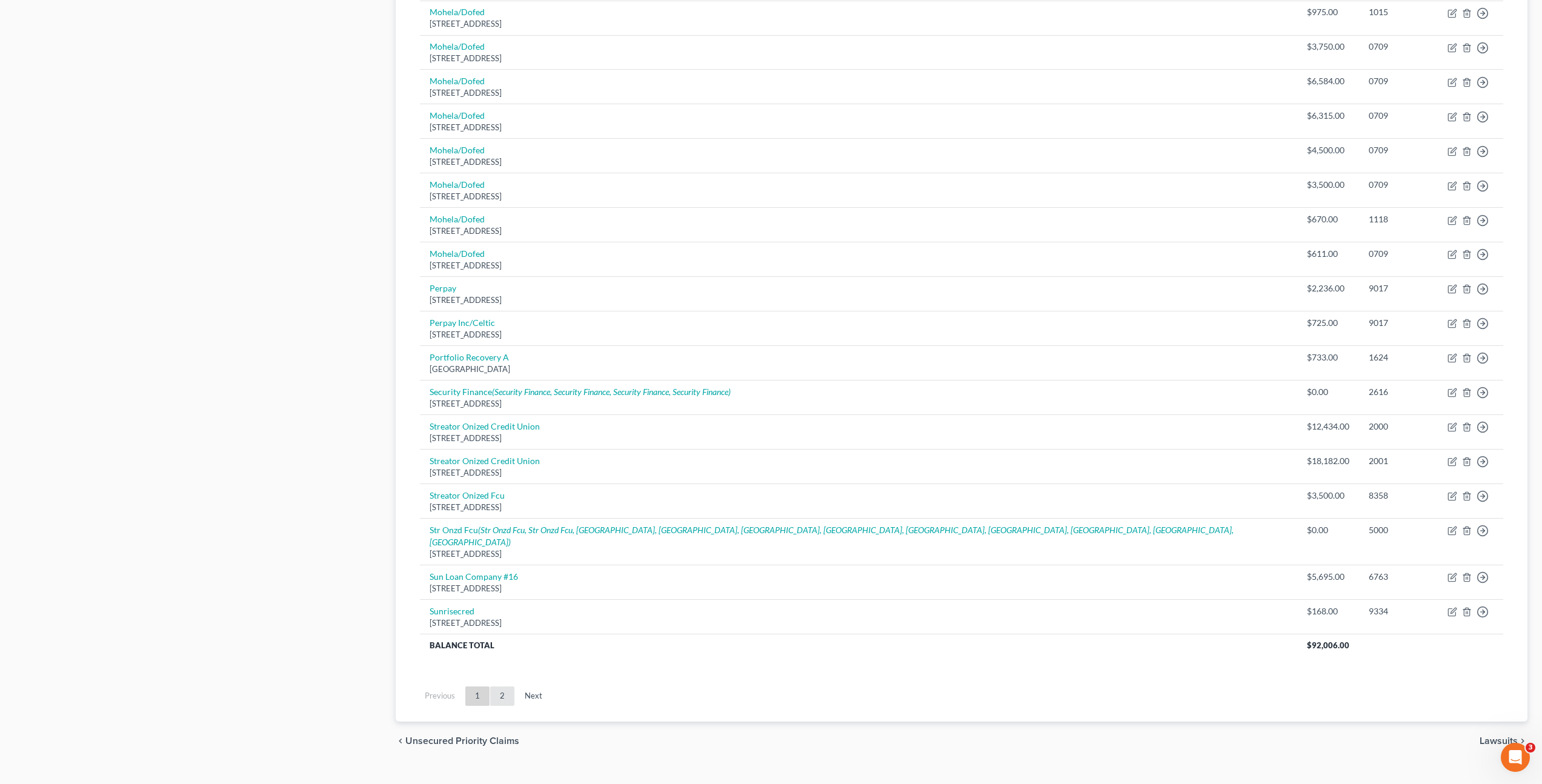
click at [511, 687] on link "2" at bounding box center [502, 696] width 24 height 19
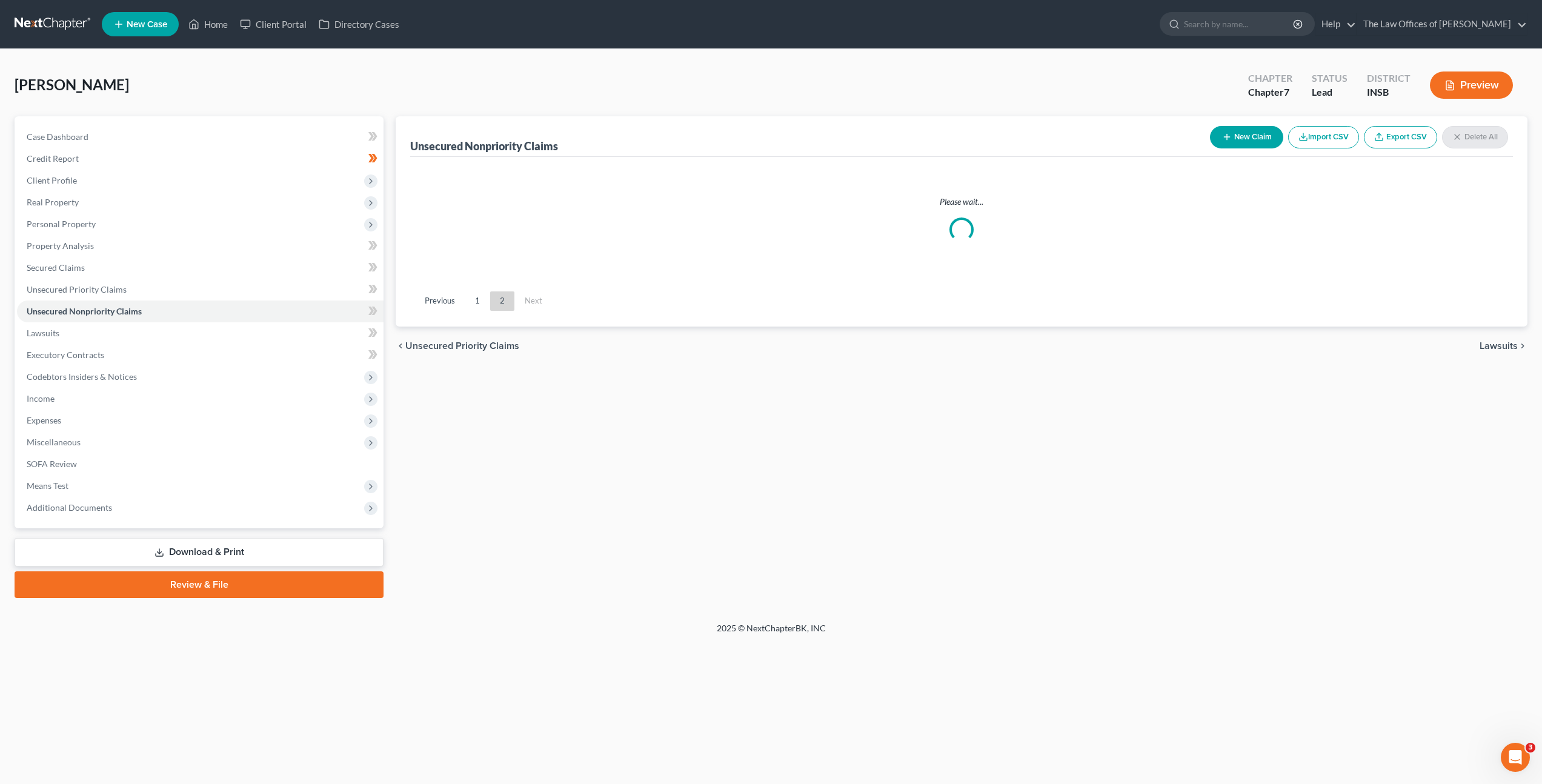
scroll to position [0, 0]
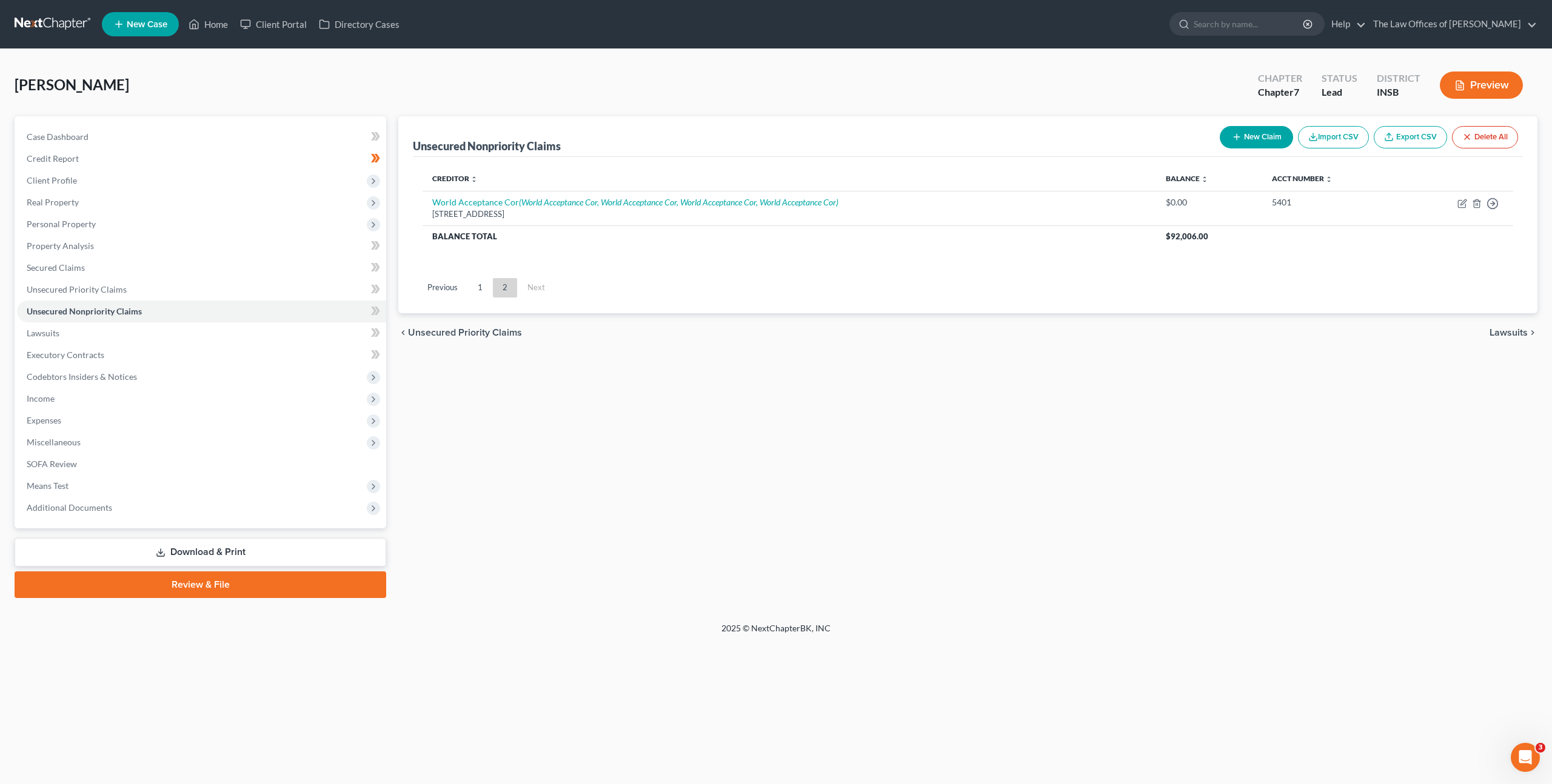
drag, startPoint x: 476, startPoint y: 289, endPoint x: 486, endPoint y: 289, distance: 10.0
click at [476, 289] on link "1" at bounding box center [479, 287] width 24 height 19
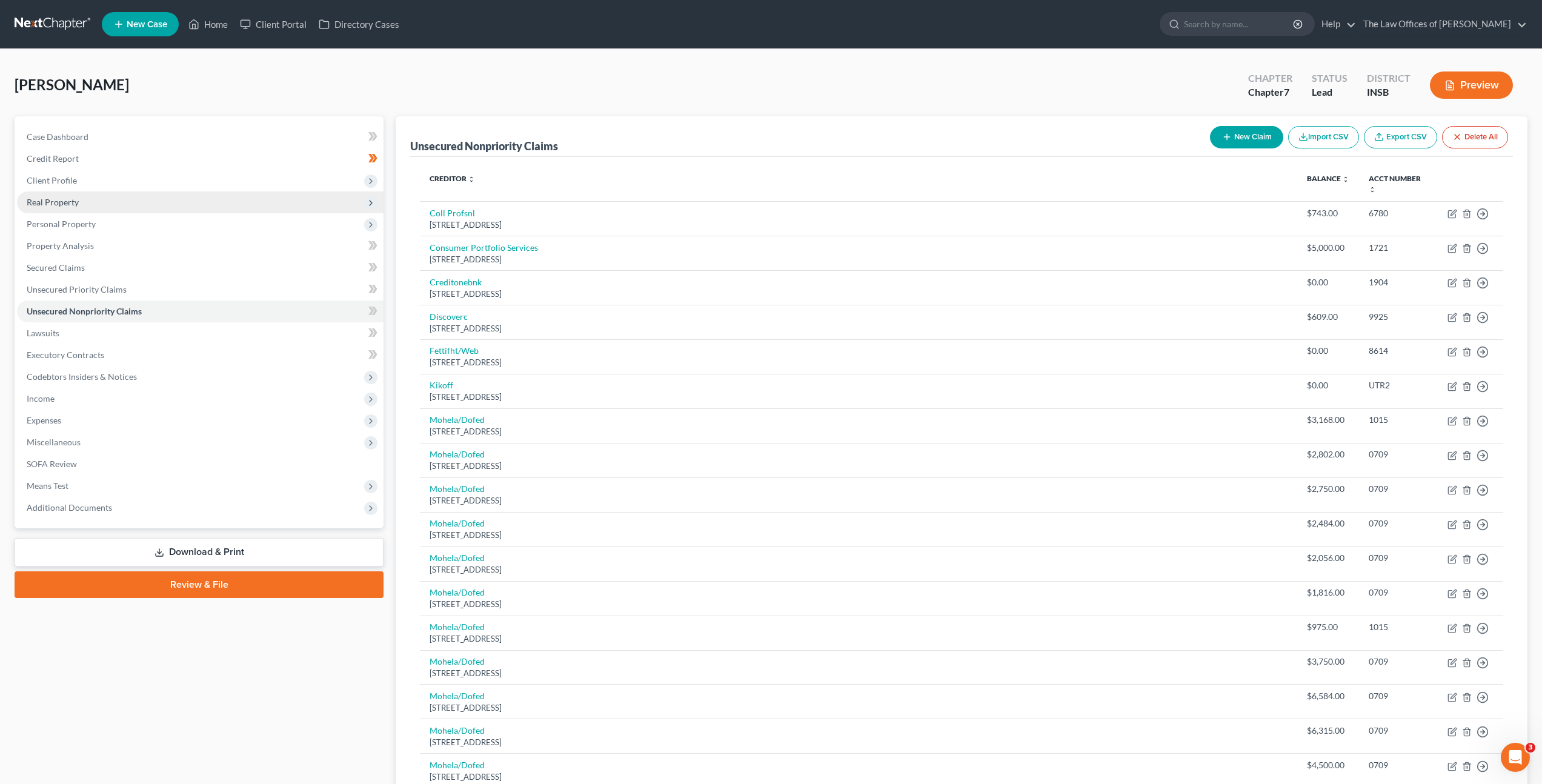
click at [243, 195] on span "Real Property" at bounding box center [200, 202] width 367 height 22
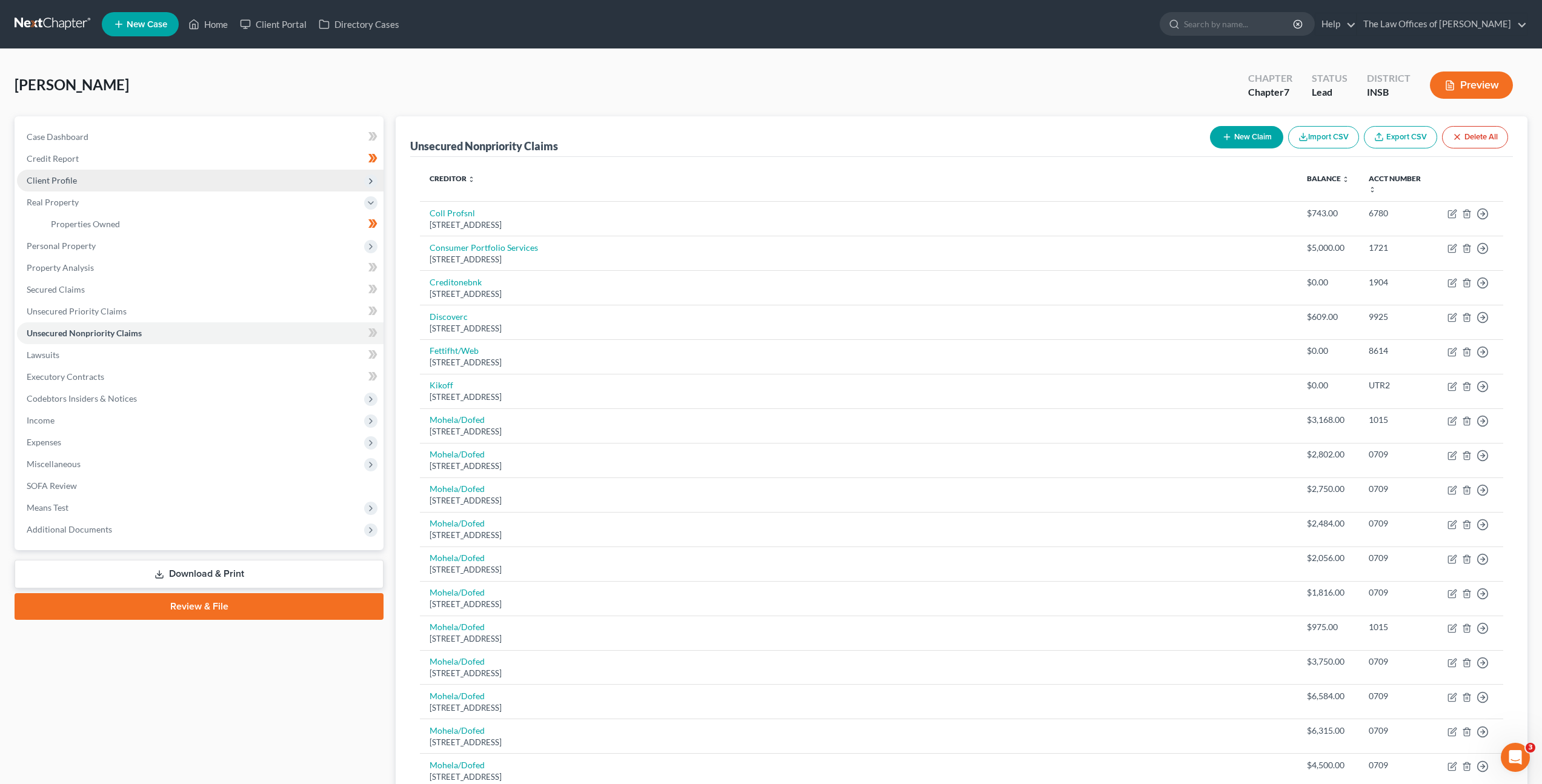
click at [247, 181] on span "Client Profile" at bounding box center [200, 181] width 367 height 22
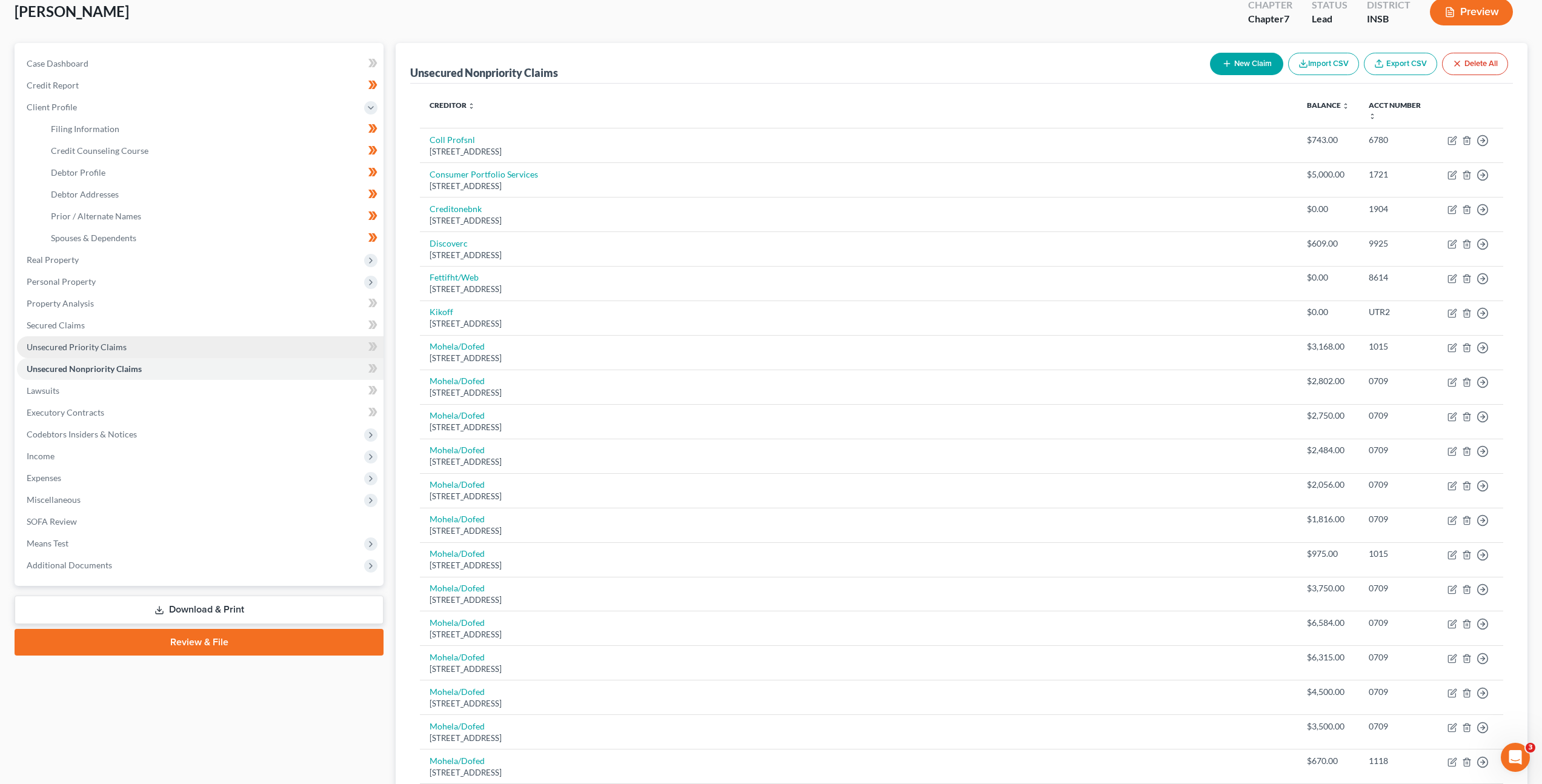
scroll to position [88, 0]
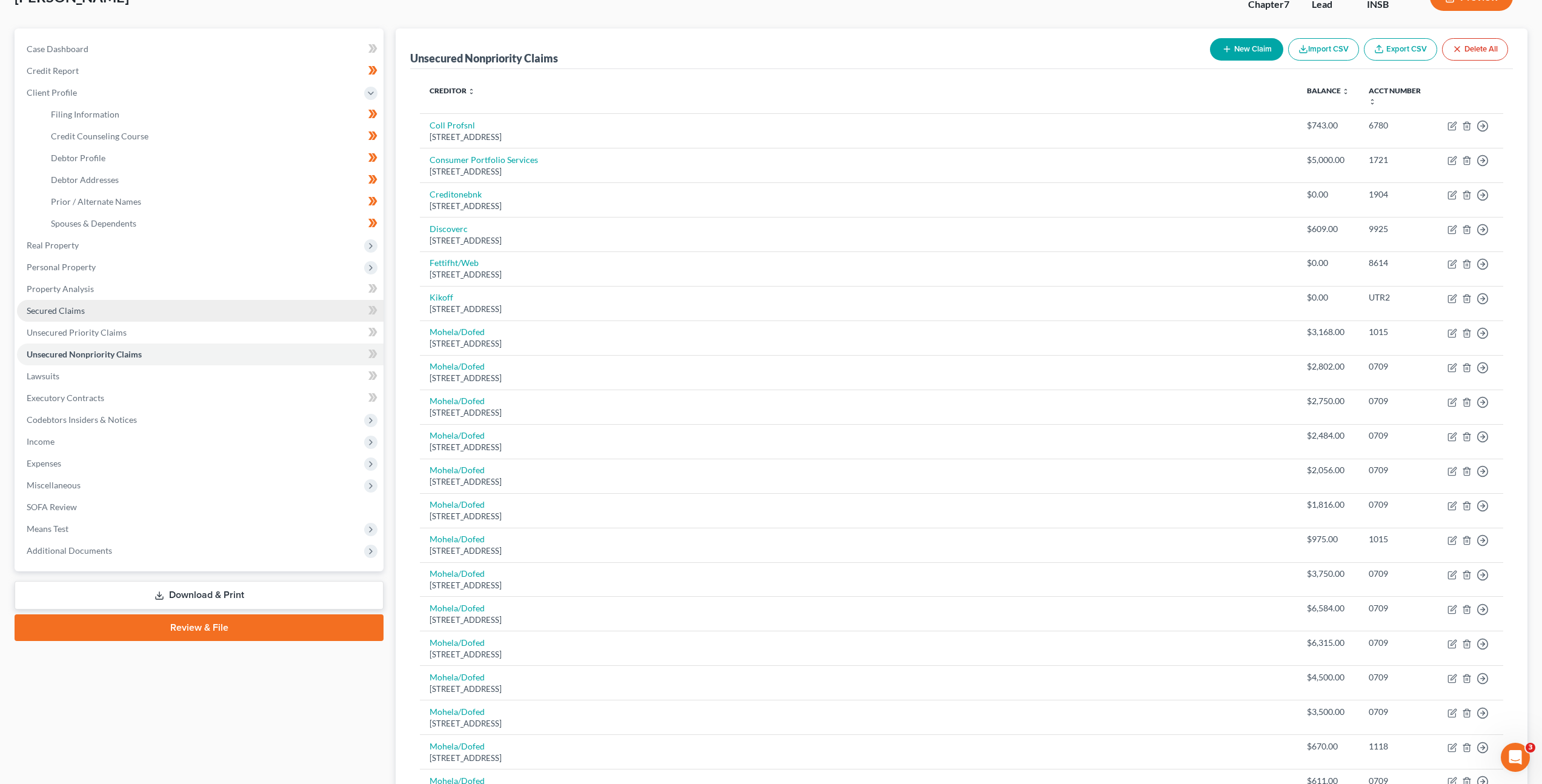
click at [200, 319] on link "Secured Claims" at bounding box center [200, 311] width 367 height 22
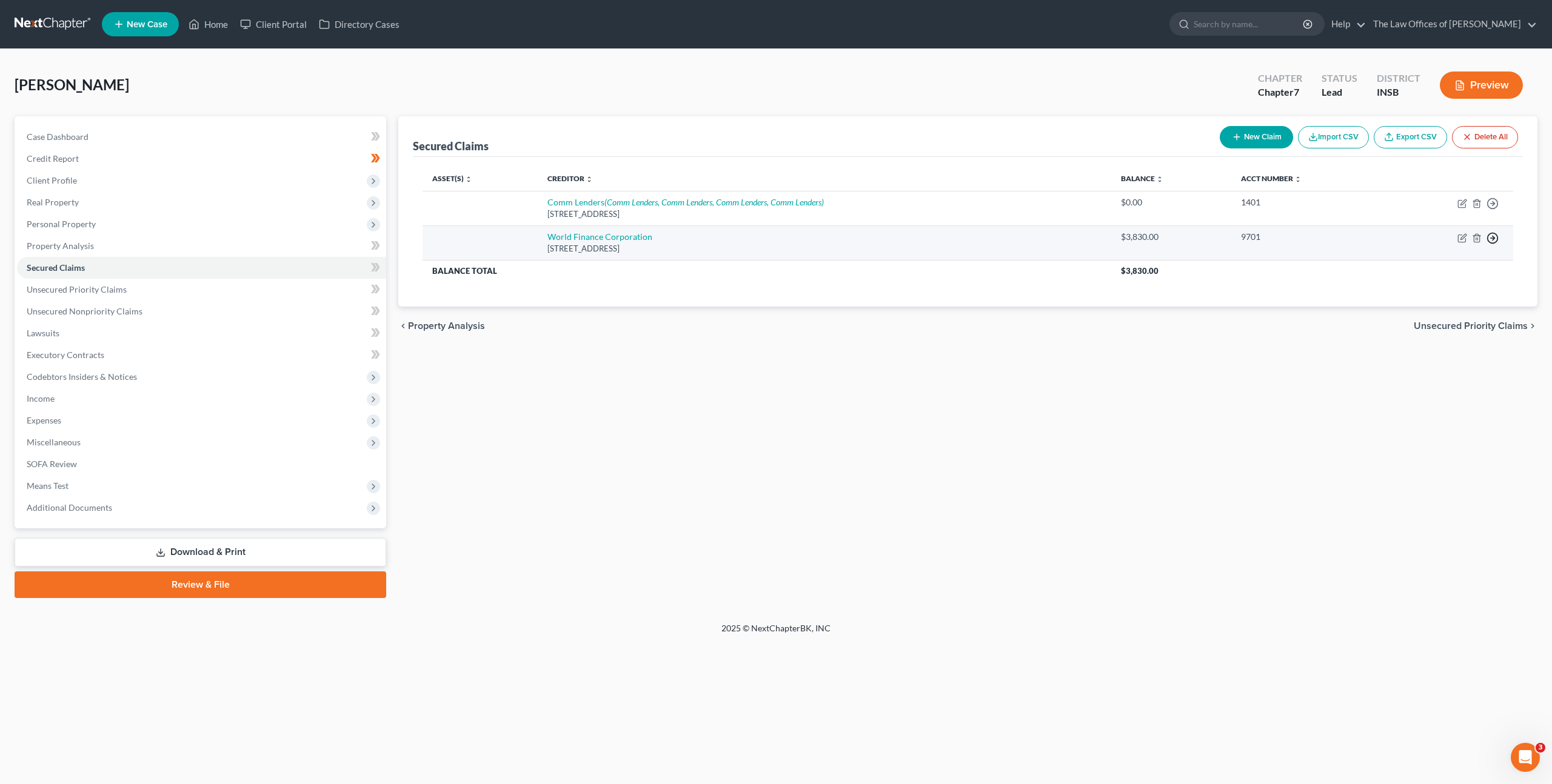
click at [1494, 204] on line "button" at bounding box center [1493, 204] width 4 height 0
click at [1418, 272] on link "Move to F" at bounding box center [1437, 267] width 101 height 21
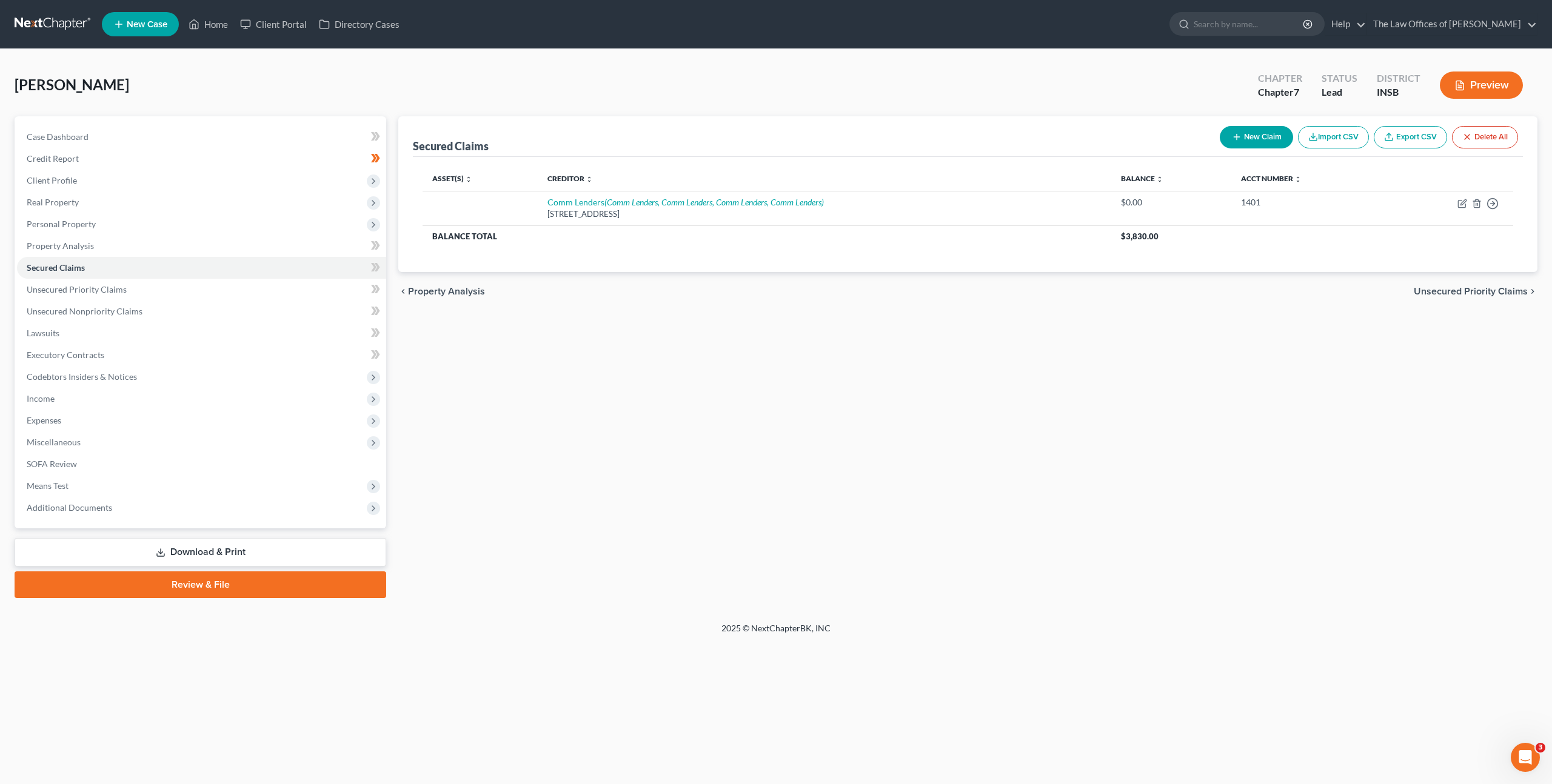
click at [1170, 357] on div "Secured Claims New Claim Import CSV Export CSV Delete All Asset(s) expand_more …" at bounding box center [967, 357] width 1151 height 482
click at [1488, 202] on circle "button" at bounding box center [1493, 204] width 10 height 10
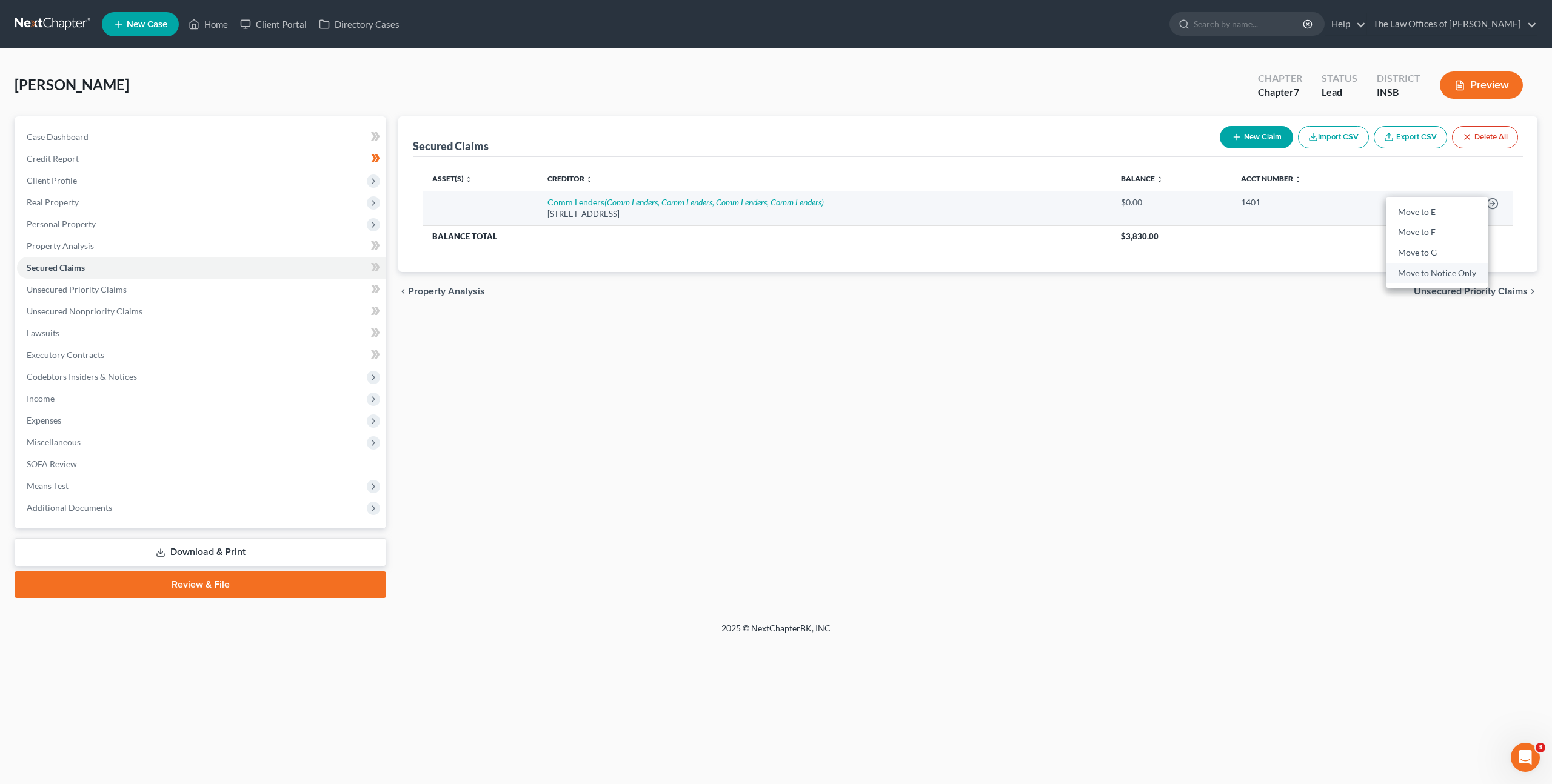
click at [1446, 272] on link "Move to Notice Only" at bounding box center [1437, 273] width 101 height 21
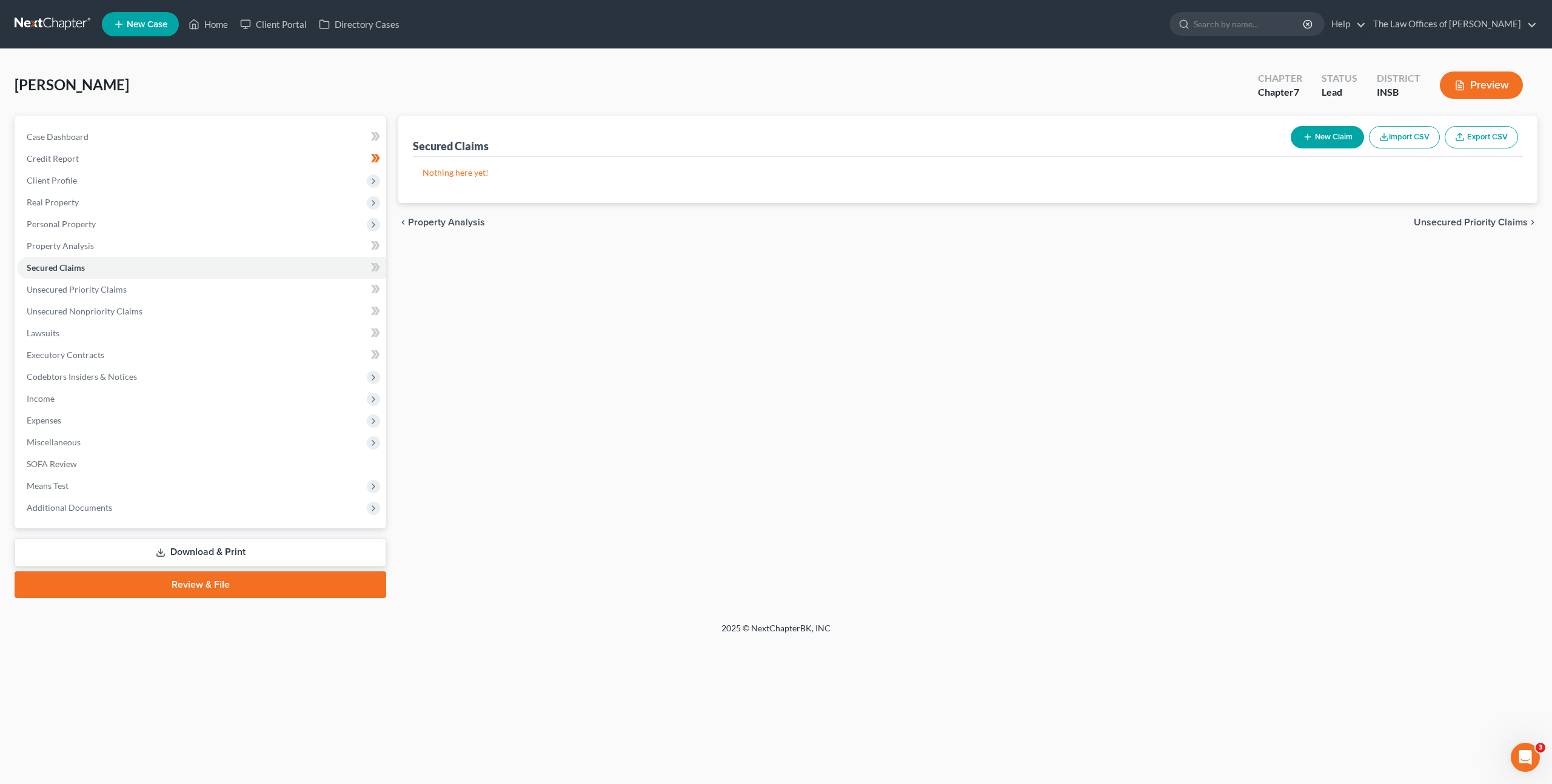
click at [1040, 385] on div "Secured Claims New Claim Import CSV Export CSV Nothing here yet! Previous 1 Nex…" at bounding box center [967, 357] width 1151 height 482
click at [203, 292] on link "Unsecured Priority Claims" at bounding box center [202, 289] width 369 height 22
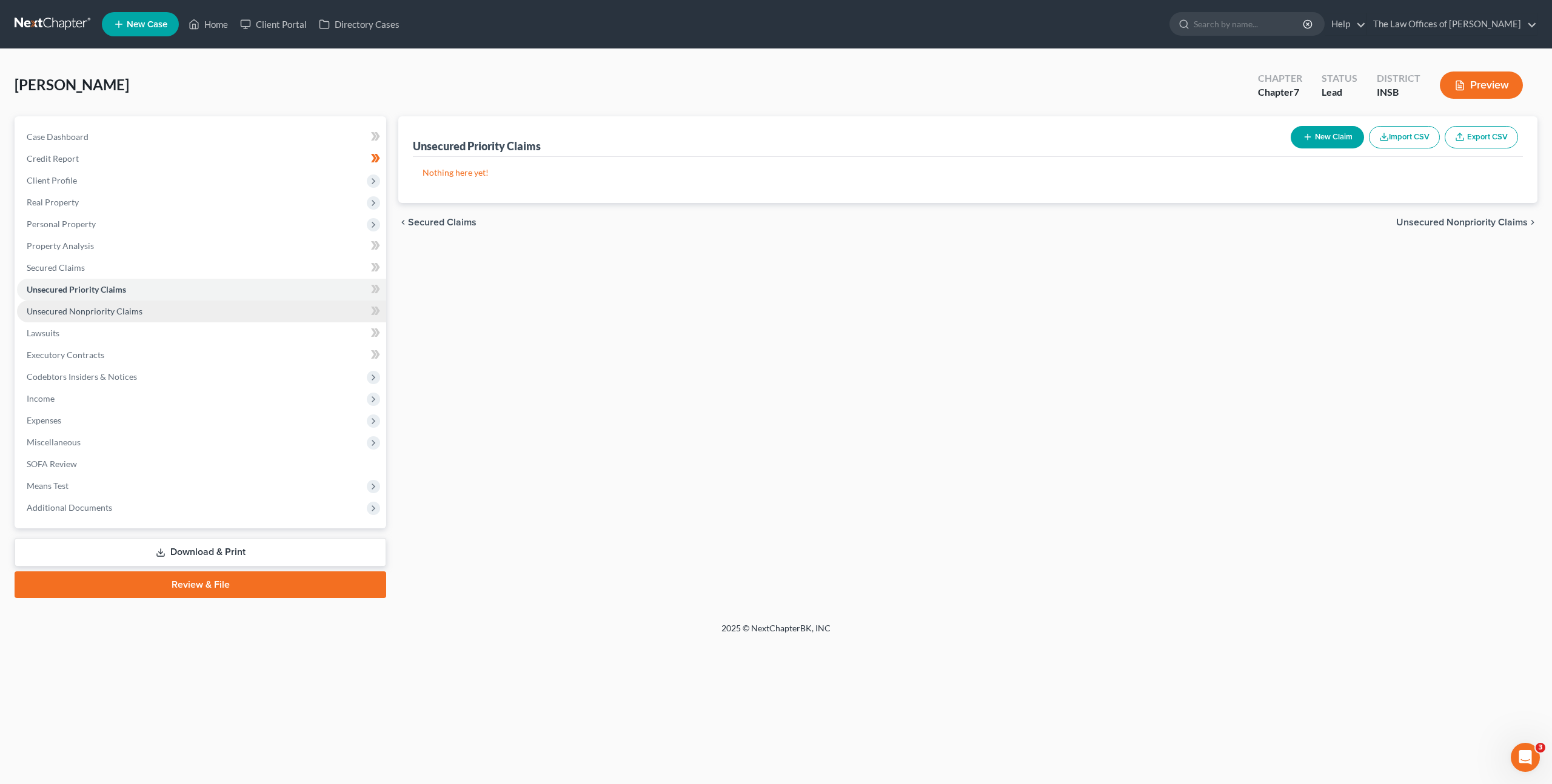
click at [198, 308] on link "Unsecured Nonpriority Claims" at bounding box center [202, 311] width 369 height 22
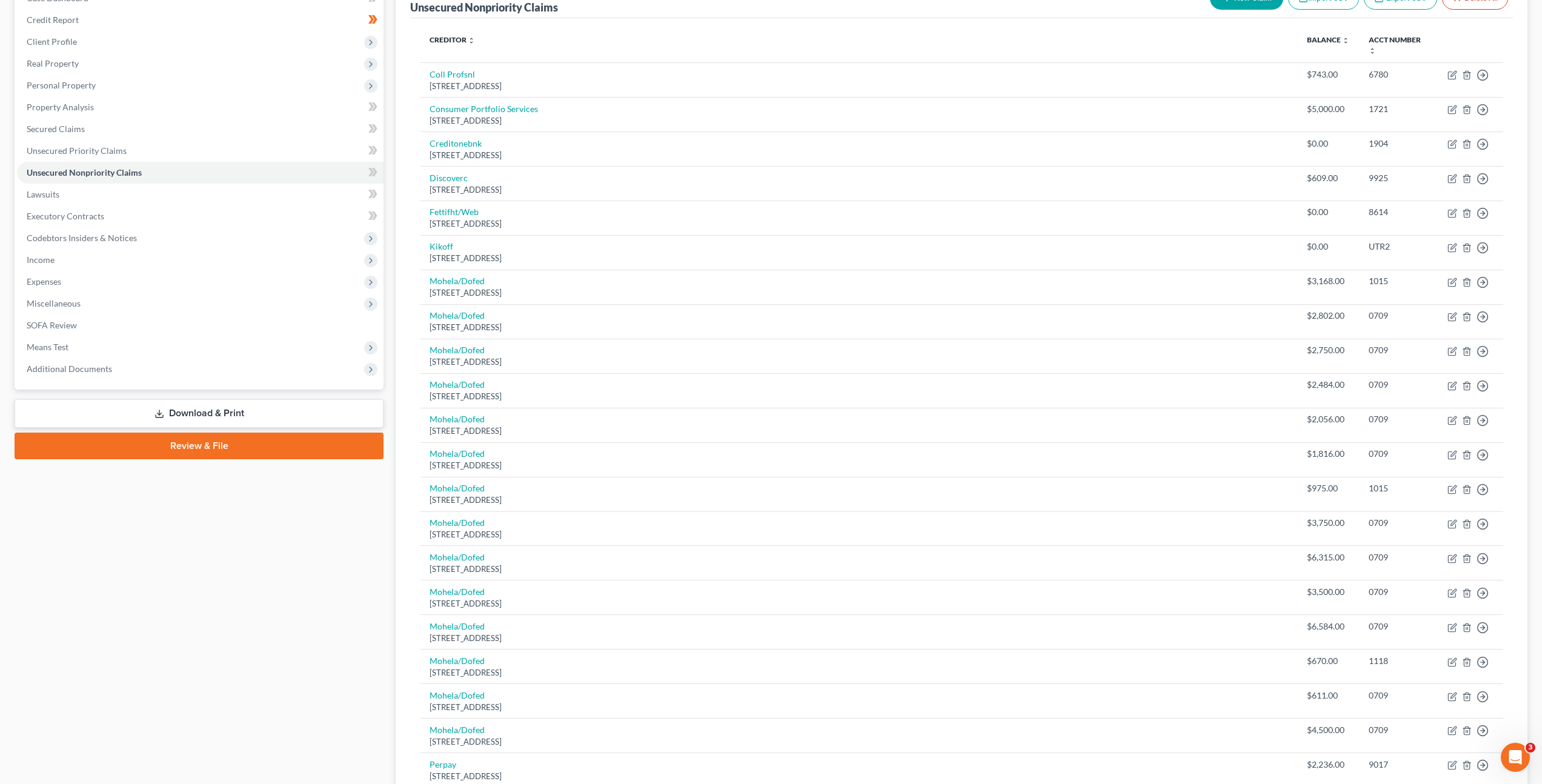
scroll to position [50, 0]
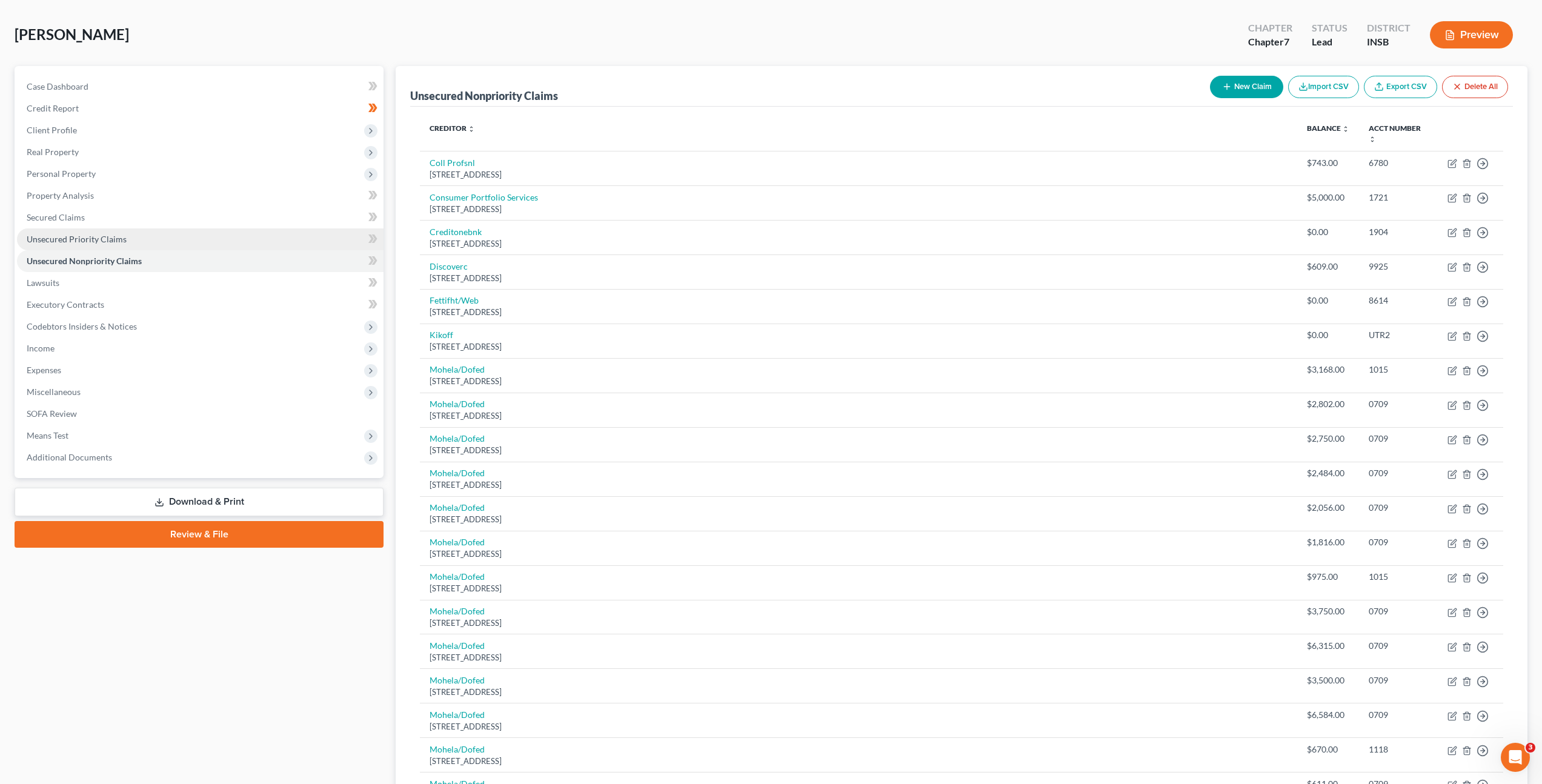
click at [164, 238] on link "Unsecured Priority Claims" at bounding box center [200, 239] width 367 height 22
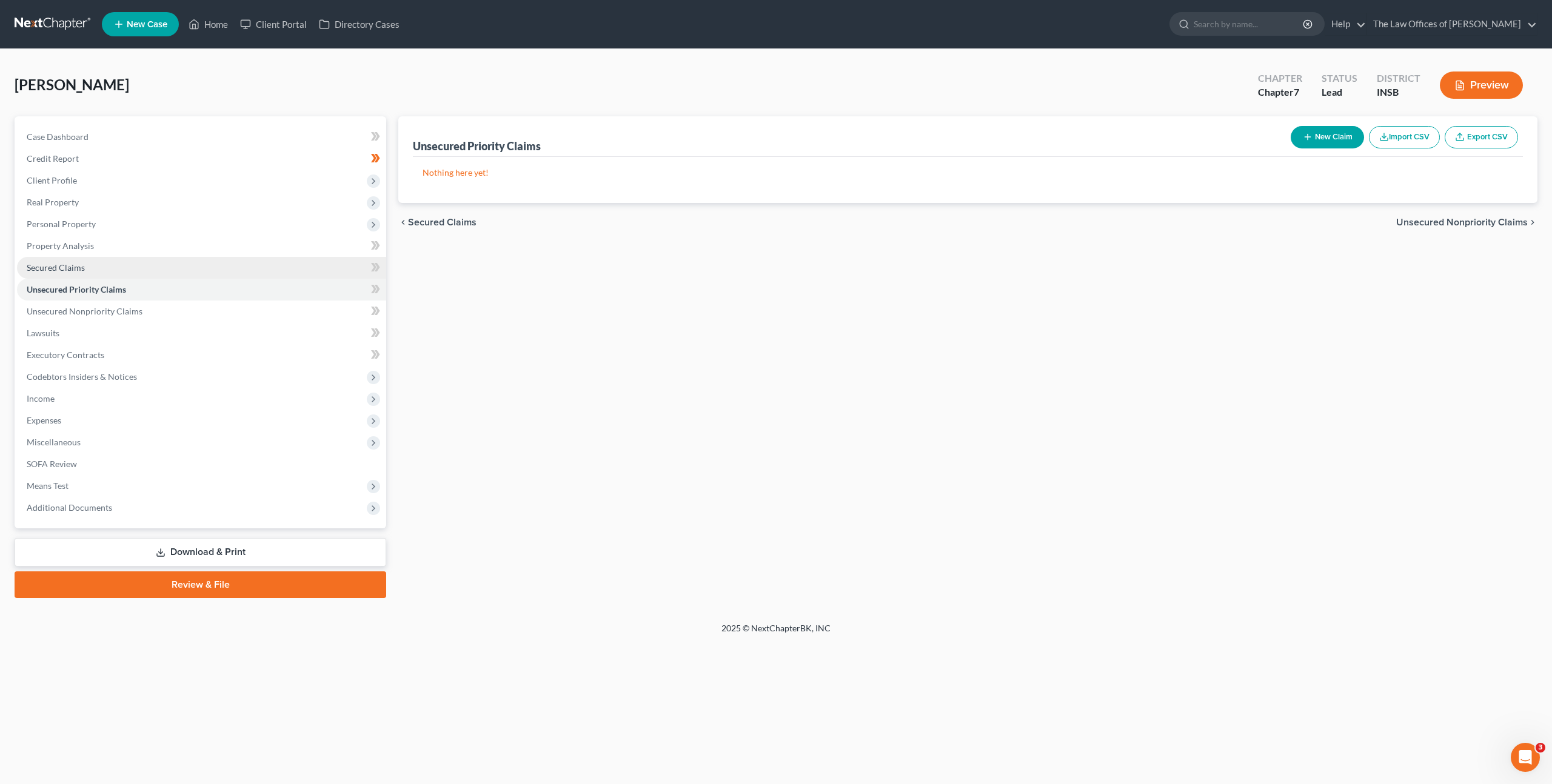
click at [222, 262] on link "Secured Claims" at bounding box center [202, 268] width 369 height 22
click at [286, 288] on link "Unsecured Priority Claims" at bounding box center [202, 289] width 369 height 22
click at [275, 305] on link "Unsecured Nonpriority Claims" at bounding box center [202, 311] width 369 height 22
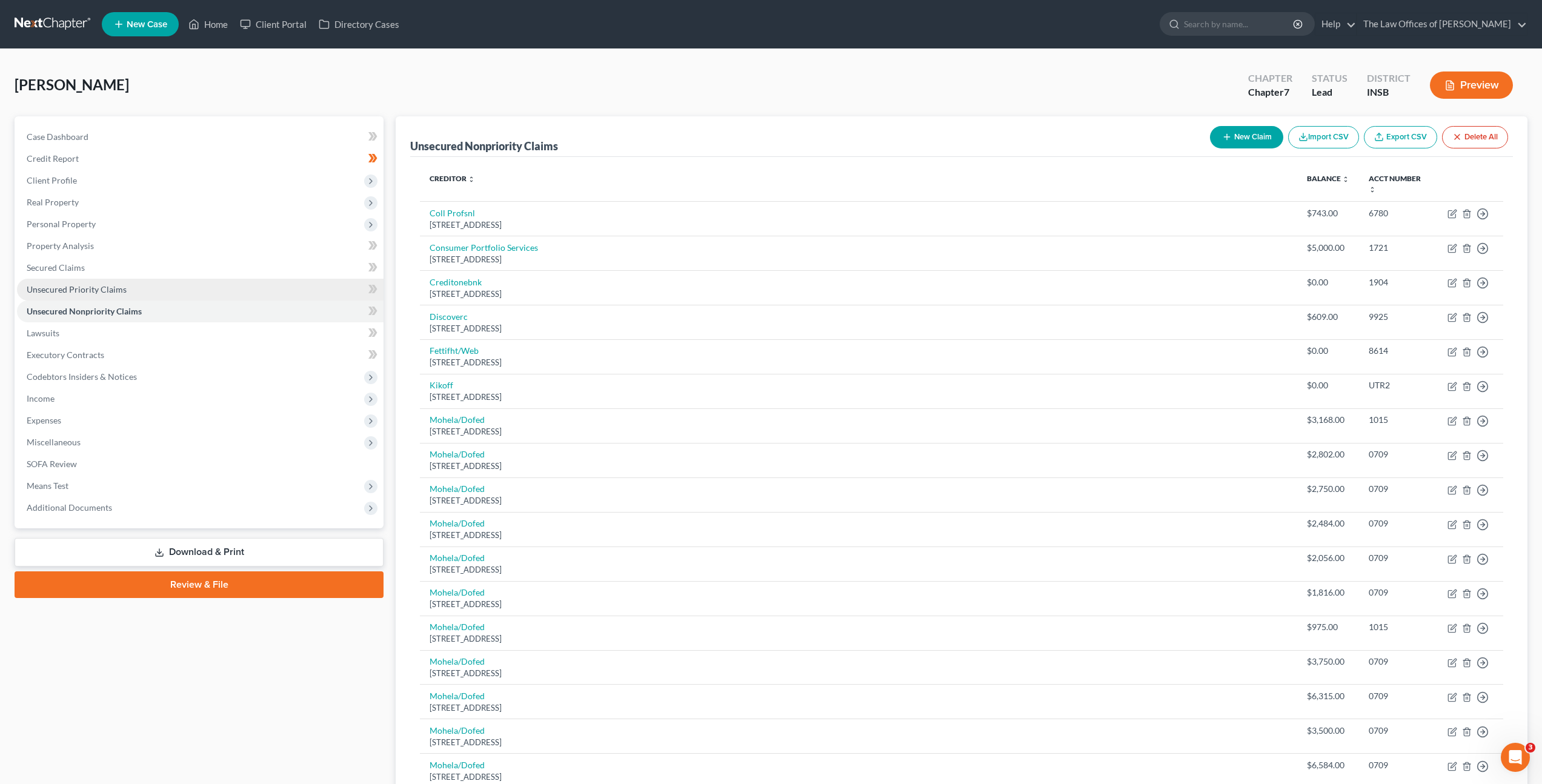
click at [128, 283] on link "Unsecured Priority Claims" at bounding box center [200, 289] width 367 height 22
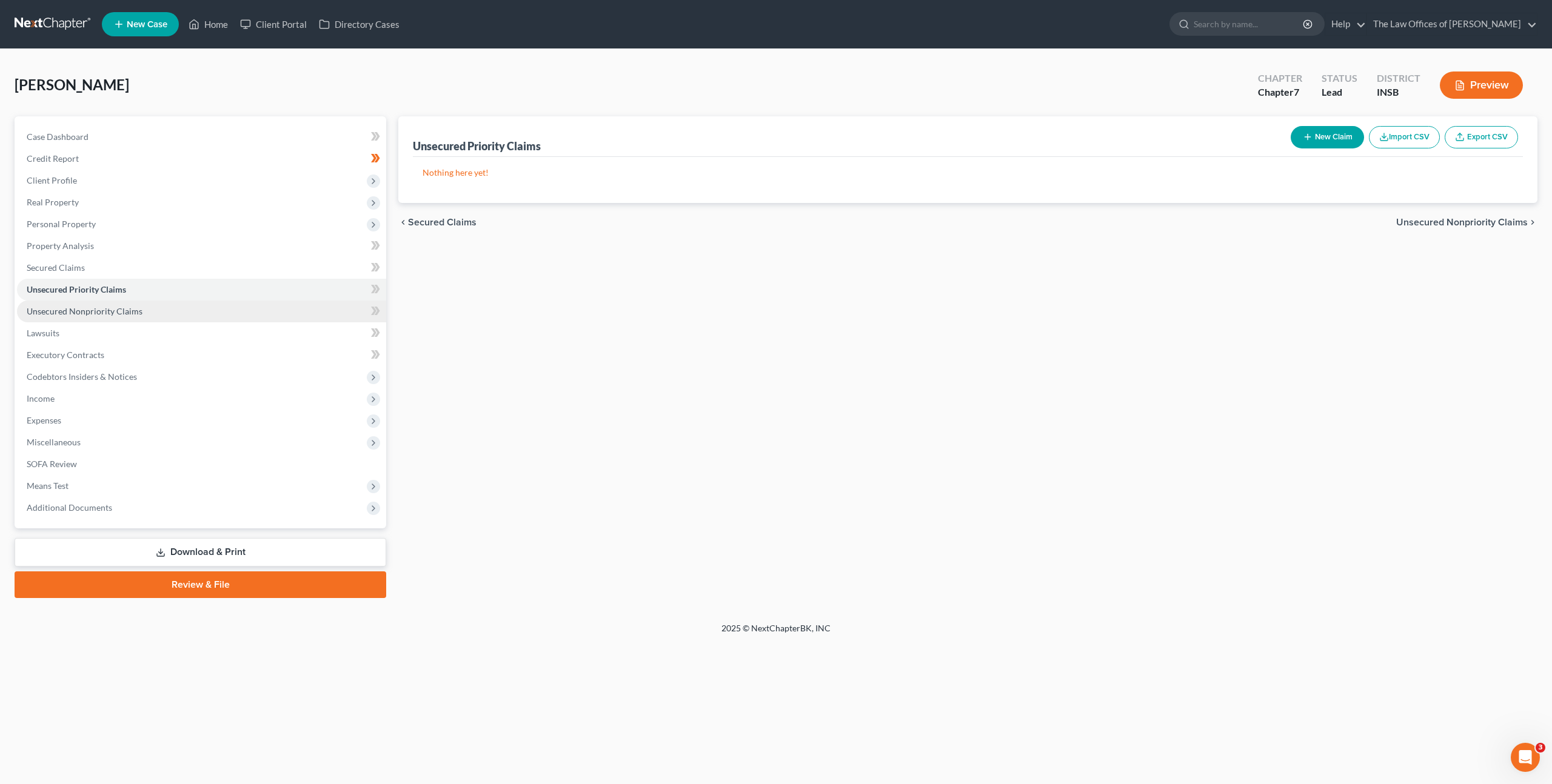
click at [118, 311] on span "Unsecured Nonpriority Claims" at bounding box center [85, 311] width 116 height 10
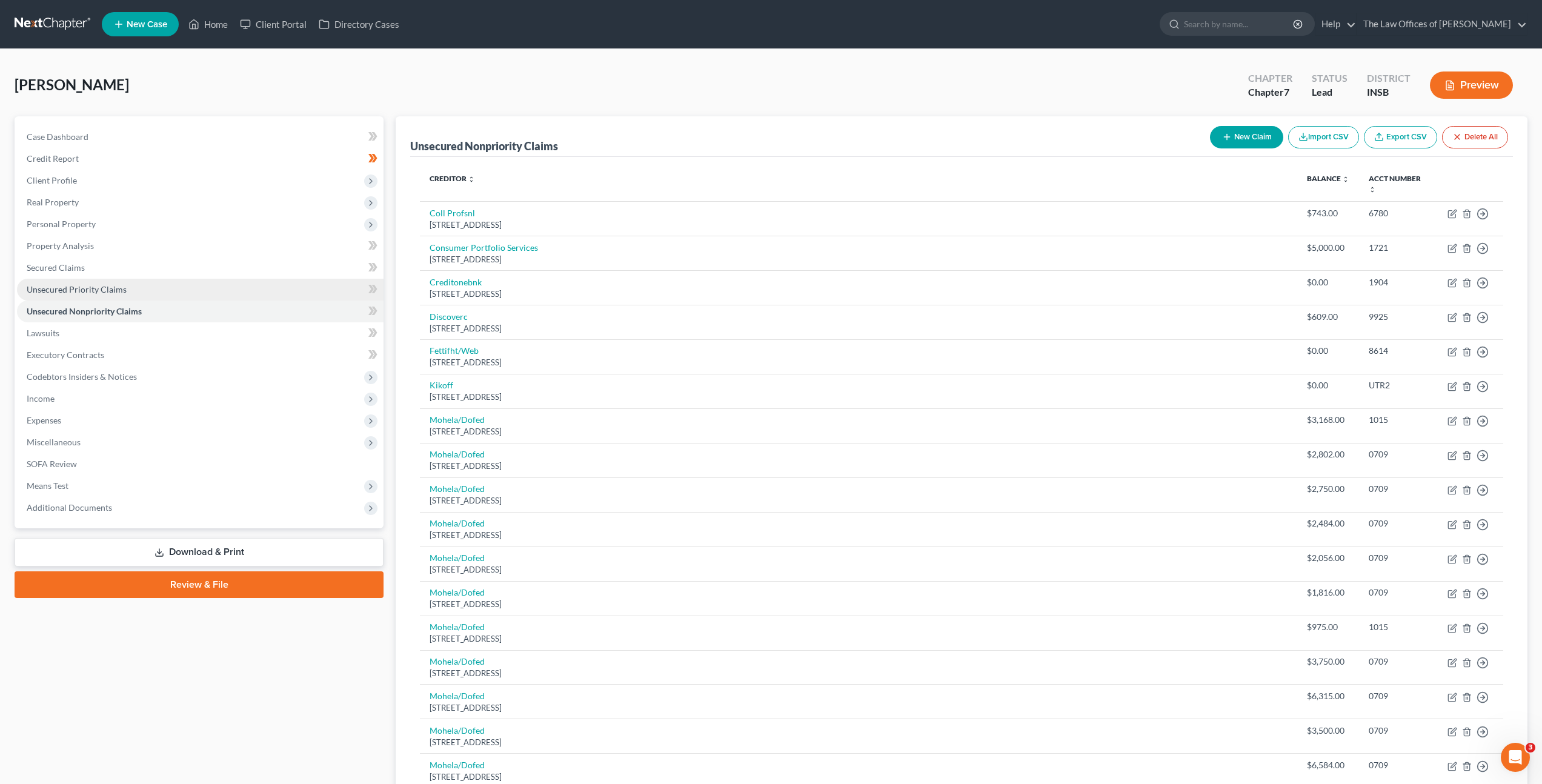
click at [137, 284] on link "Unsecured Priority Claims" at bounding box center [200, 289] width 367 height 22
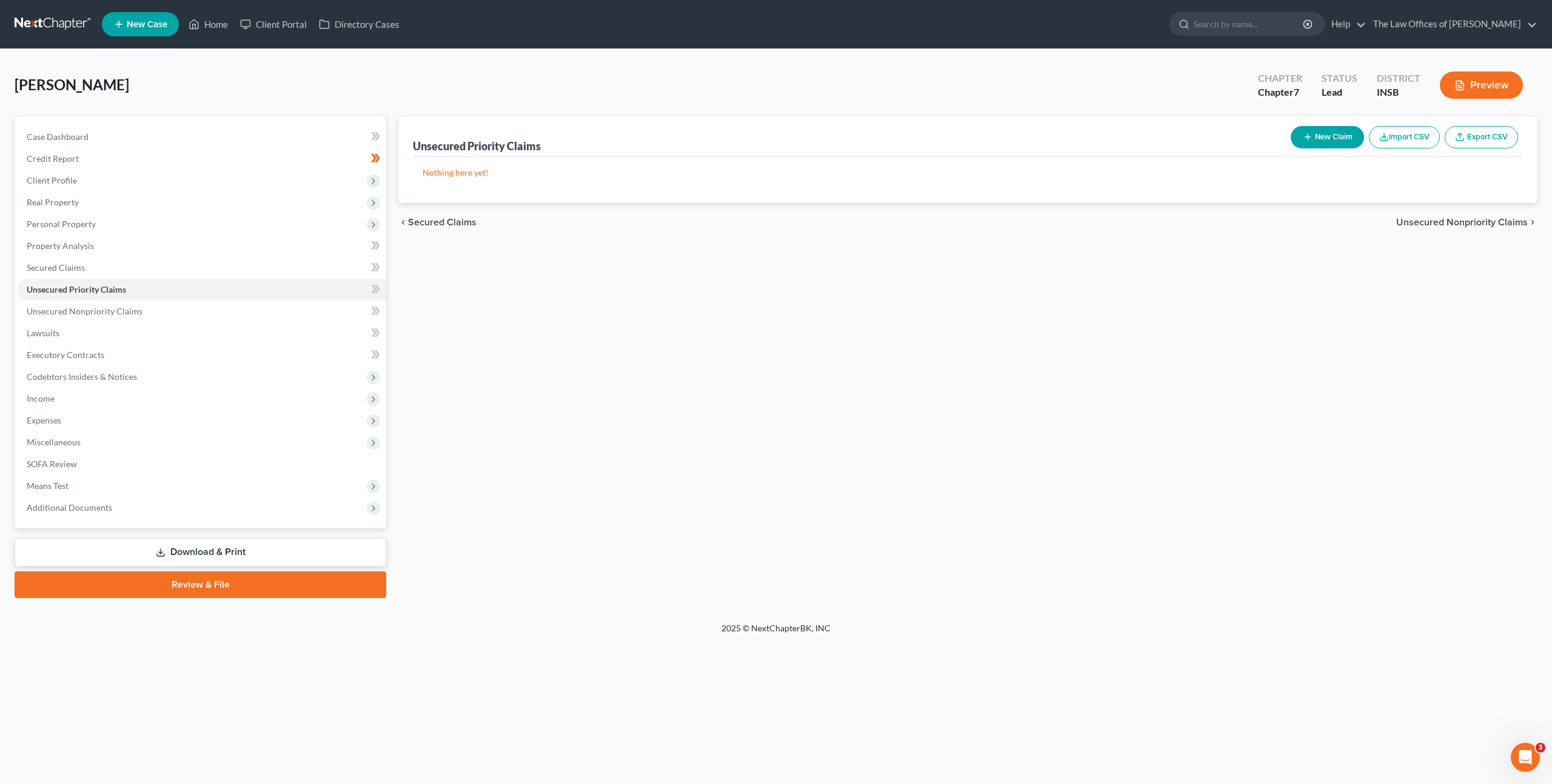
click at [1318, 137] on button "New Claim" at bounding box center [1327, 137] width 73 height 22
select select "0"
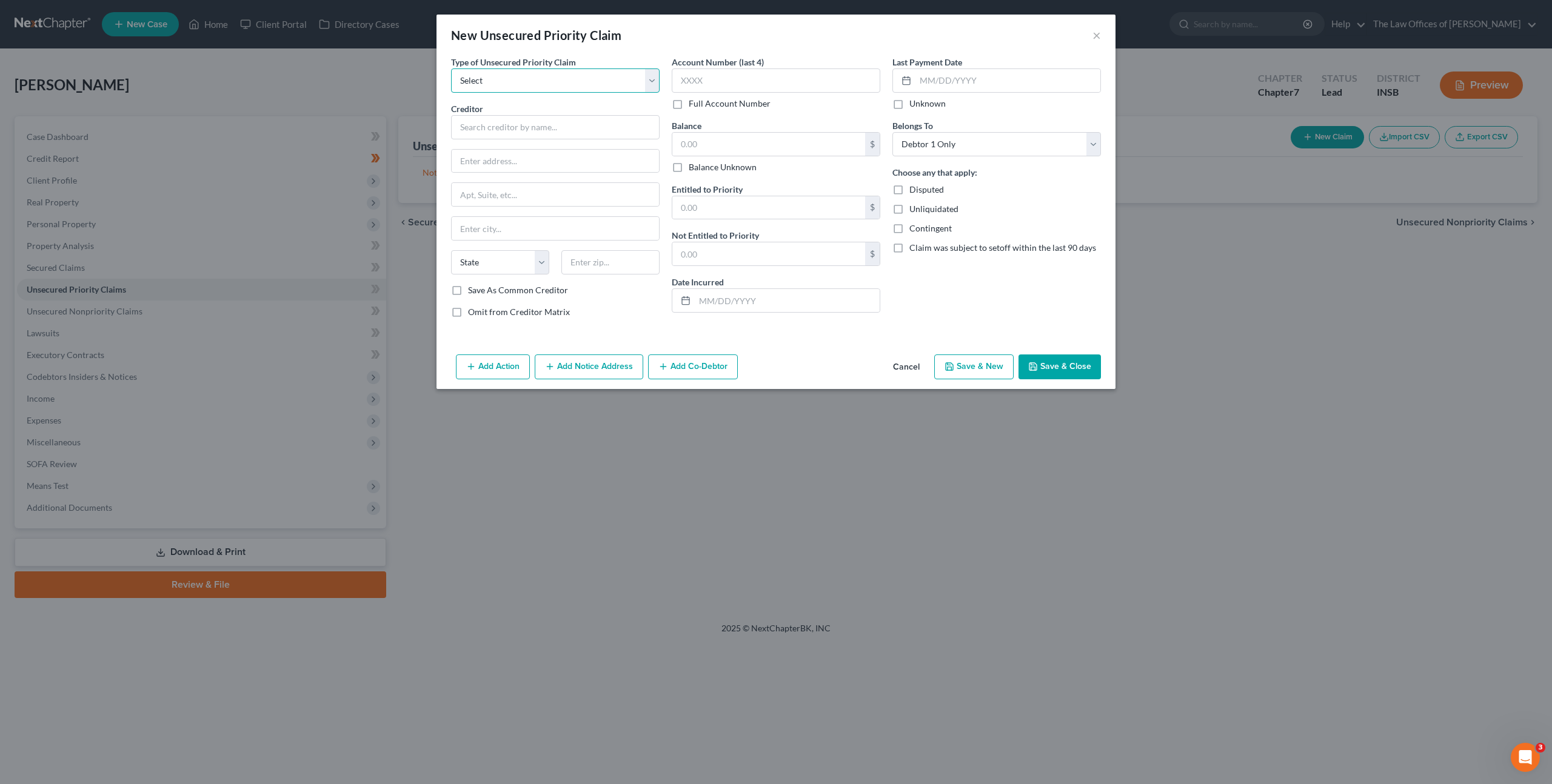
click at [571, 85] on select "Select Taxes & Other Government Units Domestic Support Obligations Extensions o…" at bounding box center [555, 80] width 208 height 24
click at [529, 78] on select "Select Taxes & Other Government Units Domestic Support Obligations Extensions o…" at bounding box center [555, 80] width 208 height 24
select select "0"
click at [451, 69] on select "Select Taxes & Other Government Units Domestic Support Obligations Extensions o…" at bounding box center [555, 80] width 208 height 24
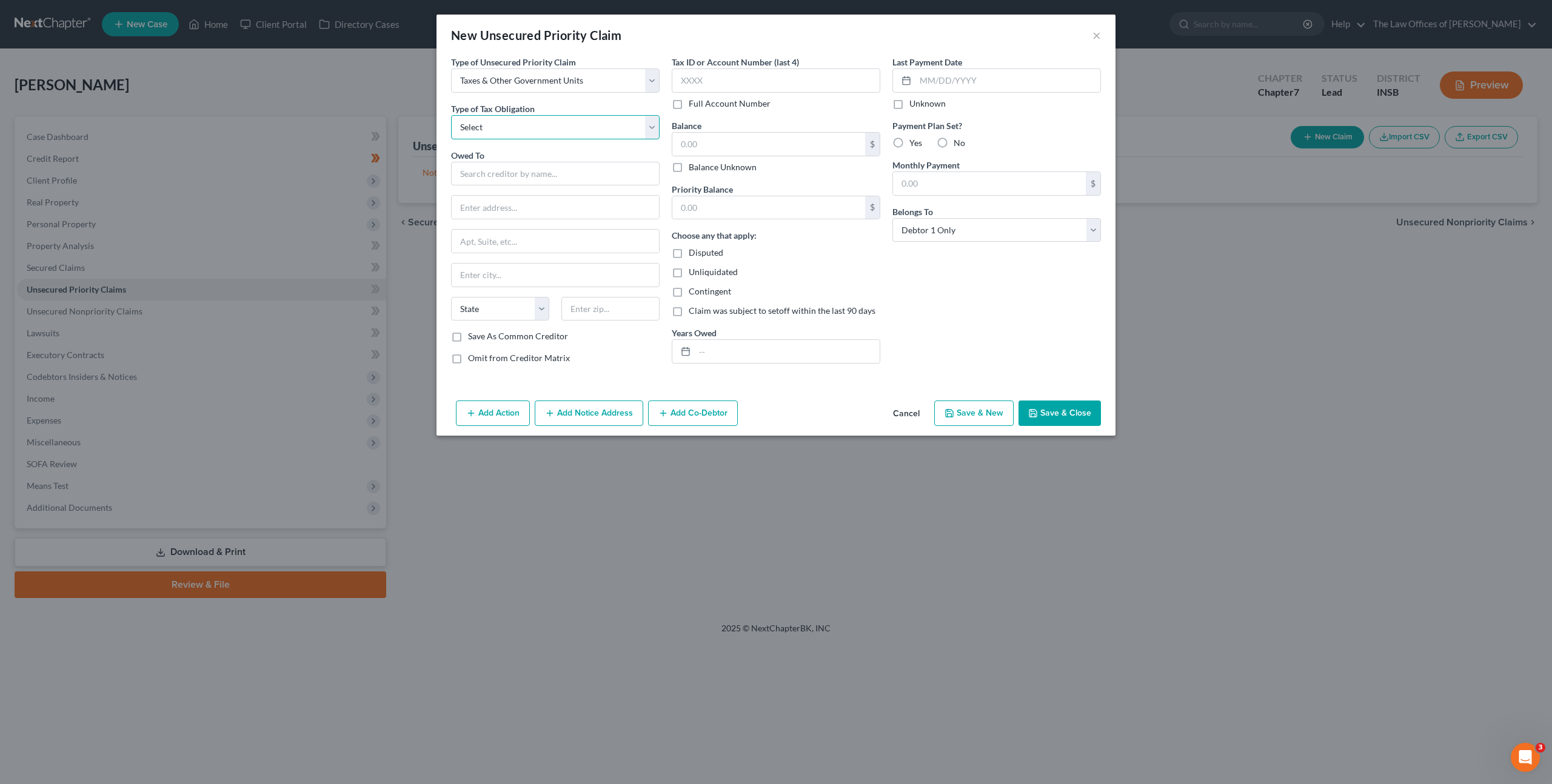
click at [523, 127] on select "Select Federal City State Franchise Tax Board Other" at bounding box center [555, 127] width 208 height 24
select select "2"
click at [451, 115] on select "Select Federal City State Franchise Tax Board Other" at bounding box center [555, 127] width 208 height 24
click at [507, 179] on input "text" at bounding box center [555, 174] width 208 height 24
click at [493, 226] on div "[US_STATE] Department of Revenue" at bounding box center [542, 223] width 162 height 12
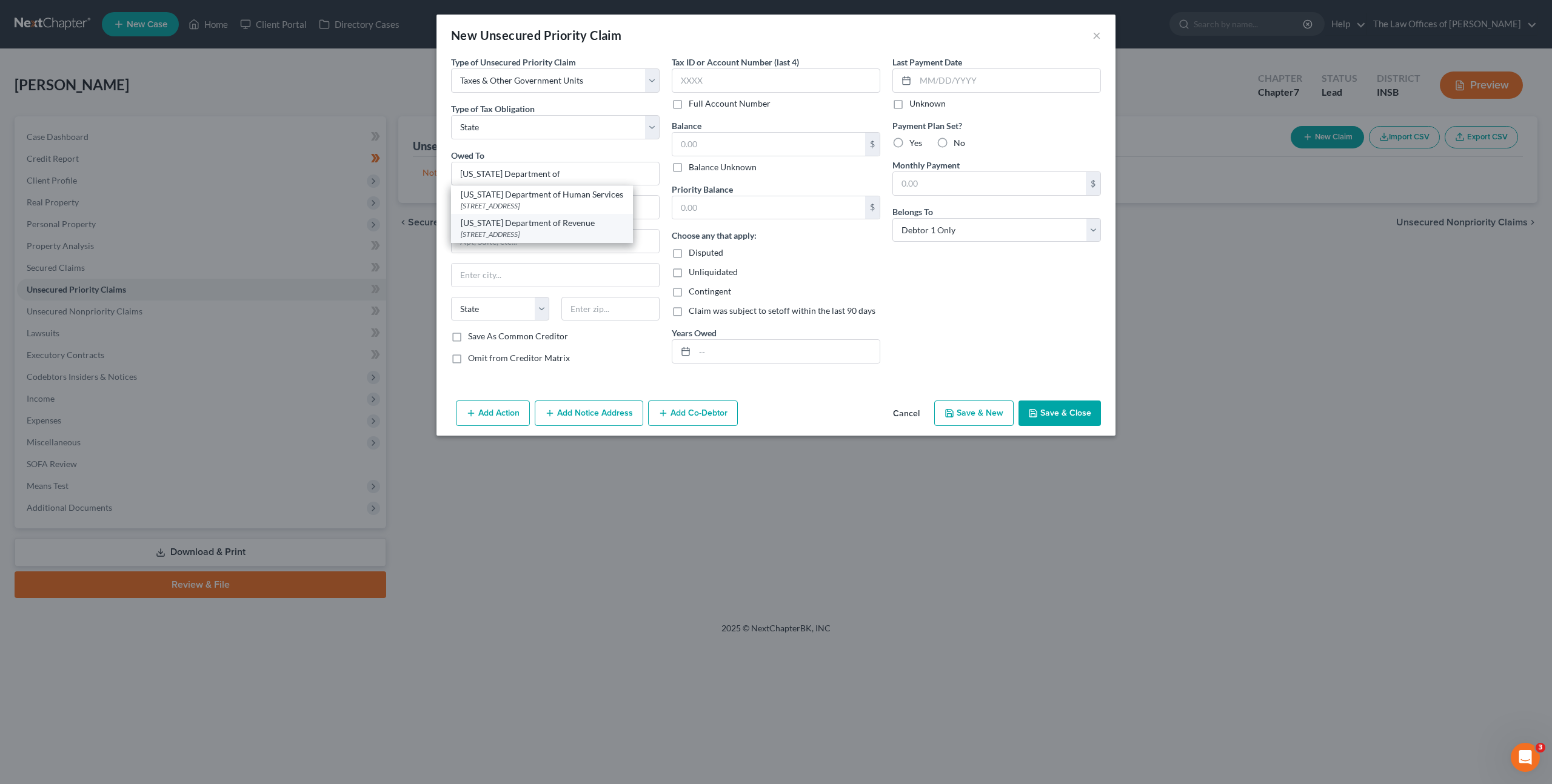
type input "[US_STATE] Department of Revenue"
type input "PO Box 19035"
type input "[GEOGRAPHIC_DATA]"
select select "14"
type input "62794"
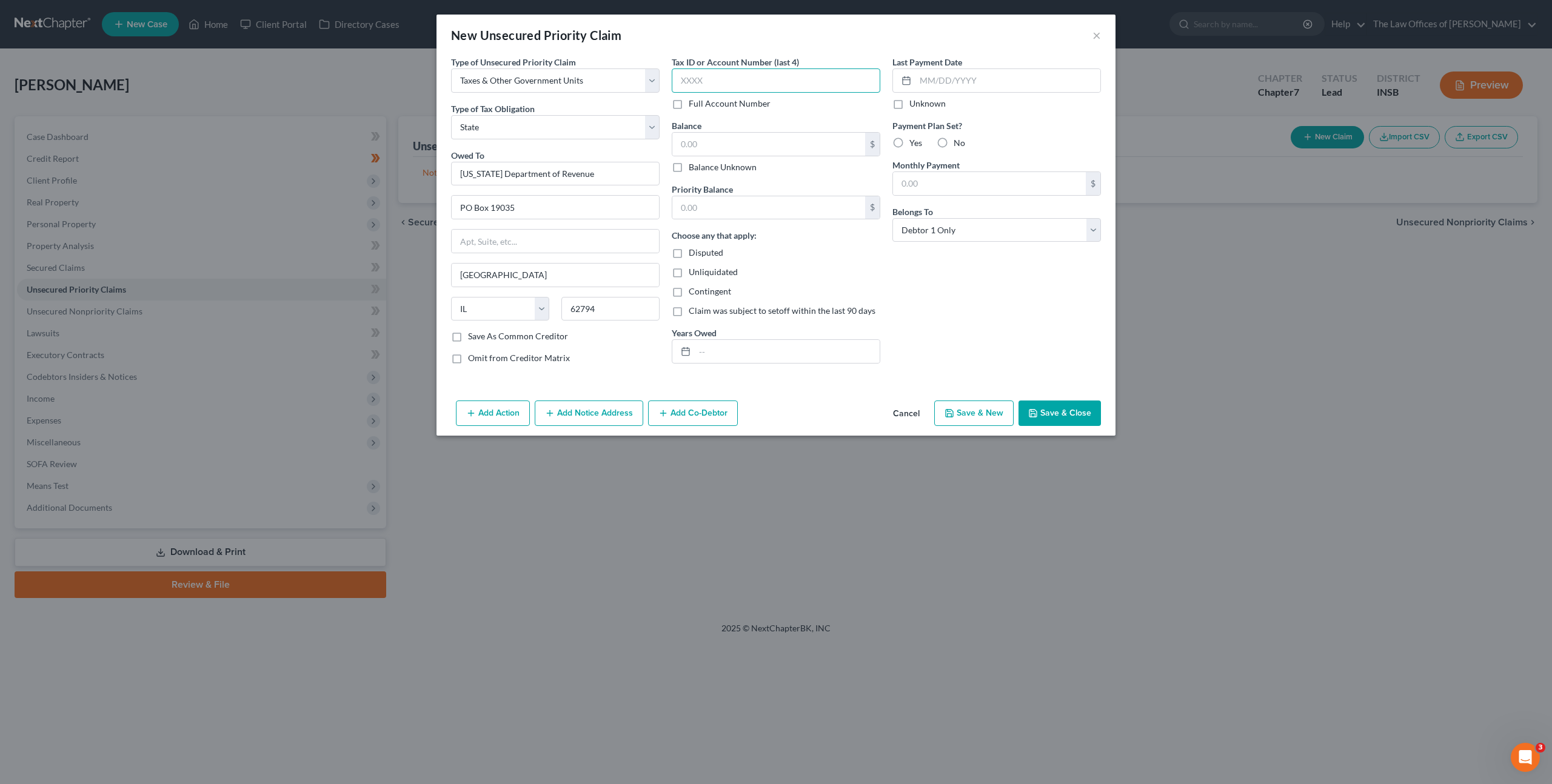
click at [758, 89] on input "text" at bounding box center [776, 80] width 208 height 24
click at [735, 154] on input "text" at bounding box center [769, 144] width 193 height 23
type input "5,000"
drag, startPoint x: 747, startPoint y: 199, endPoint x: 772, endPoint y: 204, distance: 25.5
click at [747, 199] on input "text" at bounding box center [769, 208] width 193 height 23
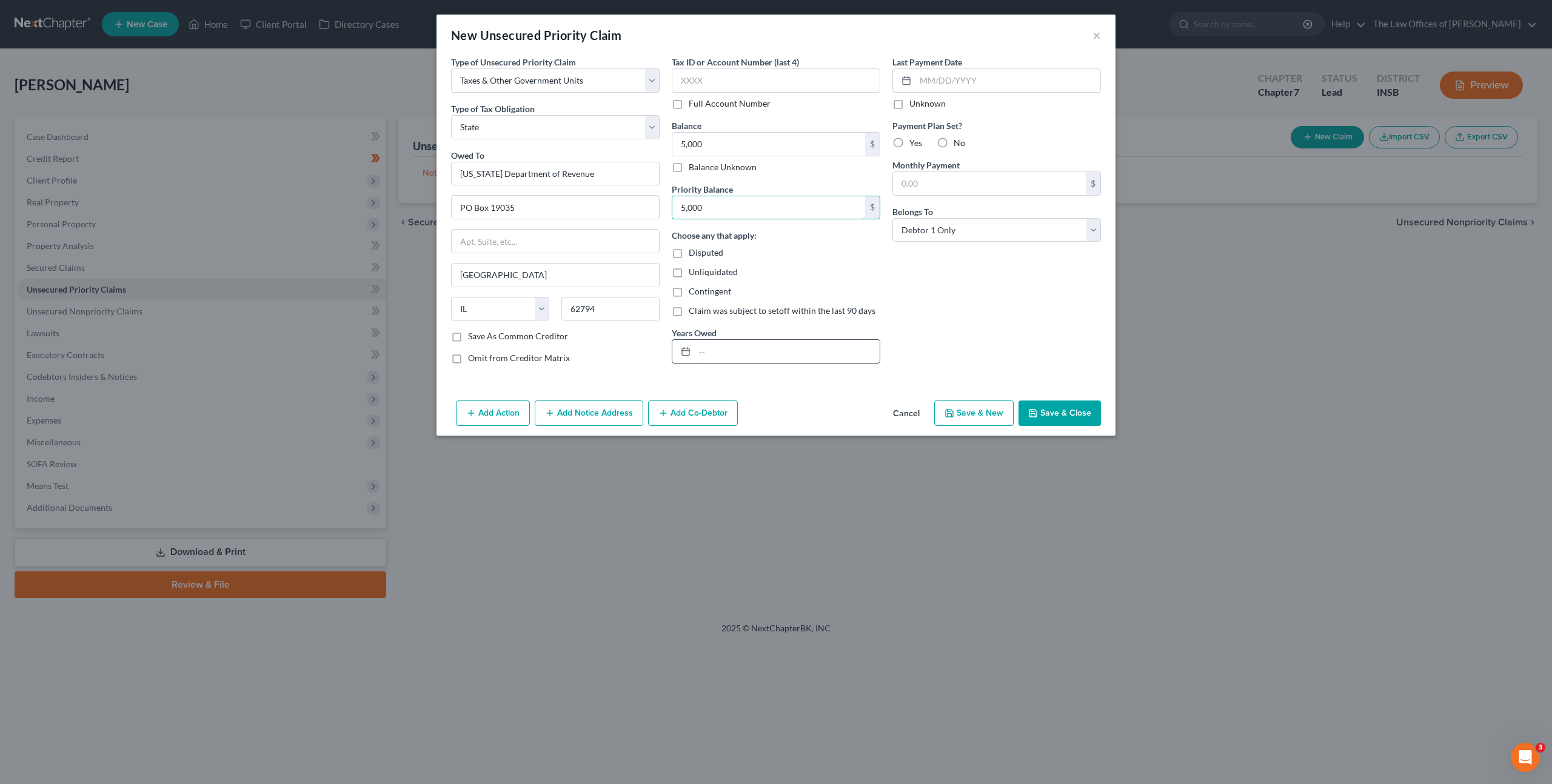
type input "5,000"
click at [728, 353] on input "text" at bounding box center [787, 352] width 185 height 23
type input "2023, 2024"
click at [934, 314] on div "Last Payment Date Unknown Payment Plan Set? Yes No Monthly Payment $ Belongs To…" at bounding box center [997, 215] width 221 height 318
click at [954, 140] on label "No" at bounding box center [959, 143] width 12 height 12
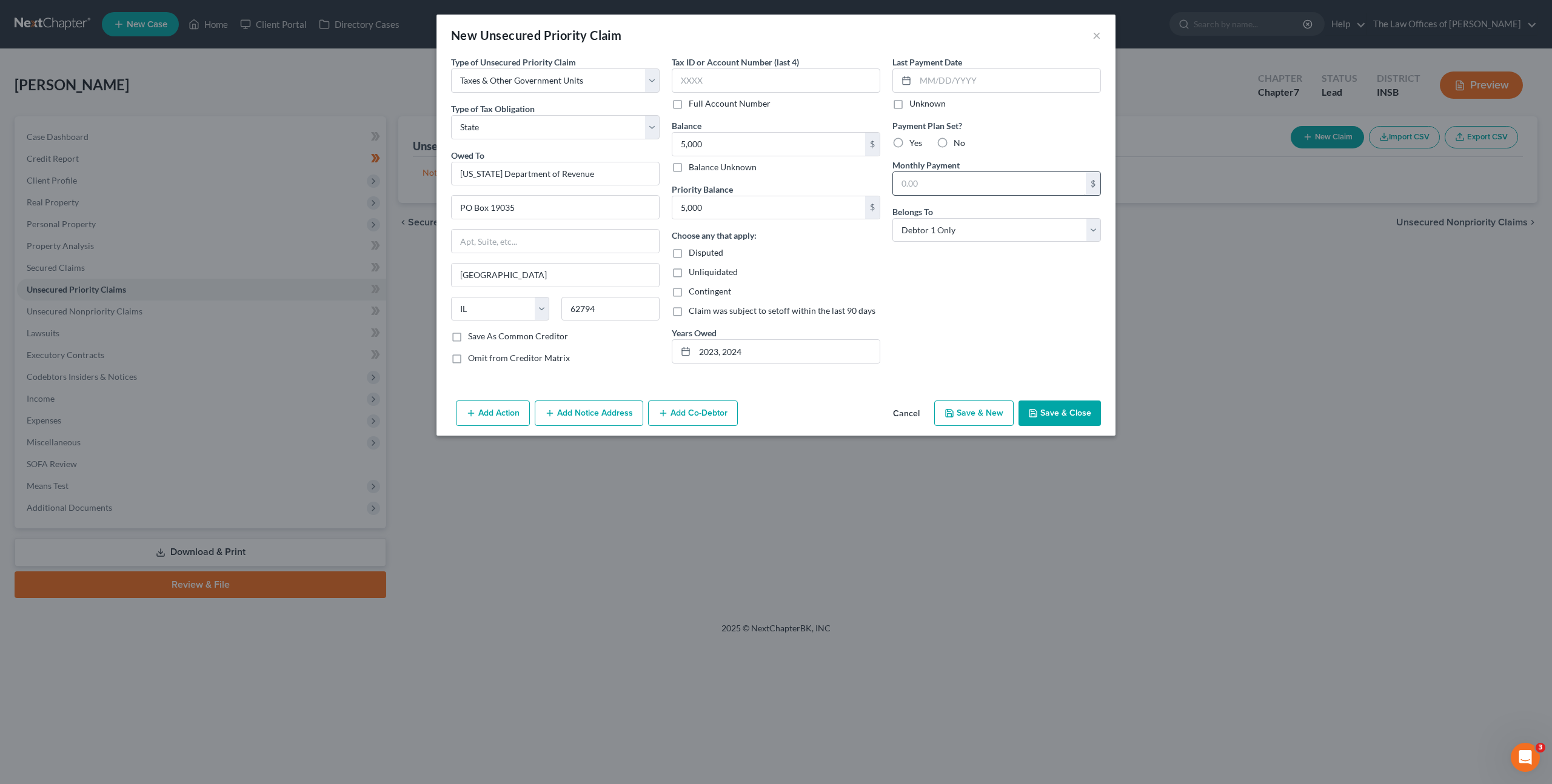
click at [958, 140] on input "No" at bounding box center [962, 140] width 8 height 8
radio input "true"
click at [1049, 413] on button "Save & Close" at bounding box center [1059, 413] width 83 height 25
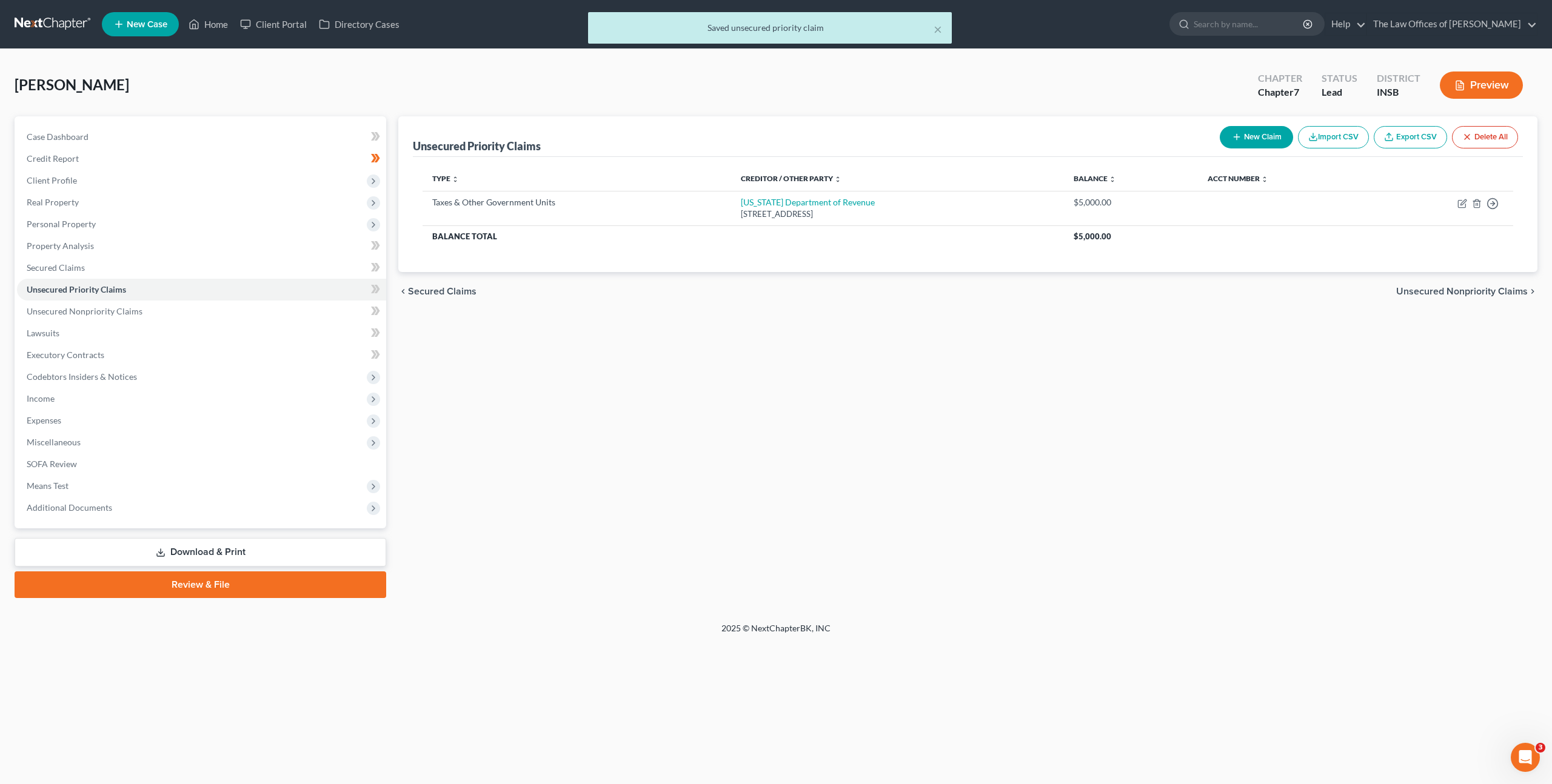
click at [743, 343] on div "Unsecured Priority Claims New Claim Import CSV Export CSV Delete All Type expan…" at bounding box center [967, 357] width 1151 height 482
click at [1221, 136] on button "New Claim" at bounding box center [1256, 137] width 73 height 22
select select "0"
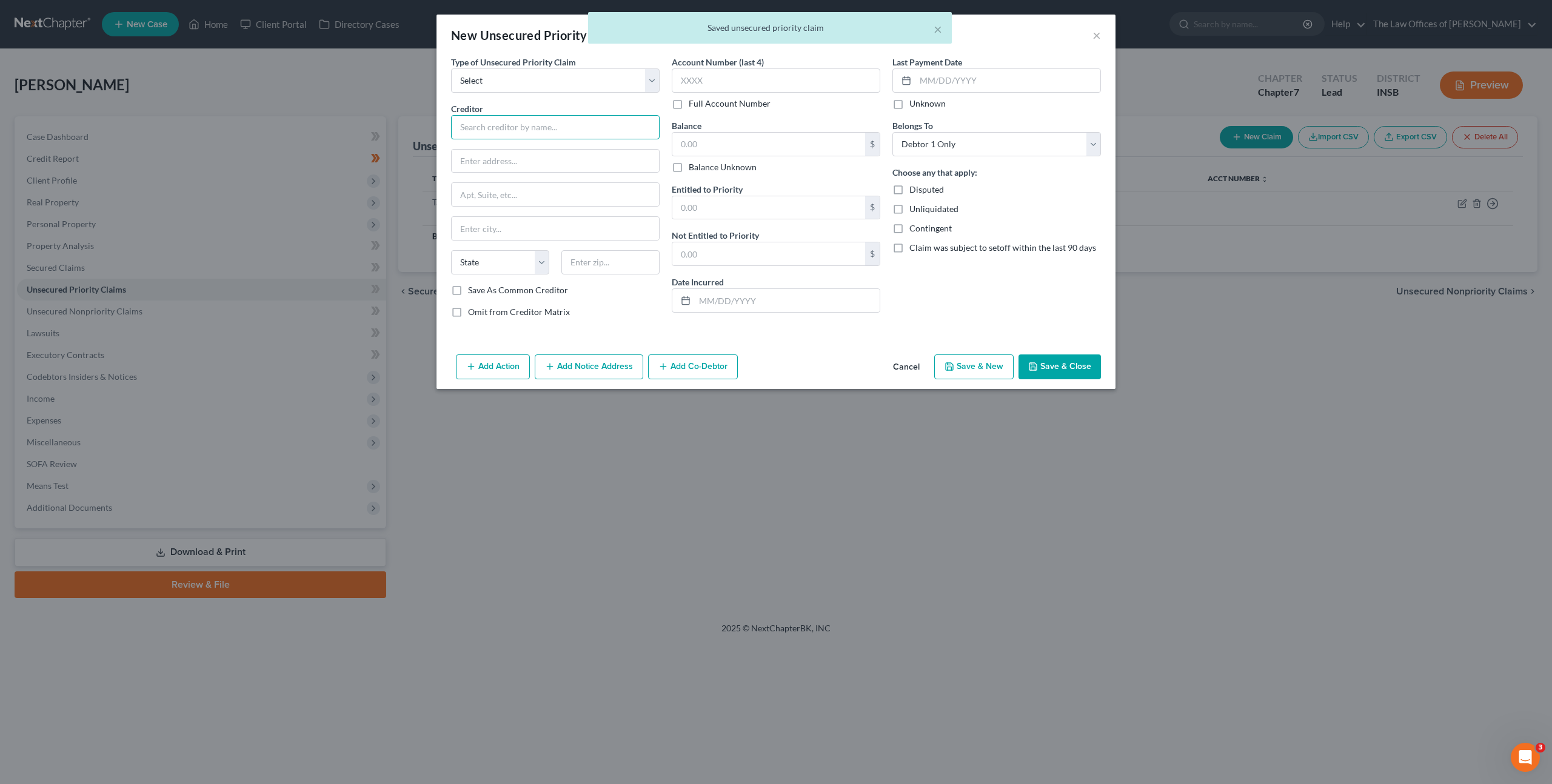
click at [476, 120] on input "text" at bounding box center [555, 127] width 208 height 24
click at [520, 79] on select "Select Taxes & Other Government Units Domestic Support Obligations Extensions o…" at bounding box center [555, 80] width 208 height 24
click at [920, 373] on button "Cancel" at bounding box center [906, 367] width 46 height 24
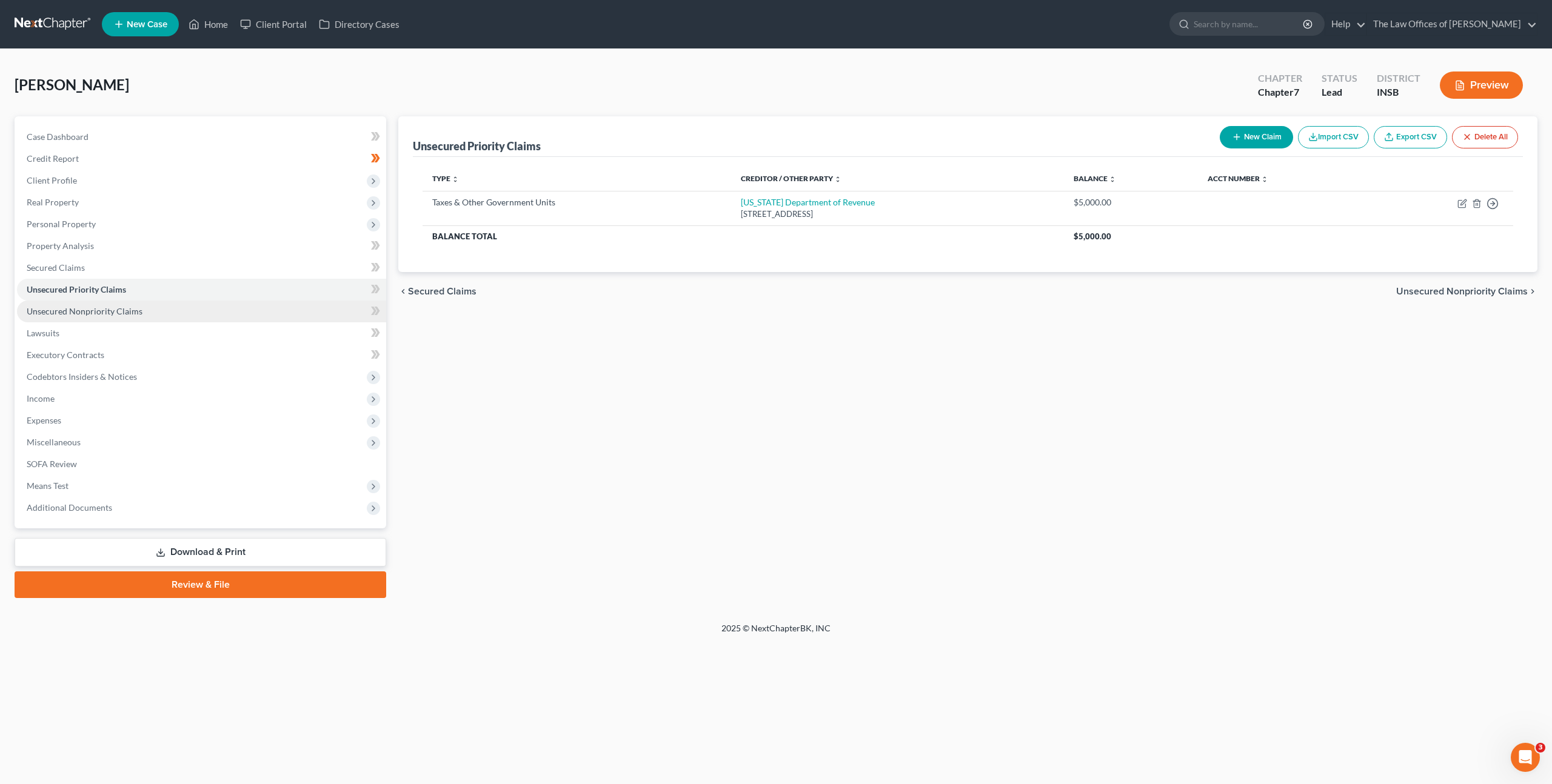
click at [197, 302] on link "Unsecured Nonpriority Claims" at bounding box center [202, 311] width 369 height 22
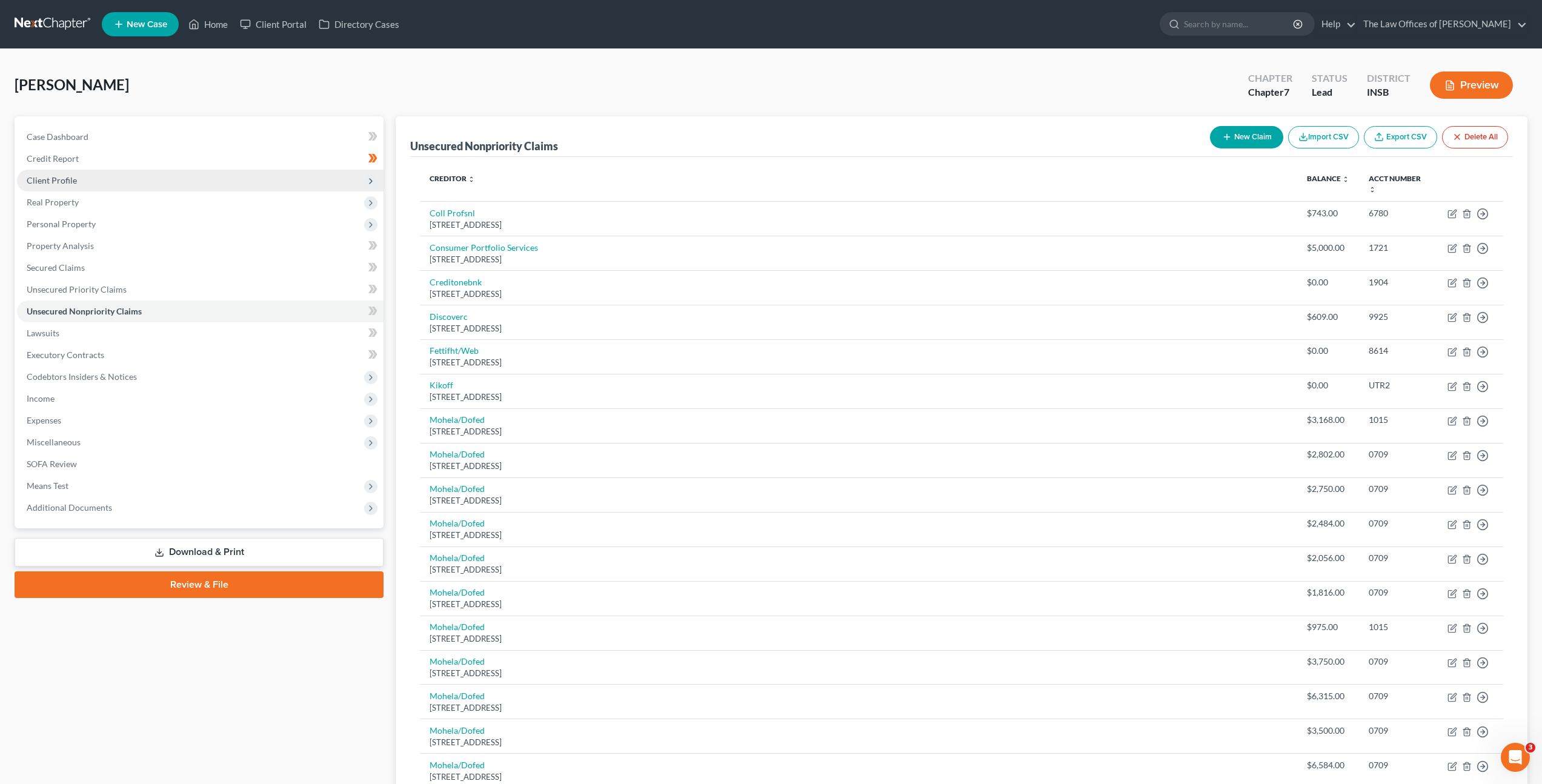
click at [72, 190] on span "Client Profile" at bounding box center [200, 181] width 367 height 22
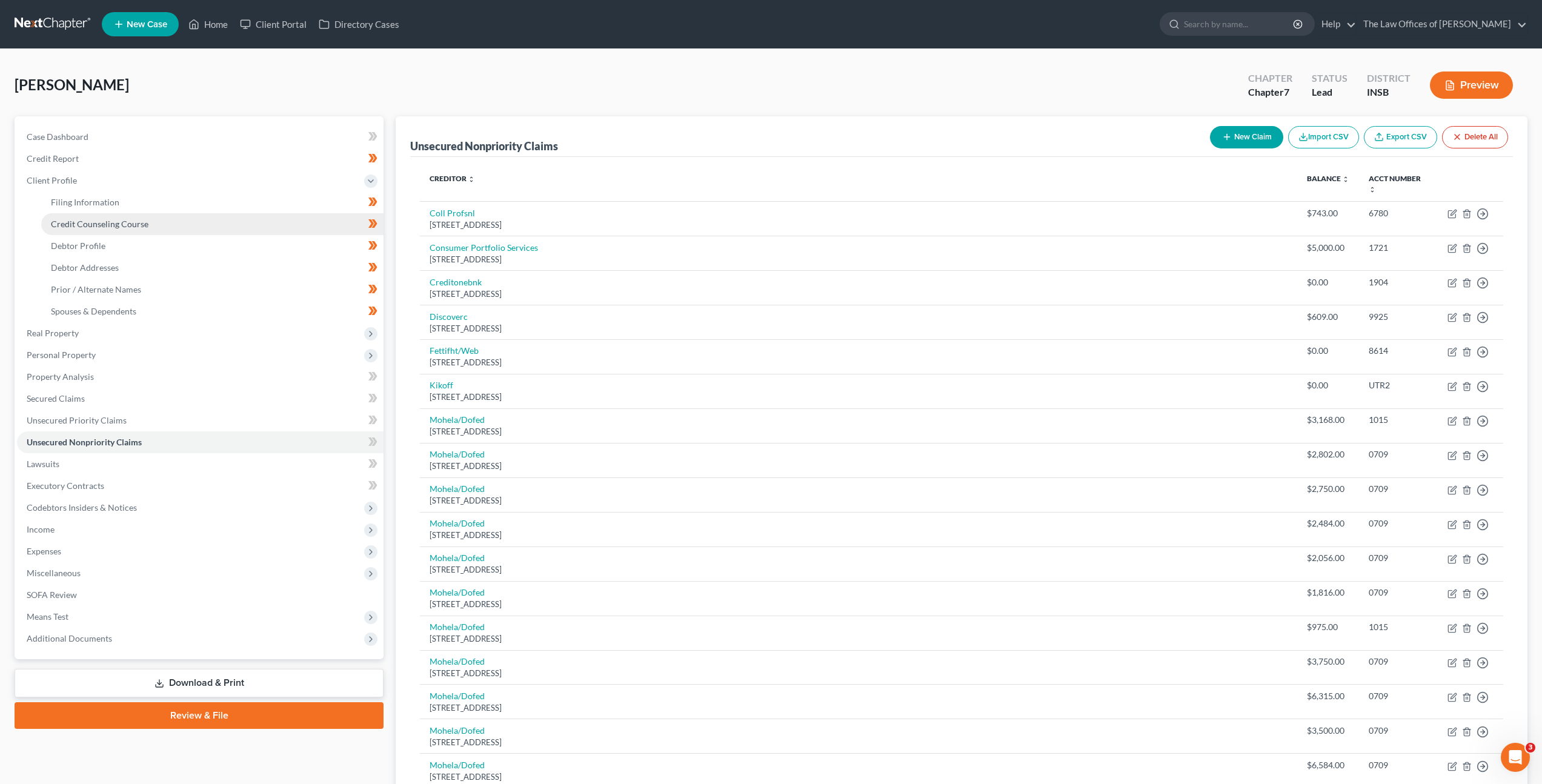
click at [81, 225] on span "Credit Counseling Course" at bounding box center [100, 223] width 97 height 10
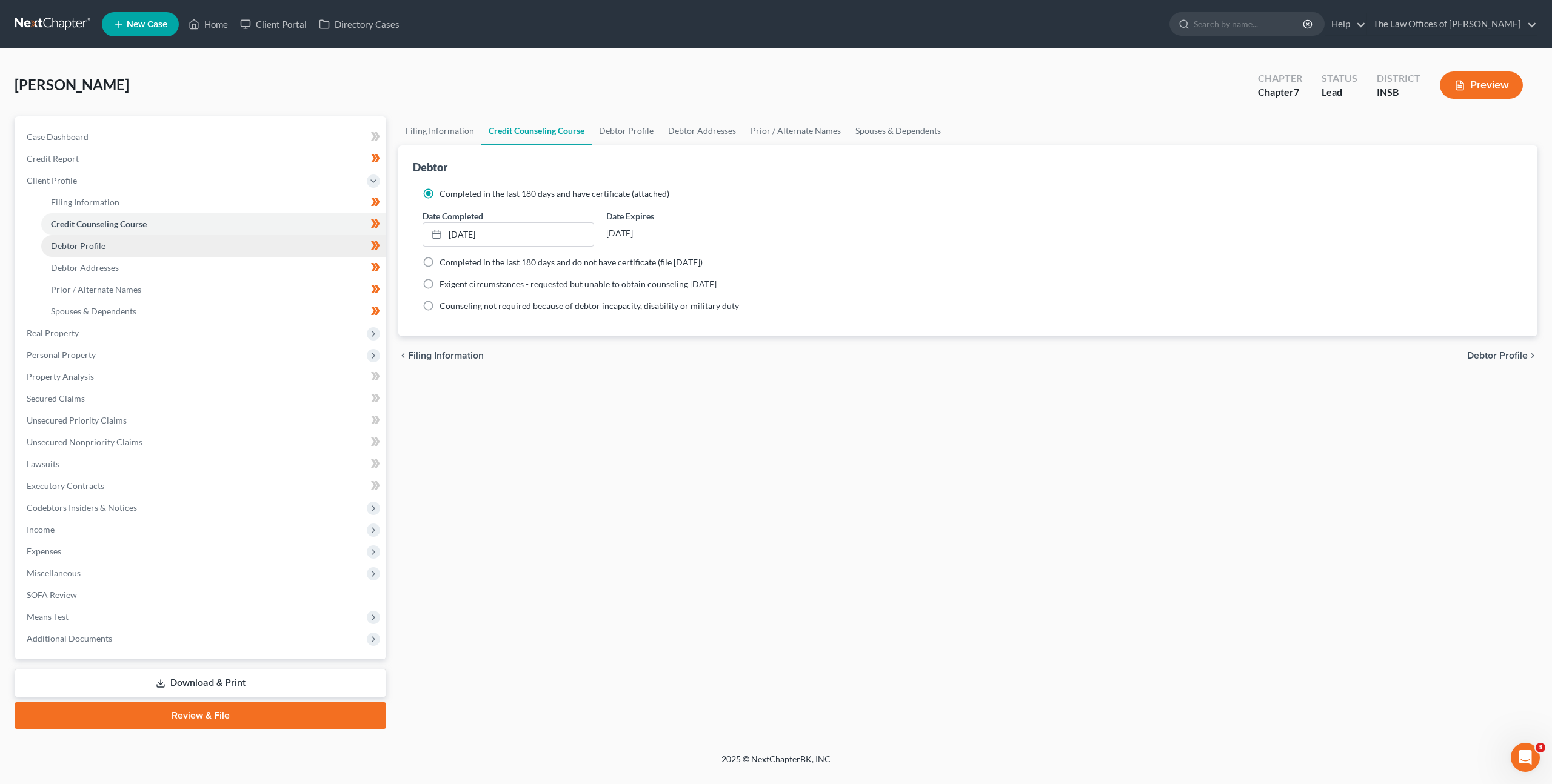
click at [89, 248] on span "Debtor Profile" at bounding box center [78, 245] width 55 height 10
select select "0"
select select "4"
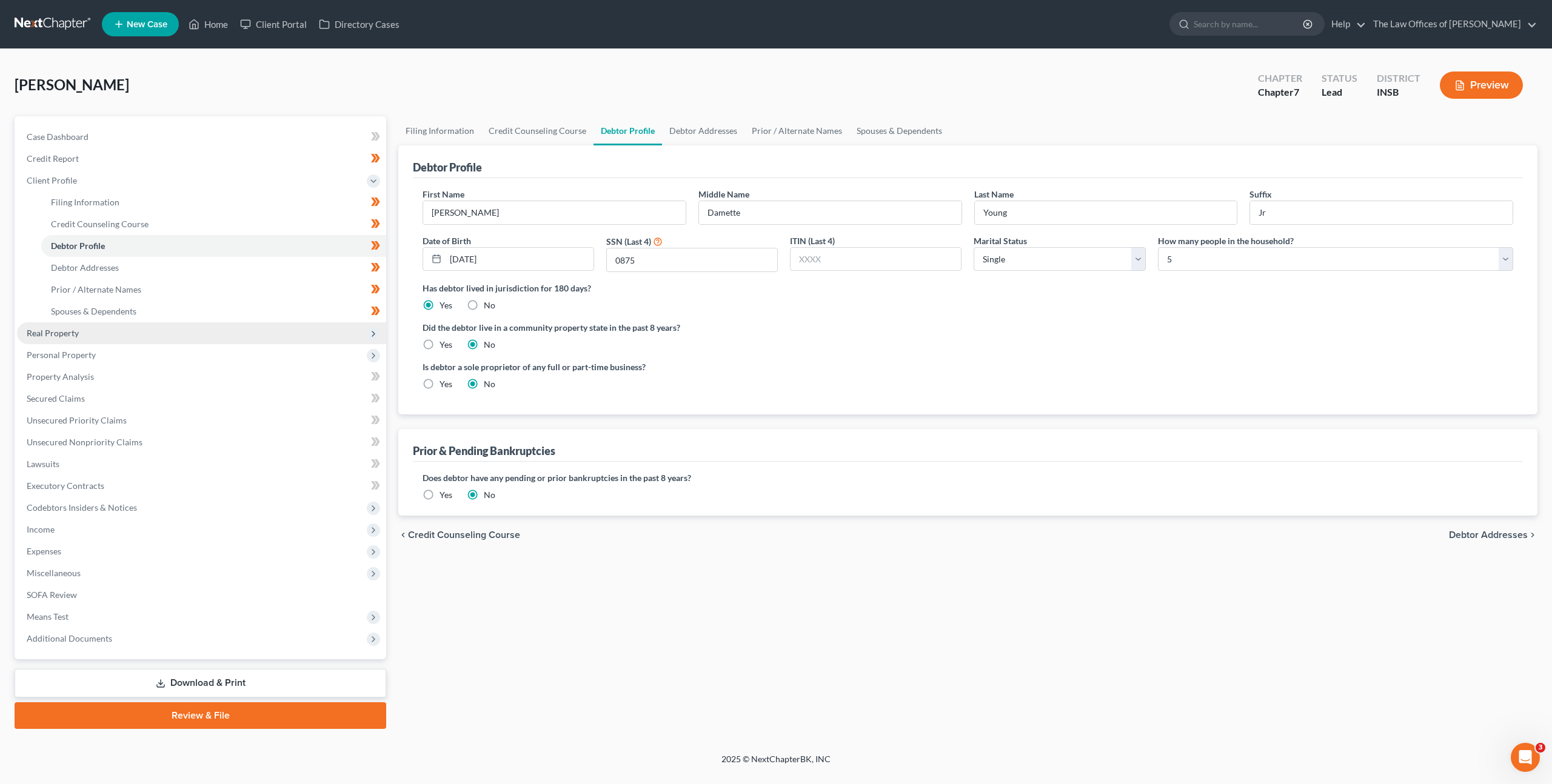
click at [87, 326] on span "Real Property" at bounding box center [202, 333] width 369 height 22
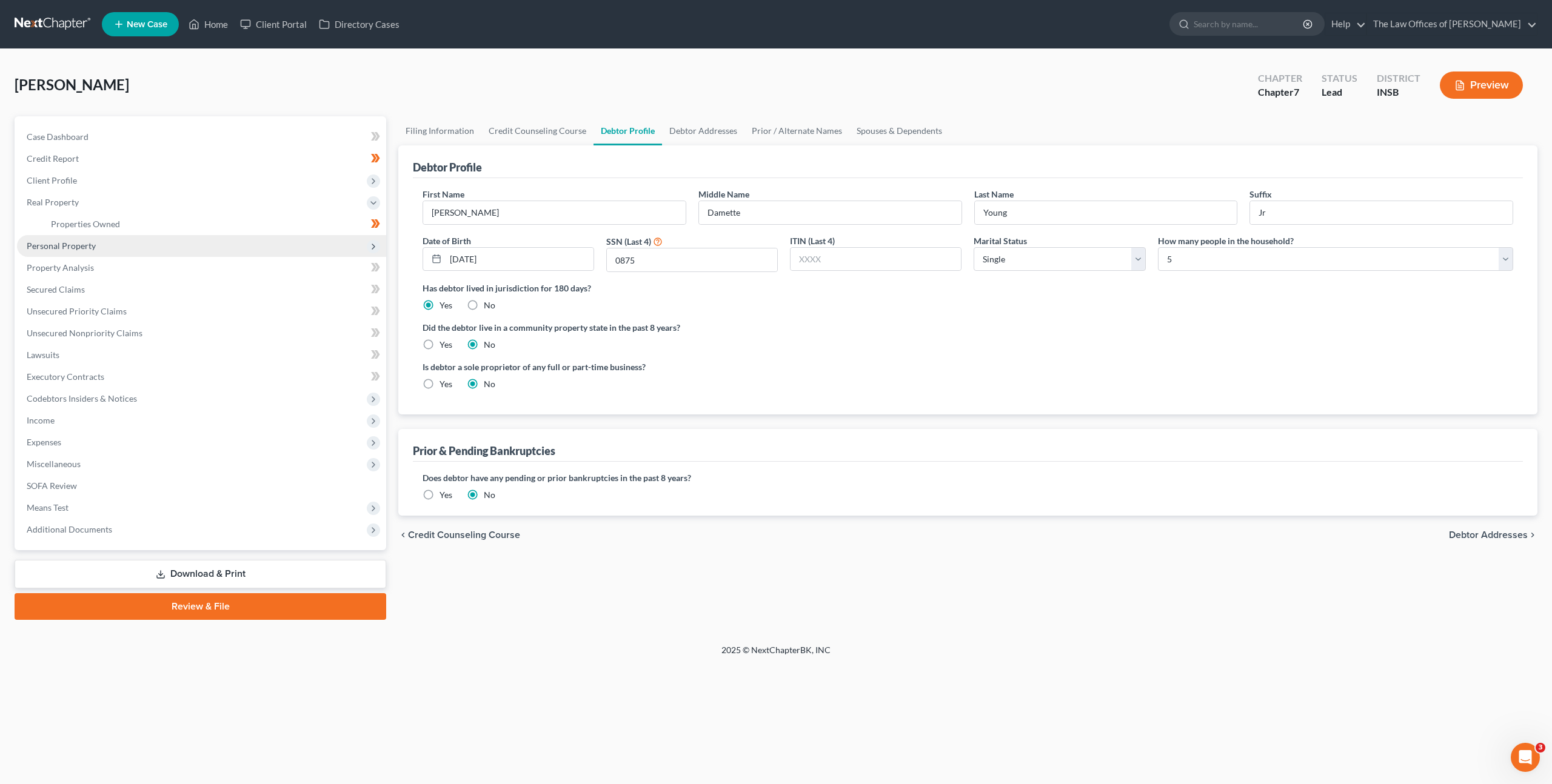
click at [92, 242] on span "Personal Property" at bounding box center [62, 245] width 69 height 10
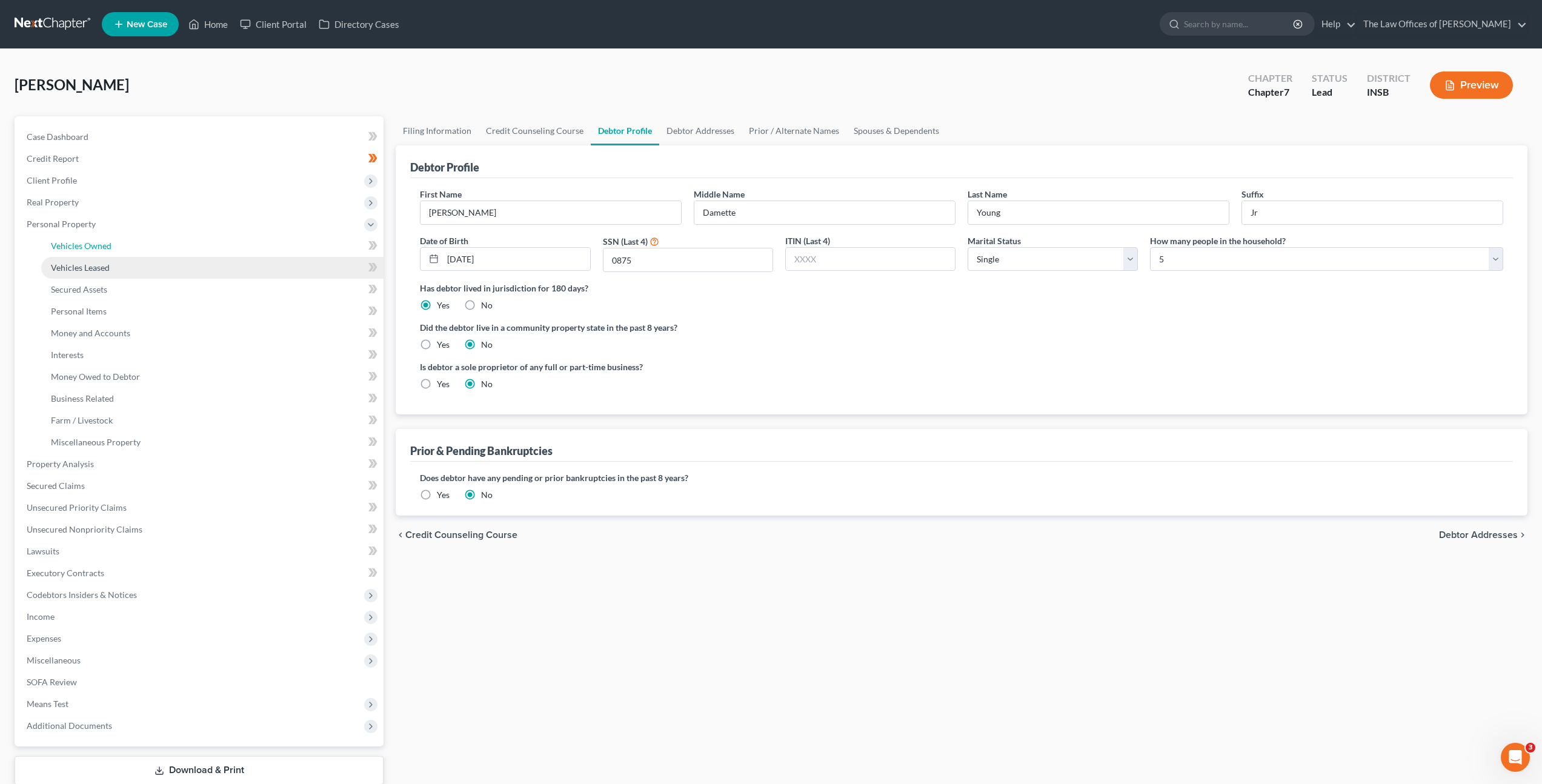
click at [96, 241] on span "Vehicles Owned" at bounding box center [81, 245] width 61 height 10
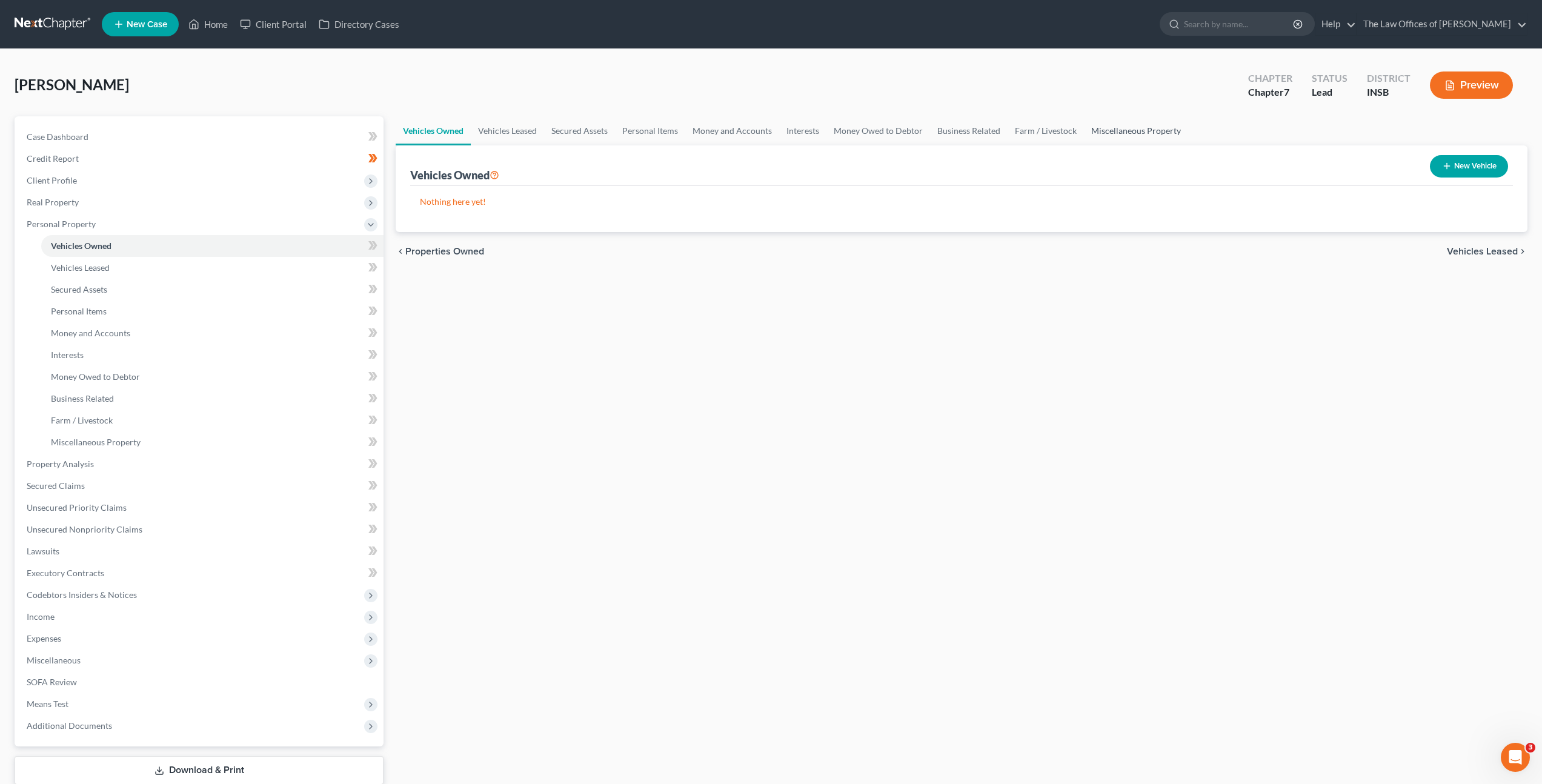
click at [1148, 131] on link "Miscellaneous Property" at bounding box center [1136, 131] width 104 height 29
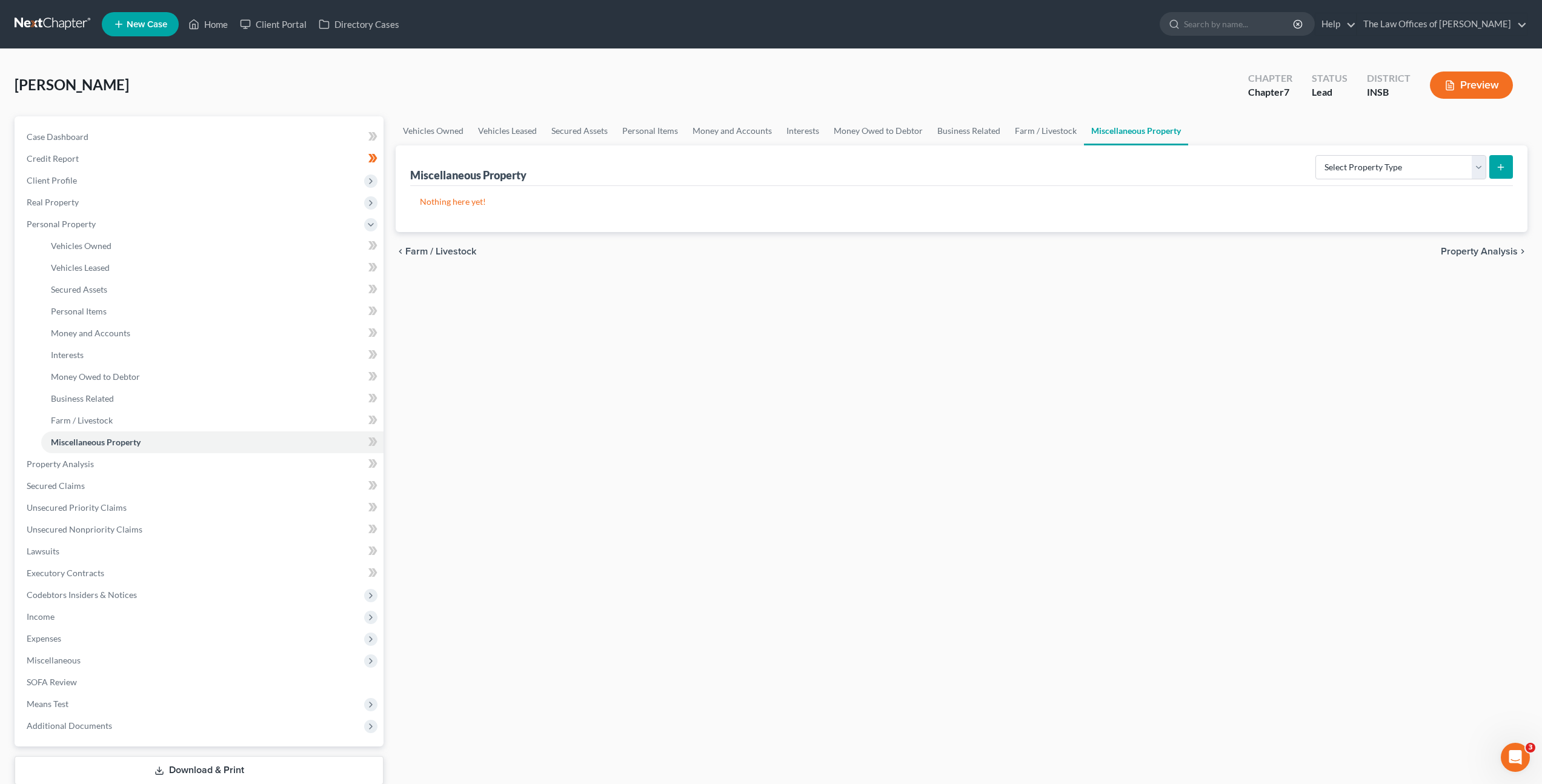
click at [774, 542] on div "Vehicles Owned Vehicles Leased Secured Assets Personal Items Money and Accounts…" at bounding box center [962, 466] width 1144 height 700
click at [1396, 168] on select "Select Property Type Assigned for Creditor Benefit [DATE] Holding for Another N…" at bounding box center [1401, 167] width 171 height 24
select select "holding_for_another"
click at [1316, 155] on select "Select Property Type Assigned for Creditor Benefit [DATE] Holding for Another N…" at bounding box center [1401, 167] width 171 height 24
click at [1496, 161] on button "submit" at bounding box center [1501, 167] width 24 height 24
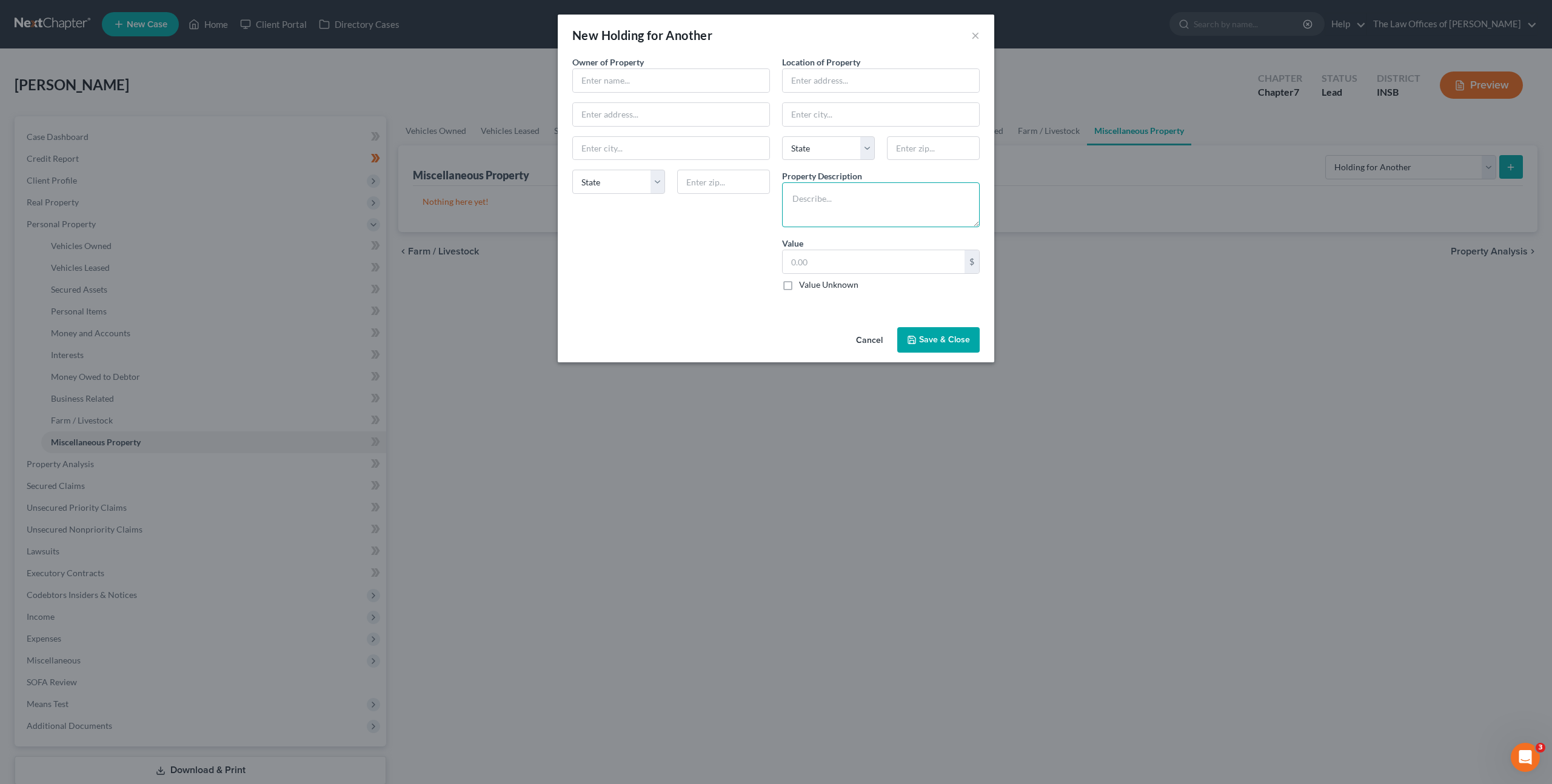
click at [808, 194] on textarea at bounding box center [881, 204] width 198 height 45
click at [849, 78] on input "text" at bounding box center [881, 81] width 196 height 23
click at [813, 218] on textarea at bounding box center [881, 204] width 198 height 45
type textarea "2017 Lincoln MKZ 100,000"
click at [949, 336] on button "Save & Close" at bounding box center [938, 340] width 83 height 25
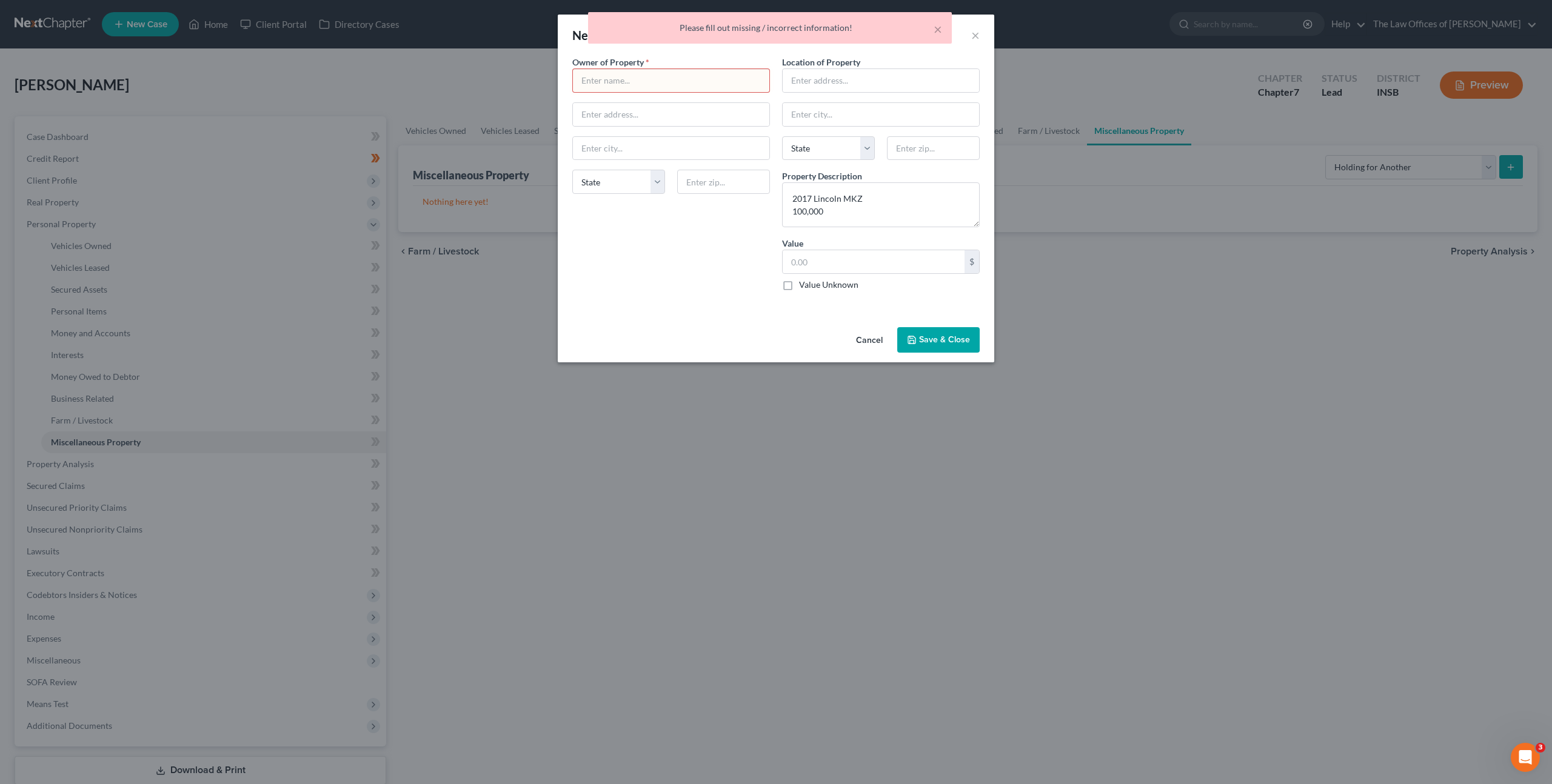
click at [637, 89] on input "text" at bounding box center [671, 81] width 196 height 23
click at [690, 83] on input "text" at bounding box center [671, 81] width 196 height 23
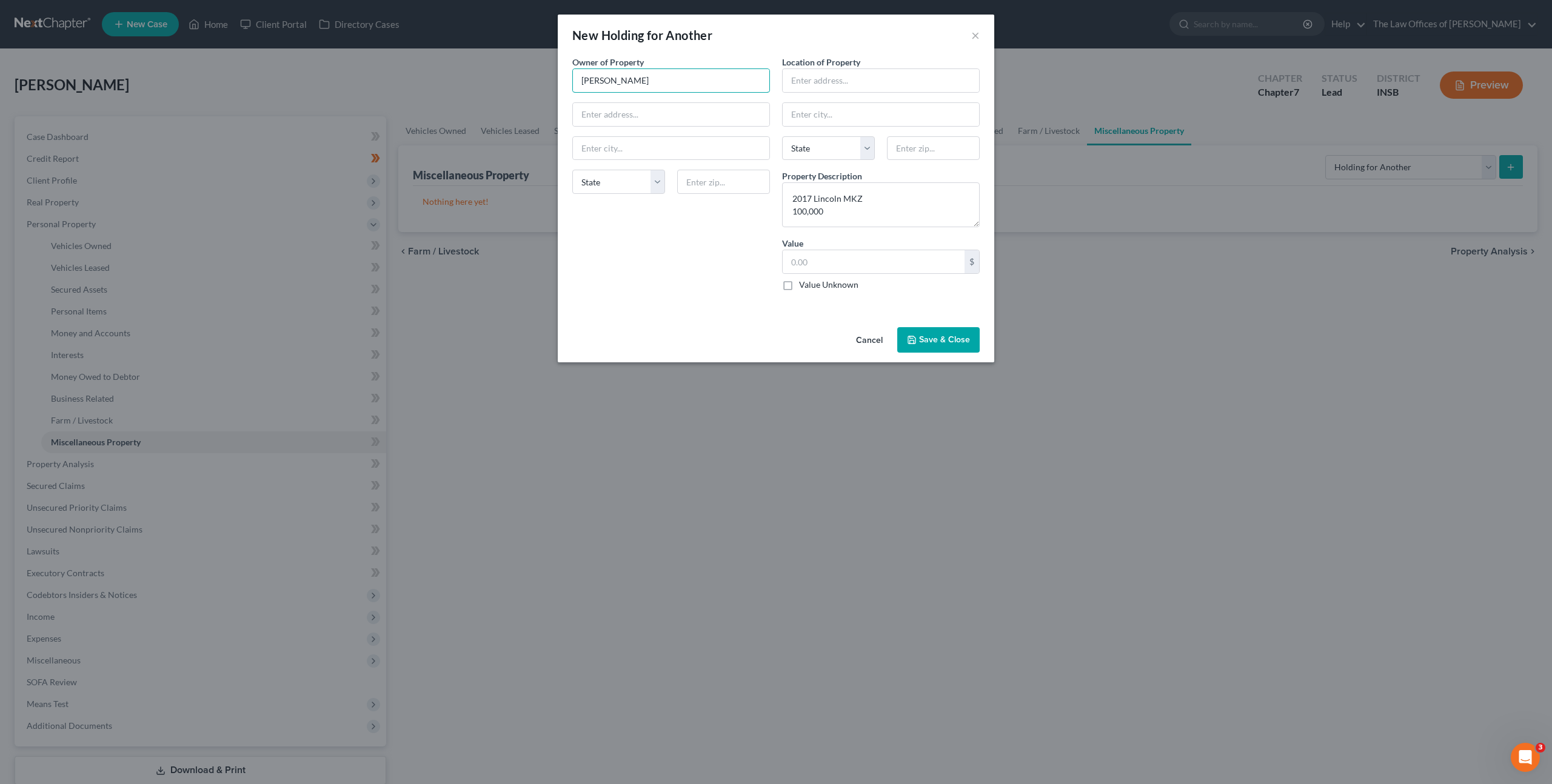
type input "[PERSON_NAME]"
click at [930, 340] on button "Save & Close" at bounding box center [938, 340] width 83 height 25
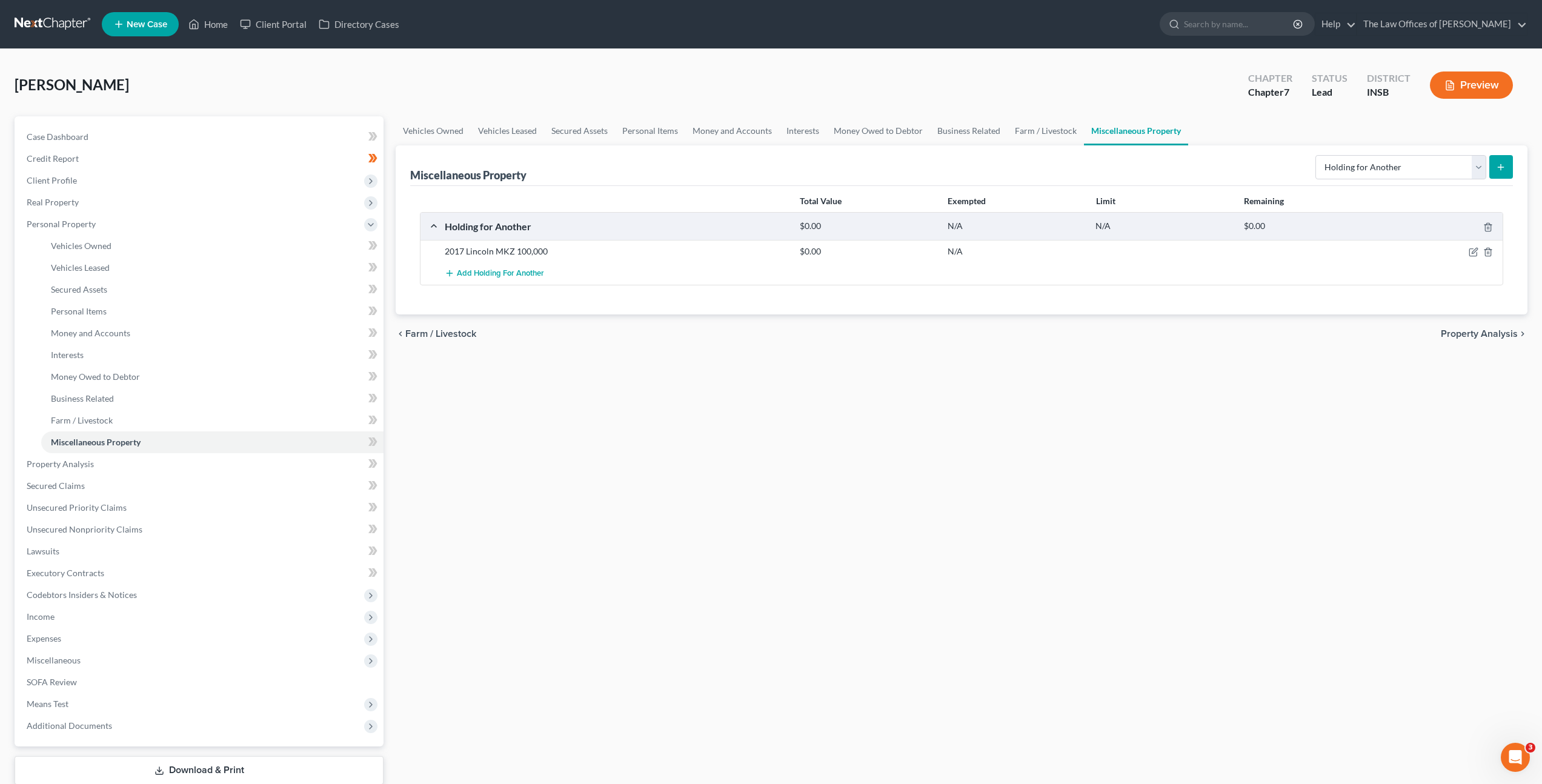
click at [775, 344] on div "chevron_left Farm / Livestock Property Analysis chevron_right" at bounding box center [962, 334] width 1132 height 39
click at [239, 264] on link "Vehicles Leased" at bounding box center [212, 268] width 343 height 22
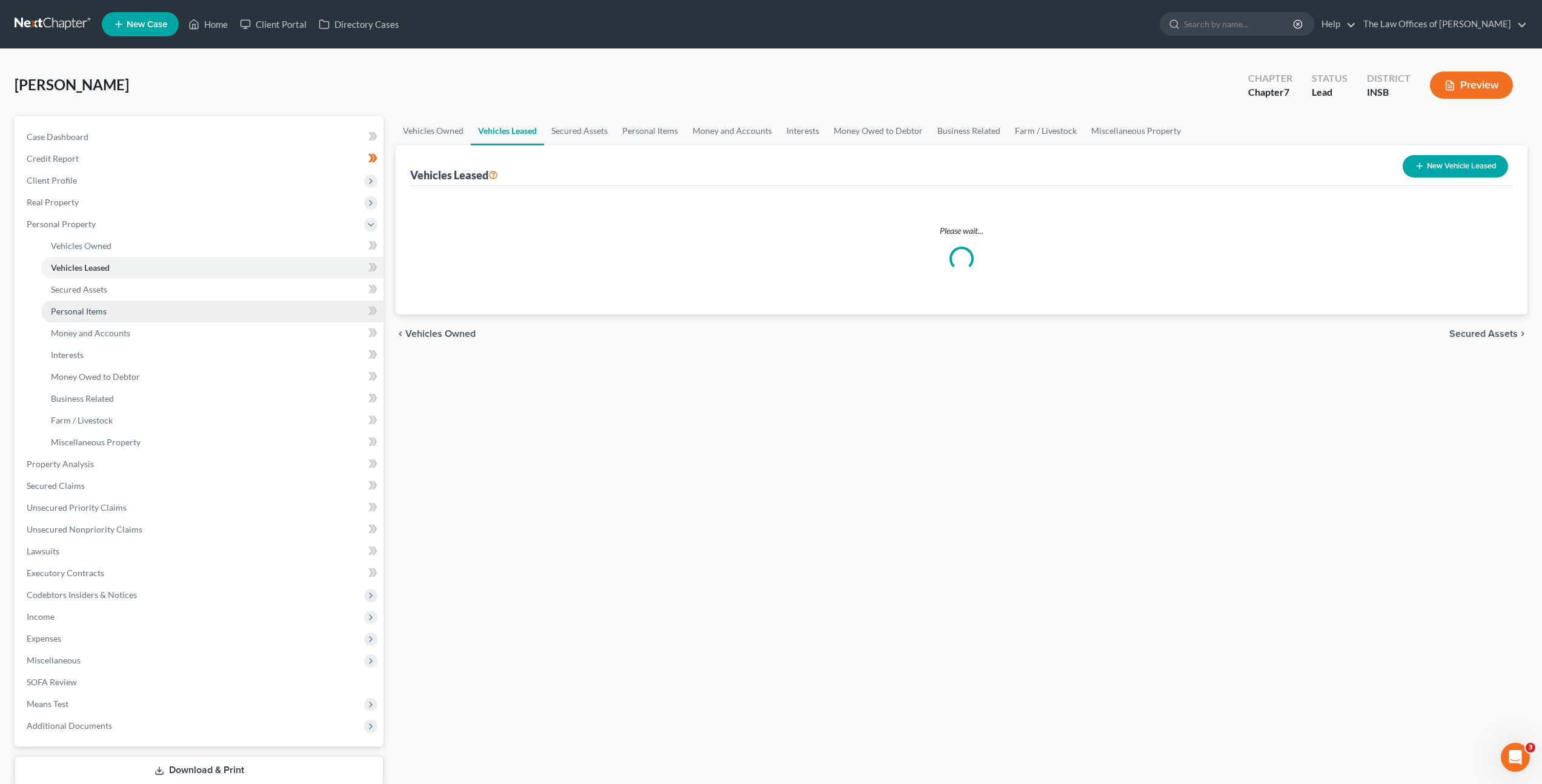
click at [241, 303] on link "Personal Items" at bounding box center [212, 311] width 343 height 22
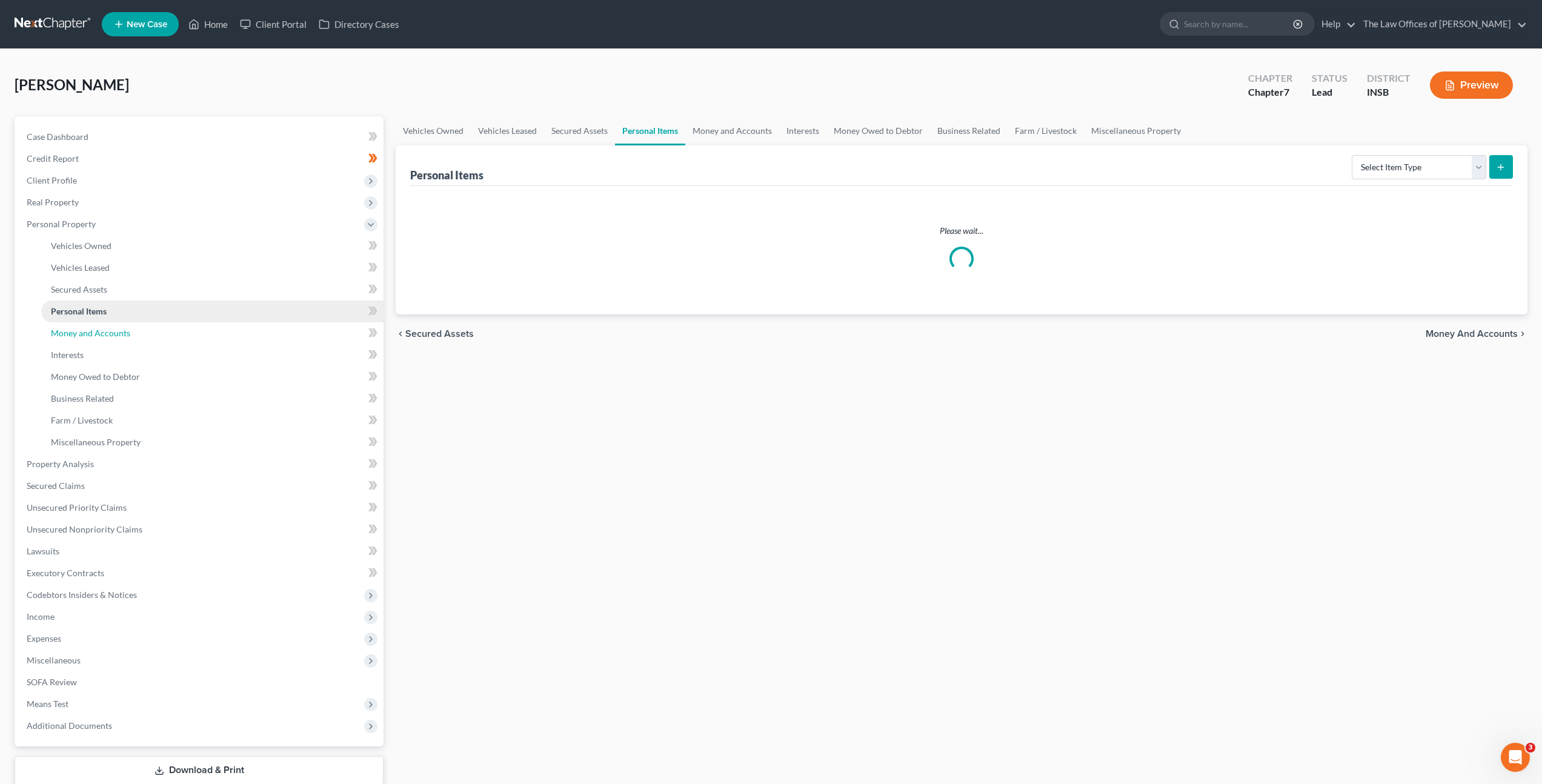
drag, startPoint x: 238, startPoint y: 329, endPoint x: 285, endPoint y: 319, distance: 48.1
click at [238, 329] on link "Money and Accounts" at bounding box center [212, 333] width 343 height 22
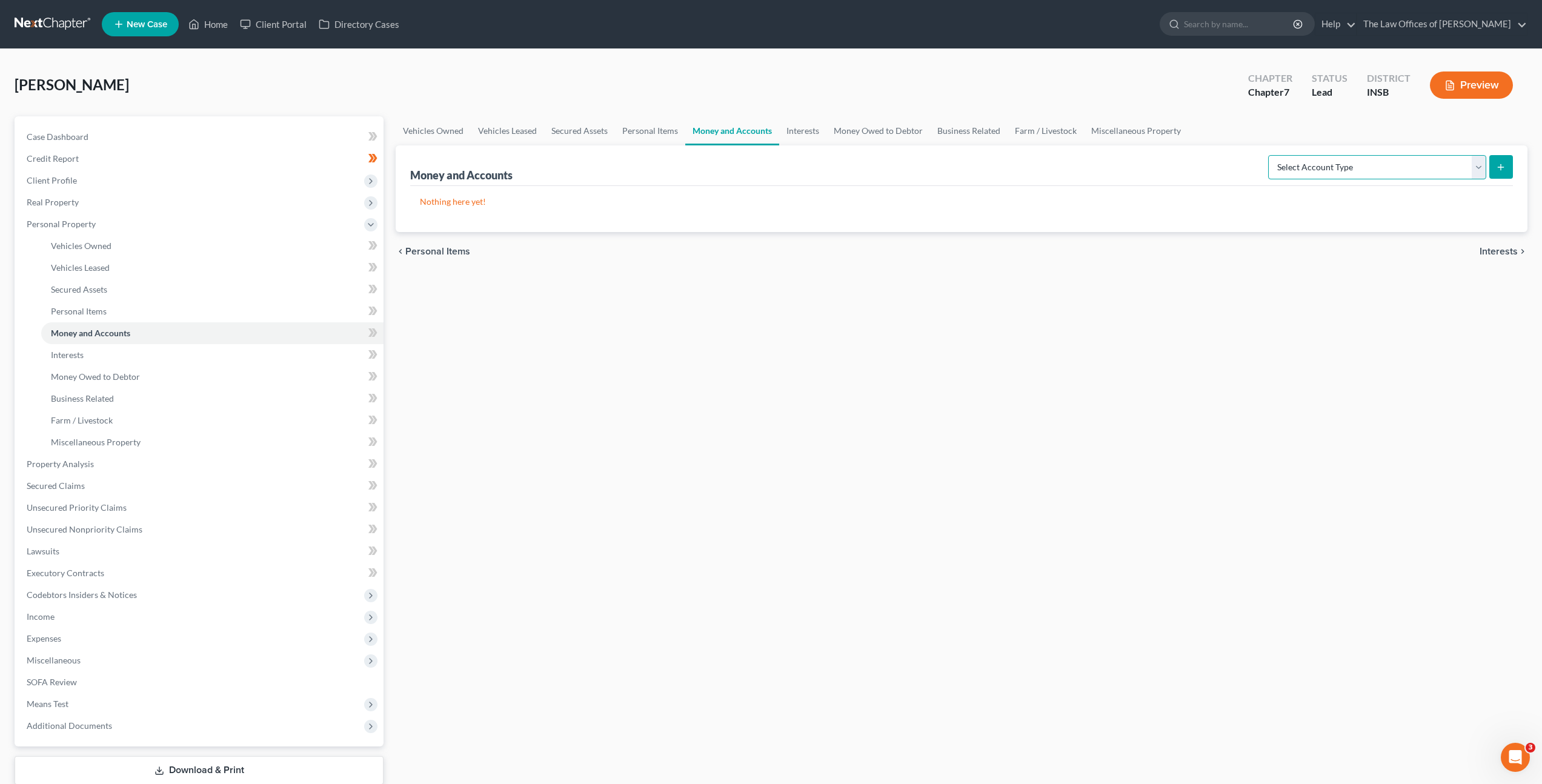
click at [1301, 174] on select "Select Account Type Brokerage Cash on Hand Certificates of Deposit Checking Acc…" at bounding box center [1377, 167] width 218 height 24
select select "checking"
click at [1271, 155] on select "Select Account Type Brokerage Cash on Hand Certificates of Deposit Checking Acc…" at bounding box center [1377, 167] width 218 height 24
click at [1510, 169] on button "submit" at bounding box center [1501, 167] width 24 height 24
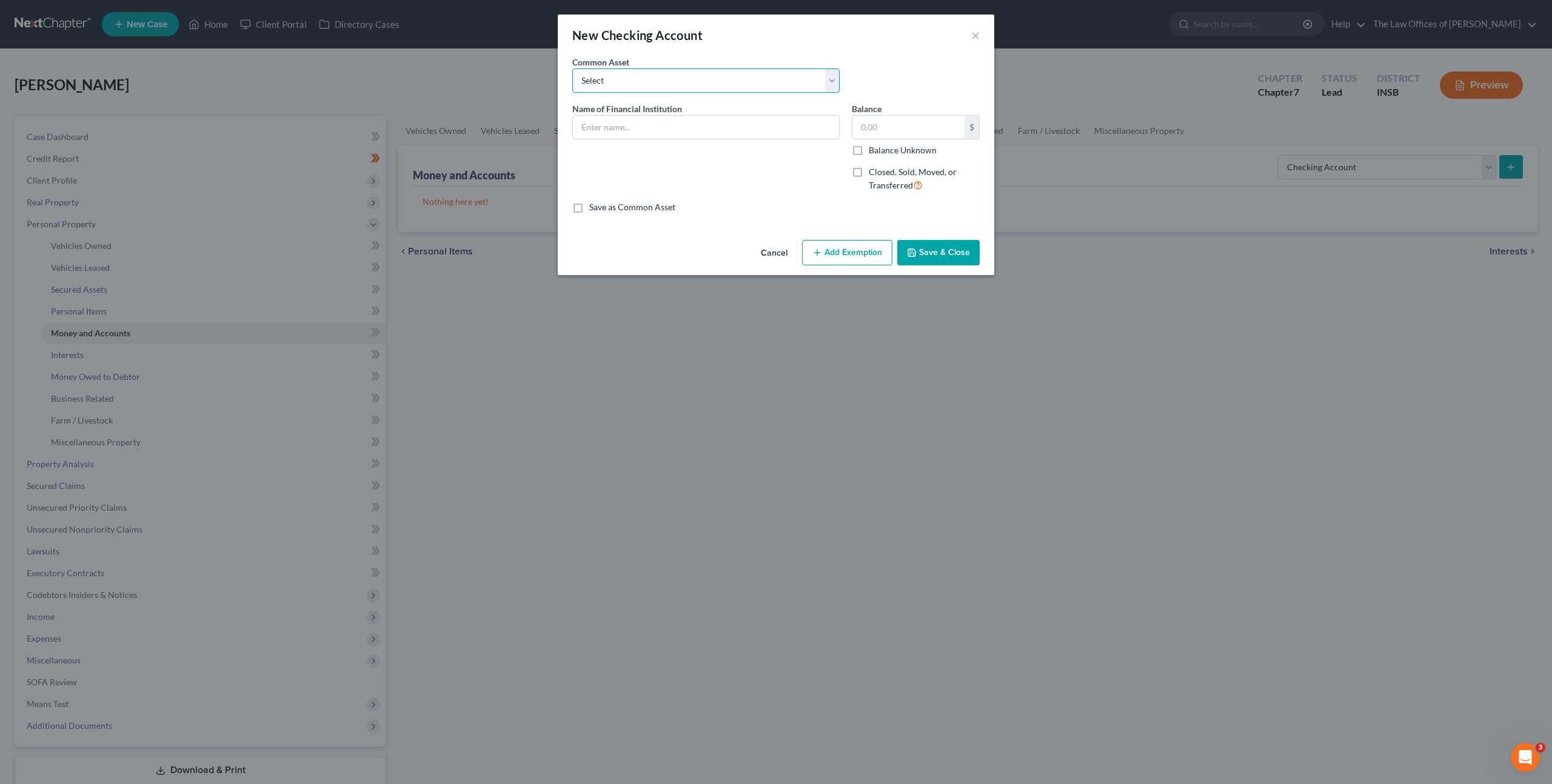
click at [739, 80] on select "Select PNC Bank Woodforest National Bank Heritage Federal Credit Union Account …" at bounding box center [706, 80] width 267 height 24
select select "4"
click at [572, 69] on select "Select PNC Bank Woodforest National Bank Heritage Federal Credit Union Account …" at bounding box center [706, 80] width 267 height 24
click at [763, 131] on input "Fifth Third Bank" at bounding box center [706, 127] width 266 height 23
type input "Fifth Third Bank Account Ending in x2815"
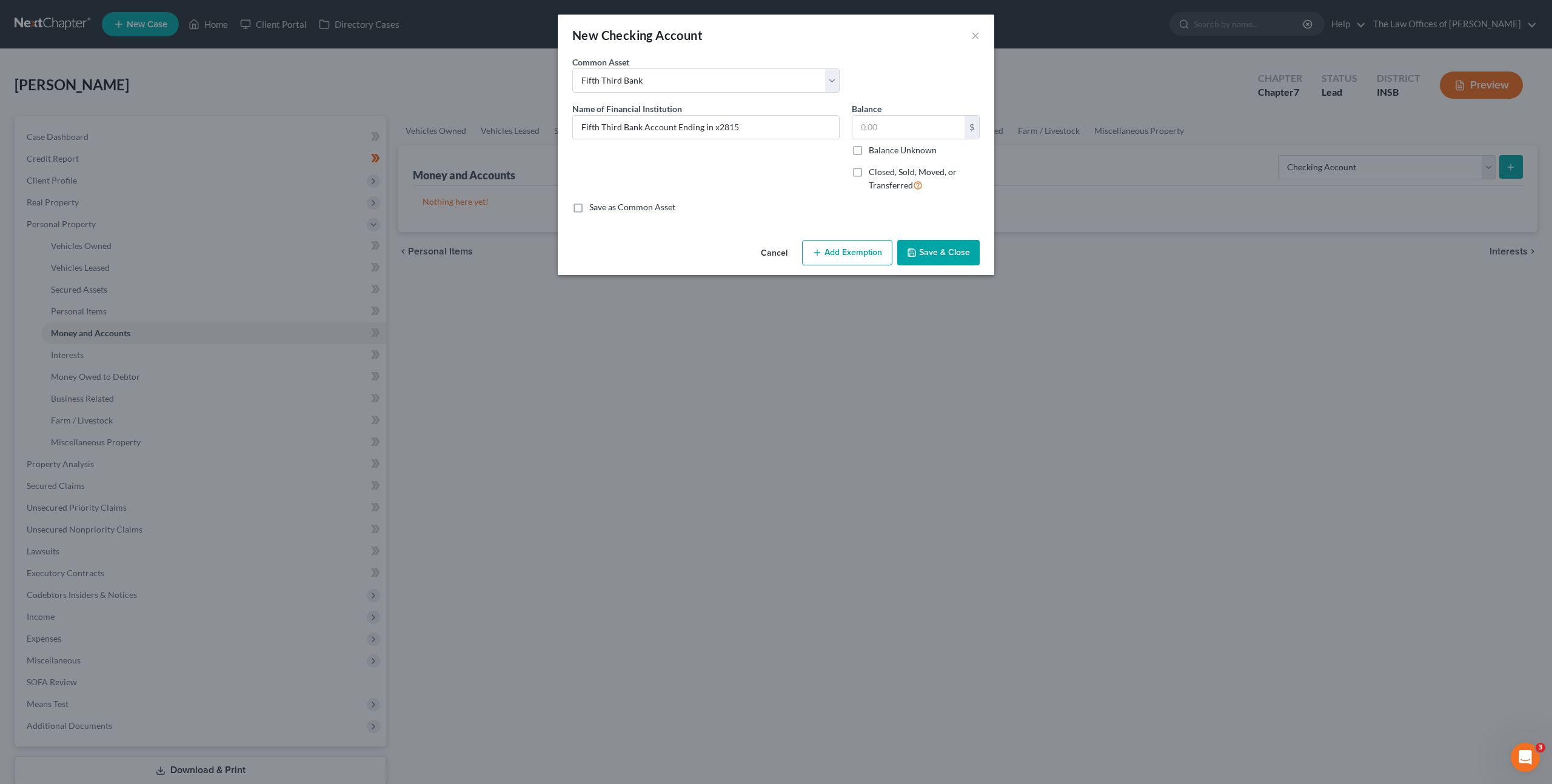
click at [862, 259] on button "Add Exemption" at bounding box center [847, 252] width 90 height 25
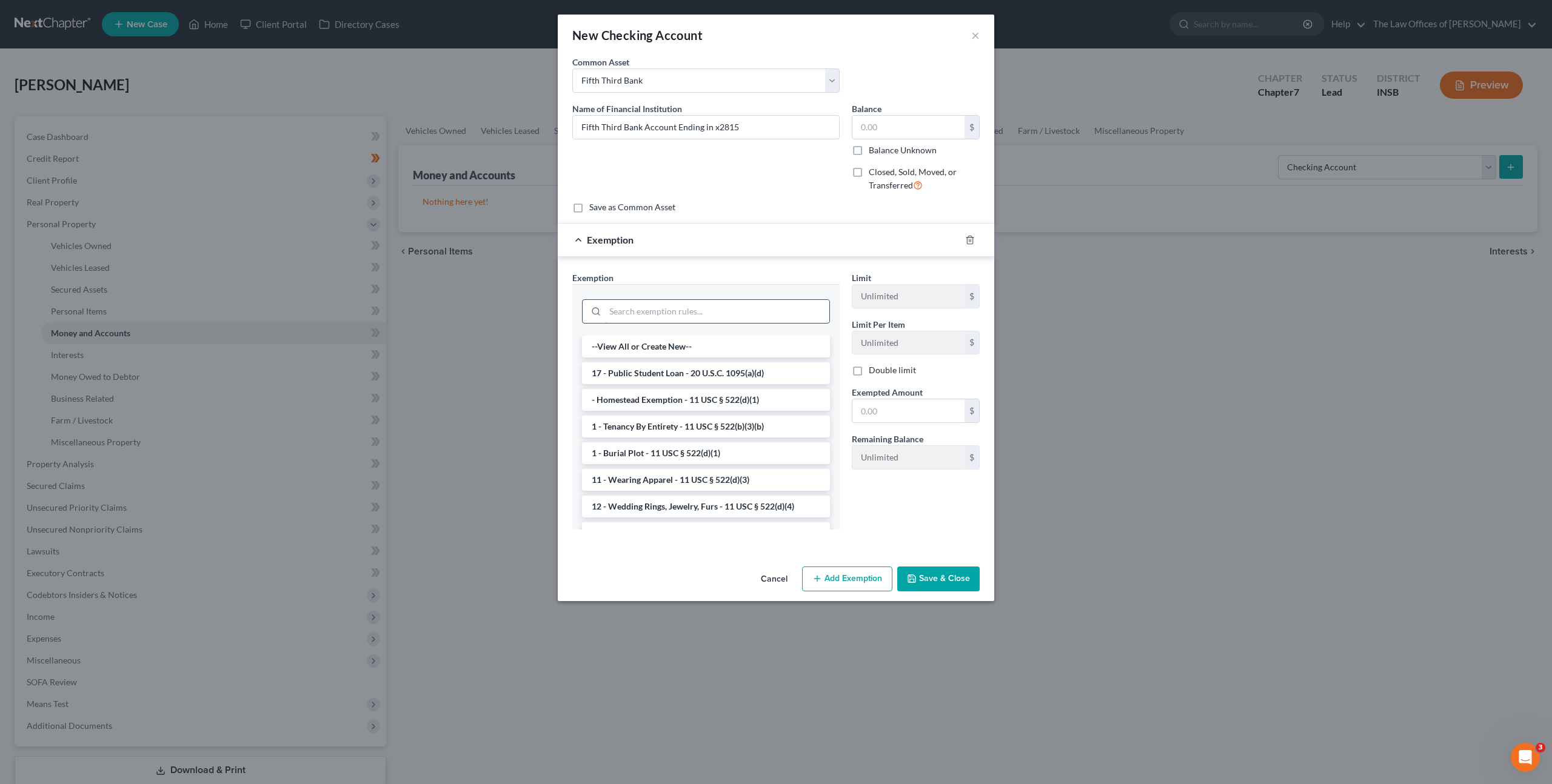
drag, startPoint x: 710, startPoint y: 302, endPoint x: 747, endPoint y: 298, distance: 37.2
click at [710, 302] on input "search" at bounding box center [717, 312] width 225 height 23
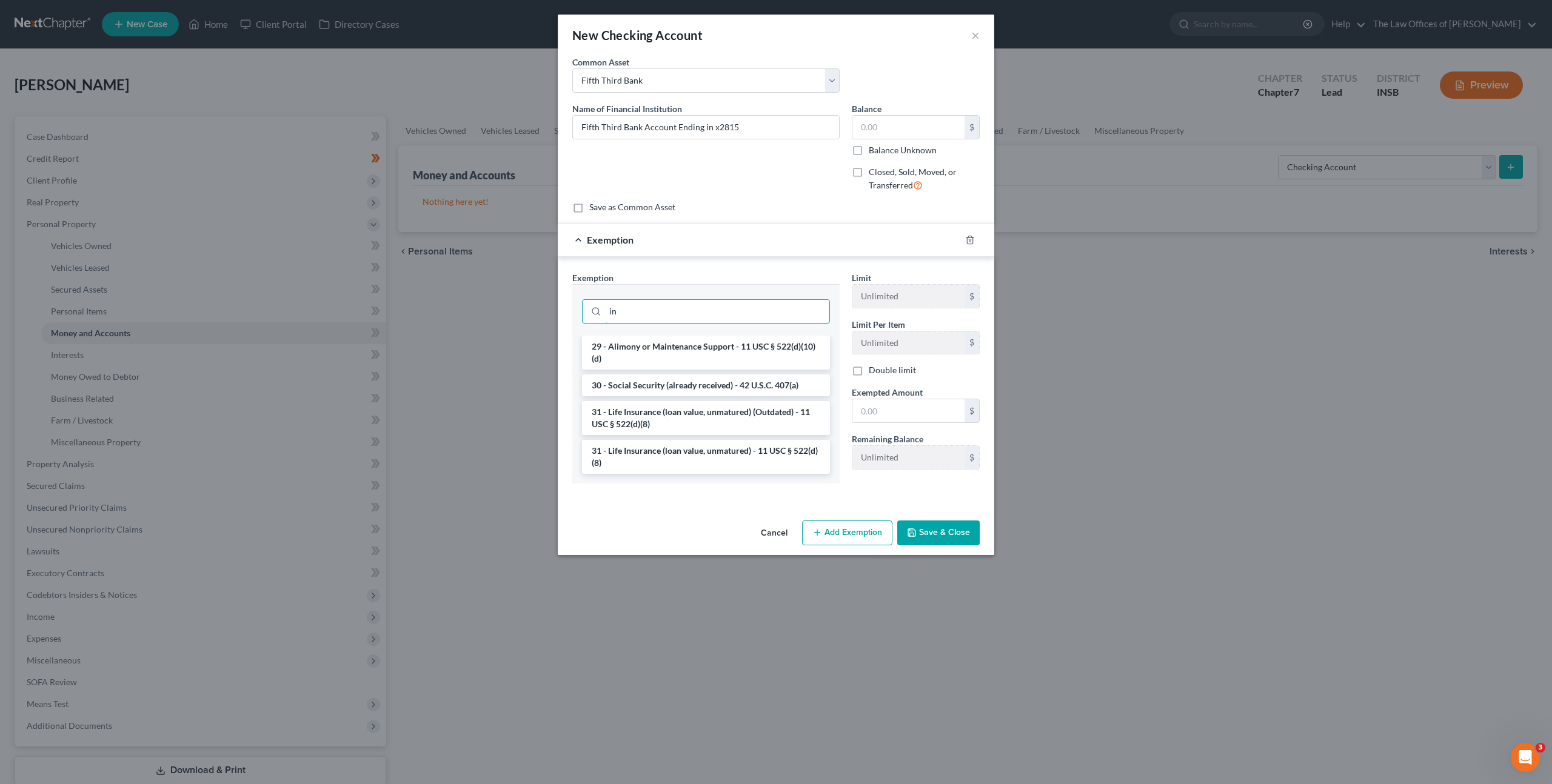
type input "i"
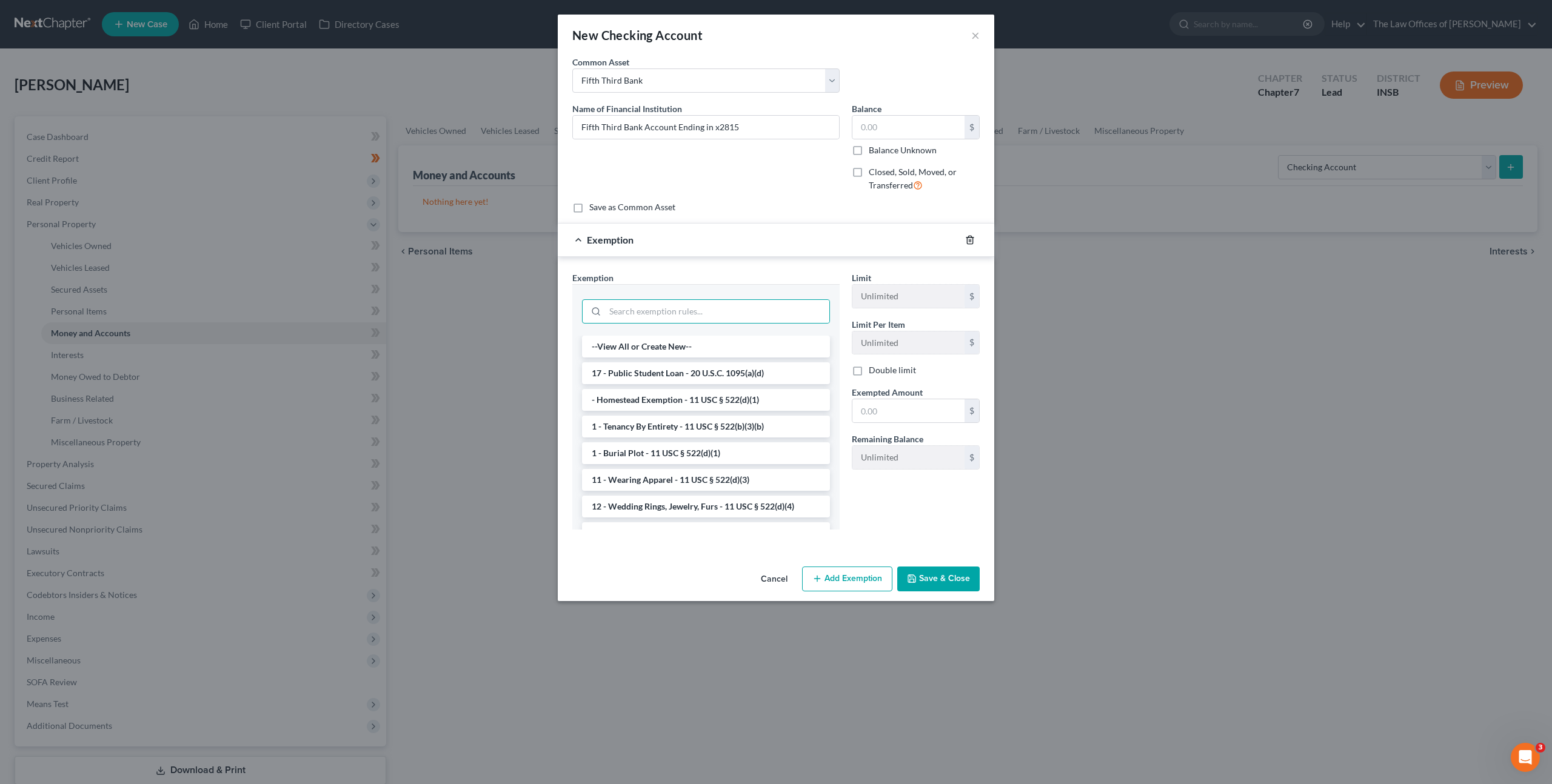
click at [967, 238] on icon "button" at bounding box center [970, 240] width 10 height 10
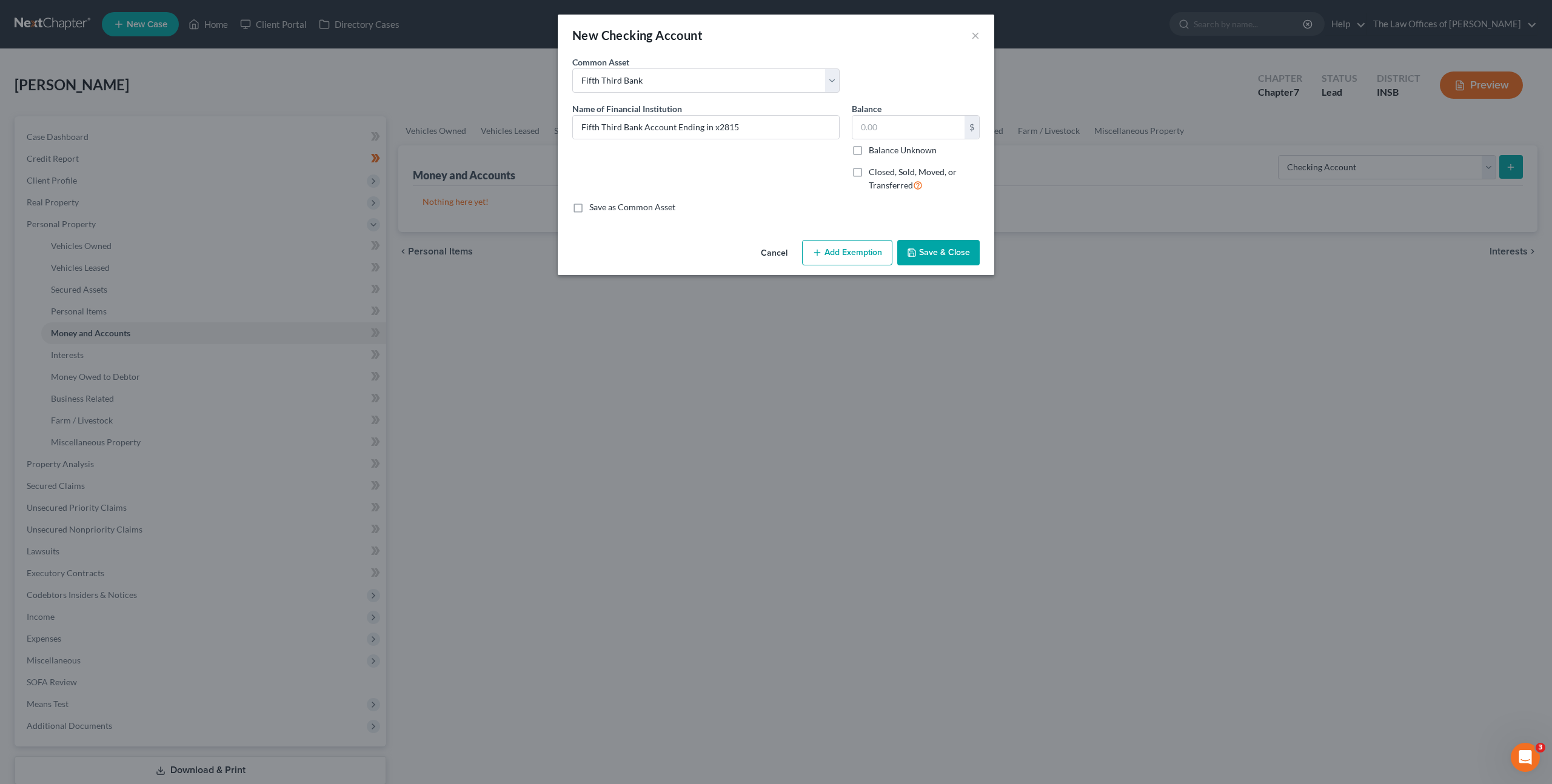
click at [955, 248] on button "Save & Close" at bounding box center [938, 252] width 83 height 25
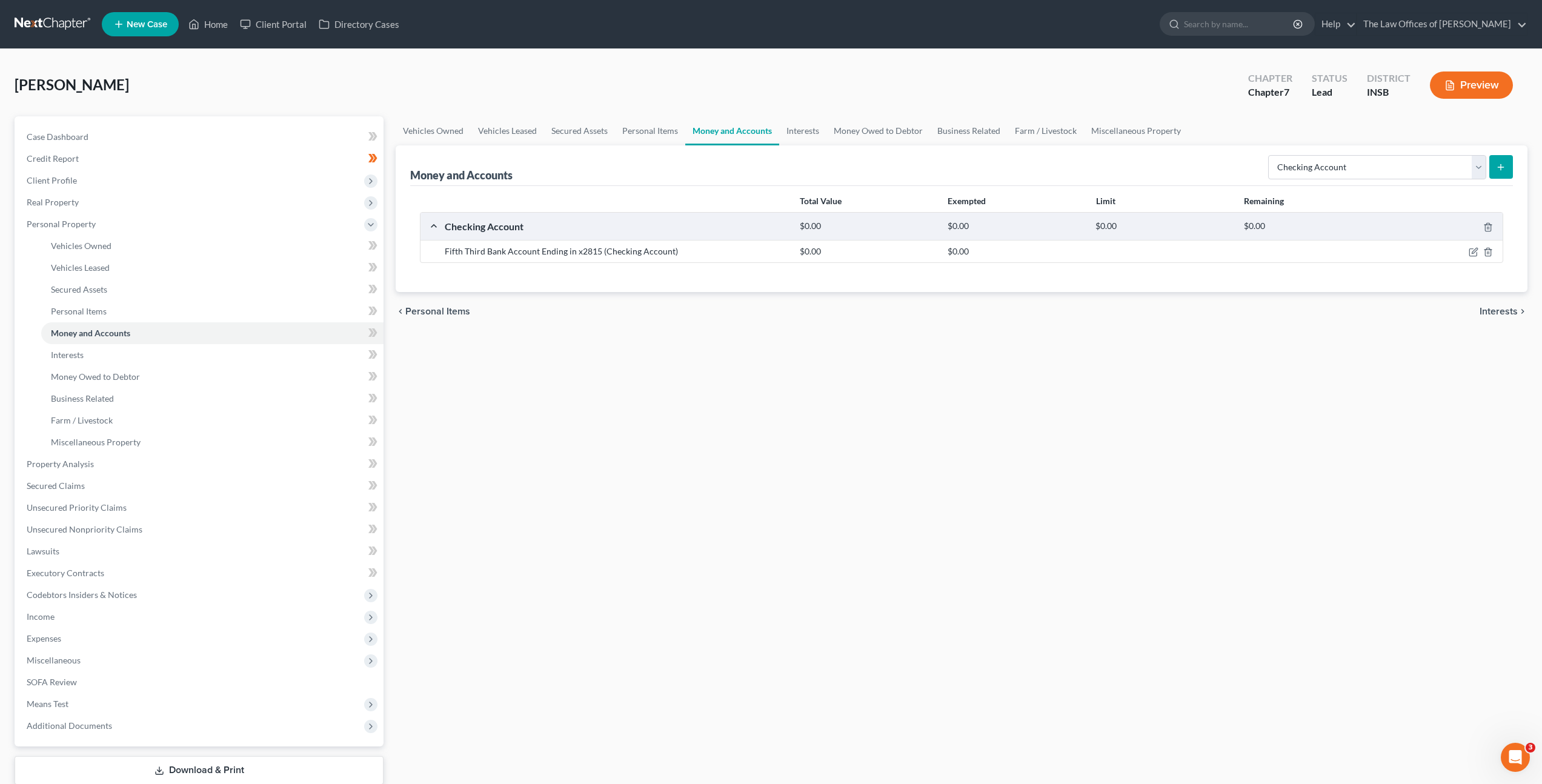
click at [915, 438] on div "Vehicles Owned Vehicles Leased Secured Assets Personal Items Money and Accounts…" at bounding box center [962, 466] width 1144 height 700
click at [369, 336] on icon at bounding box center [370, 333] width 5 height 8
click at [269, 303] on link "Personal Items" at bounding box center [212, 311] width 343 height 22
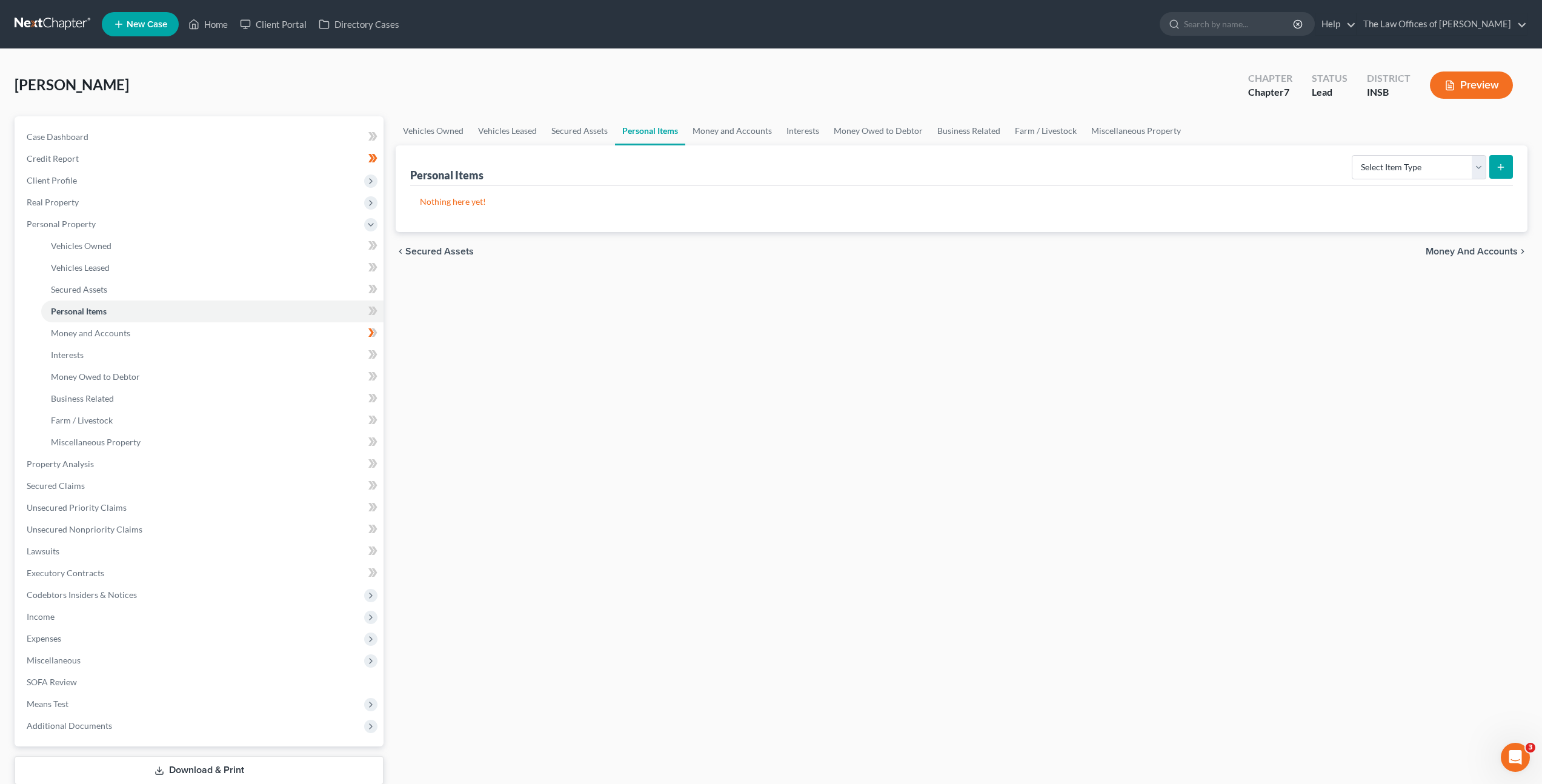
click at [276, 279] on li "Secured Assets" at bounding box center [212, 289] width 343 height 22
click at [377, 245] on icon at bounding box center [373, 246] width 9 height 15
click at [370, 265] on icon at bounding box center [373, 268] width 9 height 15
click at [370, 265] on icon at bounding box center [370, 267] width 5 height 8
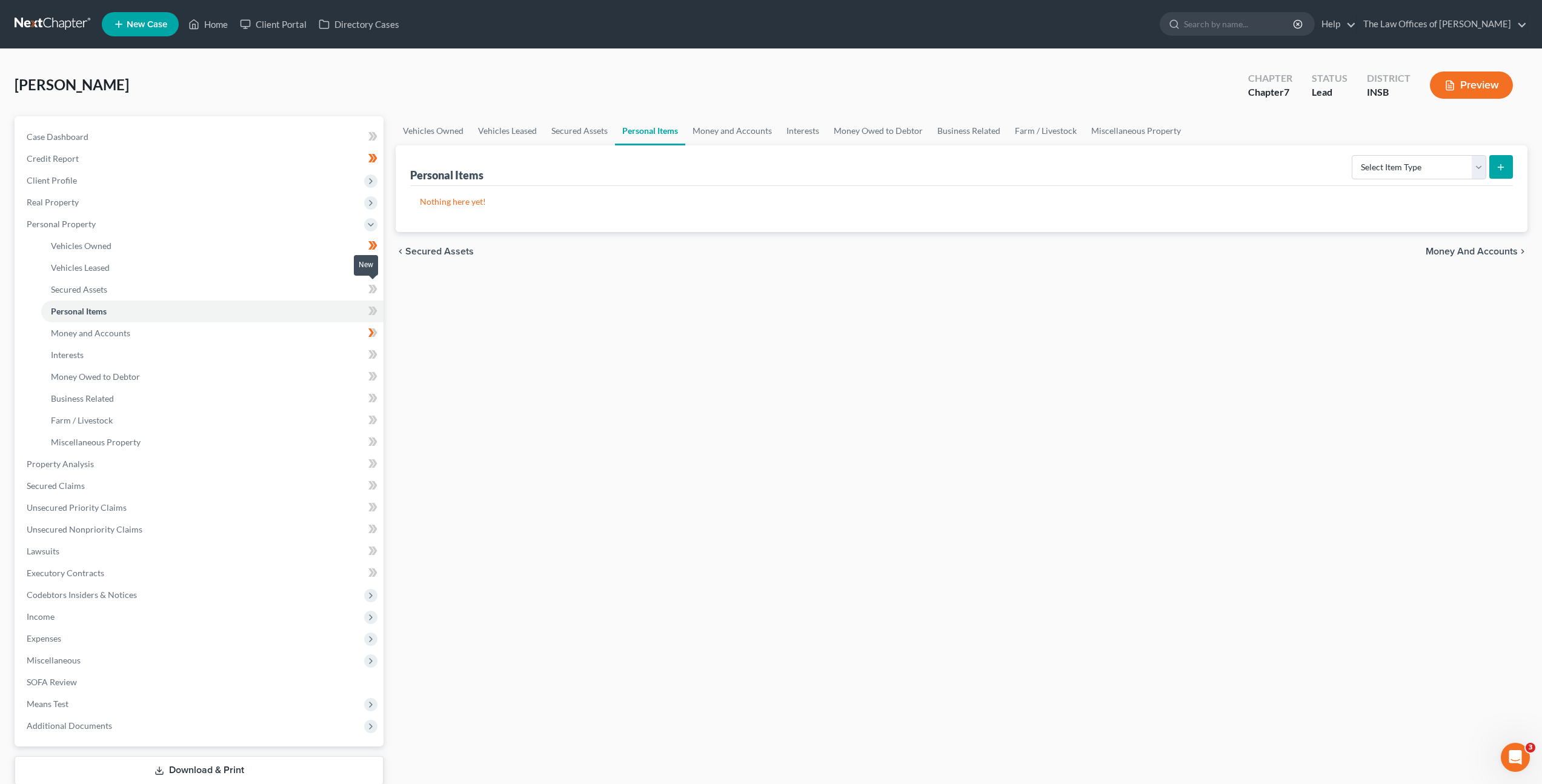
click at [372, 287] on icon at bounding box center [370, 289] width 5 height 8
click at [335, 318] on link "Personal Items" at bounding box center [212, 311] width 343 height 22
drag, startPoint x: 711, startPoint y: 367, endPoint x: 955, endPoint y: 363, distance: 244.0
click at [712, 367] on div "Vehicles Owned Vehicles Leased Secured Assets Personal Items Money and Accounts…" at bounding box center [962, 466] width 1144 height 700
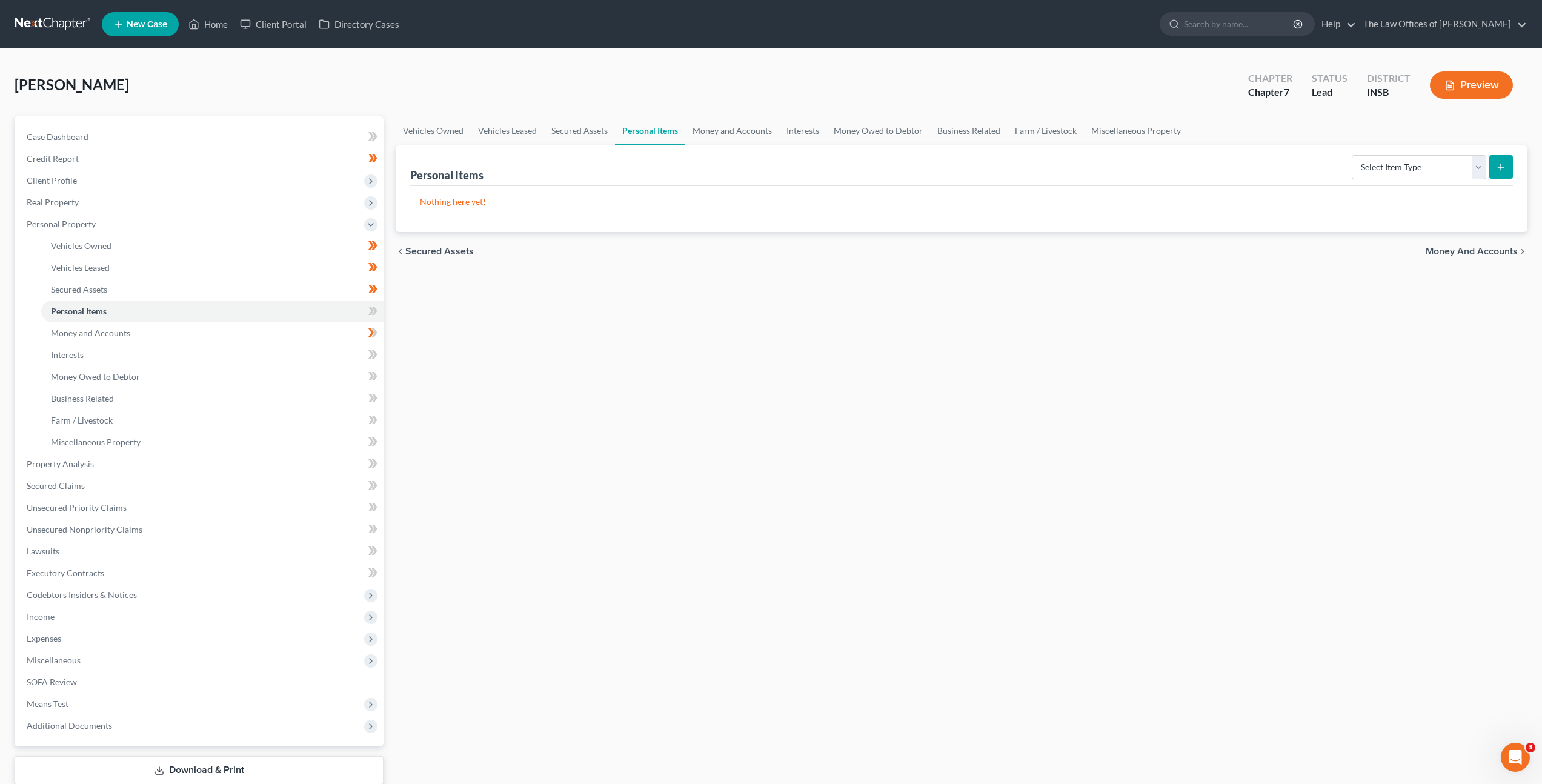
click at [1411, 152] on div "Select Item Type Clothing Collectibles Of Value Electronics Firearms Household …" at bounding box center [1430, 167] width 166 height 32
click at [1406, 165] on select "Select Item Type Clothing Collectibles Of Value Electronics Firearms Household …" at bounding box center [1419, 167] width 134 height 24
select select "clothing"
click at [1353, 155] on select "Select Item Type Clothing Collectibles Of Value Electronics Firearms Household …" at bounding box center [1419, 167] width 134 height 24
click at [1508, 171] on button "submit" at bounding box center [1501, 167] width 24 height 24
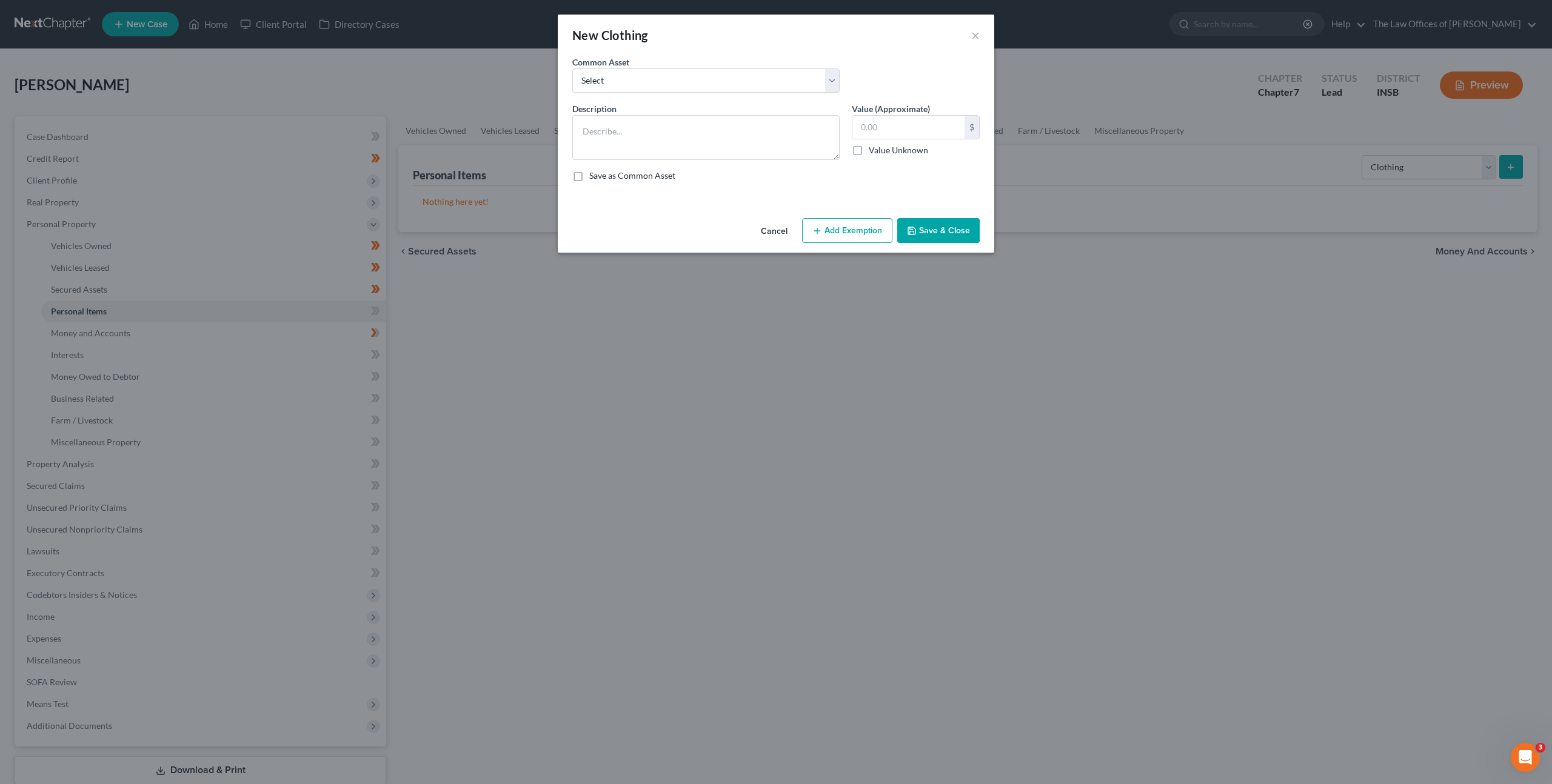
drag, startPoint x: 854, startPoint y: 235, endPoint x: 851, endPoint y: 248, distance: 13.3
click at [854, 234] on button "Add Exemption" at bounding box center [847, 231] width 90 height 25
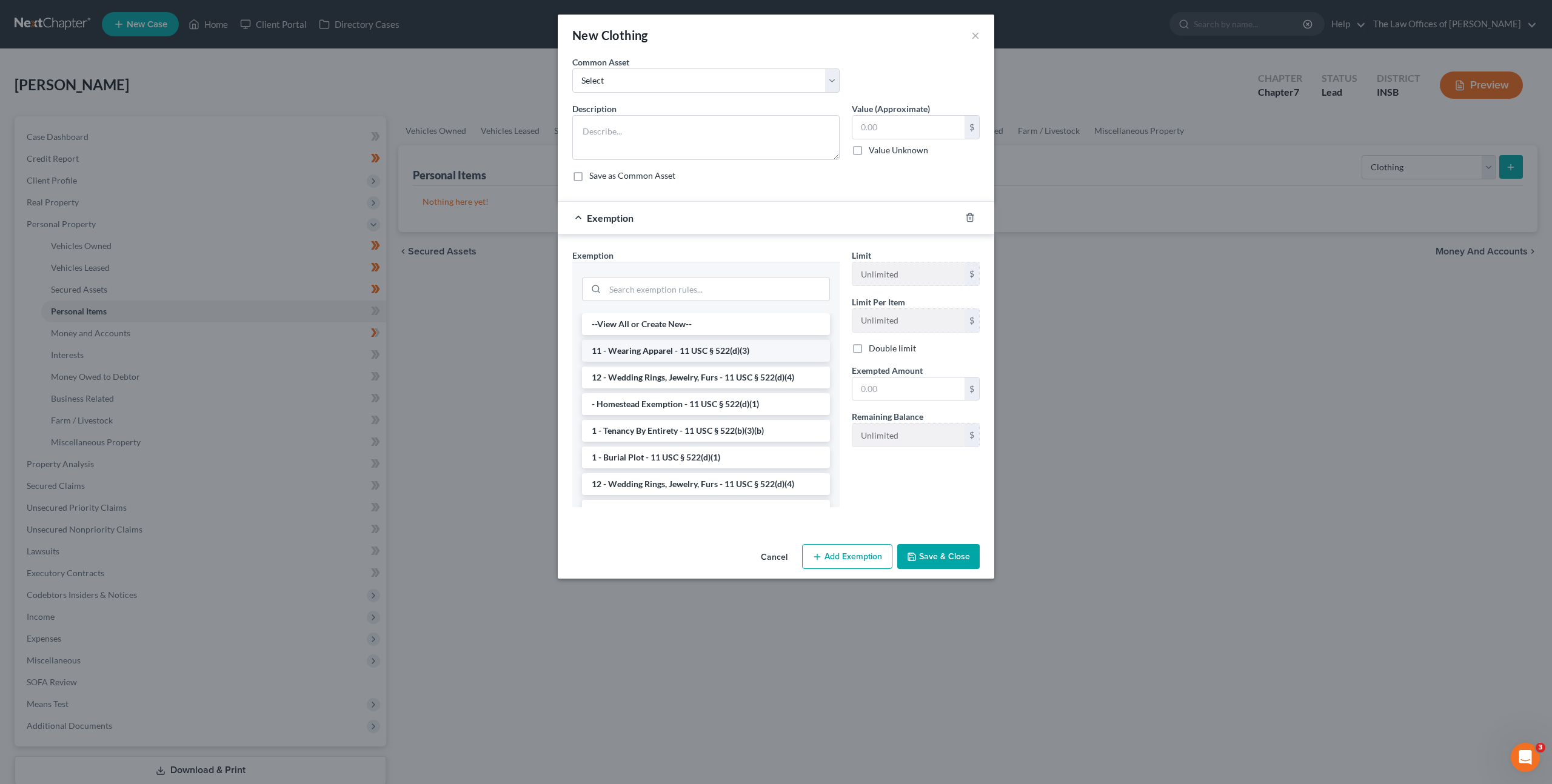
click at [774, 350] on li "11 - Wearing Apparel - 11 USC § 522(d)(3)" at bounding box center [706, 351] width 248 height 22
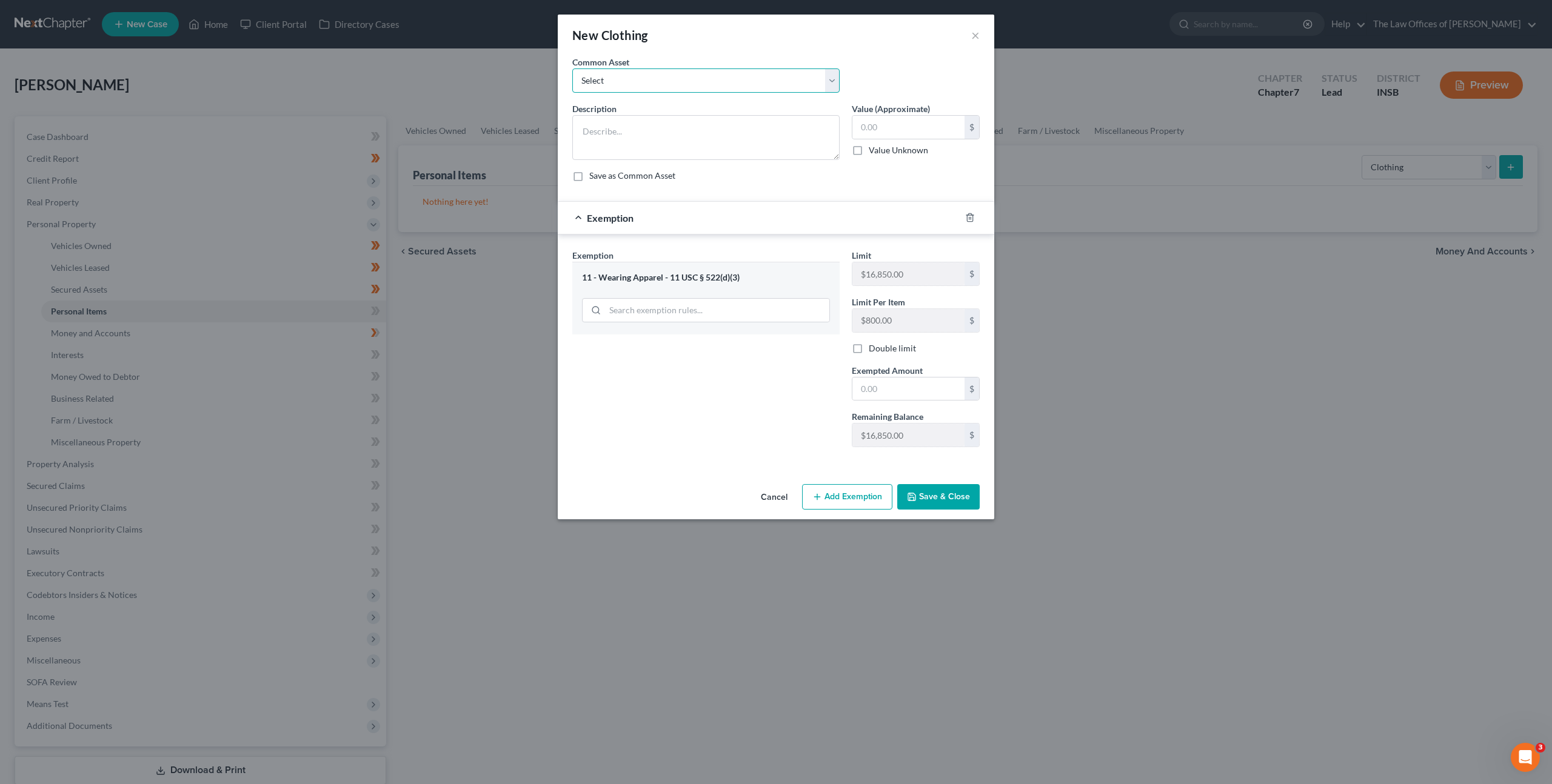
click at [638, 80] on select "Select Debtor's Clothing Joint Debtor's Clothing" at bounding box center [706, 80] width 267 height 24
select select "0"
click at [572, 69] on select "Select Debtor's Clothing Joint Debtor's Clothing" at bounding box center [706, 80] width 267 height 24
type textarea "Debtor's Clothing"
drag, startPoint x: 879, startPoint y: 193, endPoint x: 873, endPoint y: 222, distance: 29.6
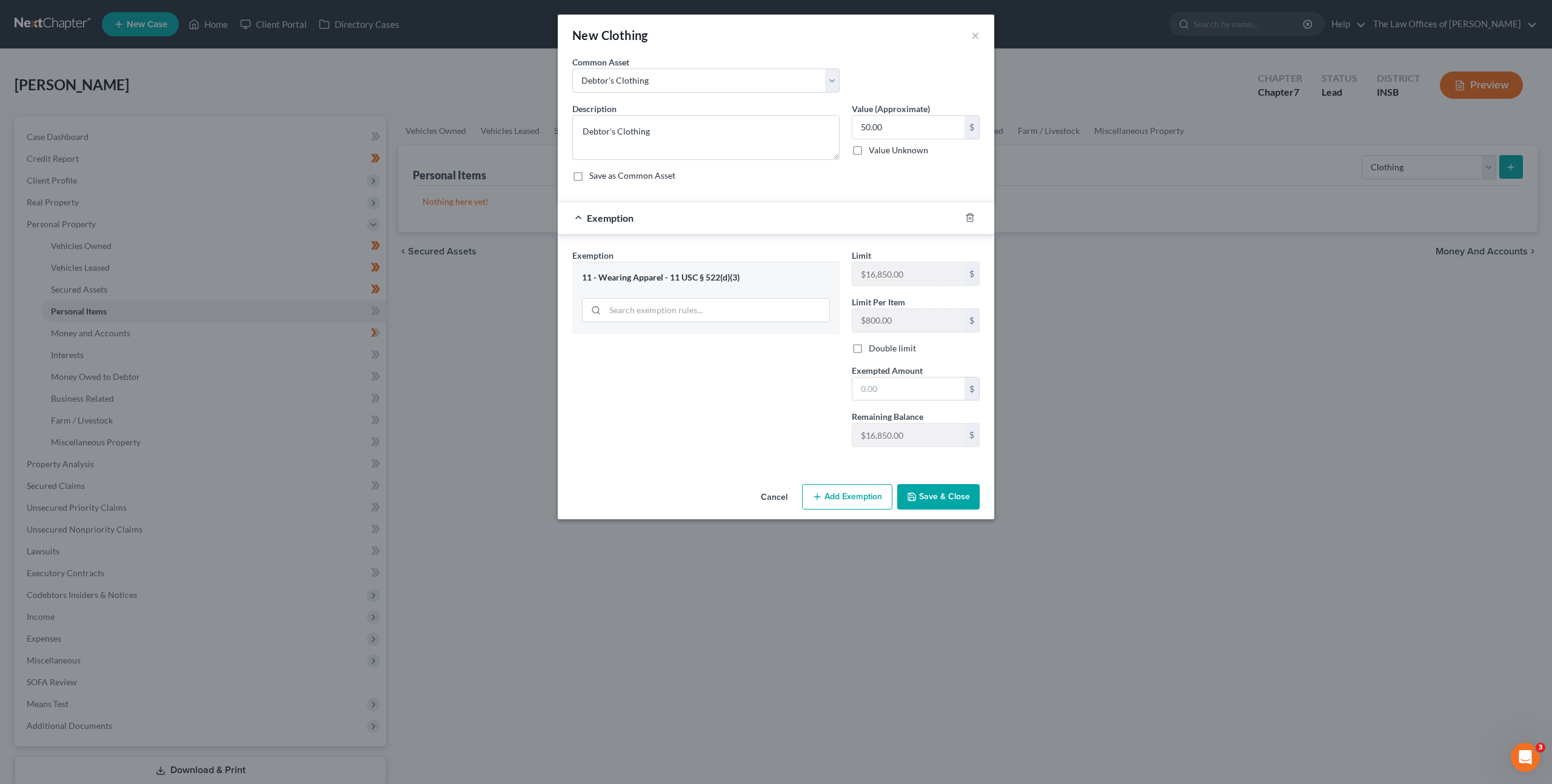
click at [879, 193] on form "An exemption set must first be selected from the Filing Information section. Co…" at bounding box center [776, 261] width 408 height 411
drag, startPoint x: 869, startPoint y: 387, endPoint x: 866, endPoint y: 323, distance: 64.1
click at [869, 388] on input "text" at bounding box center [908, 389] width 112 height 23
click at [924, 126] on input "50.00" at bounding box center [908, 127] width 112 height 23
type input "200"
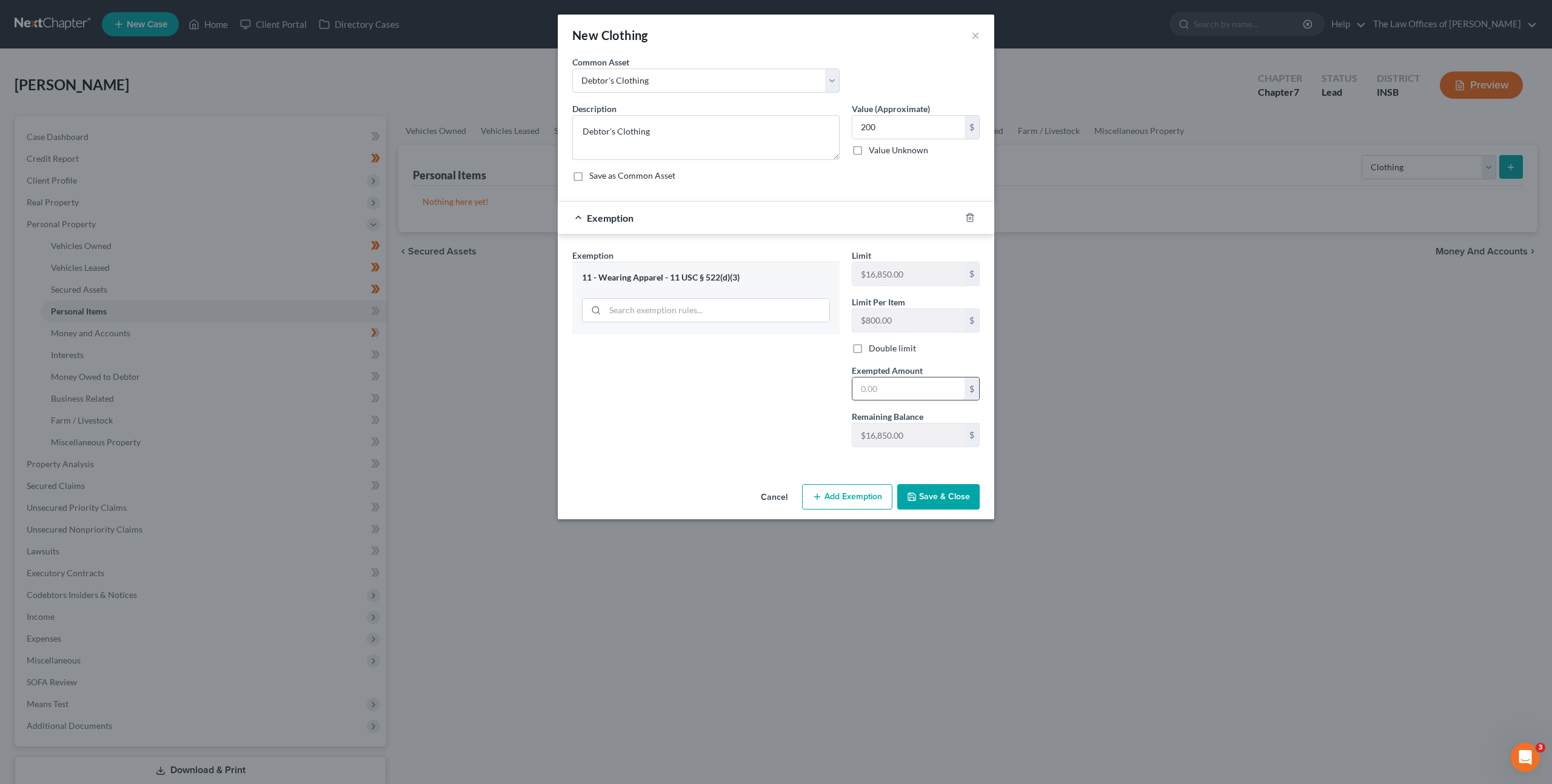
click at [896, 388] on input "text" at bounding box center [908, 389] width 112 height 23
type input "200"
click at [920, 502] on button "Save & Close" at bounding box center [938, 496] width 83 height 25
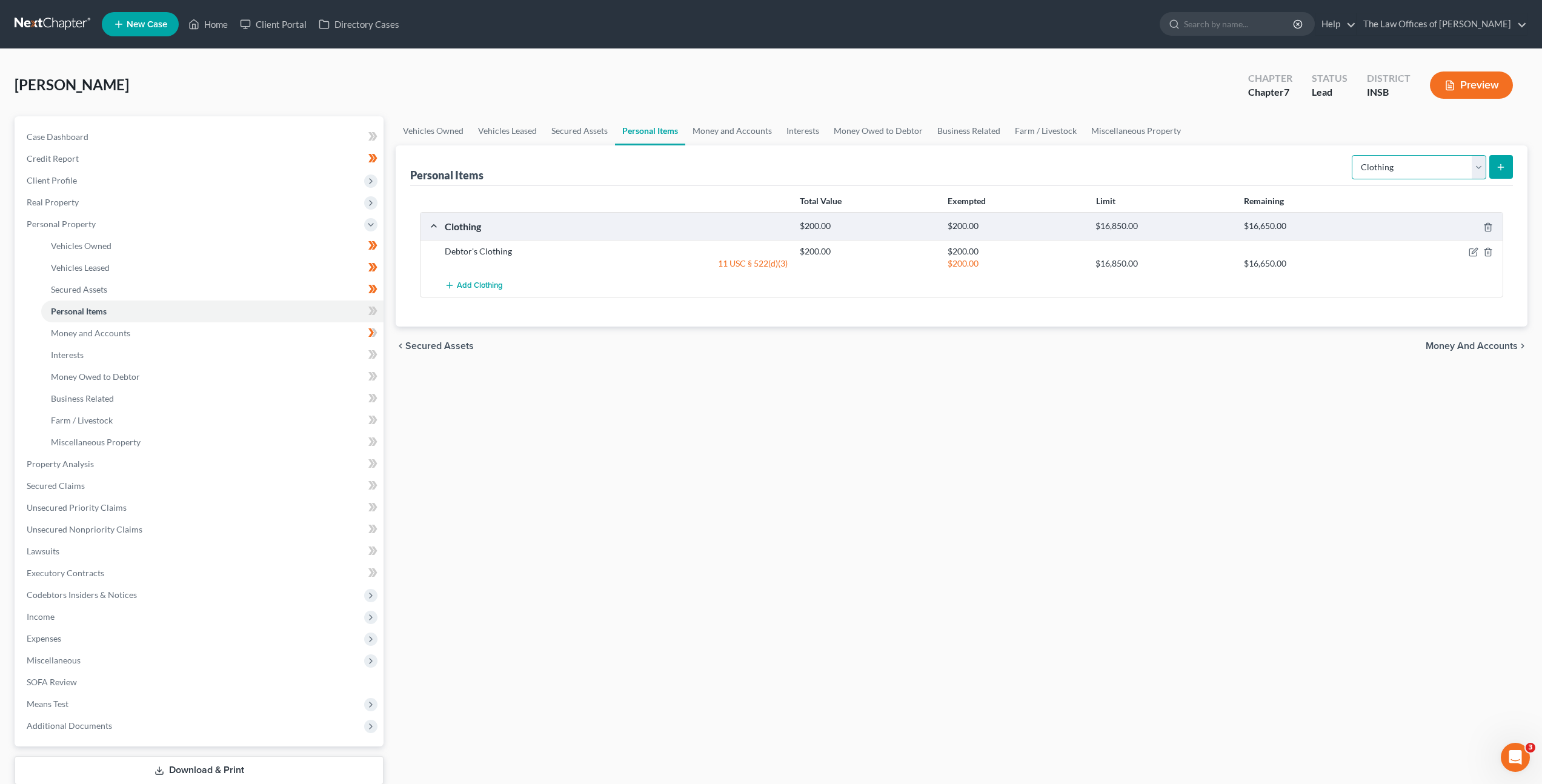
click at [1389, 163] on select "Select Item Type Clothing Collectibles Of Value Electronics Firearms Household …" at bounding box center [1419, 167] width 134 height 24
click at [1353, 155] on select "Select Item Type Clothing Collectibles Of Value Electronics Firearms Household …" at bounding box center [1419, 167] width 134 height 24
click at [1497, 162] on icon "submit" at bounding box center [1501, 167] width 10 height 10
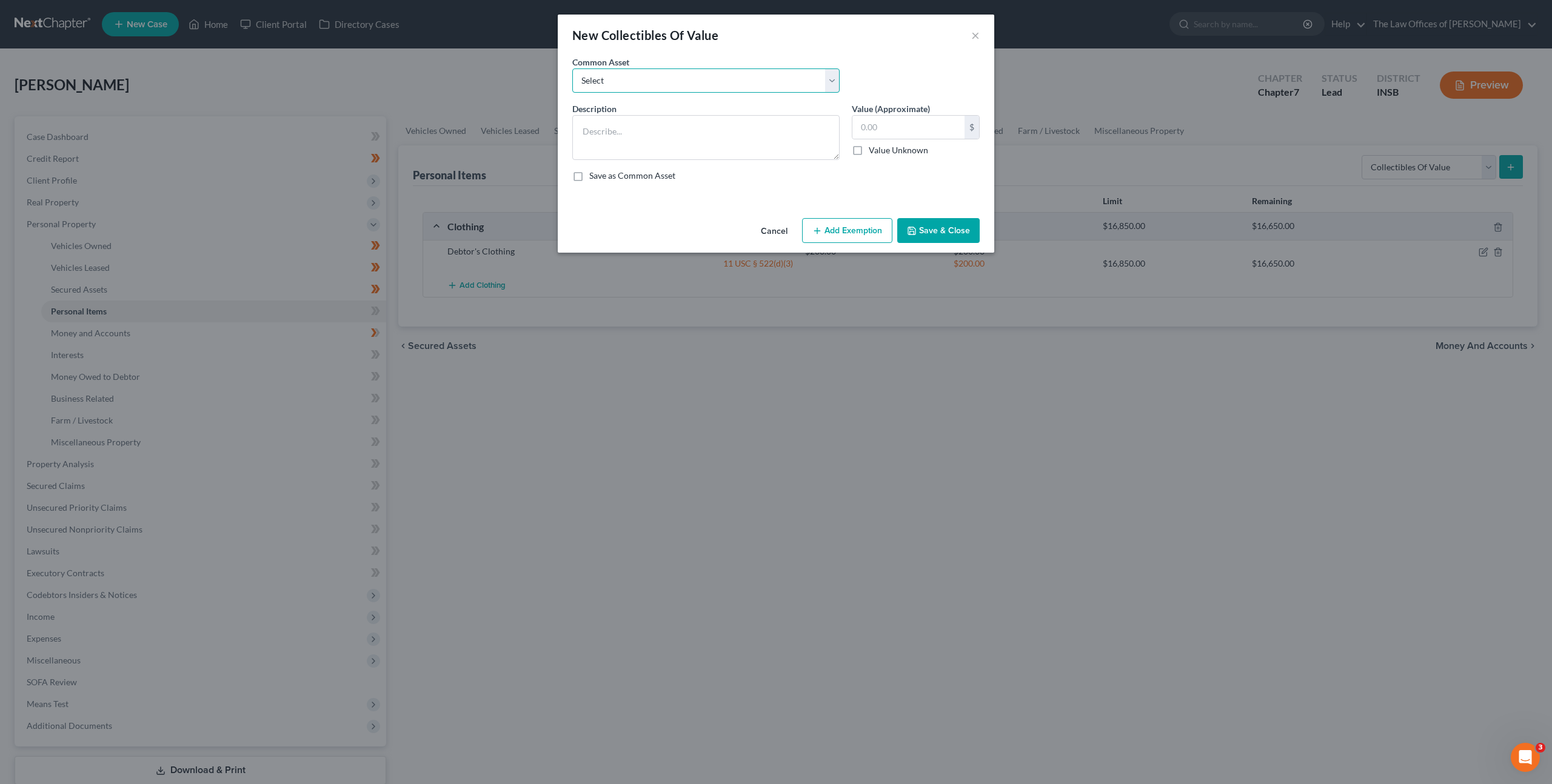
click at [772, 81] on select "Select Family Pictures Family Pictures, Miscellaneous Short Glass" at bounding box center [706, 80] width 267 height 24
click at [778, 231] on button "Cancel" at bounding box center [774, 231] width 46 height 24
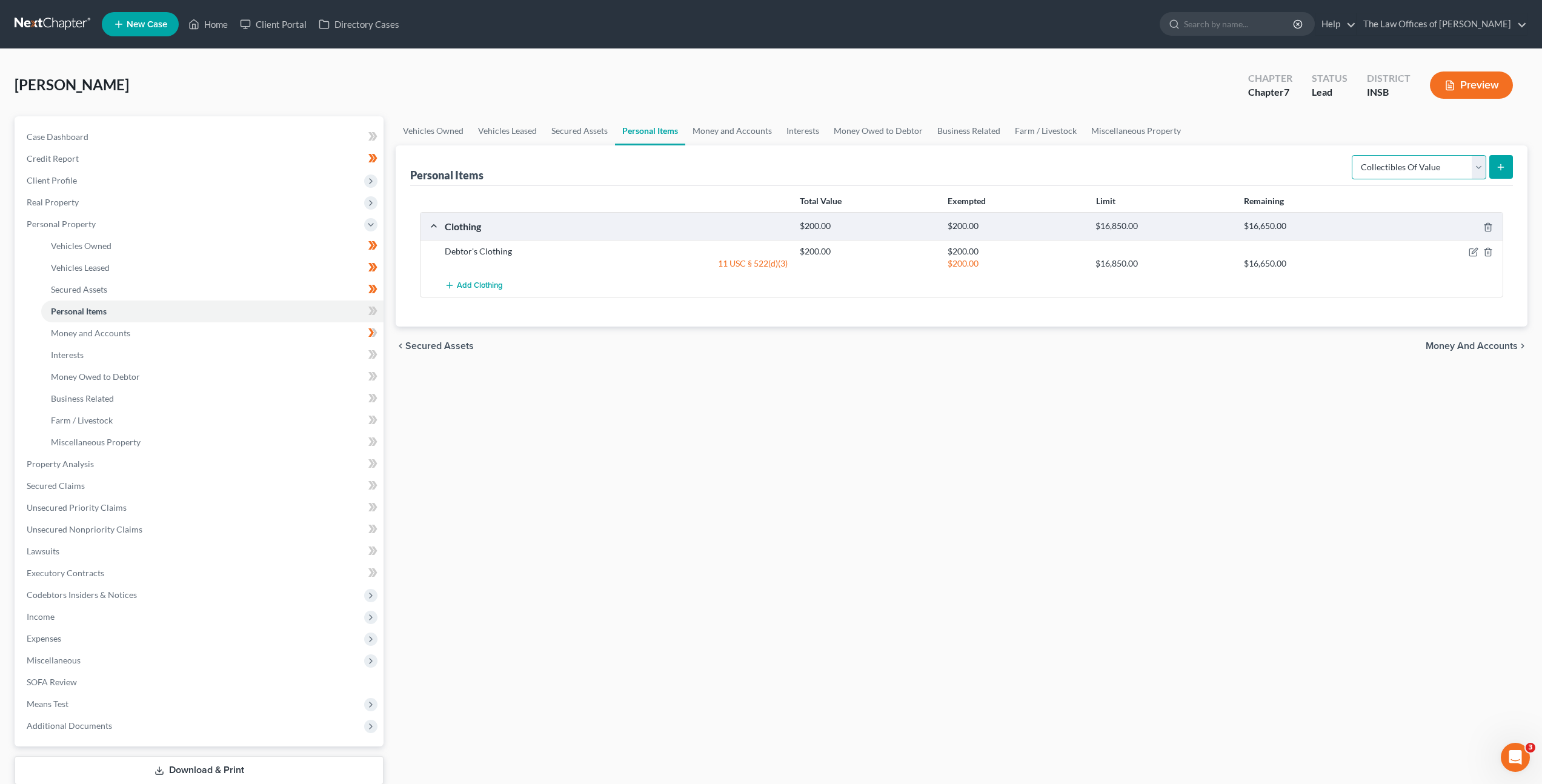
click at [1386, 159] on select "Select Item Type Clothing Collectibles Of Value Electronics Firearms Household …" at bounding box center [1419, 167] width 134 height 24
select select "electronics"
click at [1353, 155] on select "Select Item Type Clothing Collectibles Of Value Electronics Firearms Household …" at bounding box center [1419, 167] width 134 height 24
click at [1491, 168] on button "submit" at bounding box center [1501, 167] width 24 height 24
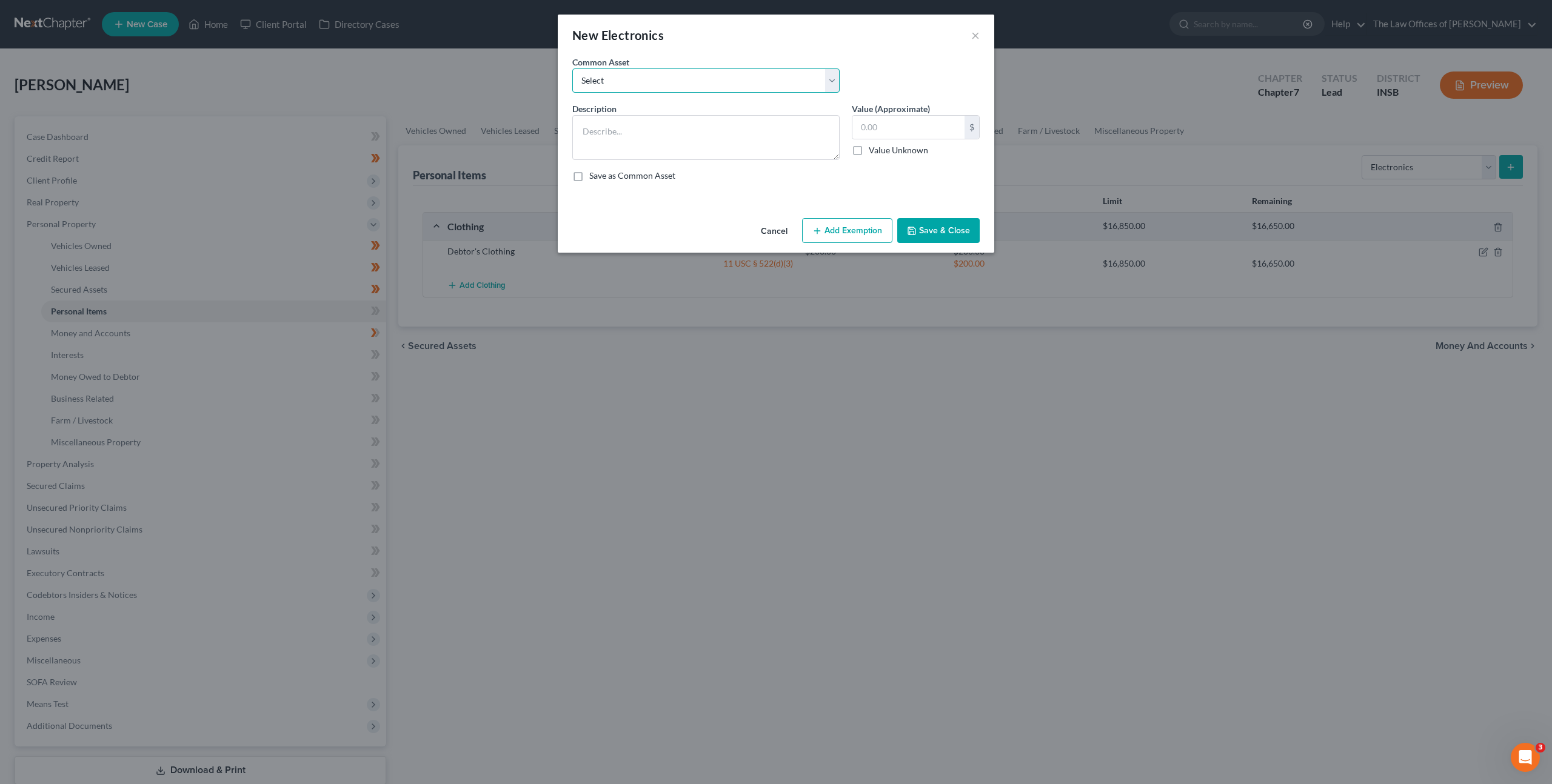
click at [744, 83] on select "Select Cell Phone (1), Television (2), Desktop Computer (1)" at bounding box center [706, 80] width 267 height 24
select select "0"
click at [572, 69] on select "Select Cell Phone (1), Television (2), Desktop Computer (1)" at bounding box center [706, 80] width 267 height 24
click at [808, 227] on button "Add Exemption" at bounding box center [847, 231] width 90 height 25
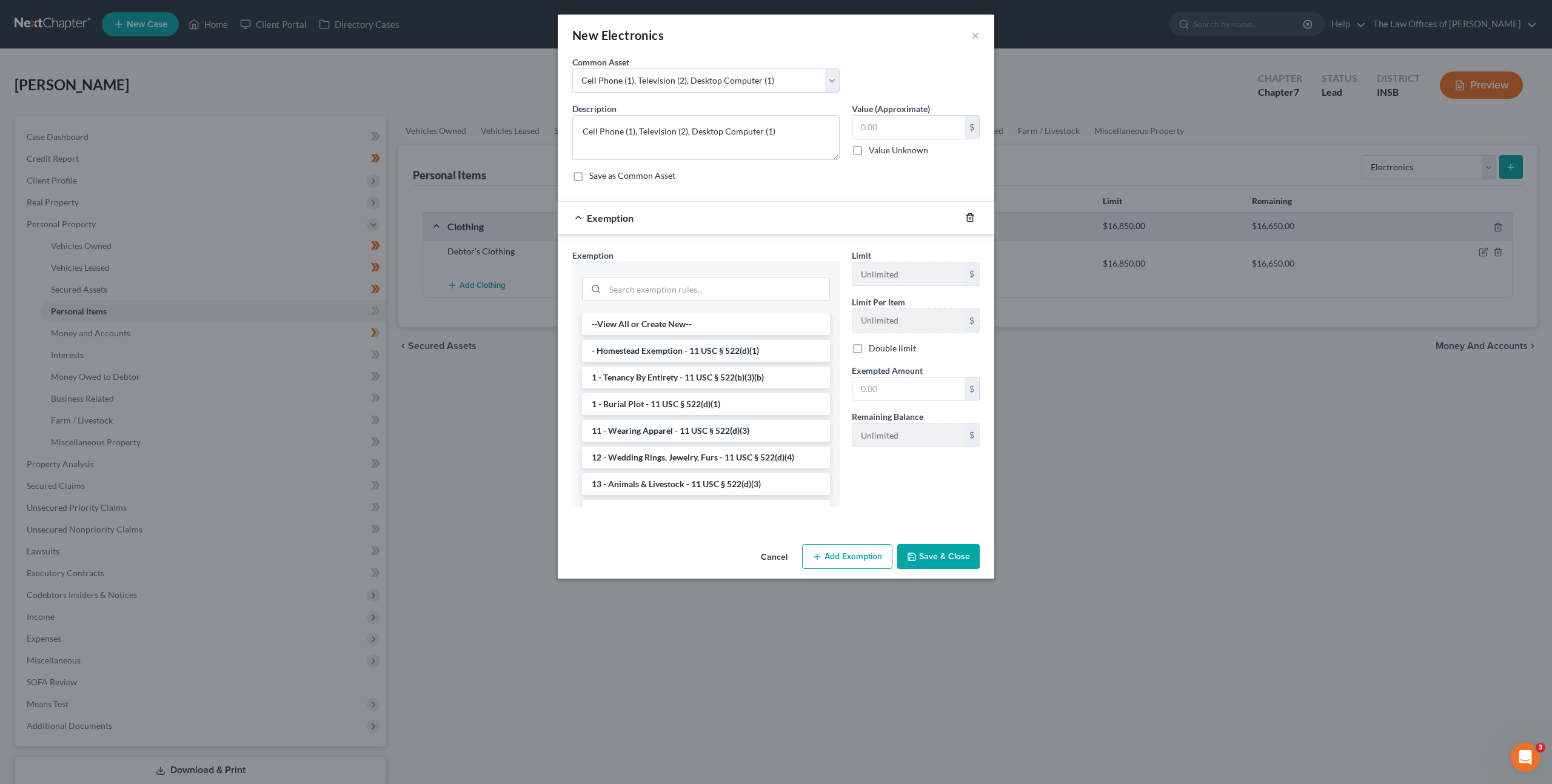
click at [967, 214] on icon "button" at bounding box center [970, 218] width 10 height 10
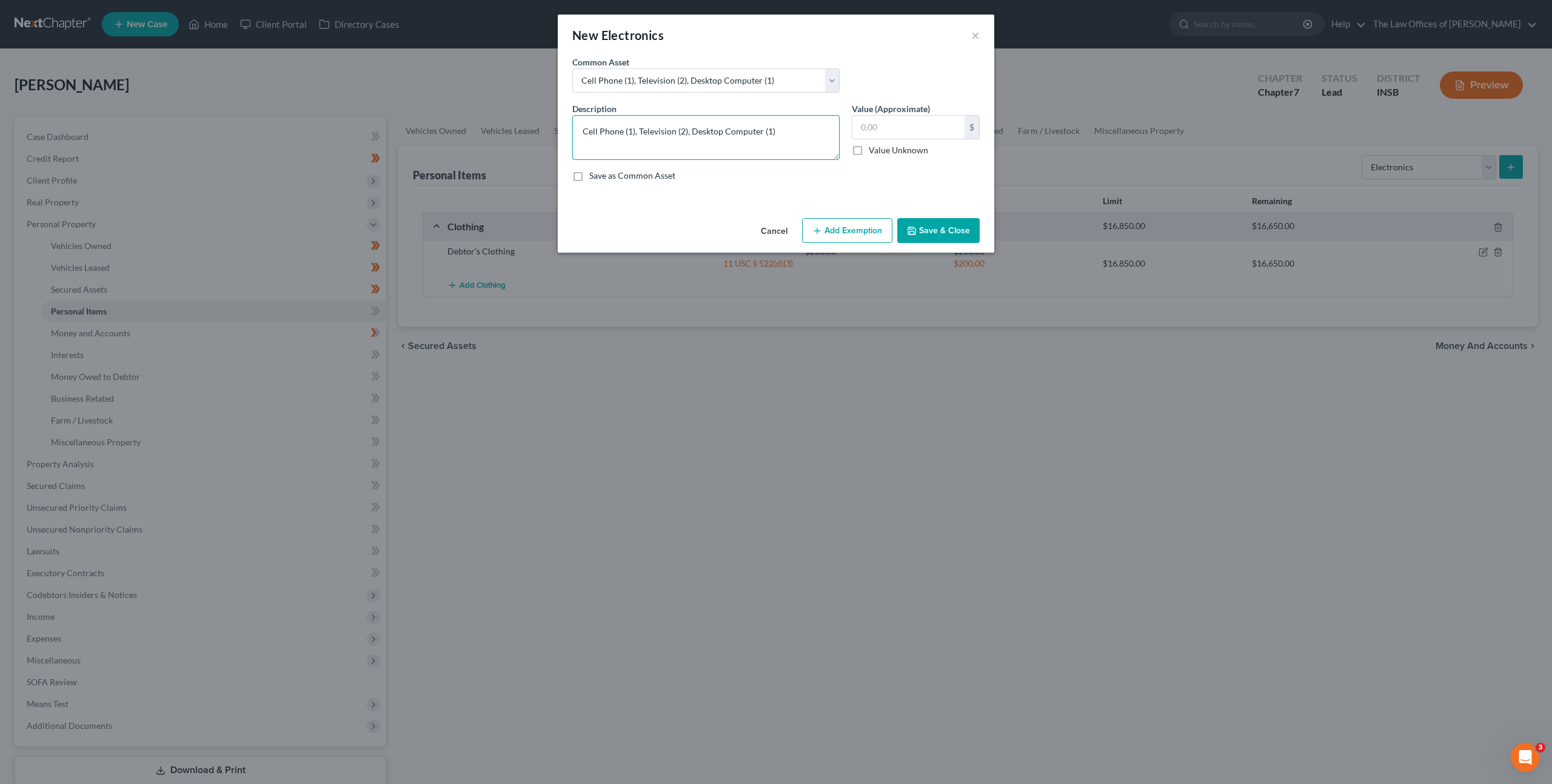
drag, startPoint x: 783, startPoint y: 133, endPoint x: 642, endPoint y: 132, distance: 141.0
click at [642, 132] on textarea "Cell Phone (1), Television (2), Desktop Computer (1)" at bounding box center [706, 137] width 267 height 45
click at [910, 120] on input "text" at bounding box center [908, 127] width 112 height 23
drag, startPoint x: 642, startPoint y: 145, endPoint x: 668, endPoint y: 127, distance: 31.6
click at [645, 144] on textarea "Cell Phone (1)" at bounding box center [706, 137] width 267 height 45
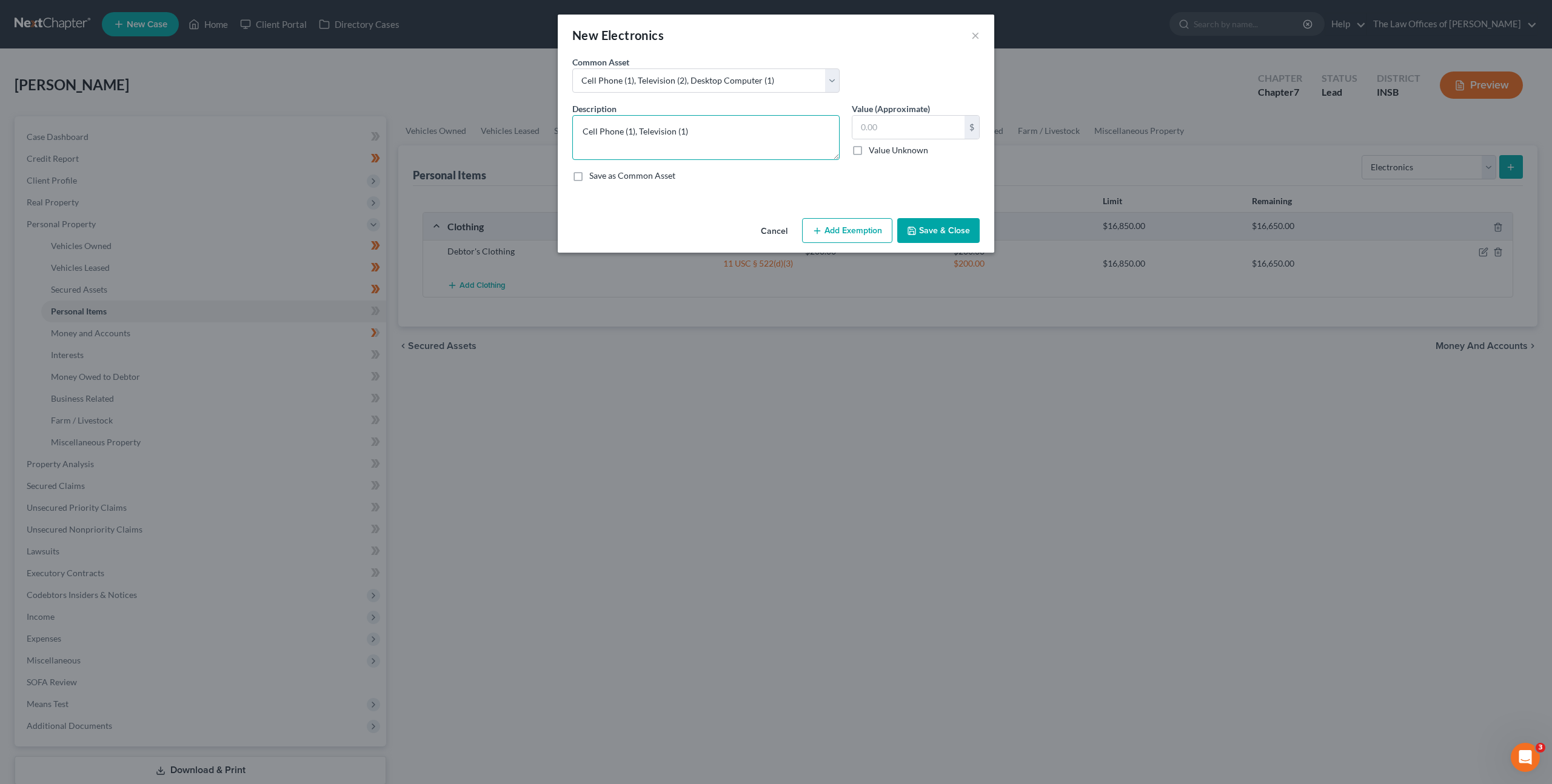
click at [682, 133] on textarea "Cell Phone (1), Television (1)" at bounding box center [706, 137] width 267 height 45
type textarea "Cell Phone (1), Television (2),"
click at [921, 121] on input "text" at bounding box center [908, 127] width 112 height 23
type input "850"
click at [772, 127] on textarea "Cell Phone (1), Television (2)," at bounding box center [706, 137] width 267 height 45
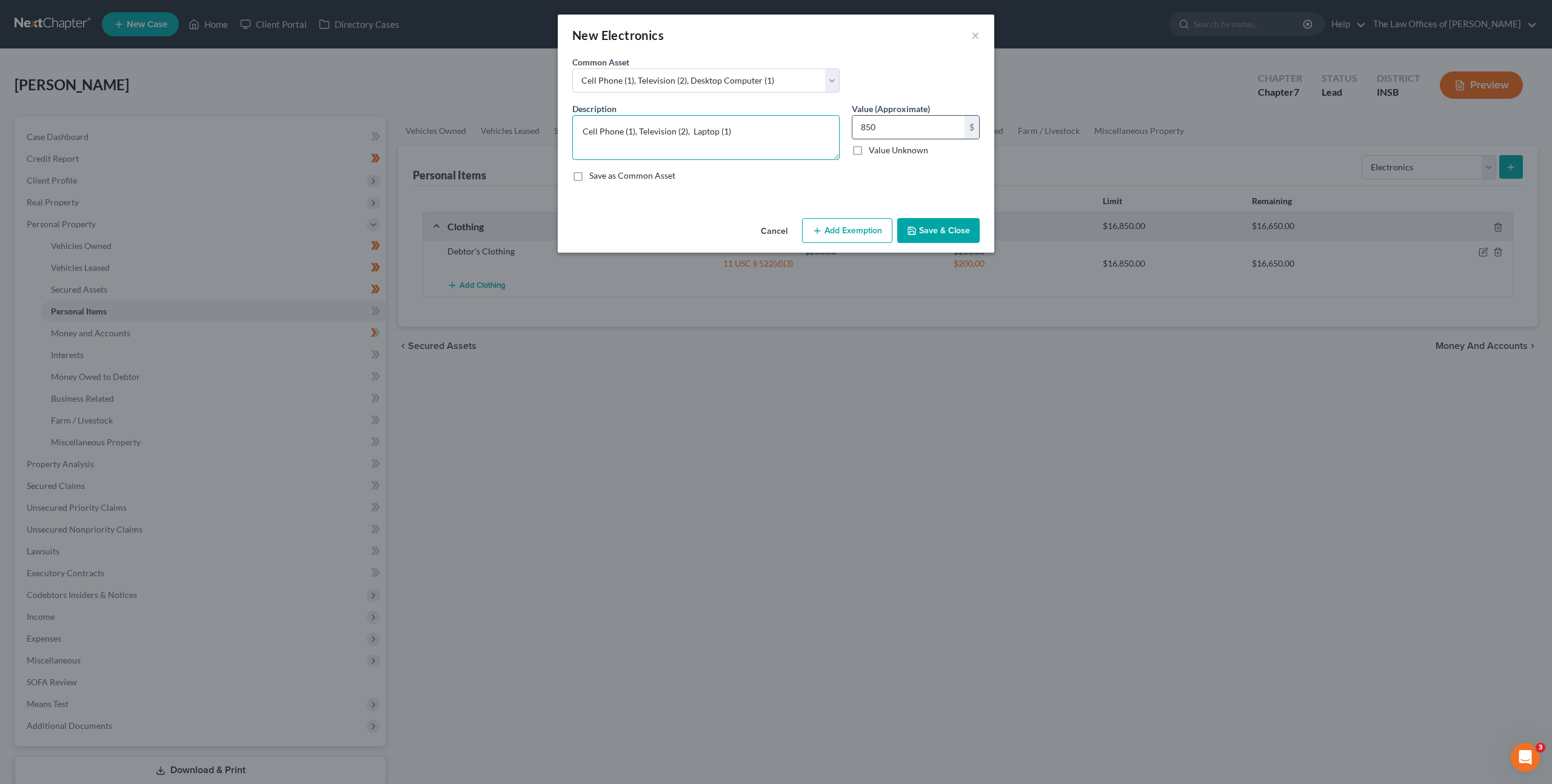
type textarea "Cell Phone (1), Television (2), Laptop (1)"
click at [932, 118] on input "850" at bounding box center [908, 127] width 112 height 23
type input "1,000"
click at [767, 140] on textarea "Cell Phone (1), Television (2), Laptop (1)" at bounding box center [706, 137] width 267 height 45
click at [827, 238] on button "Add Exemption" at bounding box center [847, 231] width 90 height 25
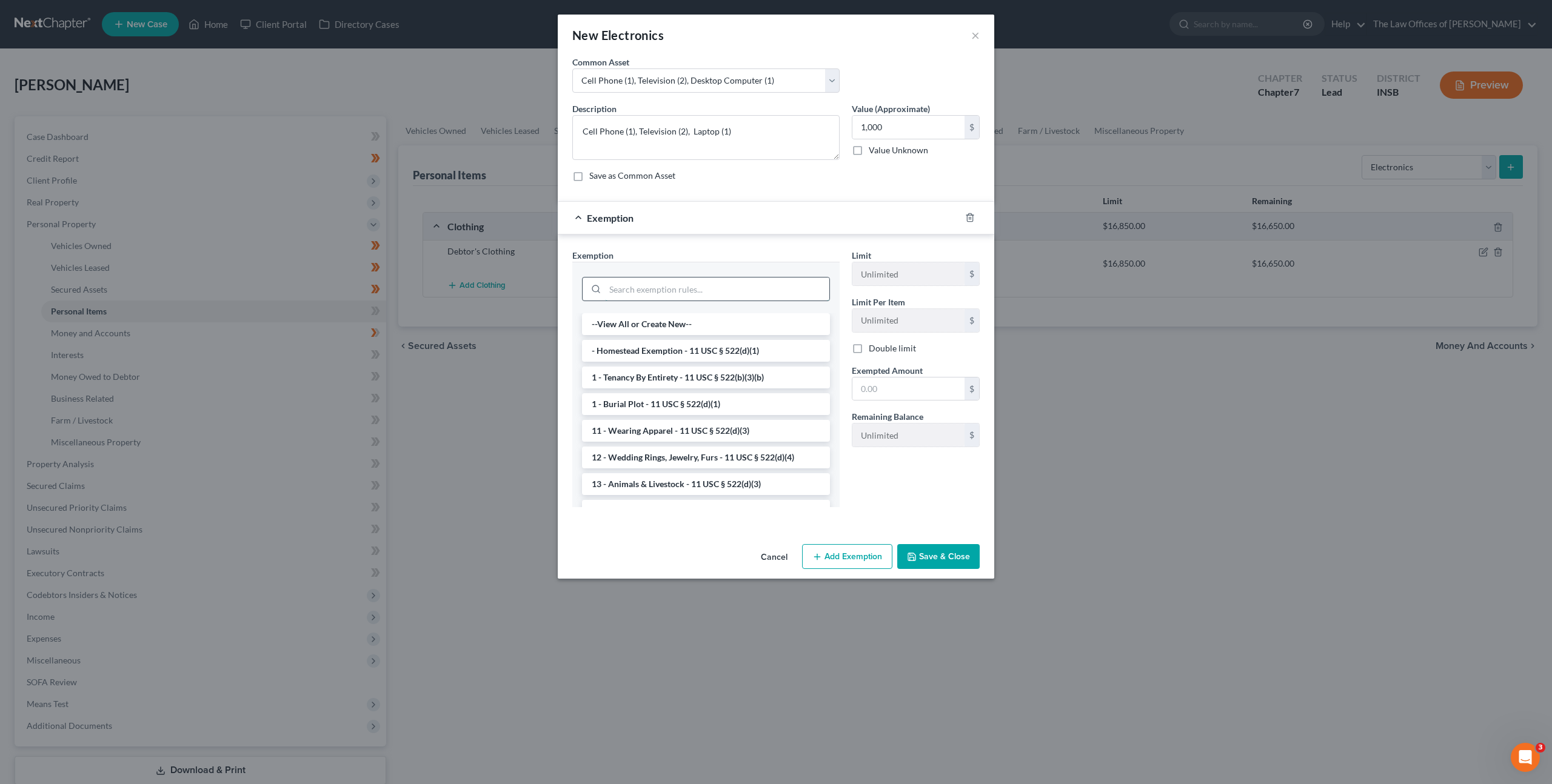
click at [707, 288] on input "search" at bounding box center [717, 289] width 225 height 23
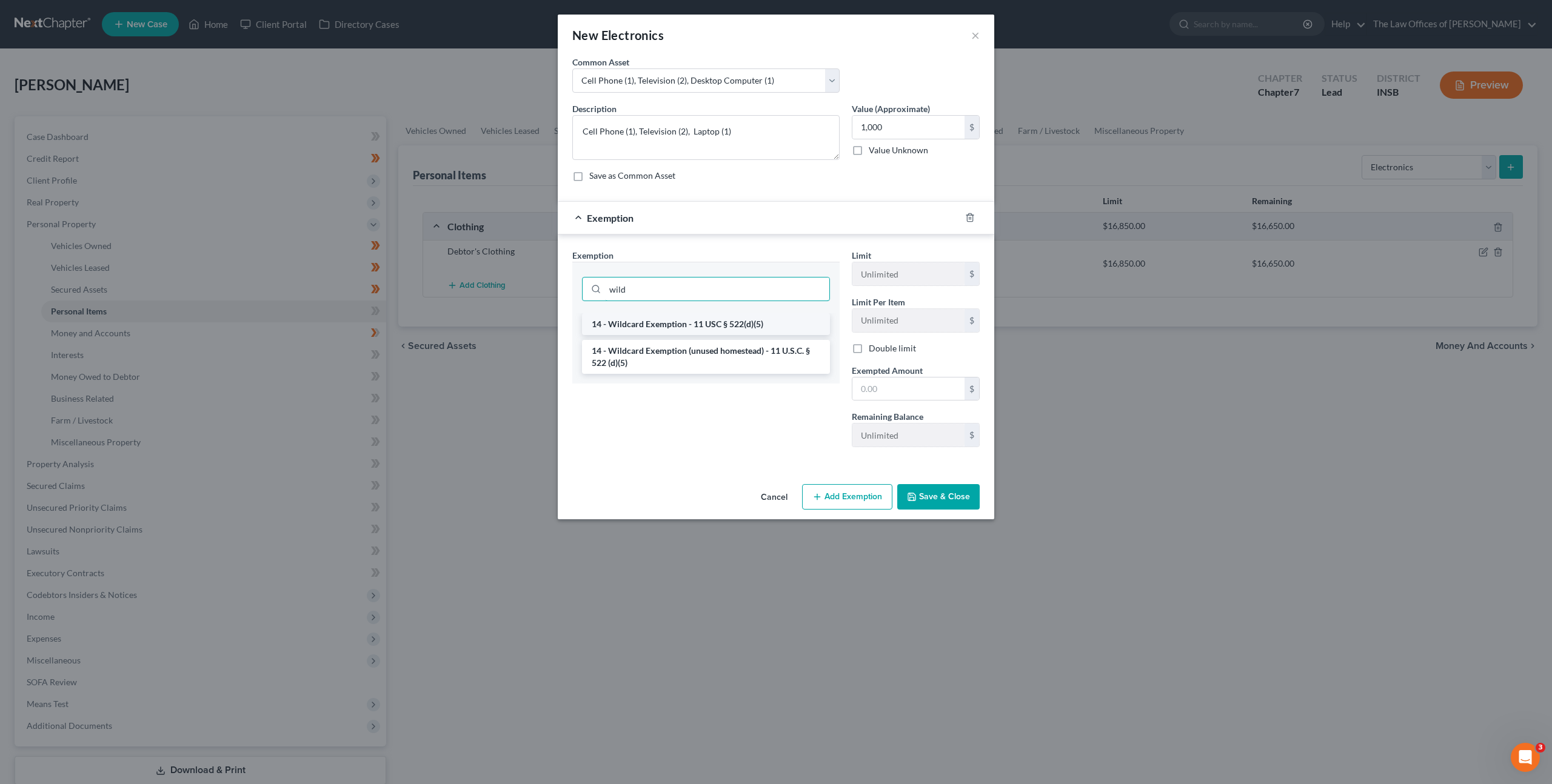
type input "wild"
click at [707, 329] on li "14 - Wildcard Exemption - 11 USC § 522(d)(5)" at bounding box center [706, 324] width 248 height 22
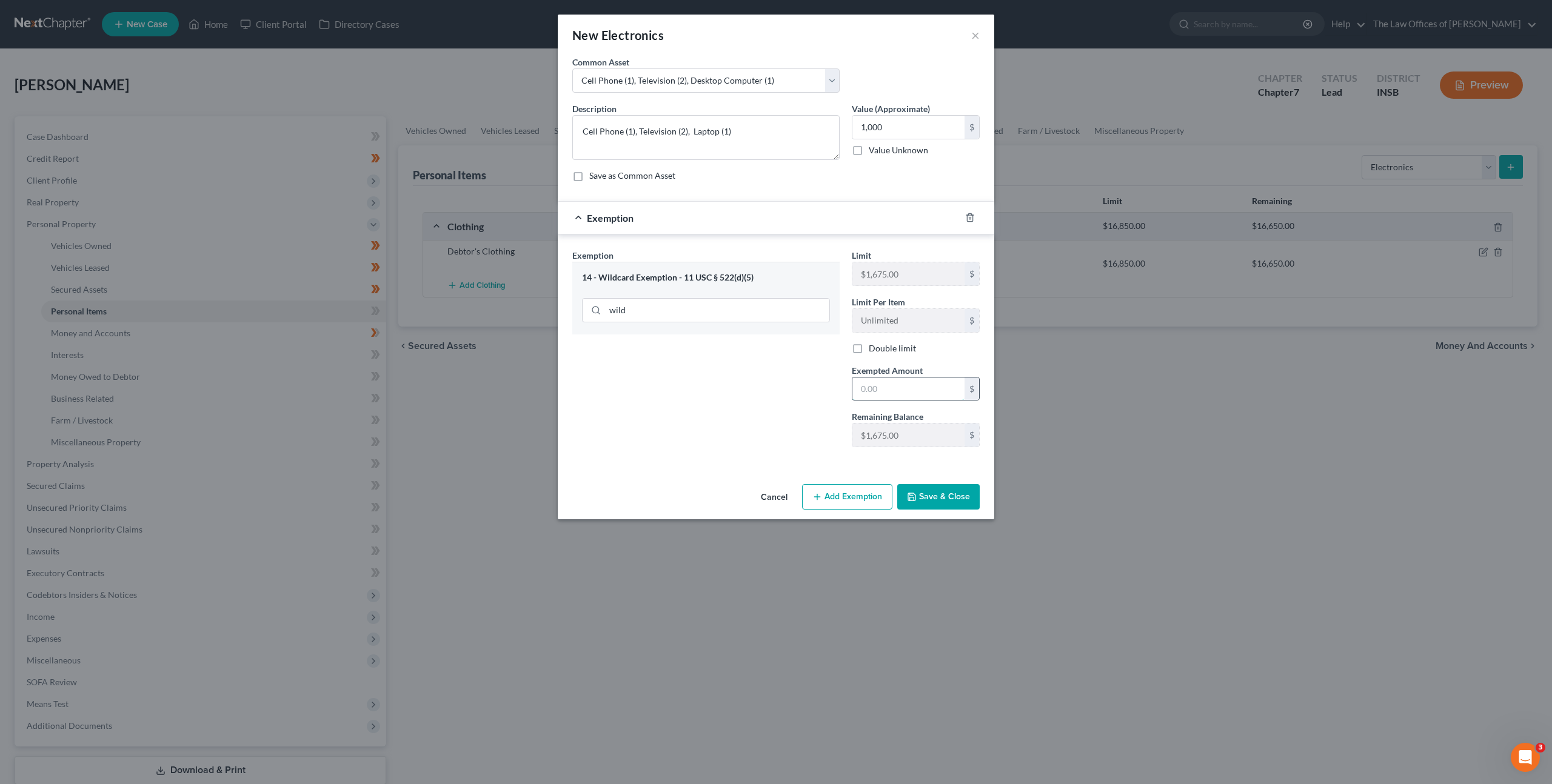
click at [890, 387] on input "text" at bounding box center [908, 389] width 112 height 23
type input "1,000"
click at [741, 377] on div "Exemption Set must be selected for CA. Exemption * 14 - Wildcard Exemption - 11…" at bounding box center [706, 353] width 280 height 208
click at [952, 492] on button "Save & Close" at bounding box center [938, 496] width 83 height 25
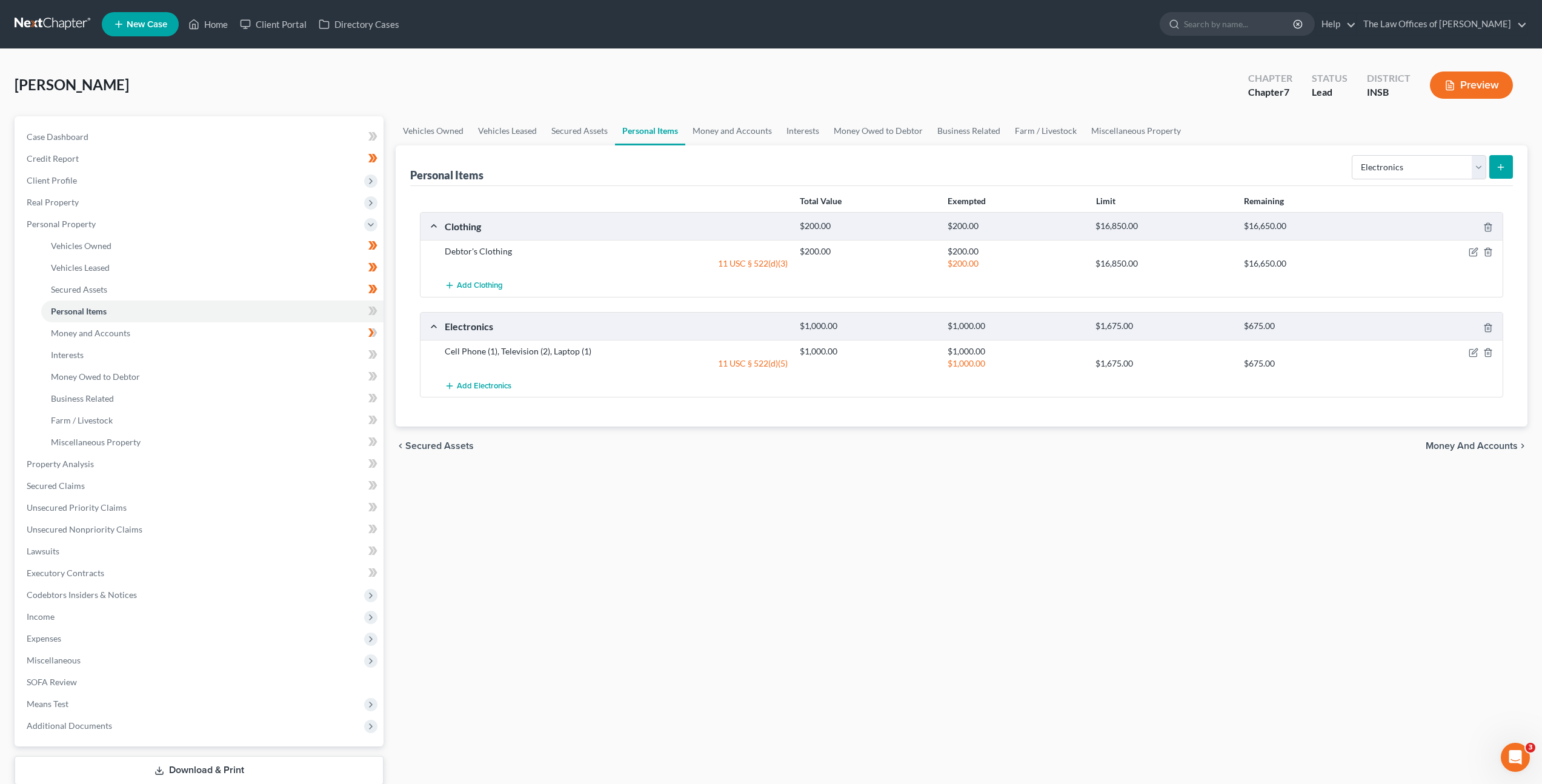
click at [834, 481] on div "Vehicles Owned Vehicles Leased Secured Assets Personal Items Money and Accounts…" at bounding box center [962, 466] width 1144 height 700
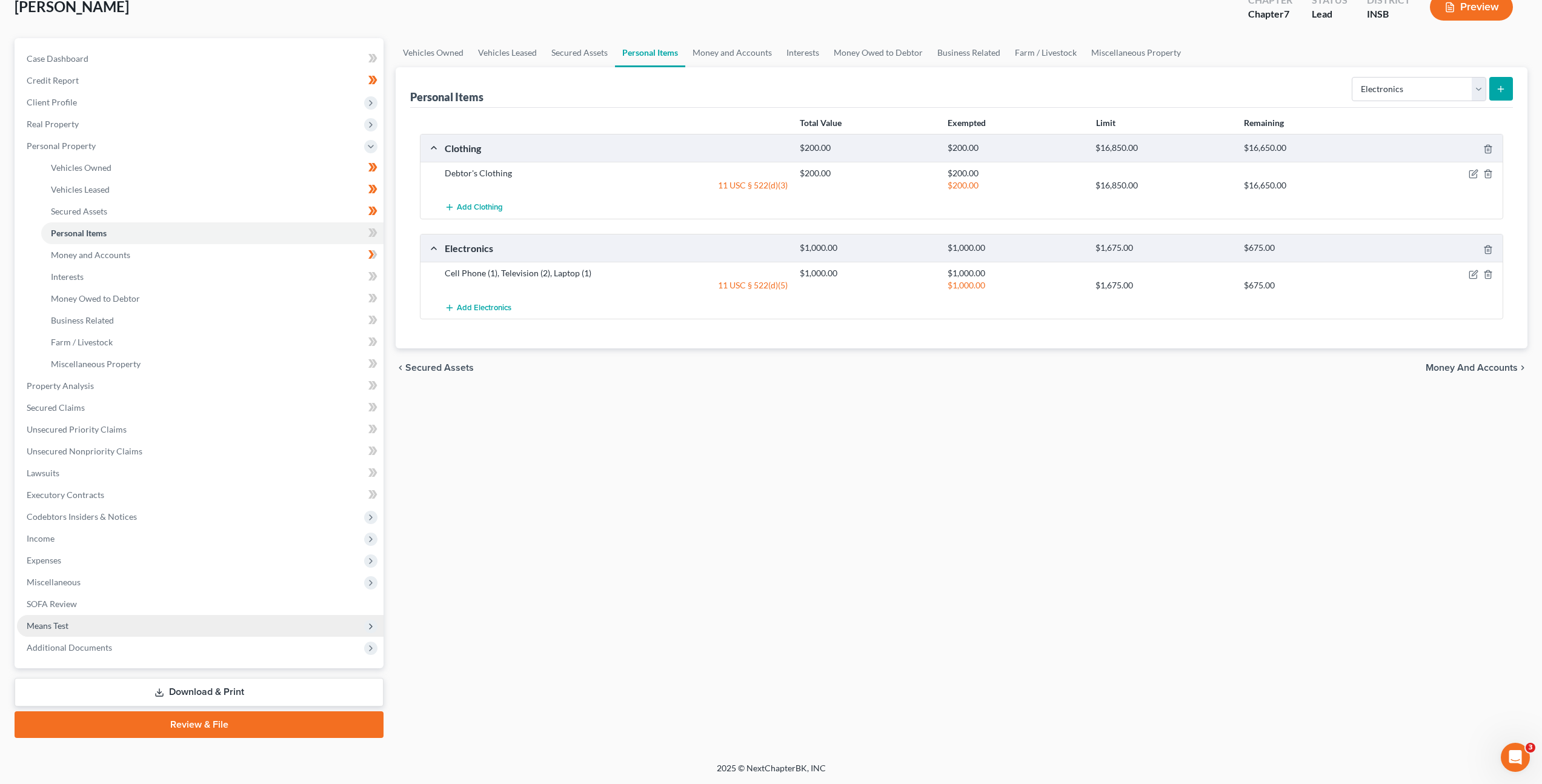
click at [210, 625] on span "Means Test" at bounding box center [200, 626] width 367 height 22
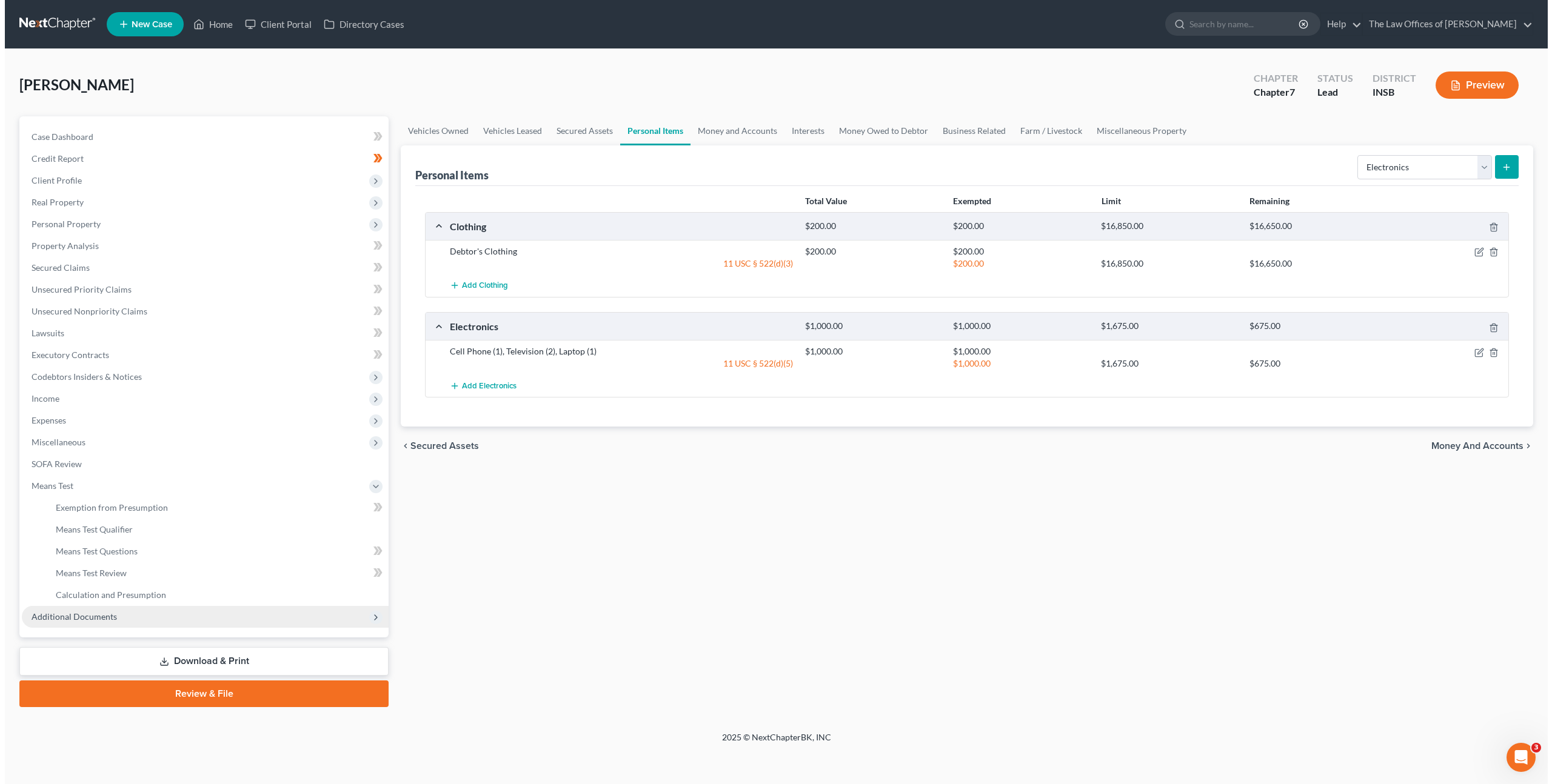
scroll to position [0, 0]
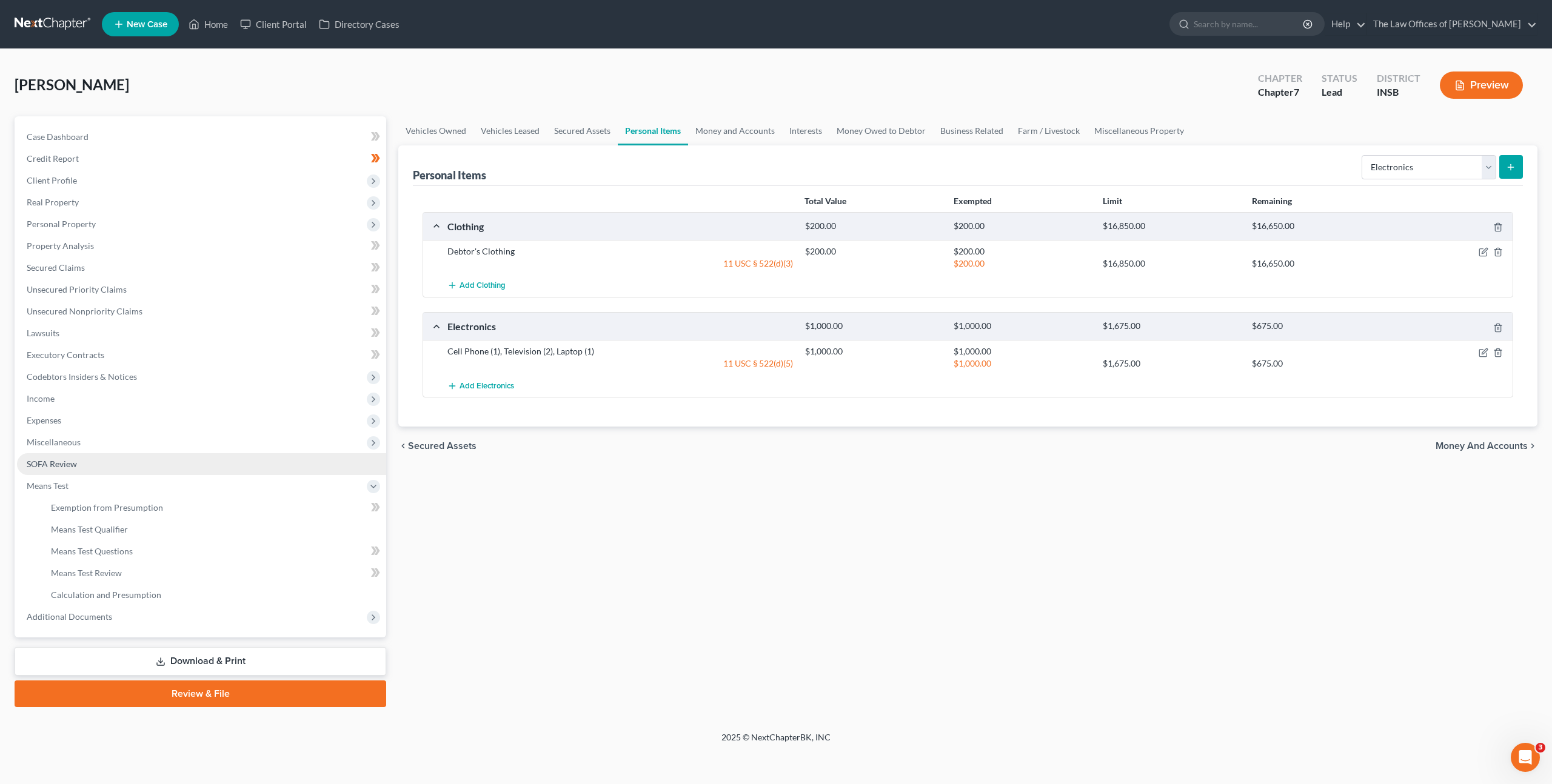
click at [163, 464] on link "SOFA Review" at bounding box center [202, 464] width 369 height 22
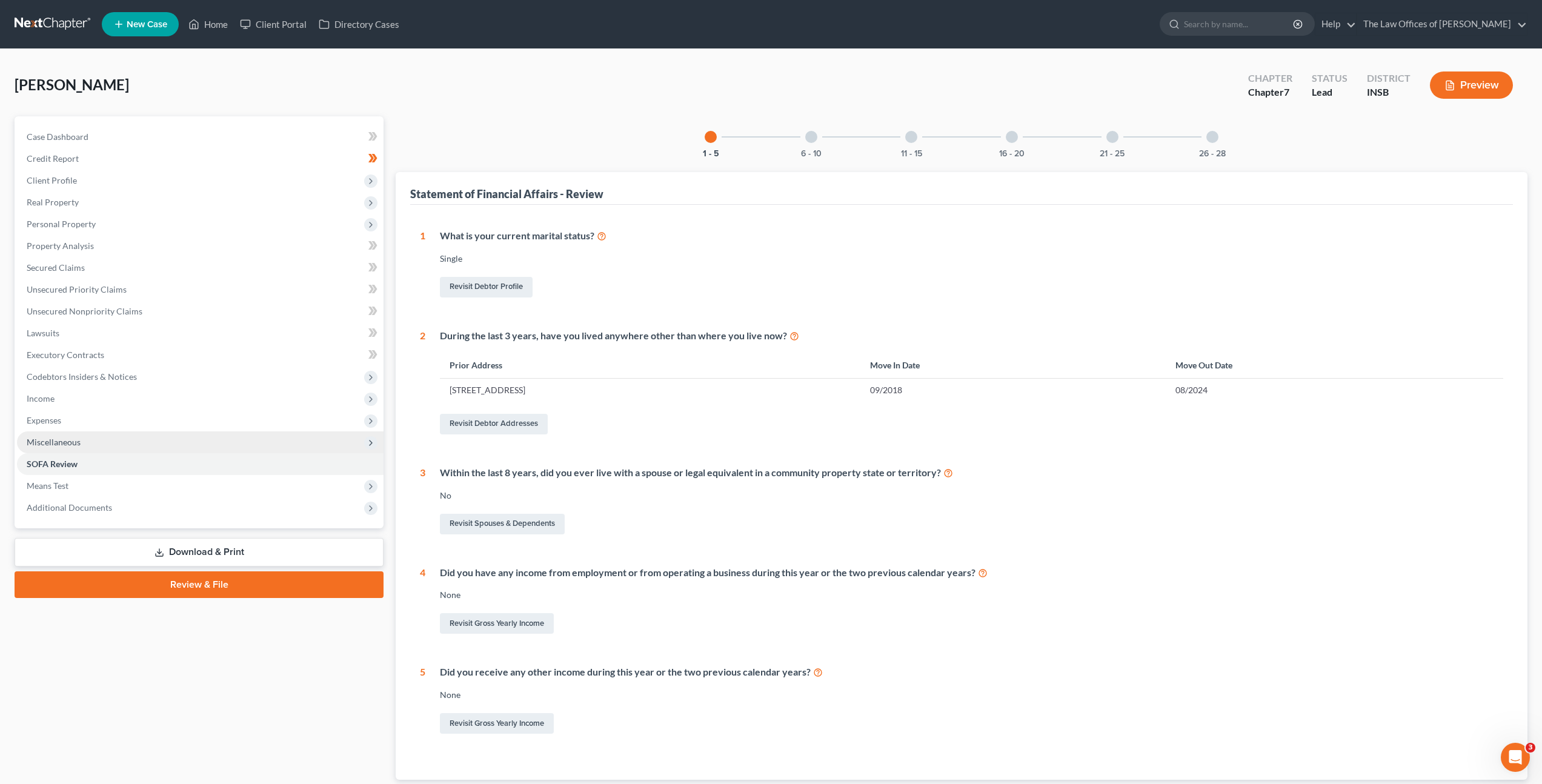
click at [159, 446] on span "Miscellaneous" at bounding box center [200, 442] width 367 height 22
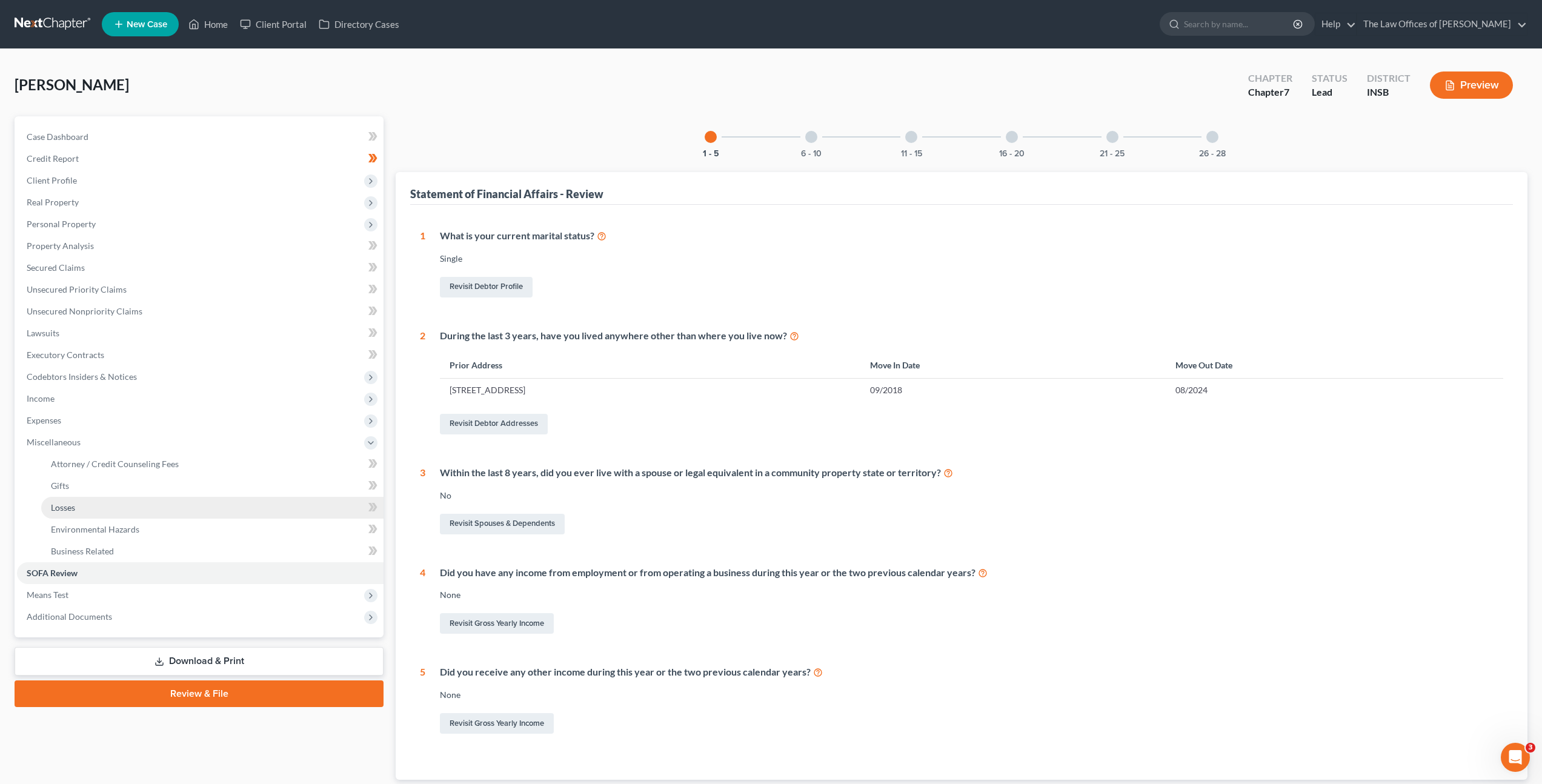
click at [145, 515] on link "Losses" at bounding box center [212, 508] width 343 height 22
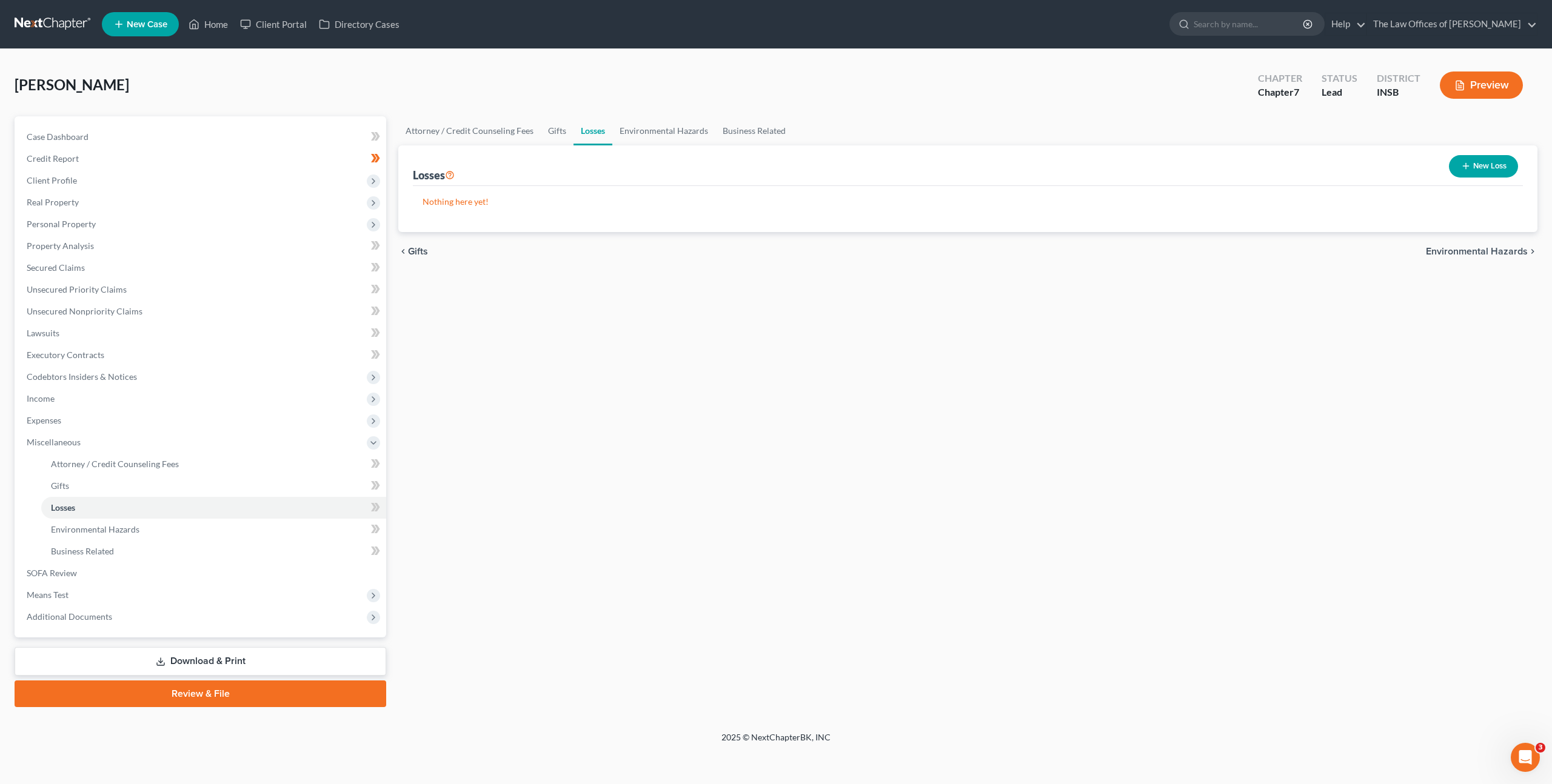
click at [1453, 162] on button "New Loss" at bounding box center [1484, 166] width 69 height 22
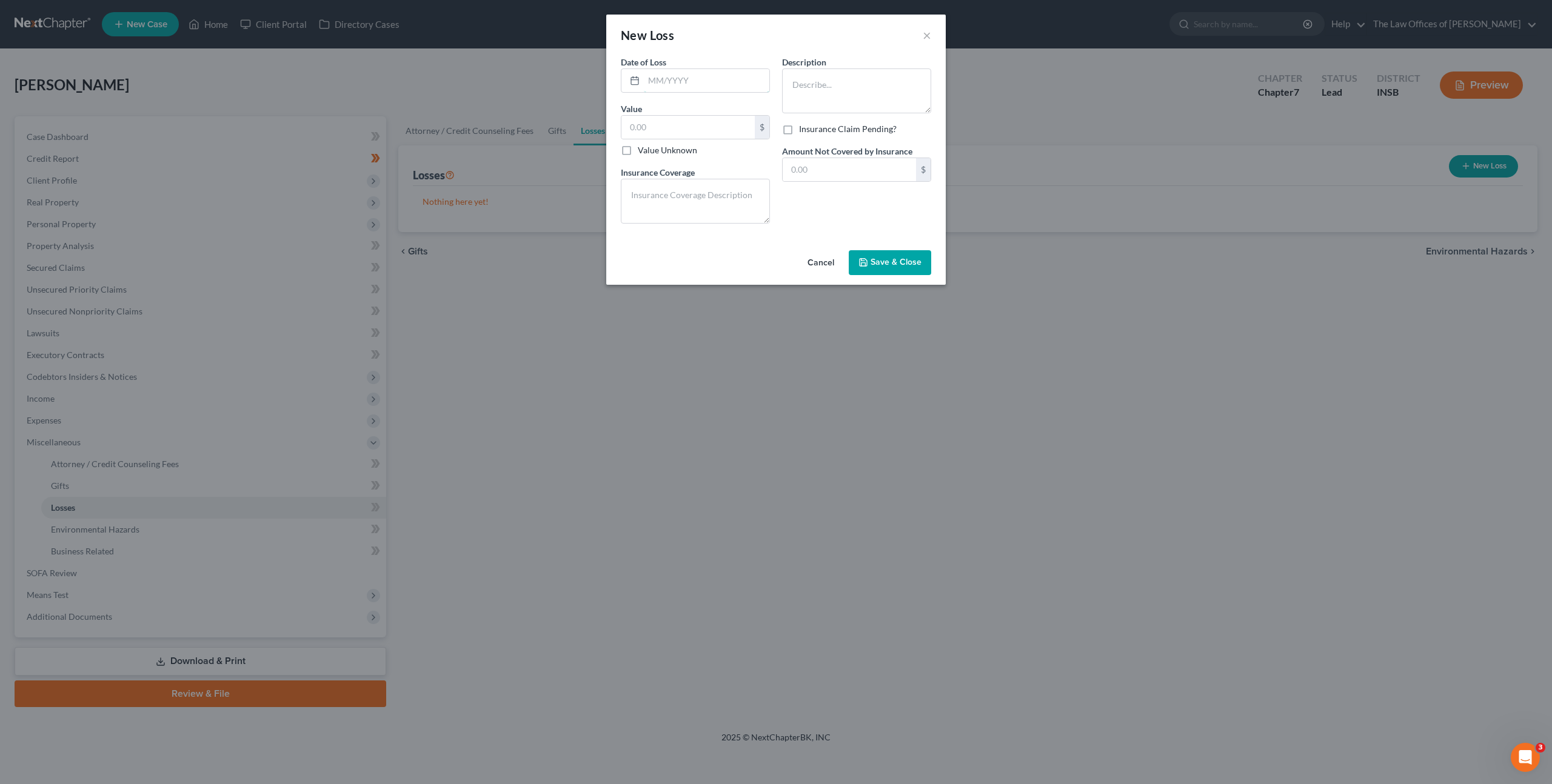
click at [695, 77] on input "text" at bounding box center [707, 81] width 126 height 23
type input "02/2025"
click at [806, 91] on textarea at bounding box center [856, 91] width 149 height 45
click at [707, 127] on input "text" at bounding box center [688, 127] width 134 height 23
click at [684, 196] on textarea at bounding box center [695, 201] width 149 height 45
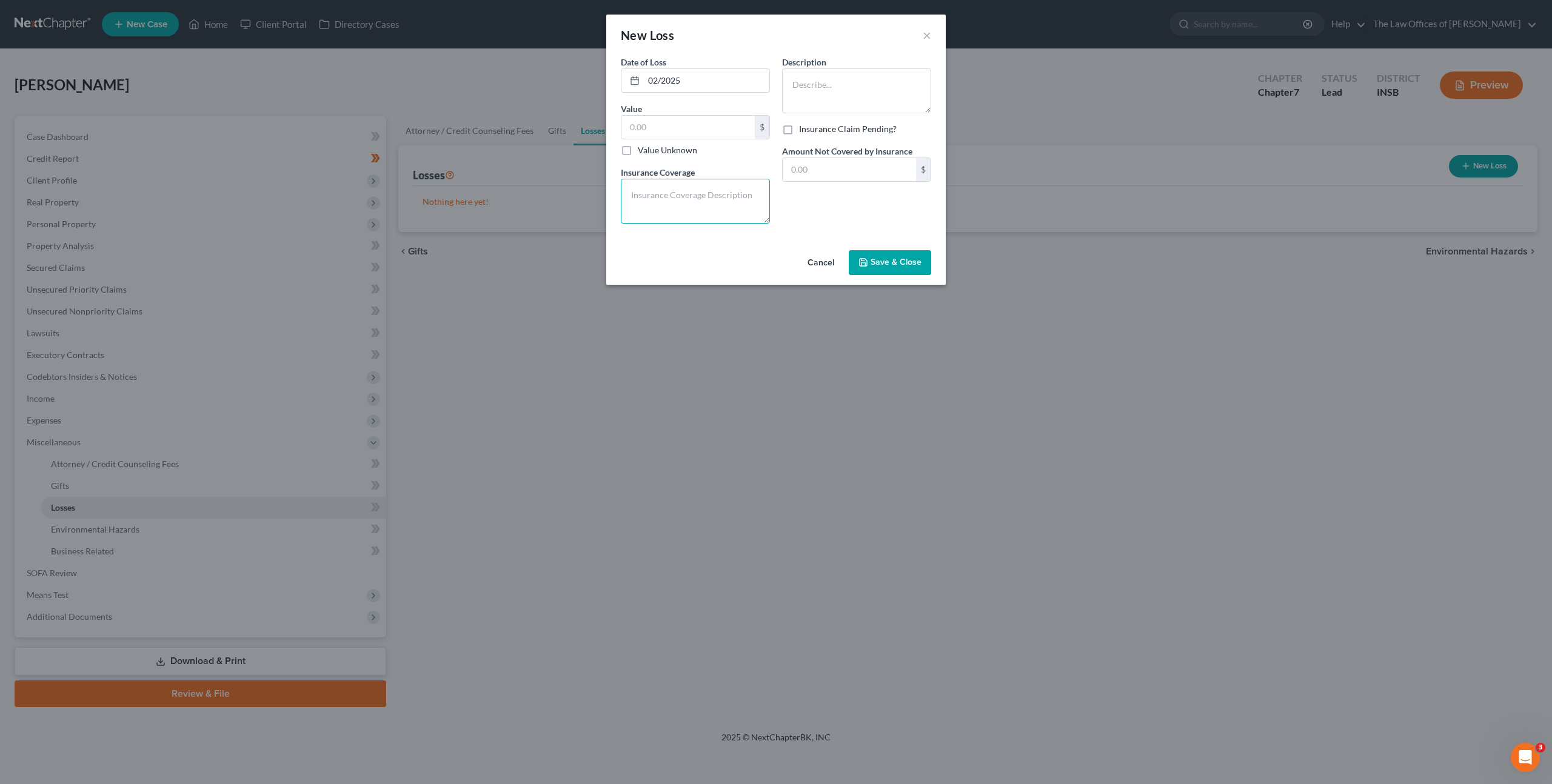
click at [700, 198] on textarea at bounding box center [695, 201] width 149 height 45
type textarea "No insurance"
click at [716, 115] on div "$ Value Unknown" at bounding box center [695, 135] width 149 height 41
click at [713, 127] on input "text" at bounding box center [688, 127] width 134 height 23
click at [795, 92] on textarea at bounding box center [856, 91] width 149 height 45
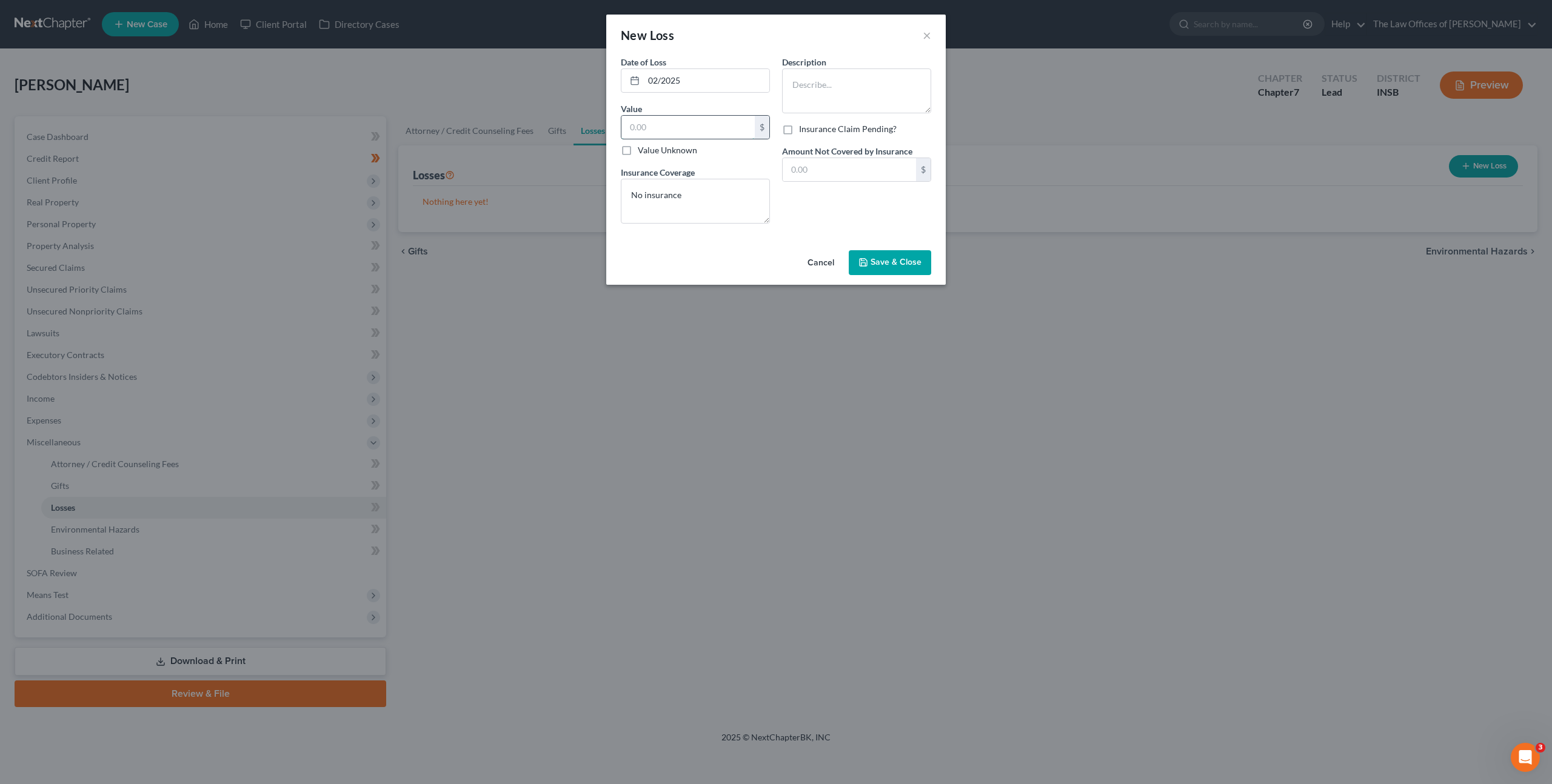
click at [700, 128] on input "text" at bounding box center [688, 127] width 134 height 23
type input "3"
type input "6,000"
click at [842, 88] on textarea at bounding box center [856, 91] width 149 height 45
drag, startPoint x: 838, startPoint y: 73, endPoint x: 784, endPoint y: 69, distance: 54.1
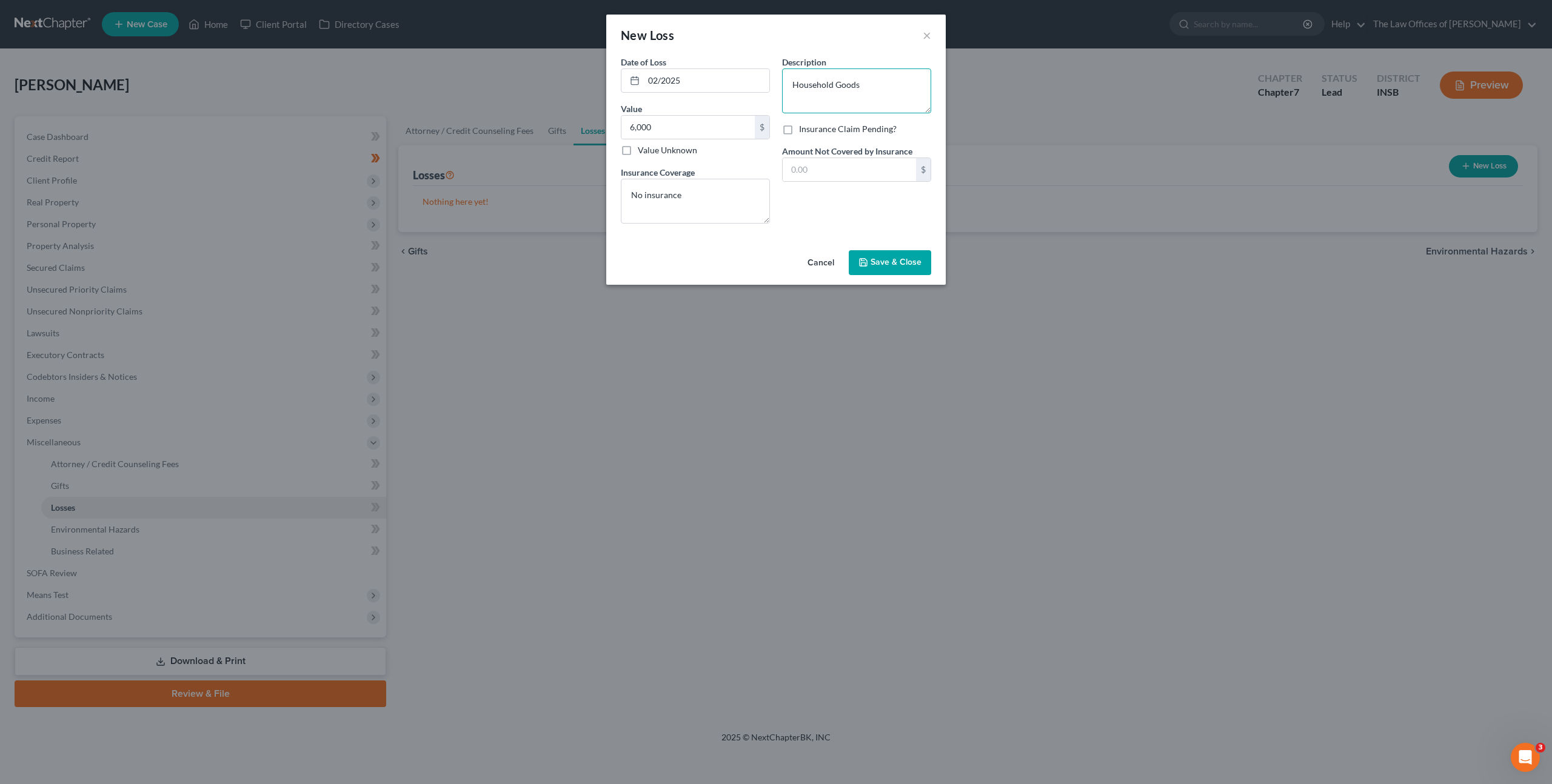
click at [784, 69] on textarea "Household Goods" at bounding box center [856, 91] width 149 height 45
type textarea "B"
click at [800, 86] on textarea "Mattress, Bed Frame, Workout Equipment, Entertainment Center, and misc househol…" at bounding box center [856, 91] width 149 height 45
type textarea "Mattress, Bed Frame, Workout Equipment, Entertainment Center, and misc househol…"
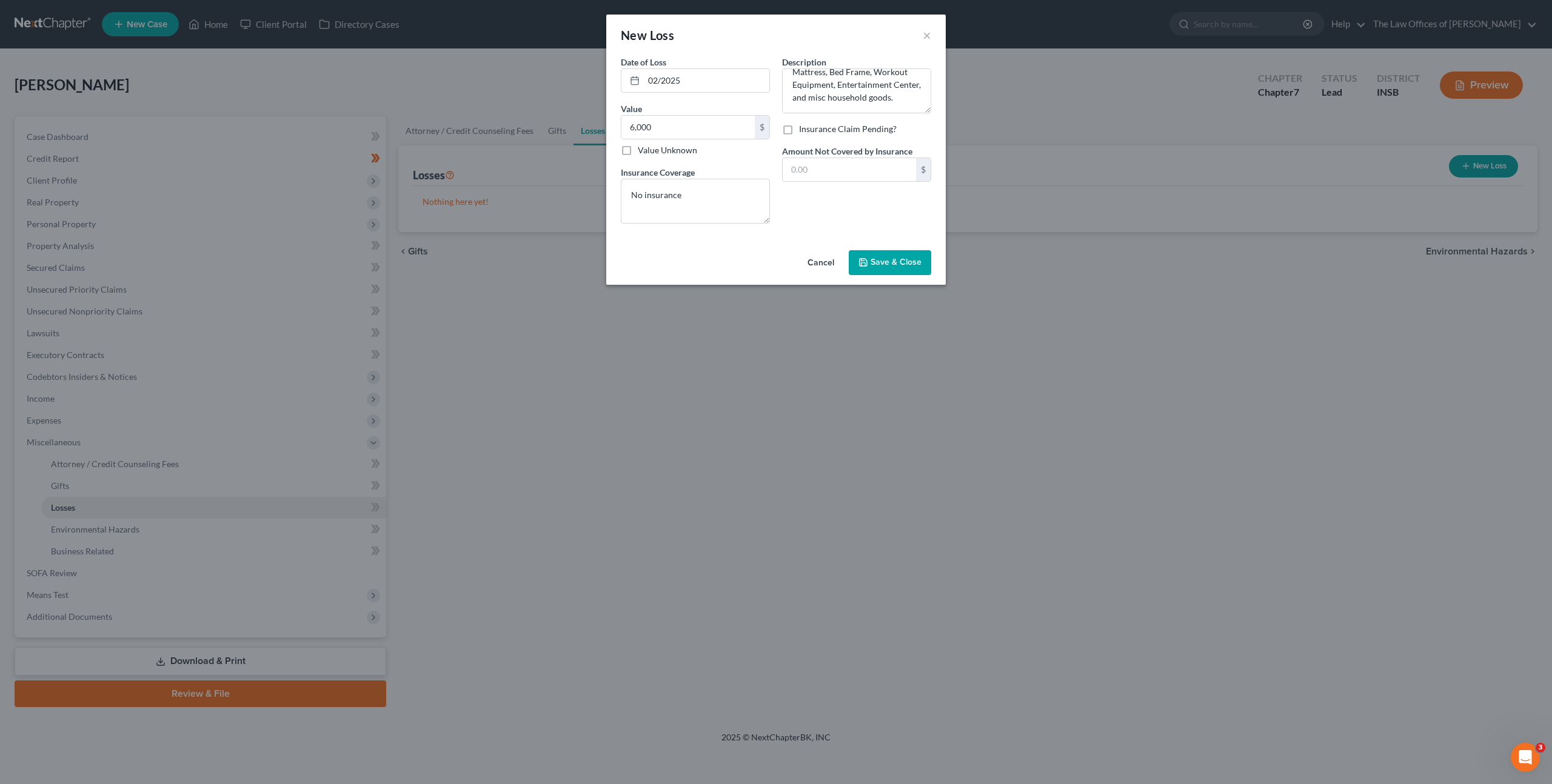
click at [877, 266] on span "Save & Close" at bounding box center [896, 262] width 51 height 10
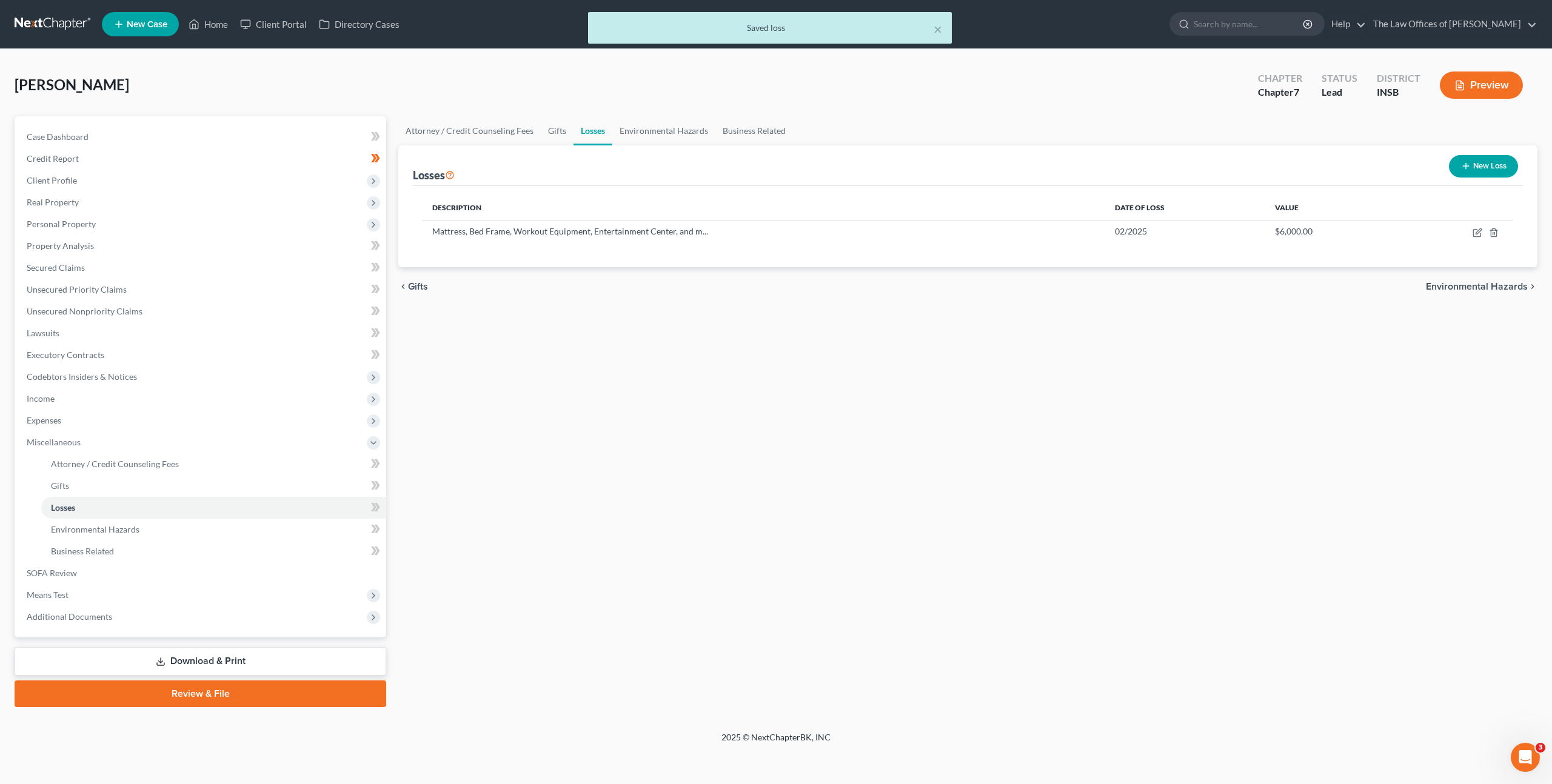
drag, startPoint x: 702, startPoint y: 360, endPoint x: 636, endPoint y: 340, distance: 69.0
click at [700, 361] on div "Attorney / Credit Counseling Fees Gifts Losses Environmental Hazards Business R…" at bounding box center [967, 412] width 1151 height 591
click at [269, 231] on span "Personal Property" at bounding box center [202, 224] width 369 height 22
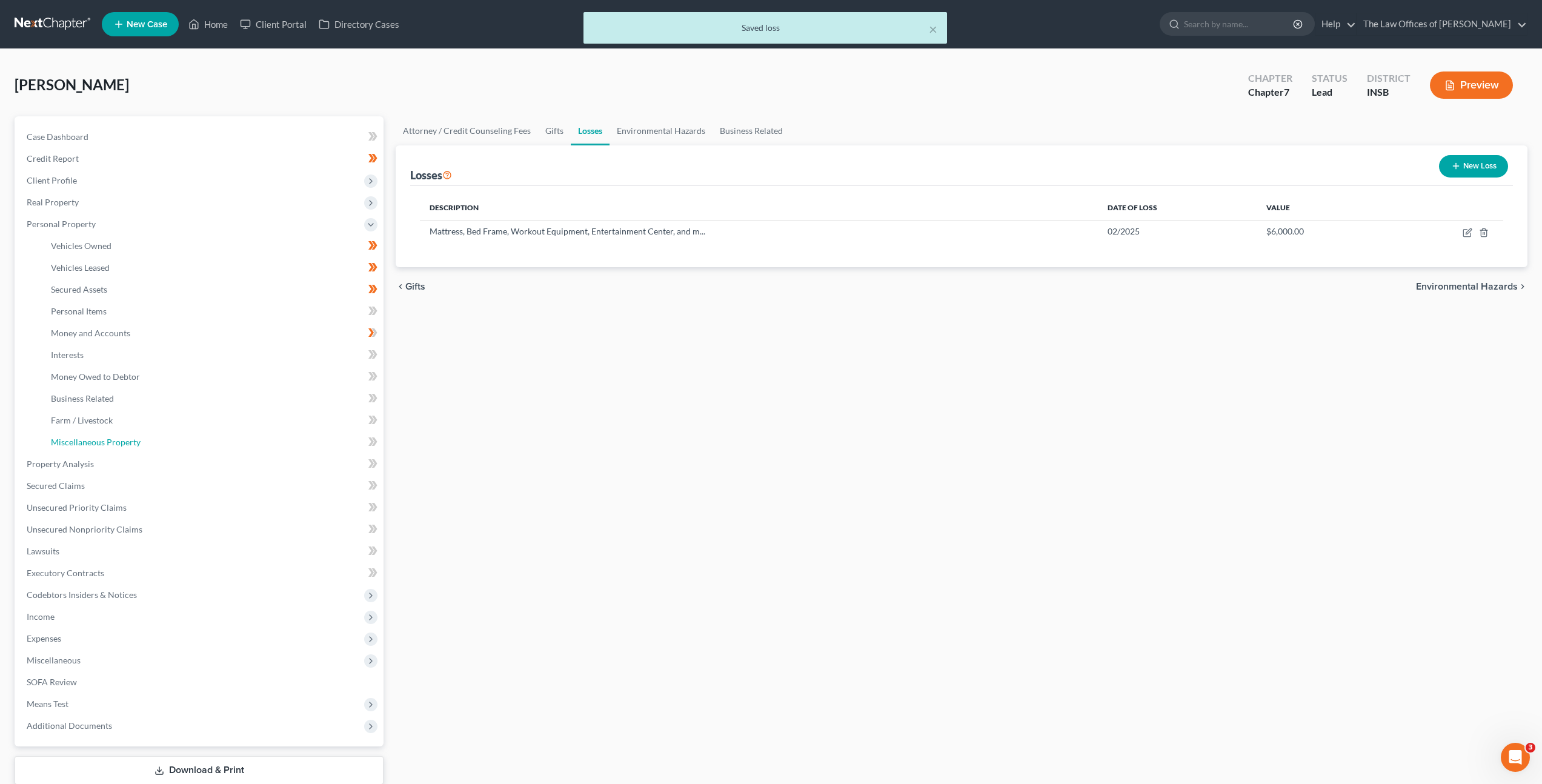
drag, startPoint x: 208, startPoint y: 443, endPoint x: 409, endPoint y: 344, distance: 224.1
click at [208, 443] on link "Miscellaneous Property" at bounding box center [212, 442] width 343 height 22
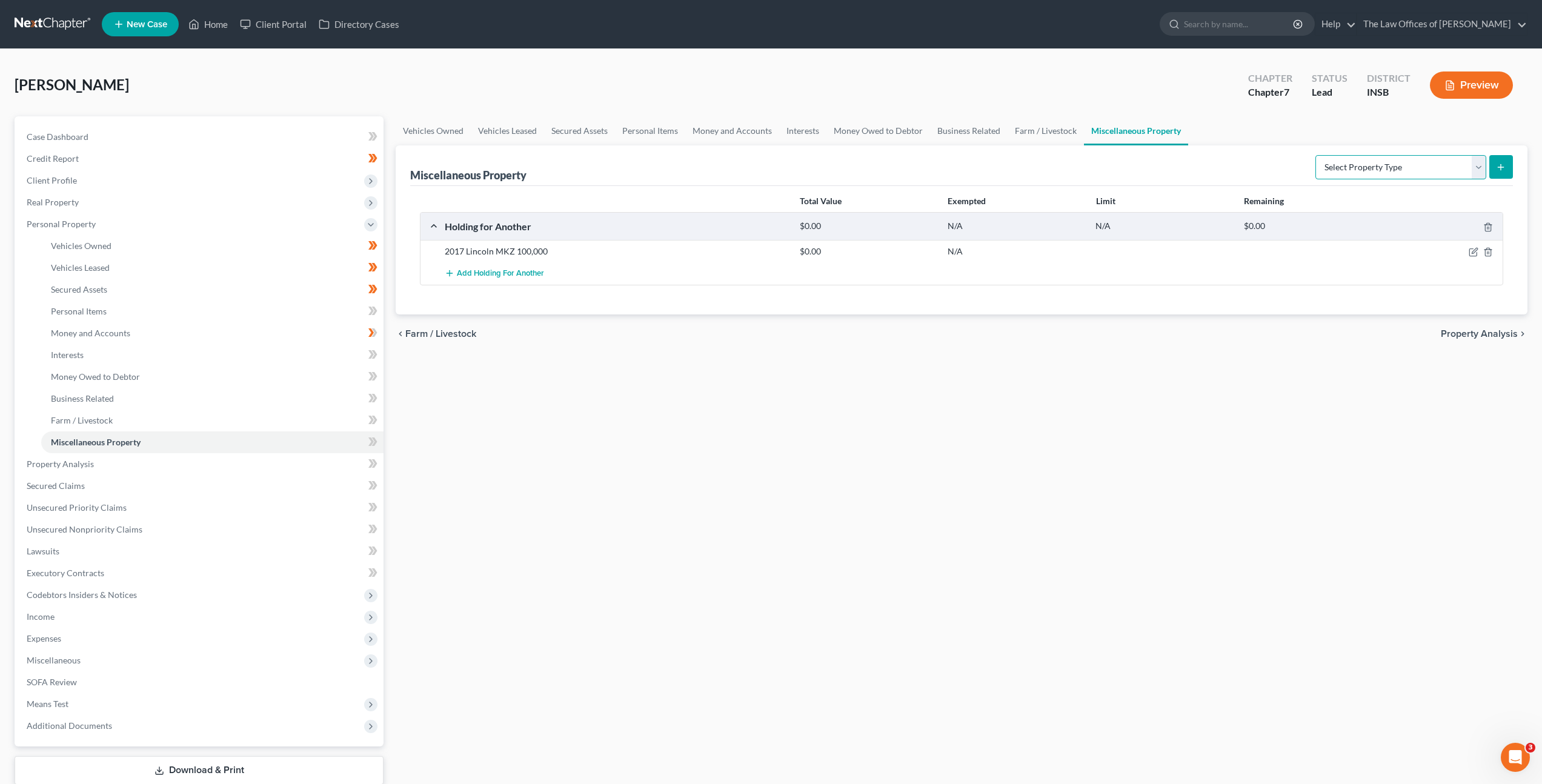
click at [1321, 171] on select "Select Property Type Assigned for Creditor Benefit [DATE] Holding for Another N…" at bounding box center [1401, 167] width 171 height 24
select select "stored_within_1_year"
click at [1316, 155] on select "Select Property Type Assigned for Creditor Benefit [DATE] Holding for Another N…" at bounding box center [1401, 167] width 171 height 24
click at [1496, 169] on icon "submit" at bounding box center [1501, 167] width 10 height 10
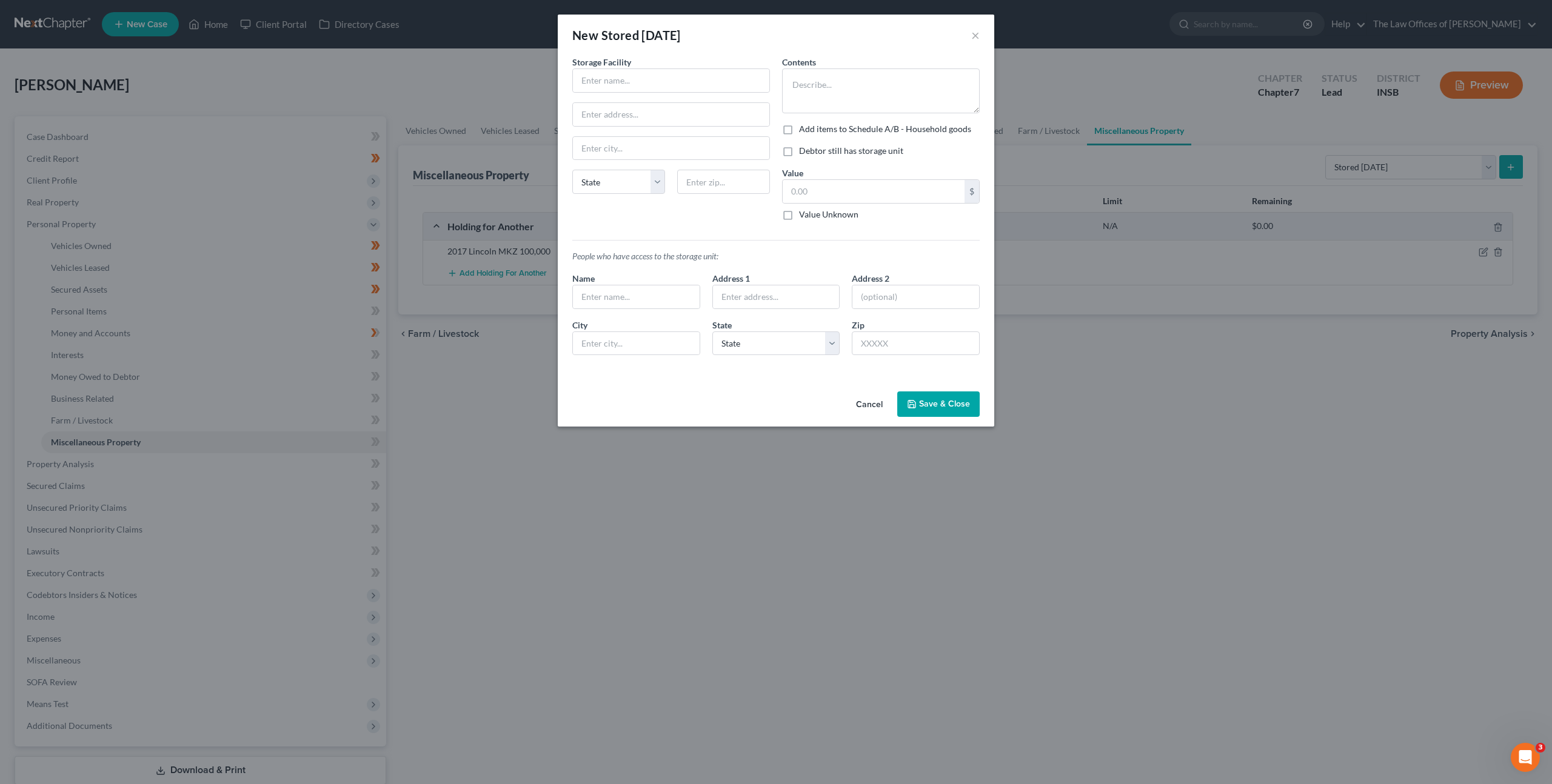
click at [689, 65] on div "Storage Facility" at bounding box center [671, 74] width 198 height 37
click at [676, 82] on input "text" at bounding box center [671, 81] width 196 height 23
type input "Next Door Self Storage"
type input "[STREET_ADDRESS]"
type input "61354"
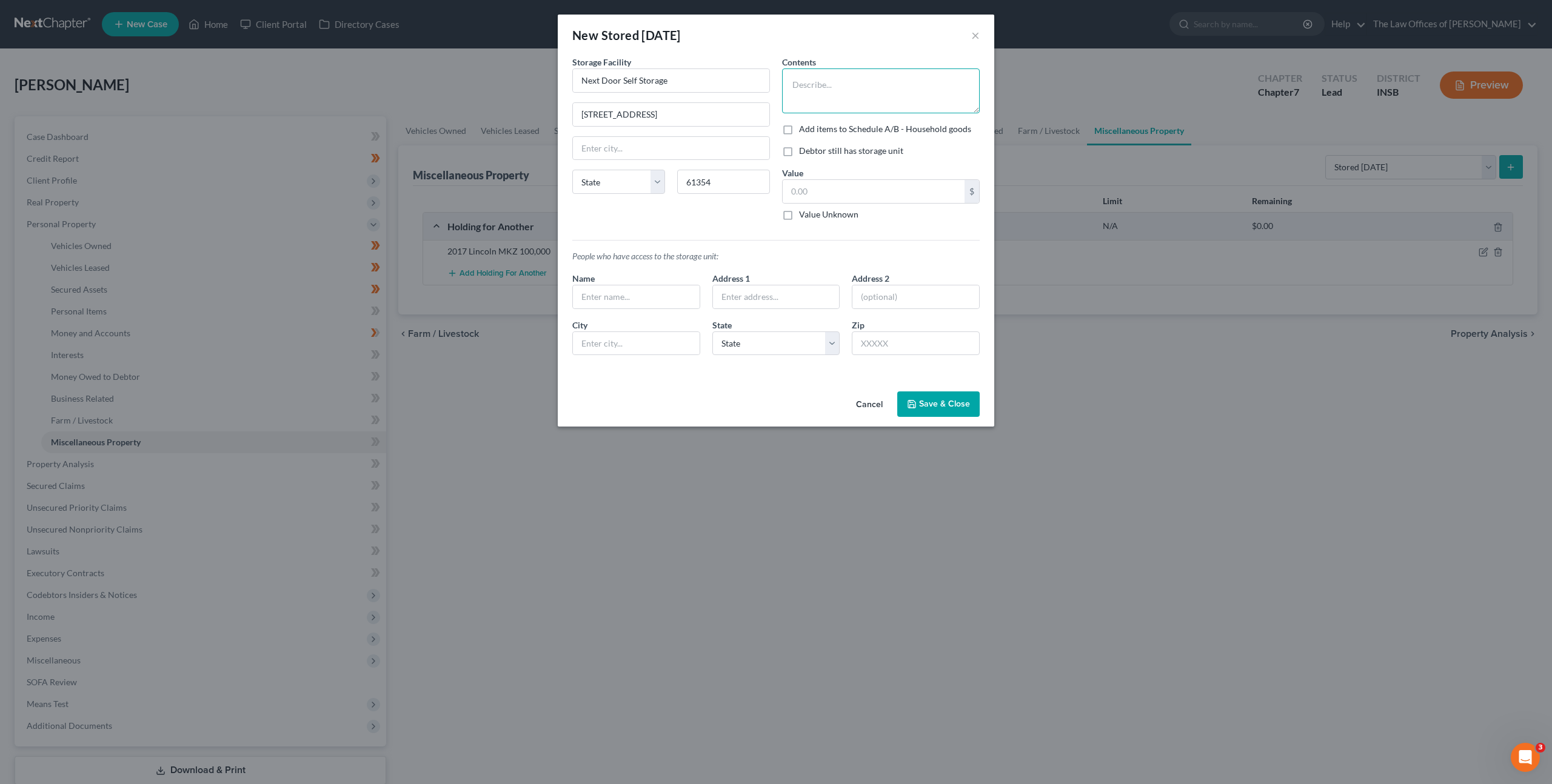
click at [815, 87] on textarea at bounding box center [881, 91] width 198 height 45
type input "[GEOGRAPHIC_DATA]"
select select "14"
paste textarea "Streator Onized Credit Union"
type textarea "Streator Onized Credit Union"
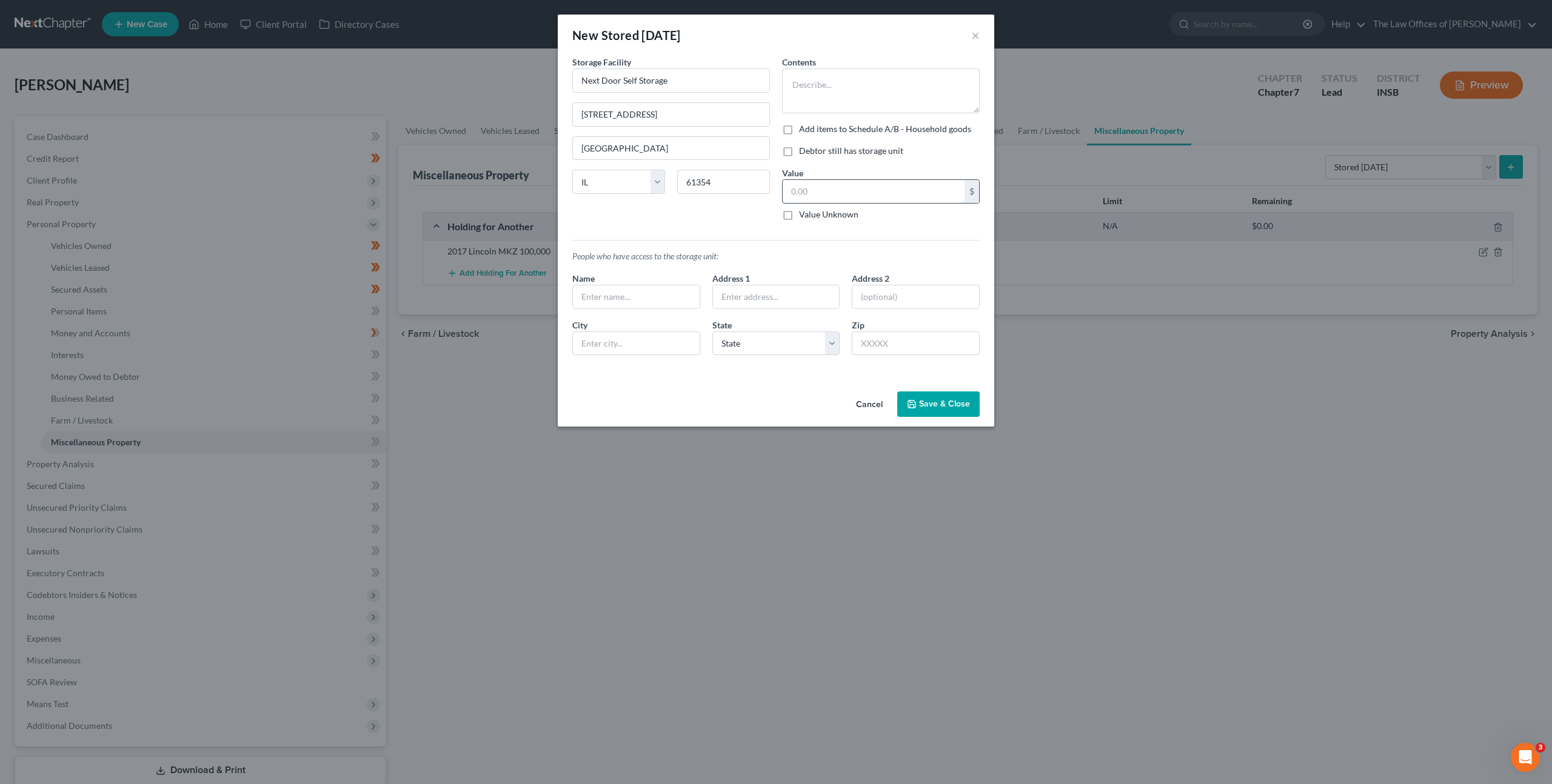
click at [856, 199] on input "text" at bounding box center [874, 191] width 182 height 23
type input "6,000"
click at [741, 230] on div "People who have access to the storage unit: Name Address 1 Address [GEOGRAPHIC_…" at bounding box center [775, 297] width 419 height 135
click at [917, 404] on icon "button" at bounding box center [912, 404] width 10 height 10
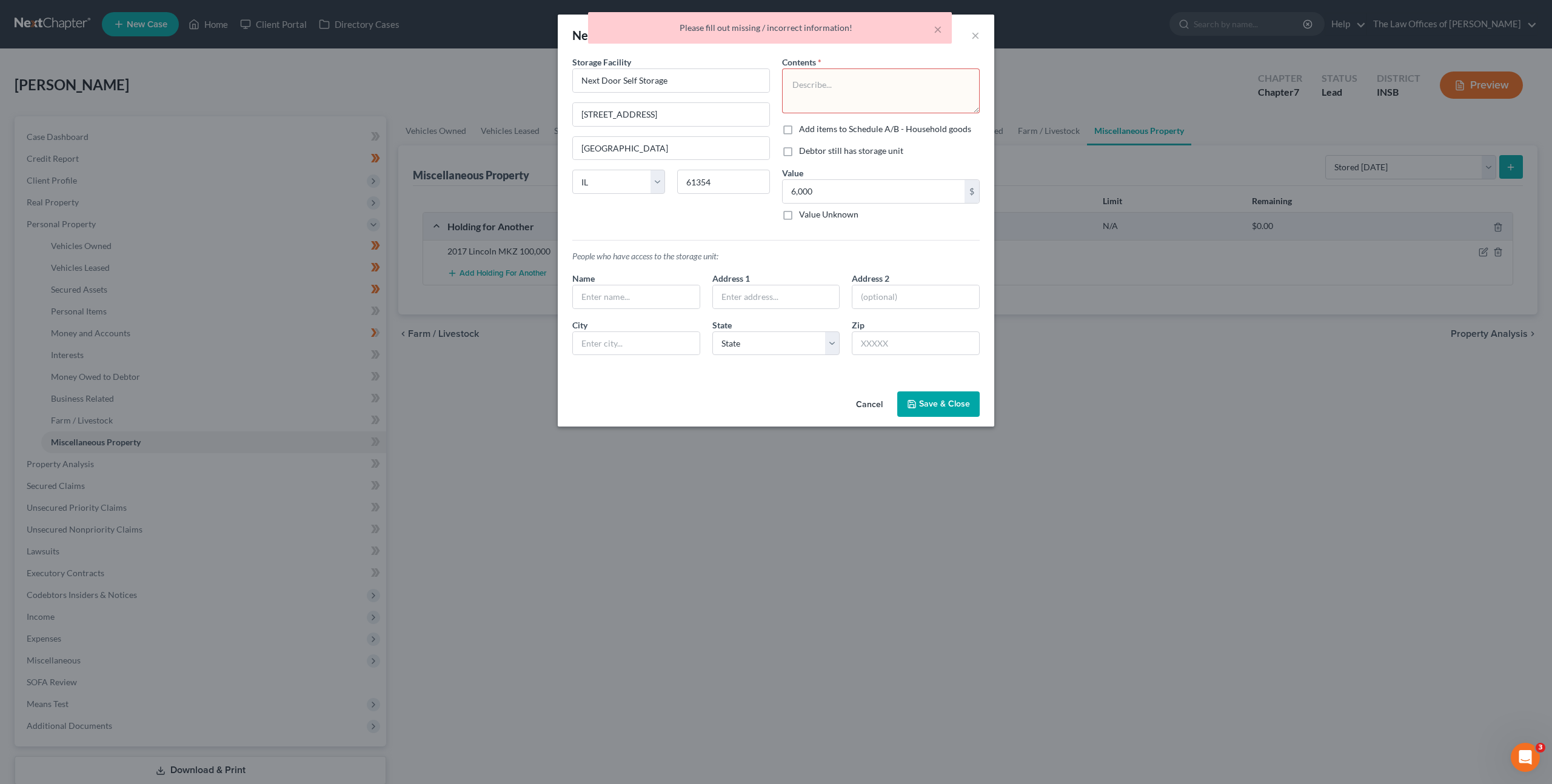
click at [859, 93] on textarea at bounding box center [881, 91] width 198 height 45
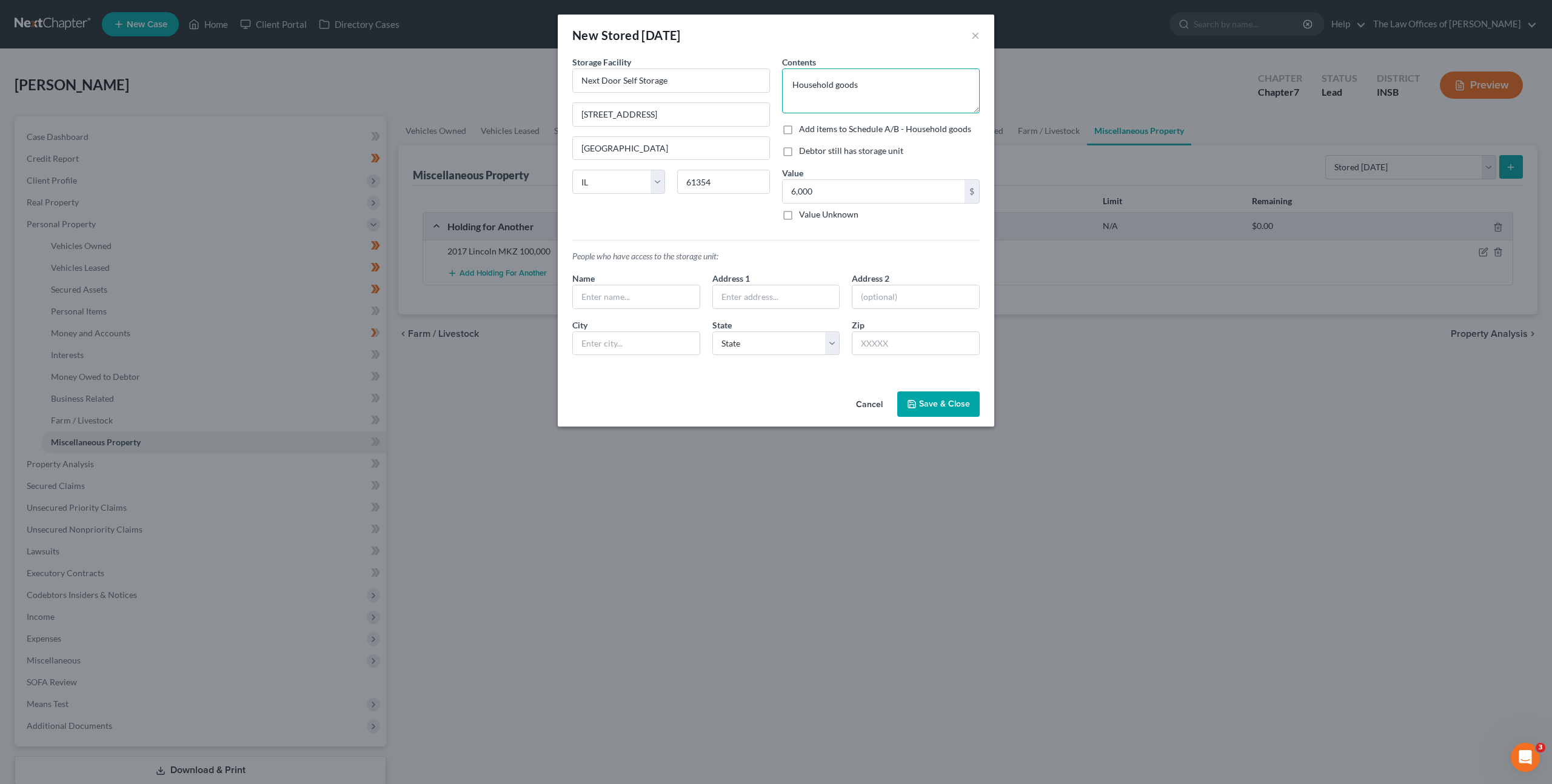
type textarea "Household goods"
click at [951, 395] on button "Save & Close" at bounding box center [938, 404] width 83 height 25
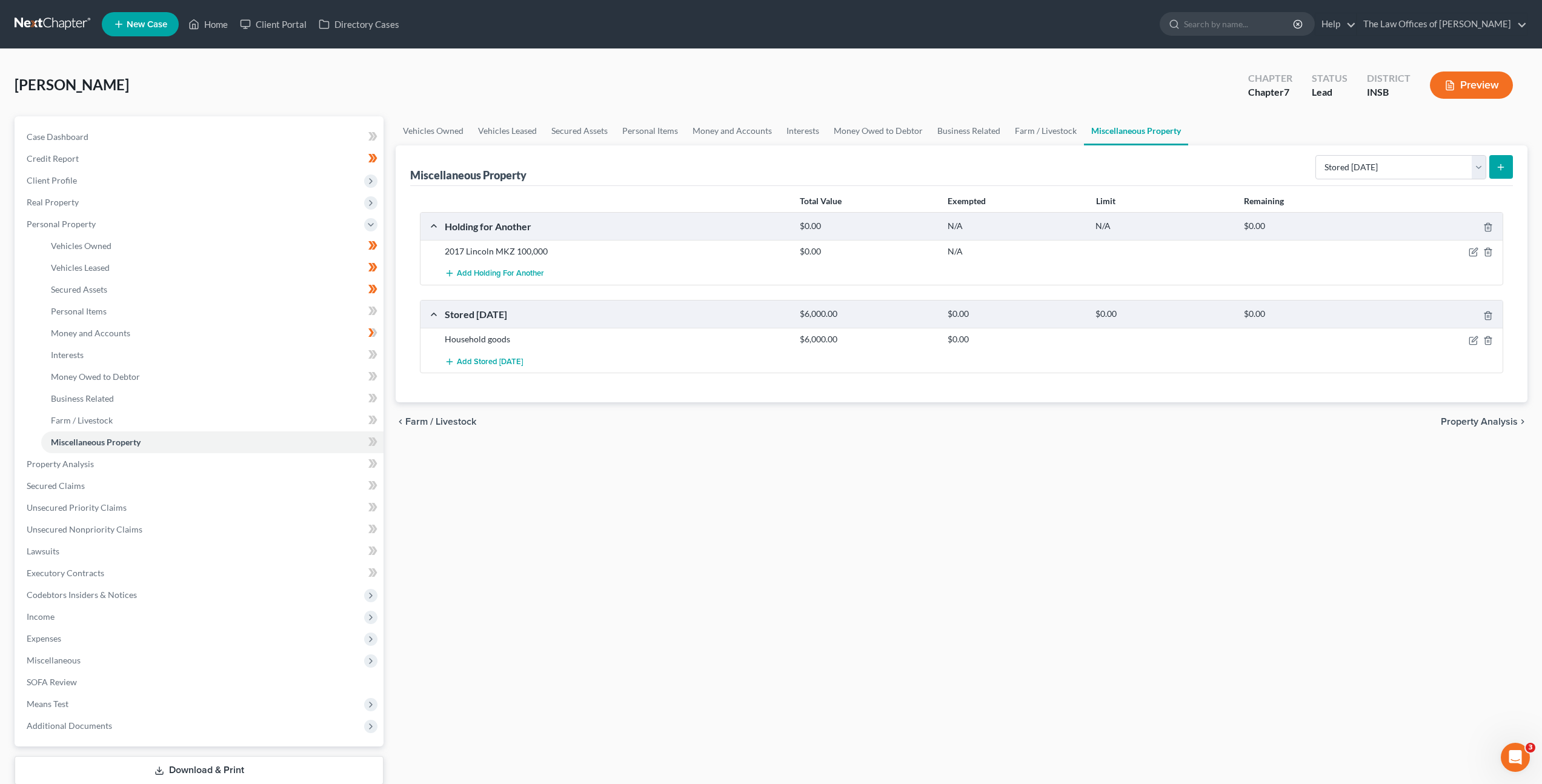
drag, startPoint x: 712, startPoint y: 467, endPoint x: 682, endPoint y: 369, distance: 102.5
click at [712, 466] on div "Vehicles Owned Vehicles Leased Secured Assets Personal Items Money and Accounts…" at bounding box center [962, 466] width 1144 height 700
click at [642, 134] on link "Personal Items" at bounding box center [650, 131] width 70 height 29
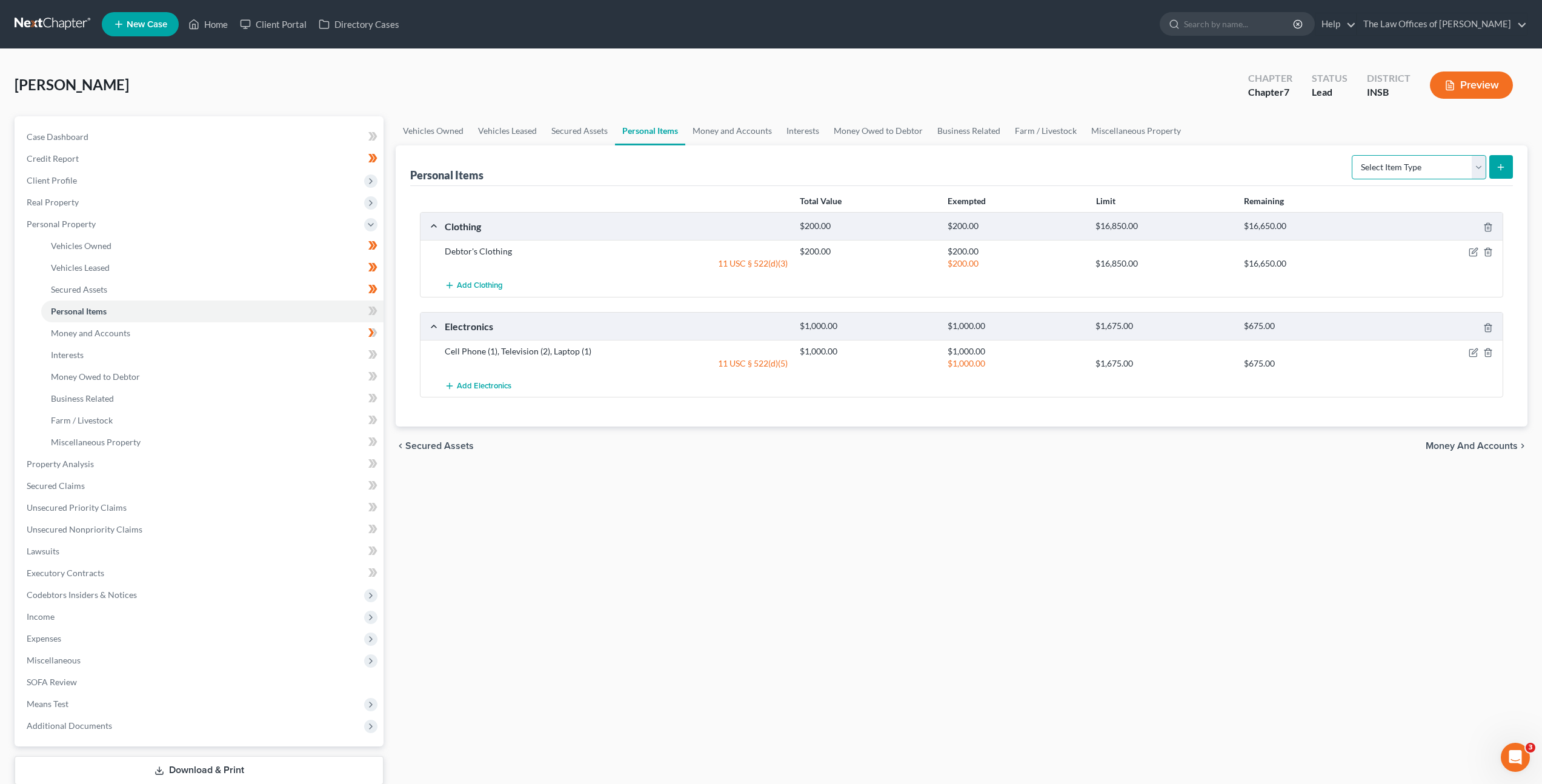
click at [1392, 172] on select "Select Item Type Clothing Collectibles Of Value Electronics Firearms Household …" at bounding box center [1419, 167] width 134 height 24
click at [1353, 155] on select "Select Item Type Clothing Collectibles Of Value Electronics Firearms Household …" at bounding box center [1419, 167] width 134 height 24
click at [1494, 164] on button "submit" at bounding box center [1501, 167] width 24 height 24
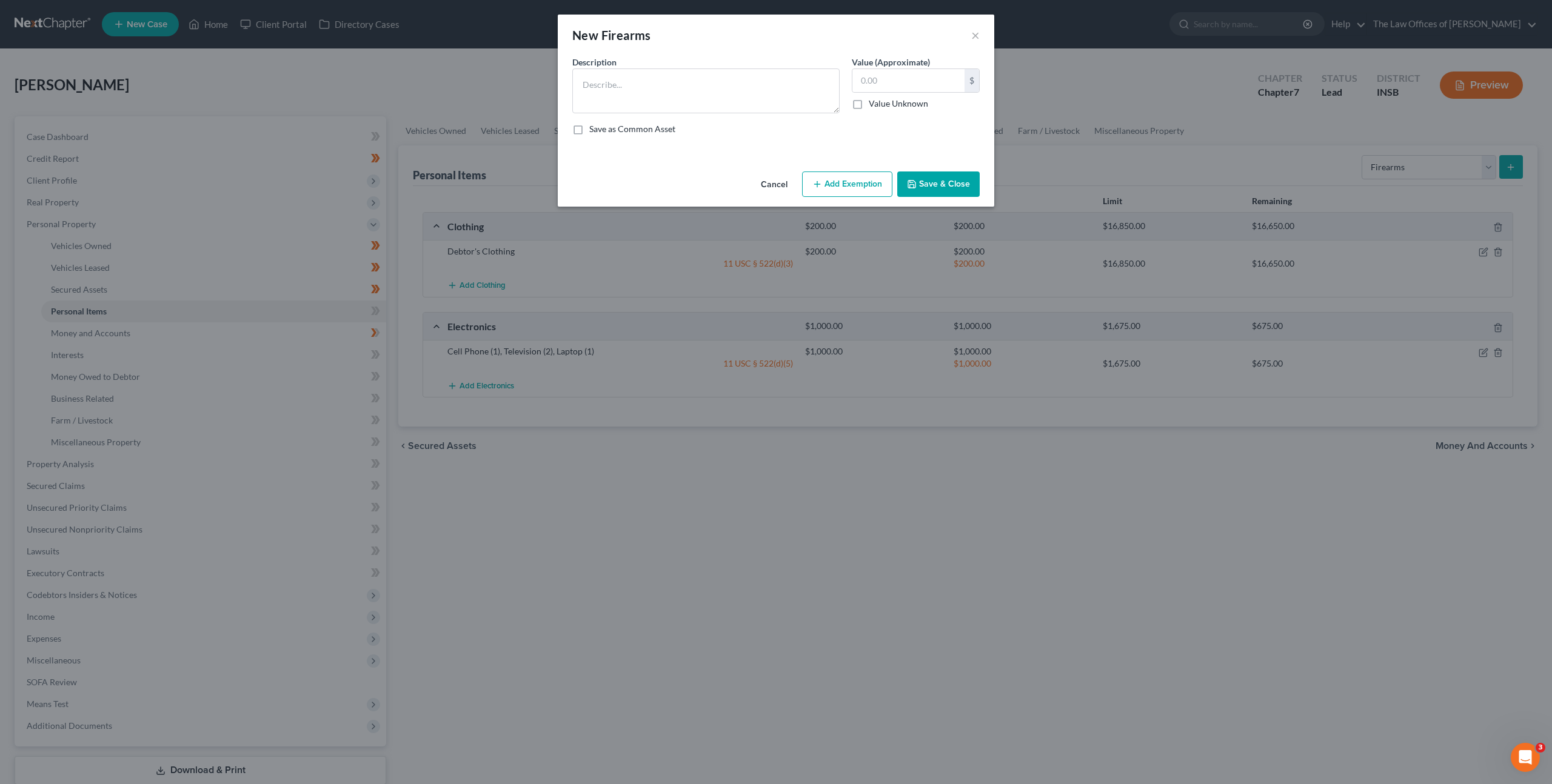
click at [778, 176] on button "Cancel" at bounding box center [774, 184] width 46 height 24
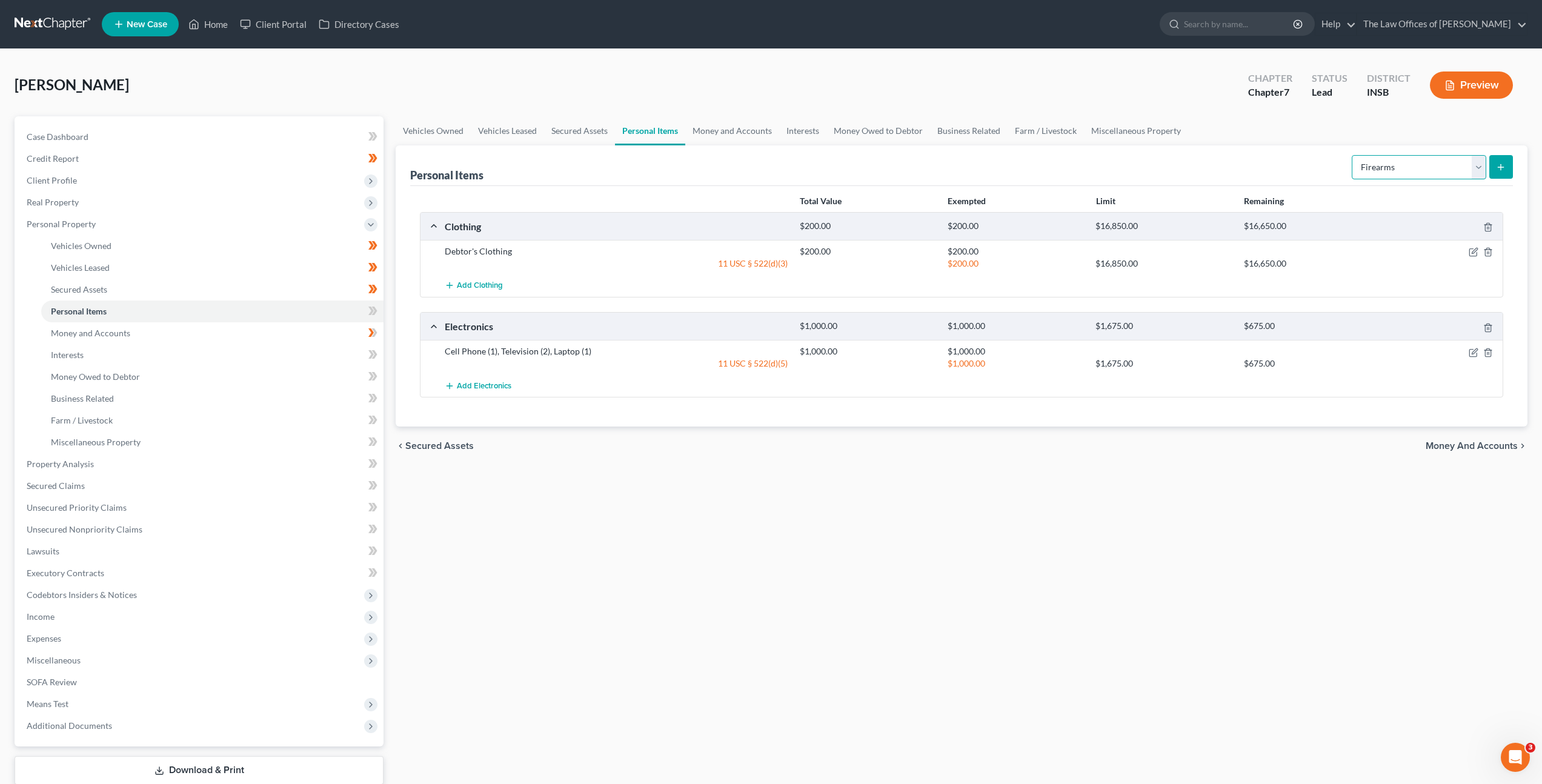
click at [1434, 173] on select "Select Item Type Clothing Collectibles Of Value Electronics Firearms Household …" at bounding box center [1419, 167] width 134 height 24
click at [1353, 155] on select "Select Item Type Clothing Collectibles Of Value Electronics Firearms Household …" at bounding box center [1419, 167] width 134 height 24
click at [1501, 168] on line "submit" at bounding box center [1501, 167] width 0 height 5
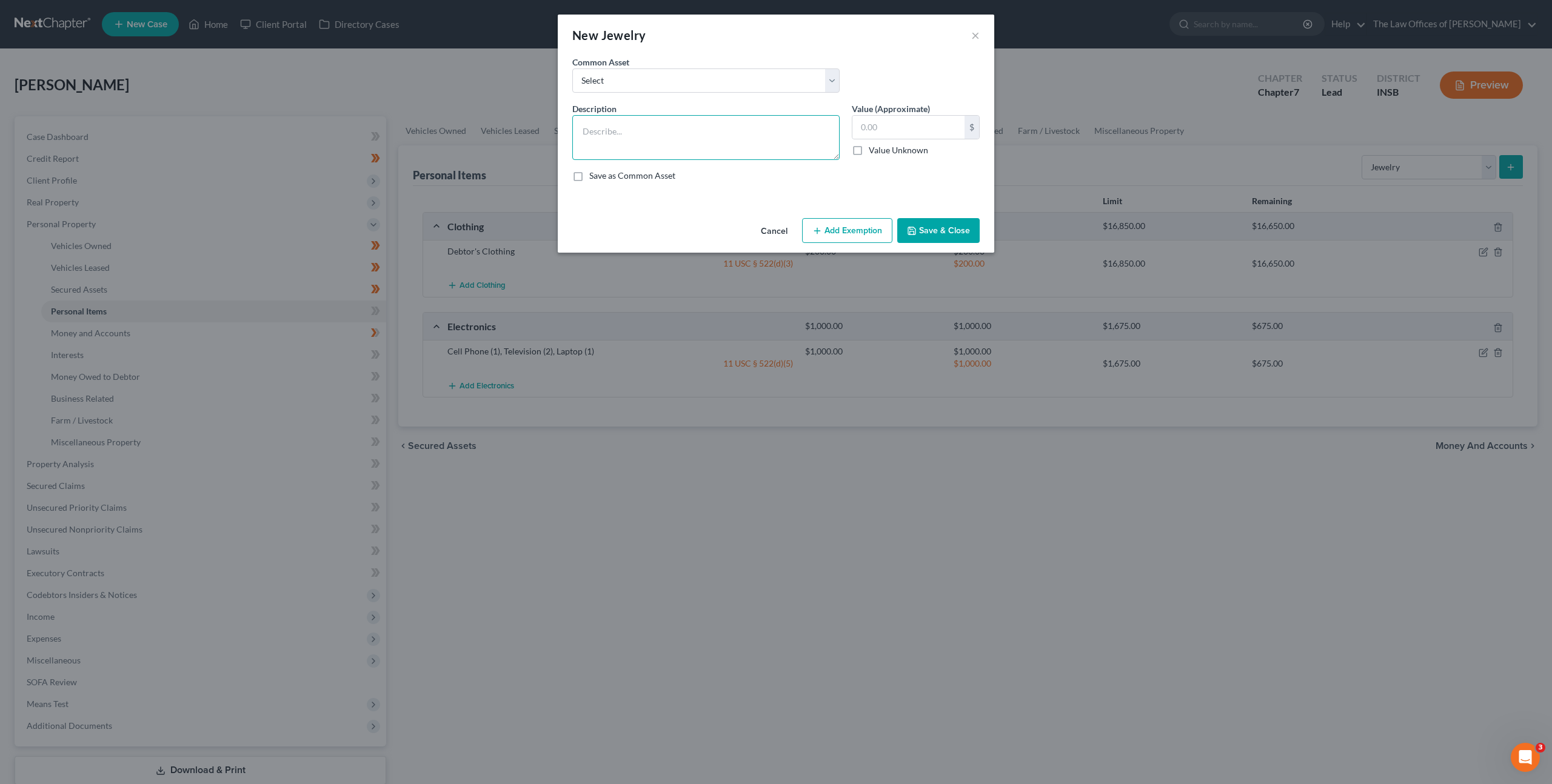
click at [726, 151] on textarea at bounding box center [706, 137] width 267 height 45
click at [776, 225] on button "Cancel" at bounding box center [774, 231] width 46 height 24
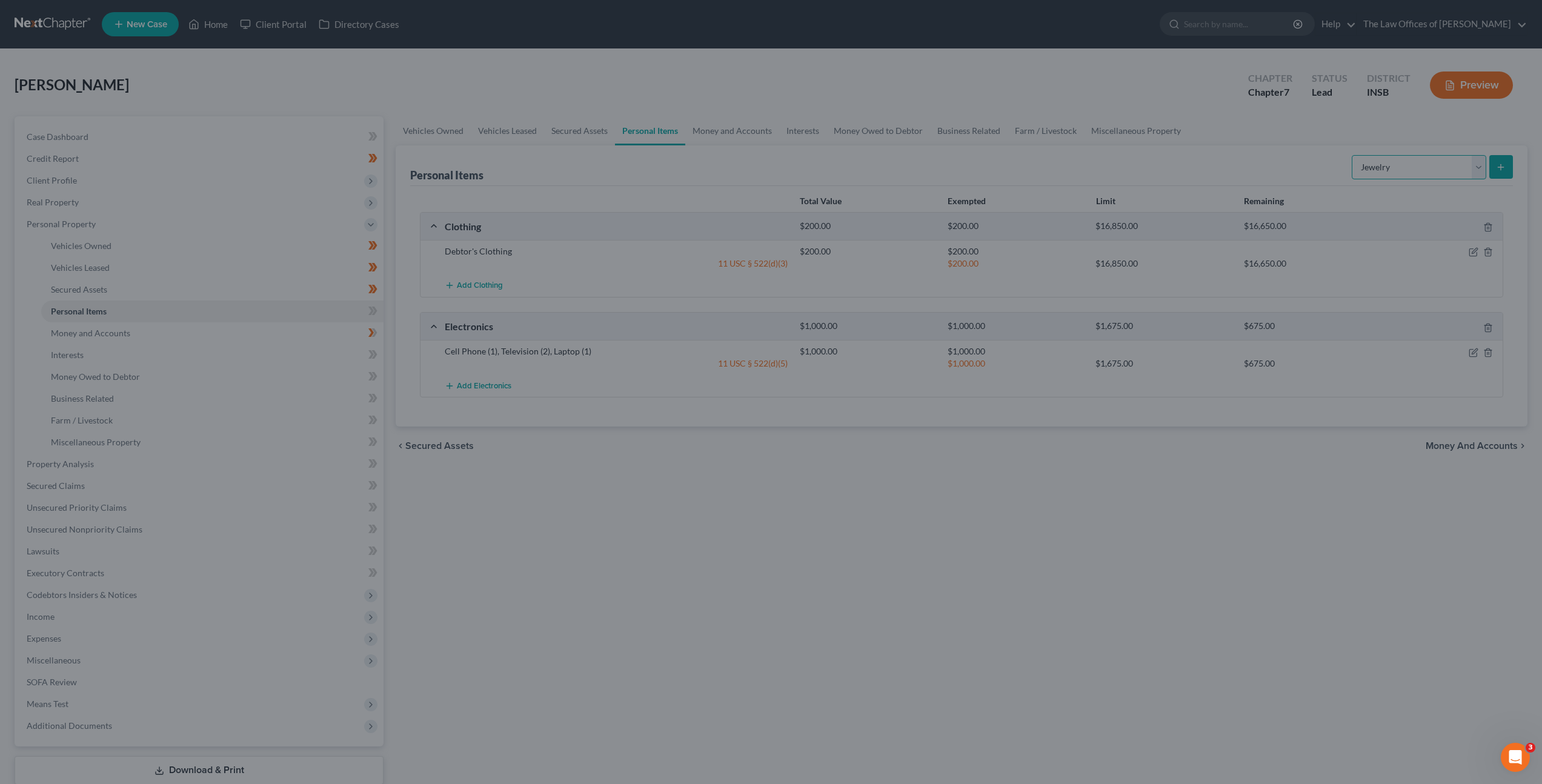
click at [1443, 161] on select "Select Item Type Clothing Collectibles Of Value Electronics Firearms Household …" at bounding box center [1419, 167] width 134 height 24
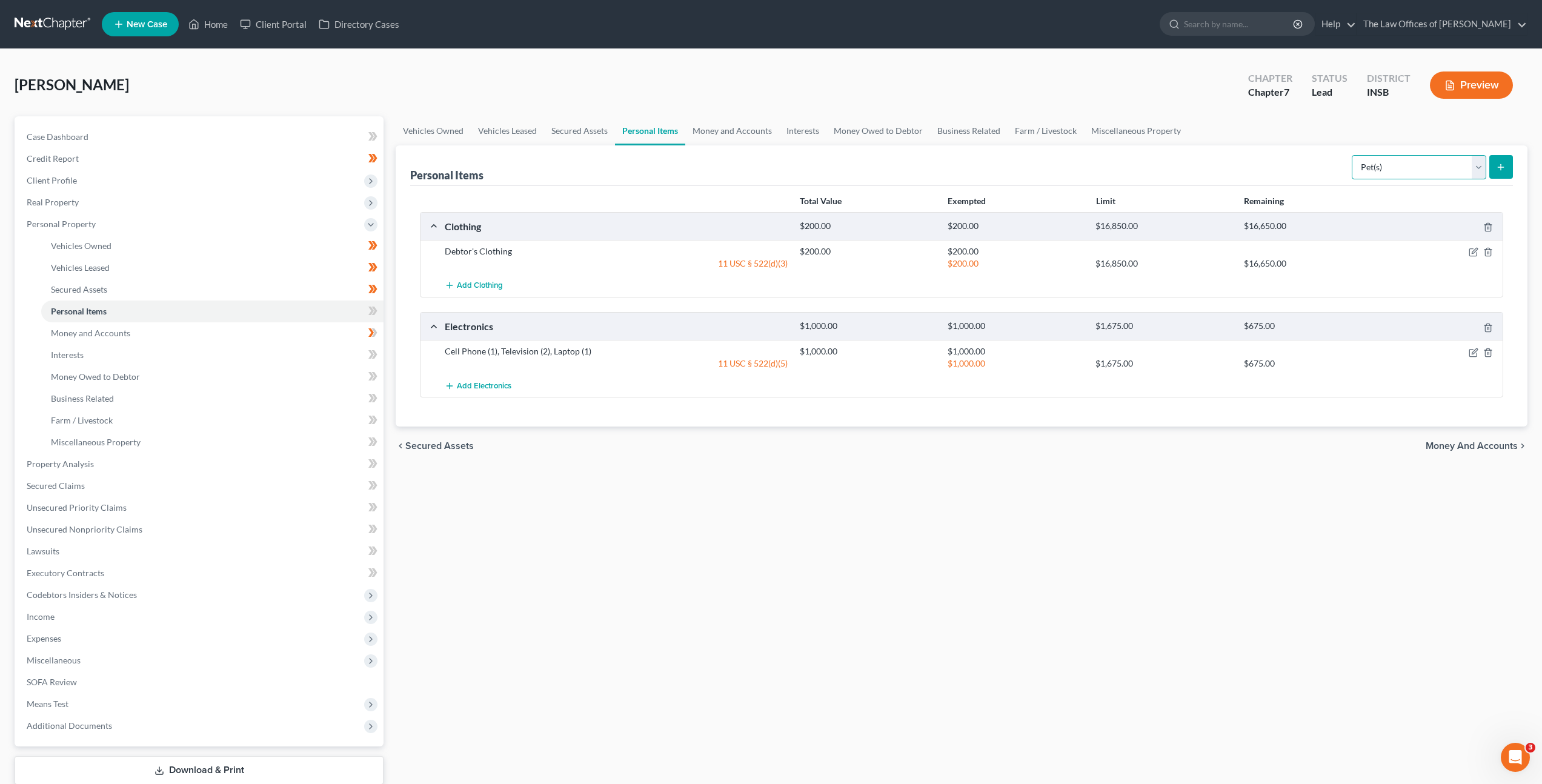
click at [1353, 155] on select "Select Item Type Clothing Collectibles Of Value Electronics Firearms Household …" at bounding box center [1419, 167] width 134 height 24
click at [1505, 170] on icon "submit" at bounding box center [1501, 167] width 10 height 10
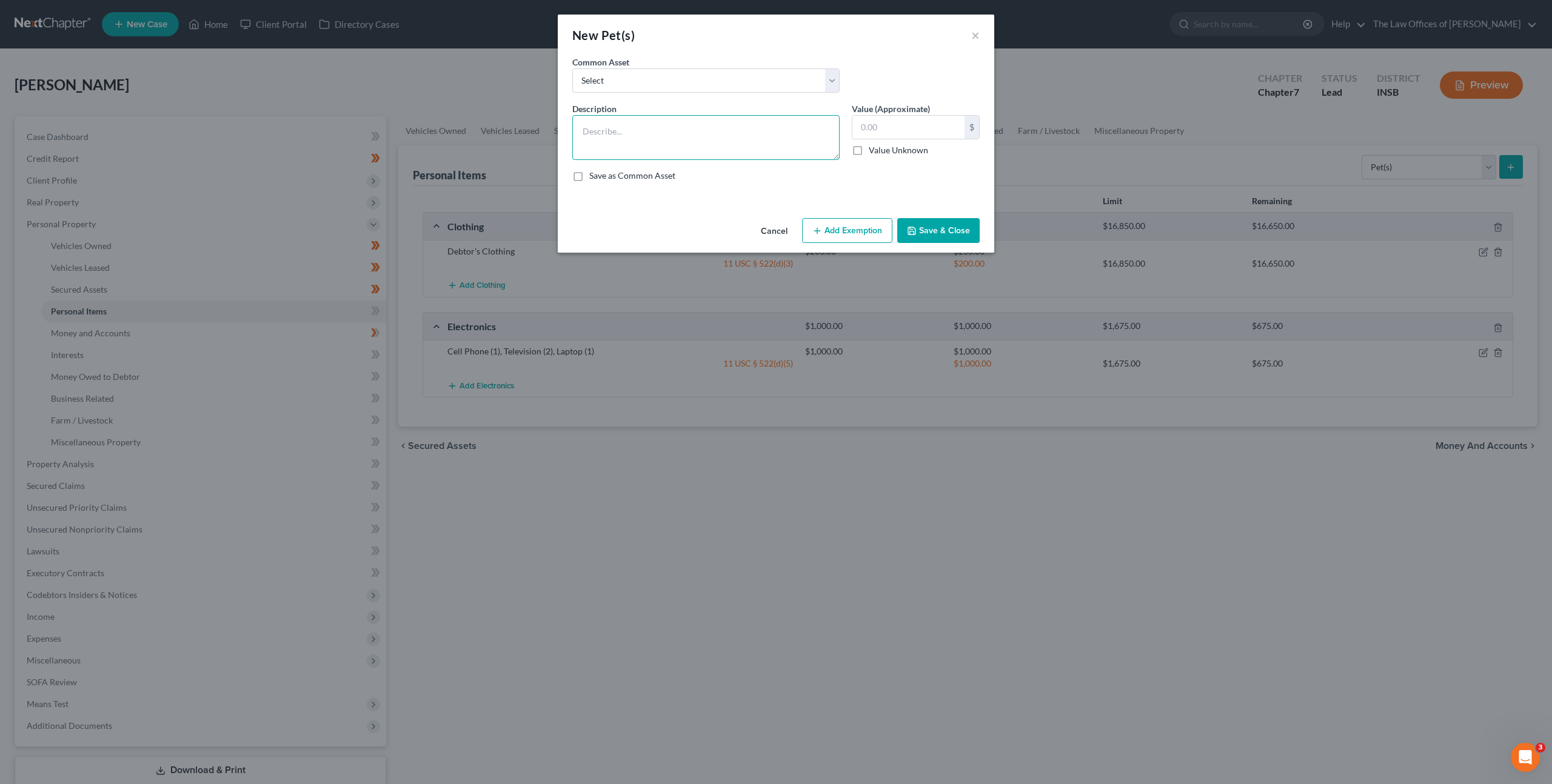
click at [669, 150] on textarea at bounding box center [706, 137] width 267 height 45
click at [927, 221] on button "Save & Close" at bounding box center [938, 231] width 83 height 25
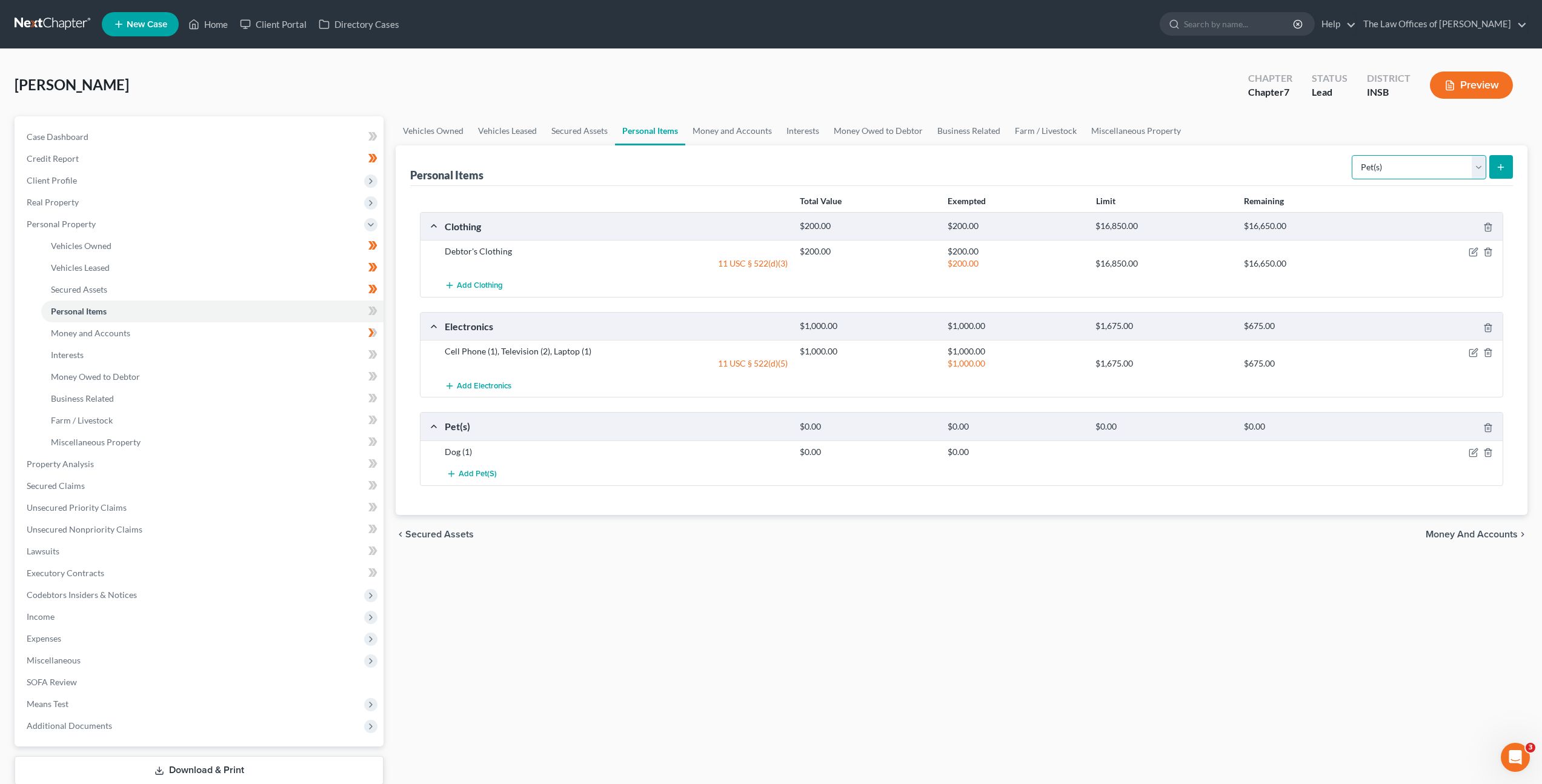
click at [1385, 168] on select "Select Item Type Clothing Collectibles Of Value Electronics Firearms Household …" at bounding box center [1419, 167] width 134 height 24
click at [1401, 174] on select "Select Item Type Clothing Collectibles Of Value Electronics Firearms Household …" at bounding box center [1419, 167] width 134 height 24
click at [1353, 155] on select "Select Item Type Clothing Collectibles Of Value Electronics Firearms Household …" at bounding box center [1419, 167] width 134 height 24
click at [1500, 165] on icon "submit" at bounding box center [1501, 167] width 10 height 10
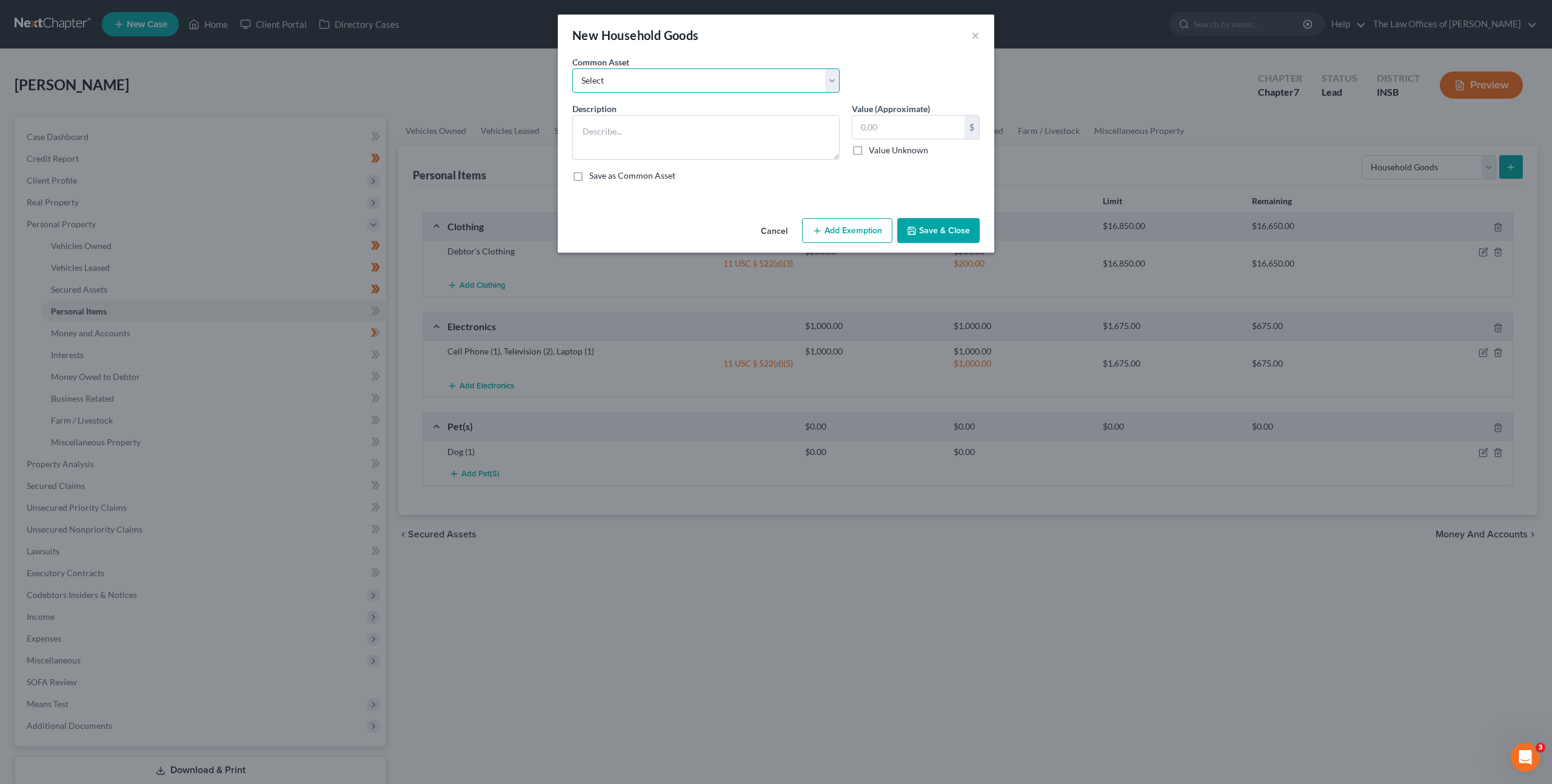
click at [750, 83] on select "Select Living Room Suite, Dining Room Suite, Bedroom Suite, Washer, Dryer, Refr…" at bounding box center [706, 80] width 267 height 24
click at [572, 69] on select "Select Living Room Suite, Dining Room Suite, Bedroom Suite, Washer, Dryer, Refr…" at bounding box center [706, 80] width 267 height 24
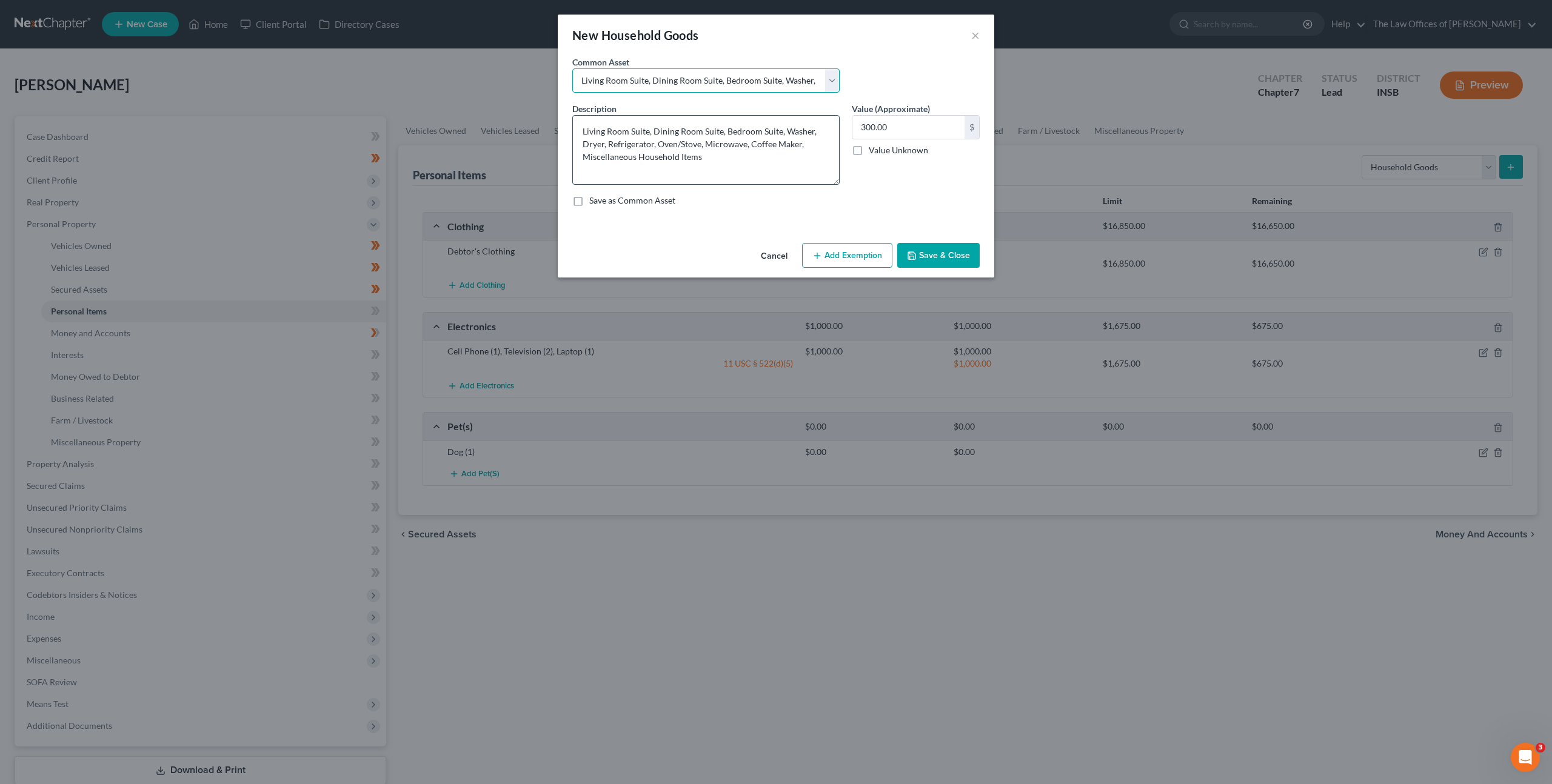
drag, startPoint x: 836, startPoint y: 154, endPoint x: 832, endPoint y: 179, distance: 25.3
click at [832, 179] on textarea "Living Room Suite, Dining Room Suite, Bedroom Suite, Washer, Dryer, Refrigerato…" at bounding box center [706, 150] width 267 height 69
click at [837, 262] on button "Add Exemption" at bounding box center [847, 255] width 90 height 25
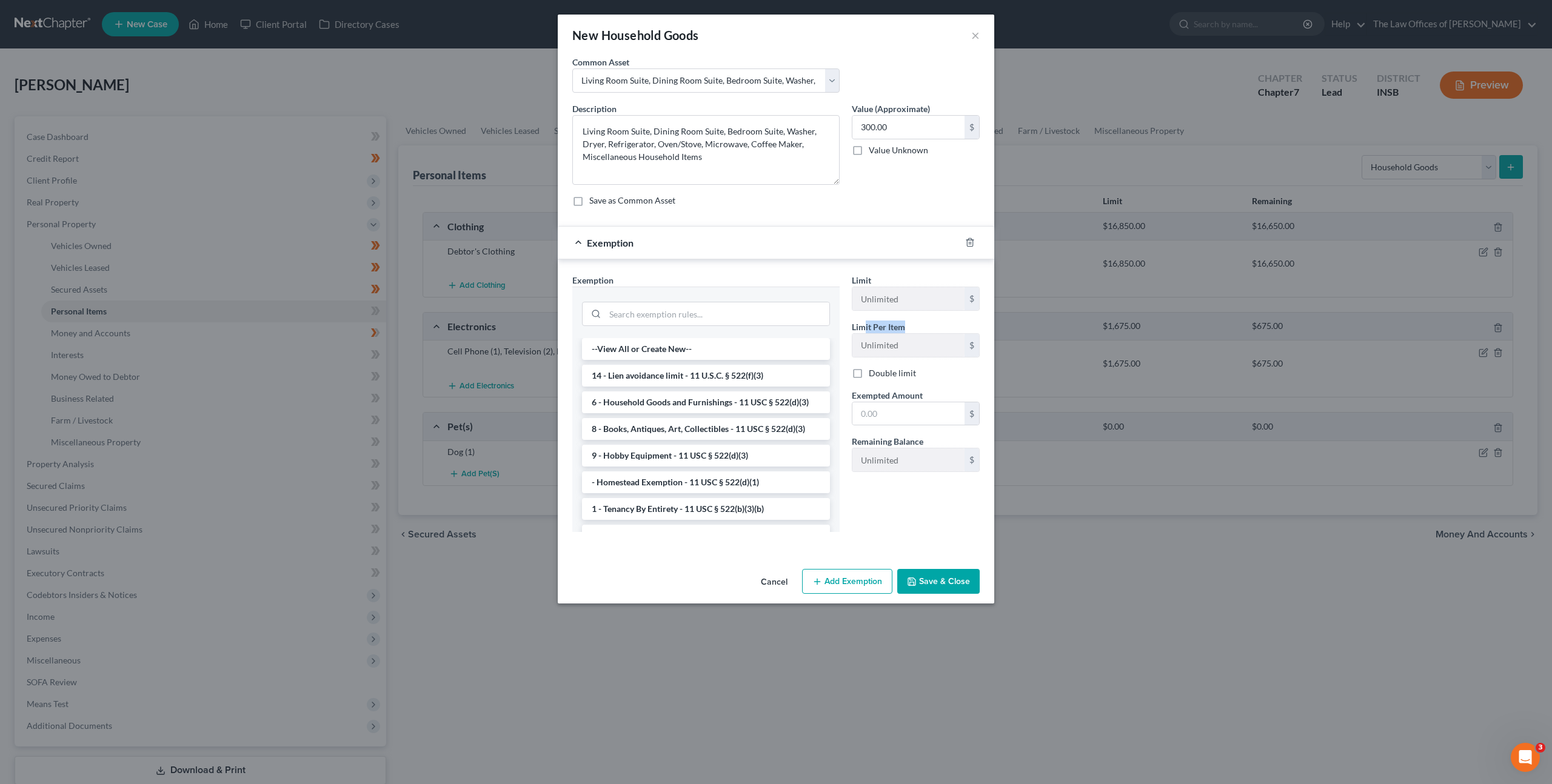
drag, startPoint x: 912, startPoint y: 323, endPoint x: 865, endPoint y: 323, distance: 47.0
click at [865, 323] on div "Limit Per Item Unlimited $" at bounding box center [915, 339] width 140 height 37
click at [903, 272] on div "Exemption Set must be selected for CA. Exemption * --View All or Create New-- 1…" at bounding box center [775, 405] width 436 height 292
click at [709, 305] on input "search" at bounding box center [717, 314] width 225 height 23
click at [679, 397] on li "6 - Household Goods and Furnishings - 11 USC § 522(d)(3)" at bounding box center [706, 402] width 248 height 22
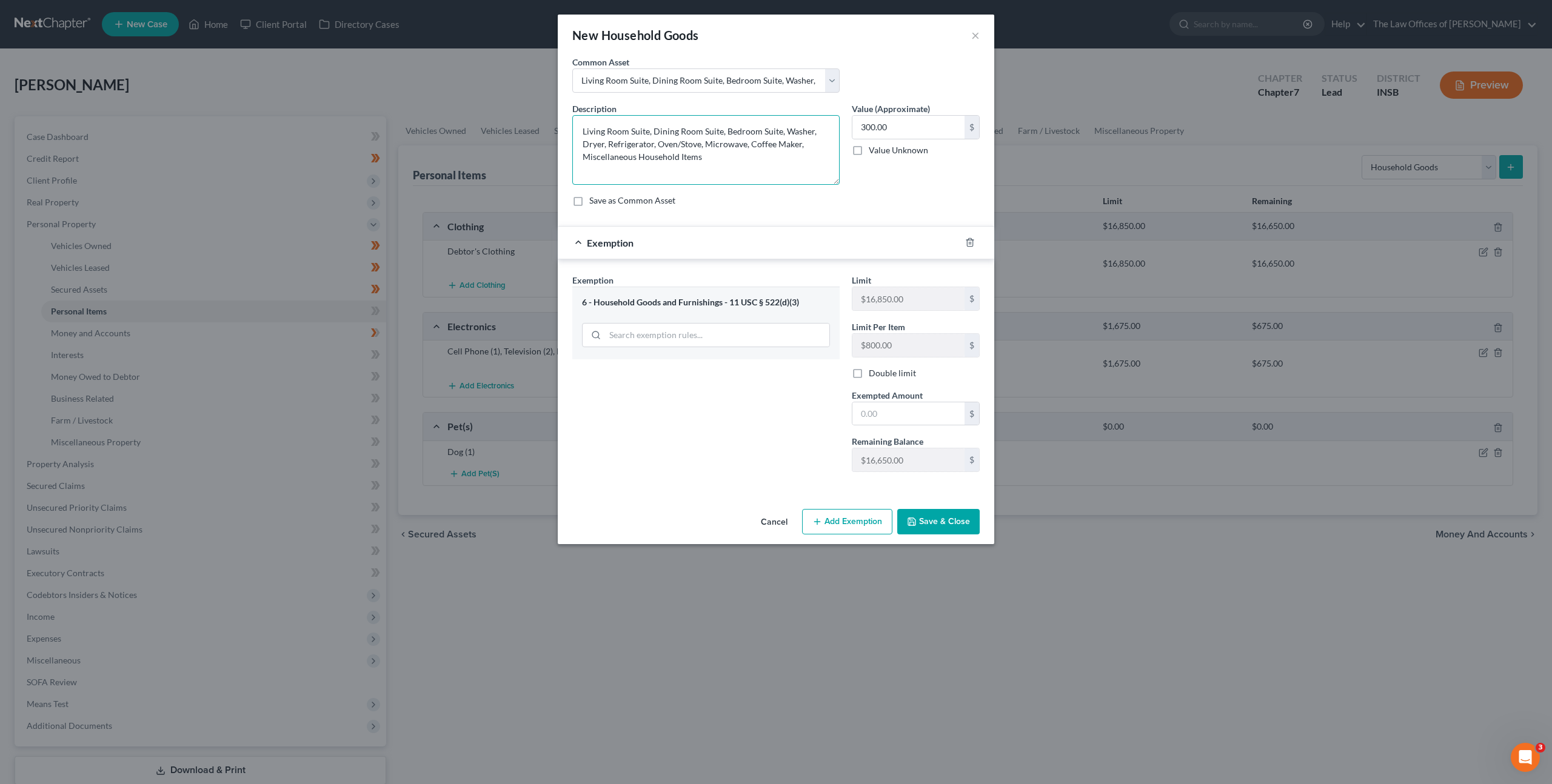
click at [777, 130] on textarea "Living Room Suite, Dining Room Suite, Bedroom Suite, Washer, Dryer, Refrigerato…" at bounding box center [706, 150] width 267 height 69
click at [780, 130] on textarea "Living Room Suite, Dining Room Suite, Bedroom Suite, Washer, Dryer, Refrigerato…" at bounding box center [706, 150] width 267 height 69
drag, startPoint x: 740, startPoint y: 144, endPoint x: 820, endPoint y: 148, distance: 80.1
click at [820, 148] on textarea "Living Room Suite, Dining Room Suite, Bedroom Suite (3), Children's Nursery, Wa…" at bounding box center [706, 150] width 267 height 69
drag, startPoint x: 716, startPoint y: 151, endPoint x: 750, endPoint y: 143, distance: 34.9
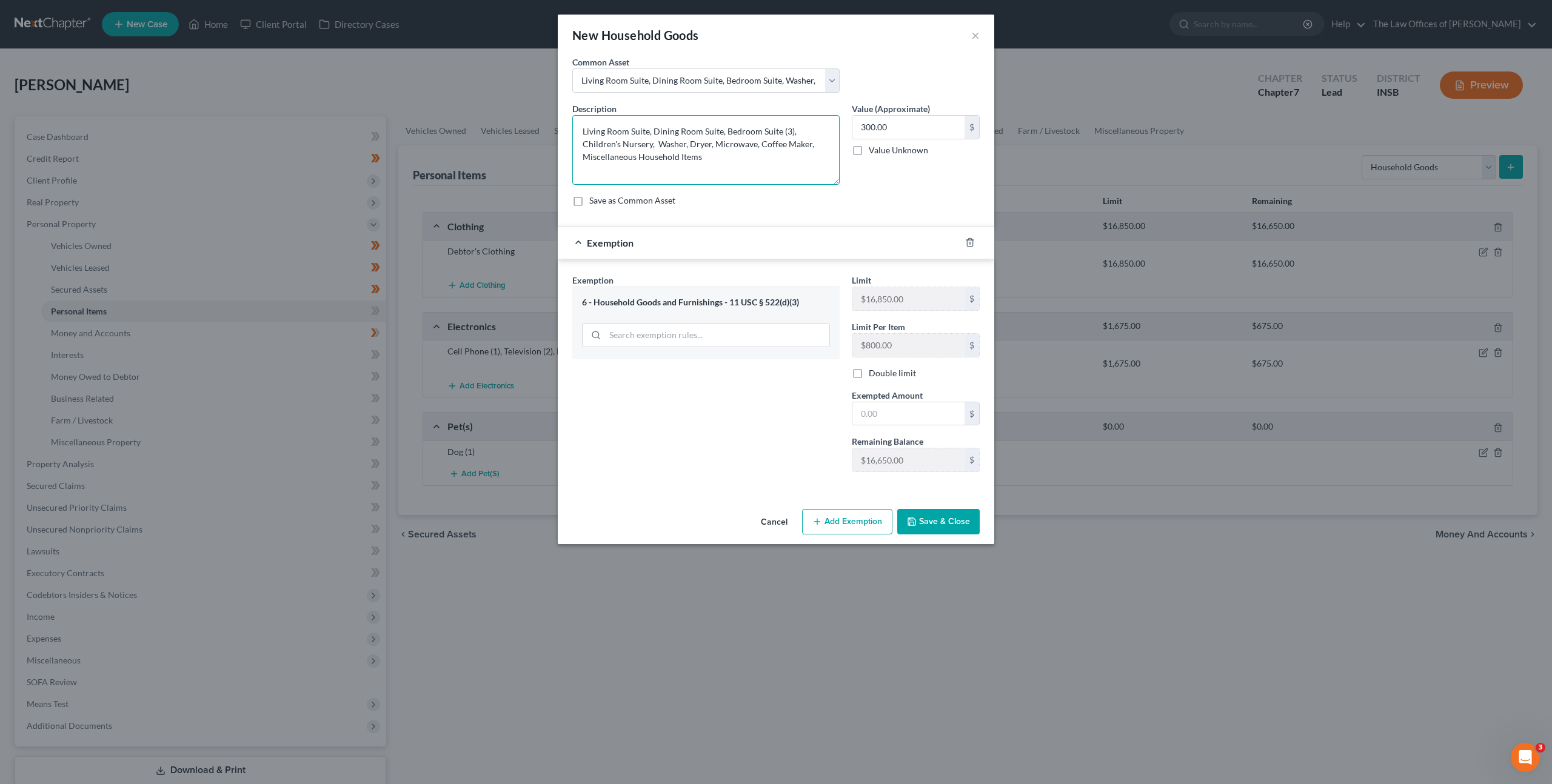
click at [717, 151] on textarea "Living Room Suite, Dining Room Suite, Bedroom Suite (3), Children's Nursery, Wa…" at bounding box center [706, 150] width 267 height 69
drag, startPoint x: 820, startPoint y: 143, endPoint x: 713, endPoint y: 140, distance: 107.0
click at [713, 140] on textarea "Living Room Suite, Dining Room Suite, Bedroom Suite (3), Children's Nursery, Wa…" at bounding box center [706, 150] width 267 height 69
click at [619, 143] on textarea "Living Room Suite, Dining Room Suite, Bedroom Suite (3), Children's Nursery, Wa…" at bounding box center [706, 150] width 267 height 69
click at [907, 123] on input "300.00" at bounding box center [908, 127] width 112 height 23
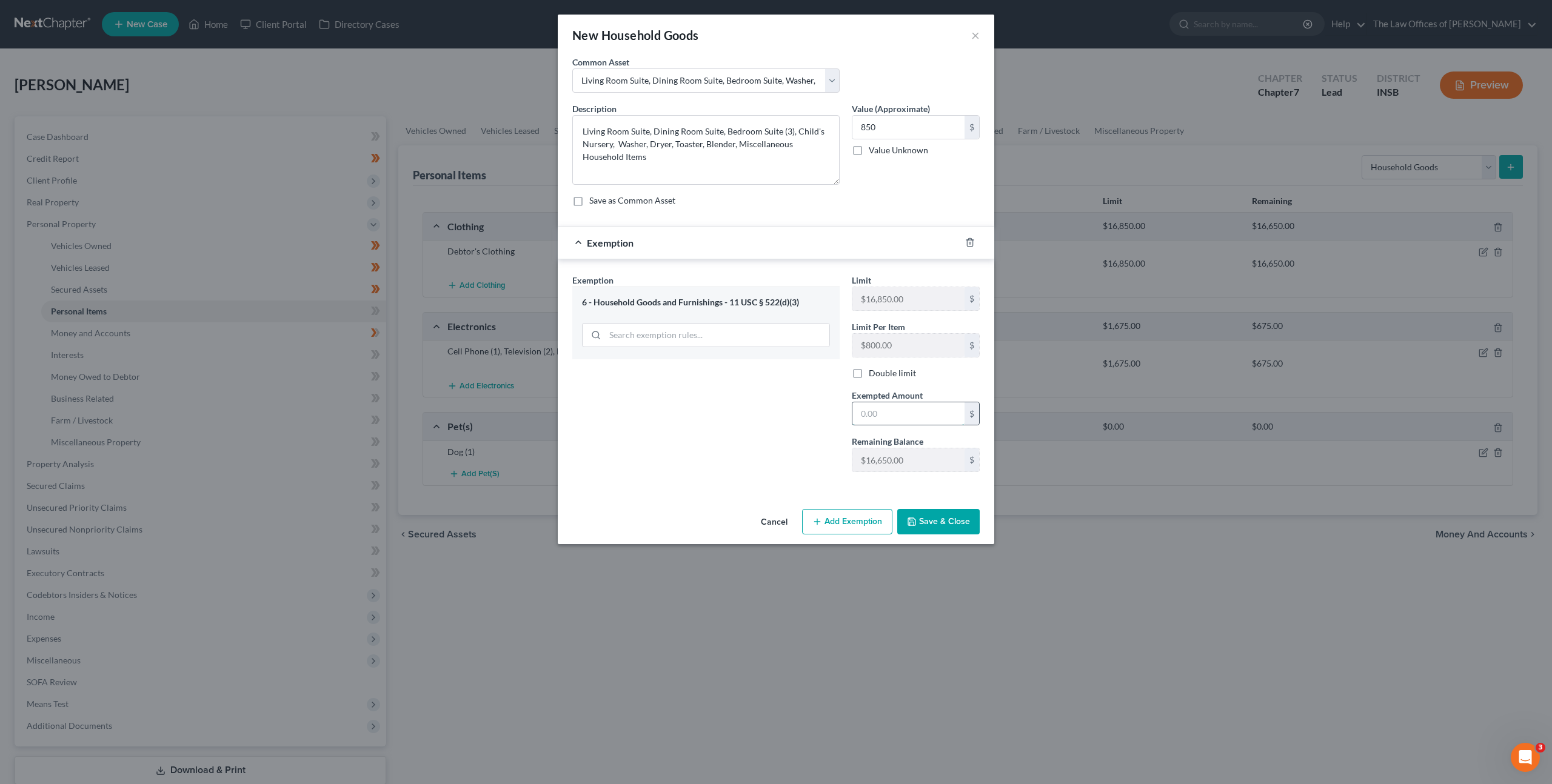
click at [869, 406] on input "text" at bounding box center [908, 414] width 112 height 23
drag, startPoint x: 729, startPoint y: 396, endPoint x: 812, endPoint y: 440, distance: 93.9
click at [731, 397] on div "Exemption Set must be selected for CA. Exemption * 6 - Household Goods and Furn…" at bounding box center [706, 377] width 280 height 208
click at [921, 504] on div "Cancel Add Exemption Save & Close" at bounding box center [775, 524] width 436 height 40
click at [937, 522] on button "Save & Close" at bounding box center [938, 522] width 83 height 25
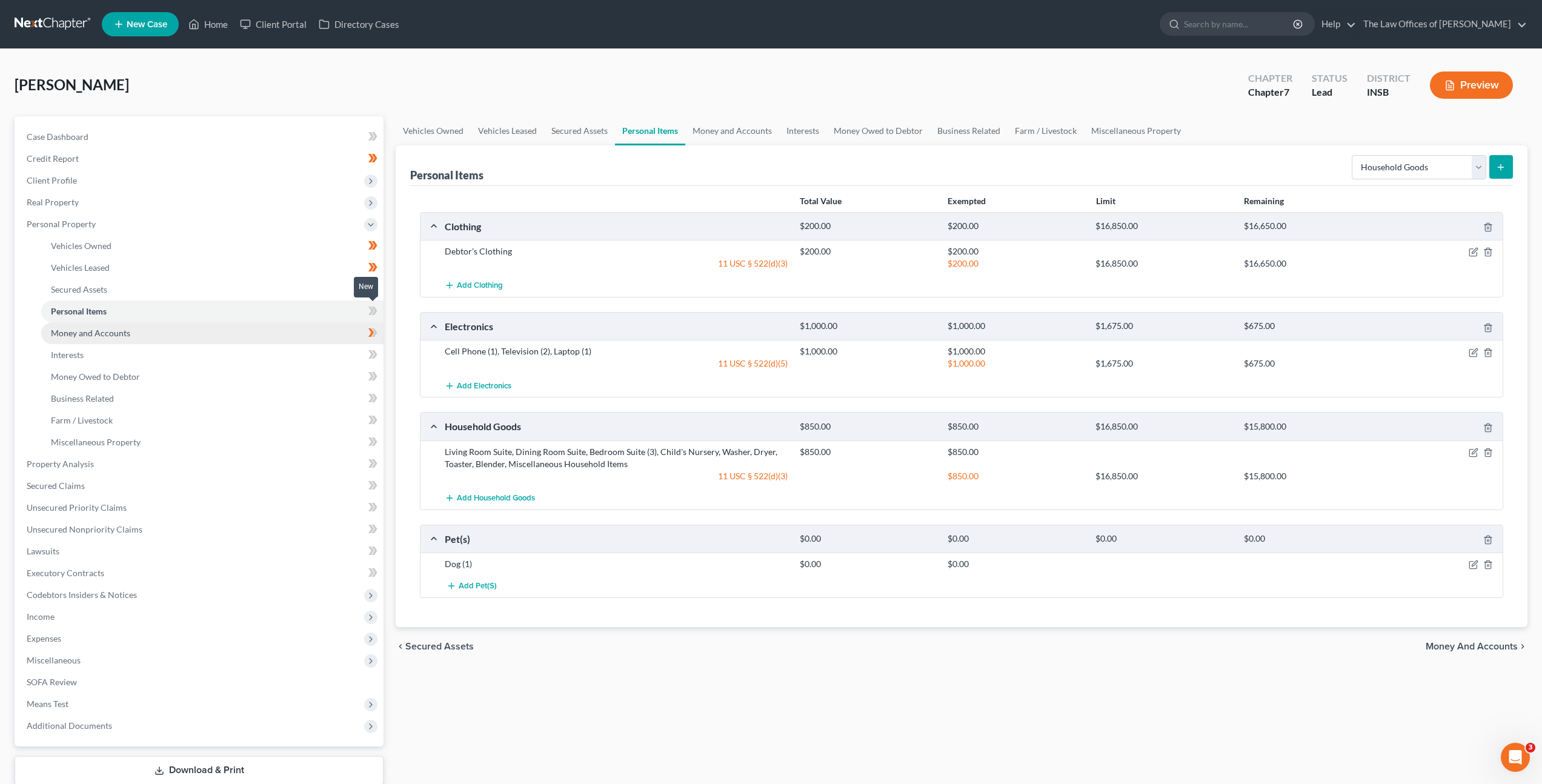
click at [379, 312] on span at bounding box center [373, 313] width 21 height 19
click at [323, 336] on link "Money and Accounts" at bounding box center [212, 333] width 343 height 22
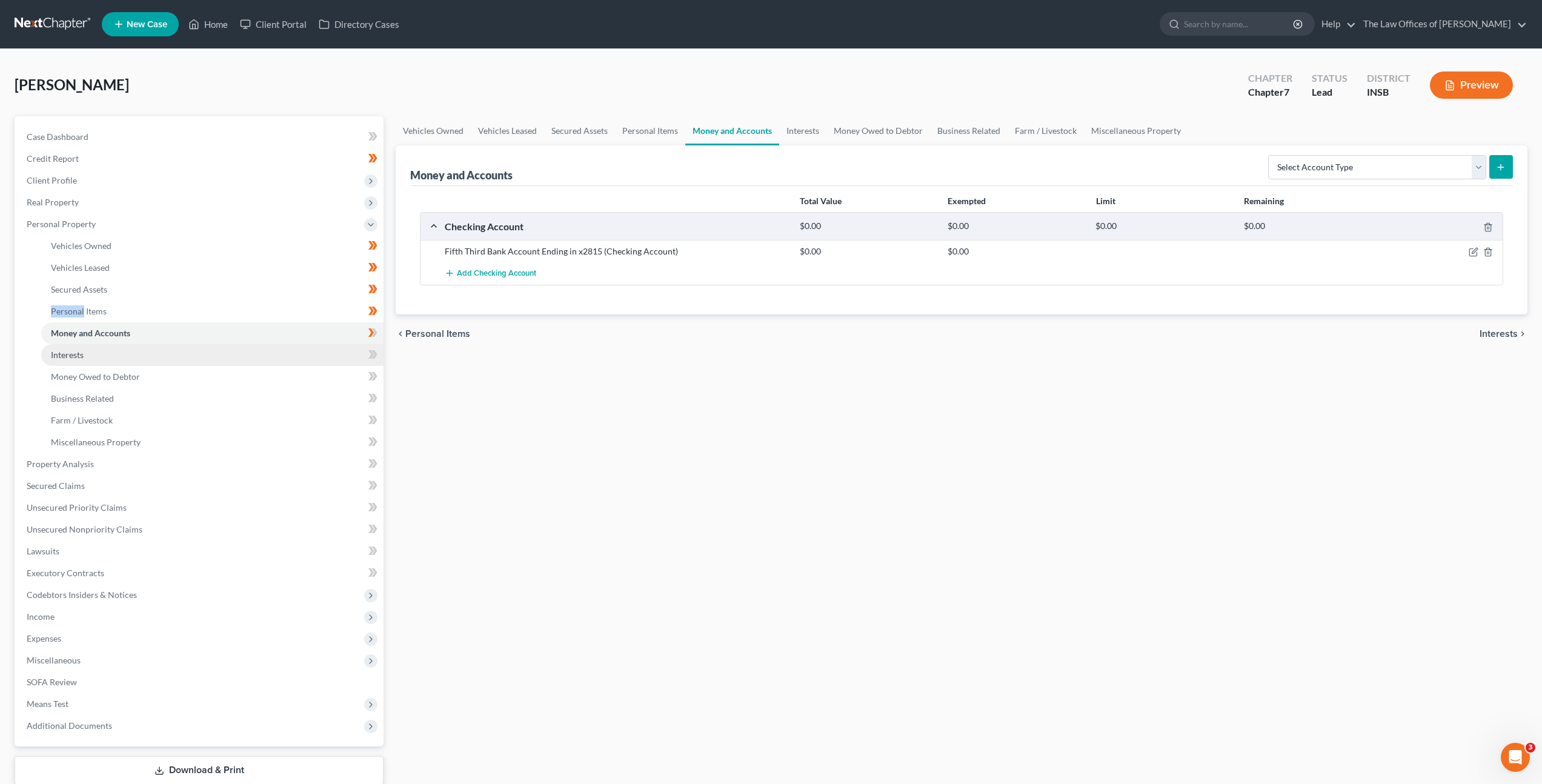
click at [316, 355] on link "Interests" at bounding box center [212, 355] width 343 height 22
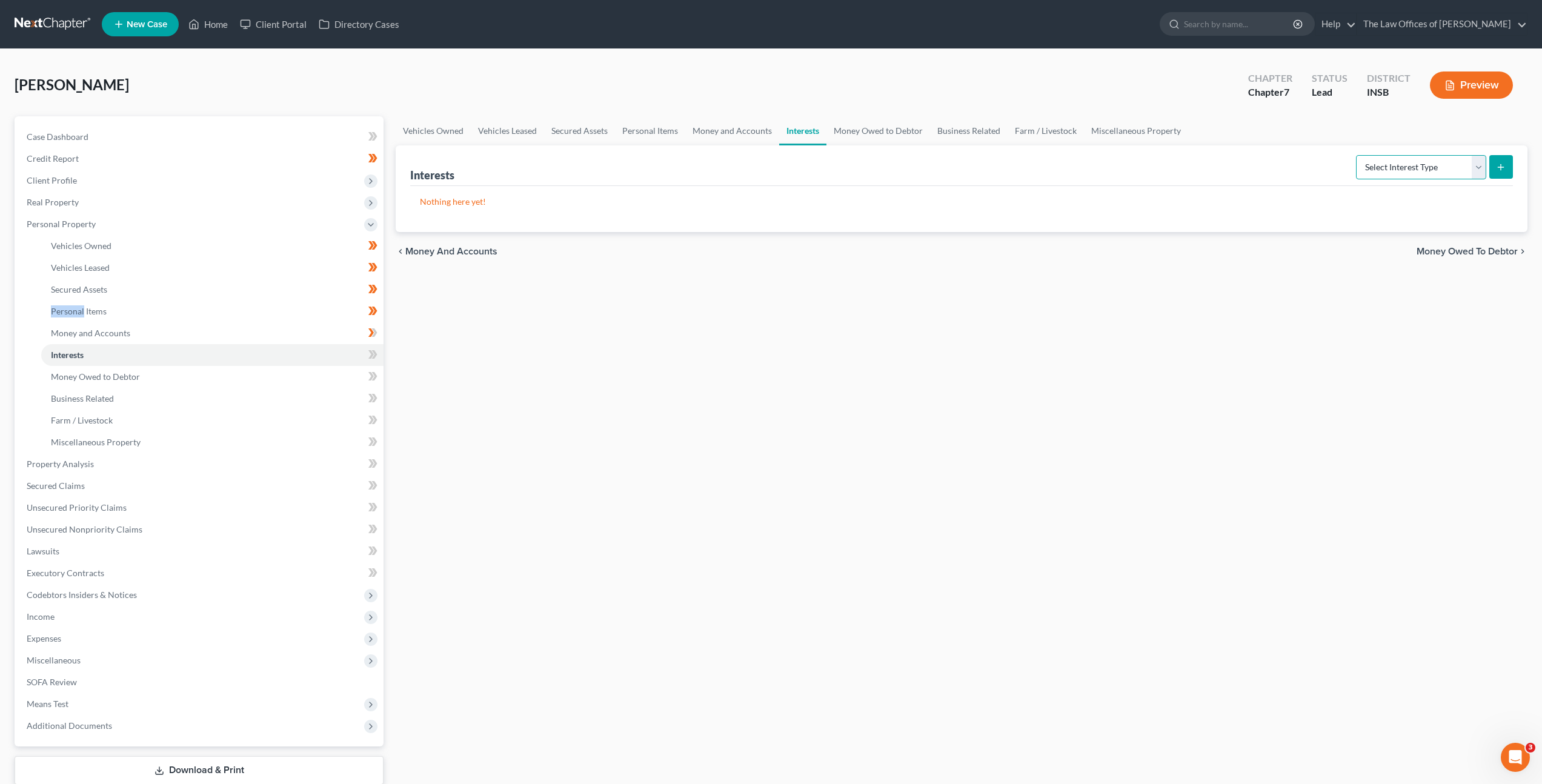
click at [1395, 160] on select "Select Interest Type 401K Annuity Bond Education IRA Government Bond Government…" at bounding box center [1421, 167] width 130 height 24
click at [382, 359] on span at bounding box center [373, 357] width 21 height 19
click at [377, 354] on span at bounding box center [373, 357] width 21 height 19
click at [343, 380] on link "Money Owed to Debtor" at bounding box center [212, 377] width 343 height 22
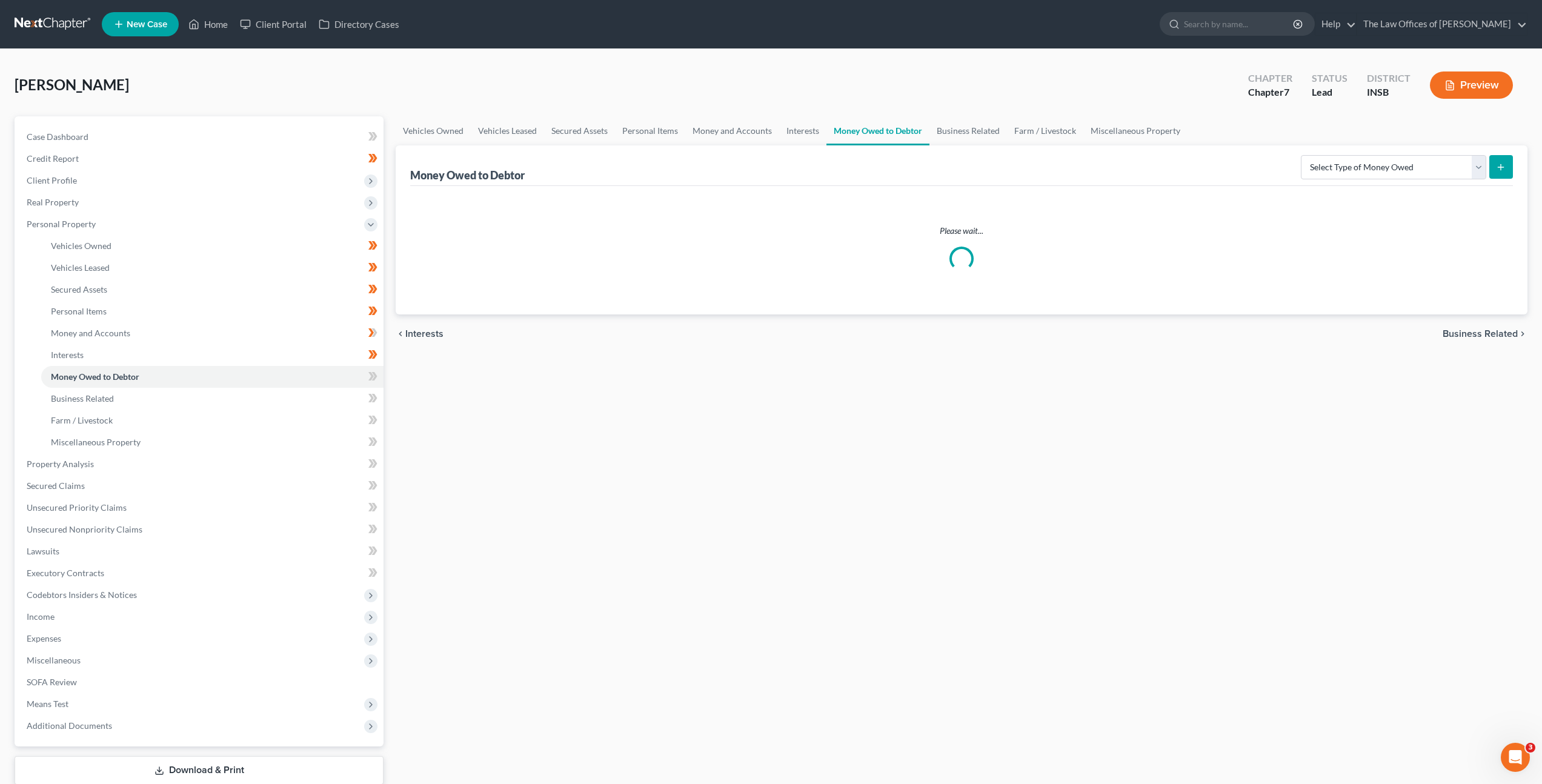
click at [1398, 152] on div "Select Type of Money Owed Accounts Receivable Alimony Child Support Claims Agai…" at bounding box center [1405, 167] width 217 height 32
click at [1381, 177] on select "Select Type of Money Owed Accounts Receivable Alimony Child Support Claims Agai…" at bounding box center [1394, 167] width 185 height 24
click at [374, 375] on icon at bounding box center [373, 377] width 9 height 15
drag, startPoint x: 374, startPoint y: 375, endPoint x: 365, endPoint y: 378, distance: 9.5
click at [372, 375] on icon at bounding box center [373, 377] width 9 height 15
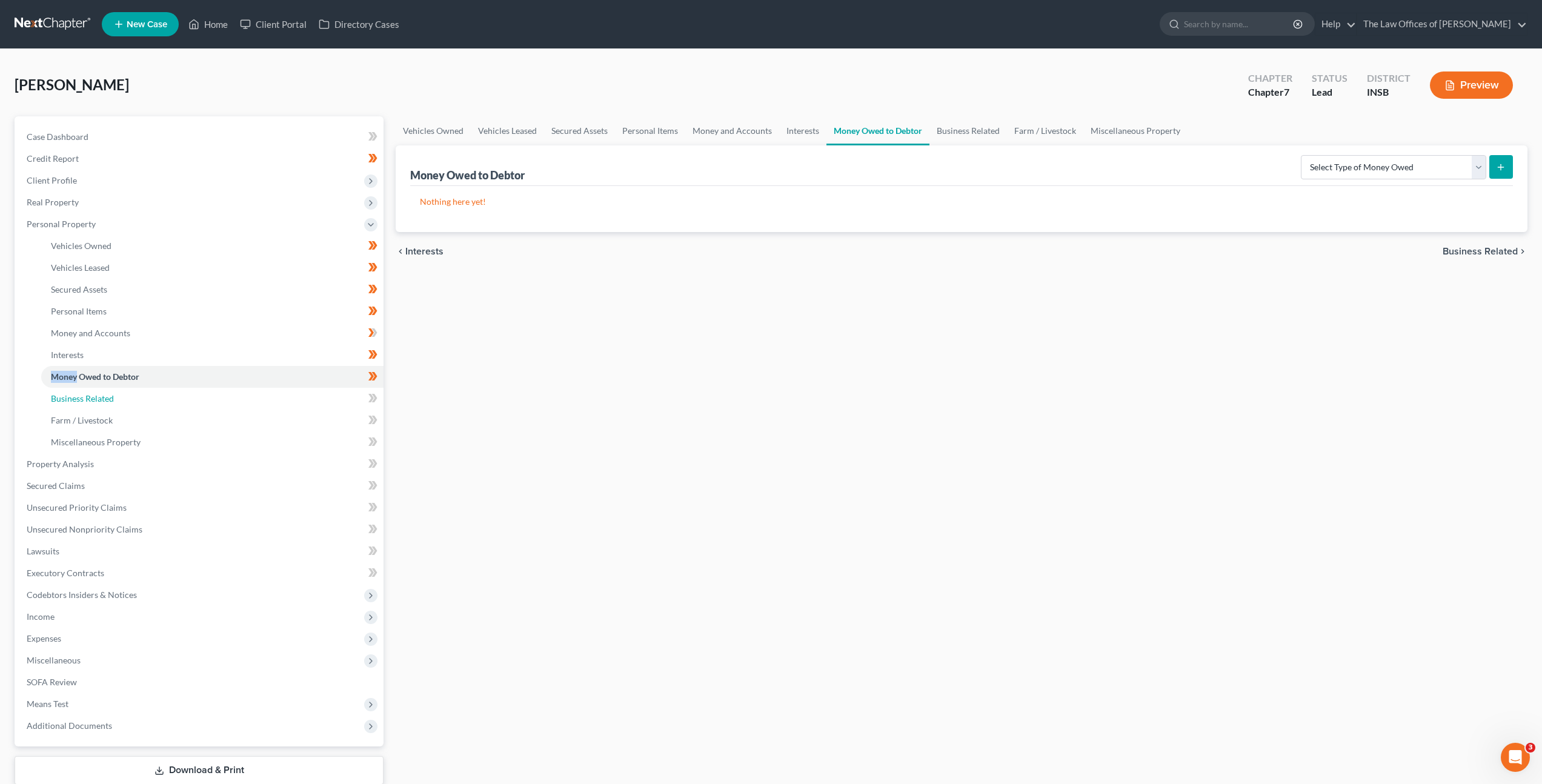
click at [327, 400] on link "Business Related" at bounding box center [212, 399] width 343 height 22
click at [1339, 169] on select "Select Type Customer Lists Franchises Inventory Licenses Machinery Office Equip…" at bounding box center [1388, 167] width 196 height 24
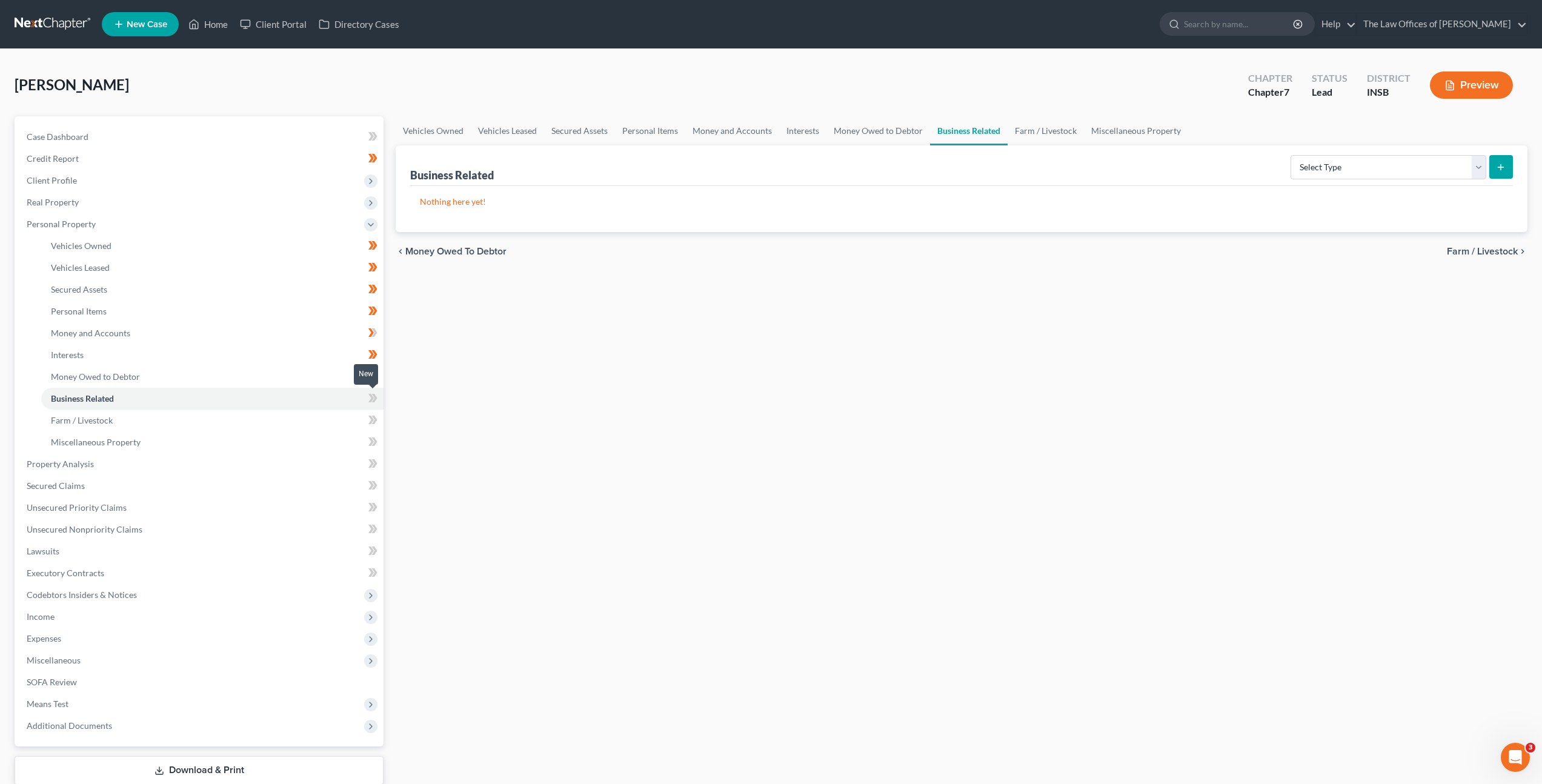
click at [377, 400] on icon at bounding box center [373, 398] width 9 height 15
click at [598, 335] on div "Vehicles Owned Vehicles Leased Secured Assets Personal Items Money and Accounts…" at bounding box center [962, 466] width 1144 height 700
click at [325, 419] on link "Farm / Livestock" at bounding box center [212, 421] width 343 height 22
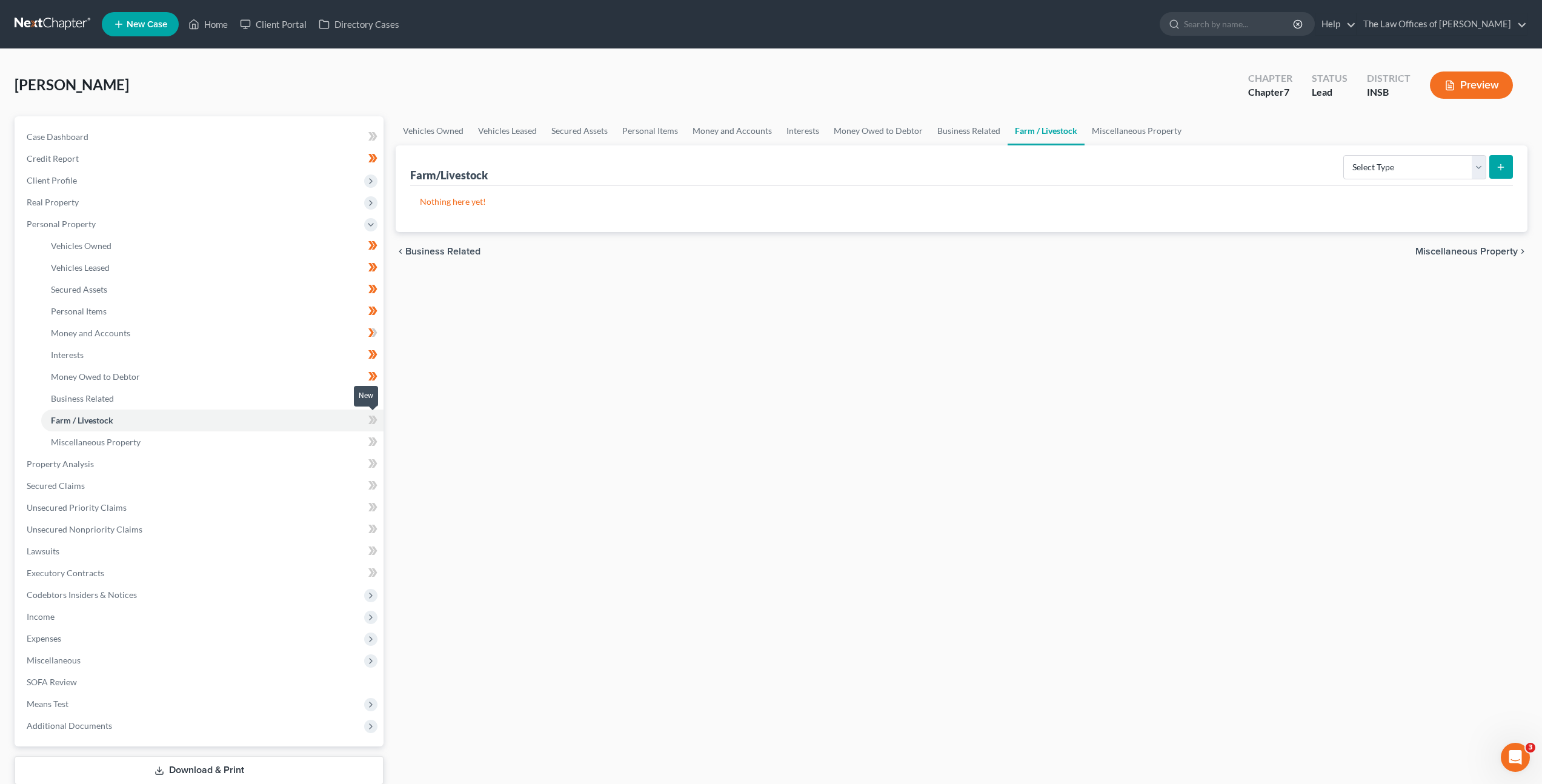
click at [379, 421] on span at bounding box center [373, 422] width 21 height 19
click at [715, 343] on div "Vehicles Owned Vehicles Leased Secured Assets Personal Items Money and Accounts…" at bounding box center [962, 466] width 1144 height 700
click at [225, 448] on link "Miscellaneous Property" at bounding box center [212, 442] width 343 height 22
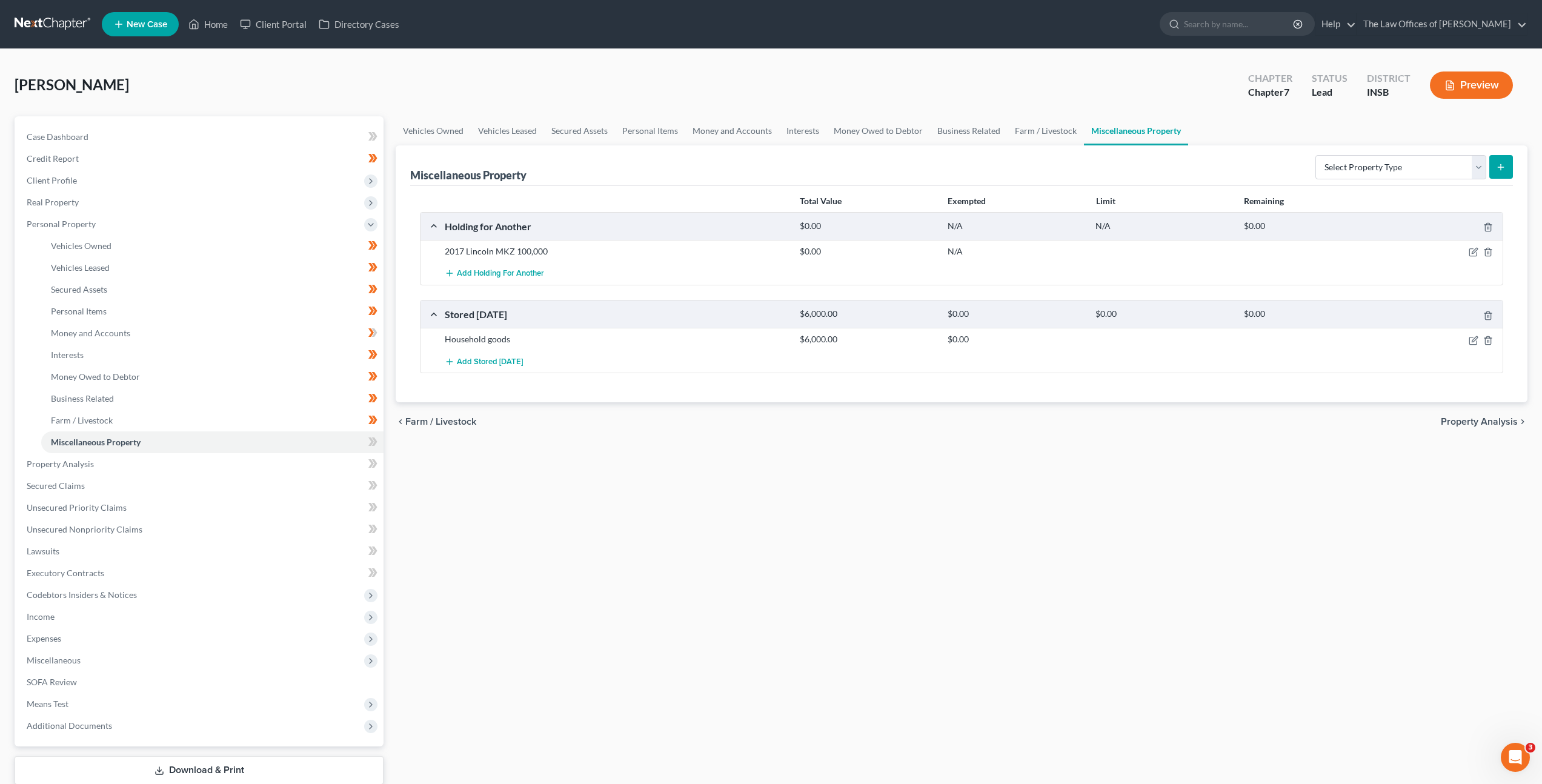
click at [1344, 179] on form "Select Property Type Assigned for Creditor Benefit [DATE] Holding for Another N…" at bounding box center [1415, 167] width 198 height 25
click at [1310, 174] on div "Select Property Type Assigned for Creditor Benefit [DATE] Holding for Another N…" at bounding box center [1412, 167] width 202 height 32
click at [1316, 171] on select "Select Property Type Assigned for Creditor Benefit [DATE] Holding for Another N…" at bounding box center [1401, 167] width 171 height 24
drag, startPoint x: 624, startPoint y: 561, endPoint x: 259, endPoint y: 542, distance: 365.5
click at [619, 559] on div "Vehicles Owned Vehicles Leased Secured Assets Personal Items Money and Accounts…" at bounding box center [962, 466] width 1144 height 700
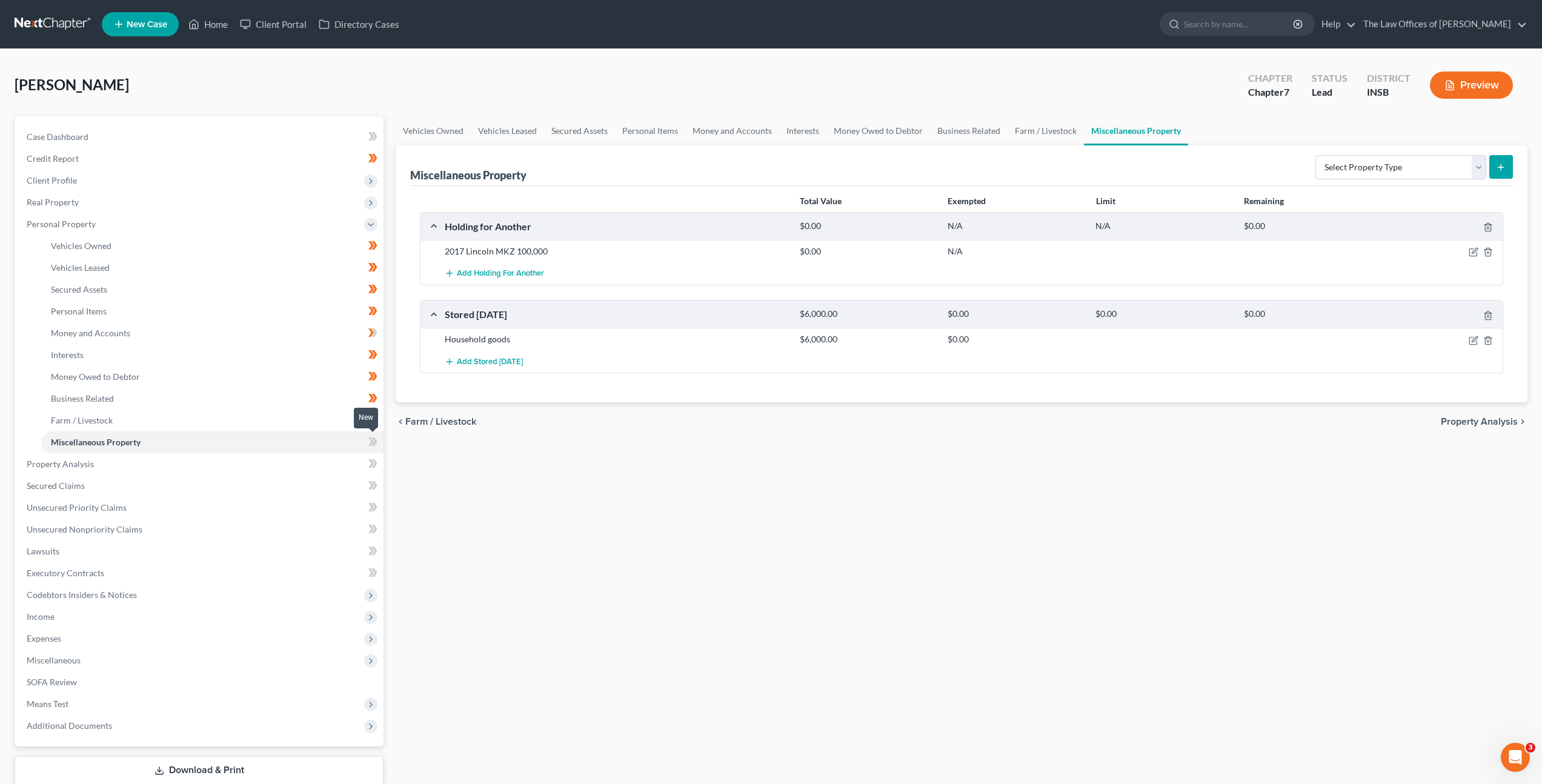
click at [376, 441] on icon at bounding box center [374, 441] width 5 height 8
click at [660, 467] on div "Vehicles Owned Vehicles Leased Secured Assets Personal Items Money and Accounts…" at bounding box center [962, 466] width 1144 height 700
click at [276, 462] on link "Property Analysis" at bounding box center [200, 464] width 367 height 22
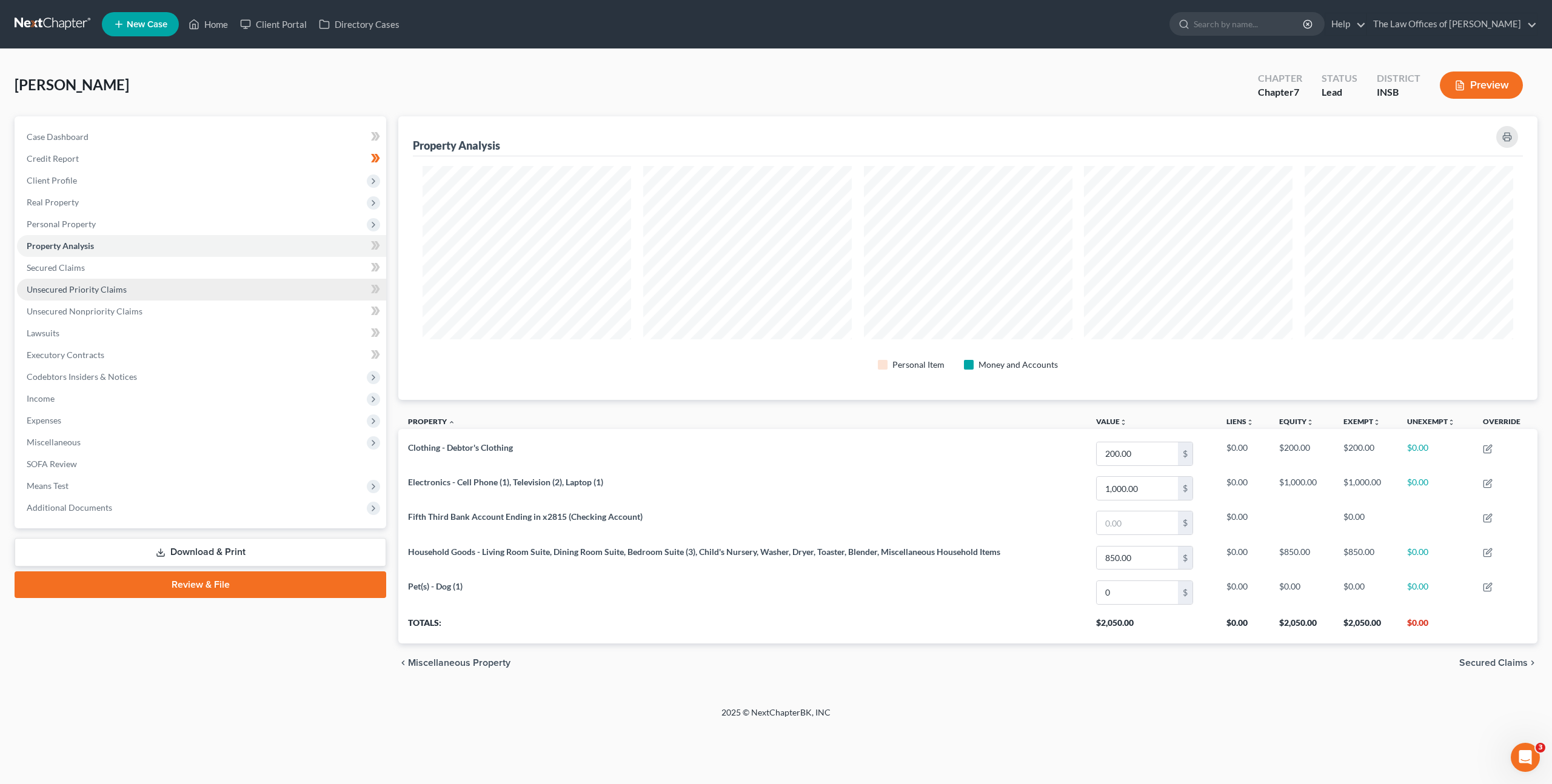
scroll to position [283, 1139]
drag, startPoint x: 187, startPoint y: 261, endPoint x: 188, endPoint y: 277, distance: 16.0
click at [187, 261] on link "Secured Claims" at bounding box center [202, 268] width 369 height 22
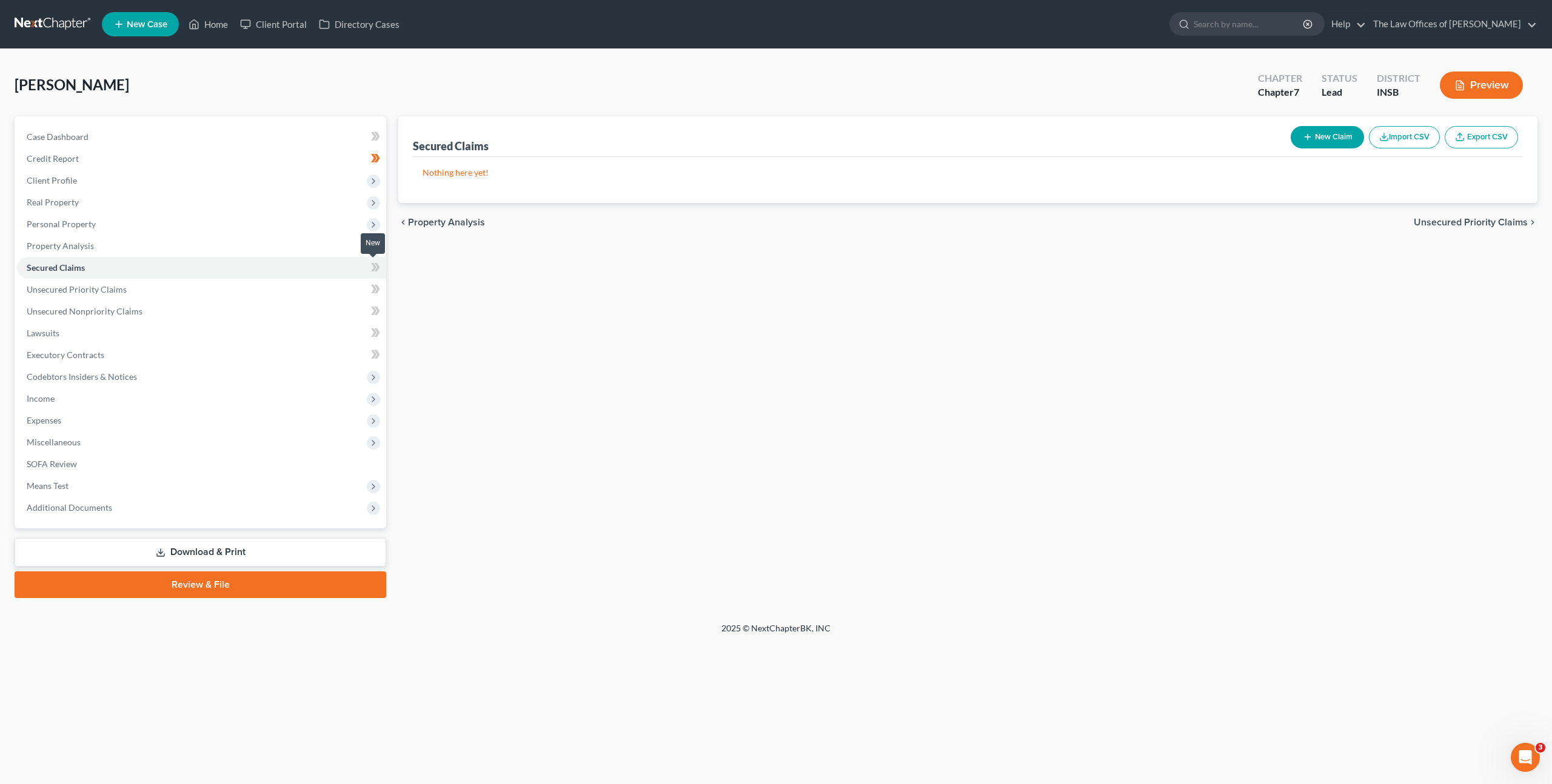
click at [385, 265] on span at bounding box center [375, 269] width 21 height 19
click at [380, 268] on icon at bounding box center [376, 268] width 9 height 15
click at [326, 289] on link "Unsecured Priority Claims" at bounding box center [202, 289] width 369 height 22
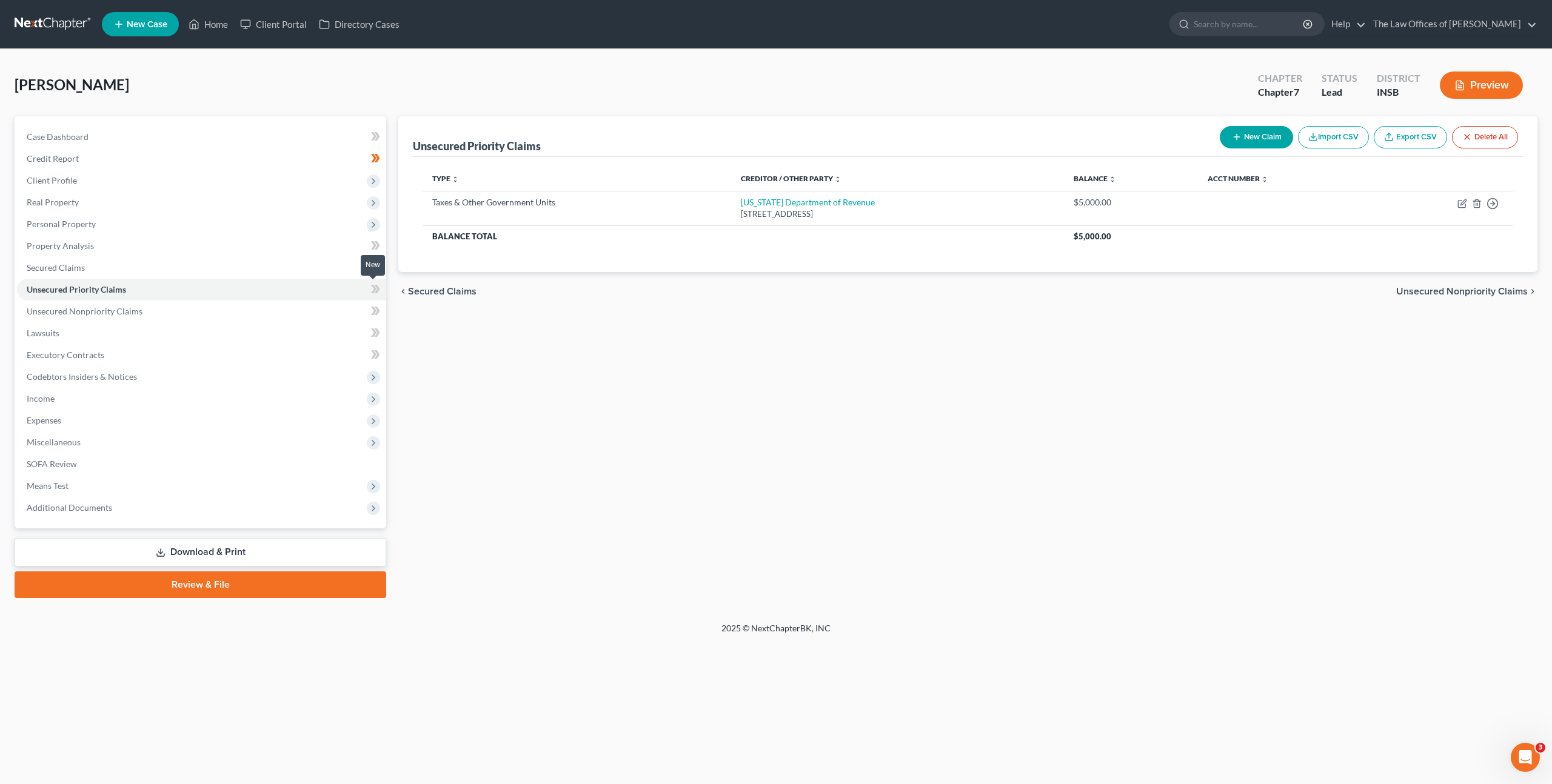
click at [381, 290] on span at bounding box center [375, 291] width 21 height 19
click at [335, 307] on link "Unsecured Nonpriority Claims" at bounding box center [202, 311] width 369 height 22
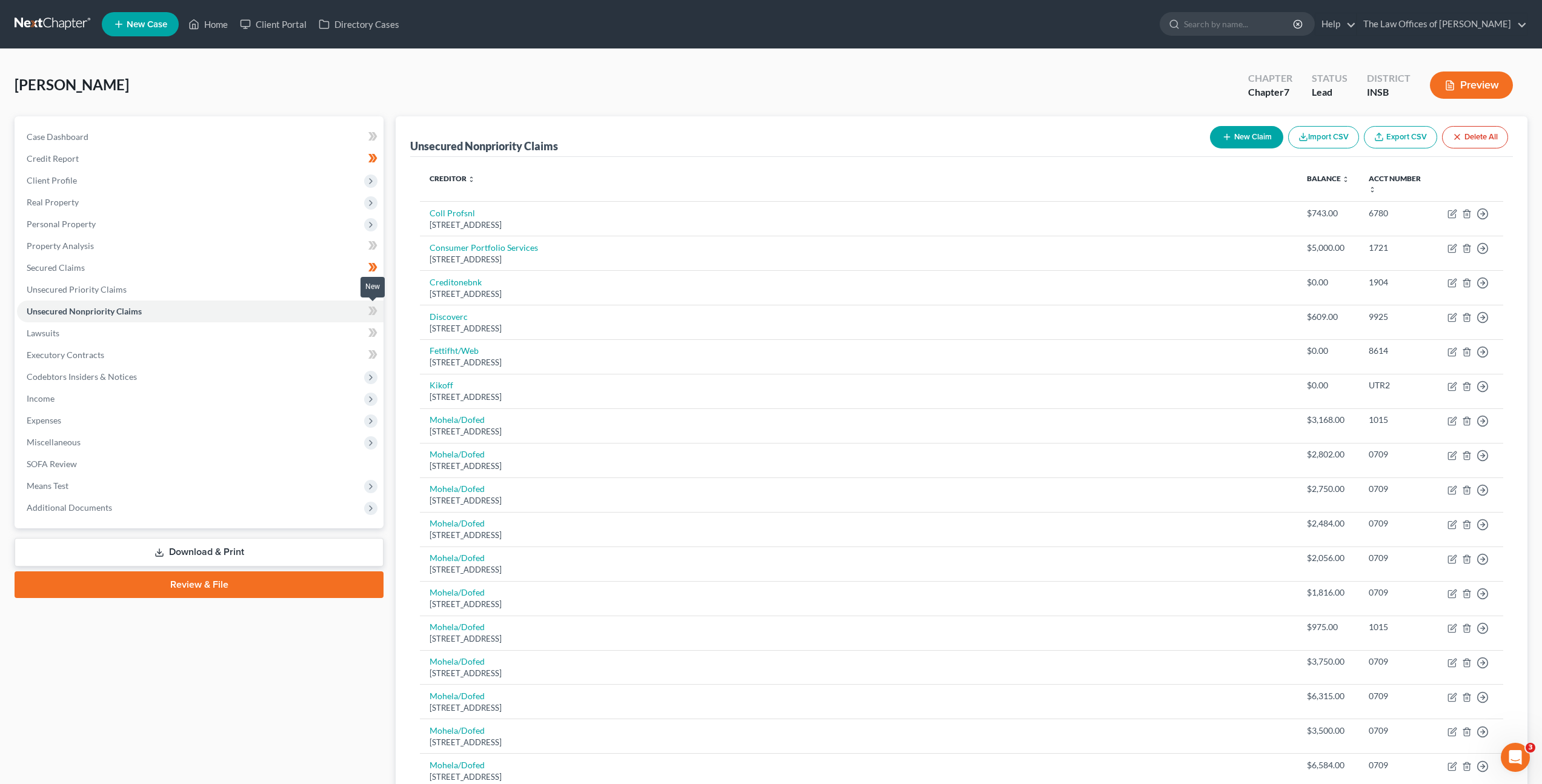
click at [377, 309] on icon at bounding box center [373, 311] width 9 height 15
click at [373, 292] on icon at bounding box center [374, 289] width 5 height 8
click at [275, 326] on link "Lawsuits" at bounding box center [200, 333] width 367 height 22
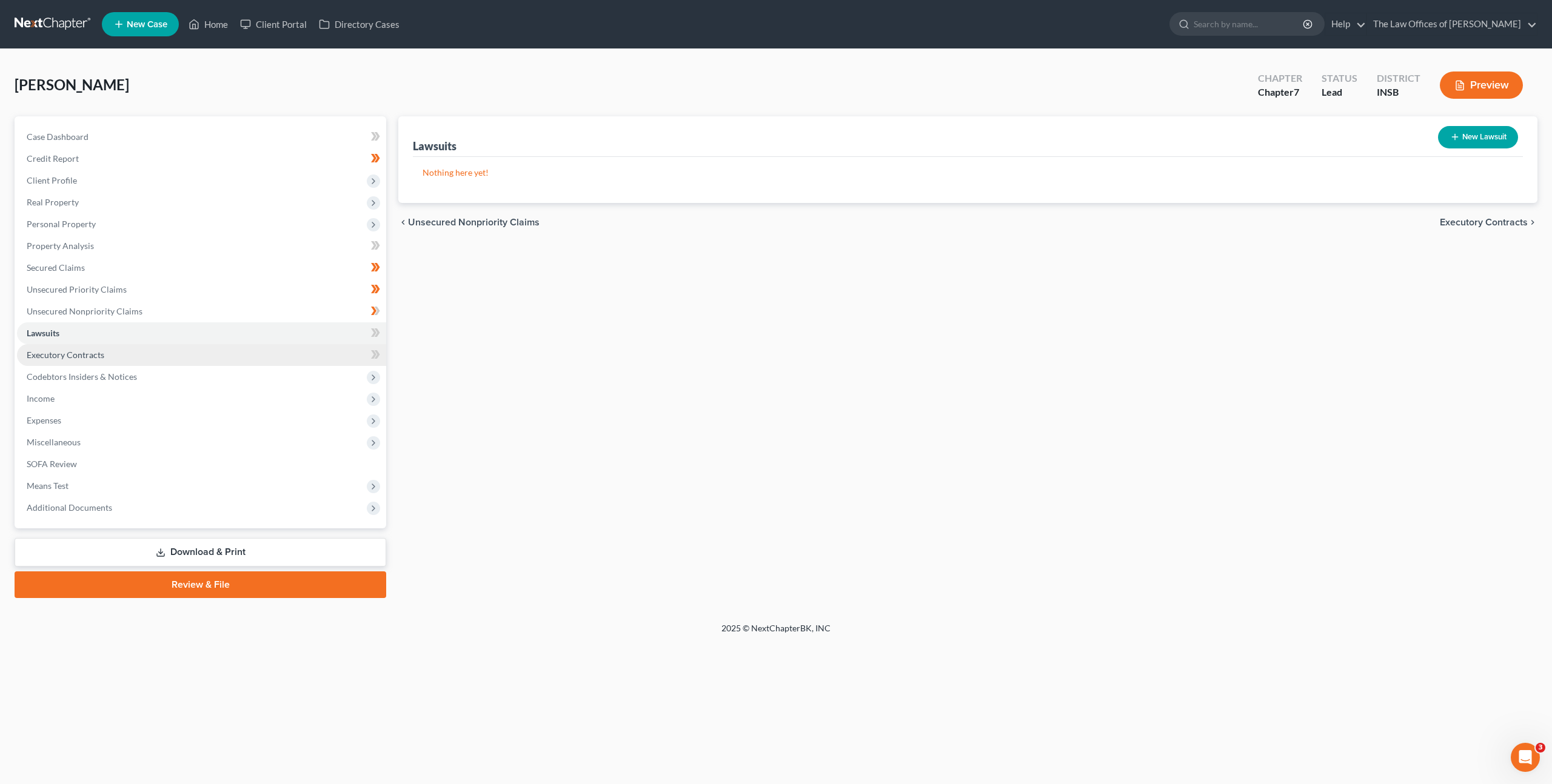
click at [272, 354] on link "Executory Contracts" at bounding box center [202, 355] width 369 height 22
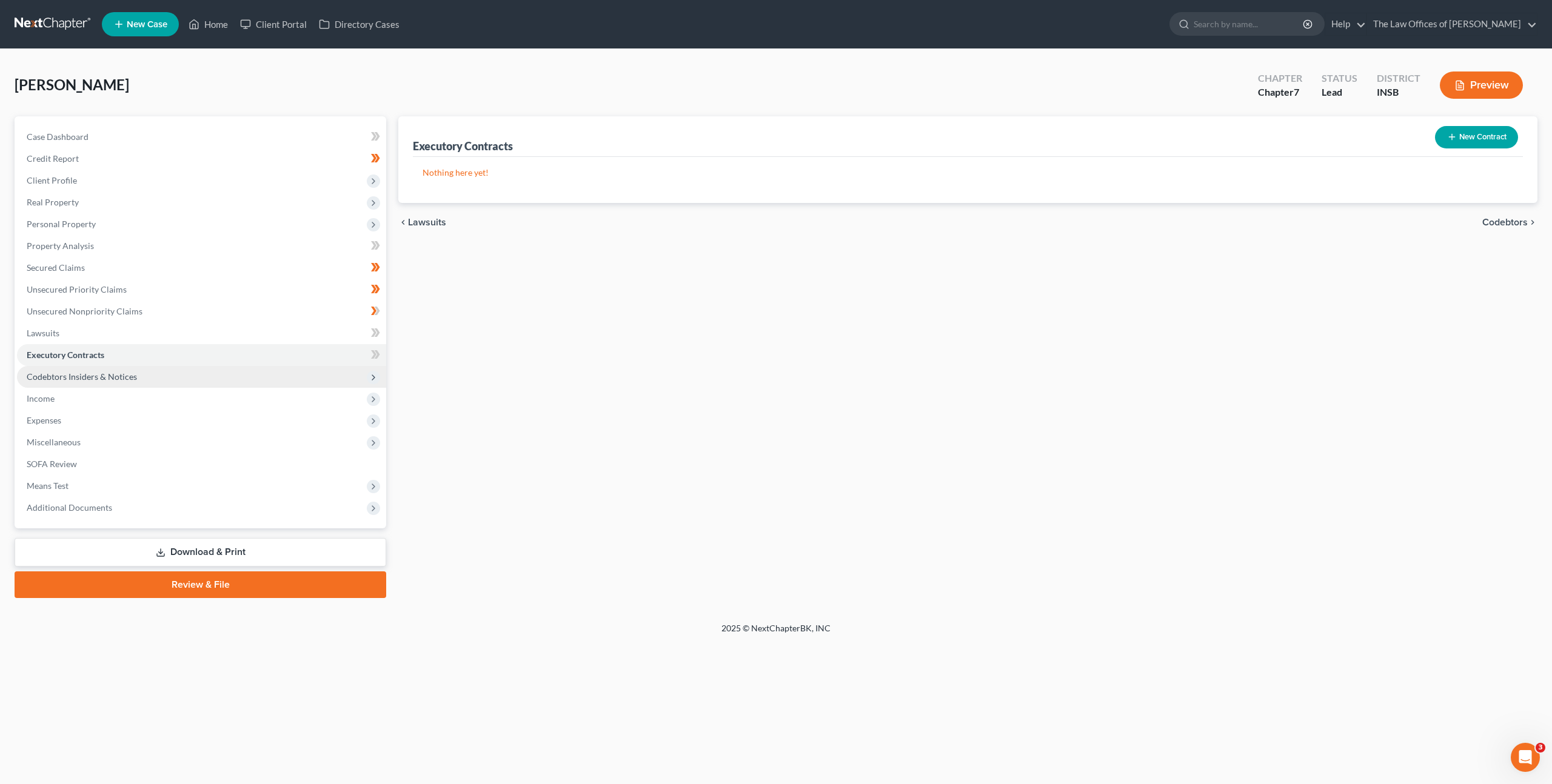
click at [338, 384] on span "Codebtors Insiders & Notices" at bounding box center [202, 377] width 369 height 22
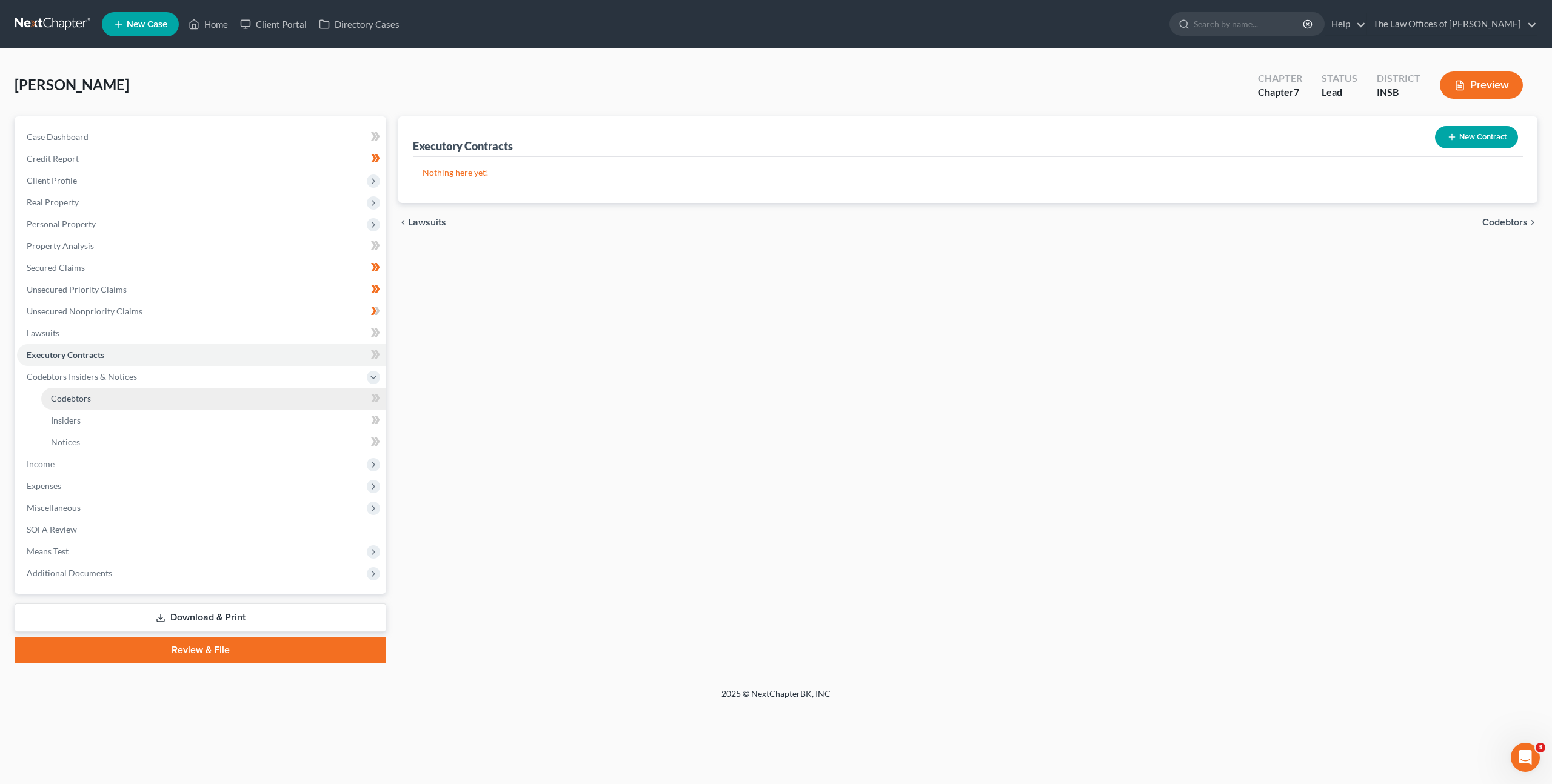
click at [295, 395] on link "Codebtors" at bounding box center [213, 399] width 345 height 22
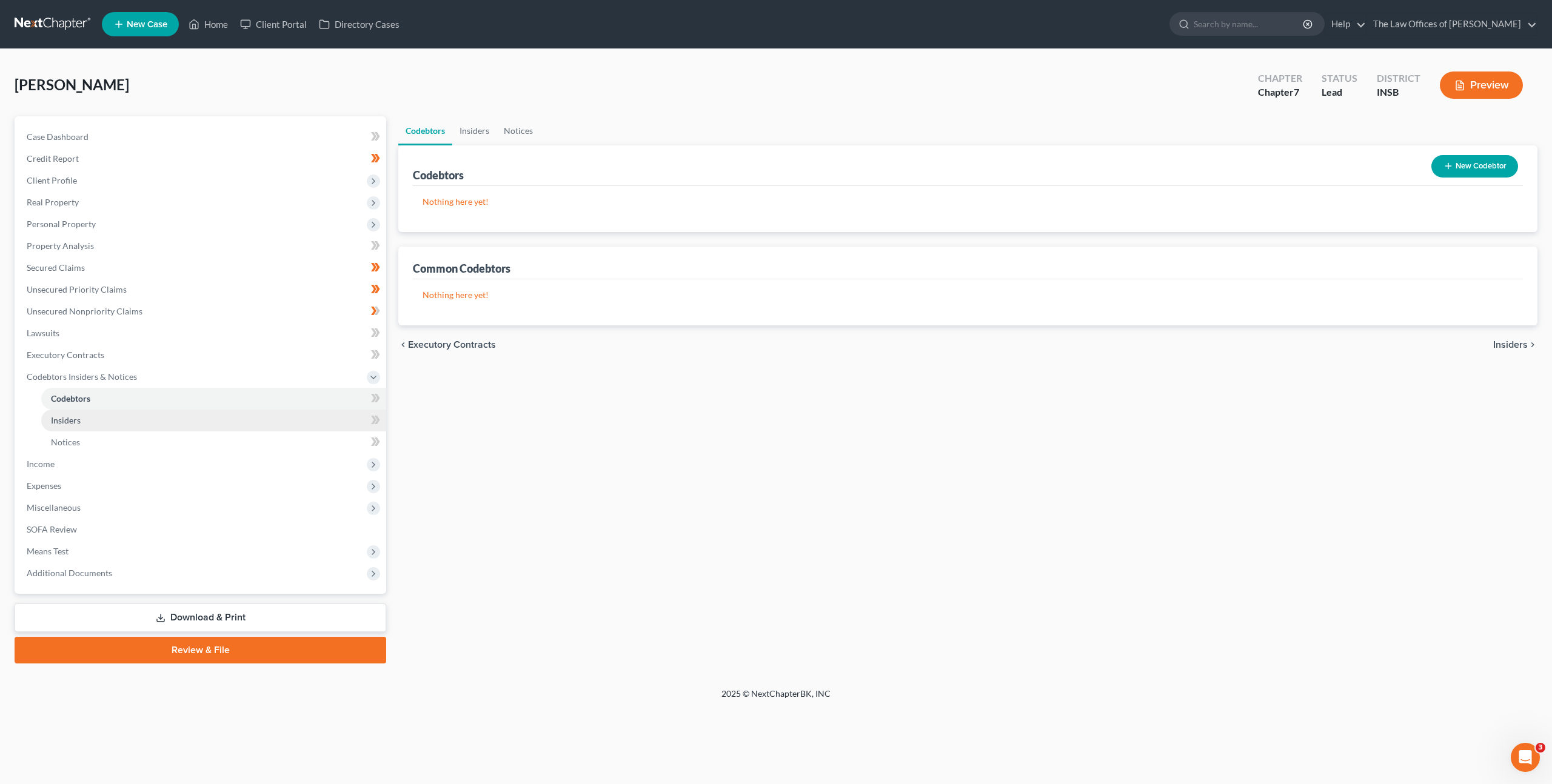
click at [221, 418] on link "Insiders" at bounding box center [213, 421] width 345 height 22
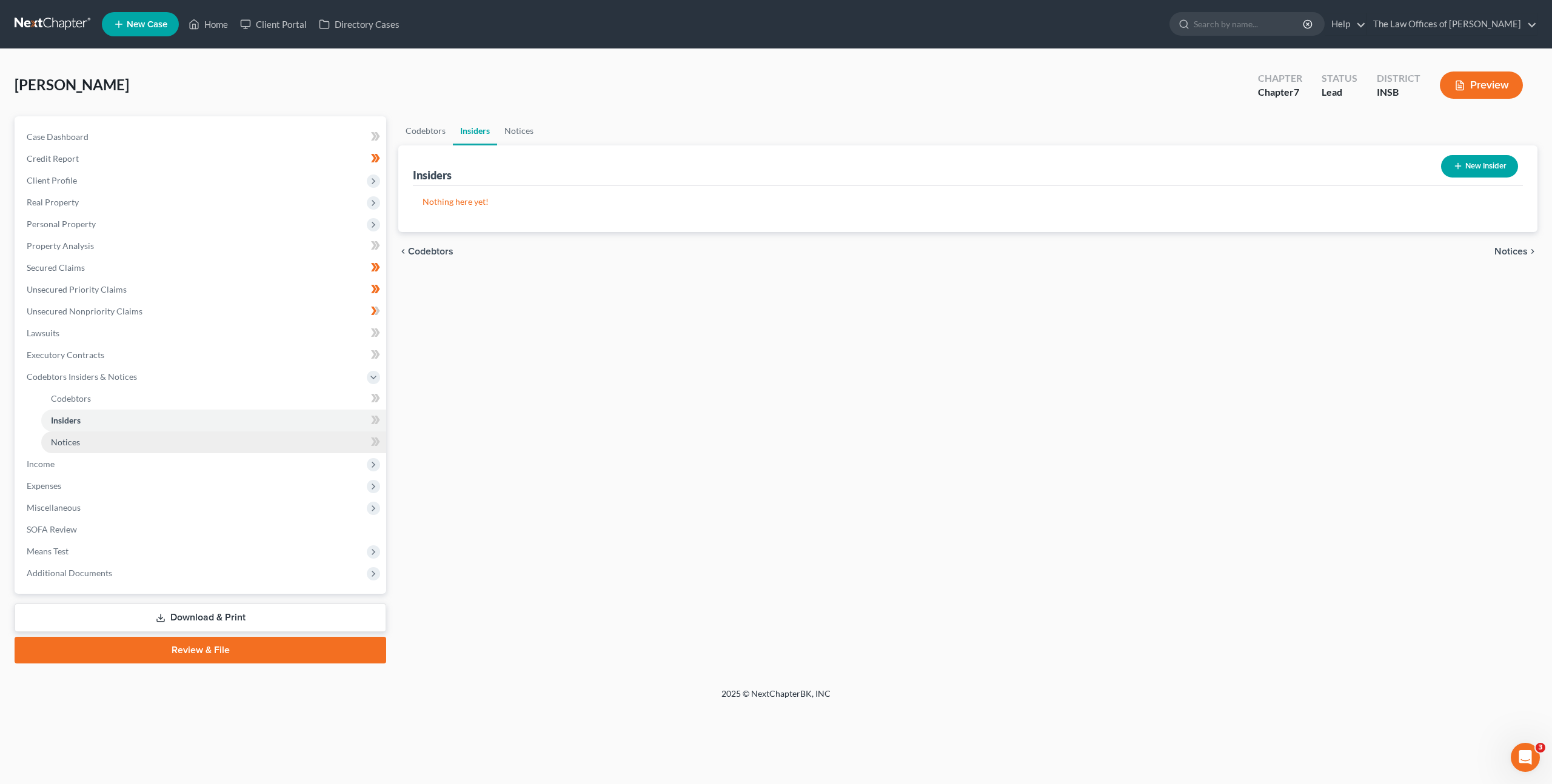
click at [215, 438] on link "Notices" at bounding box center [213, 442] width 345 height 22
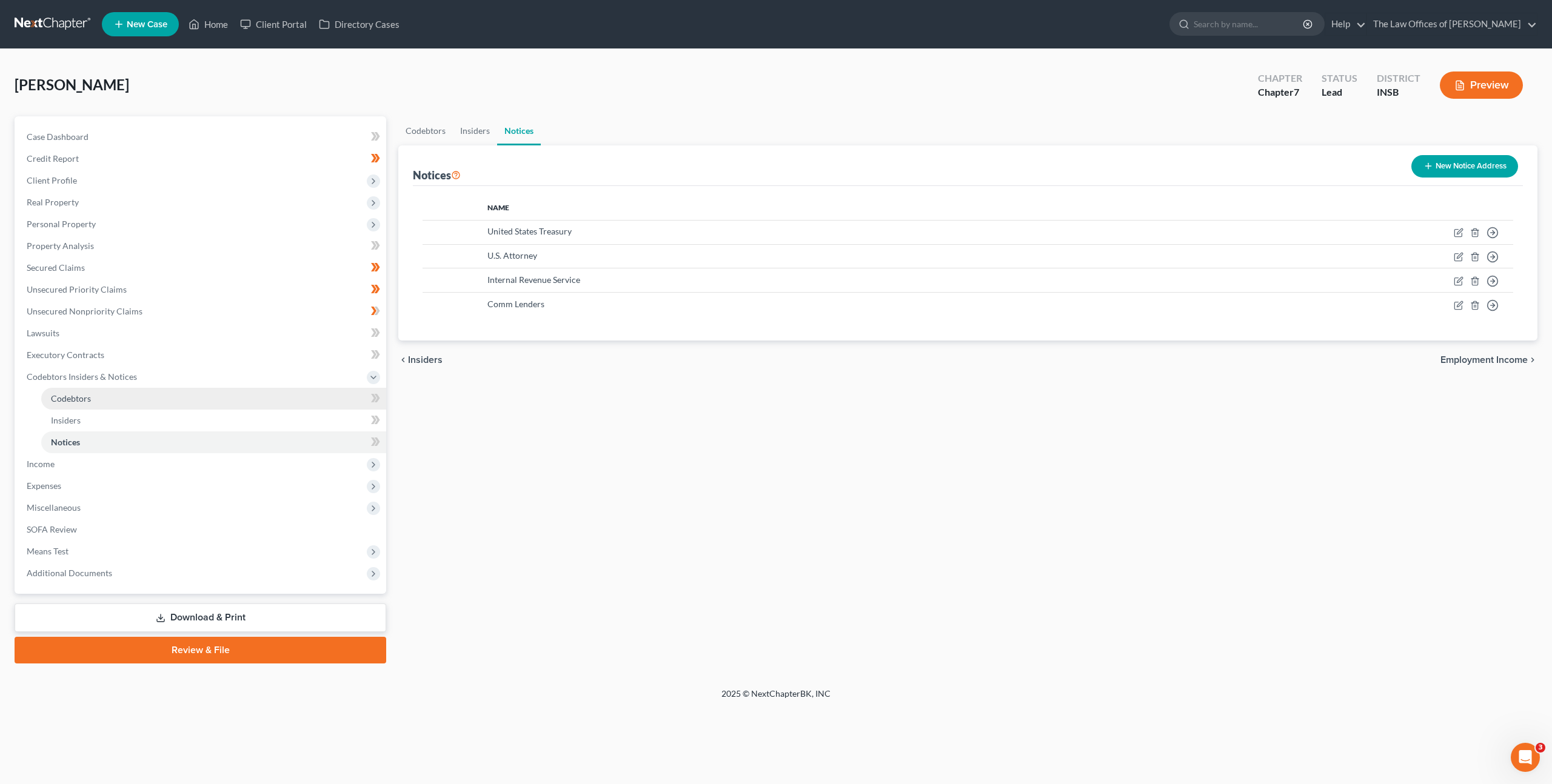
click at [242, 403] on link "Codebtors" at bounding box center [213, 399] width 345 height 22
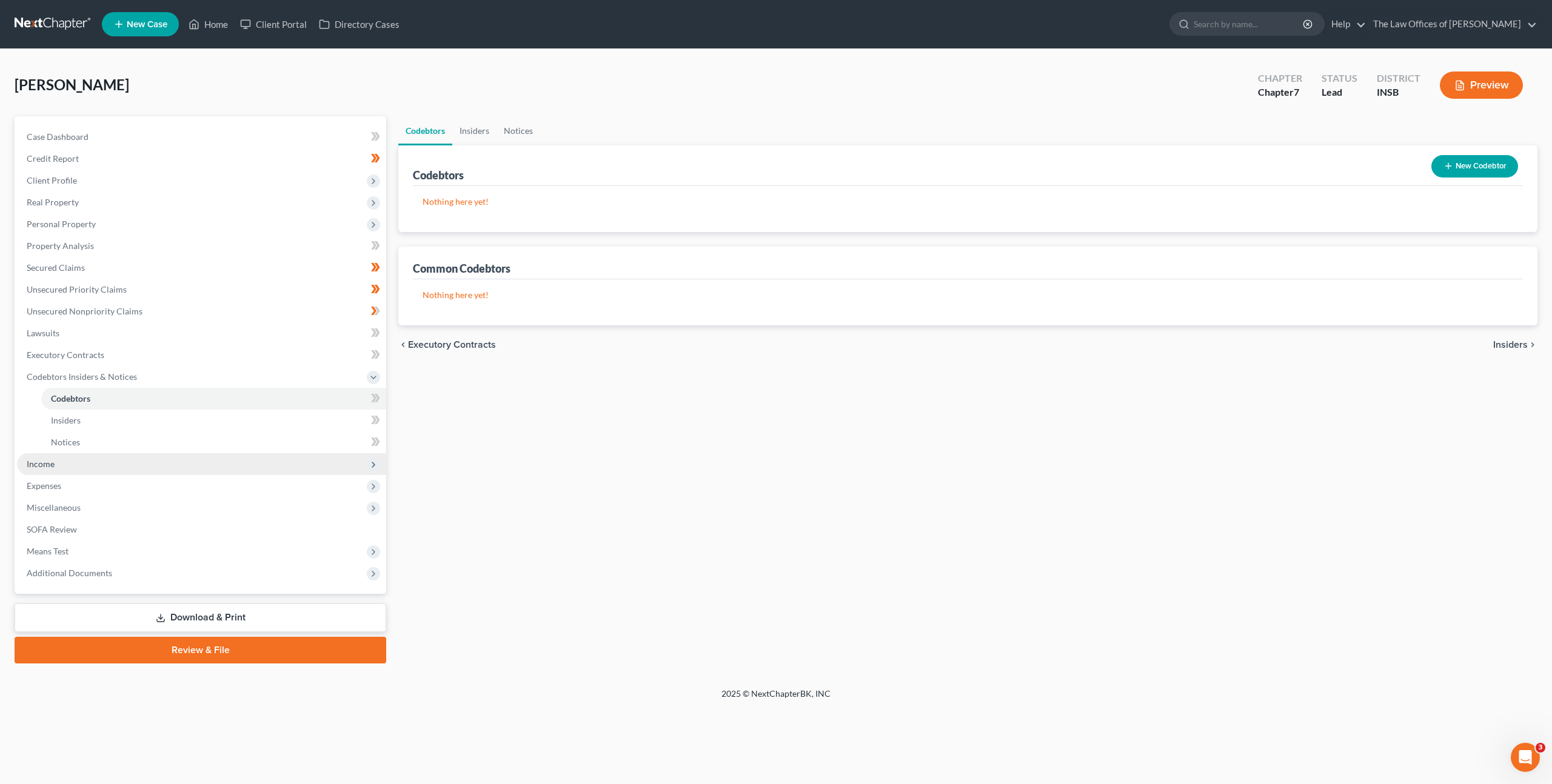
click at [215, 467] on span "Income" at bounding box center [202, 464] width 369 height 22
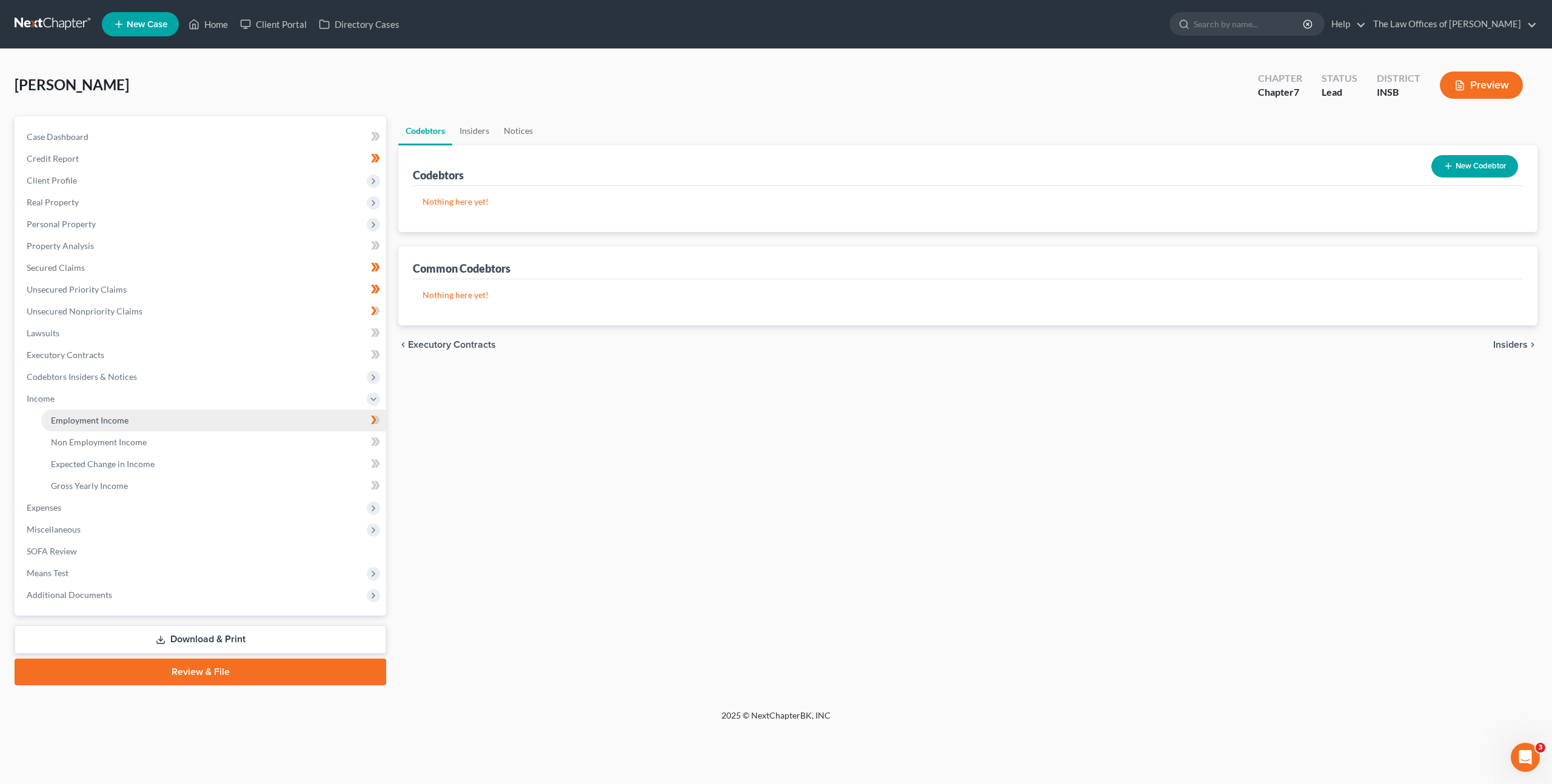
click at [203, 411] on link "Employment Income" at bounding box center [213, 421] width 345 height 22
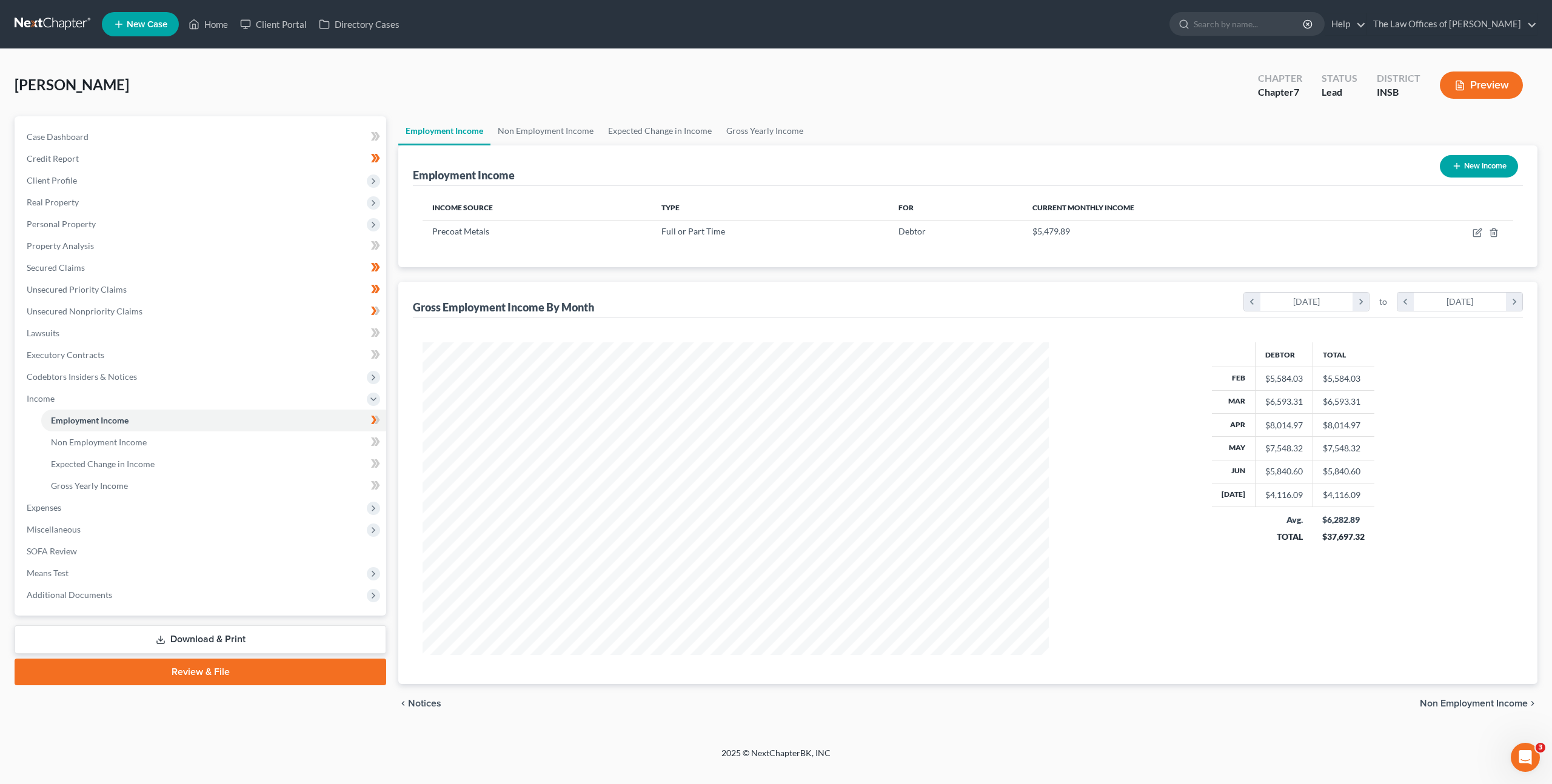
scroll to position [313, 651]
click at [1479, 234] on icon "button" at bounding box center [1477, 232] width 10 height 10
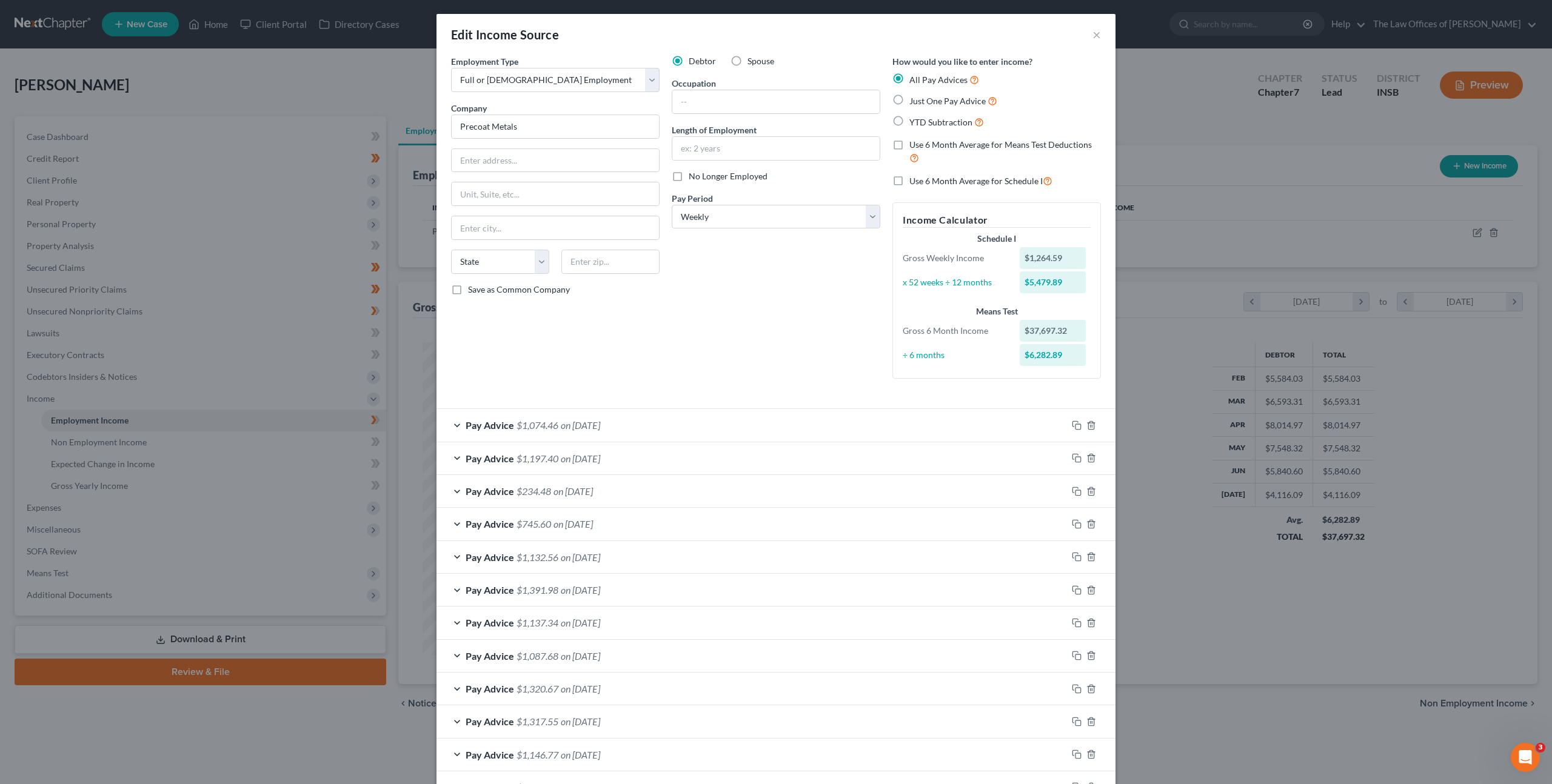
scroll to position [0, 0]
click at [529, 157] on input "text" at bounding box center [555, 161] width 208 height 23
click at [771, 117] on div "Debtor Spouse Occupation Length of Employment No Longer Employed Pay Period * S…" at bounding box center [776, 222] width 221 height 333
click at [770, 96] on input "text" at bounding box center [776, 103] width 208 height 23
click at [735, 151] on input "text" at bounding box center [776, 149] width 208 height 23
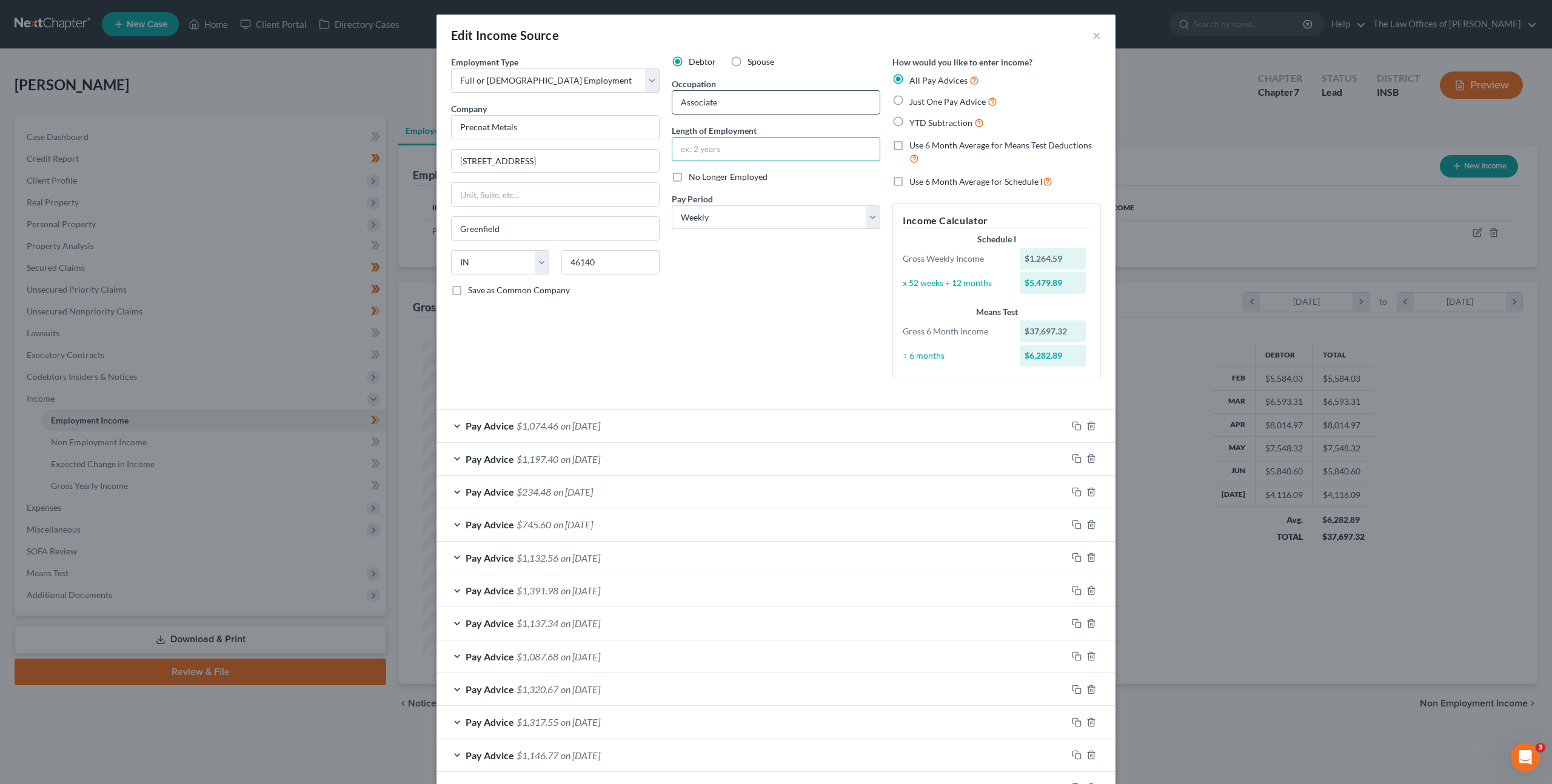
click at [752, 105] on input "Associate" at bounding box center [776, 103] width 208 height 23
drag, startPoint x: 763, startPoint y: 106, endPoint x: 844, endPoint y: 148, distance: 91.2
click at [629, 99] on div "Employment Type * Select Full or [DEMOGRAPHIC_DATA] Employment Self Employment …" at bounding box center [775, 227] width 662 height 343
click at [704, 151] on input "text" at bounding box center [776, 149] width 208 height 23
click at [712, 255] on div "Debtor Spouse Occupation Associate Length of Employment 7 months No Longer Empl…" at bounding box center [776, 222] width 221 height 333
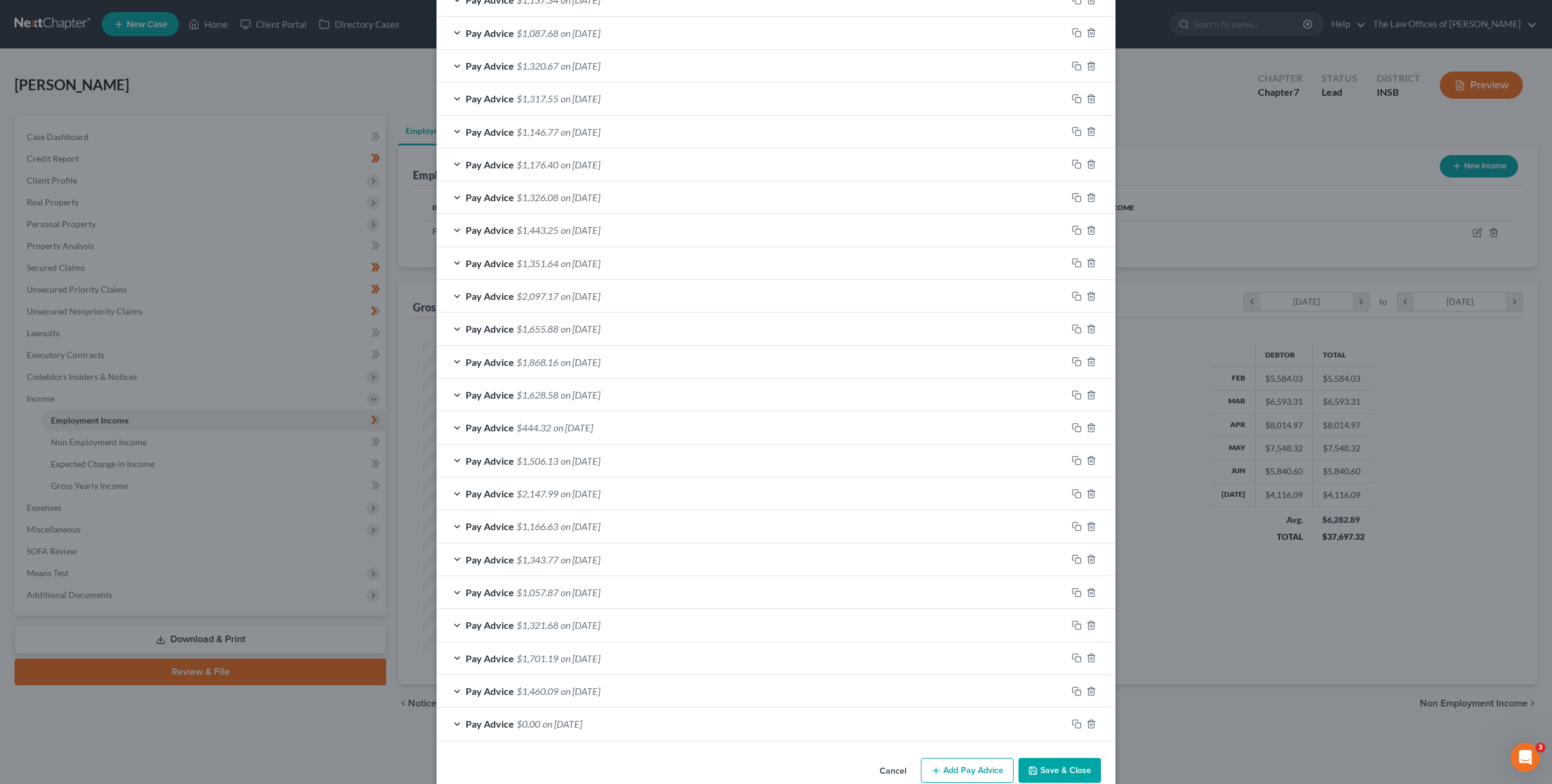
scroll to position [647, 0]
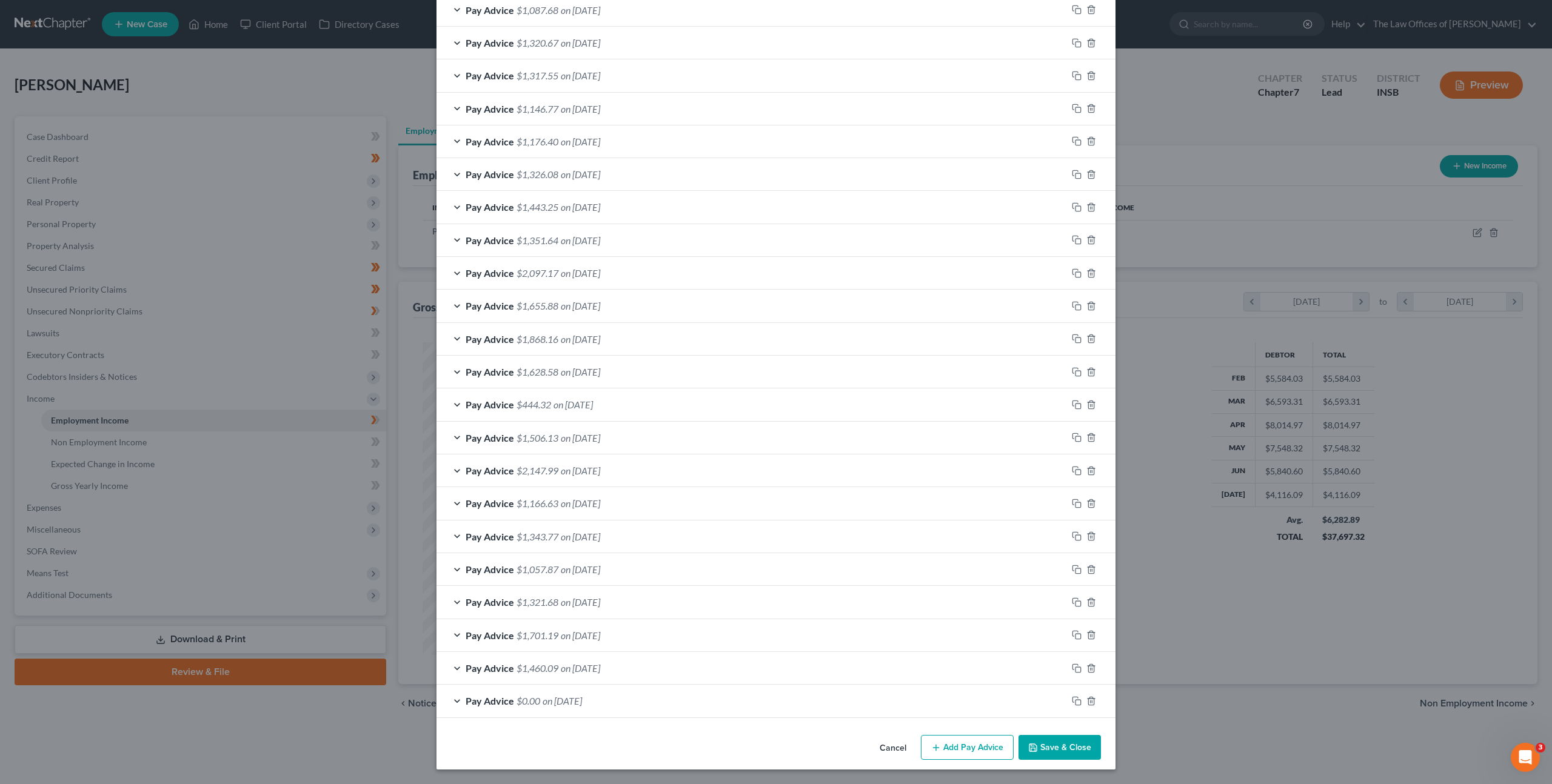
drag, startPoint x: 1058, startPoint y: 746, endPoint x: 1093, endPoint y: 394, distance: 353.7
click at [1058, 746] on button "Save & Close" at bounding box center [1059, 747] width 83 height 25
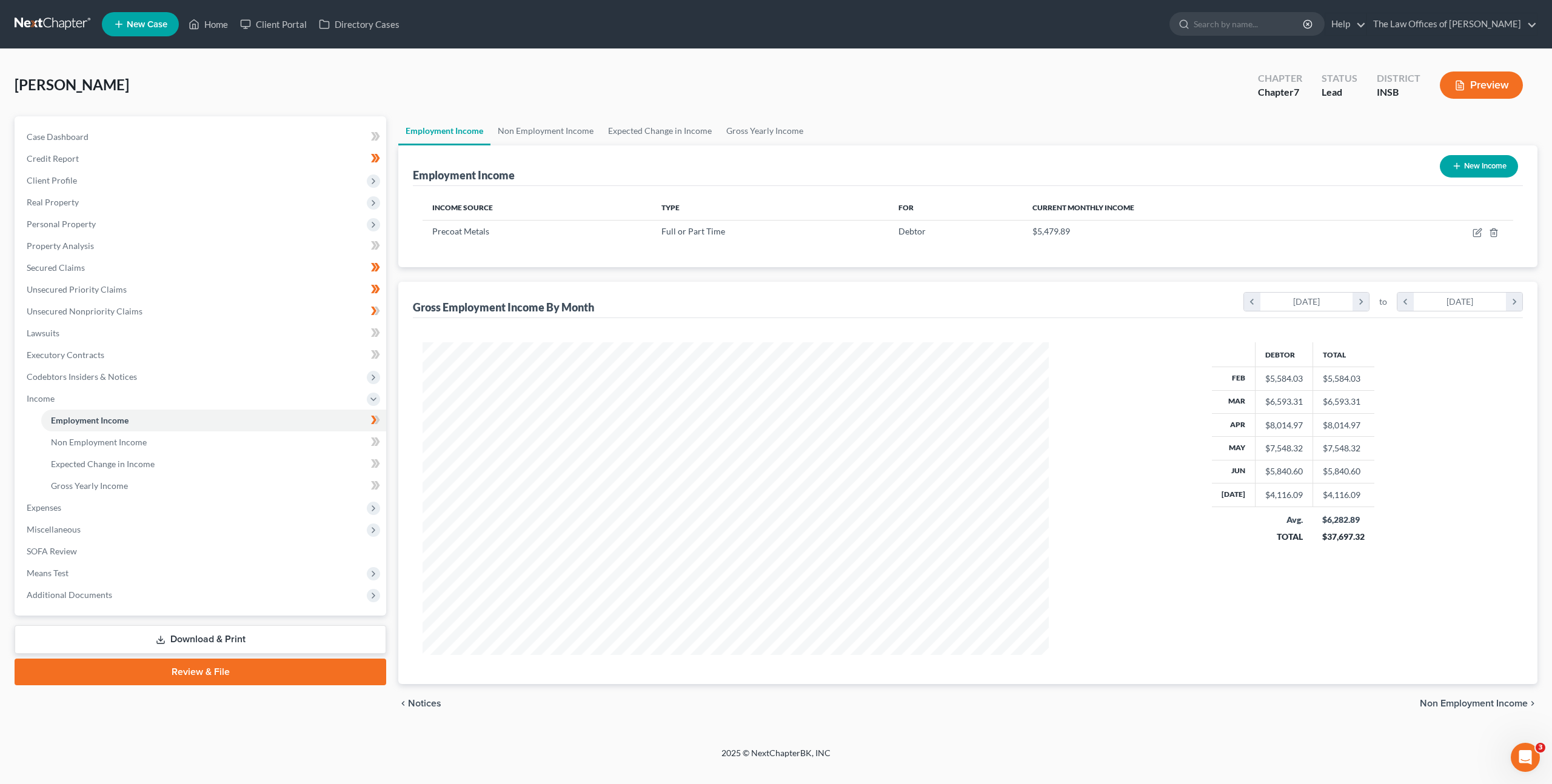
click at [910, 315] on div "Gross Employment Income By Month chevron_left [DATE] chevron_right to chevron_l…" at bounding box center [968, 299] width 1110 height 36
drag, startPoint x: 295, startPoint y: 434, endPoint x: 569, endPoint y: 338, distance: 290.3
click at [295, 434] on link "Non Employment Income" at bounding box center [213, 442] width 345 height 22
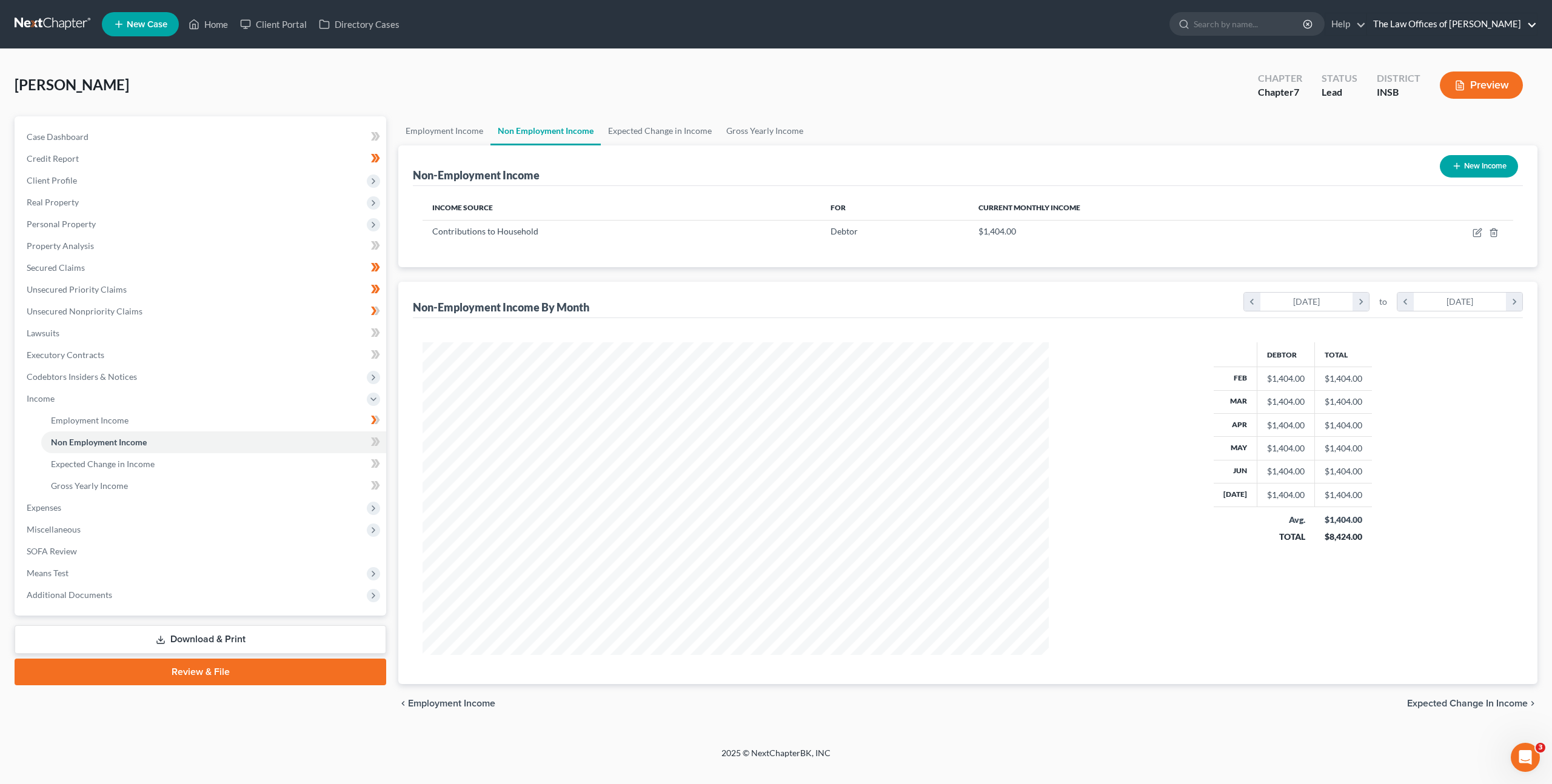
scroll to position [313, 651]
click at [768, 131] on link "Gross Yearly Income" at bounding box center [764, 131] width 92 height 29
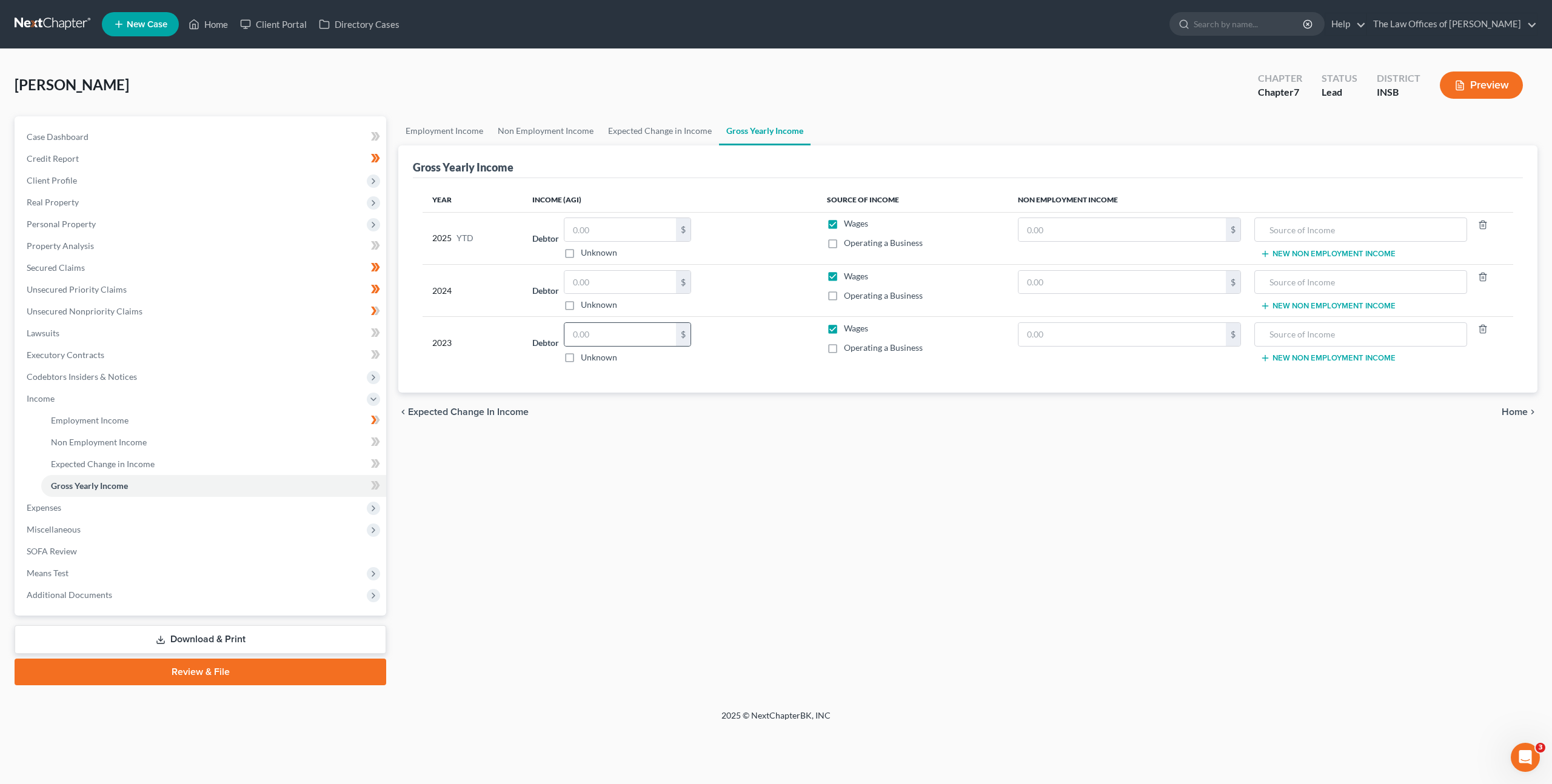
click at [566, 328] on div "$" at bounding box center [627, 334] width 127 height 24
click at [592, 329] on input "text" at bounding box center [620, 335] width 111 height 23
click at [1082, 276] on input "text" at bounding box center [1122, 282] width 208 height 23
click at [642, 280] on input "text" at bounding box center [620, 282] width 111 height 23
drag, startPoint x: 619, startPoint y: 288, endPoint x: 634, endPoint y: 280, distance: 17.0
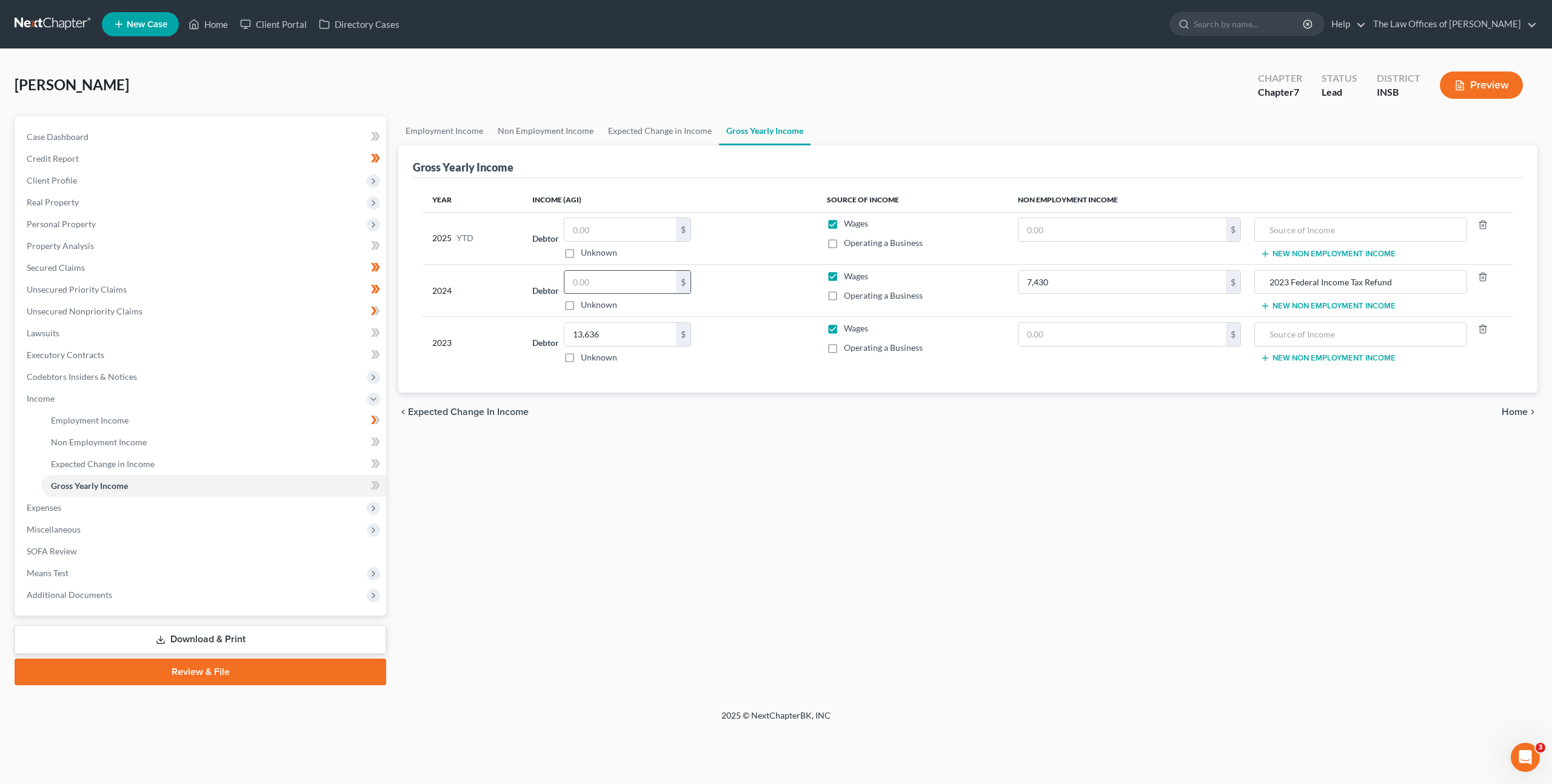
click at [619, 287] on input "text" at bounding box center [620, 282] width 111 height 23
click at [600, 283] on input "text" at bounding box center [620, 282] width 111 height 23
click at [1086, 231] on input "text" at bounding box center [1122, 230] width 208 height 23
drag, startPoint x: 1057, startPoint y: 220, endPoint x: 1052, endPoint y: 230, distance: 11.2
click at [1057, 221] on input "text" at bounding box center [1122, 230] width 208 height 23
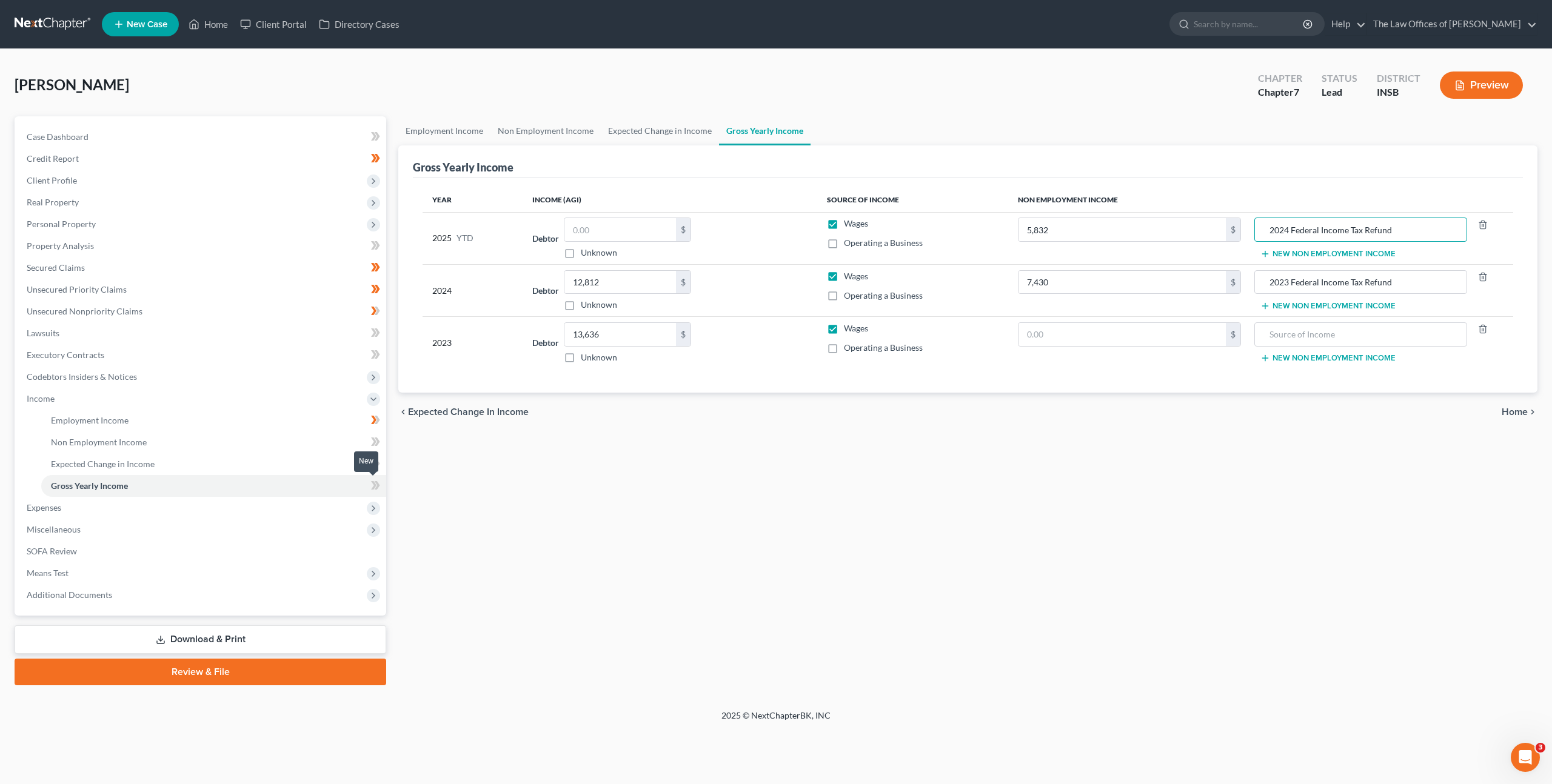
click at [374, 483] on icon at bounding box center [374, 485] width 5 height 8
click at [275, 501] on span "Expenses" at bounding box center [202, 508] width 369 height 22
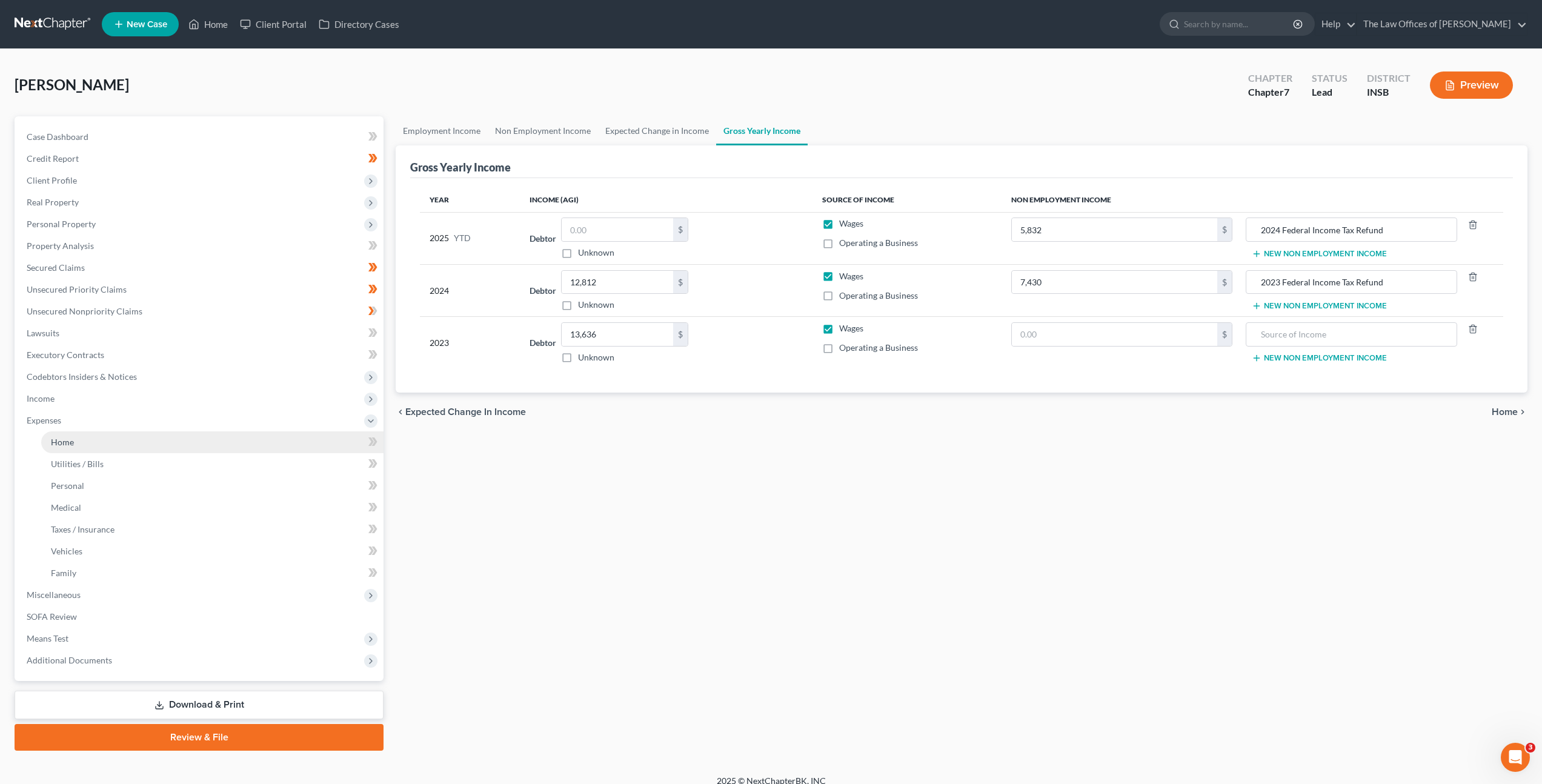
click at [193, 448] on link "Home" at bounding box center [212, 442] width 343 height 22
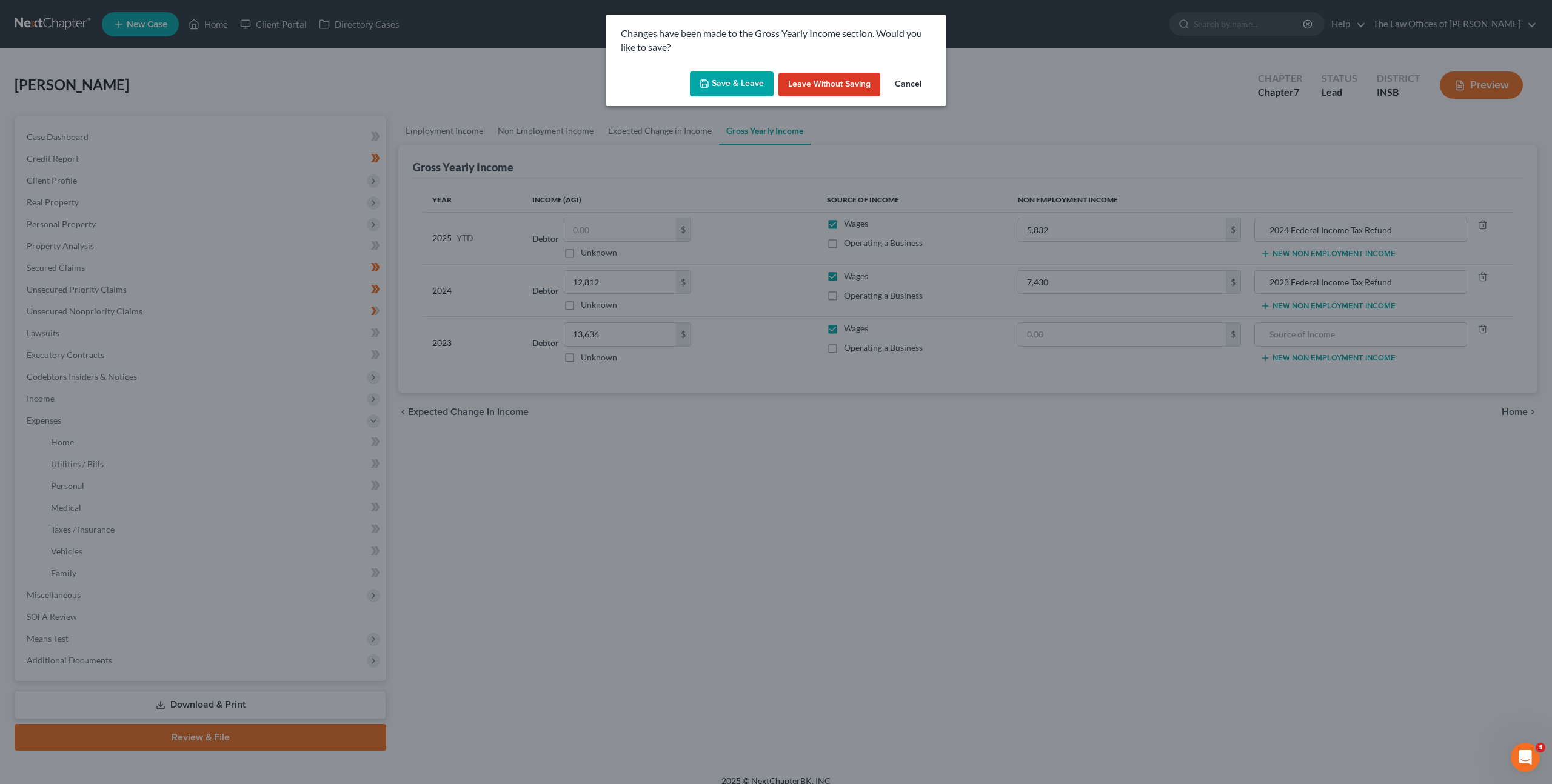
click at [707, 80] on icon "button" at bounding box center [704, 83] width 7 height 7
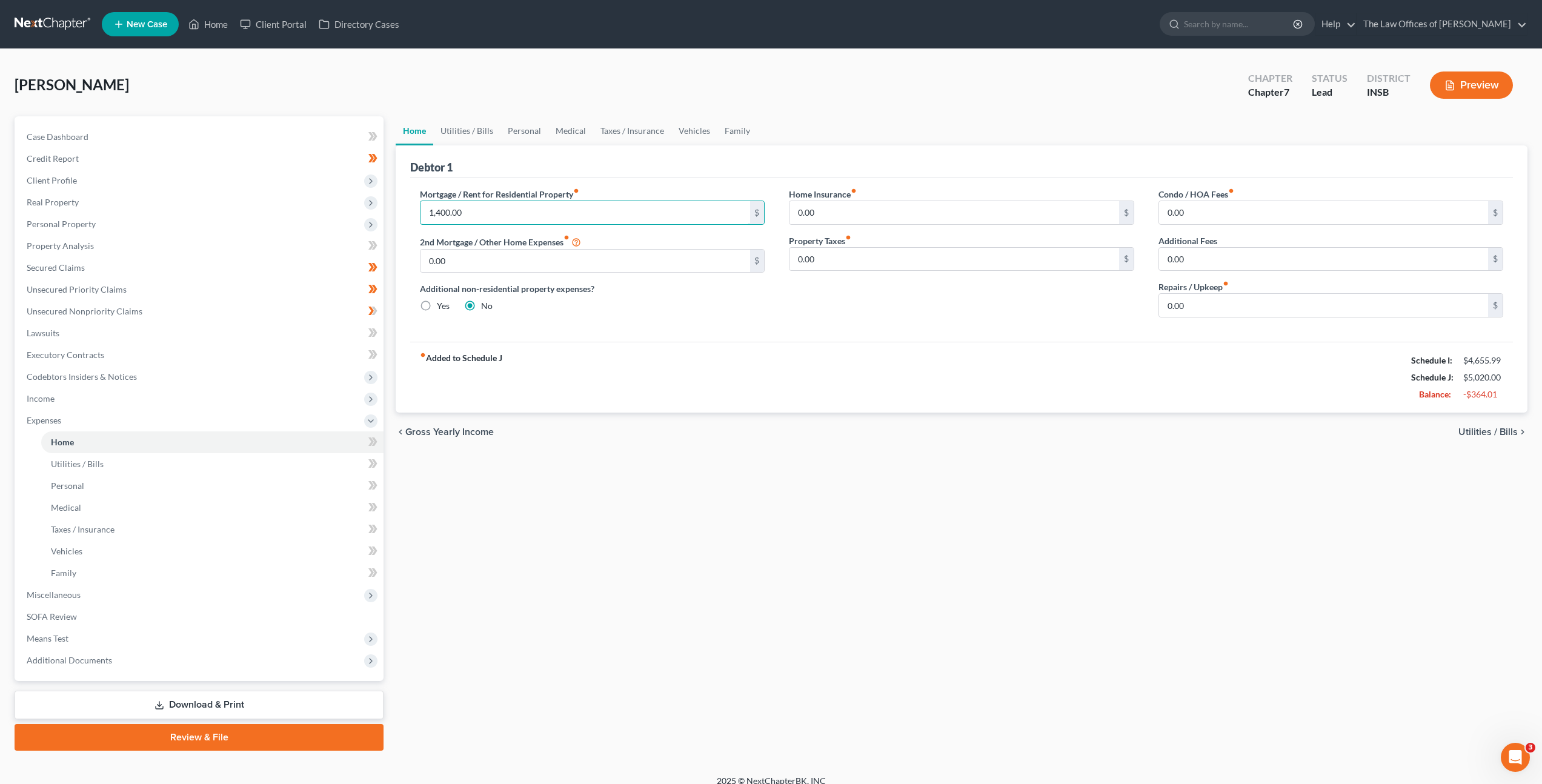
drag, startPoint x: 539, startPoint y: 211, endPoint x: 600, endPoint y: 247, distance: 70.8
click at [484, 210] on input "1,400.00" at bounding box center [585, 213] width 329 height 23
click at [817, 326] on div "Home Insurance fiber_manual_record 0.00 $ Property Taxes fiber_manual_record 0.…" at bounding box center [962, 257] width 369 height 140
click at [847, 218] on input "0.00" at bounding box center [954, 213] width 329 height 23
click at [860, 331] on div "Mortgage / Rent for Residential Property fiber_manual_record 1,400.00 $ 2nd Mor…" at bounding box center [962, 260] width 1103 height 164
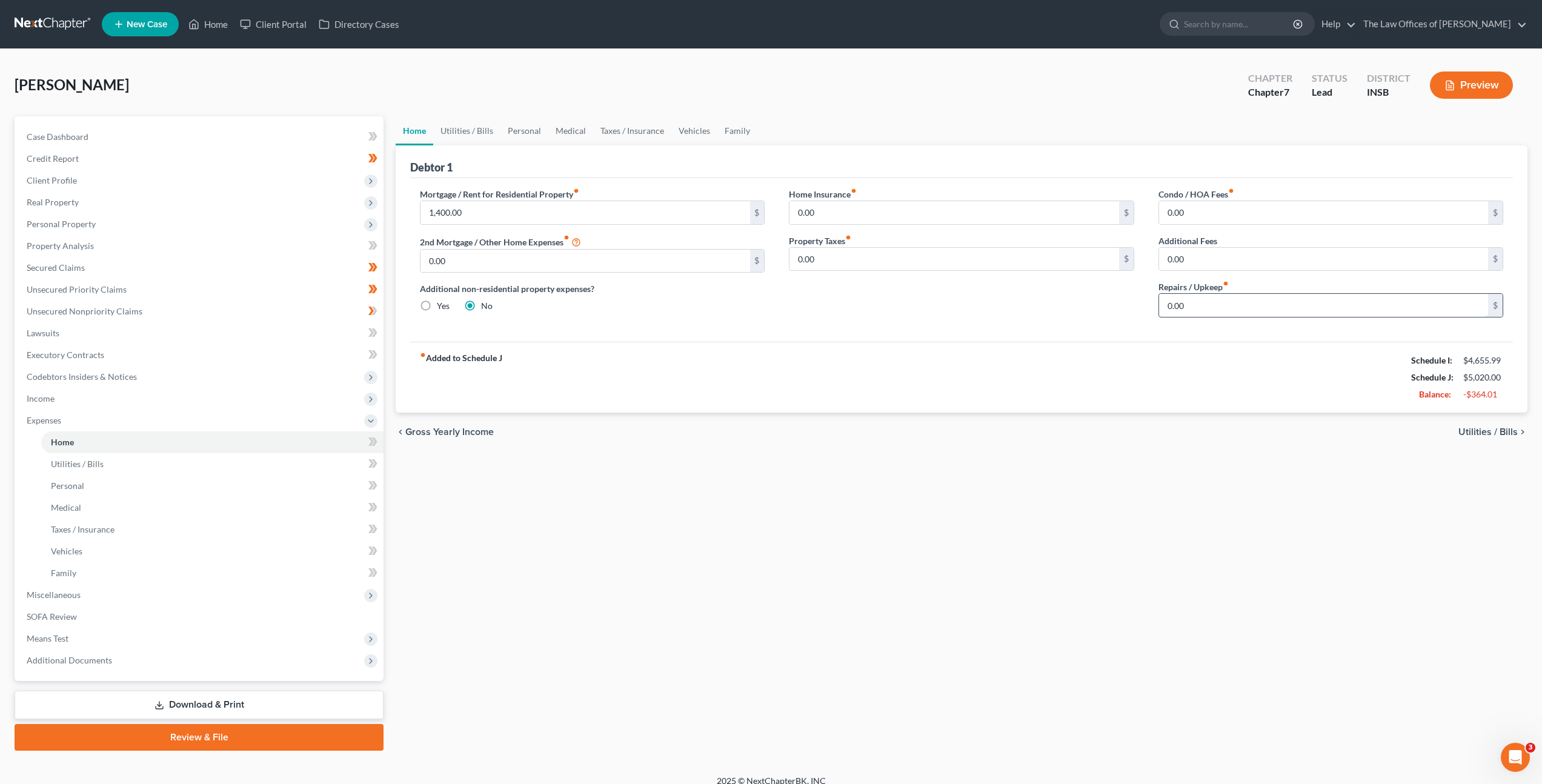
click at [1182, 306] on input "0.00" at bounding box center [1324, 306] width 329 height 23
click at [878, 322] on div "Home Insurance fiber_manual_record 0.00 $ Property Taxes fiber_manual_record 0.…" at bounding box center [962, 257] width 369 height 140
drag, startPoint x: 468, startPoint y: 126, endPoint x: 489, endPoint y: 143, distance: 27.0
click at [468, 126] on link "Utilities / Bills" at bounding box center [466, 131] width 67 height 29
click at [484, 127] on link "Utilities / Bills" at bounding box center [466, 131] width 67 height 29
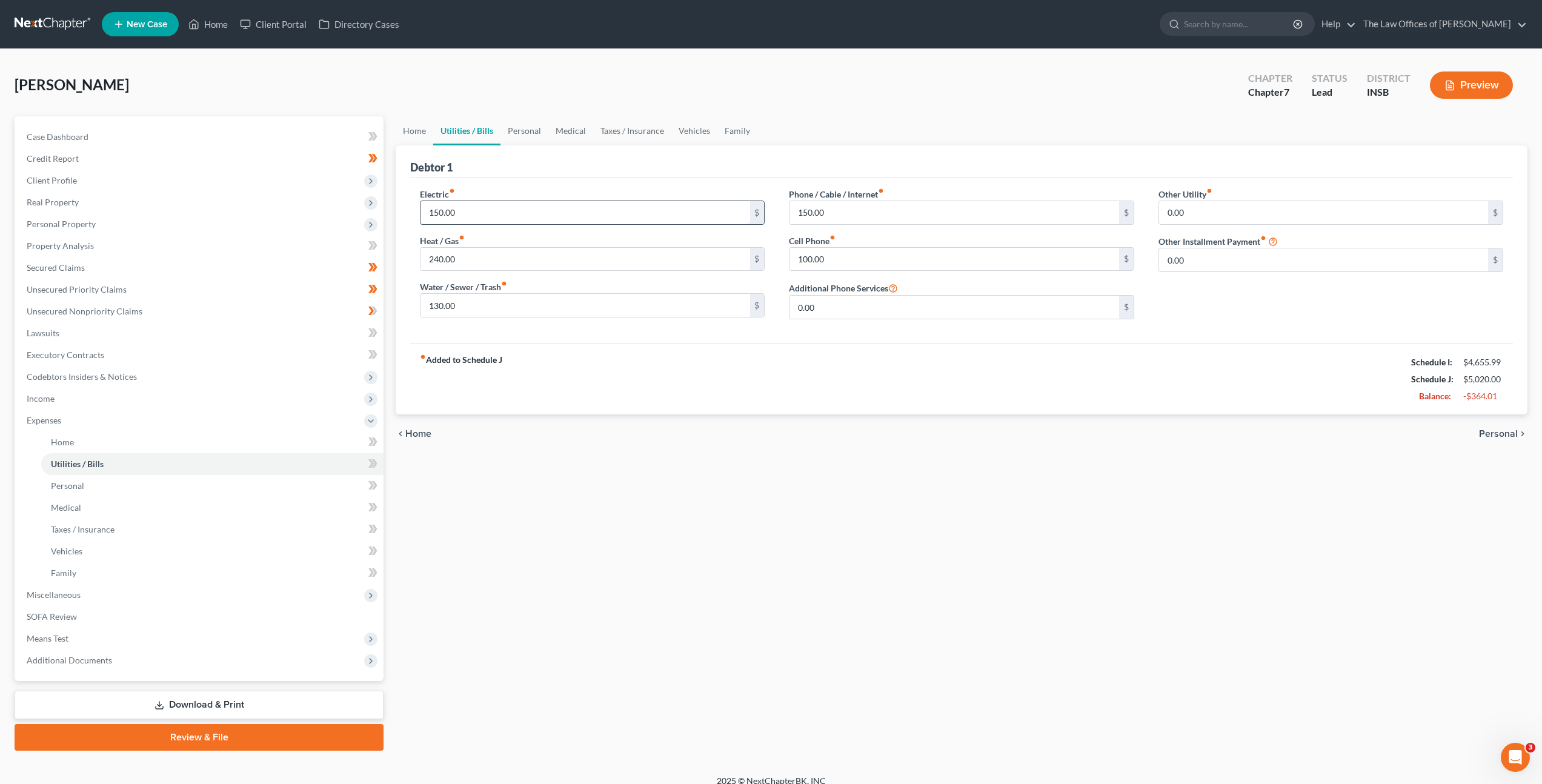
drag, startPoint x: 549, startPoint y: 213, endPoint x: 529, endPoint y: 223, distance: 22.4
click at [527, 222] on input "150.00" at bounding box center [585, 213] width 329 height 23
type input "250"
click at [583, 357] on div "fiber_manual_record Added to Schedule J Schedule I: $4,655.99 Schedule J: $5,12…" at bounding box center [962, 379] width 1103 height 71
click at [512, 253] on input "240.00" at bounding box center [585, 259] width 329 height 23
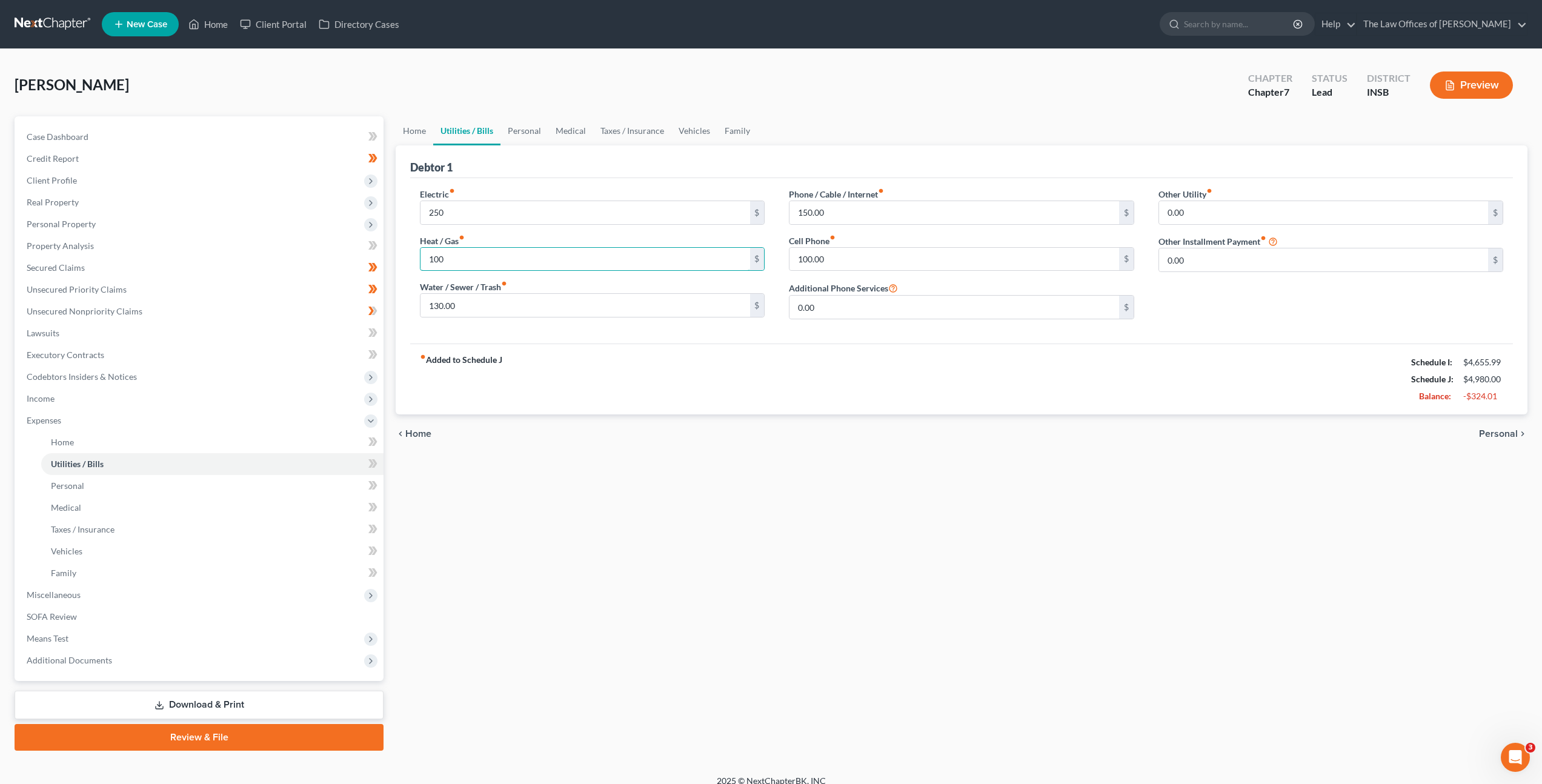
type input "100"
click at [522, 341] on div "Electric fiber_manual_record 250 $ Heat / Gas fiber_manual_record 100 $ Water /…" at bounding box center [962, 261] width 1103 height 165
click at [844, 257] on input "100.00" at bounding box center [954, 259] width 329 height 23
click at [523, 142] on link "Personal" at bounding box center [525, 131] width 48 height 29
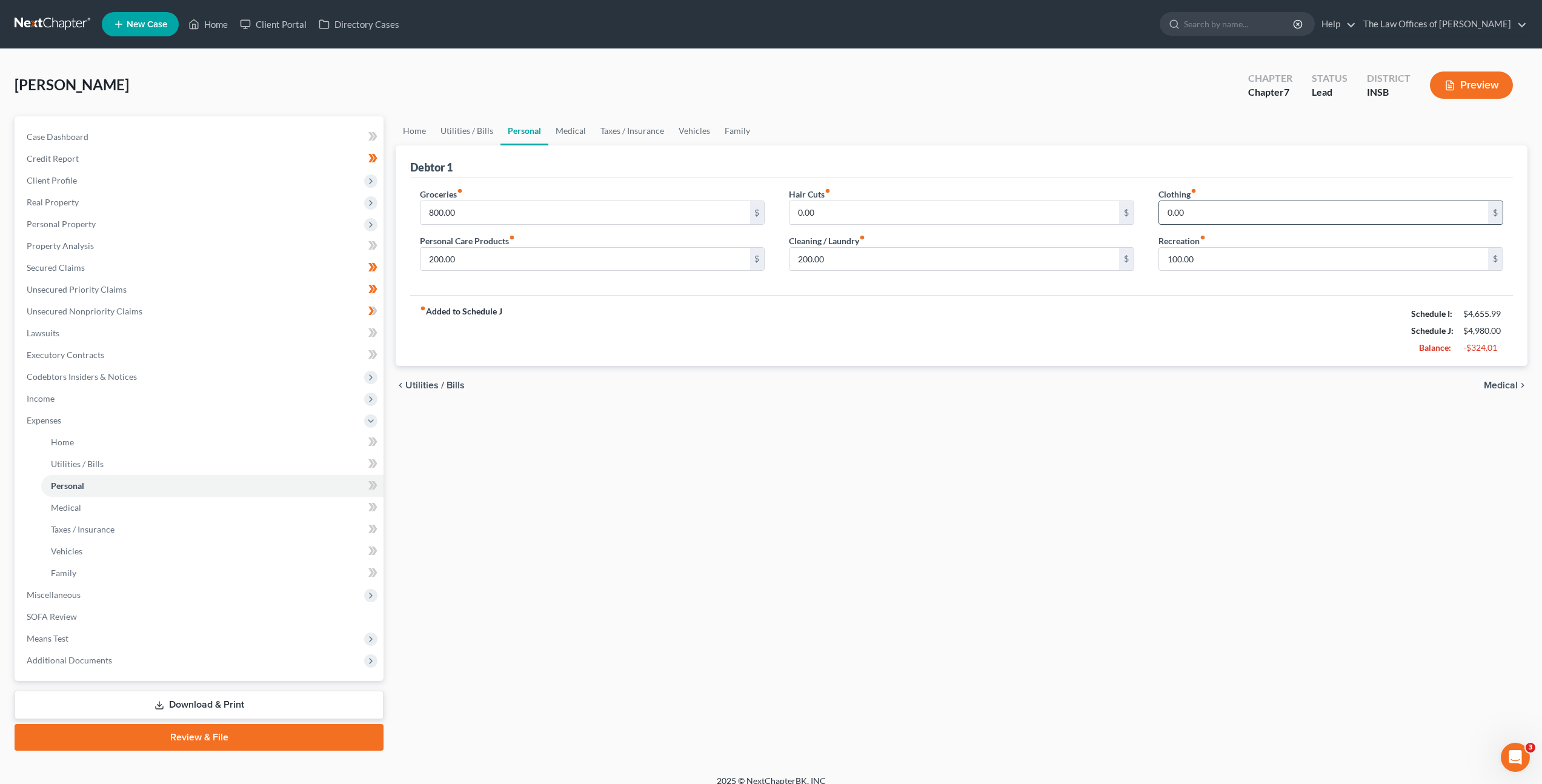
click at [1233, 200] on div "Clothing fiber_manual_record 0.00 $" at bounding box center [1331, 206] width 345 height 37
click at [1226, 211] on input "0.00" at bounding box center [1324, 213] width 329 height 23
type input "10"
click at [569, 123] on link "Medical" at bounding box center [571, 131] width 45 height 29
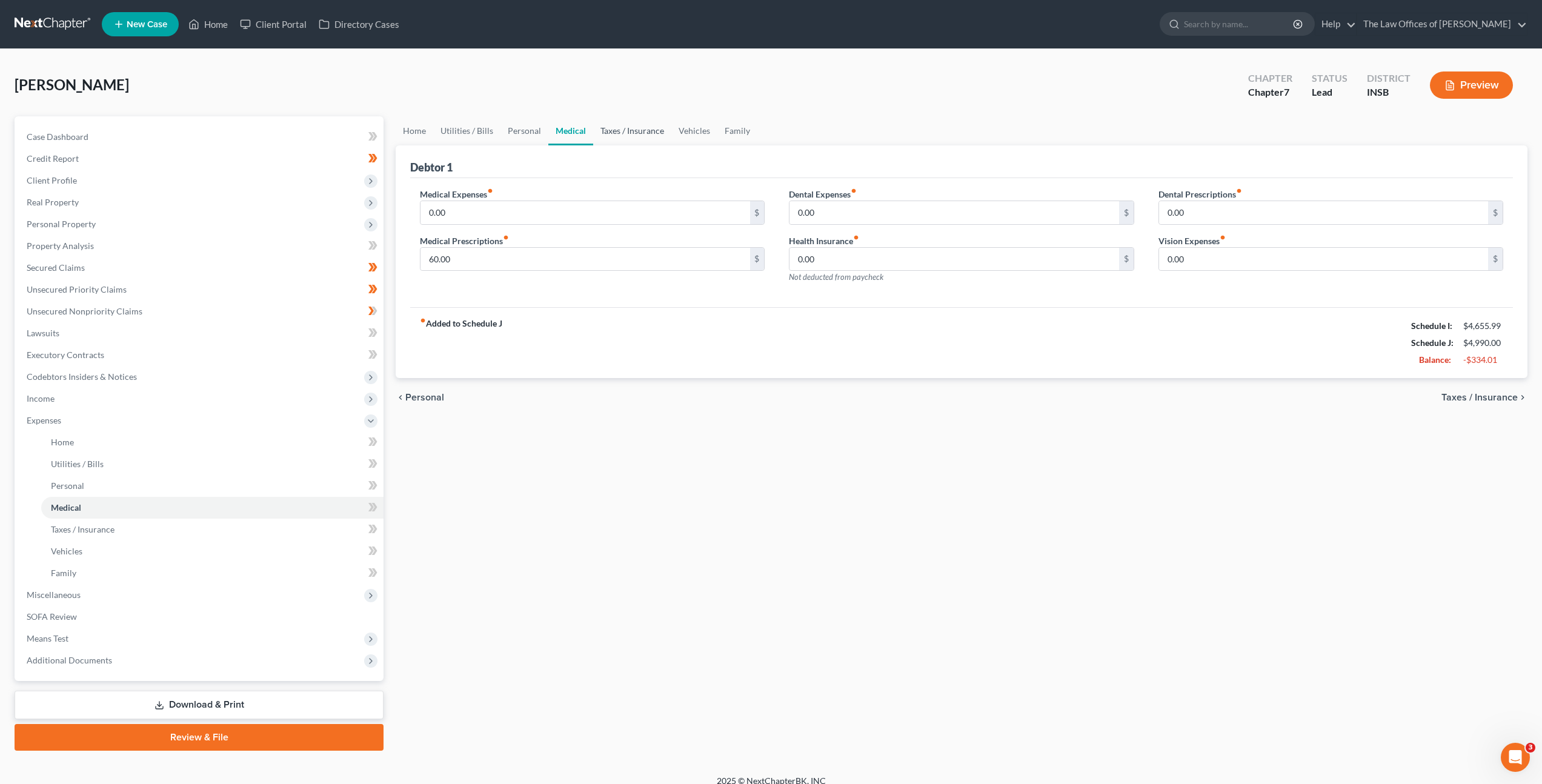
click at [621, 130] on link "Taxes / Insurance" at bounding box center [632, 131] width 78 height 29
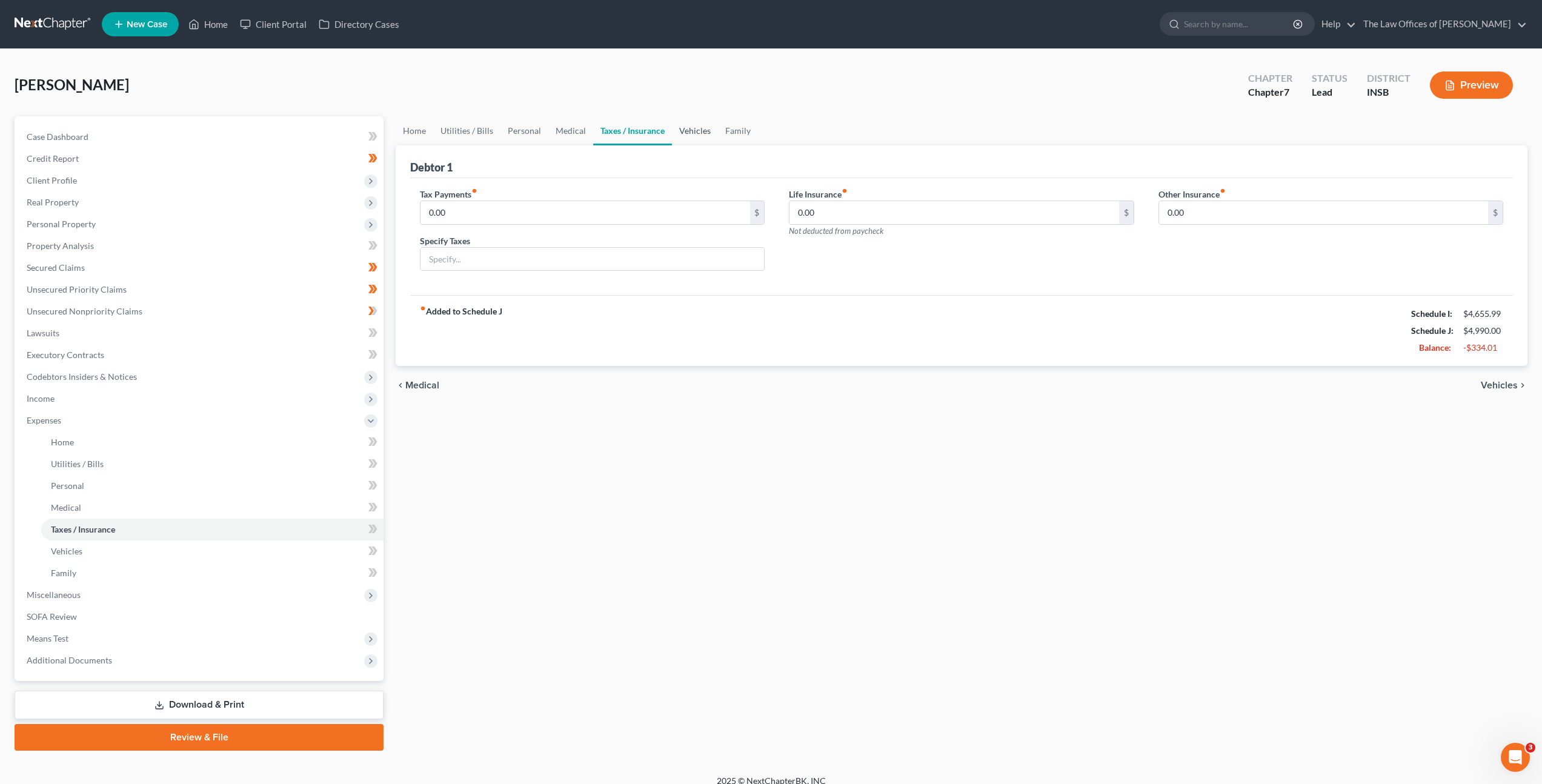
click at [691, 130] on link "Vehicles" at bounding box center [695, 131] width 46 height 29
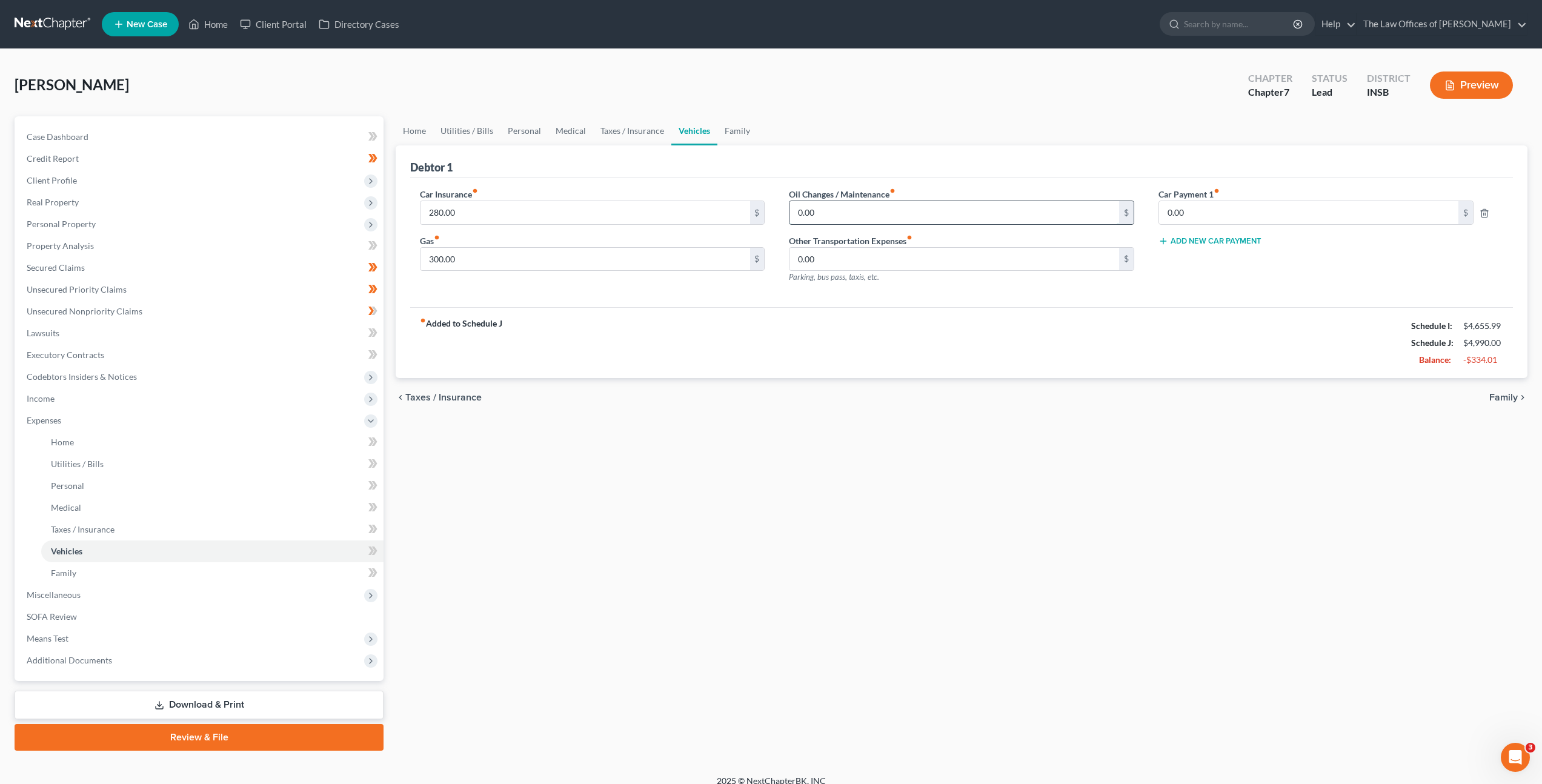
drag, startPoint x: 829, startPoint y: 212, endPoint x: 848, endPoint y: 211, distance: 19.0
click at [831, 213] on input "0.00" at bounding box center [954, 213] width 329 height 23
type input "15"
click at [721, 137] on link "Family" at bounding box center [738, 131] width 40 height 29
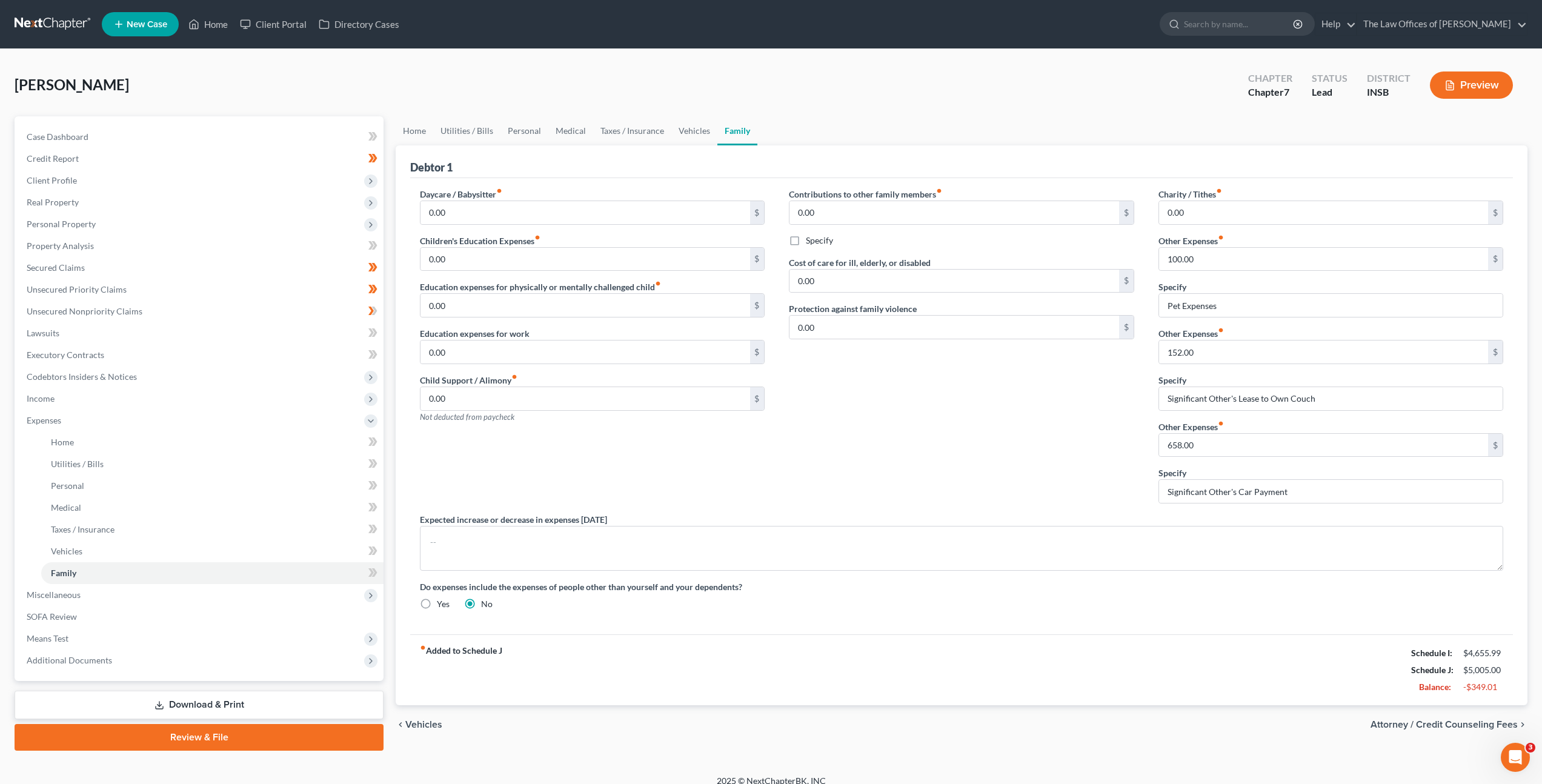
click at [918, 421] on div "Contributions to other family members fiber_manual_record 0.00 $ Specify Cost o…" at bounding box center [962, 350] width 369 height 326
drag, startPoint x: 1212, startPoint y: 447, endPoint x: 1206, endPoint y: 444, distance: 6.7
click at [1206, 444] on input "658.00" at bounding box center [1324, 445] width 329 height 23
click at [1088, 448] on div "Contributions to other family members fiber_manual_record 0.00 $ Specify Cost o…" at bounding box center [962, 350] width 369 height 326
drag, startPoint x: 1331, startPoint y: 399, endPoint x: 1048, endPoint y: 373, distance: 284.2
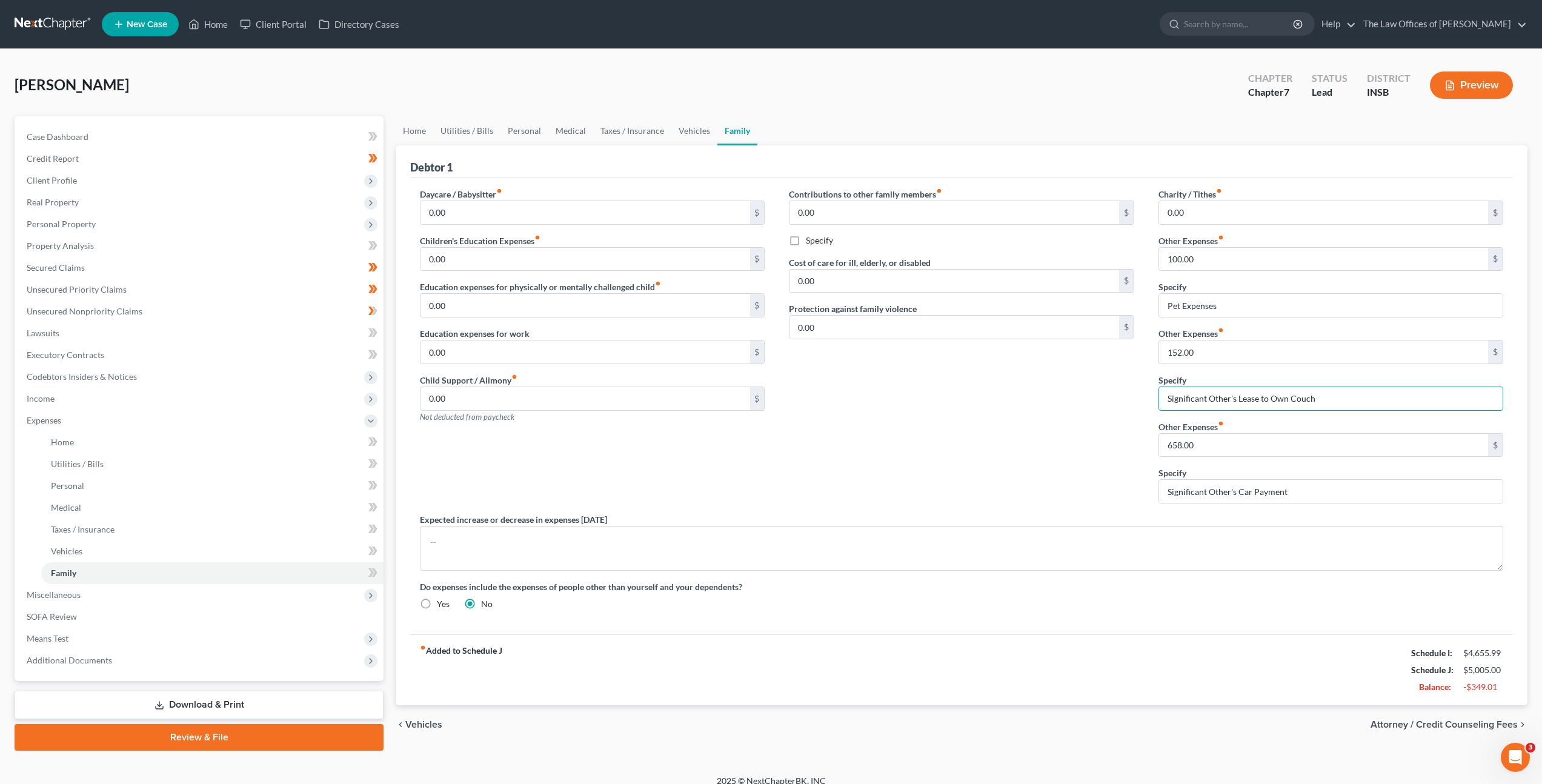
click at [1047, 371] on div "Daycare / Babysitter fiber_manual_record 0.00 $ Children's Education Expenses f…" at bounding box center [961, 404] width 1107 height 432
drag, startPoint x: 1206, startPoint y: 351, endPoint x: 1088, endPoint y: 343, distance: 118.3
click at [1088, 343] on div "Daycare / Babysitter fiber_manual_record 0.00 $ Children's Education Expenses f…" at bounding box center [961, 404] width 1107 height 432
drag, startPoint x: 1213, startPoint y: 354, endPoint x: 1135, endPoint y: 354, distance: 78.0
click at [1162, 350] on input "152.00" at bounding box center [1324, 352] width 329 height 23
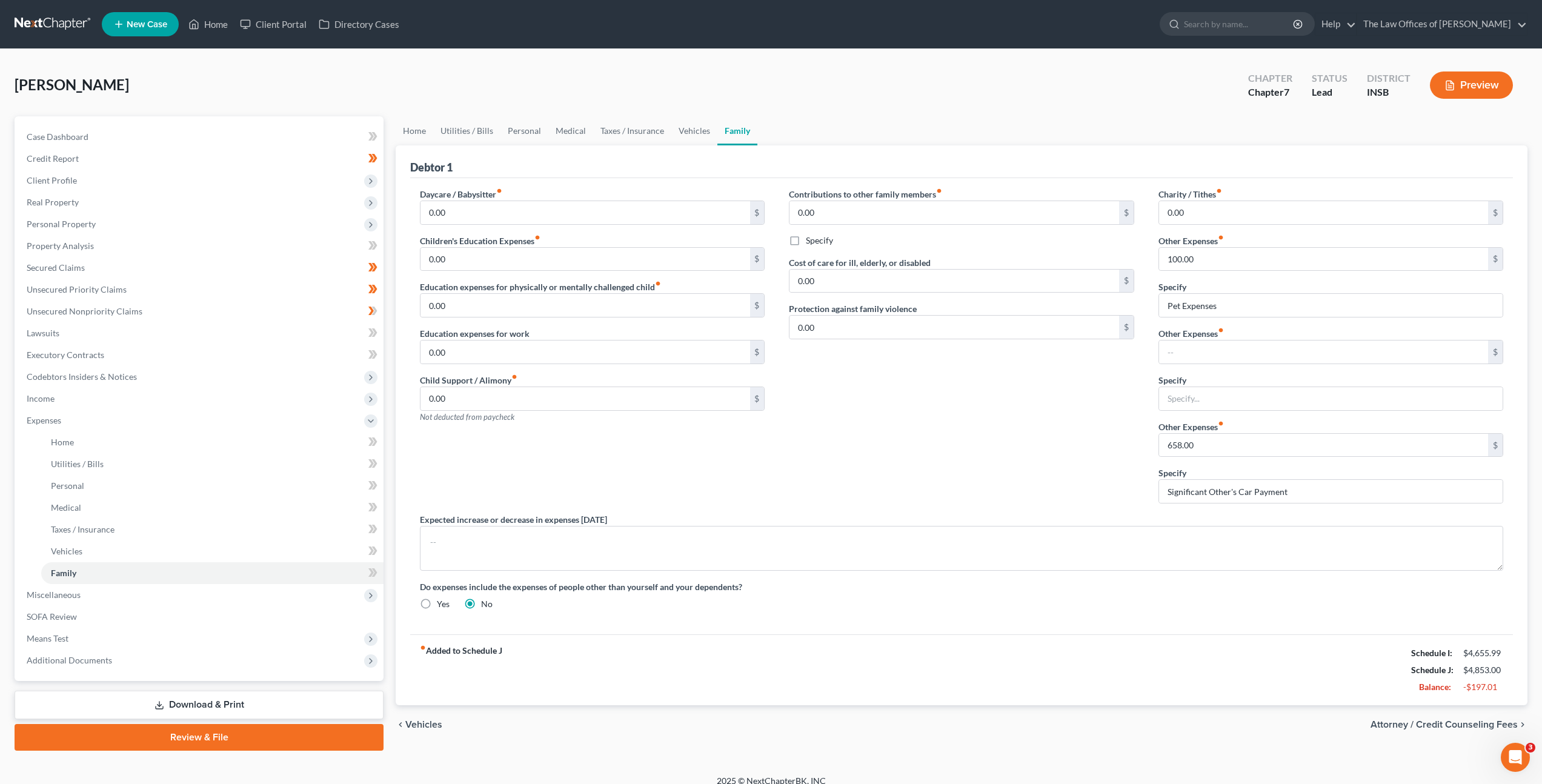
click at [1105, 416] on div "Contributions to other family members fiber_manual_record 0.00 $ Specify Cost o…" at bounding box center [962, 350] width 369 height 326
click at [374, 435] on icon at bounding box center [373, 442] width 9 height 15
click at [367, 458] on span at bounding box center [373, 465] width 21 height 19
click at [379, 492] on span at bounding box center [373, 488] width 21 height 19
drag, startPoint x: 377, startPoint y: 506, endPoint x: 374, endPoint y: 522, distance: 16.3
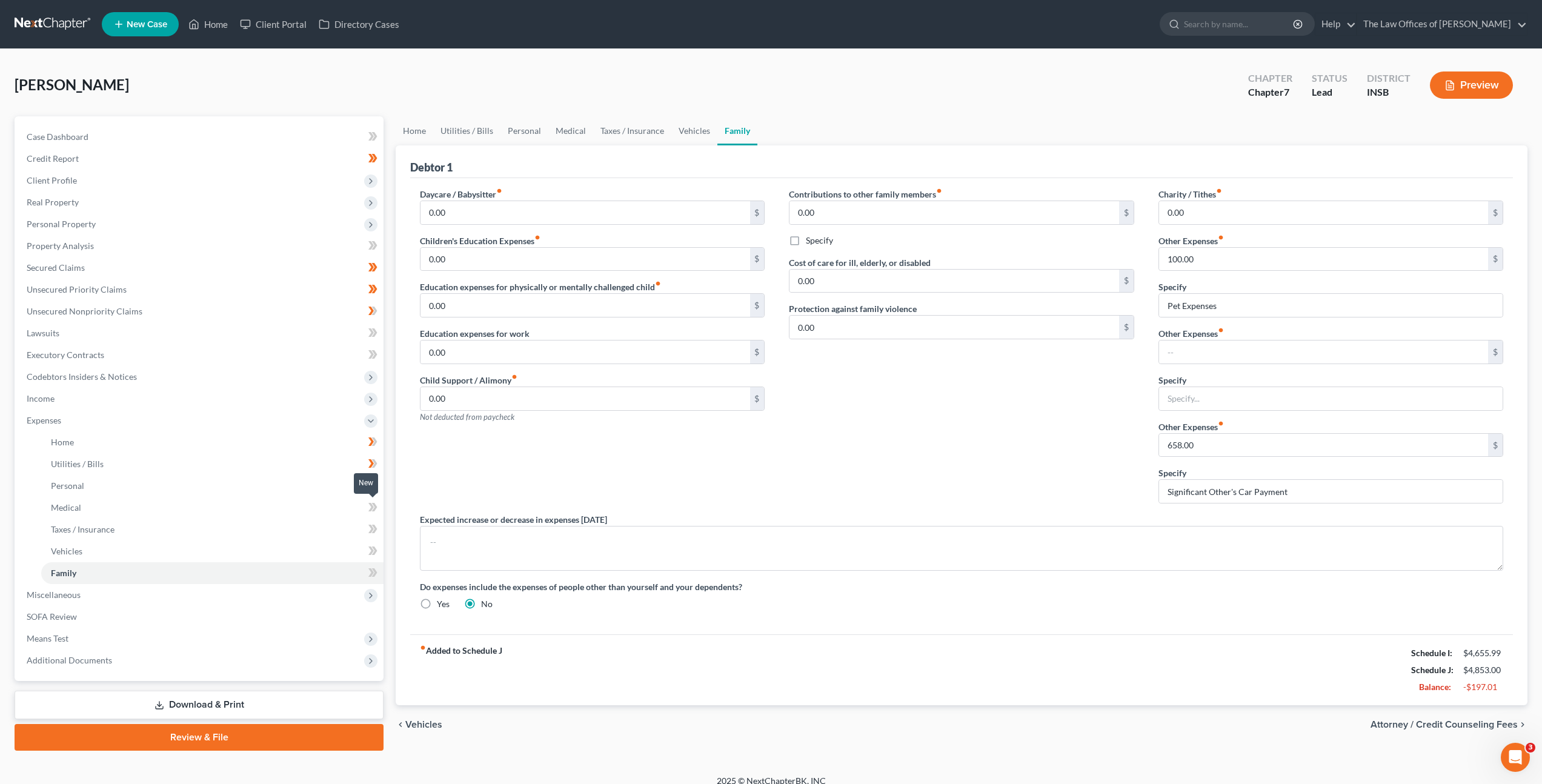
click at [377, 509] on span at bounding box center [373, 509] width 21 height 19
click at [374, 527] on icon at bounding box center [373, 529] width 9 height 15
click at [374, 549] on icon at bounding box center [370, 550] width 5 height 8
drag, startPoint x: 368, startPoint y: 570, endPoint x: 358, endPoint y: 581, distance: 14.9
click at [368, 570] on icon at bounding box center [373, 573] width 9 height 15
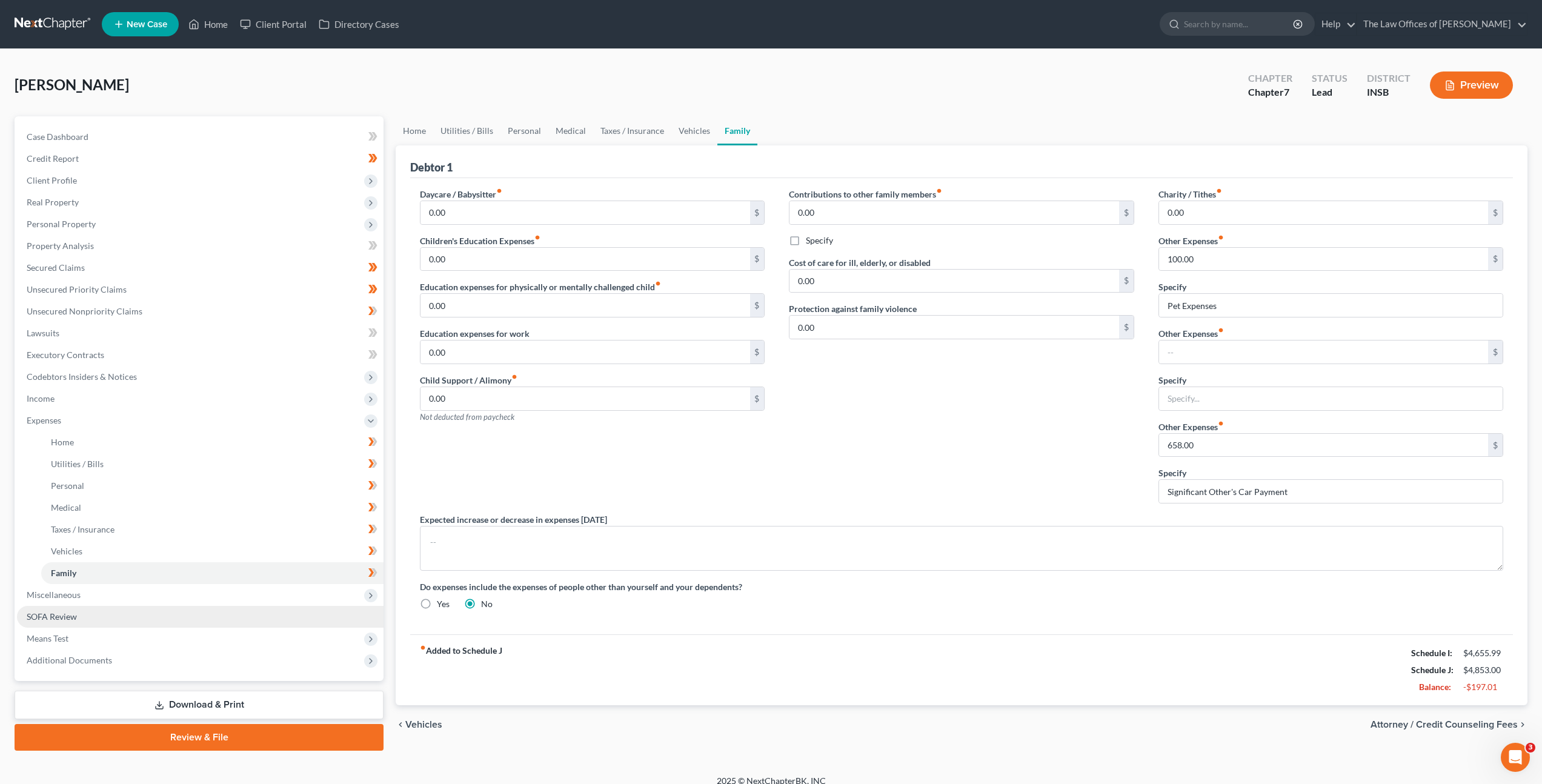
click at [272, 608] on link "SOFA Review" at bounding box center [200, 617] width 367 height 22
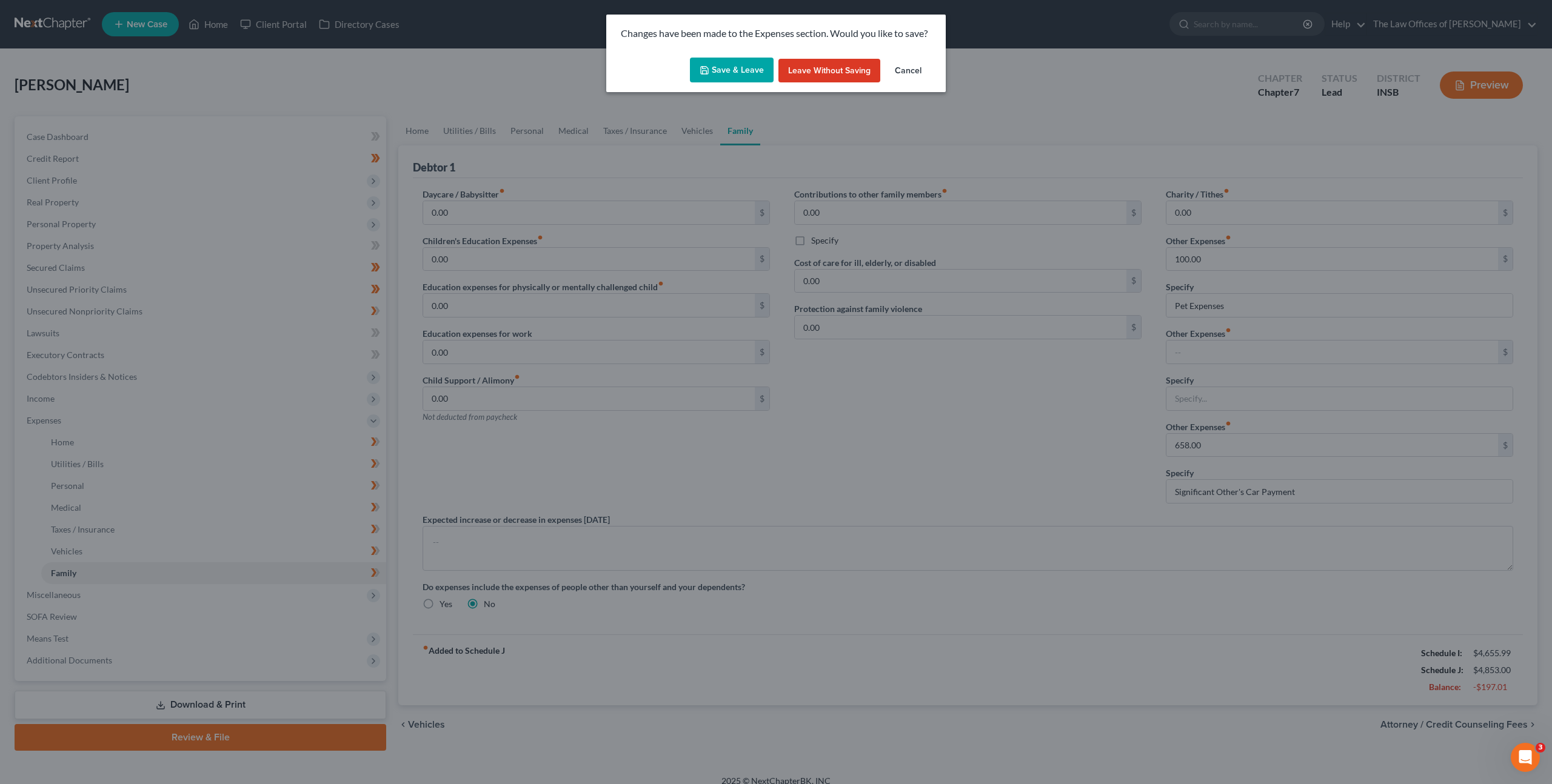
drag, startPoint x: 751, startPoint y: 55, endPoint x: 738, endPoint y: 75, distance: 23.9
click at [751, 56] on div "Save & Leave Leave without Saving Cancel" at bounding box center [776, 73] width 340 height 40
click at [730, 74] on button "Save & Leave" at bounding box center [732, 70] width 83 height 25
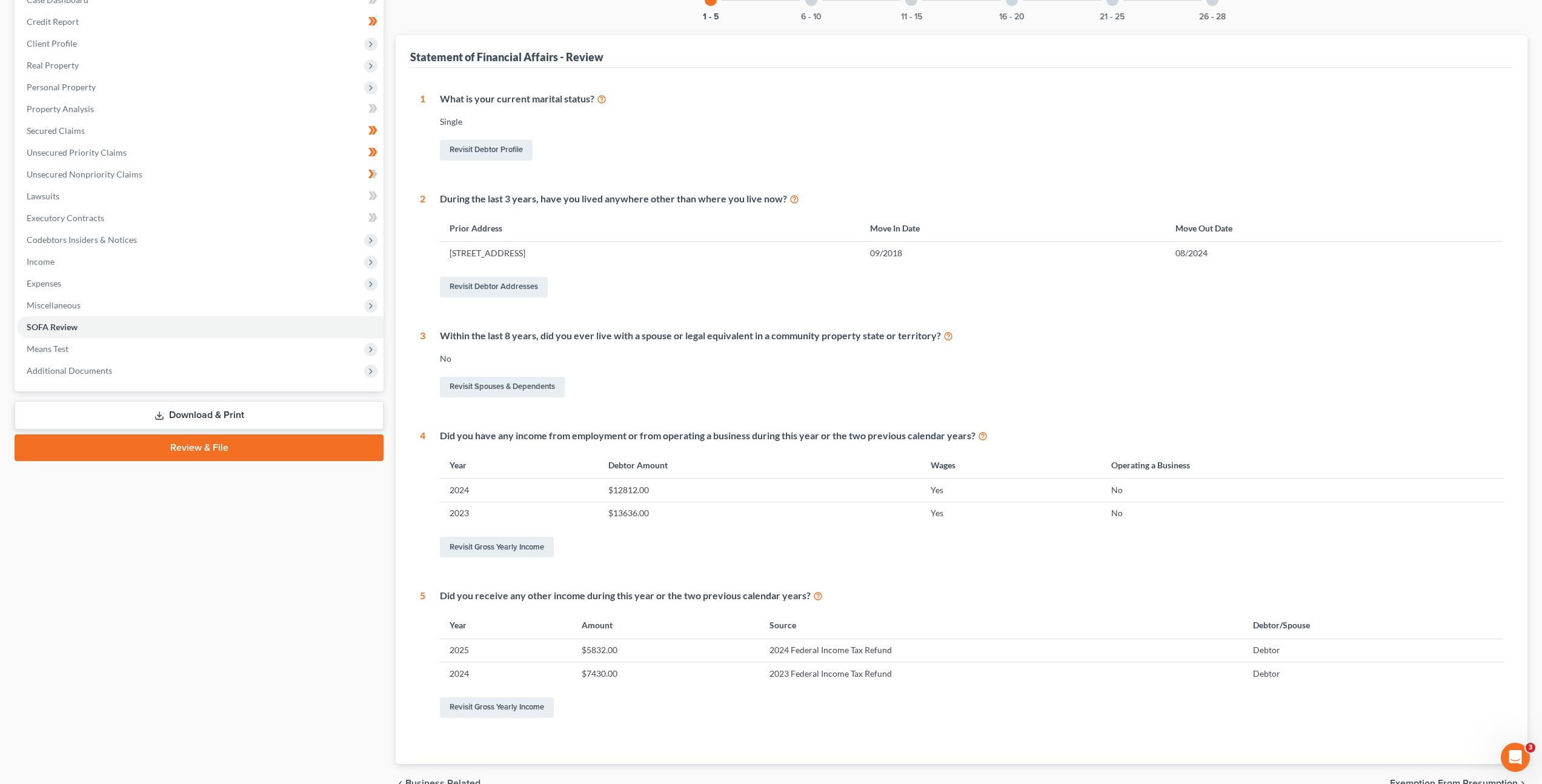
scroll to position [116, 0]
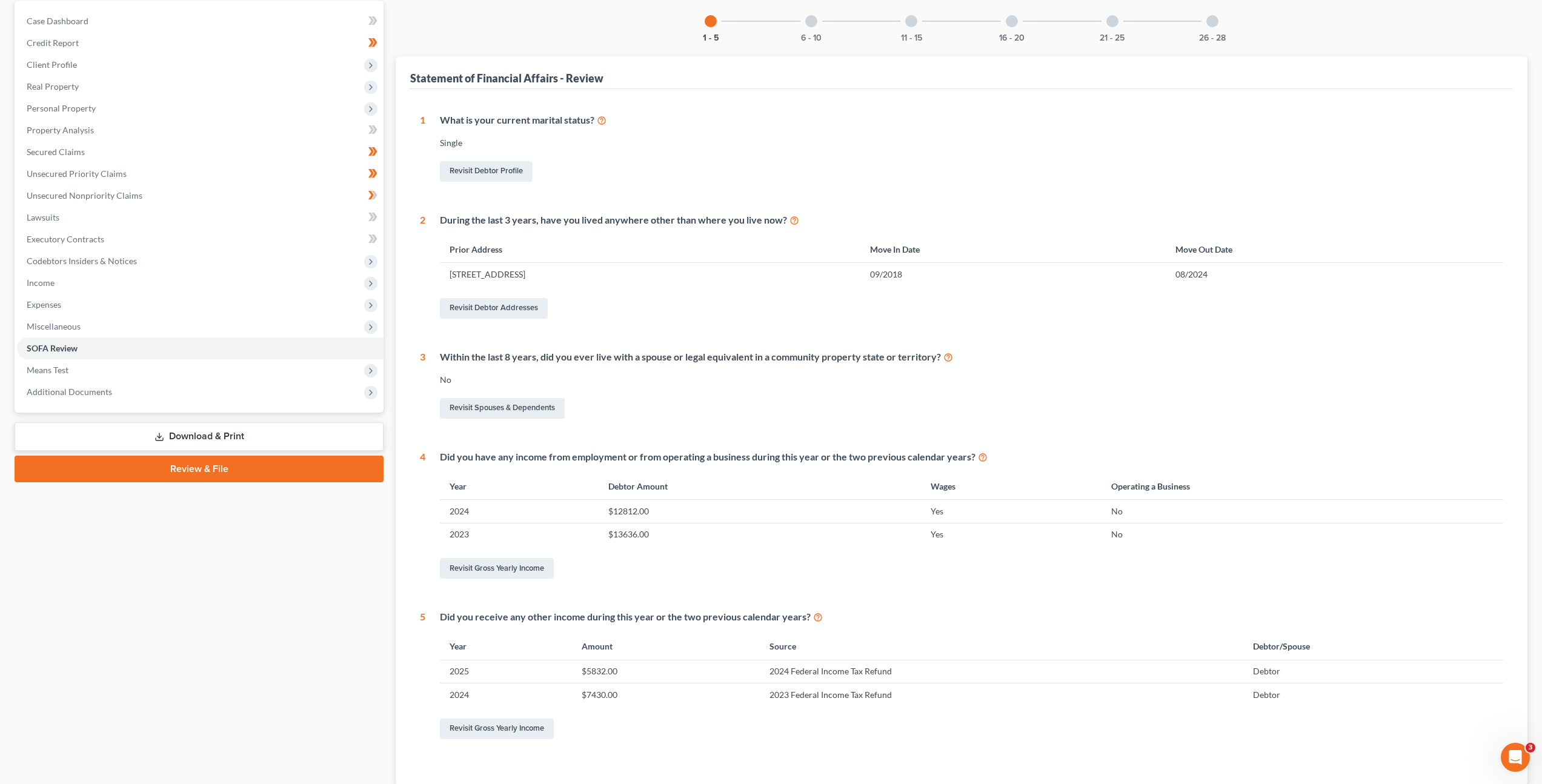
click at [807, 17] on div at bounding box center [812, 22] width 12 height 12
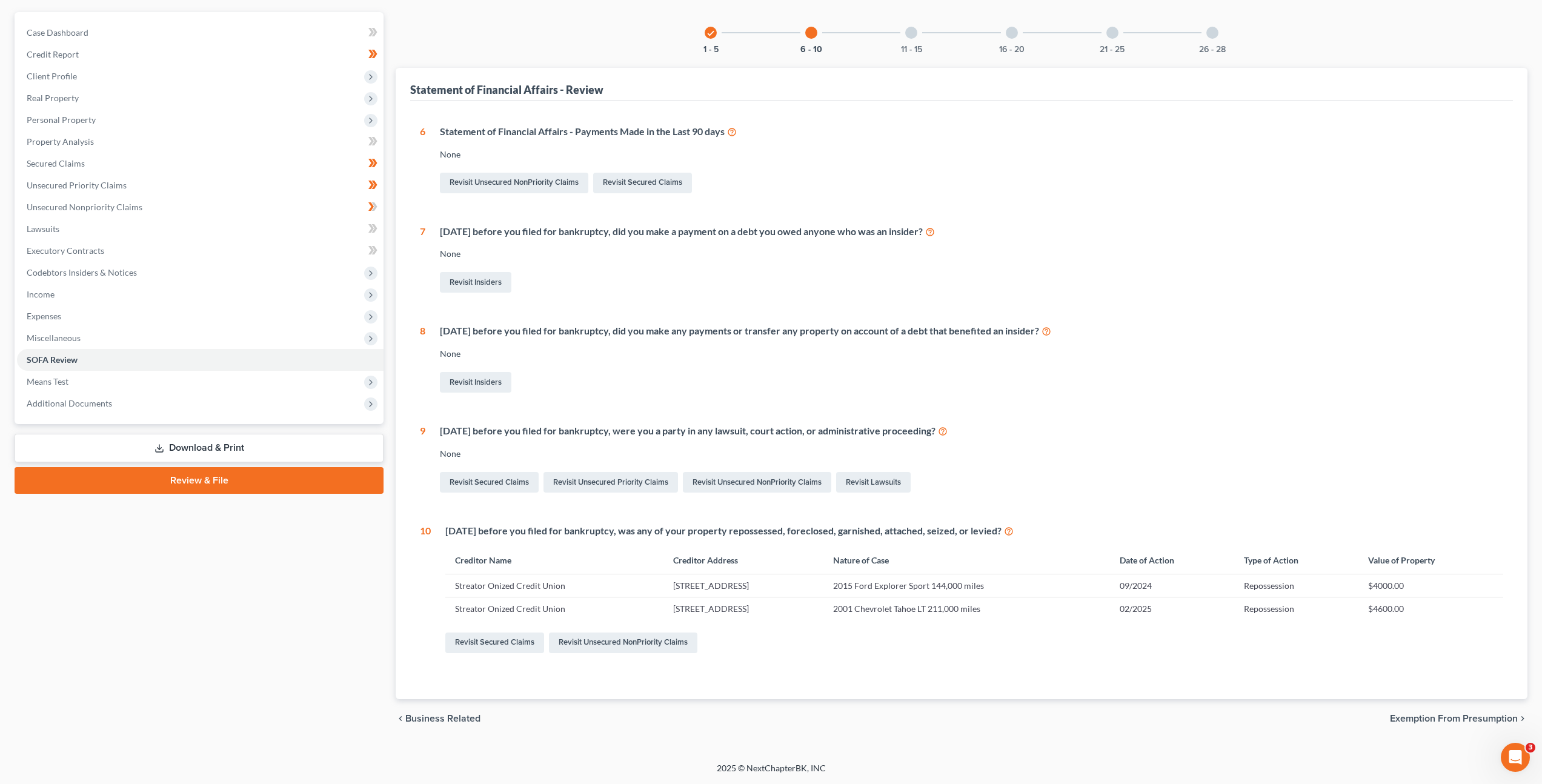
scroll to position [104, 0]
click at [915, 34] on div at bounding box center [911, 33] width 12 height 12
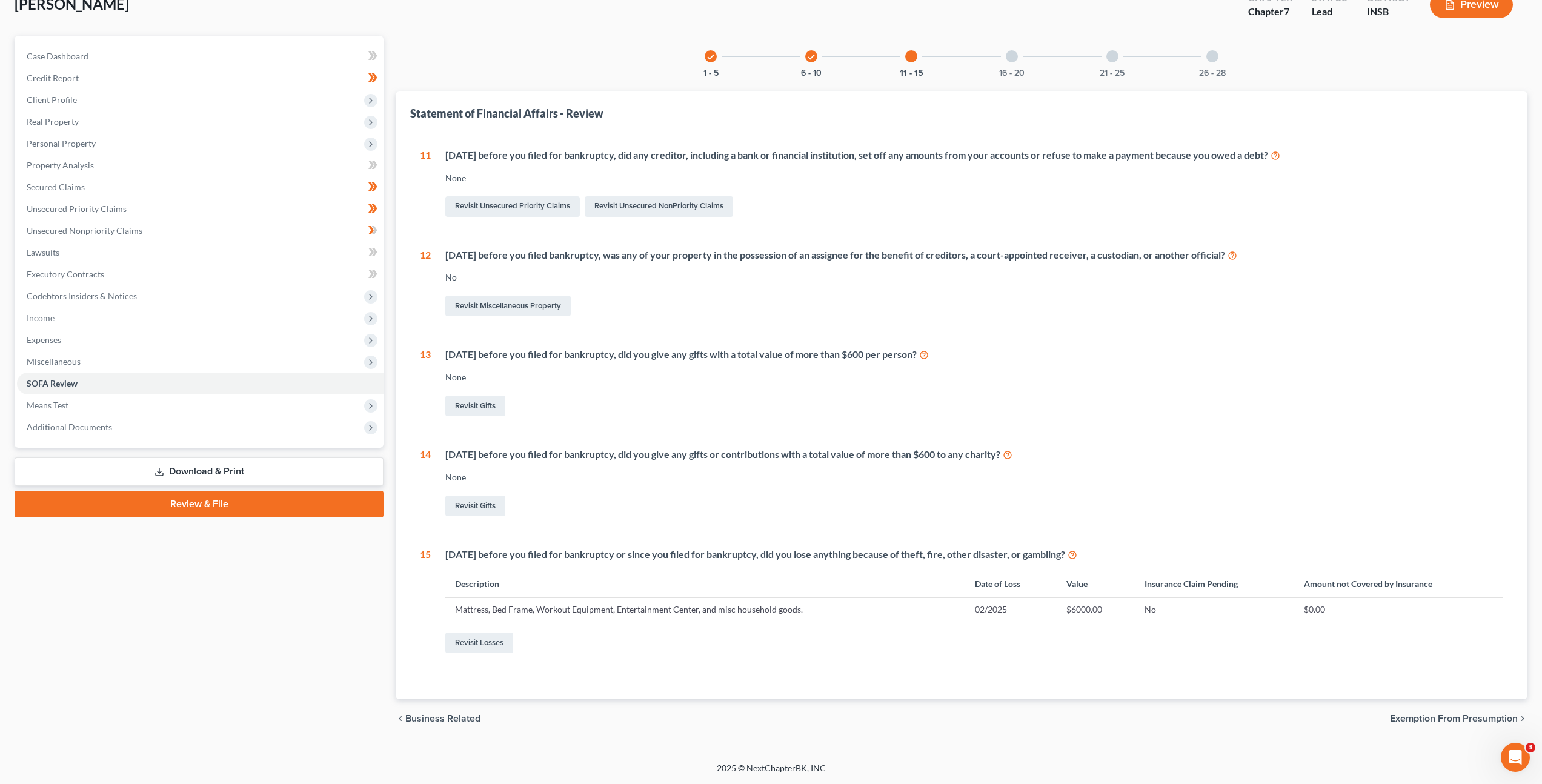
click at [1003, 55] on div "16 - 20" at bounding box center [1012, 56] width 41 height 41
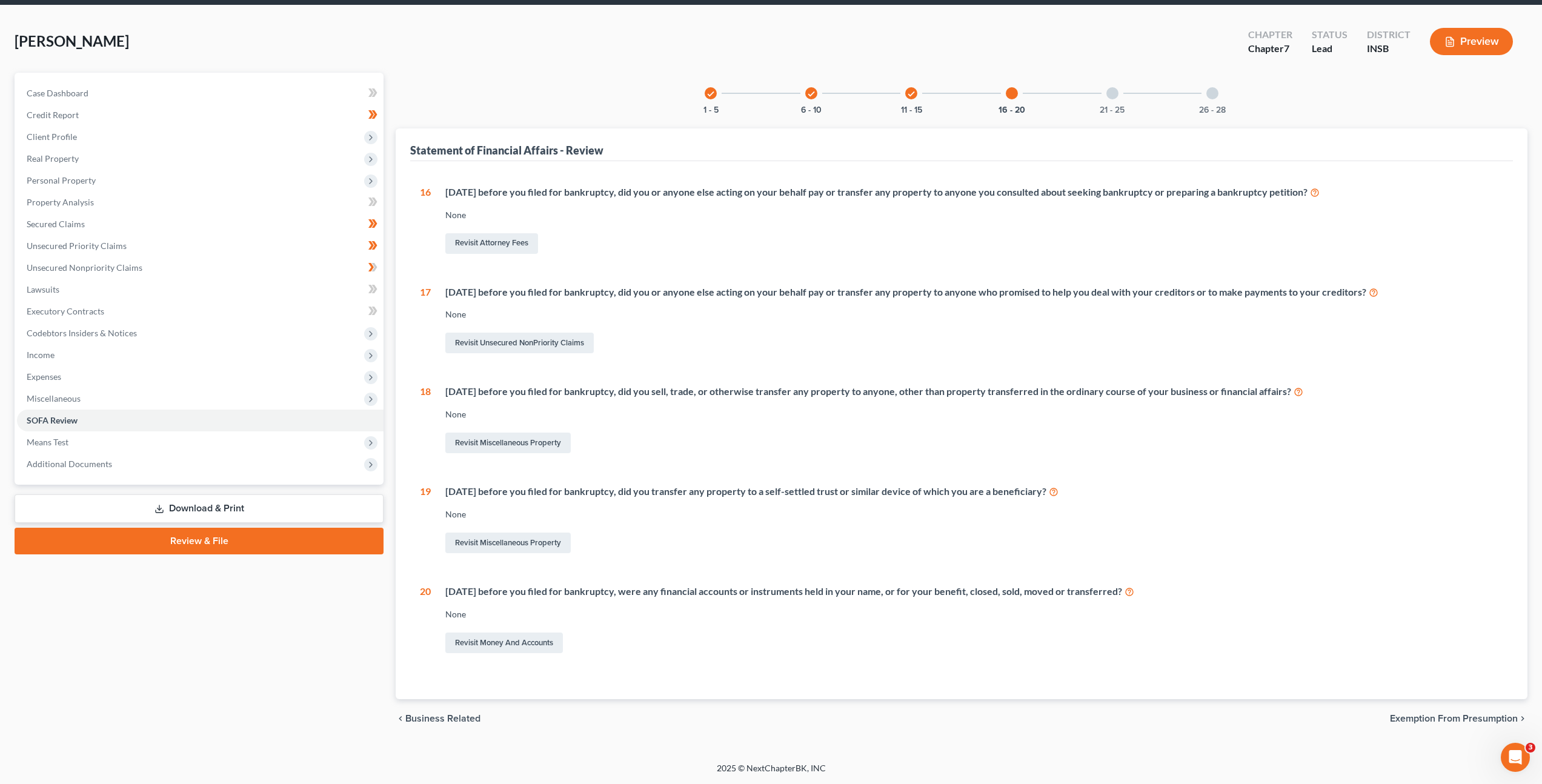
click at [910, 96] on icon "check" at bounding box center [911, 93] width 8 height 8
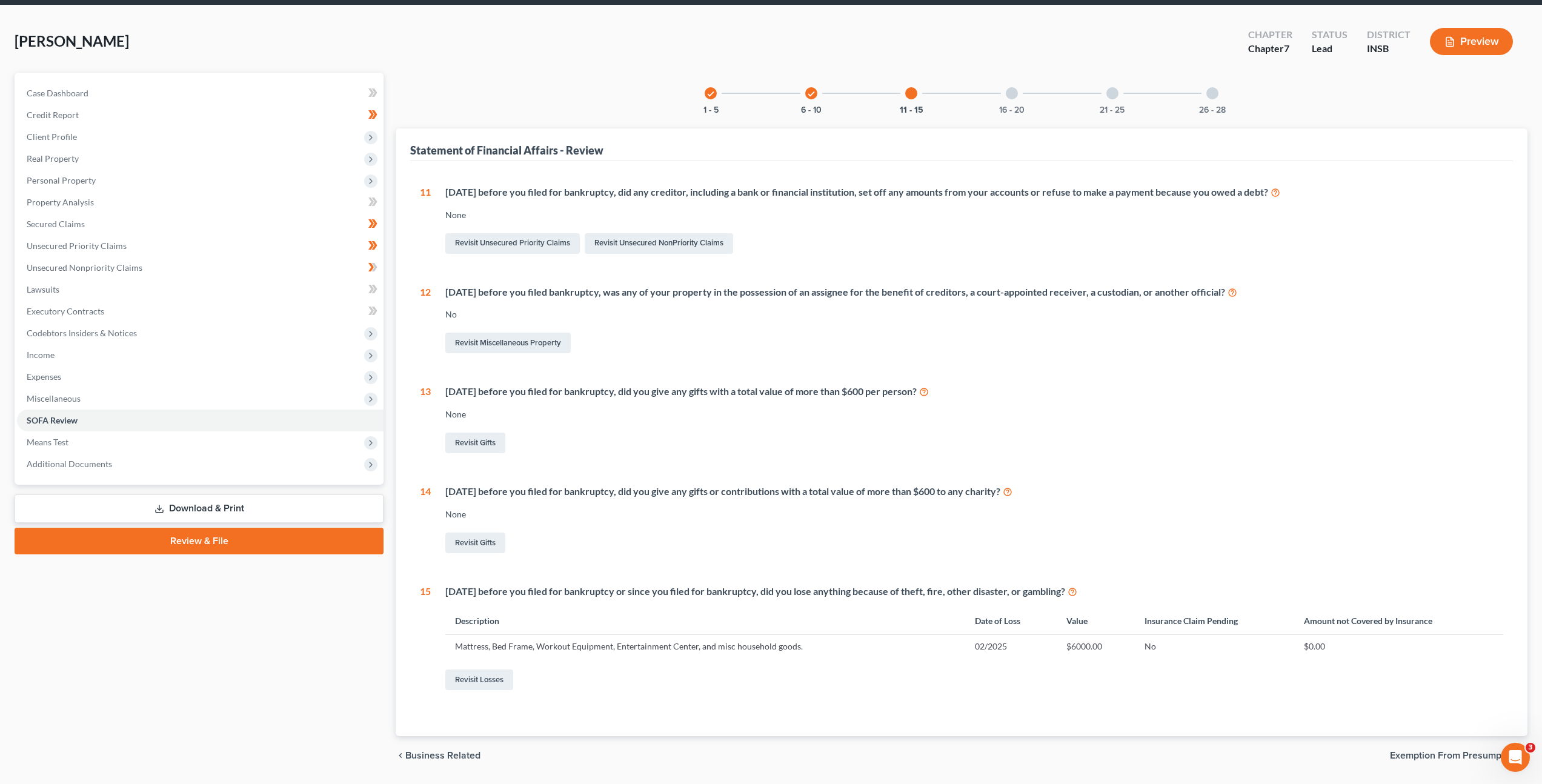
scroll to position [80, 0]
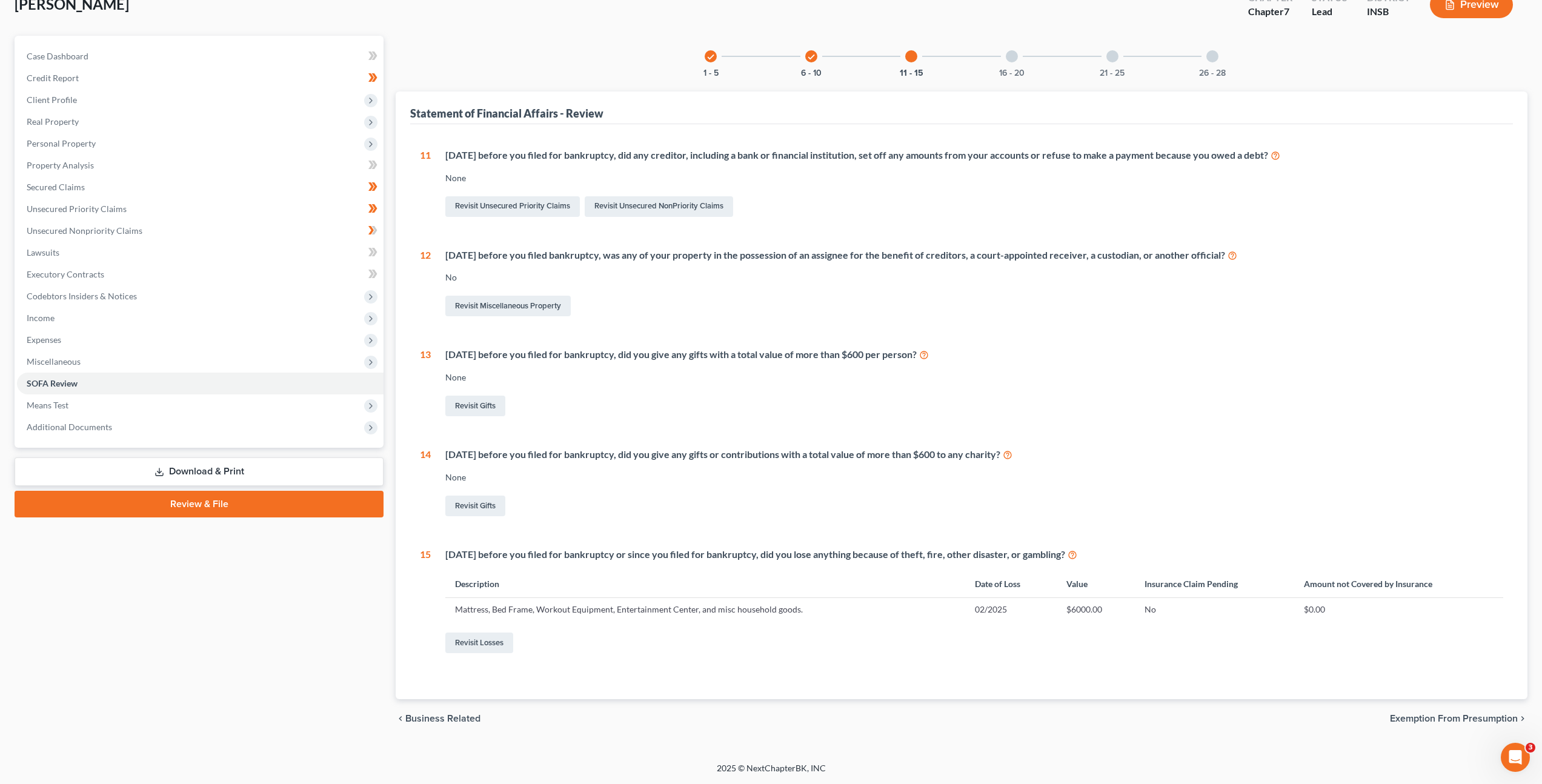
click at [1017, 59] on div at bounding box center [1012, 56] width 12 height 12
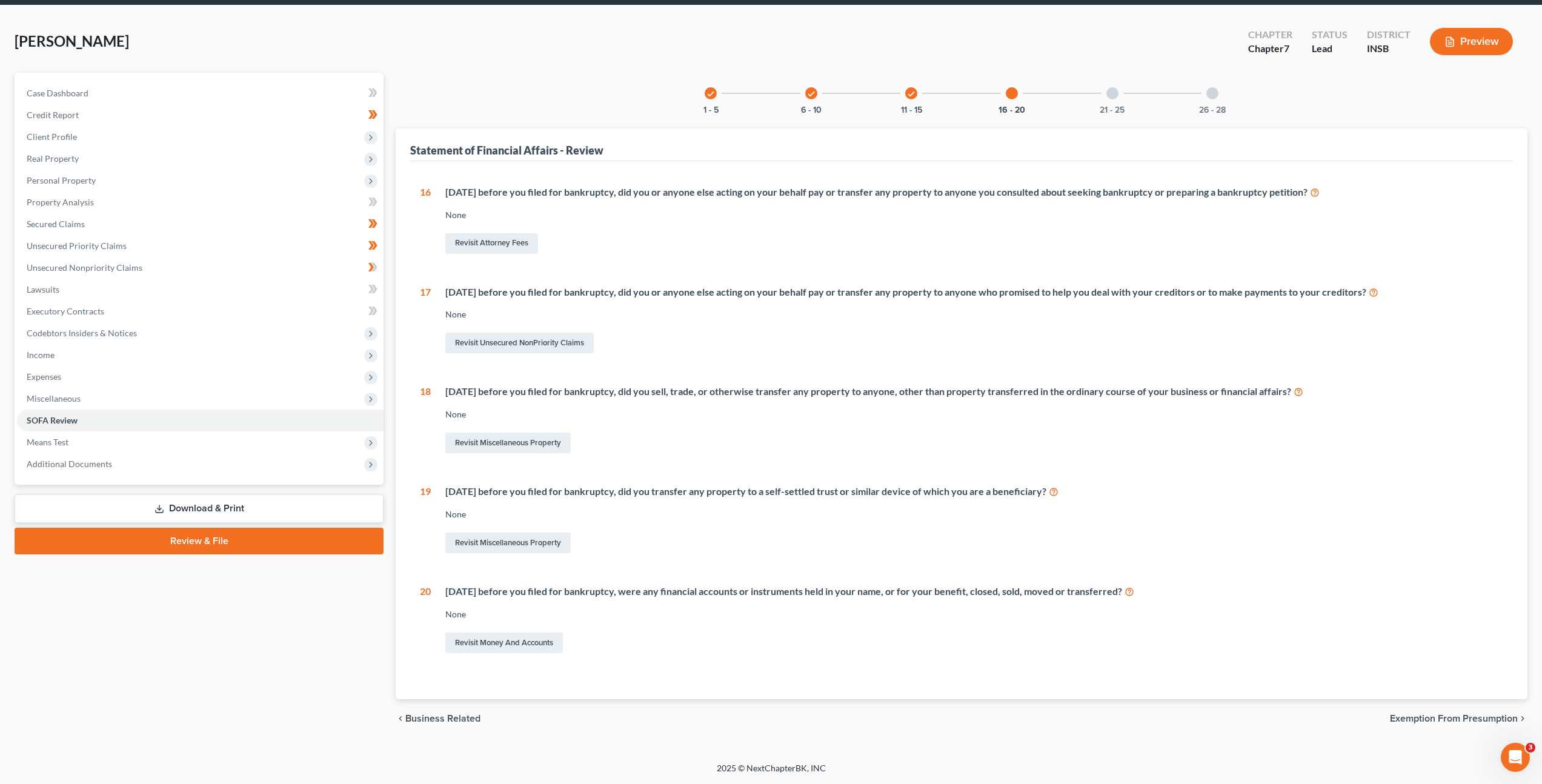
scroll to position [44, 0]
click at [1108, 102] on div "21 - 25" at bounding box center [1112, 93] width 41 height 41
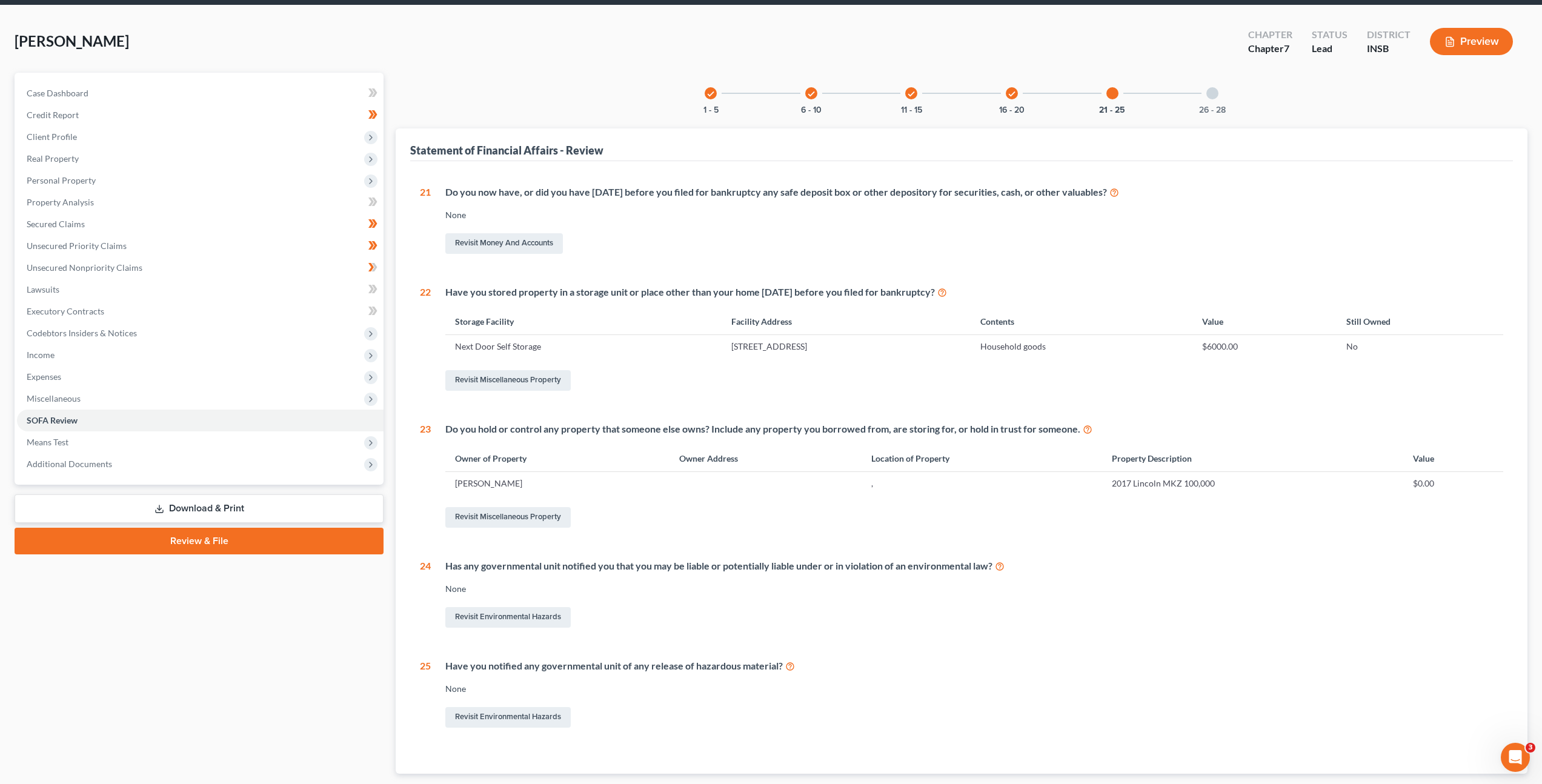
scroll to position [116, 0]
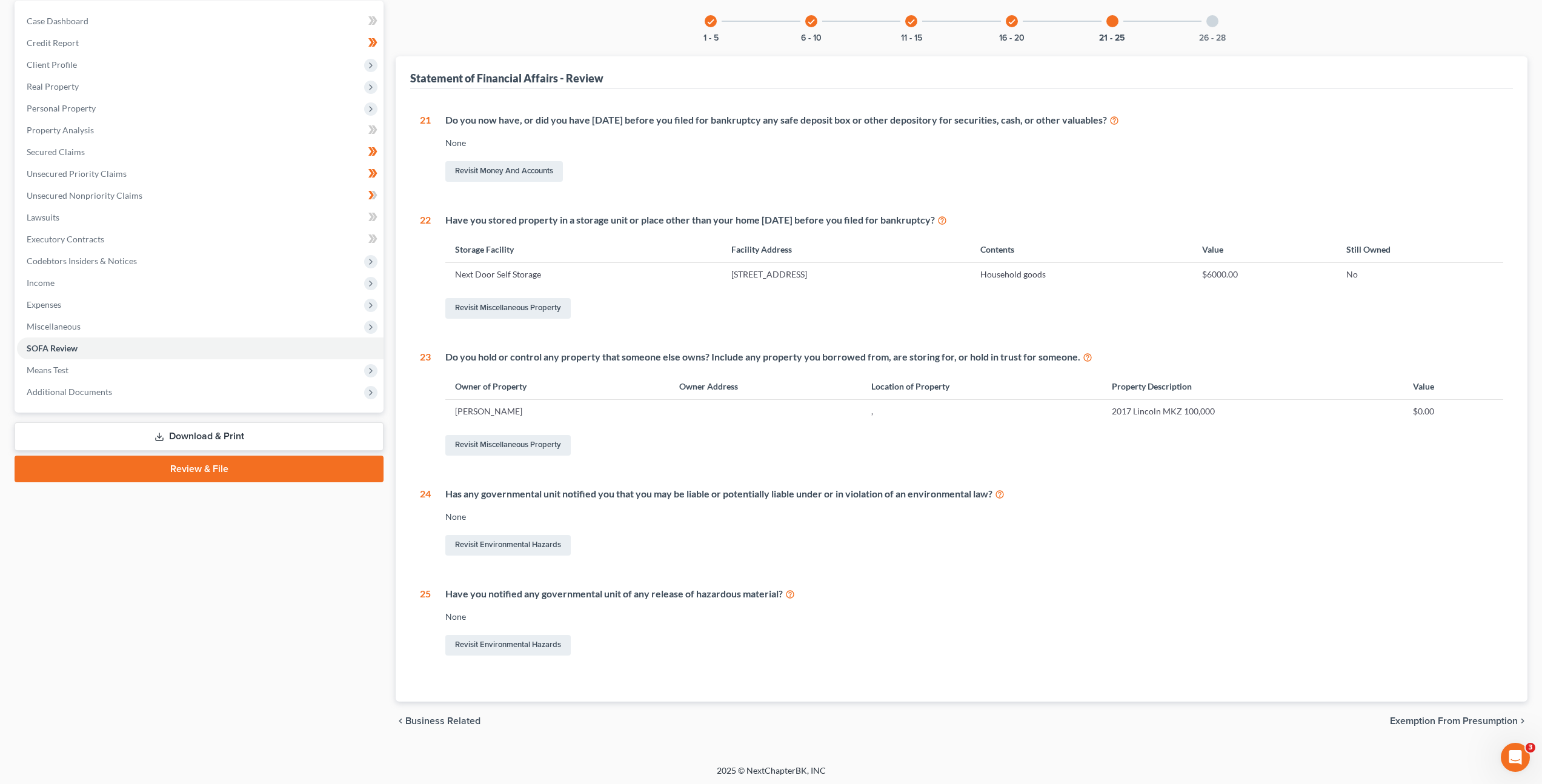
click at [1209, 18] on div at bounding box center [1212, 22] width 12 height 12
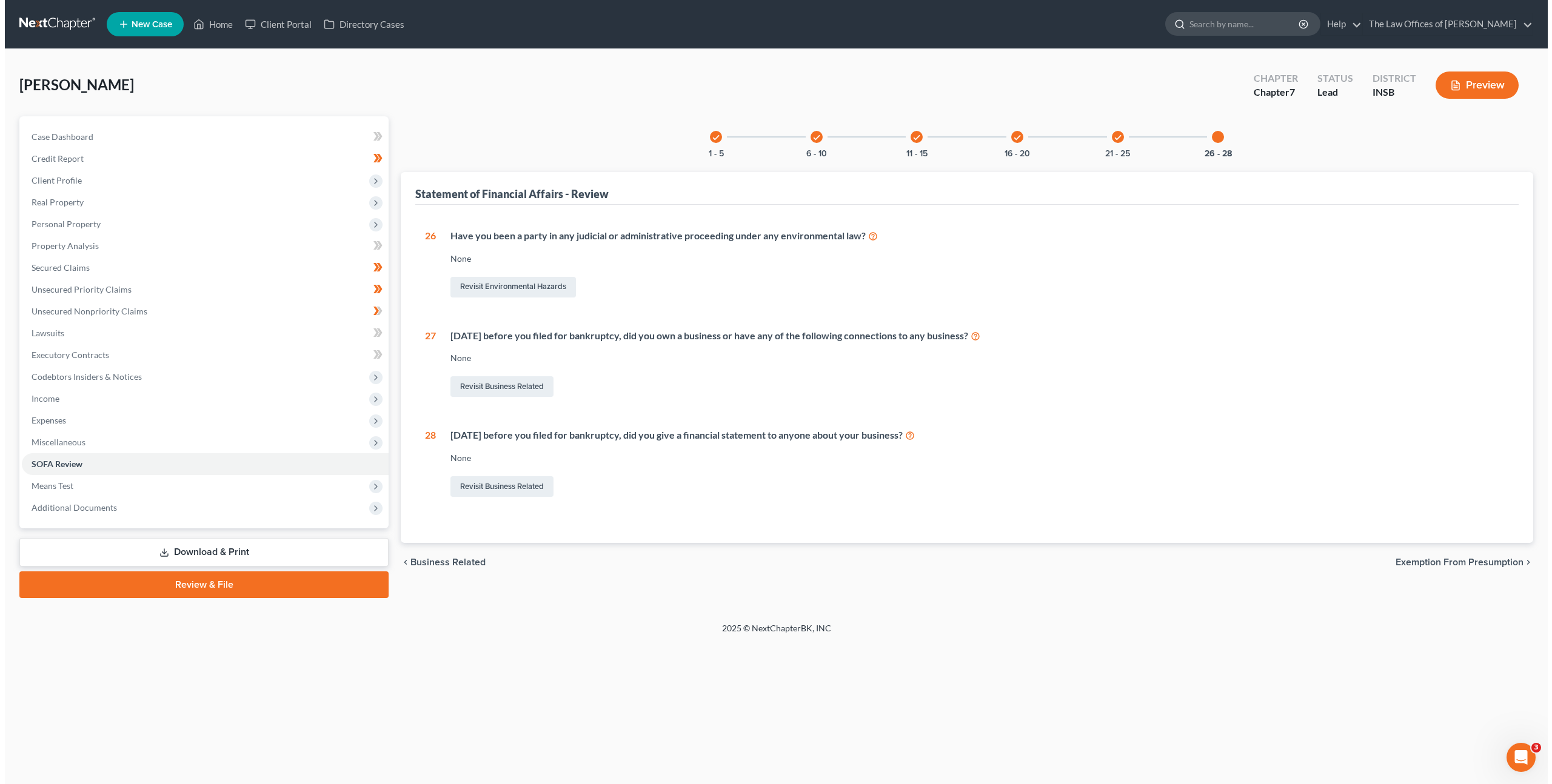
scroll to position [0, 0]
click at [693, 377] on div "Revisit Business Related" at bounding box center [981, 386] width 1066 height 25
